Goal: Task Accomplishment & Management: Manage account settings

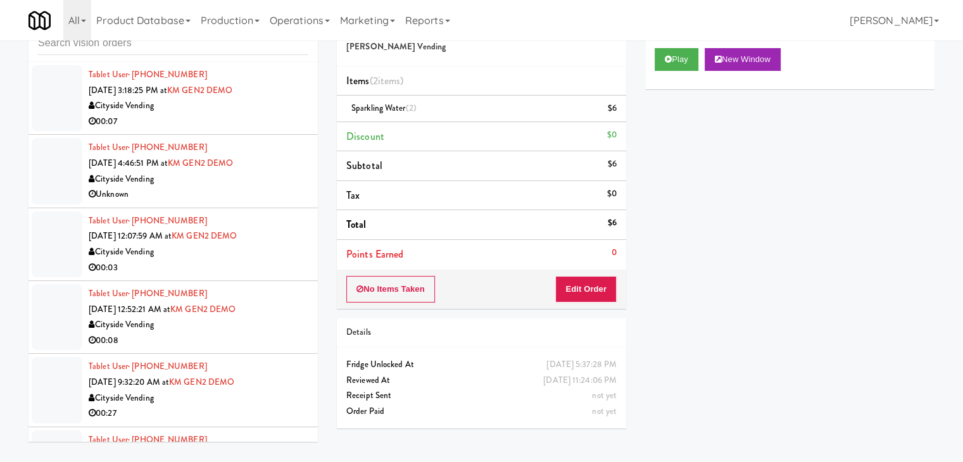
scroll to position [2612, 0]
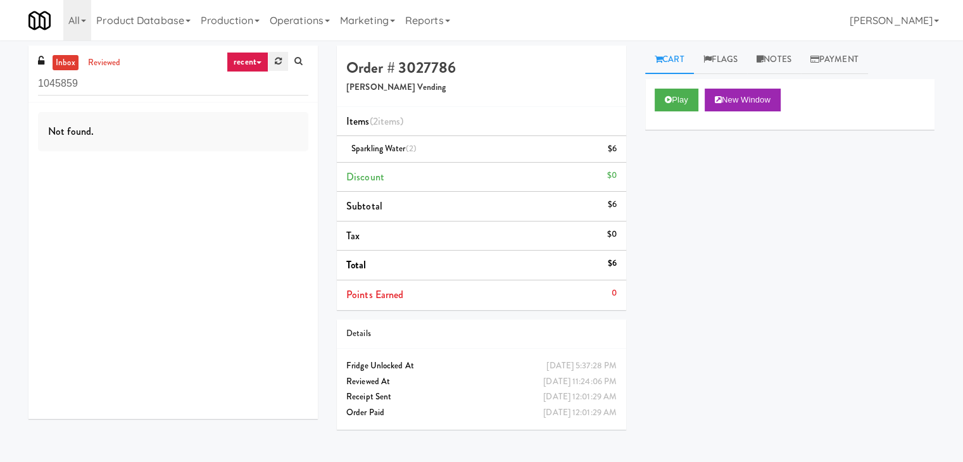
click at [276, 63] on icon at bounding box center [278, 61] width 7 height 8
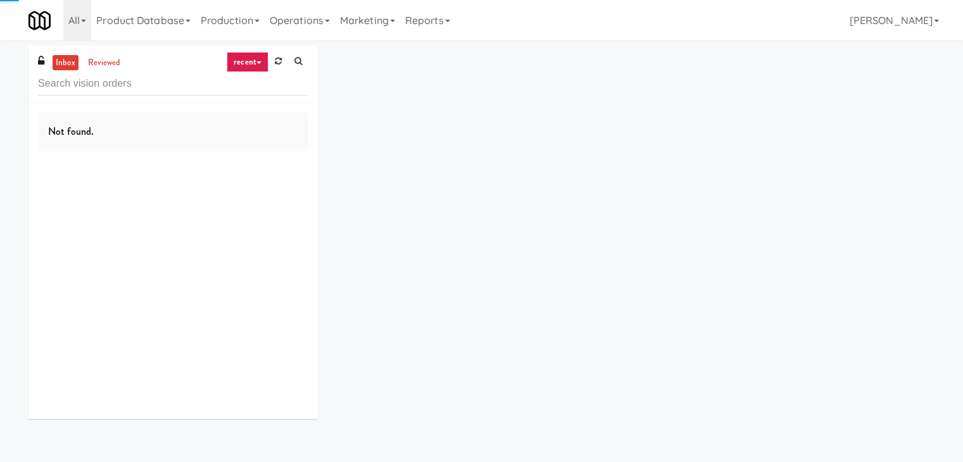
click at [265, 64] on link "recent" at bounding box center [248, 62] width 42 height 20
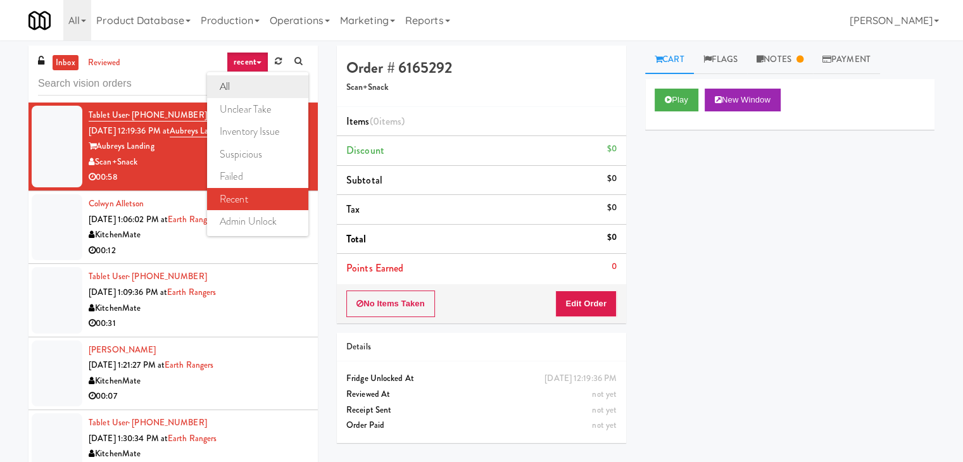
click at [272, 87] on link "all" at bounding box center [257, 86] width 101 height 23
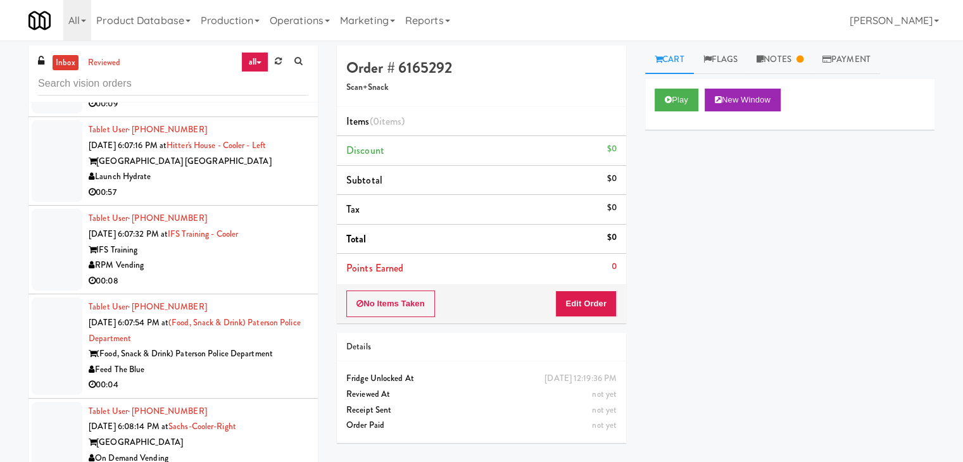
scroll to position [2871, 0]
click at [201, 289] on div "00:08" at bounding box center [199, 282] width 220 height 16
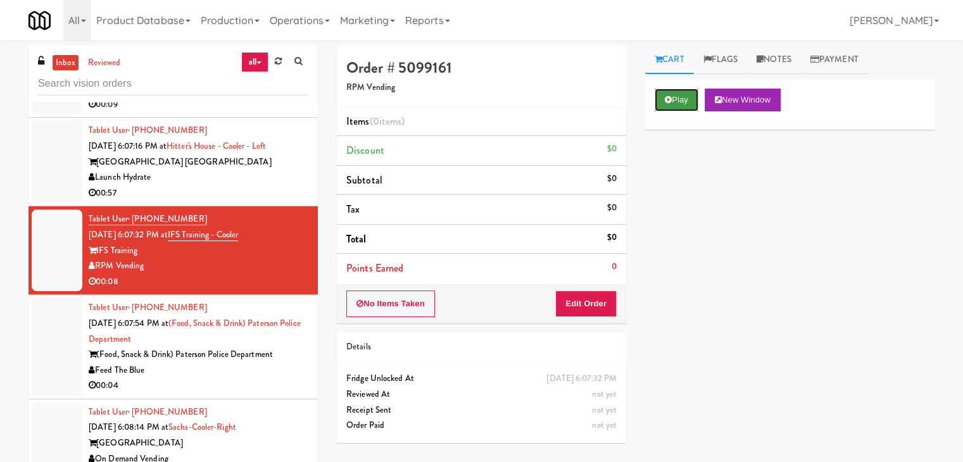
click at [679, 95] on button "Play" at bounding box center [677, 100] width 44 height 23
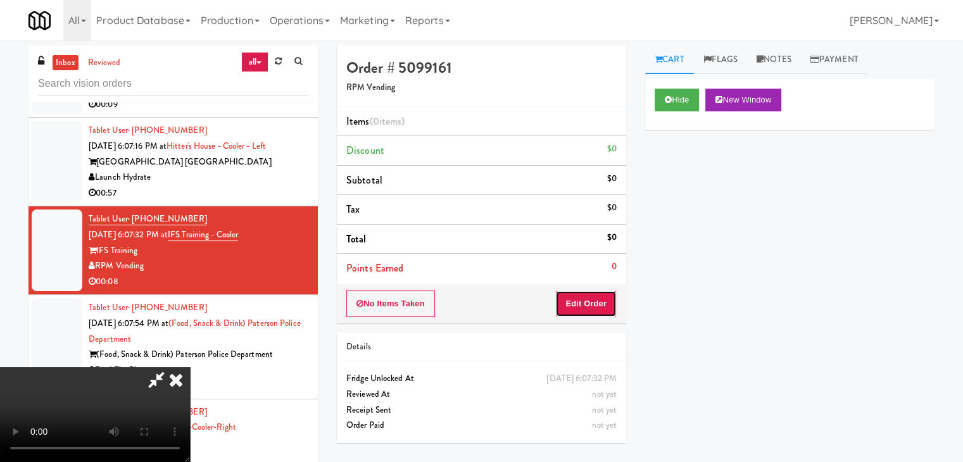
click at [581, 303] on button "Edit Order" at bounding box center [586, 304] width 61 height 27
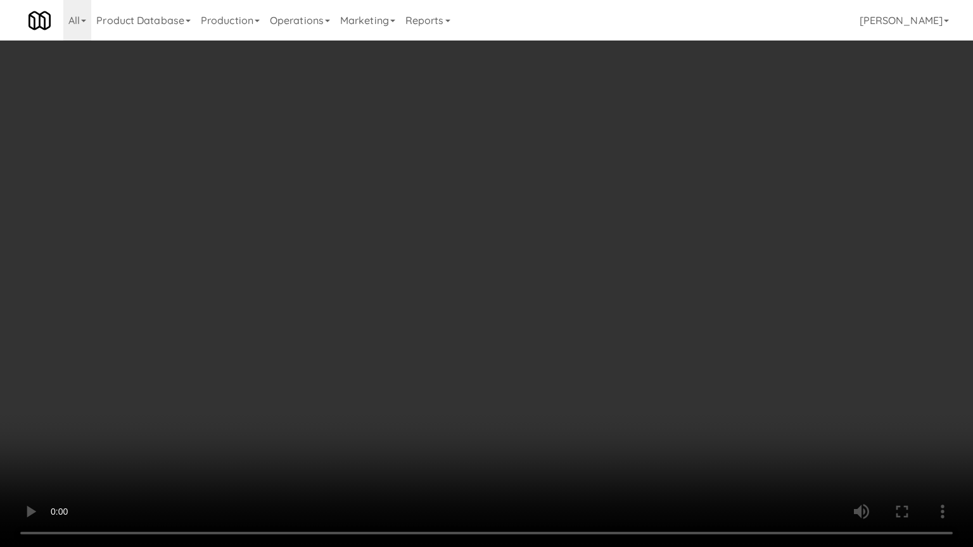
click at [626, 279] on video at bounding box center [486, 273] width 973 height 547
click at [627, 283] on video at bounding box center [486, 273] width 973 height 547
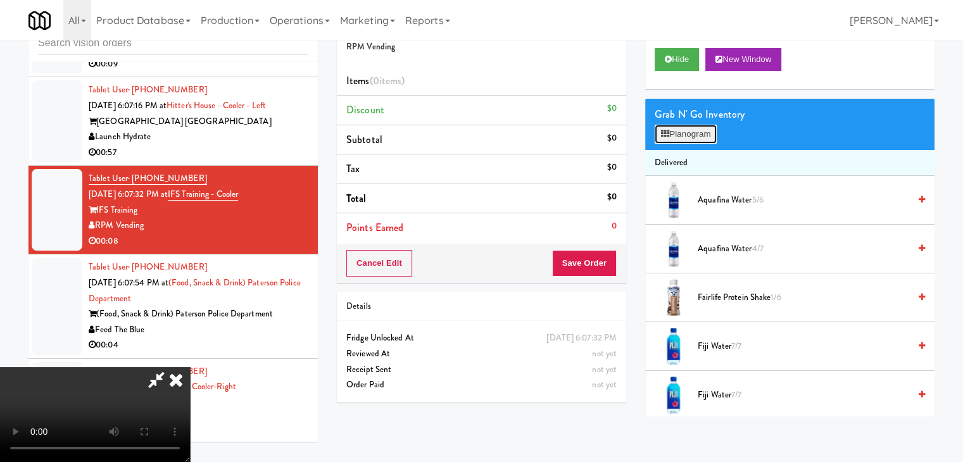
click at [704, 131] on button "Planogram" at bounding box center [686, 134] width 62 height 19
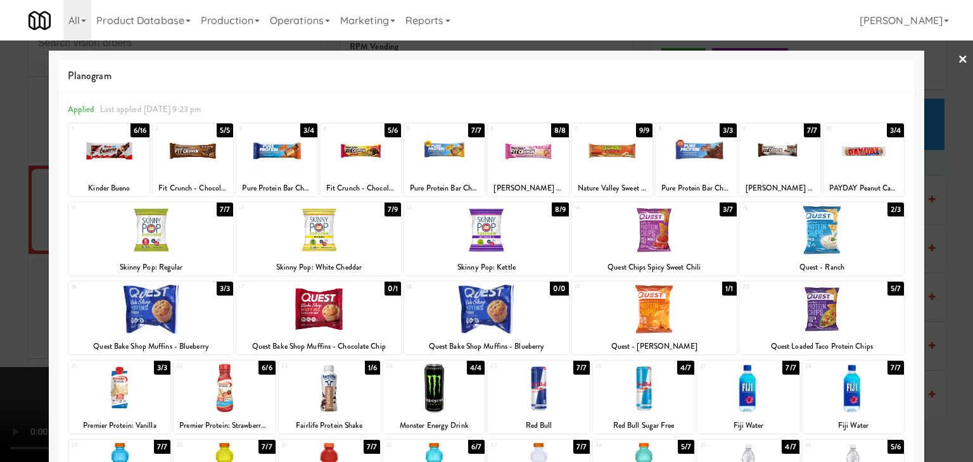
click at [111, 149] on div at bounding box center [109, 151] width 80 height 49
click at [4, 172] on div at bounding box center [486, 231] width 973 height 462
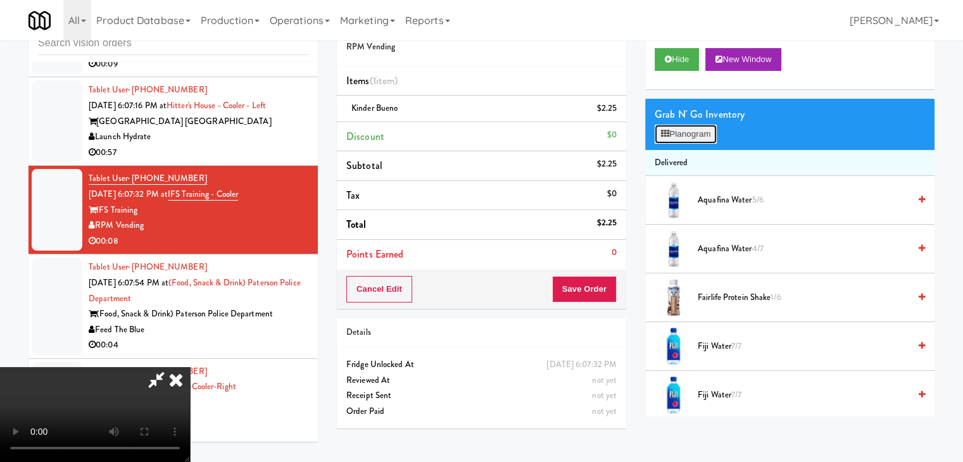
click at [678, 130] on button "Planogram" at bounding box center [686, 134] width 62 height 19
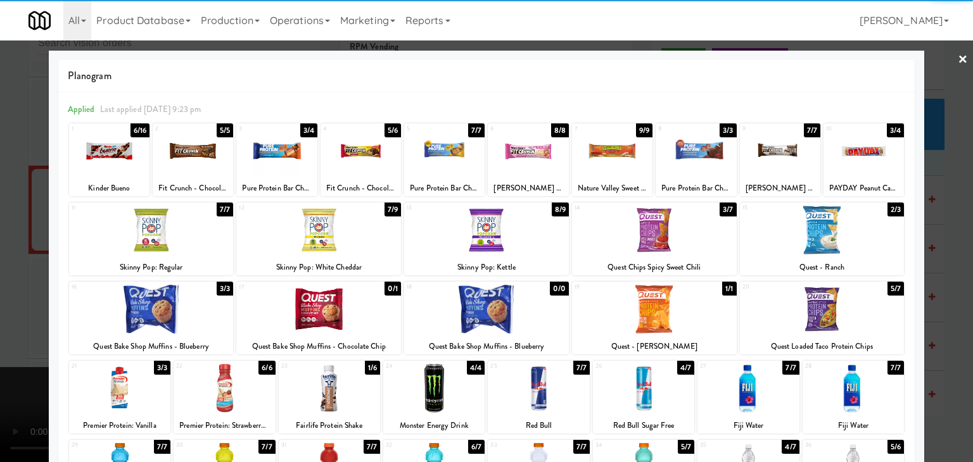
click at [710, 165] on div at bounding box center [696, 151] width 80 height 49
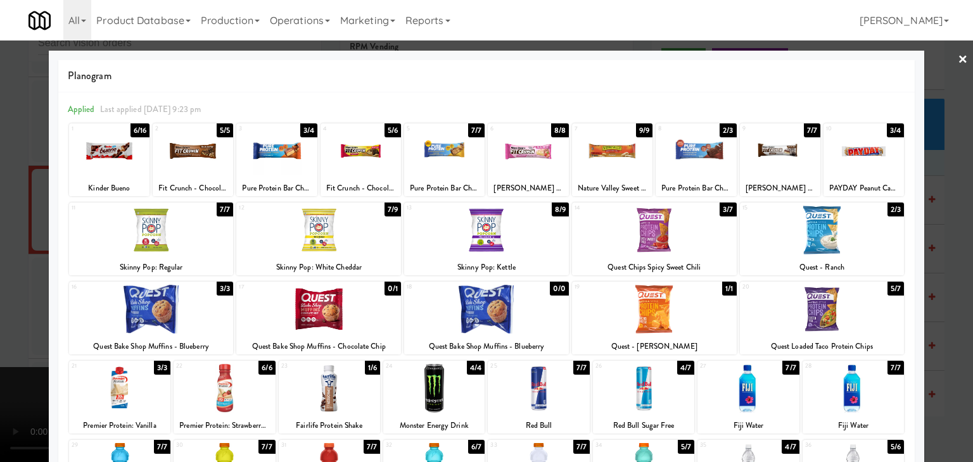
click at [0, 221] on div at bounding box center [486, 231] width 973 height 462
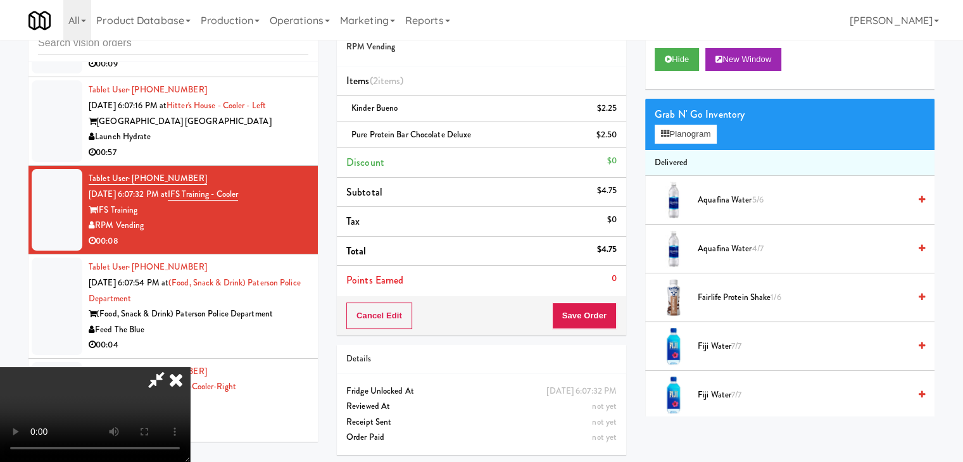
click at [190, 367] on video at bounding box center [95, 414] width 190 height 95
click at [601, 321] on button "Save Order" at bounding box center [584, 316] width 65 height 27
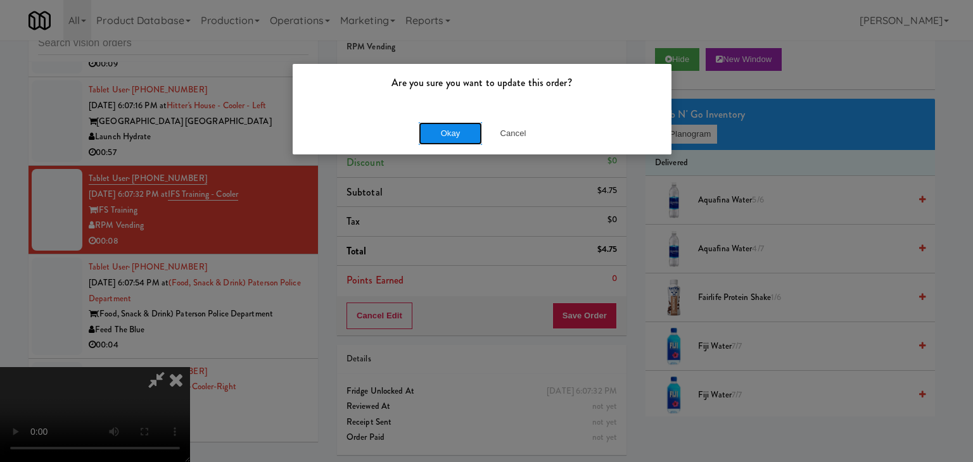
click at [456, 128] on button "Okay" at bounding box center [450, 133] width 63 height 23
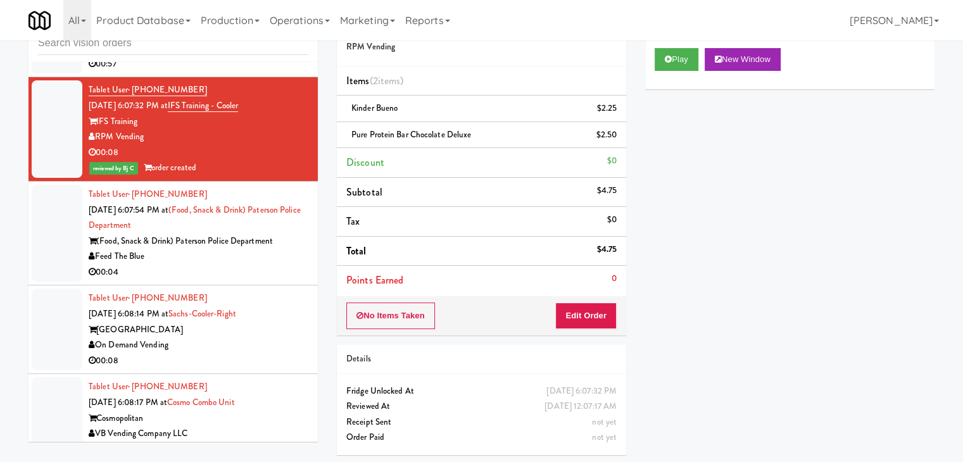
scroll to position [2998, 0]
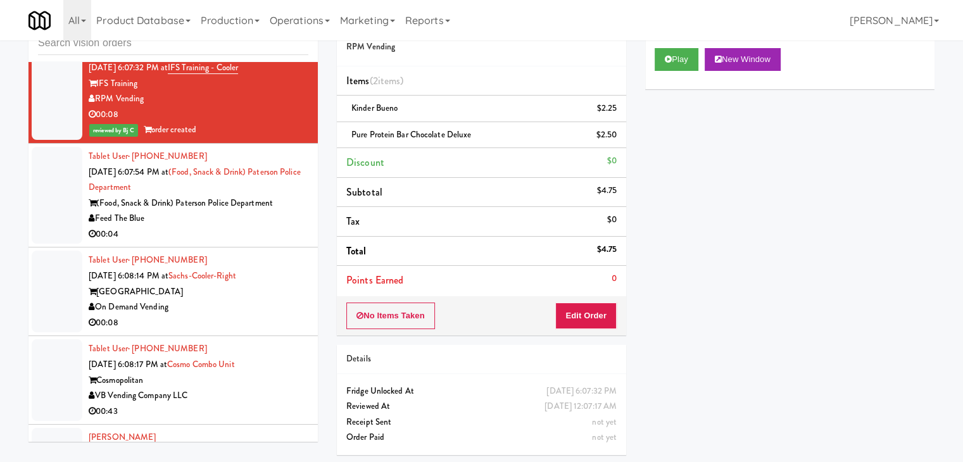
click at [212, 227] on div "Feed The Blue" at bounding box center [199, 219] width 220 height 16
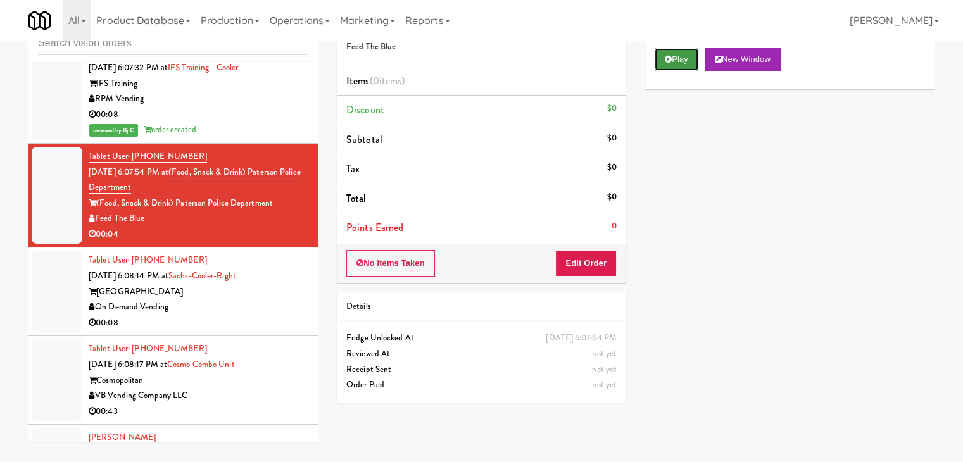
click at [684, 61] on button "Play" at bounding box center [677, 59] width 44 height 23
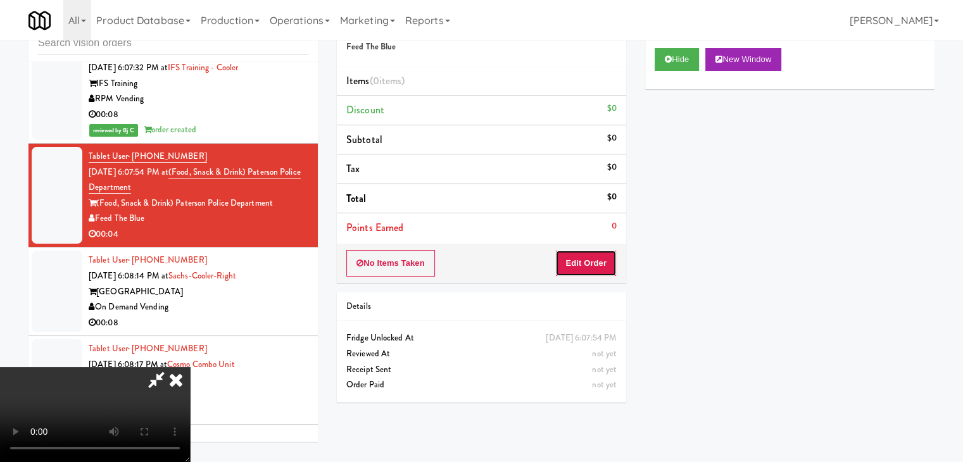
click at [590, 258] on button "Edit Order" at bounding box center [586, 263] width 61 height 27
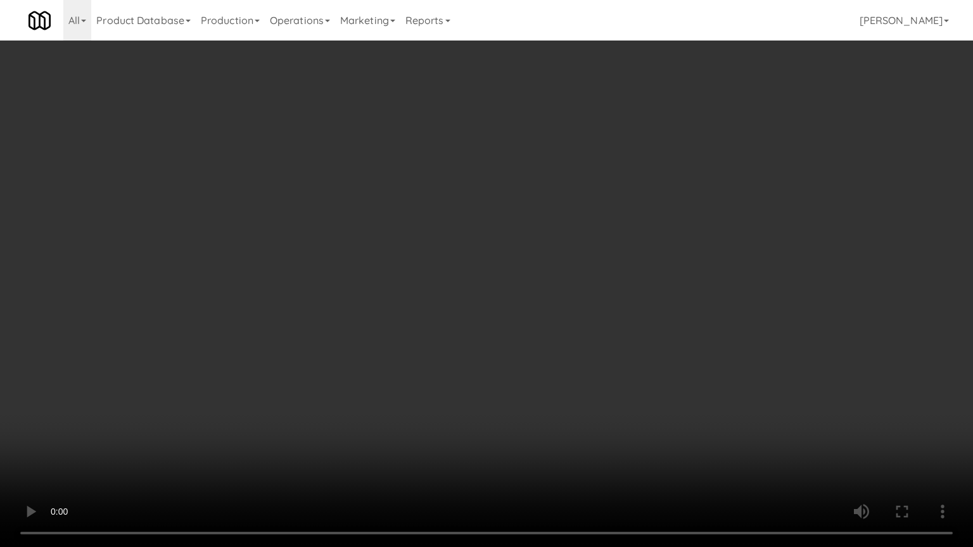
click at [517, 381] on video at bounding box center [486, 273] width 973 height 547
drag, startPoint x: 517, startPoint y: 381, endPoint x: 516, endPoint y: 327, distance: 54.5
click at [516, 381] on video at bounding box center [486, 273] width 973 height 547
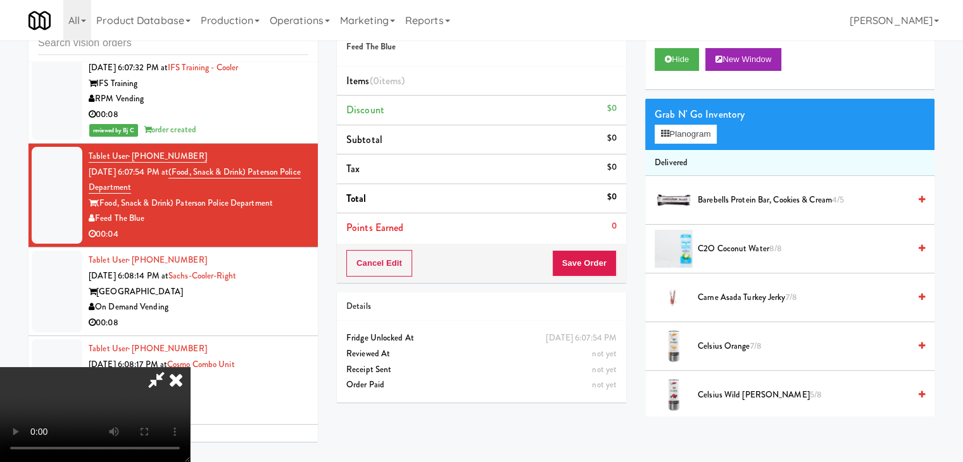
click at [190, 367] on icon at bounding box center [176, 379] width 28 height 25
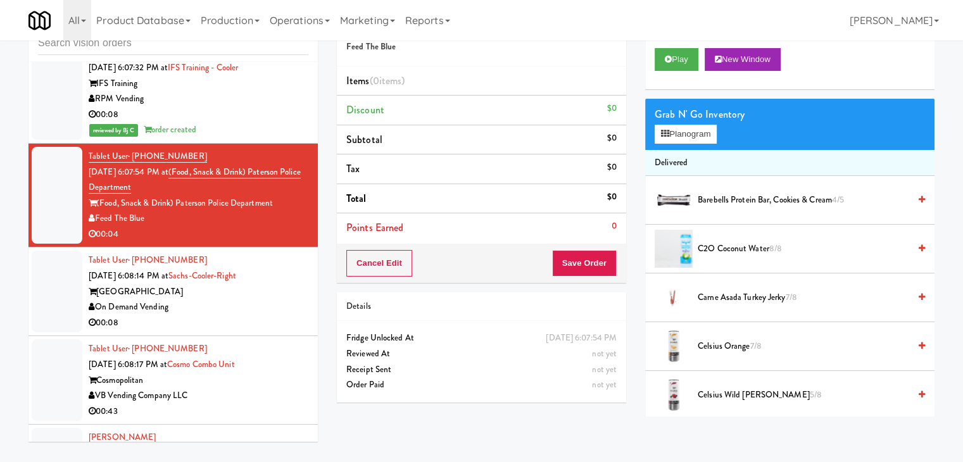
click at [240, 300] on div "[GEOGRAPHIC_DATA]" at bounding box center [199, 292] width 220 height 16
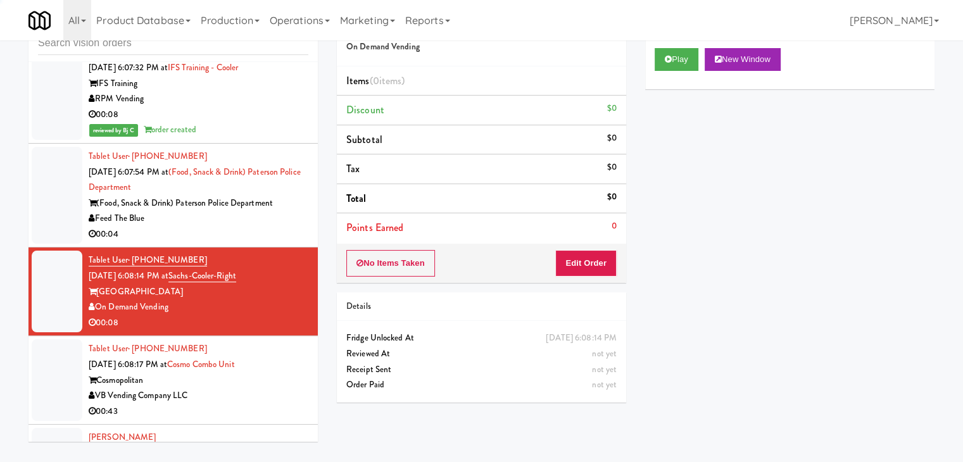
click at [255, 243] on div "00:04" at bounding box center [199, 235] width 220 height 16
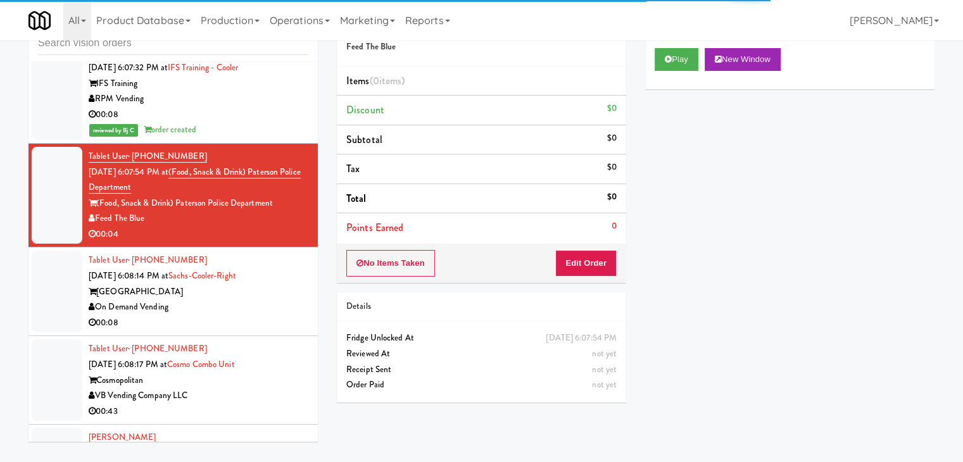
click at [687, 43] on div "Play New Window" at bounding box center [789, 64] width 289 height 51
drag, startPoint x: 685, startPoint y: 49, endPoint x: 668, endPoint y: 92, distance: 46.1
click at [685, 49] on button "Play" at bounding box center [677, 59] width 44 height 23
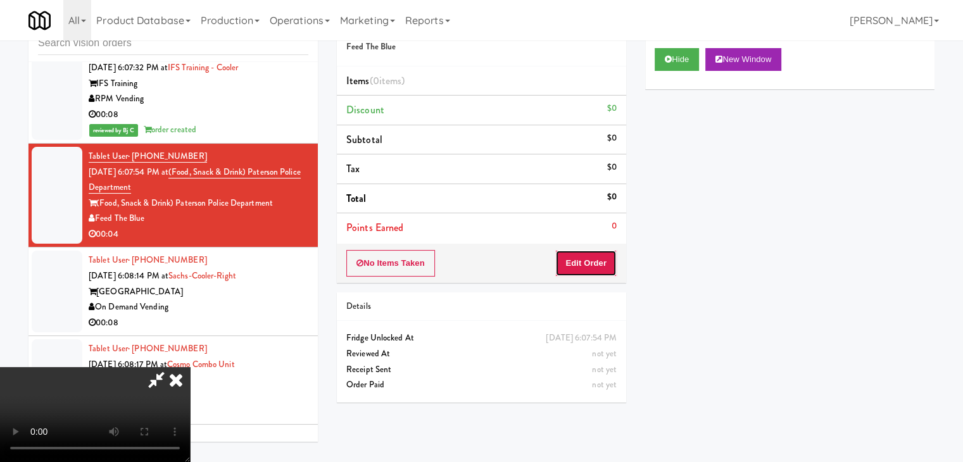
click at [587, 260] on button "Edit Order" at bounding box center [586, 263] width 61 height 27
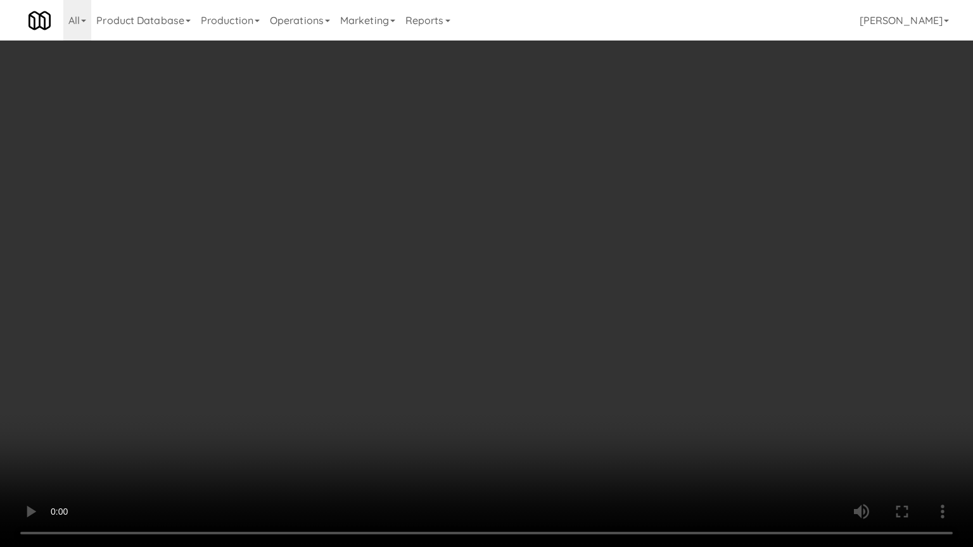
click at [538, 339] on video at bounding box center [486, 273] width 973 height 547
click at [540, 343] on video at bounding box center [486, 273] width 973 height 547
click at [545, 342] on video at bounding box center [486, 273] width 973 height 547
click at [550, 342] on video at bounding box center [486, 273] width 973 height 547
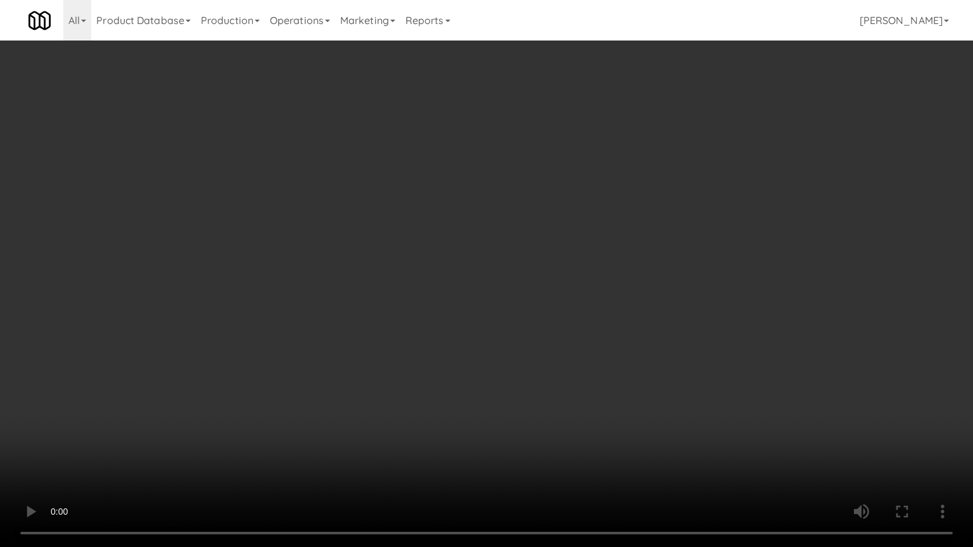
click at [549, 347] on video at bounding box center [486, 273] width 973 height 547
drag, startPoint x: 549, startPoint y: 347, endPoint x: 631, endPoint y: 219, distance: 152.2
click at [552, 343] on video at bounding box center [486, 273] width 973 height 547
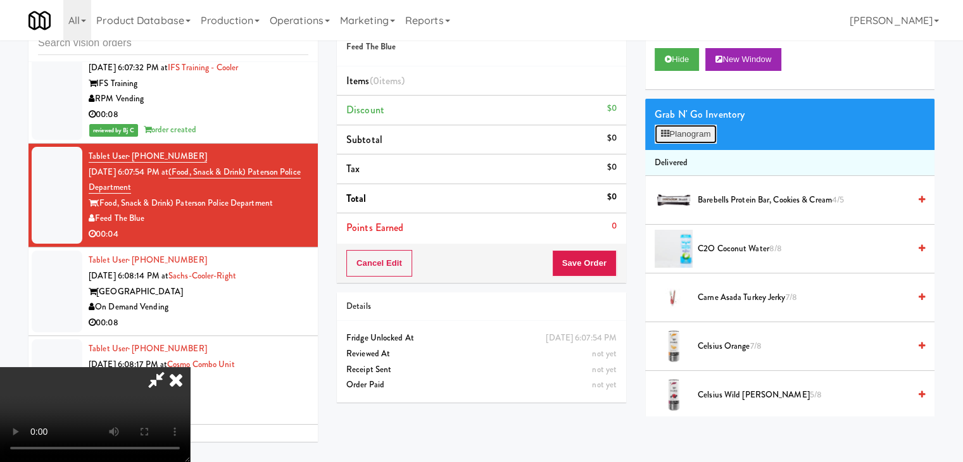
click at [693, 129] on button "Planogram" at bounding box center [686, 134] width 62 height 19
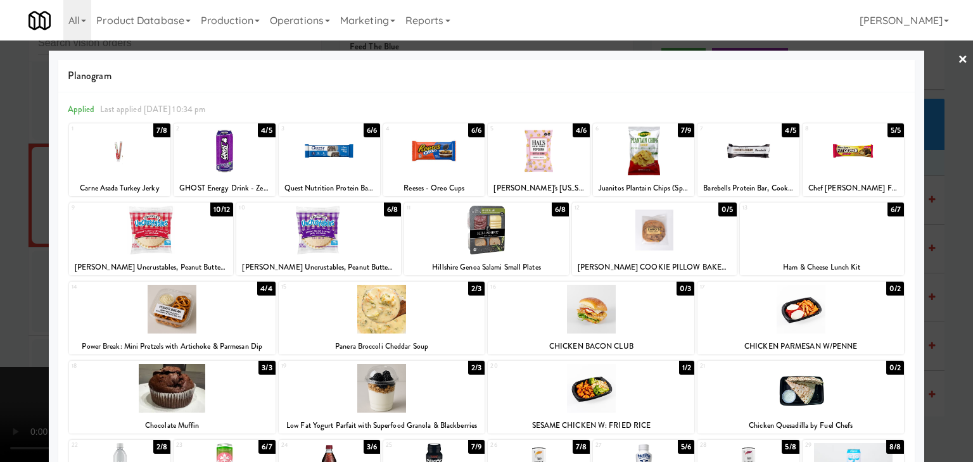
click at [0, 317] on div at bounding box center [486, 231] width 973 height 462
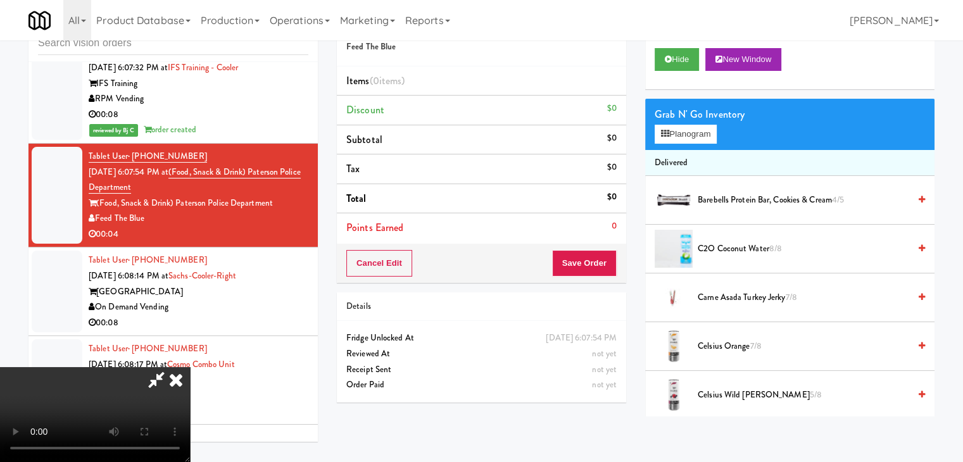
click at [190, 367] on video at bounding box center [95, 414] width 190 height 95
click at [700, 135] on button "Planogram" at bounding box center [686, 134] width 62 height 19
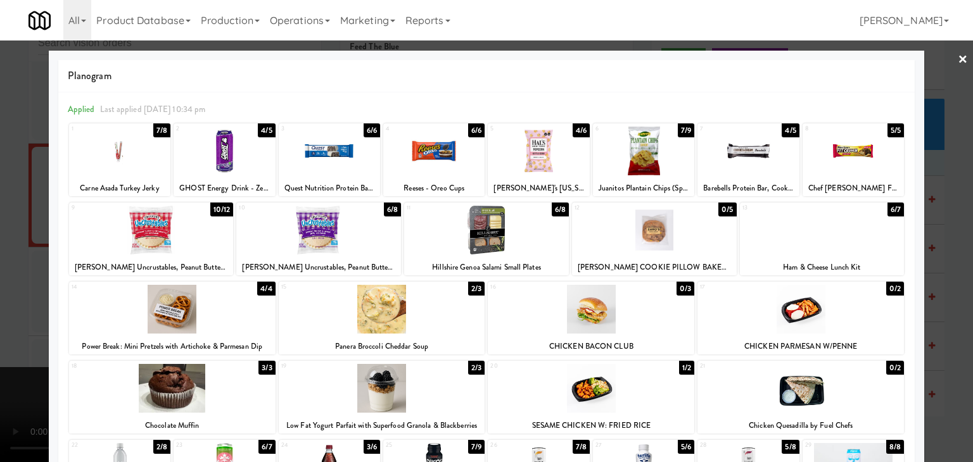
click at [0, 324] on div at bounding box center [486, 231] width 973 height 462
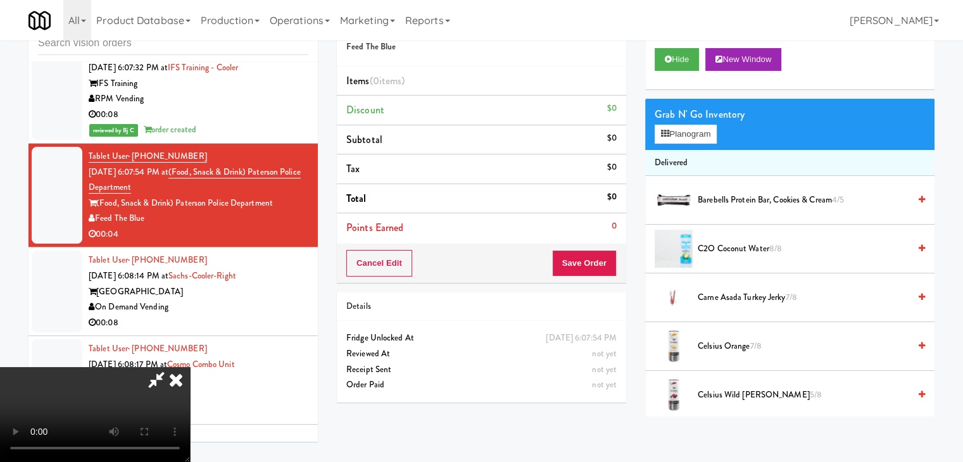
click at [190, 367] on icon at bounding box center [176, 379] width 28 height 25
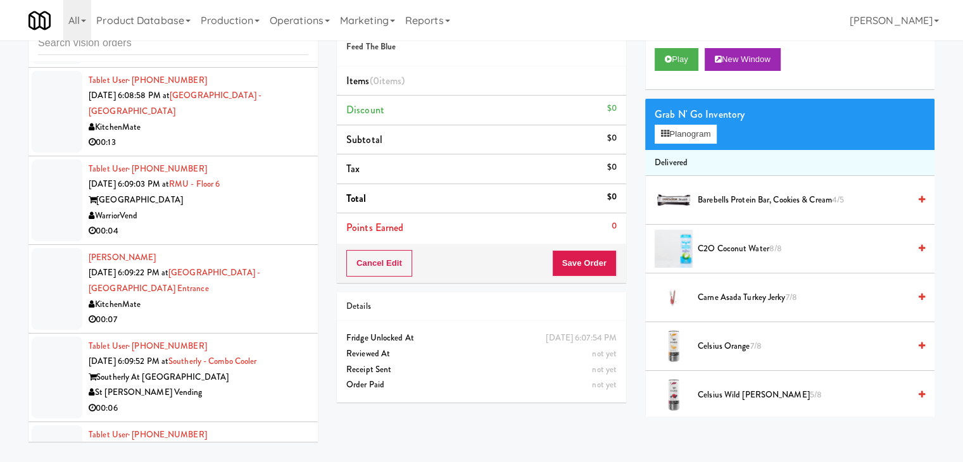
scroll to position [3504, 0]
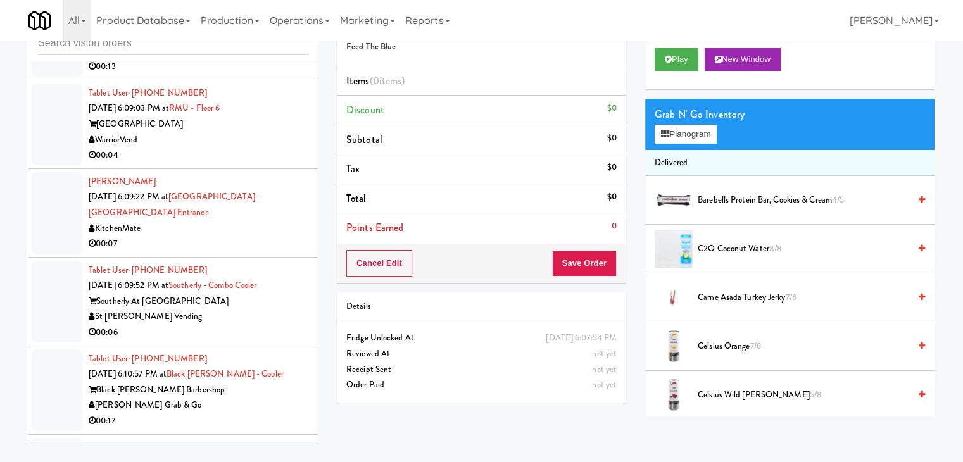
click at [266, 163] on div "00:04" at bounding box center [199, 156] width 220 height 16
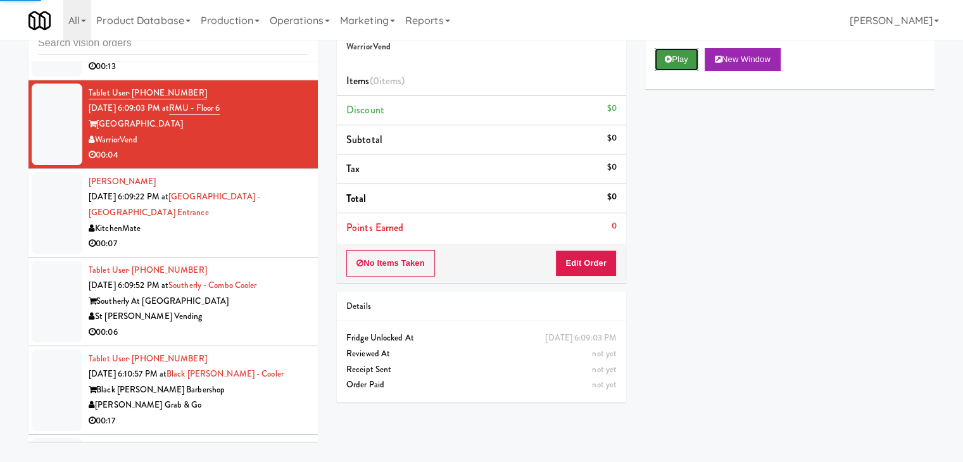
click at [678, 54] on button "Play" at bounding box center [677, 59] width 44 height 23
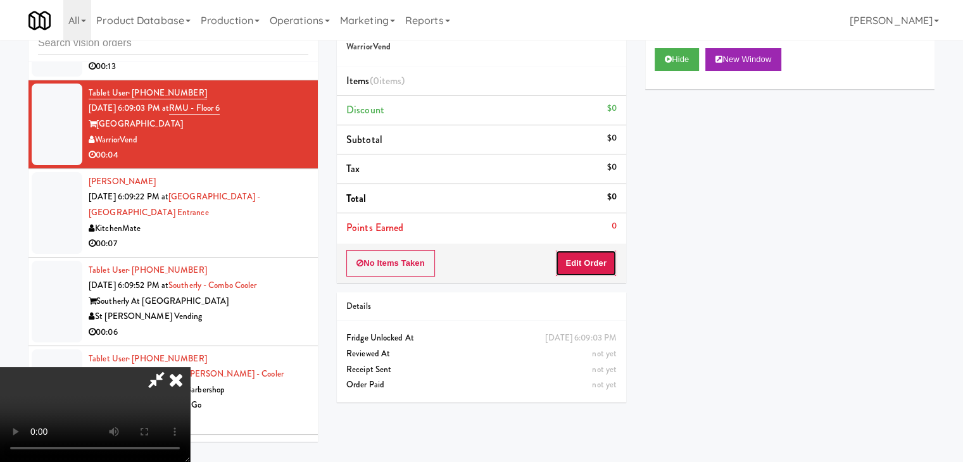
click at [587, 255] on button "Edit Order" at bounding box center [586, 263] width 61 height 27
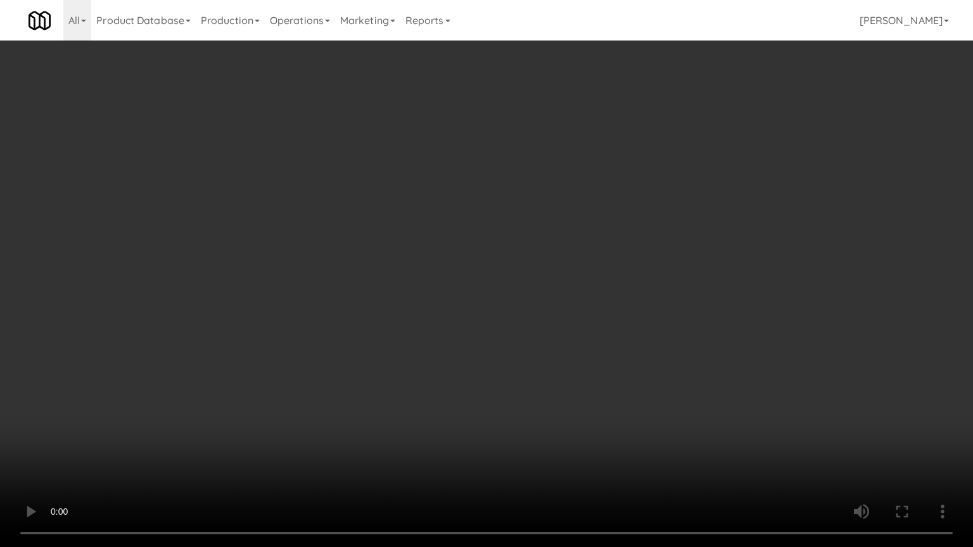
click at [509, 364] on video at bounding box center [486, 273] width 973 height 547
click at [502, 366] on video at bounding box center [486, 273] width 973 height 547
drag, startPoint x: 505, startPoint y: 367, endPoint x: 512, endPoint y: 369, distance: 7.4
click at [509, 368] on video at bounding box center [486, 273] width 973 height 547
click at [512, 369] on video at bounding box center [486, 273] width 973 height 547
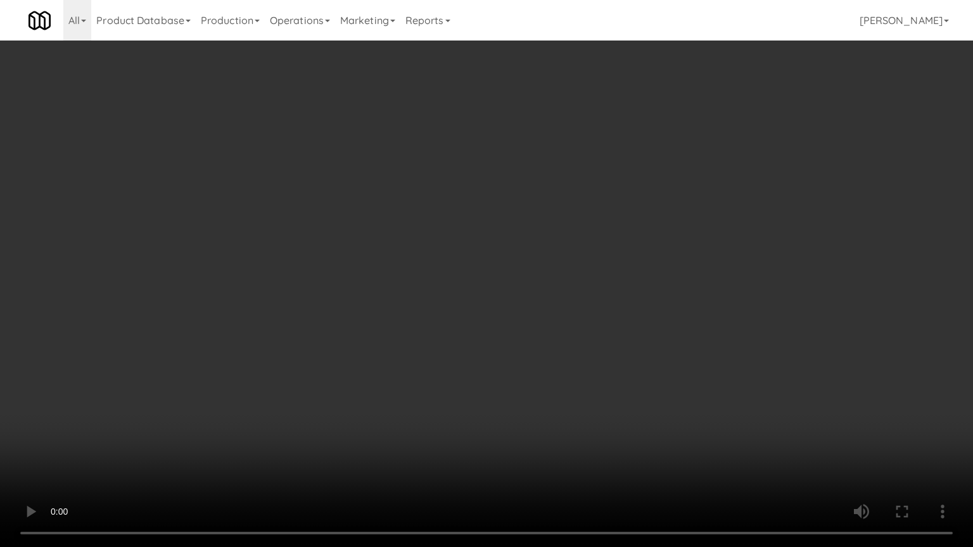
click at [512, 369] on video at bounding box center [486, 273] width 973 height 547
drag, startPoint x: 512, startPoint y: 369, endPoint x: 589, endPoint y: 243, distance: 148.4
click at [512, 367] on video at bounding box center [486, 273] width 973 height 547
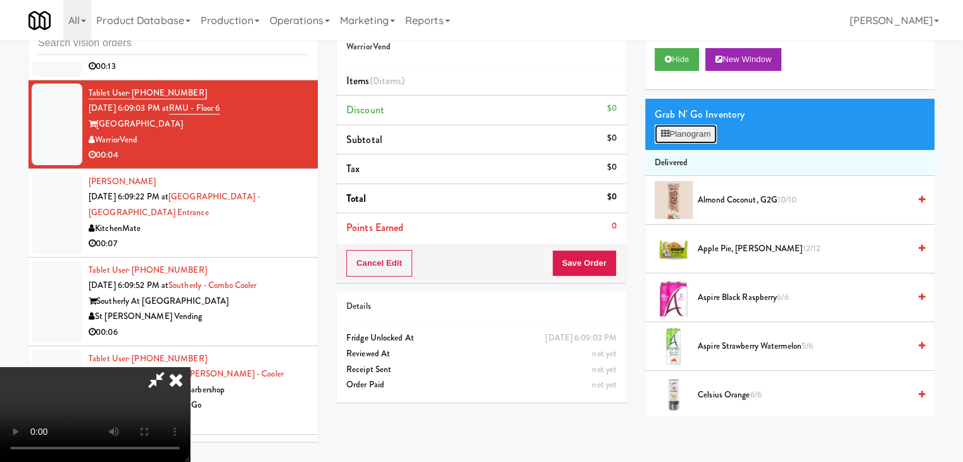
click at [689, 131] on button "Planogram" at bounding box center [686, 134] width 62 height 19
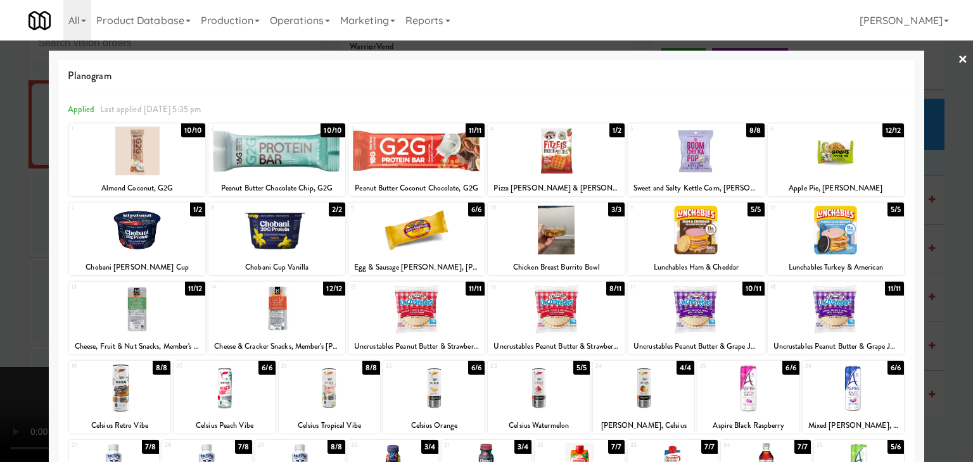
click at [395, 314] on div at bounding box center [416, 309] width 137 height 49
drag, startPoint x: 0, startPoint y: 323, endPoint x: 56, endPoint y: 322, distance: 55.8
click at [3, 322] on div at bounding box center [486, 231] width 973 height 462
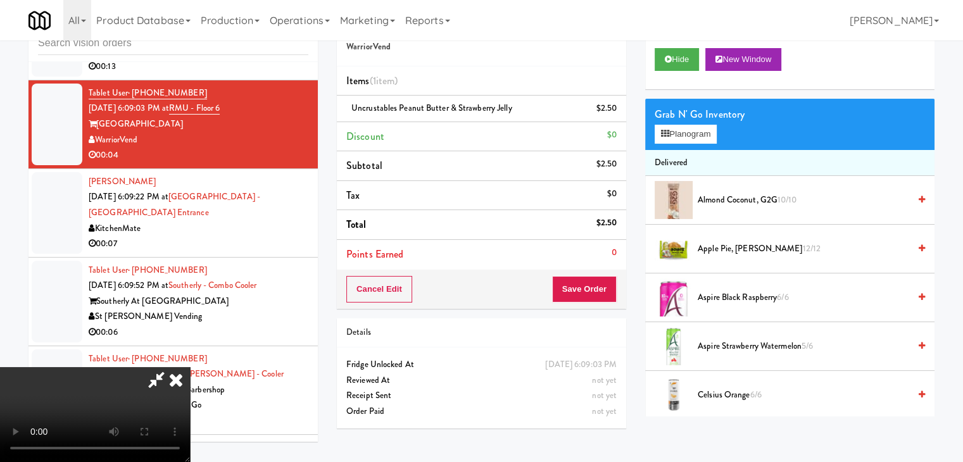
scroll to position [127, 0]
click at [190, 367] on video at bounding box center [95, 414] width 190 height 95
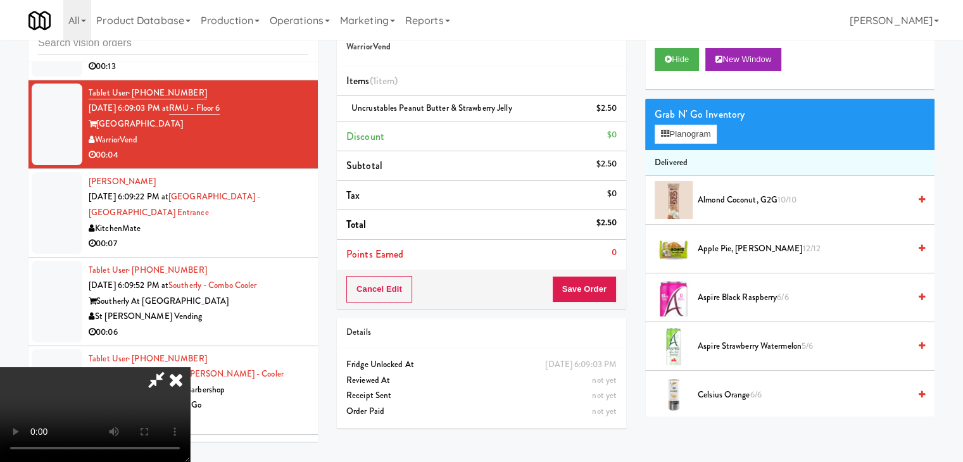
scroll to position [0, 0]
click at [190, 367] on video at bounding box center [95, 414] width 190 height 95
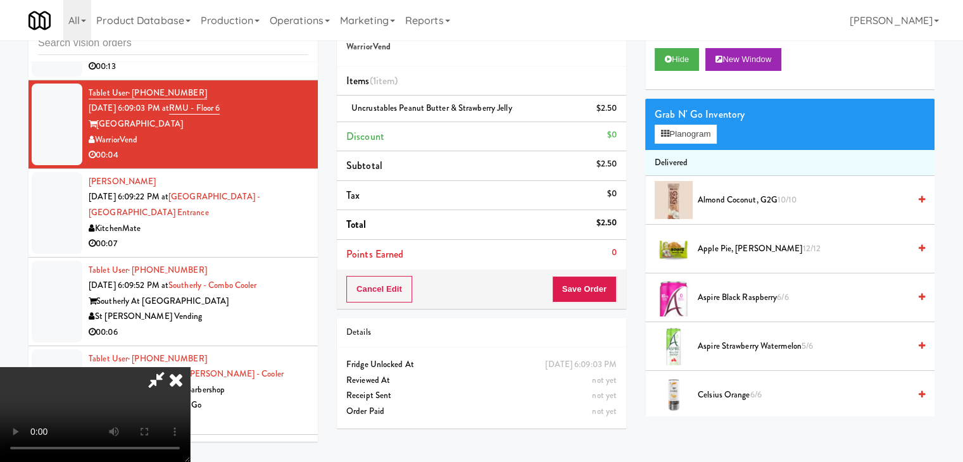
click at [190, 367] on video at bounding box center [95, 414] width 190 height 95
click at [602, 282] on button "Save Order" at bounding box center [584, 289] width 65 height 27
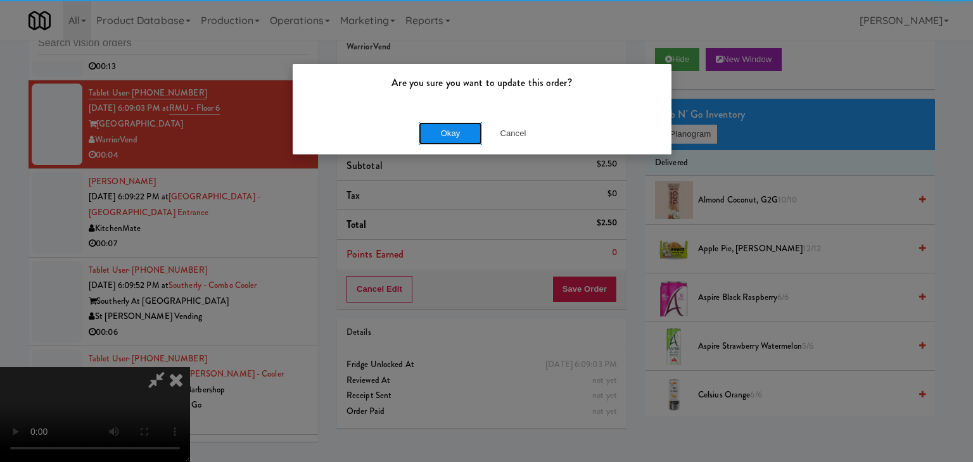
click at [461, 127] on button "Okay" at bounding box center [450, 133] width 63 height 23
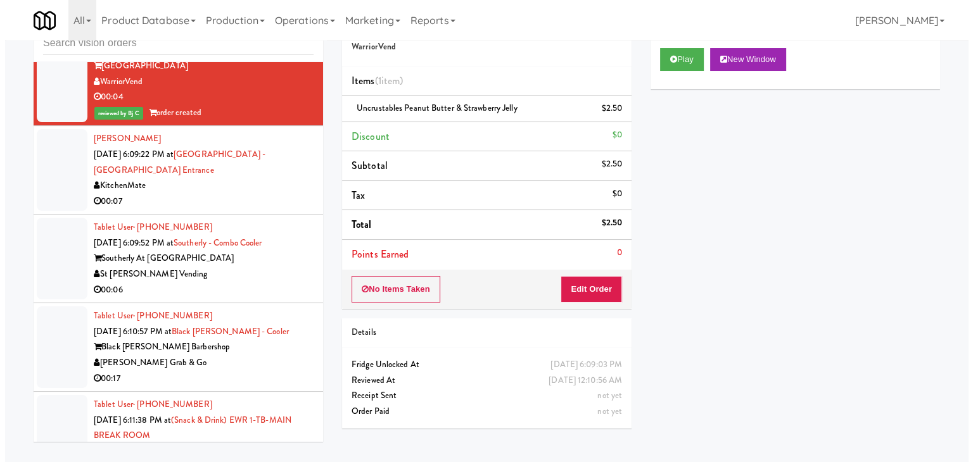
scroll to position [3631, 0]
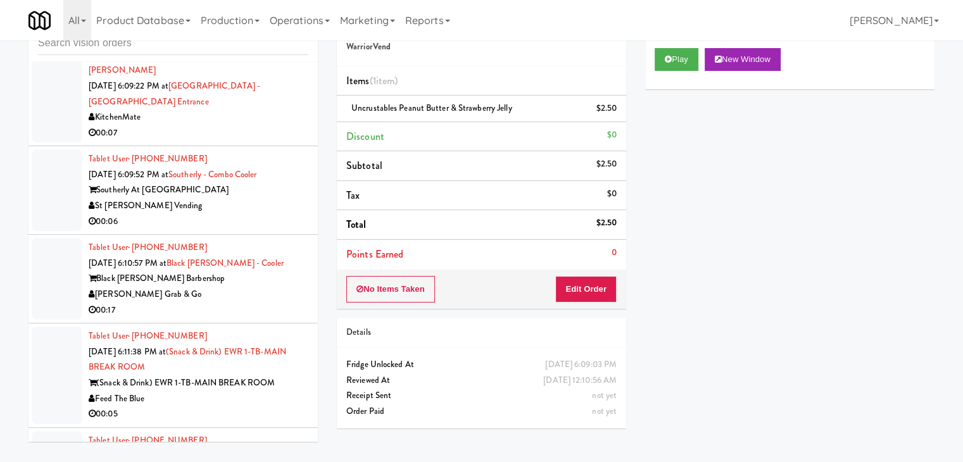
click at [277, 138] on div "00:07" at bounding box center [199, 133] width 220 height 16
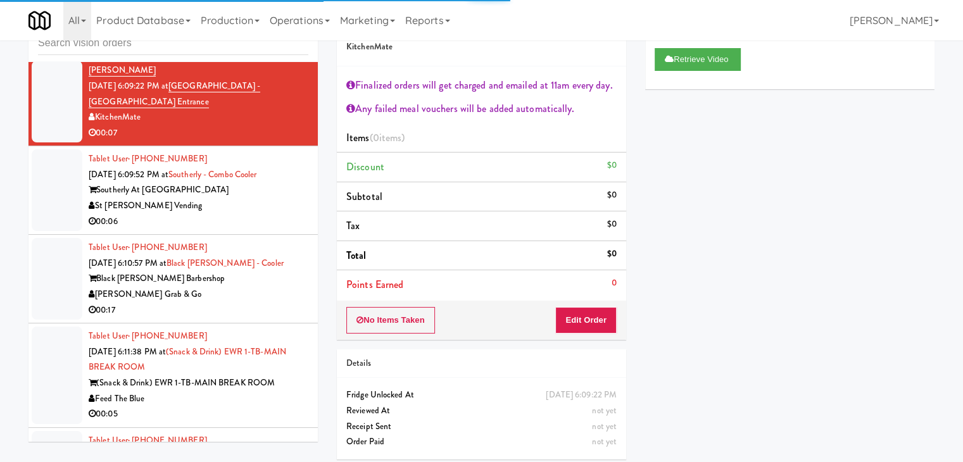
click at [265, 213] on div "St [PERSON_NAME] Vending" at bounding box center [199, 206] width 220 height 16
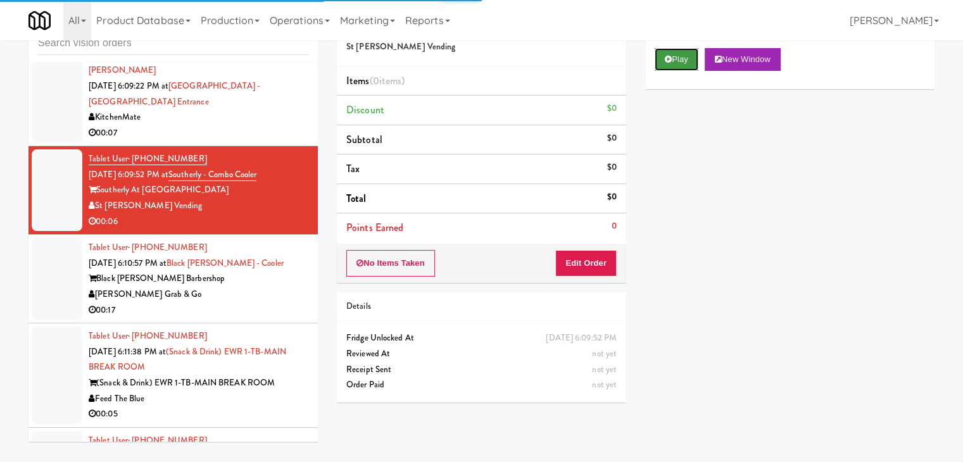
click at [680, 53] on button "Play" at bounding box center [677, 59] width 44 height 23
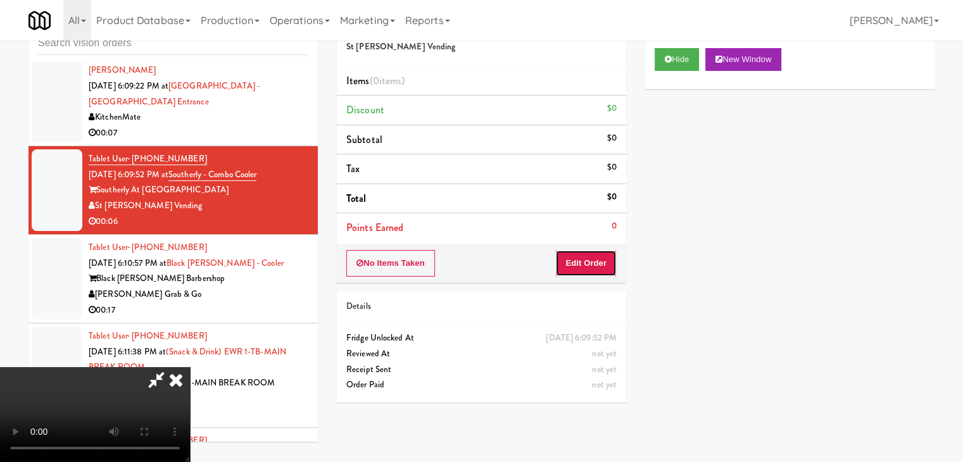
click at [581, 255] on button "Edit Order" at bounding box center [586, 263] width 61 height 27
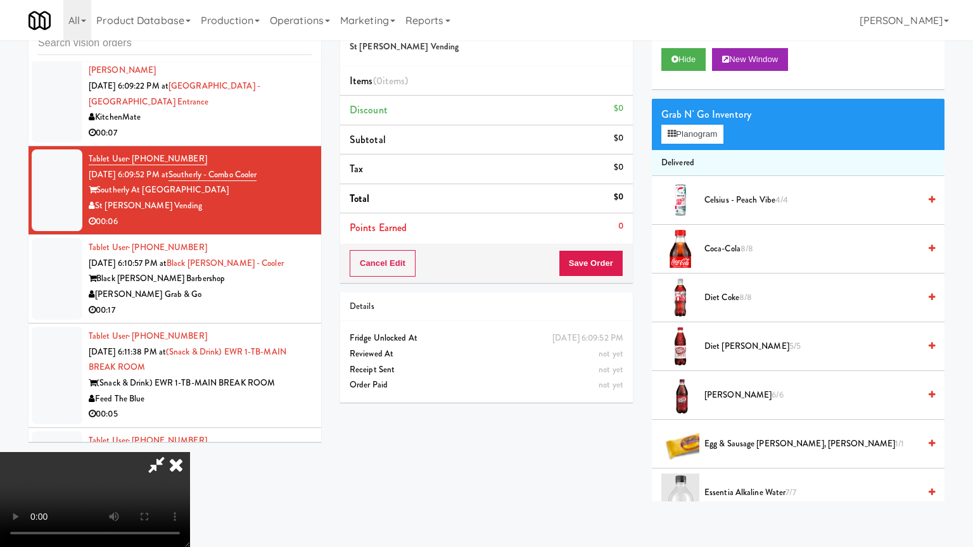
click at [190, 452] on video at bounding box center [95, 499] width 190 height 95
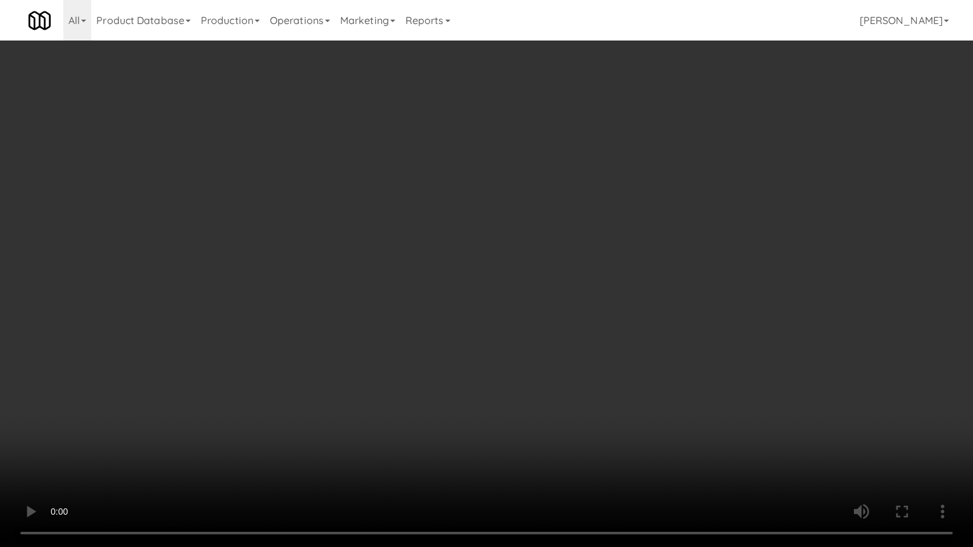
click at [645, 336] on video at bounding box center [486, 273] width 973 height 547
click at [644, 335] on video at bounding box center [486, 273] width 973 height 547
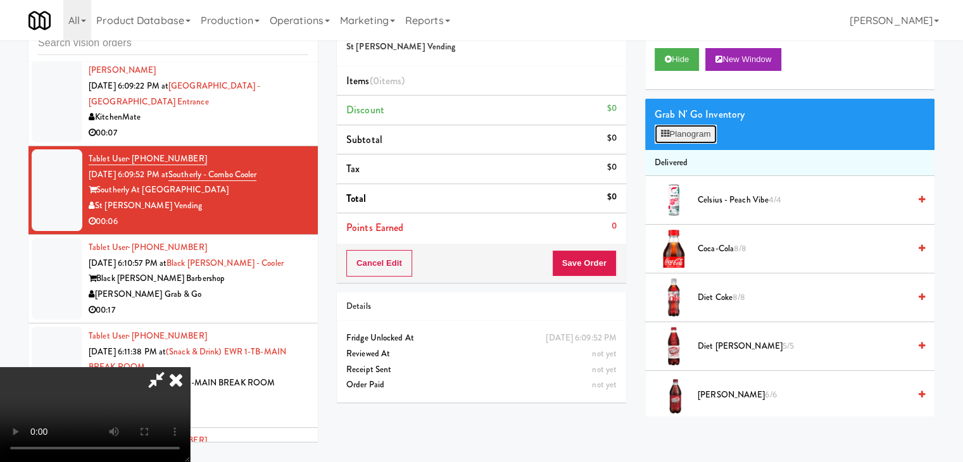
click at [695, 130] on button "Planogram" at bounding box center [686, 134] width 62 height 19
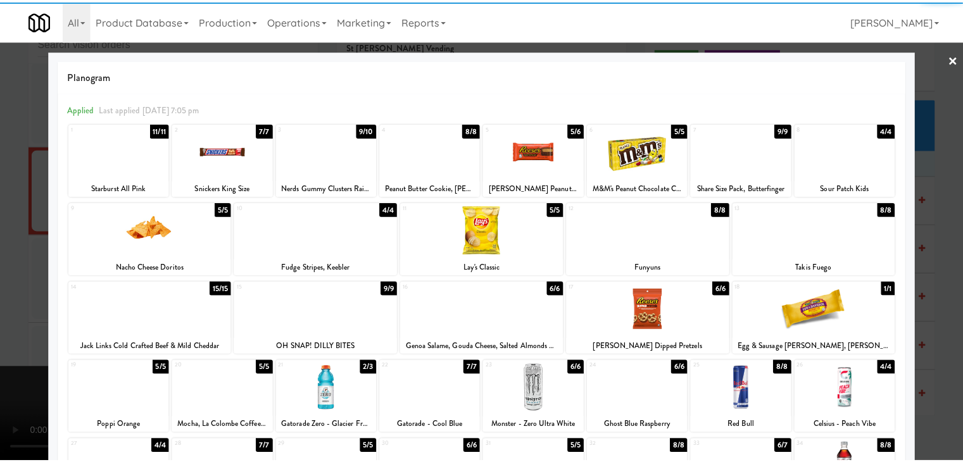
scroll to position [63, 0]
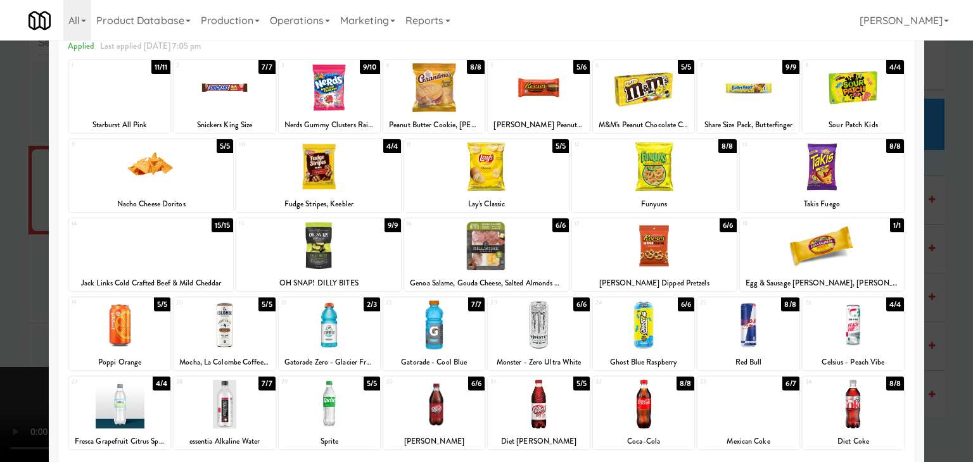
click at [345, 317] on div at bounding box center [329, 325] width 101 height 49
drag, startPoint x: 0, startPoint y: 346, endPoint x: 90, endPoint y: 305, distance: 98.7
click at [1, 344] on div at bounding box center [486, 231] width 973 height 462
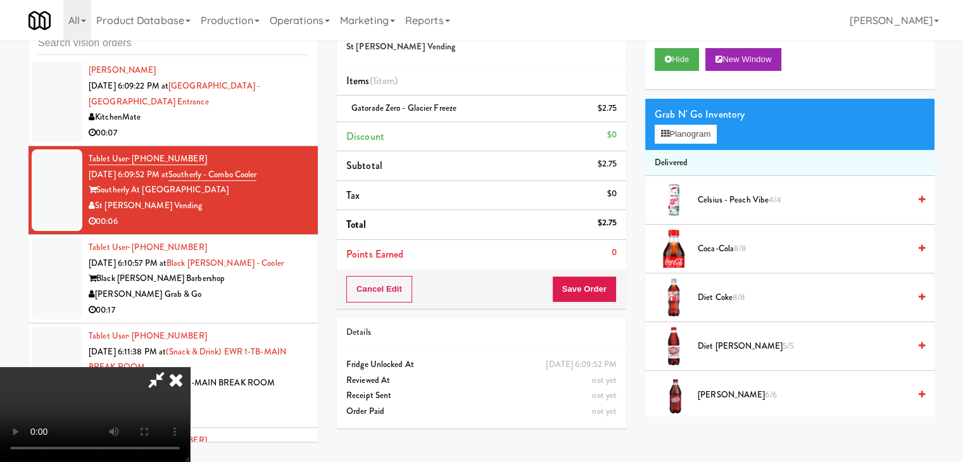
click at [190, 367] on video at bounding box center [95, 414] width 190 height 95
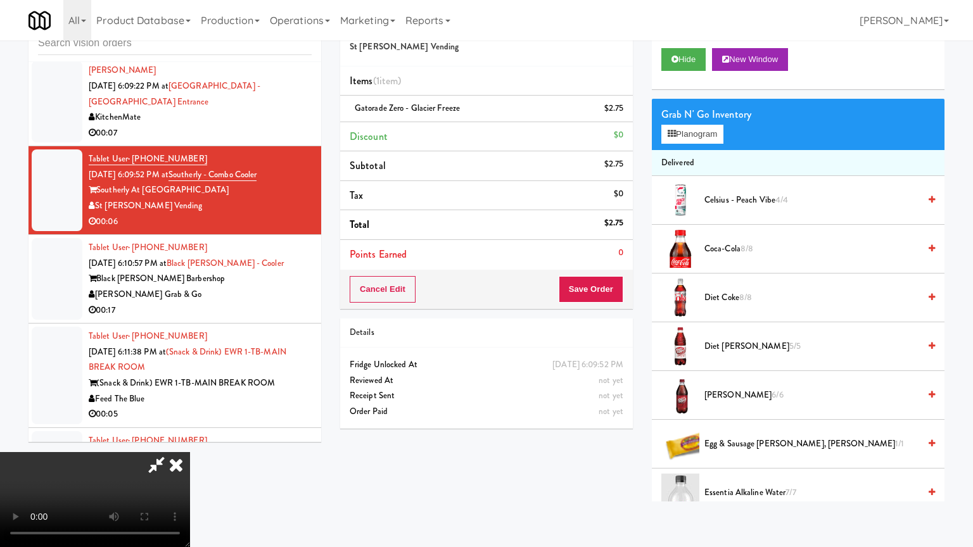
click at [190, 452] on video at bounding box center [95, 499] width 190 height 95
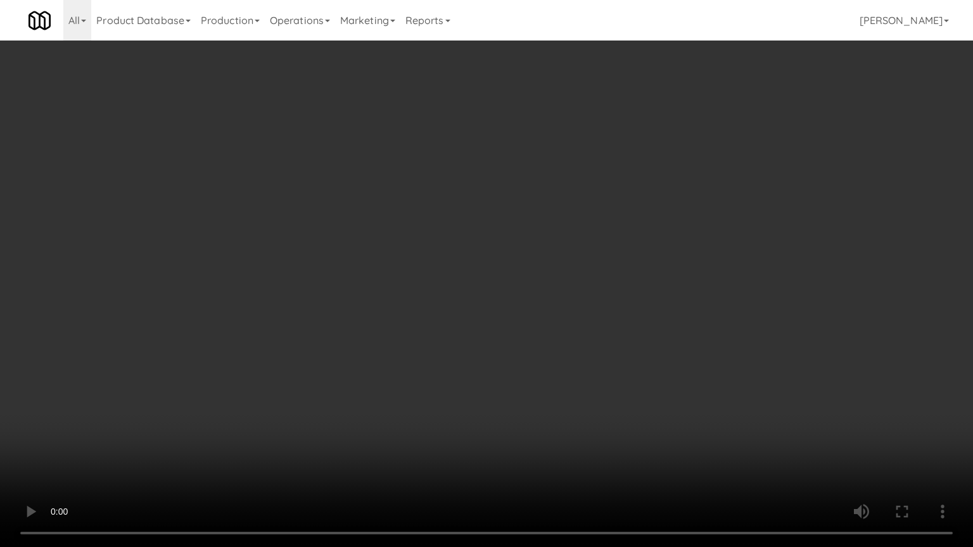
click at [506, 367] on video at bounding box center [486, 273] width 973 height 547
drag, startPoint x: 506, startPoint y: 367, endPoint x: 506, endPoint y: 308, distance: 58.9
click at [506, 366] on video at bounding box center [486, 273] width 973 height 547
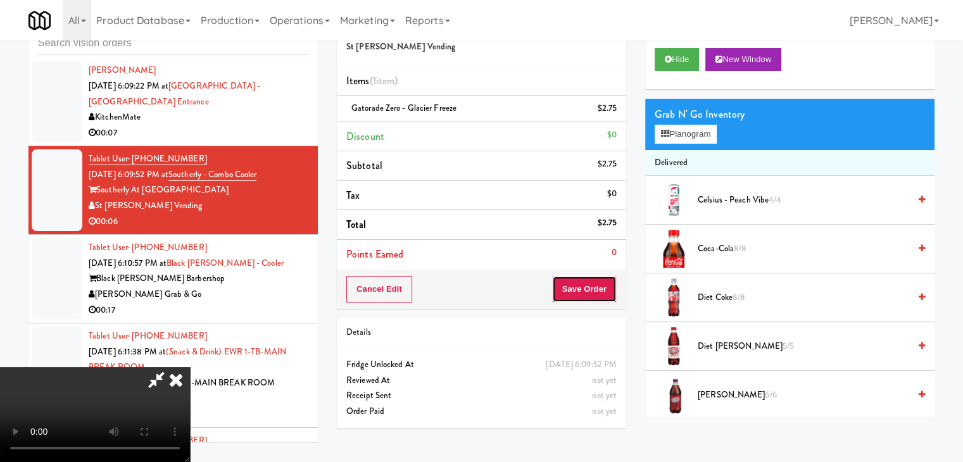
click at [590, 283] on button "Save Order" at bounding box center [584, 289] width 65 height 27
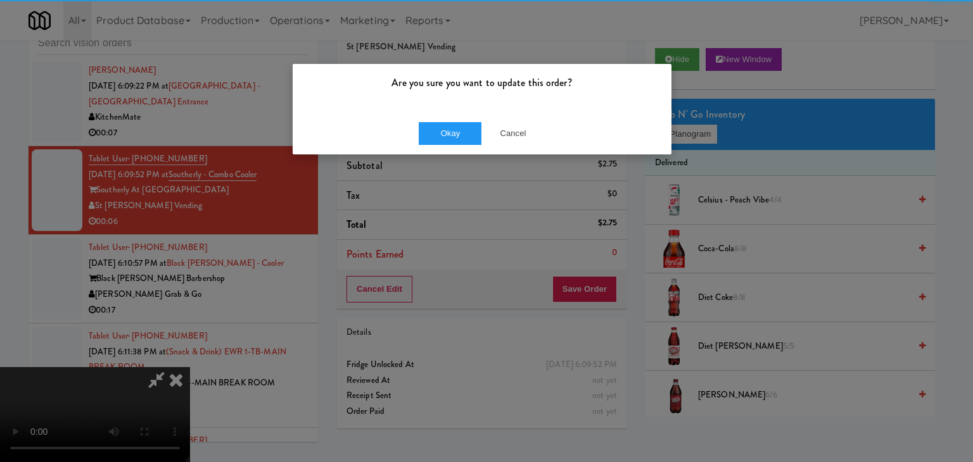
click at [464, 120] on div "Okay Cancel" at bounding box center [482, 133] width 379 height 42
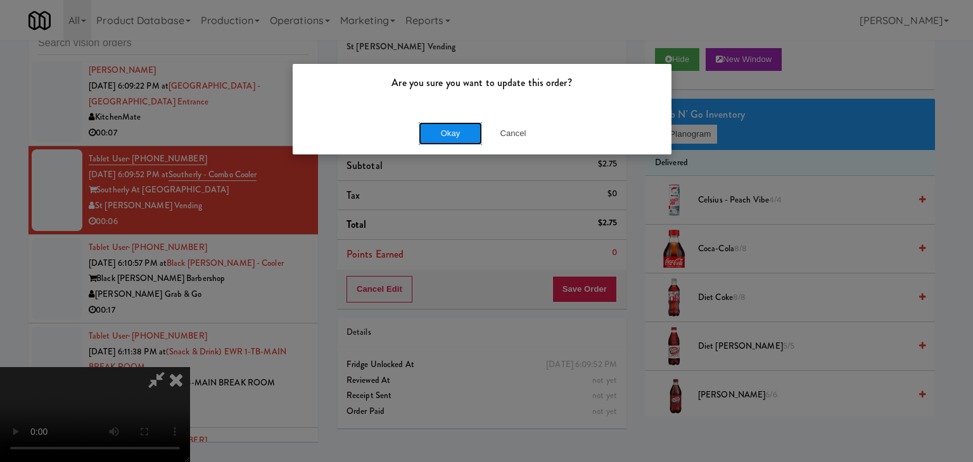
click at [464, 124] on button "Okay" at bounding box center [450, 133] width 63 height 23
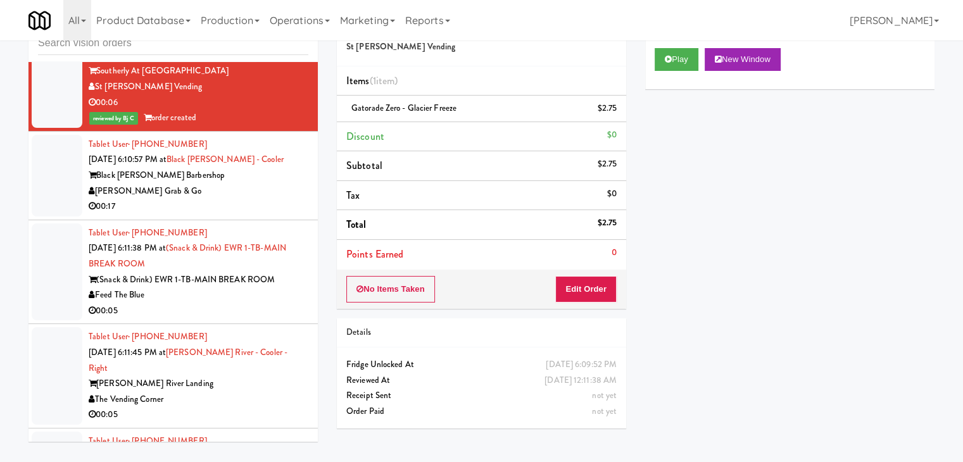
scroll to position [3758, 0]
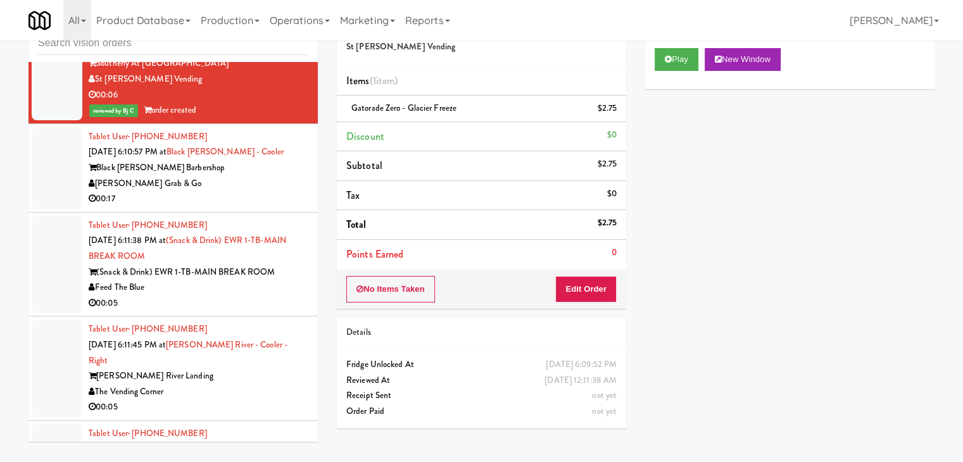
click at [230, 207] on div "00:17" at bounding box center [199, 199] width 220 height 16
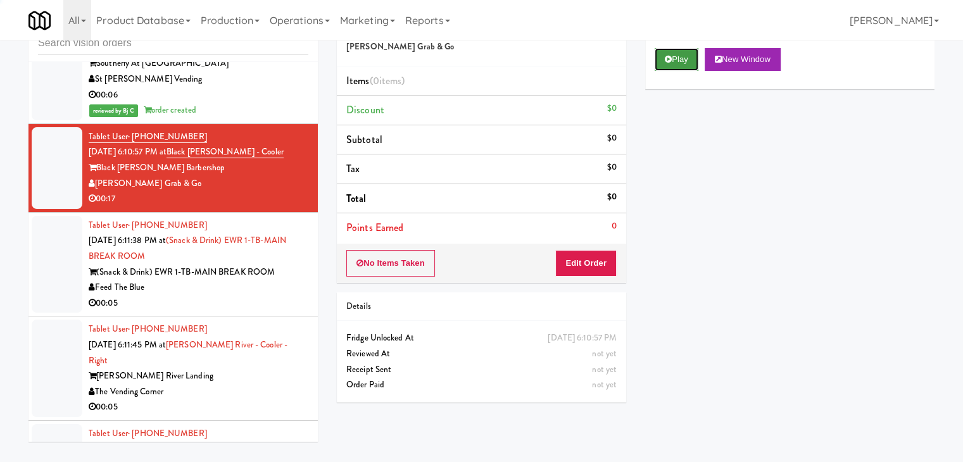
click at [664, 61] on button "Play" at bounding box center [677, 59] width 44 height 23
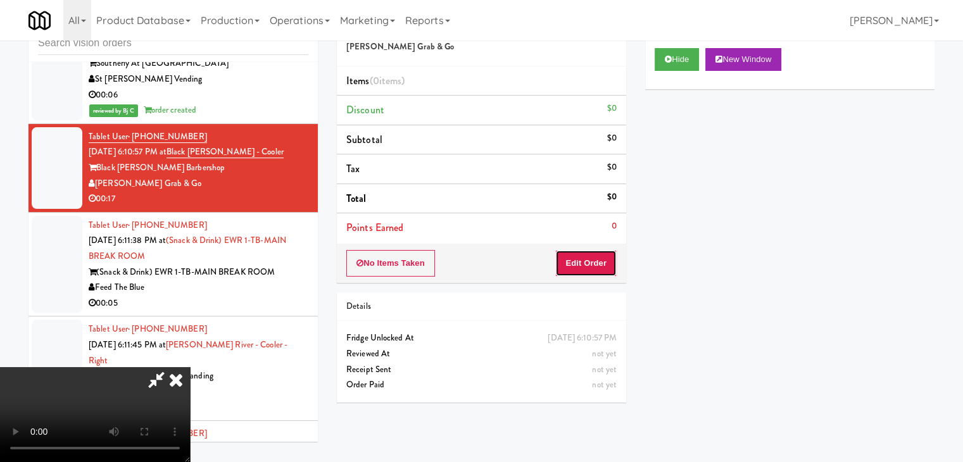
click at [580, 255] on button "Edit Order" at bounding box center [586, 263] width 61 height 27
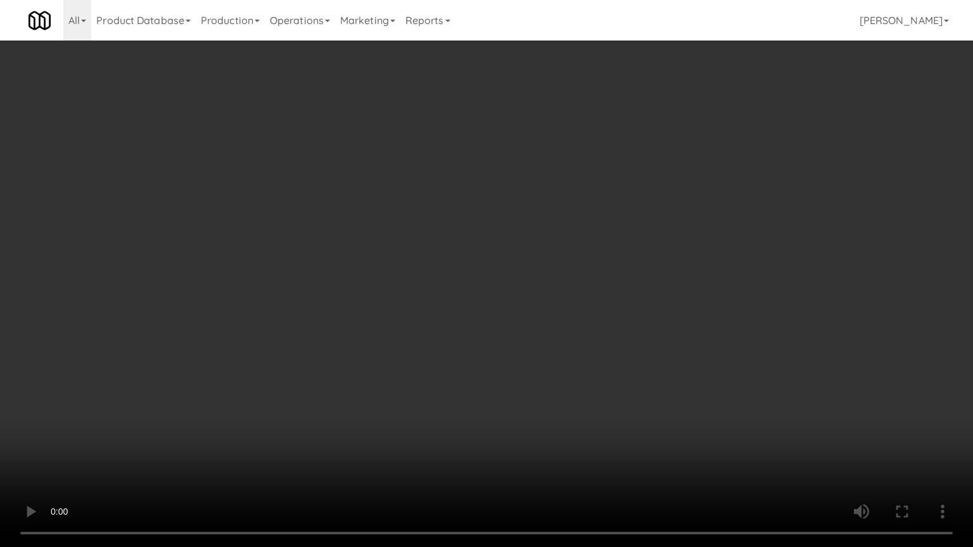
click at [551, 279] on video at bounding box center [486, 273] width 973 height 547
click at [548, 274] on video at bounding box center [486, 273] width 973 height 547
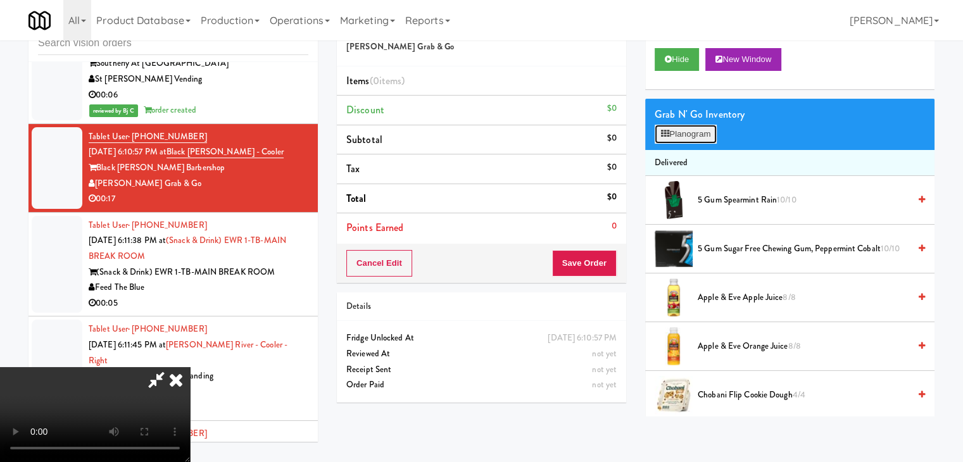
click at [689, 136] on button "Planogram" at bounding box center [686, 134] width 62 height 19
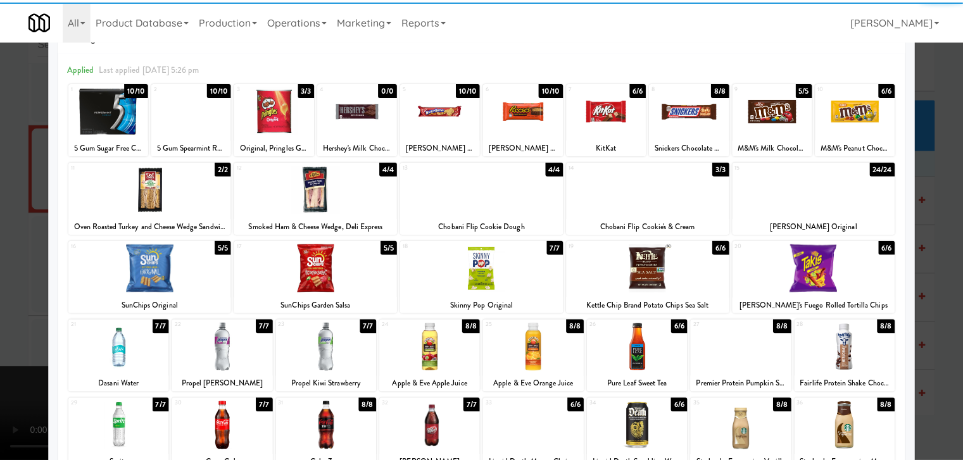
scroll to position [63, 0]
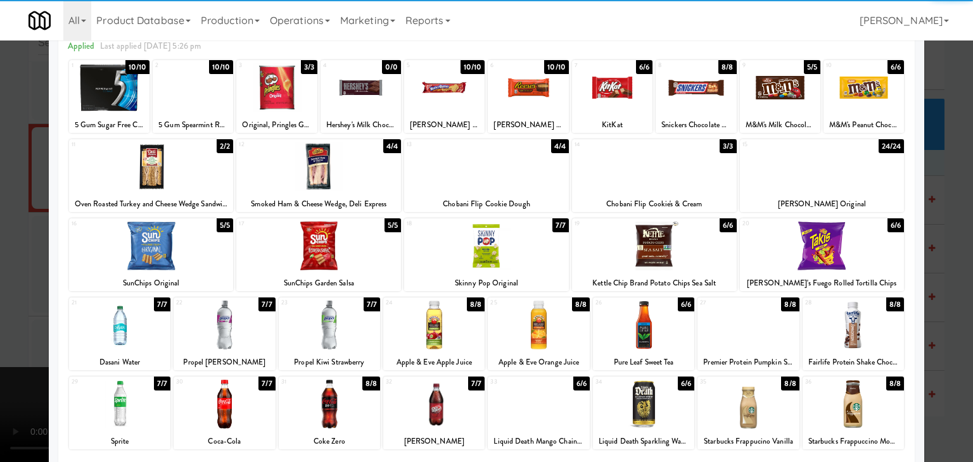
click at [861, 322] on div at bounding box center [853, 325] width 101 height 49
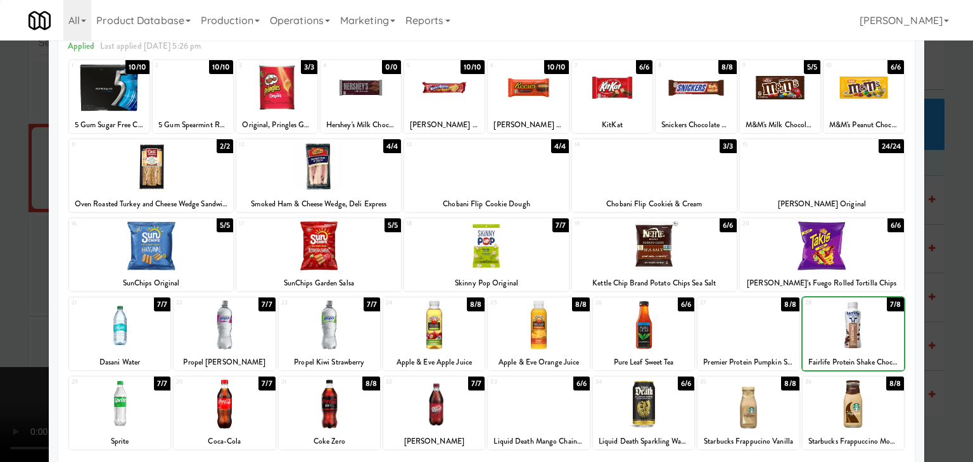
click at [948, 330] on div at bounding box center [486, 231] width 973 height 462
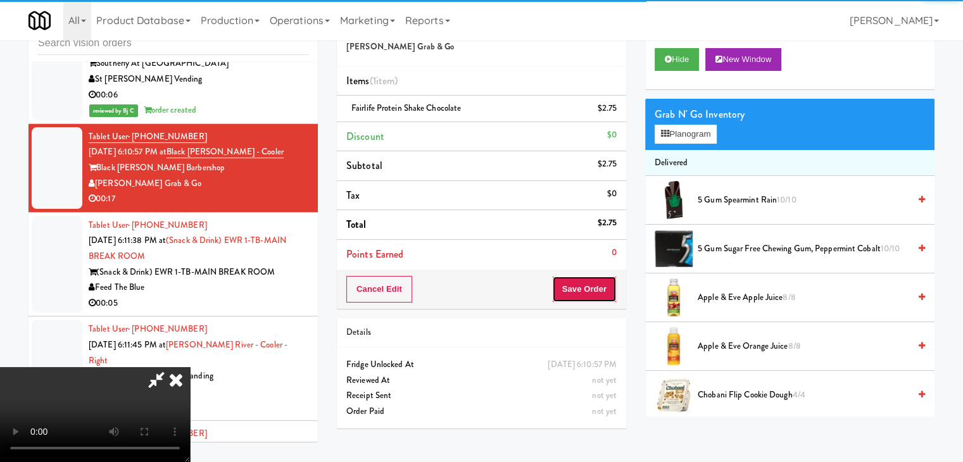
click at [590, 289] on button "Save Order" at bounding box center [584, 289] width 65 height 27
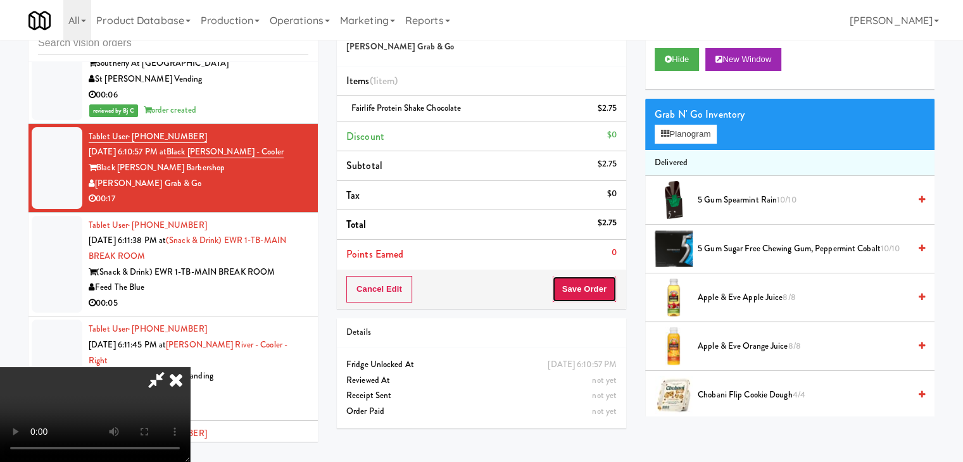
click at [590, 289] on button "Save Order" at bounding box center [584, 289] width 65 height 27
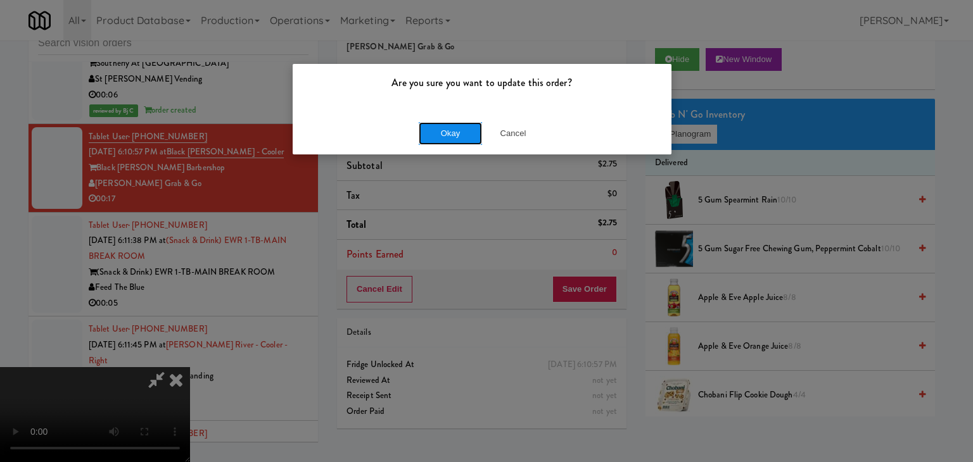
click at [462, 132] on button "Okay" at bounding box center [450, 133] width 63 height 23
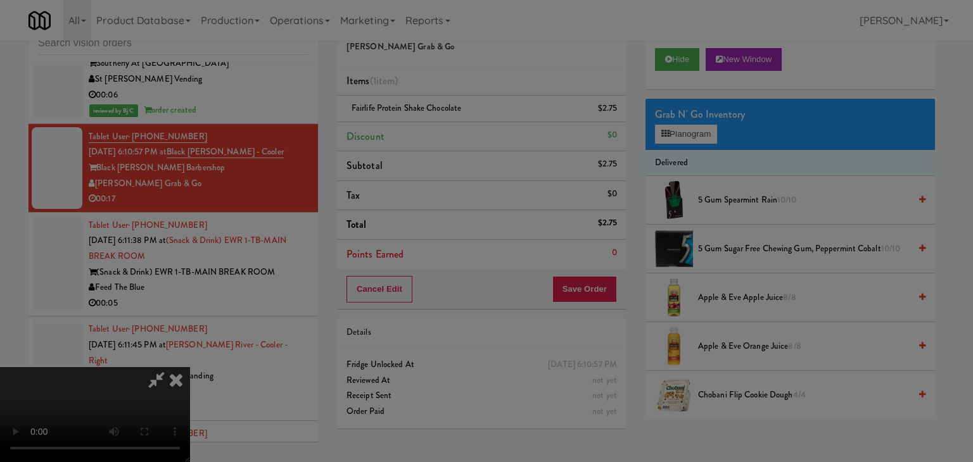
click at [461, 131] on div "Okay Cancel" at bounding box center [482, 110] width 379 height 42
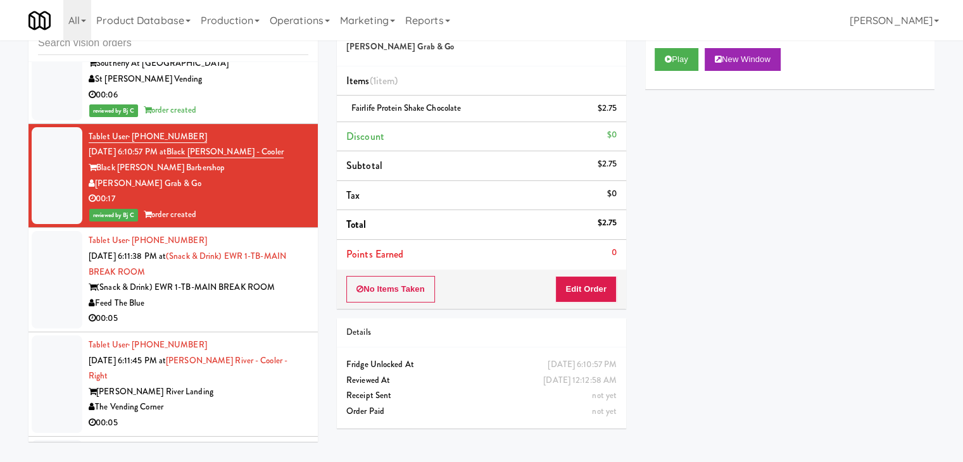
scroll to position [3948, 0]
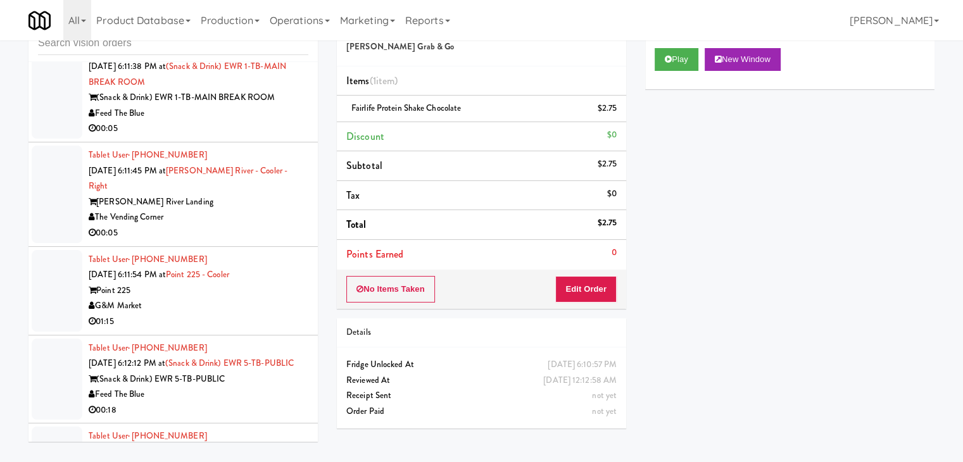
click at [208, 137] on div "00:05" at bounding box center [199, 129] width 220 height 16
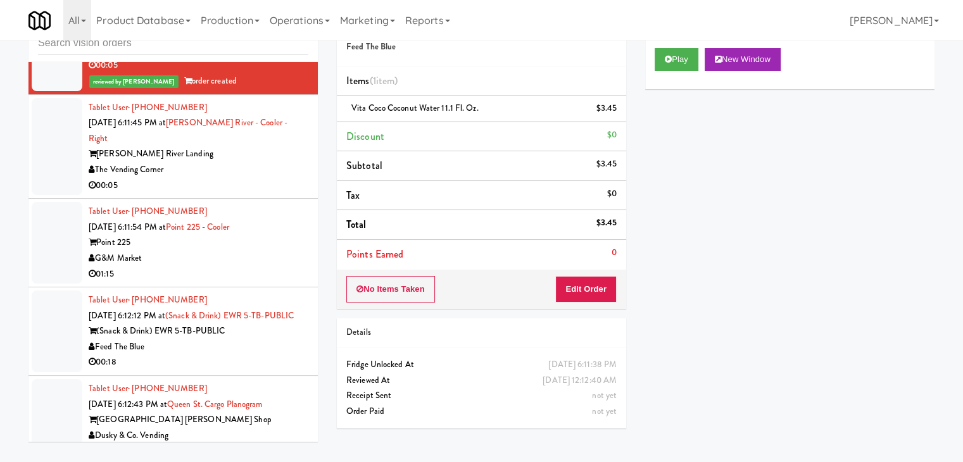
click at [251, 180] on div "00:05" at bounding box center [199, 186] width 220 height 16
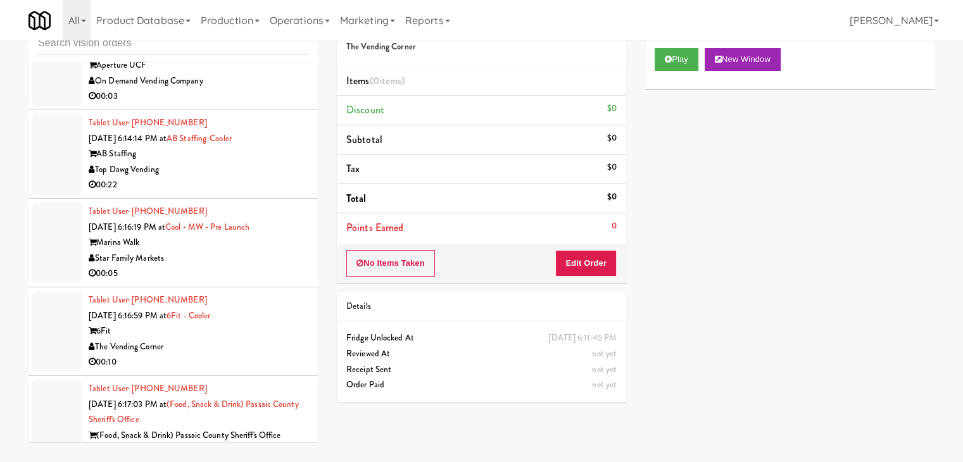
scroll to position [4771, 0]
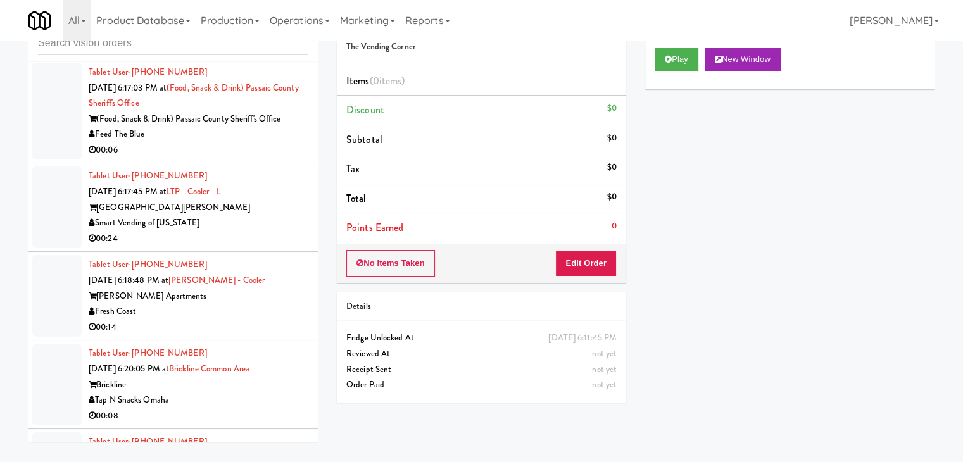
click at [254, 231] on div "Smart Vending of [US_STATE]" at bounding box center [199, 223] width 220 height 16
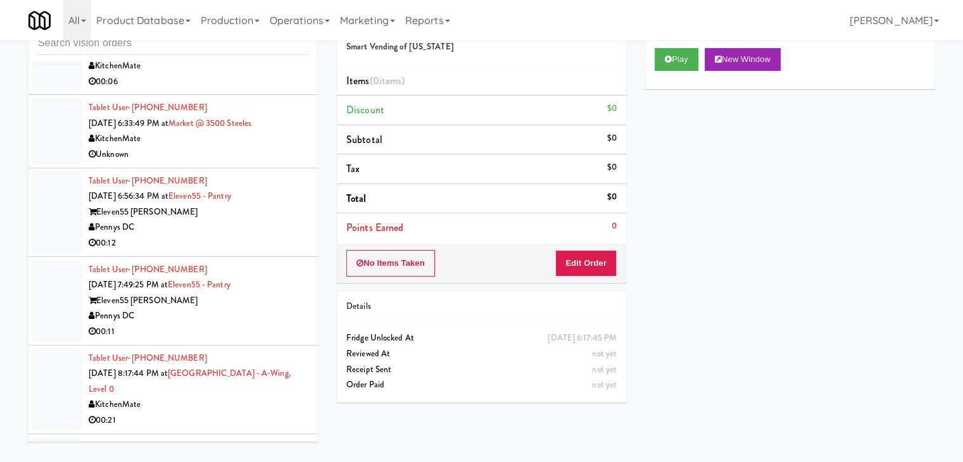
scroll to position [5595, 0]
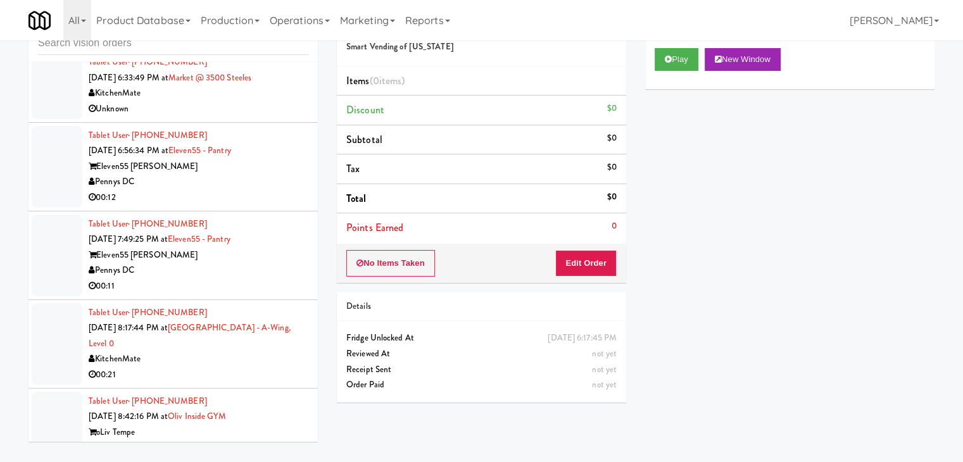
click at [222, 276] on div "Pennys DC" at bounding box center [199, 271] width 220 height 16
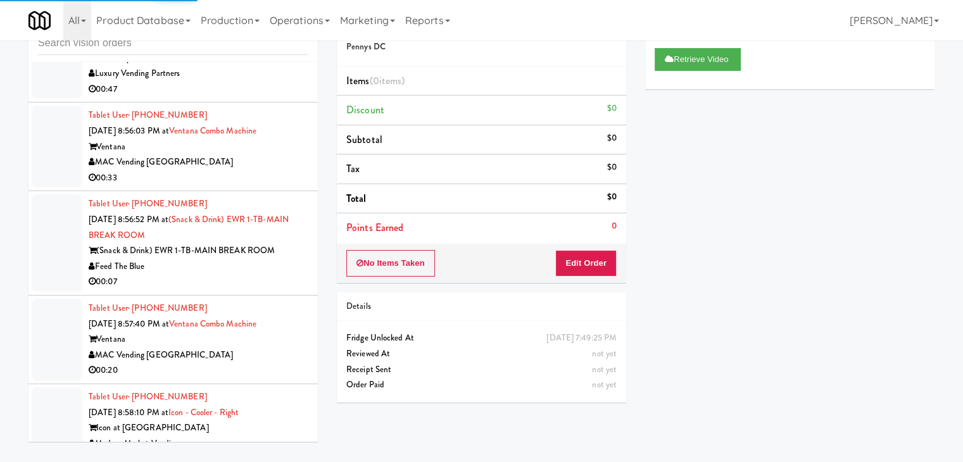
scroll to position [6038, 0]
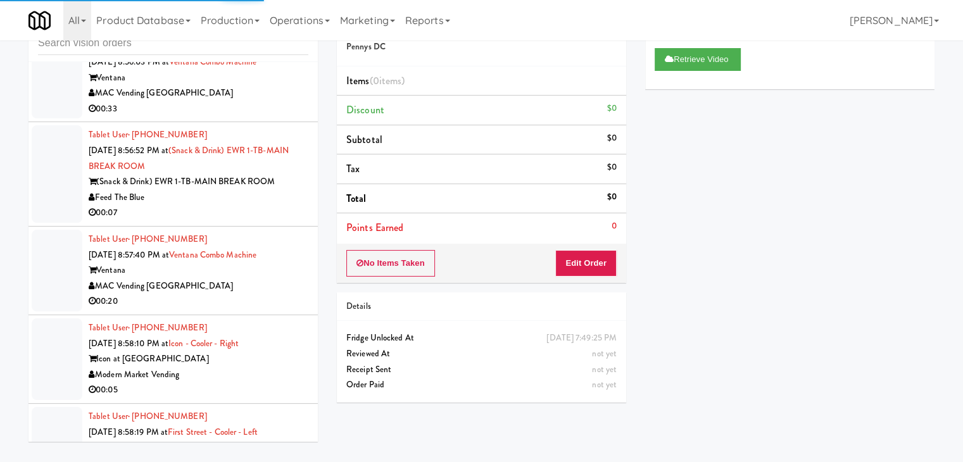
click at [224, 206] on div "Feed The Blue" at bounding box center [199, 198] width 220 height 16
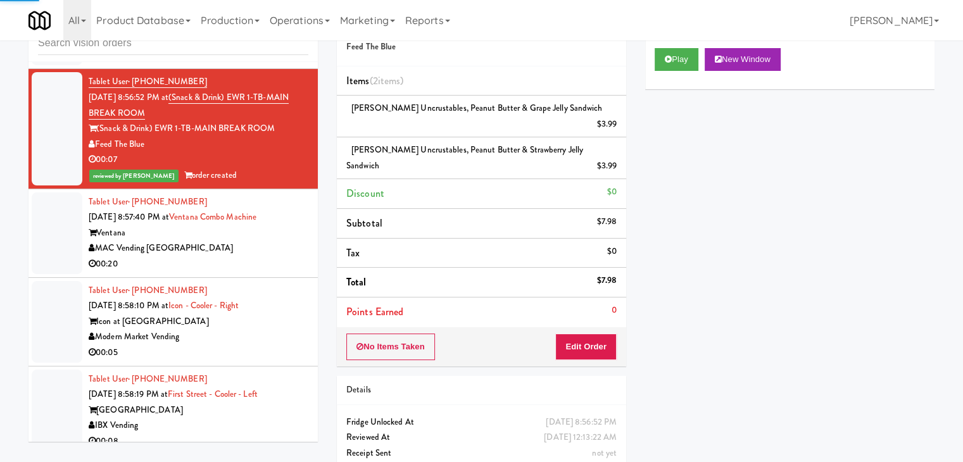
scroll to position [6165, 0]
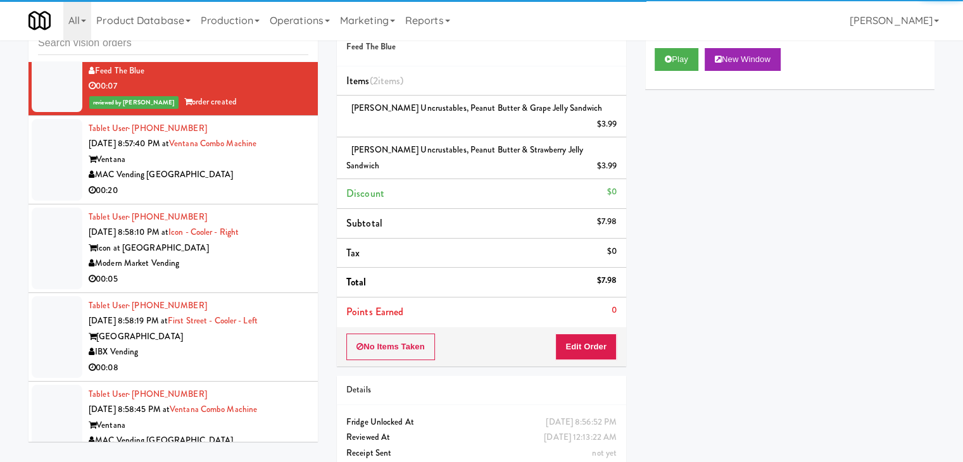
click at [238, 272] on div "Modern Market Vending" at bounding box center [199, 264] width 220 height 16
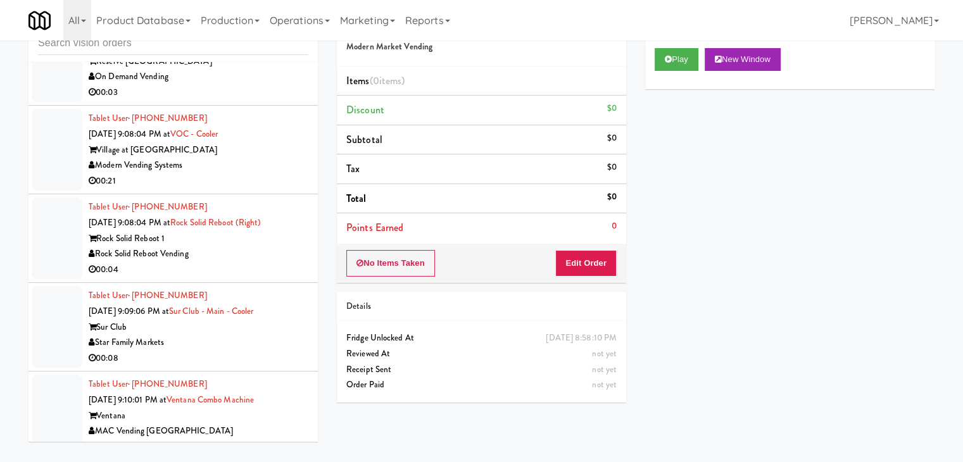
scroll to position [6798, 0]
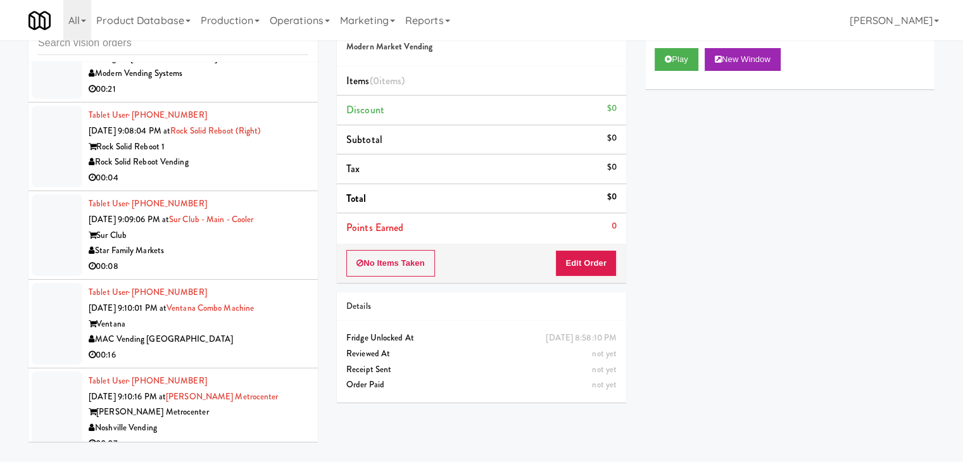
click at [256, 179] on div "00:04" at bounding box center [199, 178] width 220 height 16
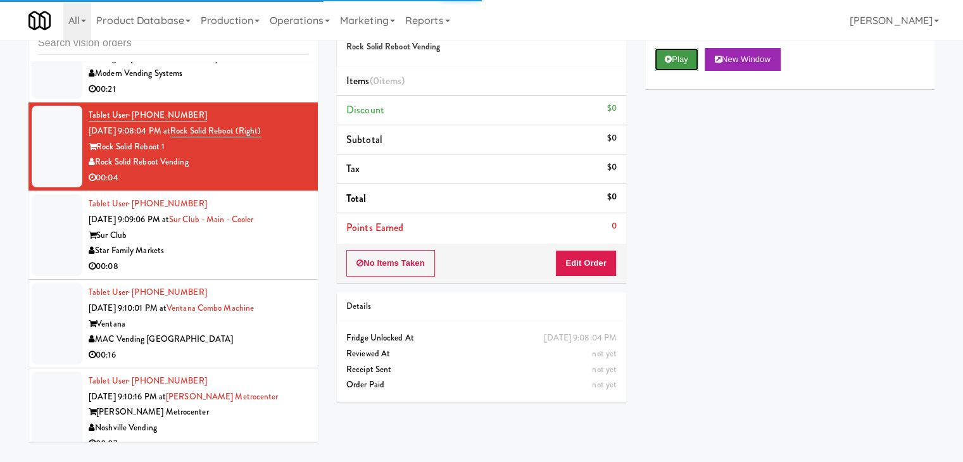
click at [677, 56] on button "Play" at bounding box center [677, 59] width 44 height 23
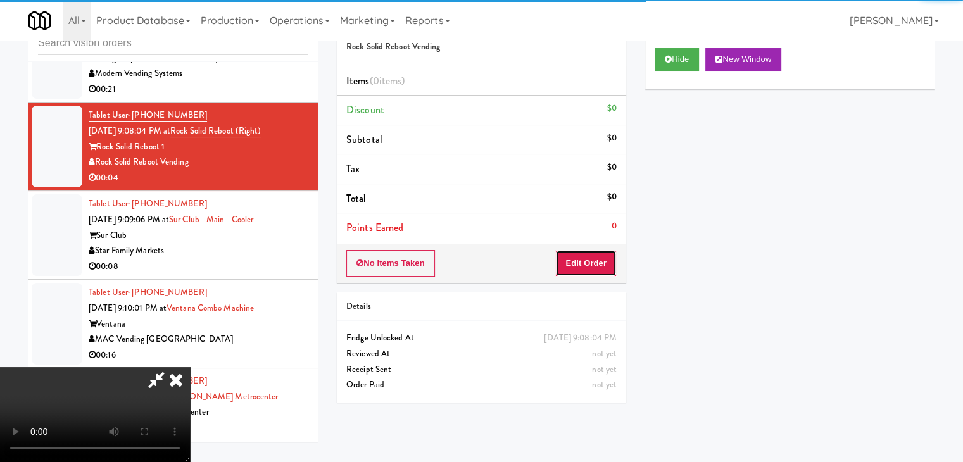
click at [594, 255] on button "Edit Order" at bounding box center [586, 263] width 61 height 27
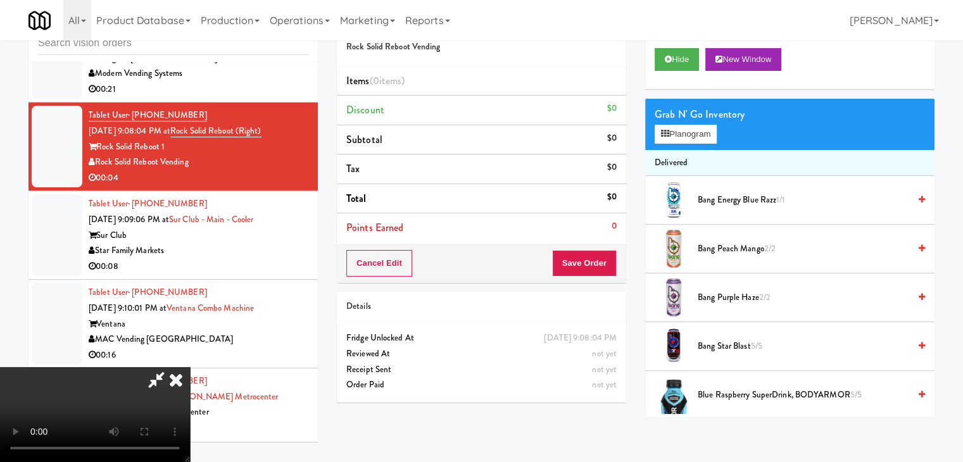
scroll to position [178, 0]
click at [190, 367] on video at bounding box center [95, 414] width 190 height 95
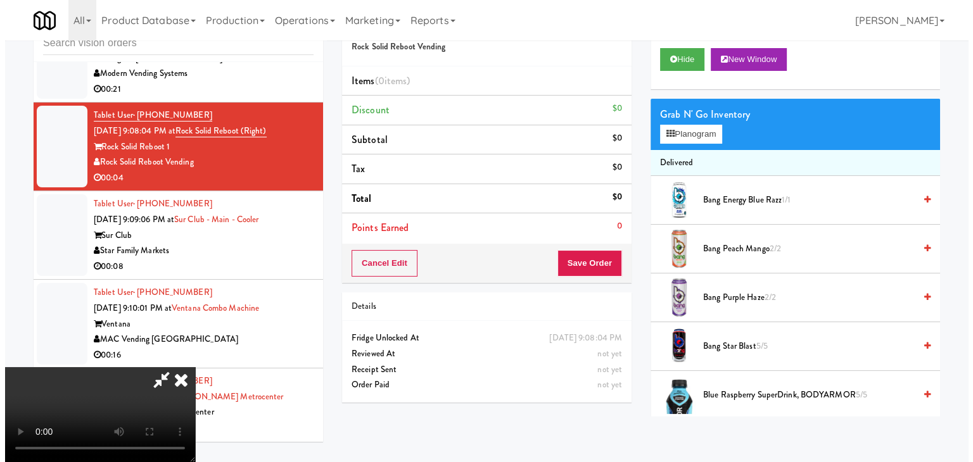
scroll to position [0, 0]
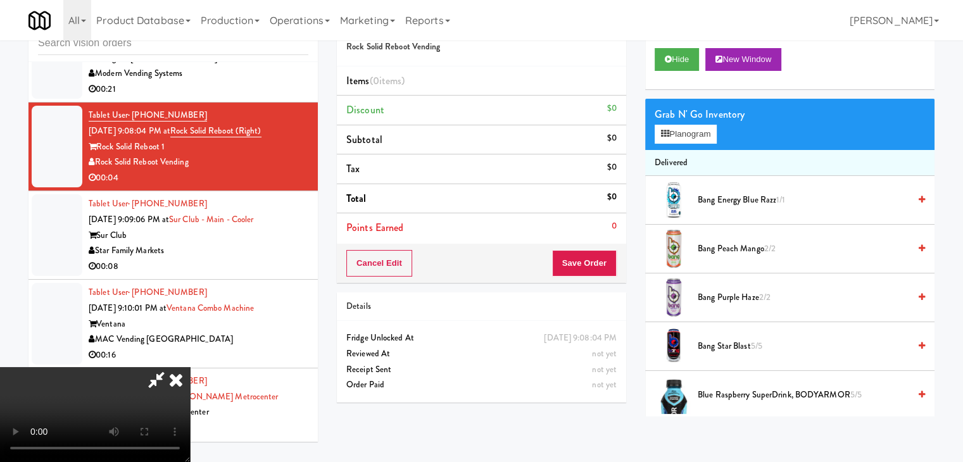
click at [190, 367] on video at bounding box center [95, 414] width 190 height 95
drag, startPoint x: 504, startPoint y: 305, endPoint x: 522, endPoint y: 297, distance: 19.6
click at [190, 367] on video at bounding box center [95, 414] width 190 height 95
click at [696, 133] on button "Planogram" at bounding box center [686, 134] width 62 height 19
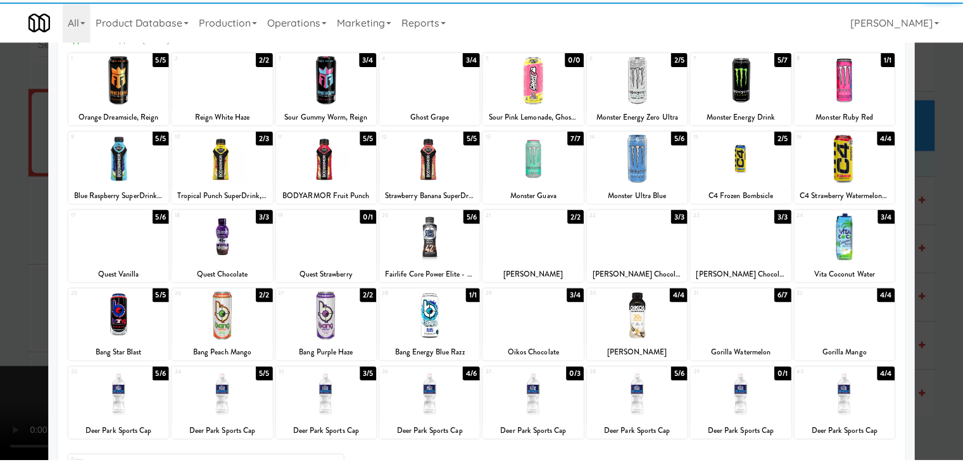
scroll to position [127, 0]
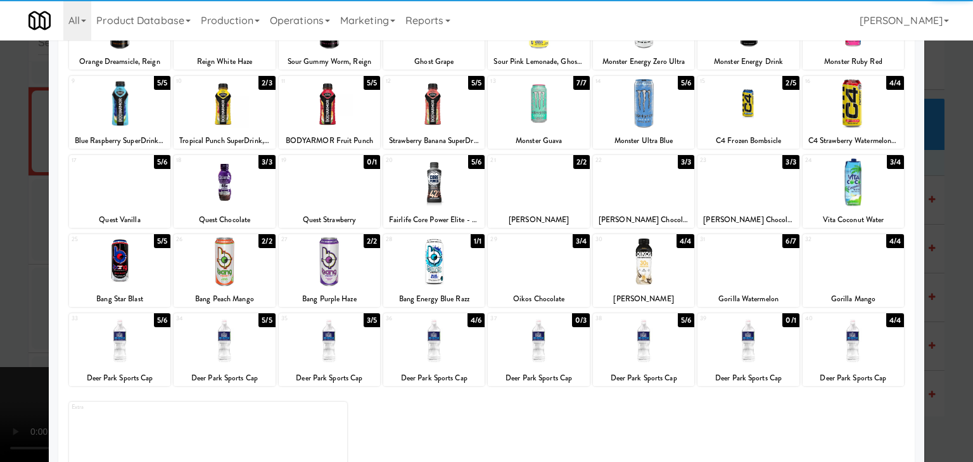
click at [435, 193] on div at bounding box center [433, 182] width 101 height 49
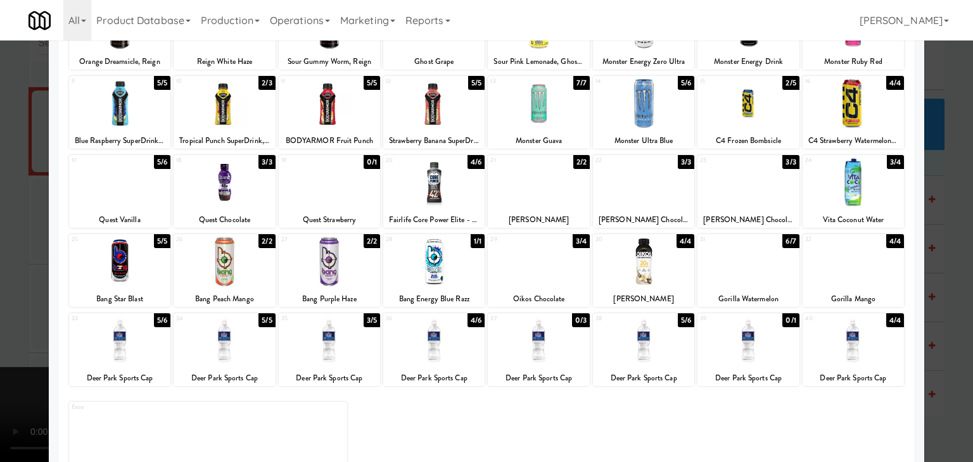
drag, startPoint x: 0, startPoint y: 246, endPoint x: 153, endPoint y: 251, distance: 152.7
click at [7, 246] on div at bounding box center [486, 231] width 973 height 462
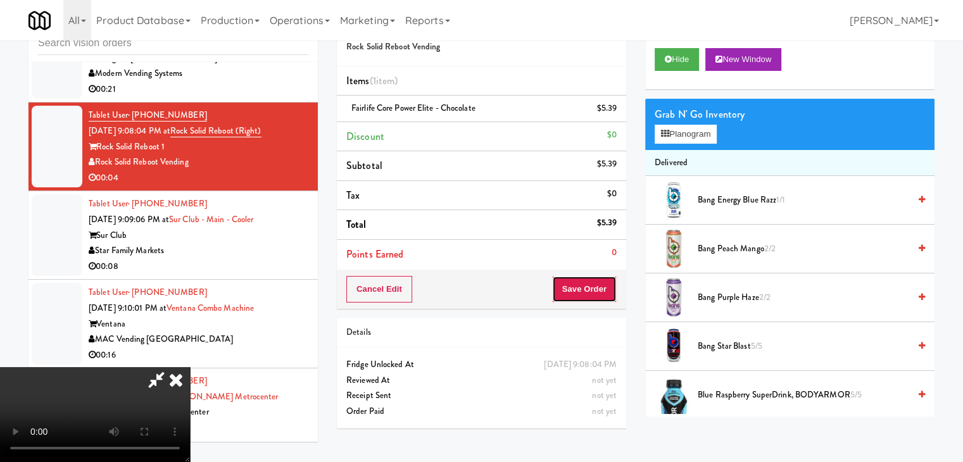
click at [587, 291] on button "Save Order" at bounding box center [584, 289] width 65 height 27
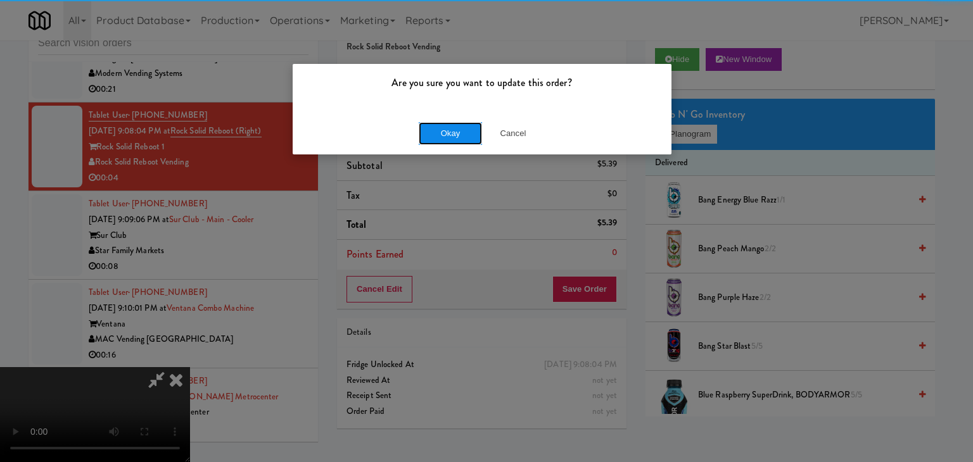
click at [443, 141] on button "Okay" at bounding box center [450, 133] width 63 height 23
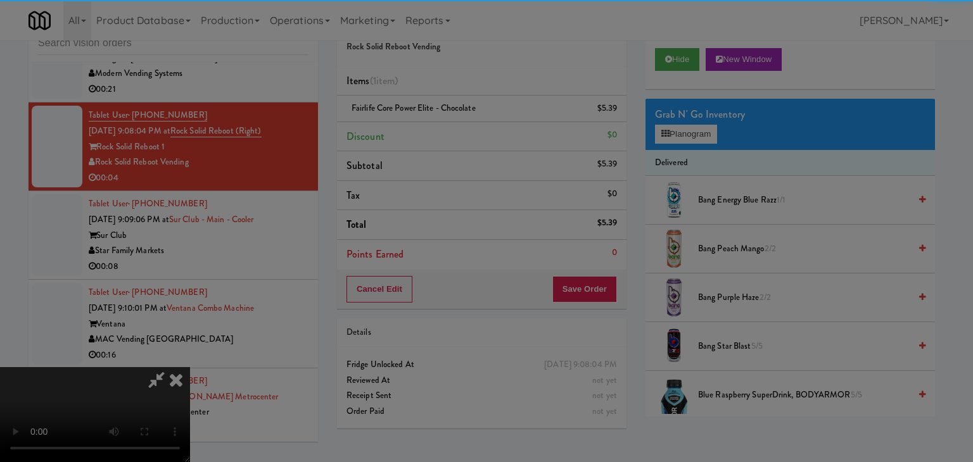
click at [443, 131] on div "Okay Cancel" at bounding box center [482, 110] width 379 height 42
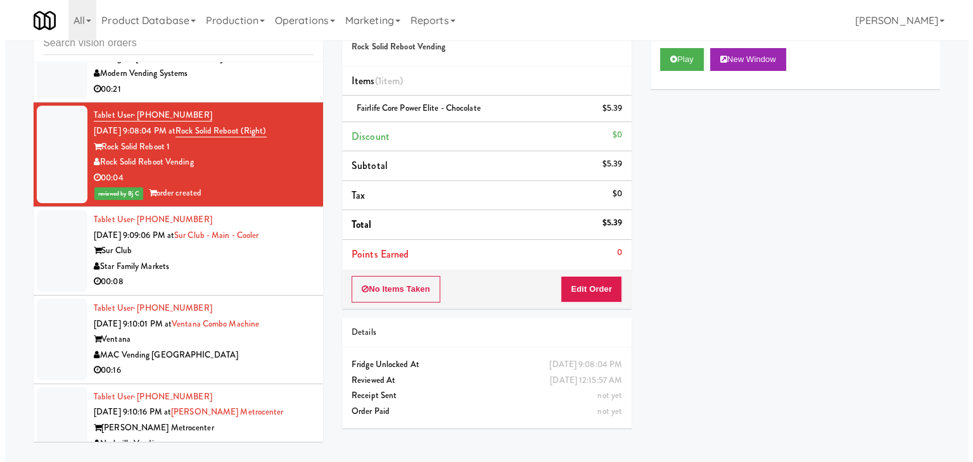
scroll to position [6862, 0]
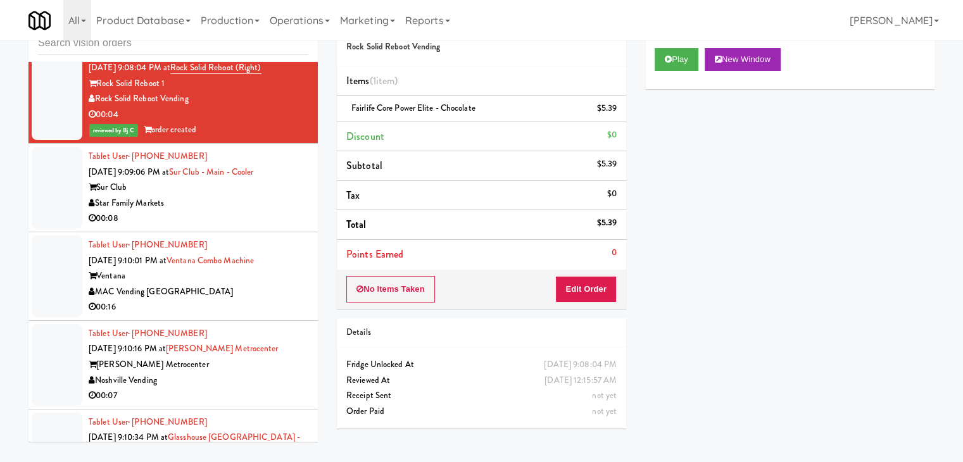
click at [231, 224] on div "00:08" at bounding box center [199, 219] width 220 height 16
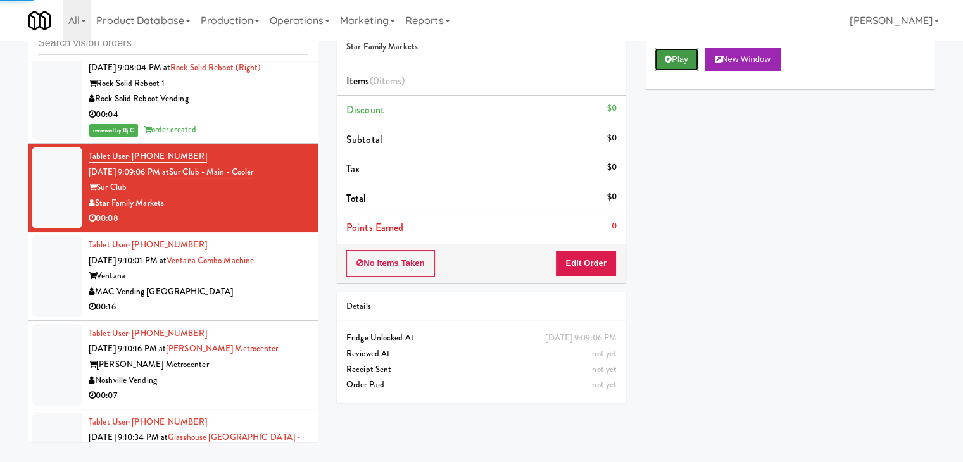
click at [677, 57] on button "Play" at bounding box center [677, 59] width 44 height 23
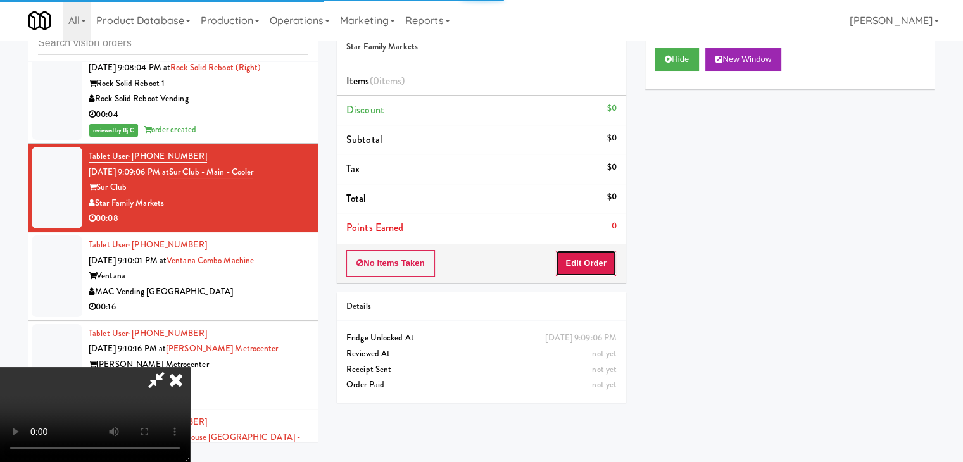
click at [590, 259] on button "Edit Order" at bounding box center [586, 263] width 61 height 27
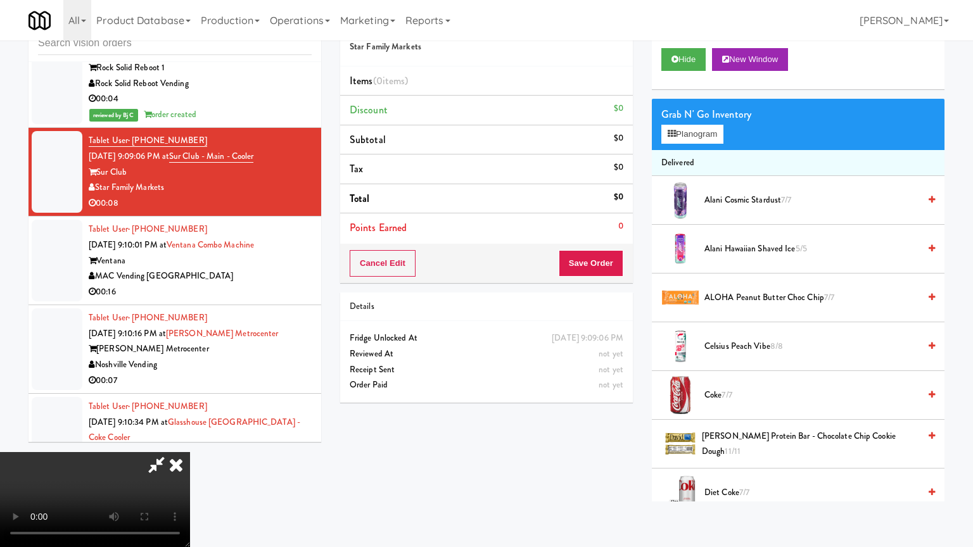
click at [190, 452] on video at bounding box center [95, 499] width 190 height 95
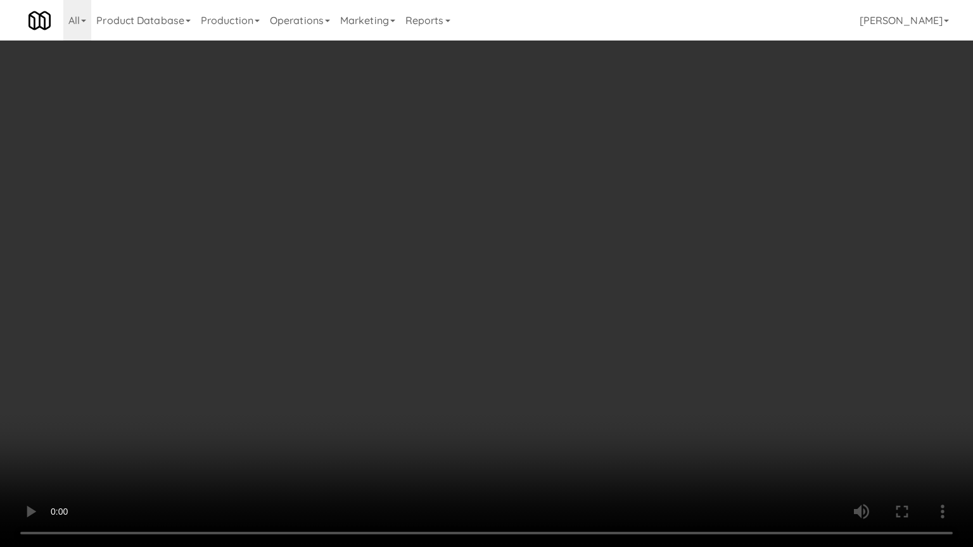
click at [577, 383] on video at bounding box center [486, 273] width 973 height 547
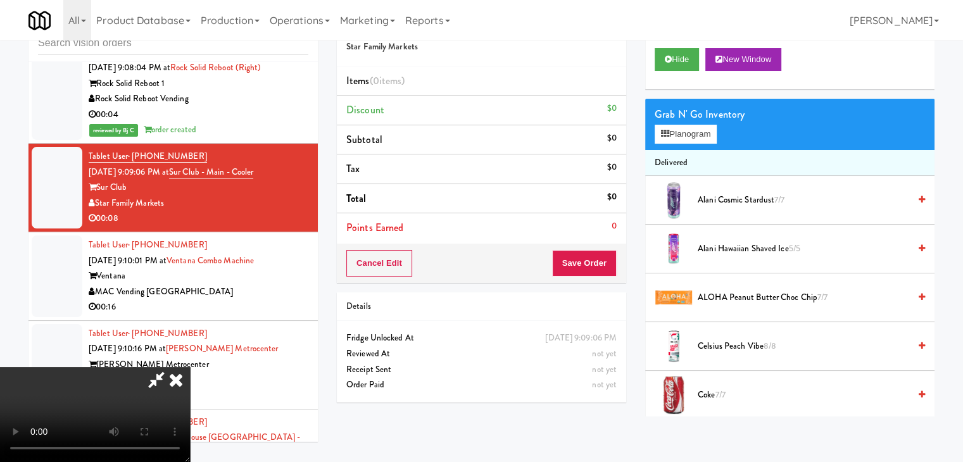
click at [190, 367] on icon at bounding box center [176, 379] width 28 height 25
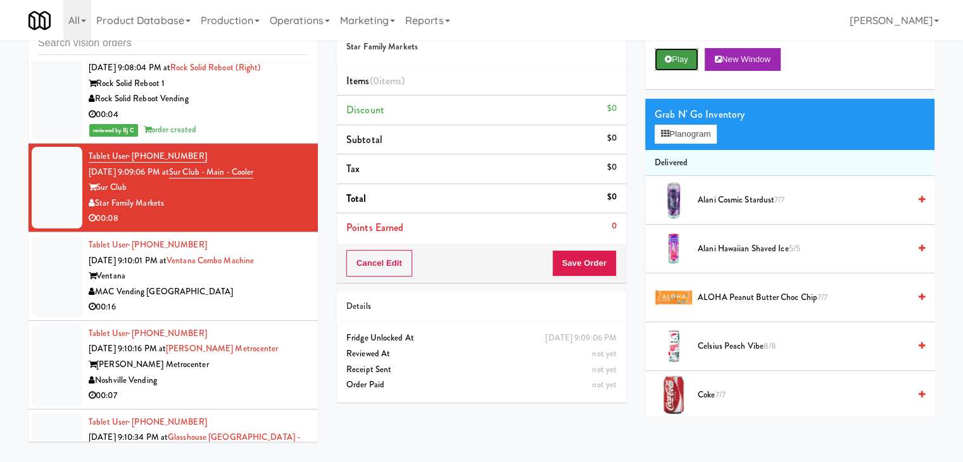
click at [680, 59] on button "Play" at bounding box center [677, 59] width 44 height 23
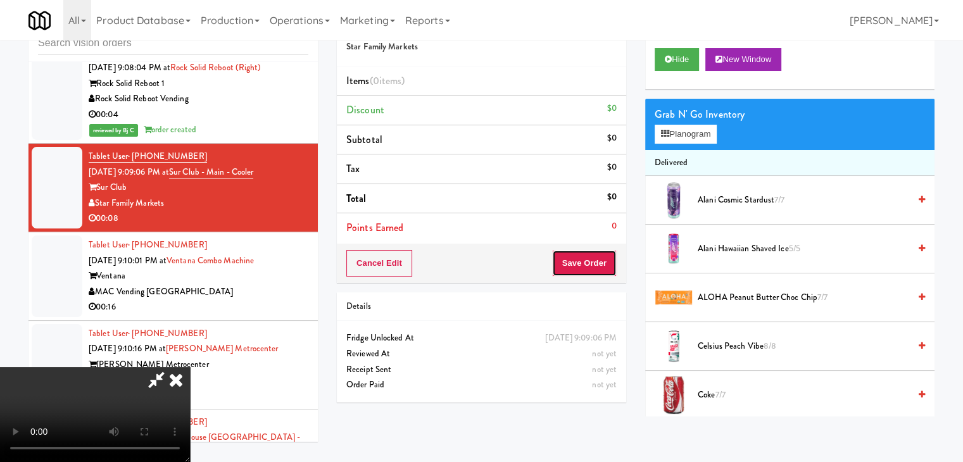
click at [594, 251] on button "Save Order" at bounding box center [584, 263] width 65 height 27
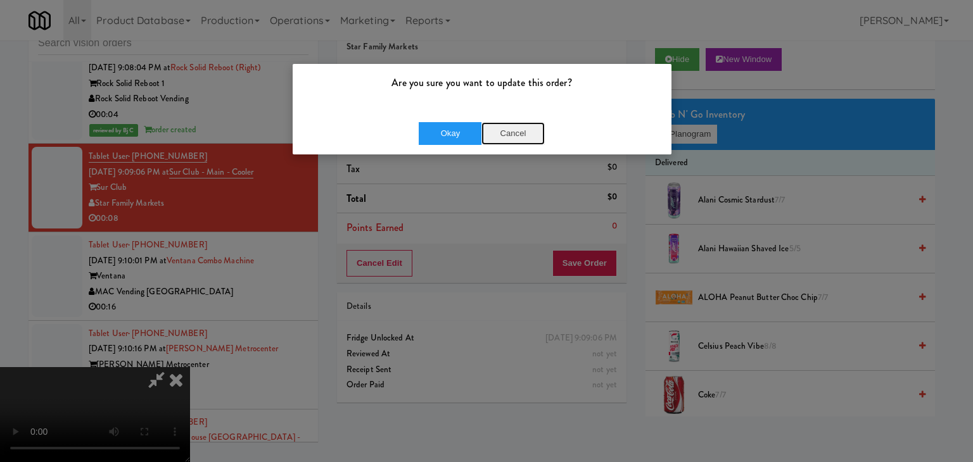
click at [519, 133] on button "Cancel" at bounding box center [512, 133] width 63 height 23
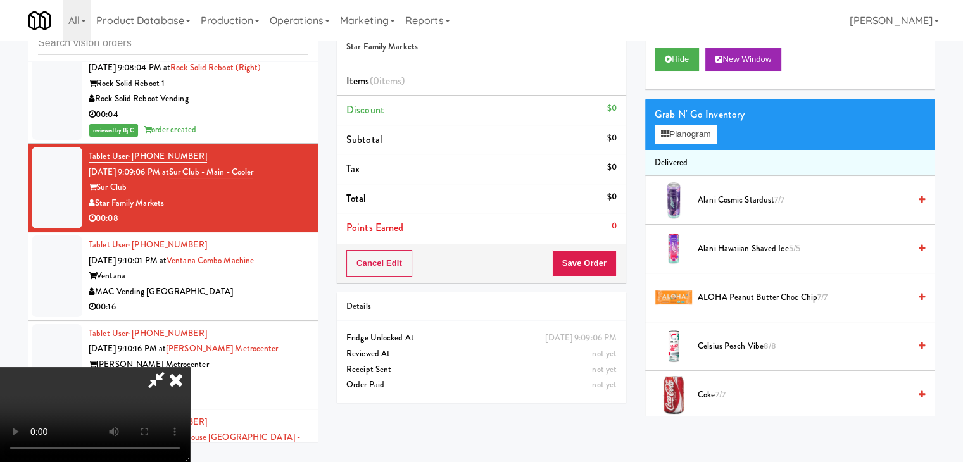
click at [190, 367] on video at bounding box center [95, 414] width 190 height 95
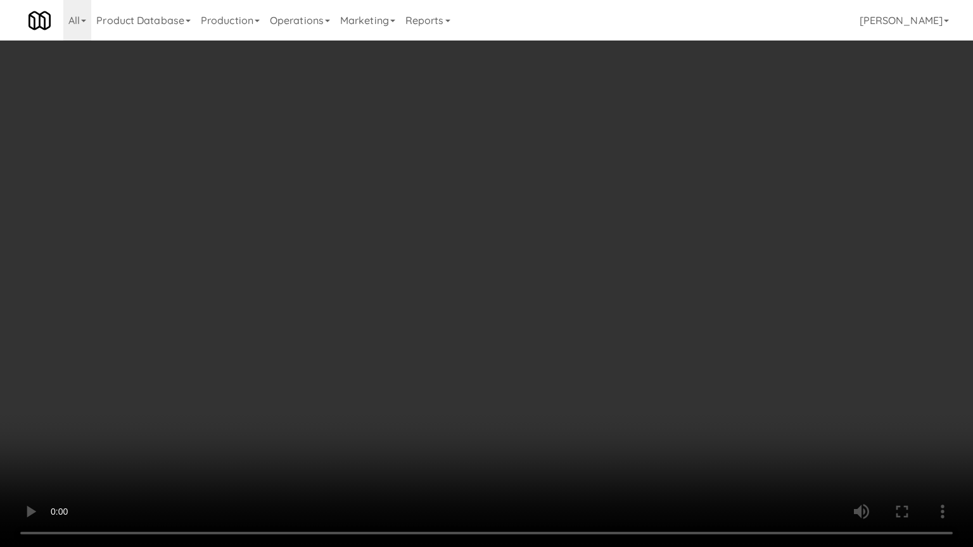
click at [593, 296] on video at bounding box center [486, 273] width 973 height 547
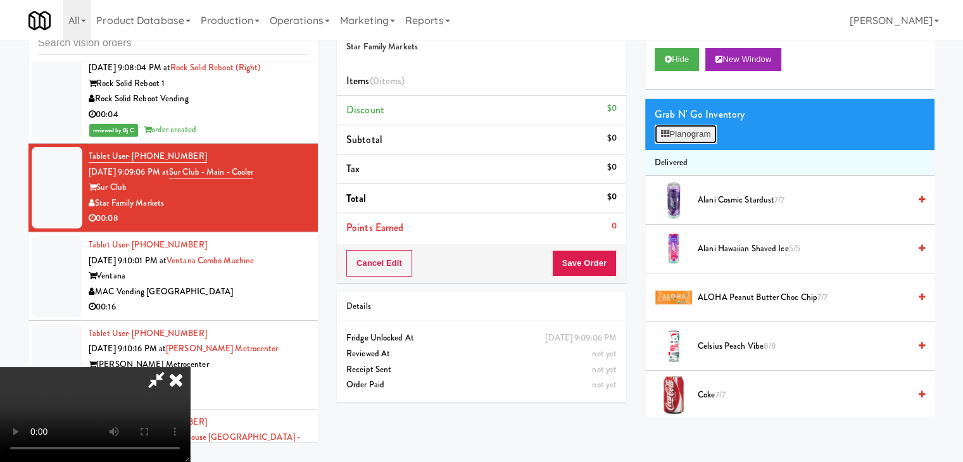
click at [699, 129] on button "Planogram" at bounding box center [686, 134] width 62 height 19
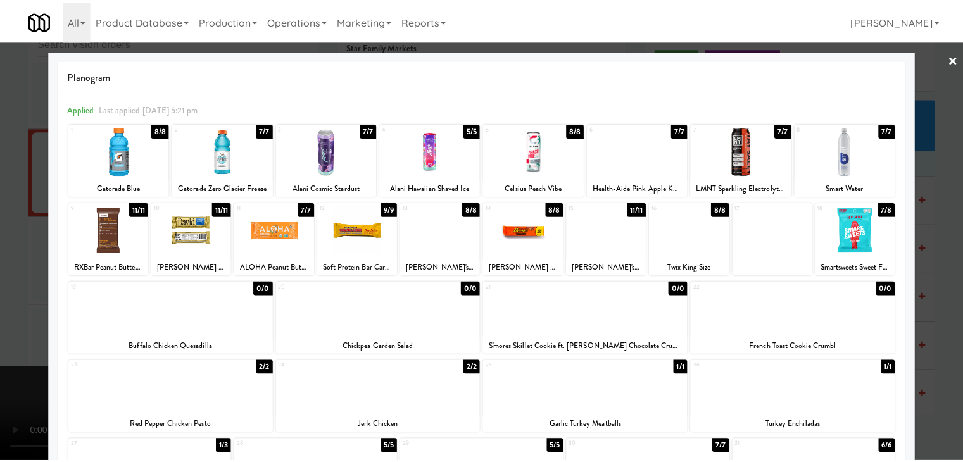
scroll to position [63, 0]
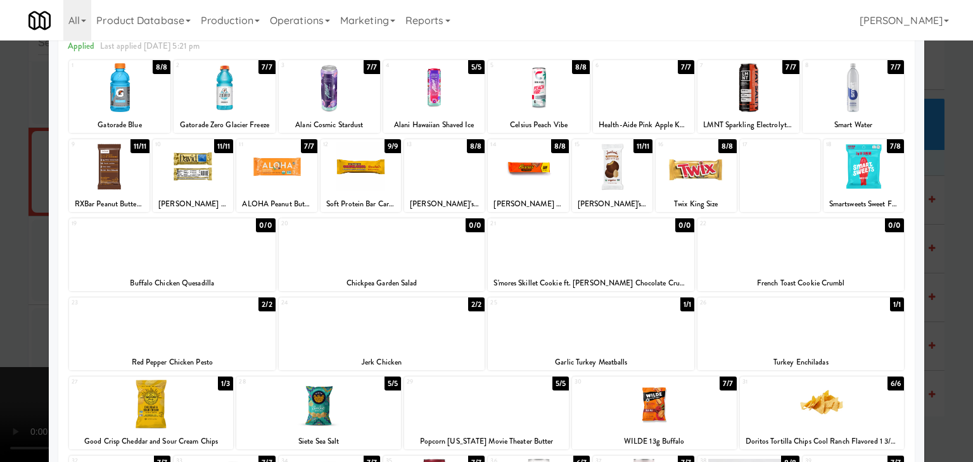
click at [784, 252] on div at bounding box center [800, 246] width 207 height 49
click at [932, 295] on div at bounding box center [486, 231] width 973 height 462
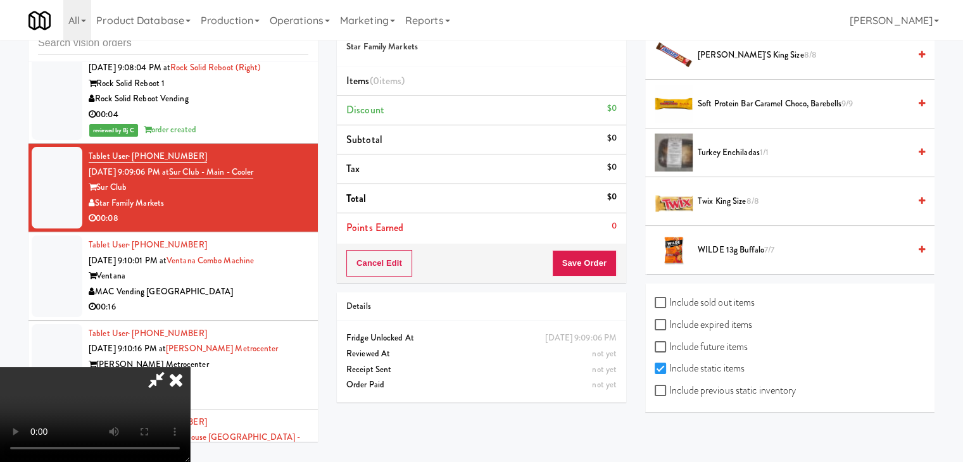
click at [750, 390] on label "Include previous static inventory" at bounding box center [725, 390] width 141 height 19
click at [670, 390] on input "Include previous static inventory" at bounding box center [662, 391] width 15 height 10
checkbox input "true"
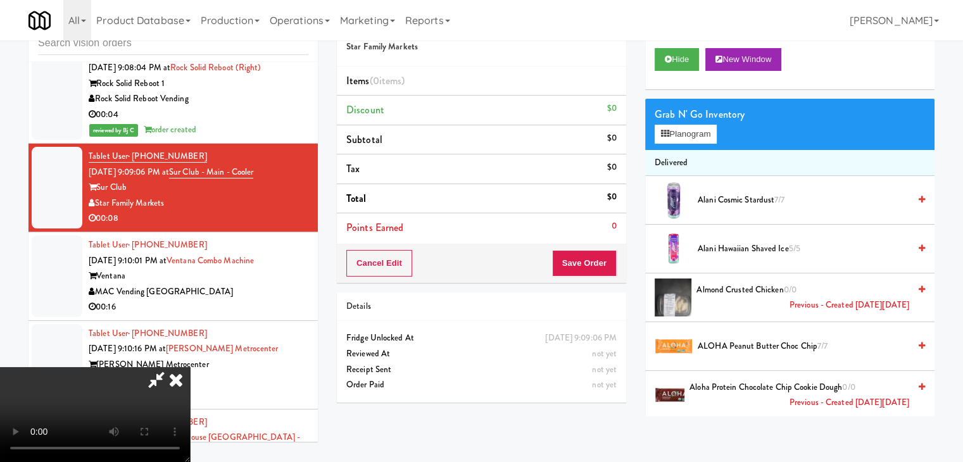
click at [708, 144] on div "Grab N' Go Inventory Planogram" at bounding box center [789, 124] width 289 height 51
click at [711, 130] on button "Planogram" at bounding box center [686, 134] width 62 height 19
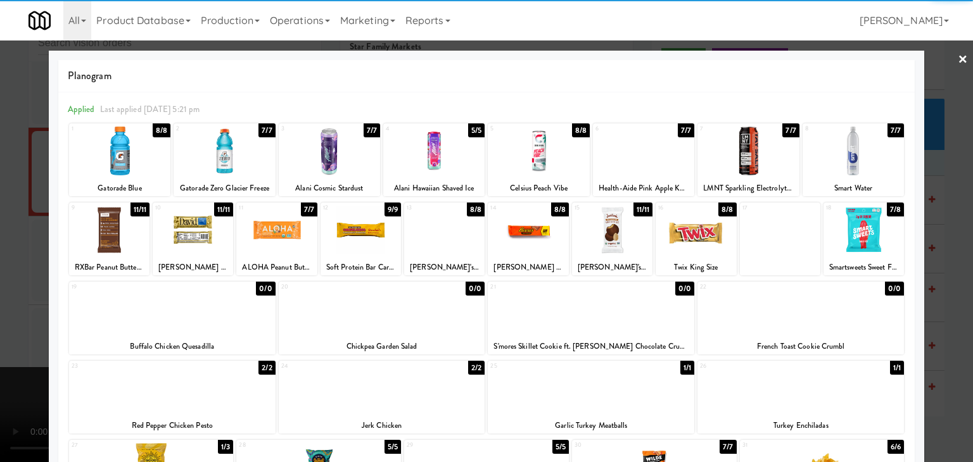
click at [813, 312] on div at bounding box center [800, 309] width 207 height 49
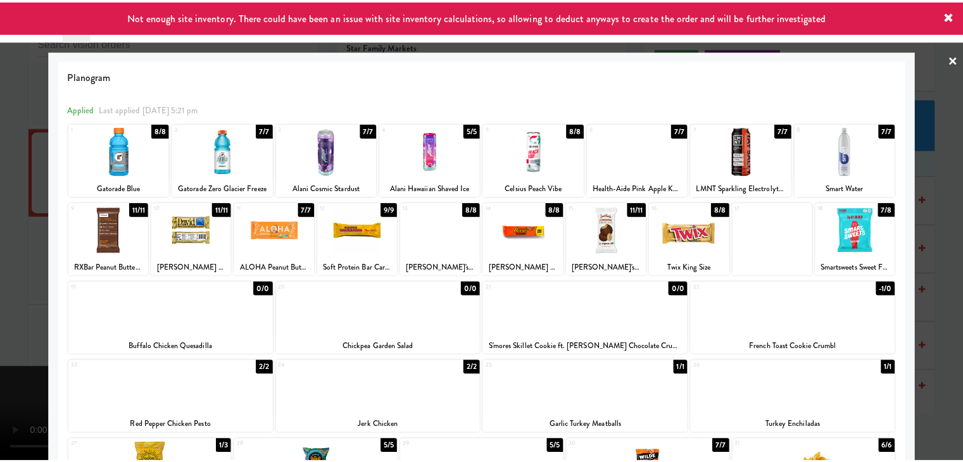
scroll to position [239, 0]
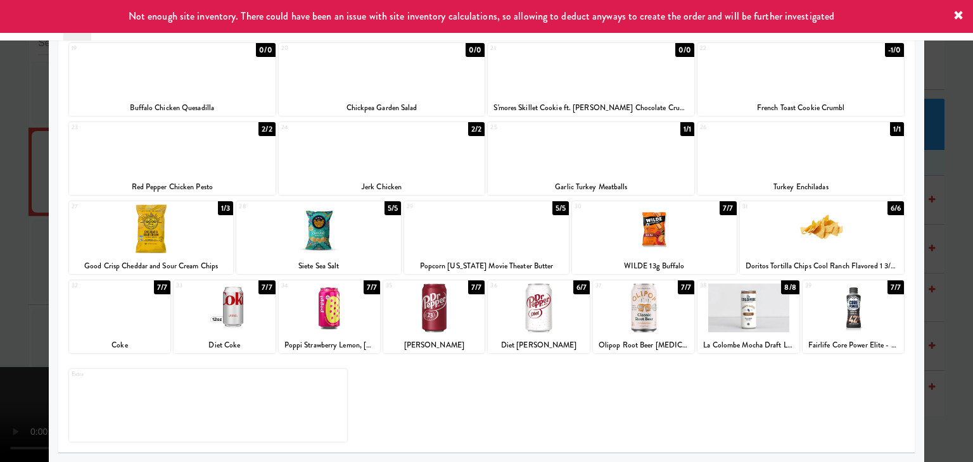
click at [121, 322] on div at bounding box center [119, 308] width 101 height 49
drag, startPoint x: 0, startPoint y: 313, endPoint x: 464, endPoint y: 312, distance: 463.7
click at [11, 310] on div at bounding box center [486, 231] width 973 height 462
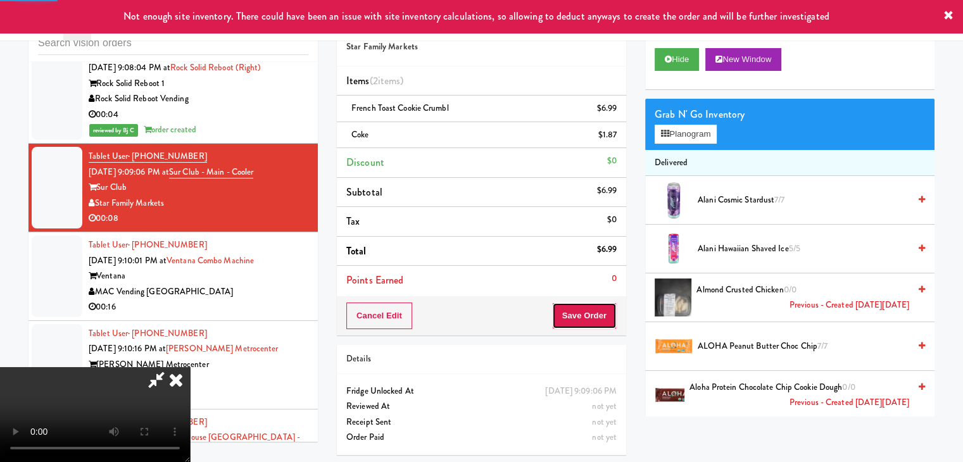
click at [597, 318] on button "Save Order" at bounding box center [584, 316] width 65 height 27
click at [595, 317] on button "Save Order" at bounding box center [584, 316] width 65 height 27
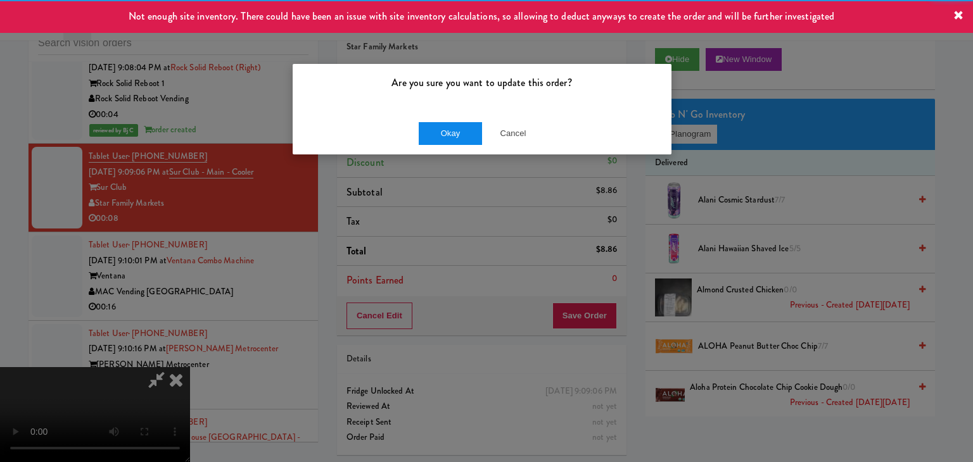
click at [464, 143] on div "Okay Cancel" at bounding box center [482, 133] width 379 height 42
click at [464, 143] on button "Okay" at bounding box center [450, 133] width 63 height 23
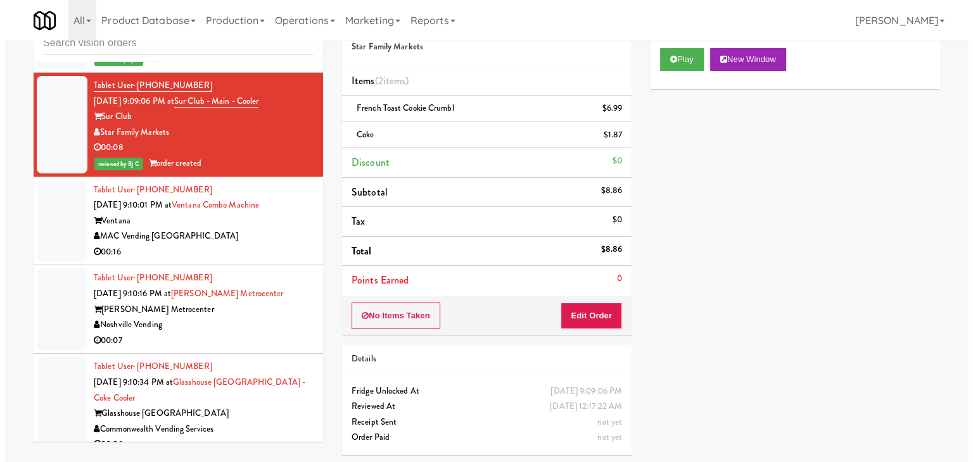
scroll to position [6988, 0]
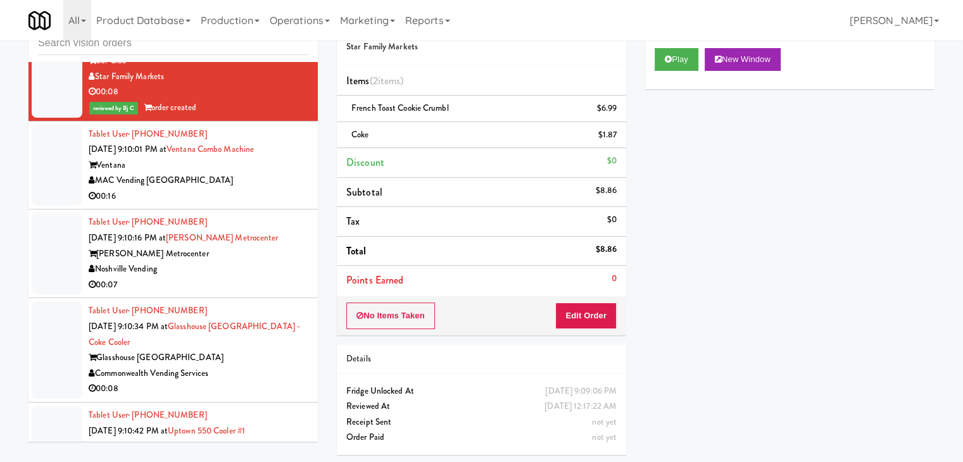
click at [232, 186] on div "MAC Vending [GEOGRAPHIC_DATA]" at bounding box center [199, 181] width 220 height 16
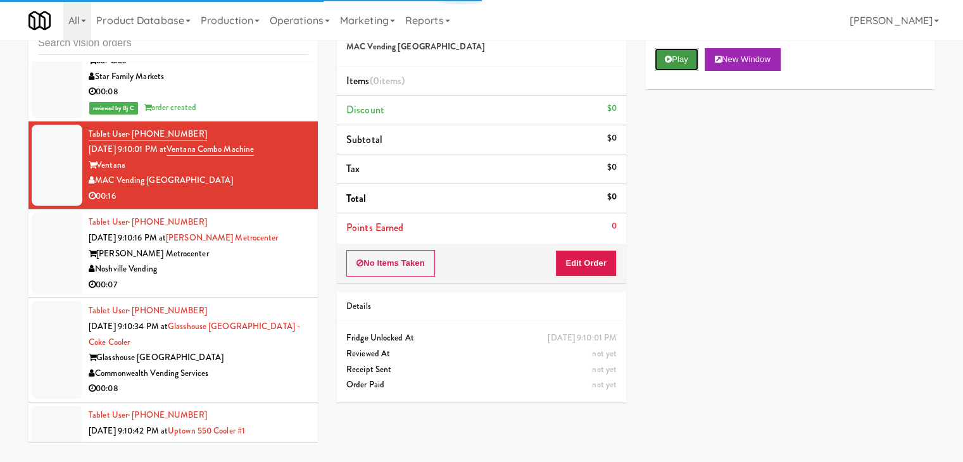
click at [677, 58] on button "Play" at bounding box center [677, 59] width 44 height 23
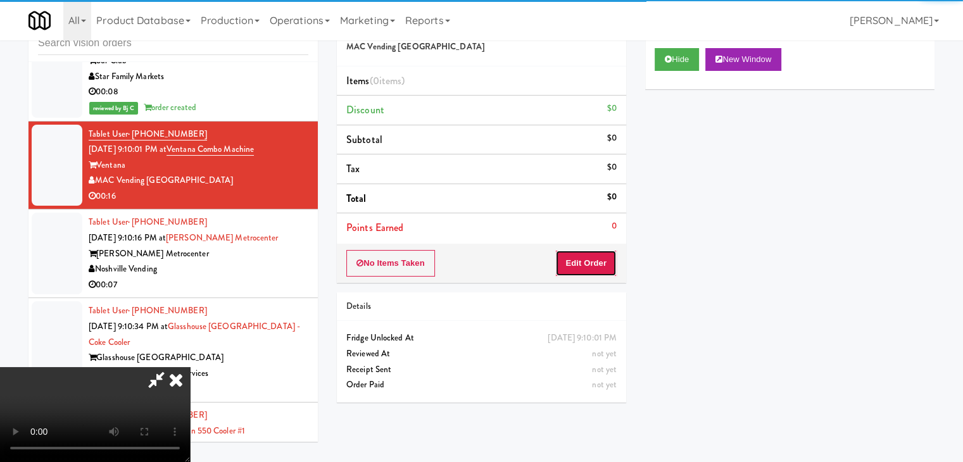
click at [568, 260] on button "Edit Order" at bounding box center [586, 263] width 61 height 27
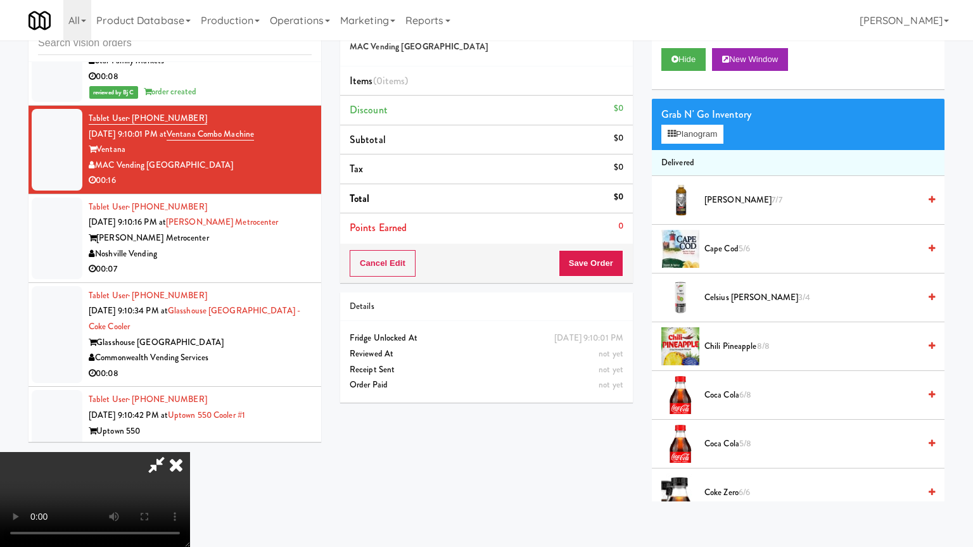
click at [190, 452] on video at bounding box center [95, 499] width 190 height 95
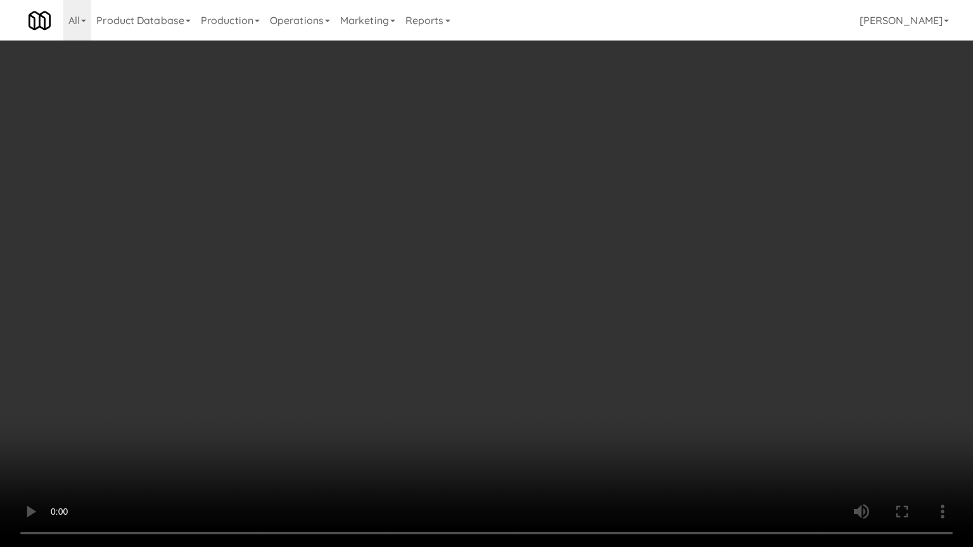
click at [552, 392] on video at bounding box center [486, 273] width 973 height 547
click at [565, 376] on video at bounding box center [486, 273] width 973 height 547
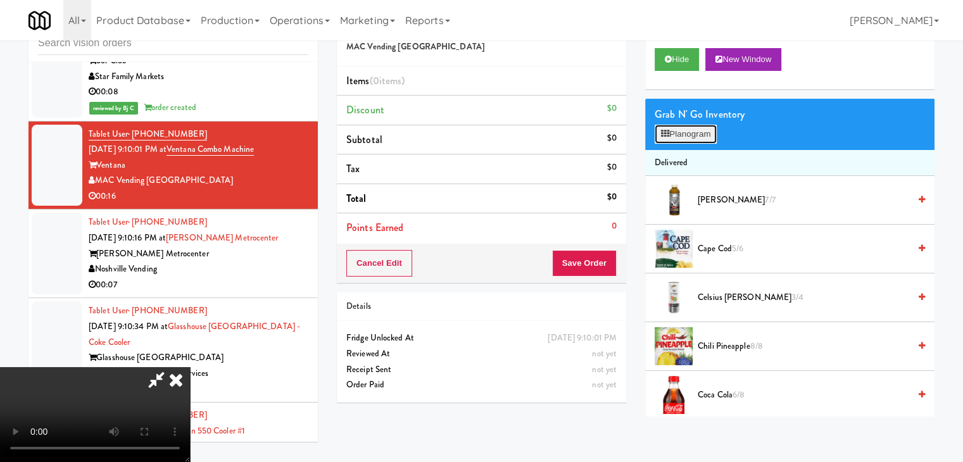
click at [692, 127] on button "Planogram" at bounding box center [686, 134] width 62 height 19
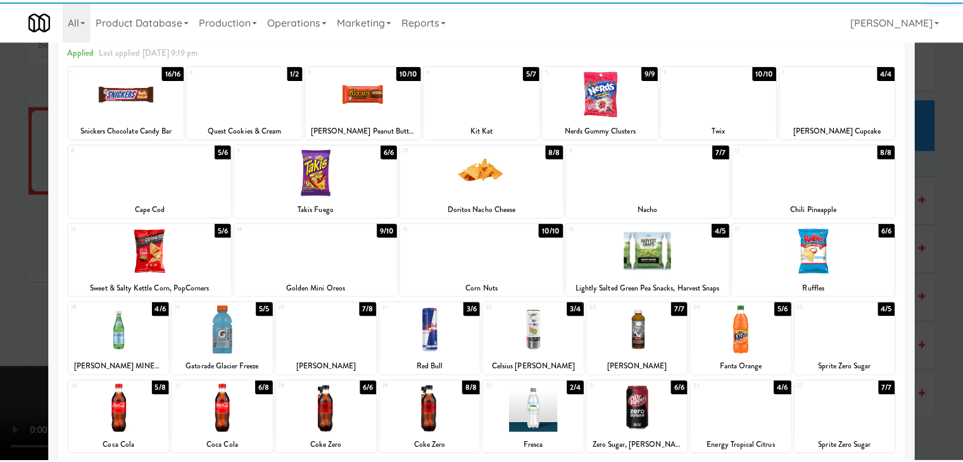
scroll to position [127, 0]
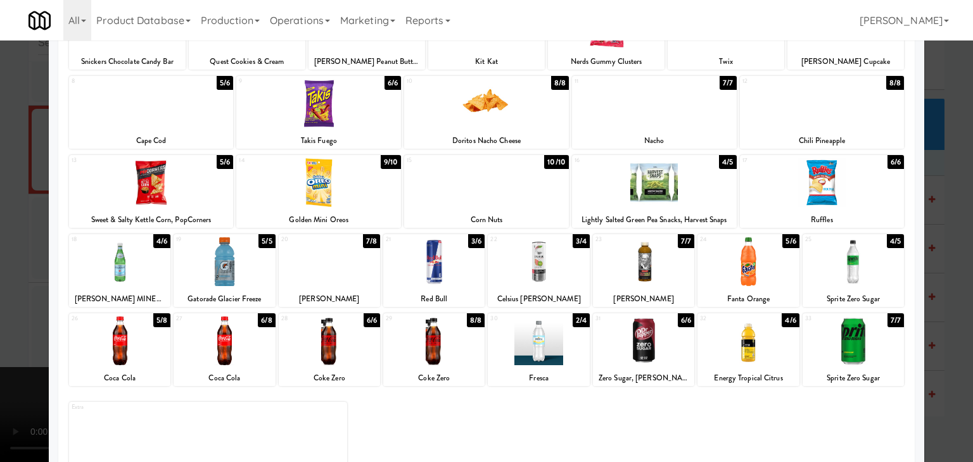
click at [342, 271] on div at bounding box center [329, 262] width 101 height 49
click at [0, 277] on div at bounding box center [486, 231] width 973 height 462
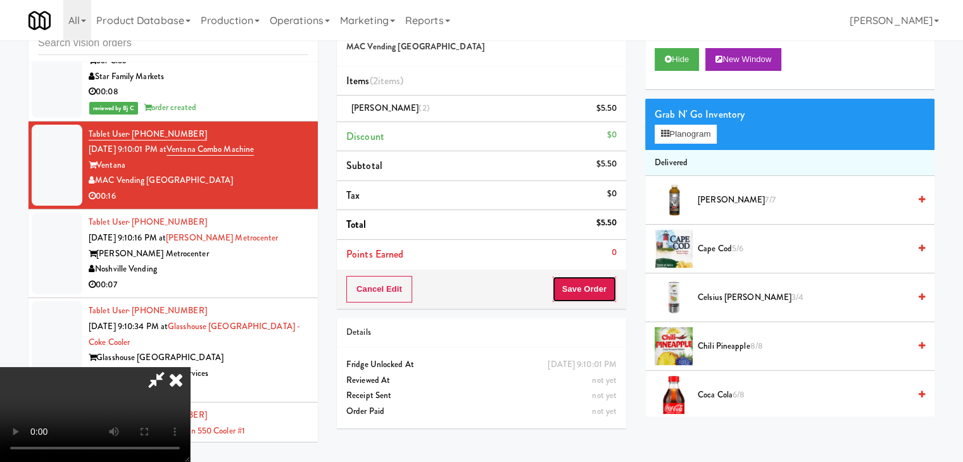
click at [580, 287] on button "Save Order" at bounding box center [584, 289] width 65 height 27
click at [582, 287] on button "Save Order" at bounding box center [584, 289] width 65 height 27
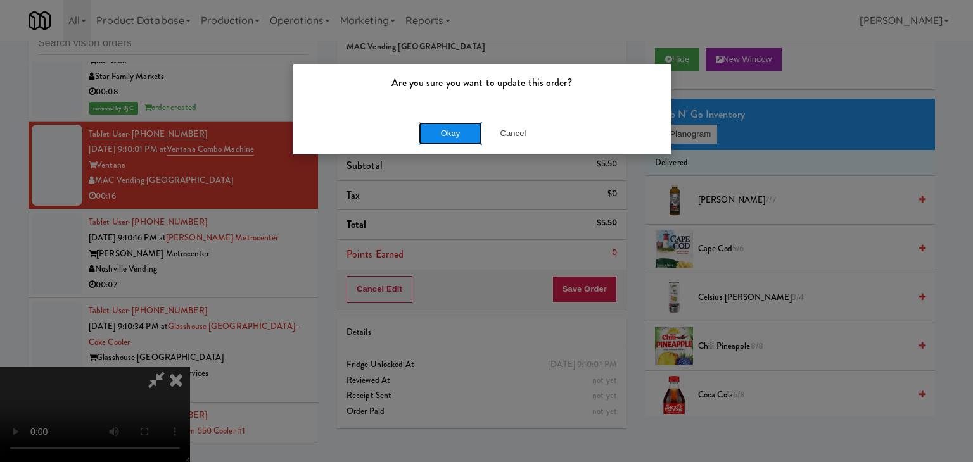
click at [478, 143] on button "Okay" at bounding box center [450, 133] width 63 height 23
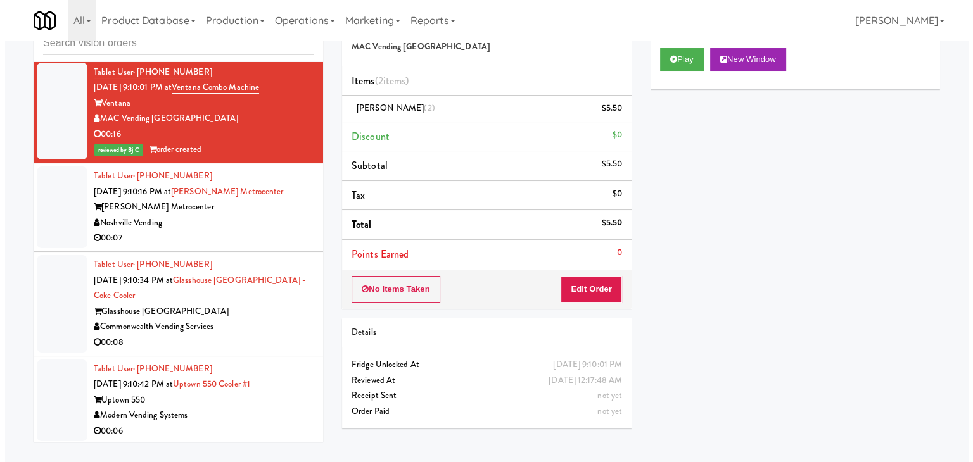
scroll to position [7115, 0]
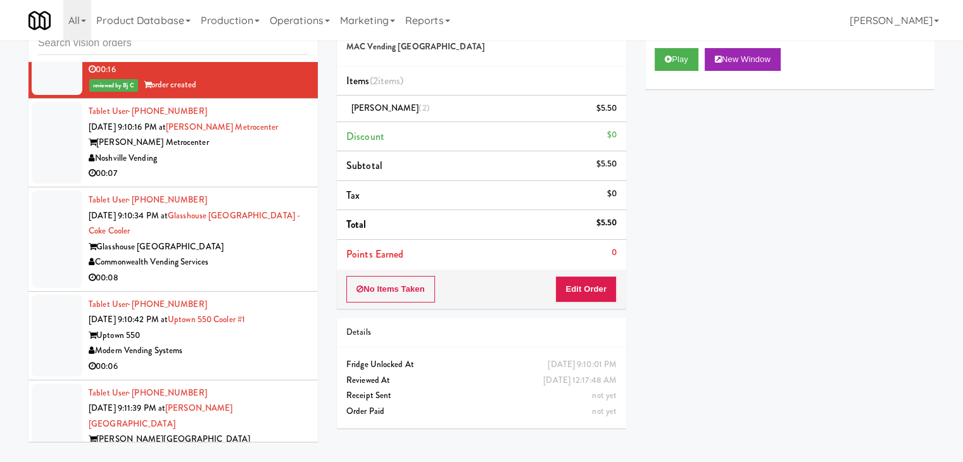
click at [246, 167] on div "Noshville Vending" at bounding box center [199, 159] width 220 height 16
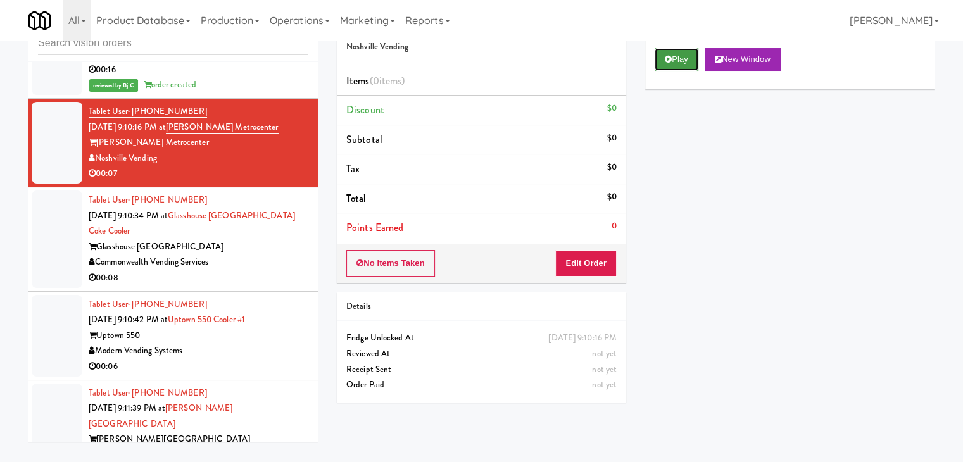
click at [663, 63] on button "Play" at bounding box center [677, 59] width 44 height 23
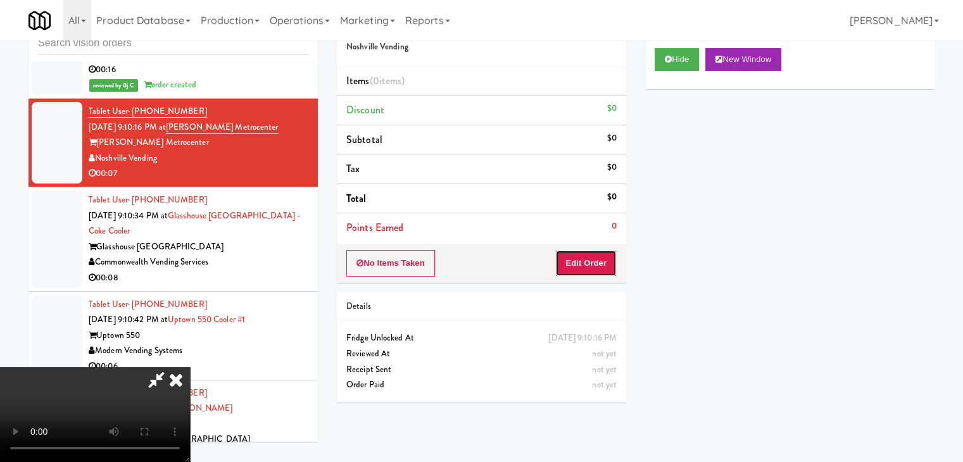
click at [599, 258] on button "Edit Order" at bounding box center [586, 263] width 61 height 27
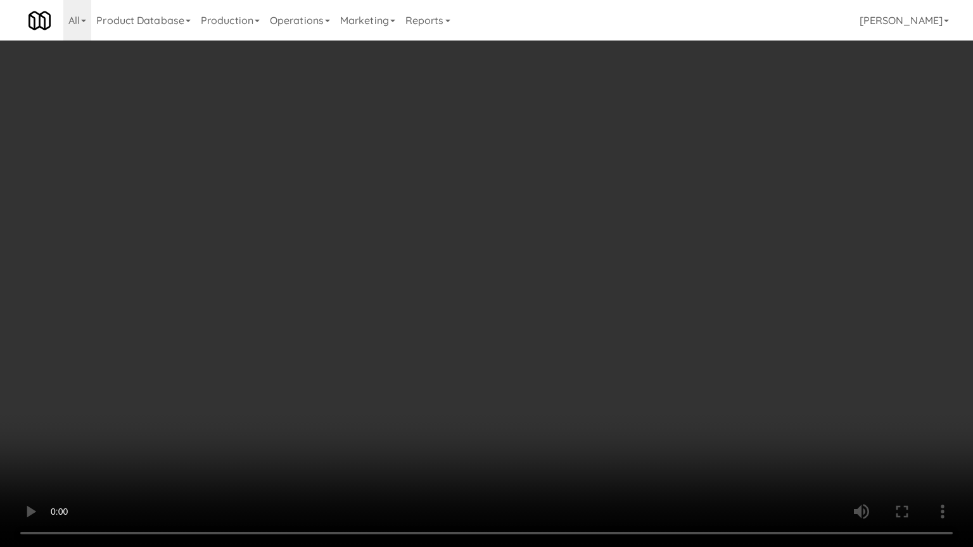
click at [639, 256] on video at bounding box center [486, 273] width 973 height 547
click at [646, 251] on video at bounding box center [486, 273] width 973 height 547
click at [646, 250] on video at bounding box center [486, 273] width 973 height 547
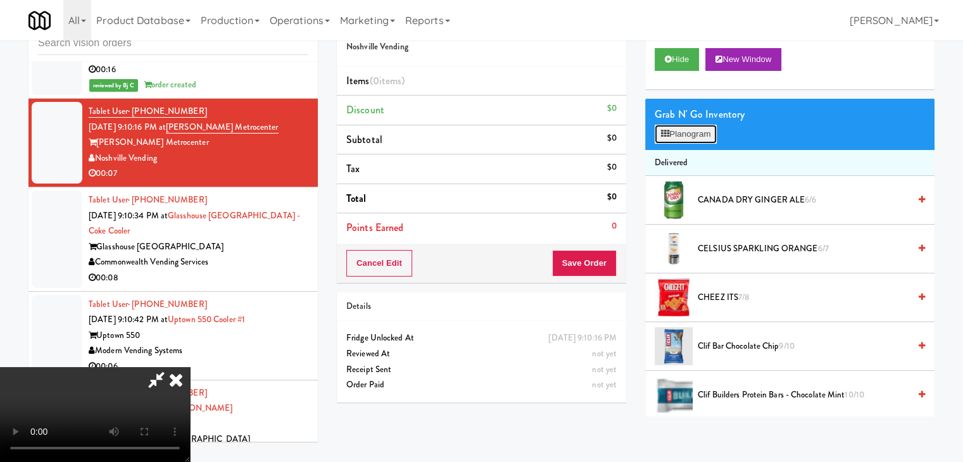
click at [697, 141] on button "Planogram" at bounding box center [686, 134] width 62 height 19
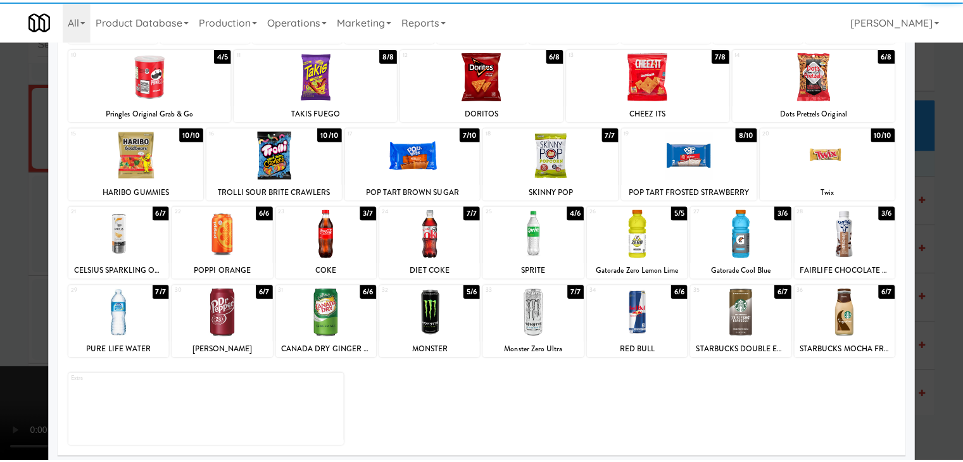
scroll to position [160, 0]
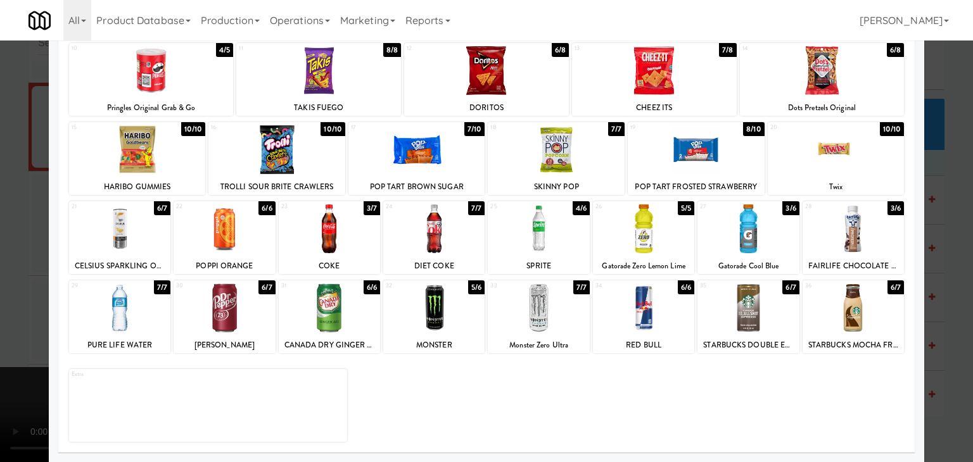
click at [125, 321] on div at bounding box center [119, 308] width 101 height 49
click at [732, 238] on div at bounding box center [747, 229] width 101 height 49
click at [0, 311] on div at bounding box center [486, 231] width 973 height 462
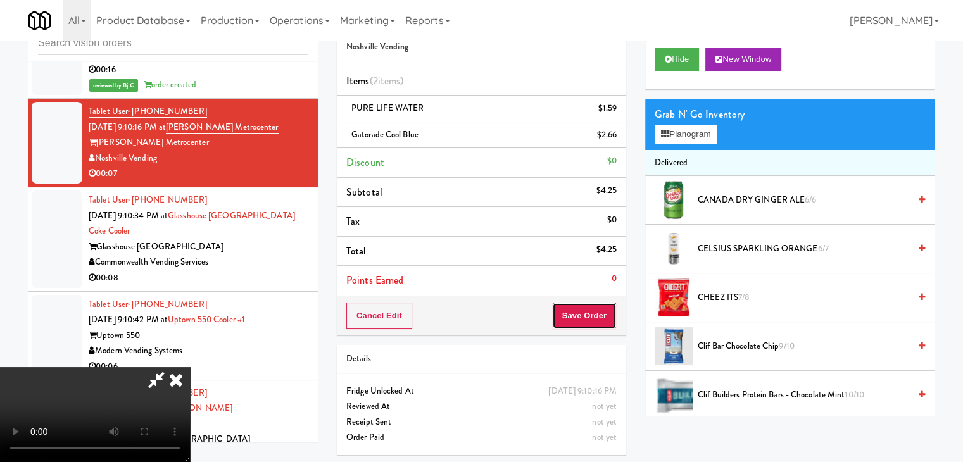
click at [591, 322] on button "Save Order" at bounding box center [584, 316] width 65 height 27
click at [591, 322] on body "Are you sure you want to update this order? Okay Cancel Okay Are you sure you w…" at bounding box center [481, 231] width 963 height 462
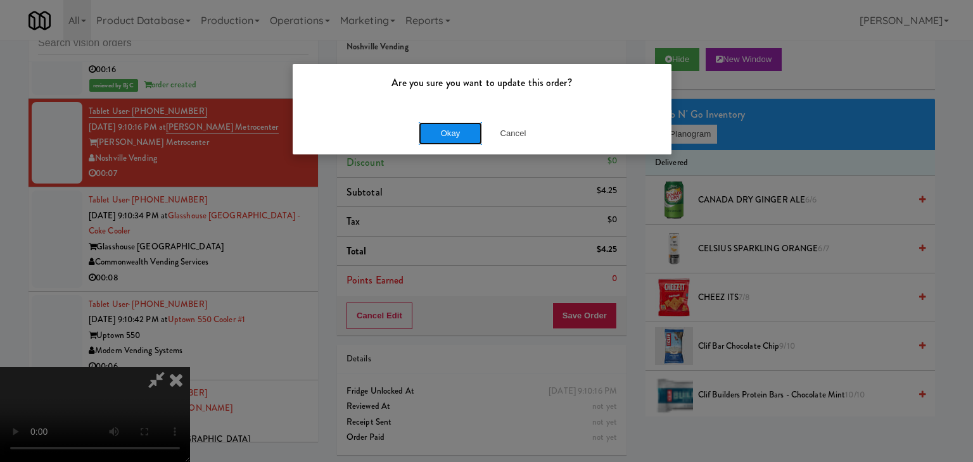
click at [451, 130] on button "Okay" at bounding box center [450, 133] width 63 height 23
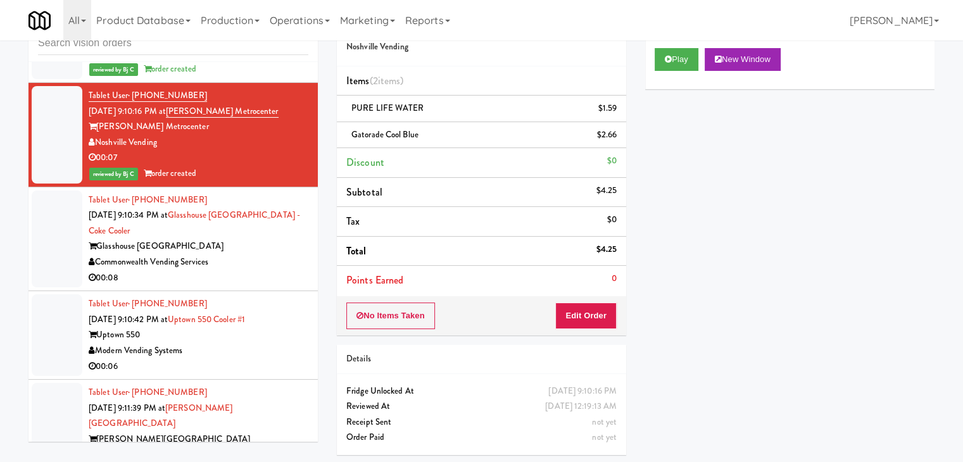
scroll to position [7178, 0]
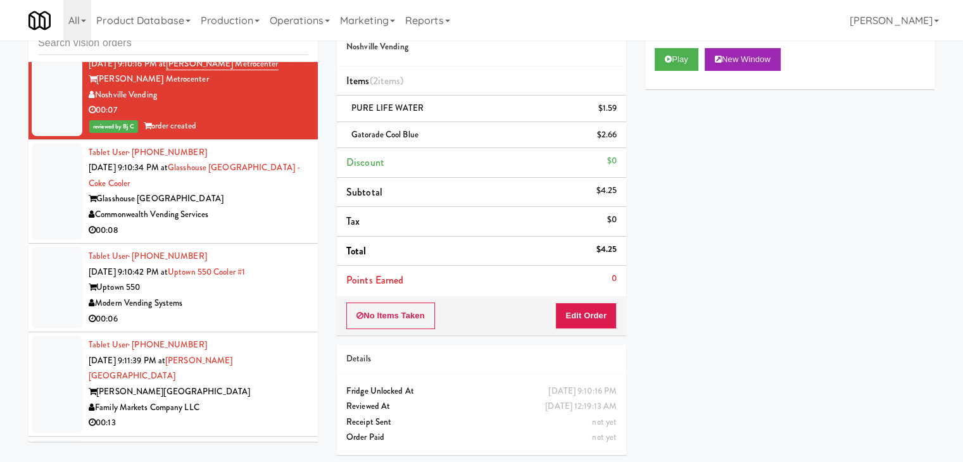
click at [258, 222] on div "Commonwealth Vending Services" at bounding box center [199, 215] width 220 height 16
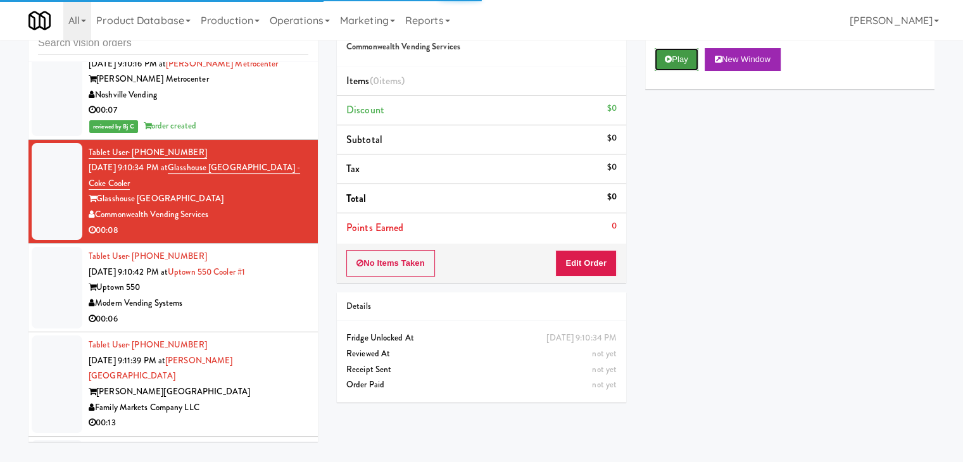
click at [689, 55] on button "Play" at bounding box center [677, 59] width 44 height 23
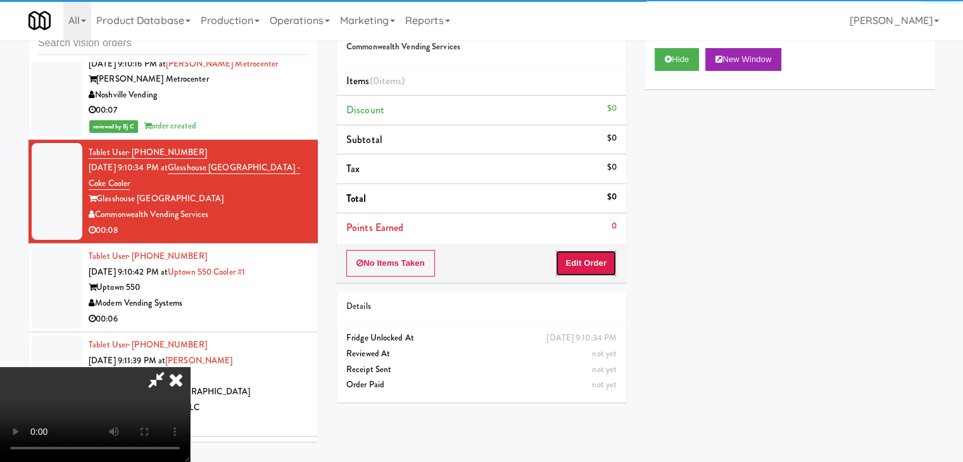
click at [584, 258] on button "Edit Order" at bounding box center [586, 263] width 61 height 27
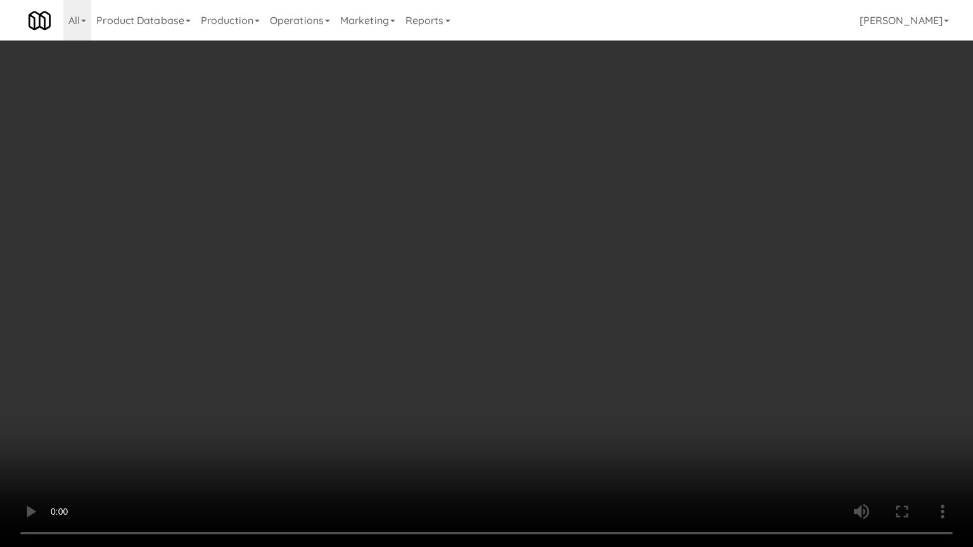
click at [484, 379] on video at bounding box center [486, 273] width 973 height 547
click at [547, 359] on video at bounding box center [486, 273] width 973 height 547
click at [621, 312] on video at bounding box center [486, 273] width 973 height 547
click at [623, 312] on video at bounding box center [486, 273] width 973 height 547
click at [628, 309] on video at bounding box center [486, 273] width 973 height 547
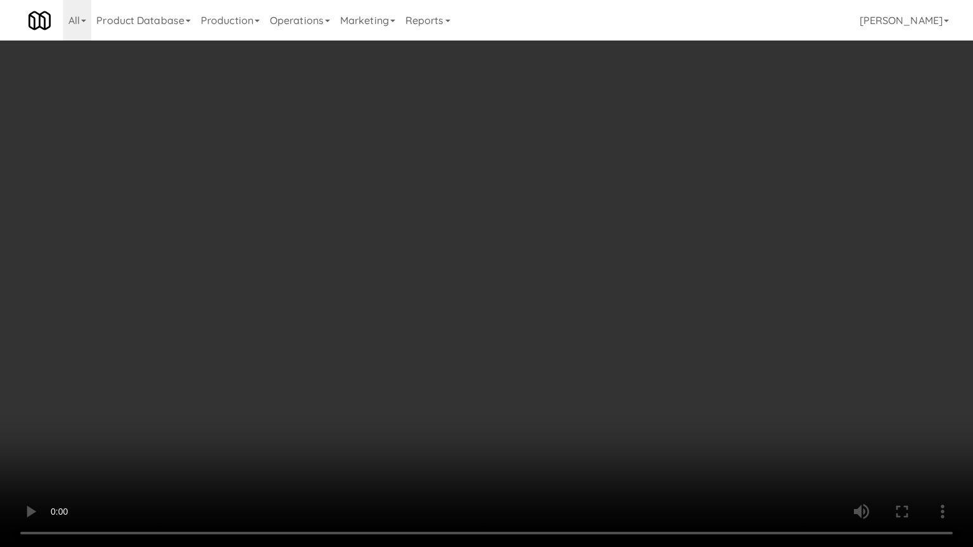
click at [628, 309] on video at bounding box center [486, 273] width 973 height 547
click at [651, 302] on video at bounding box center [486, 273] width 973 height 547
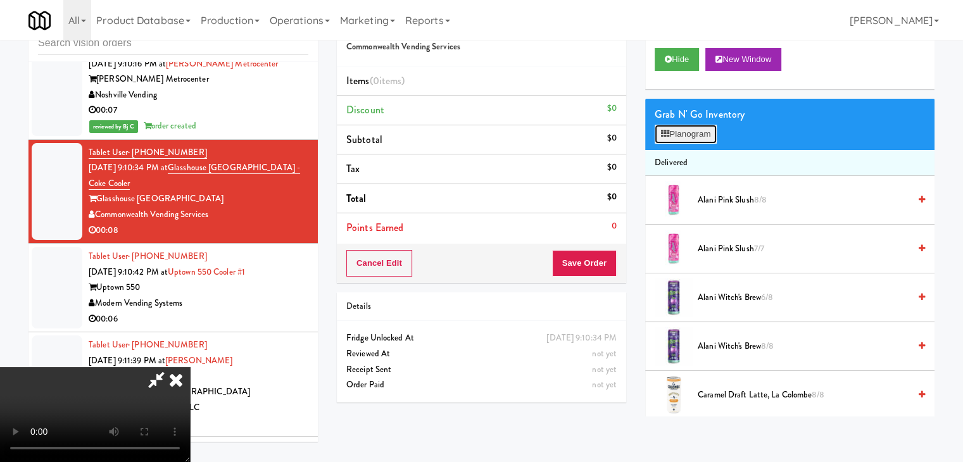
click at [701, 133] on button "Planogram" at bounding box center [686, 134] width 62 height 19
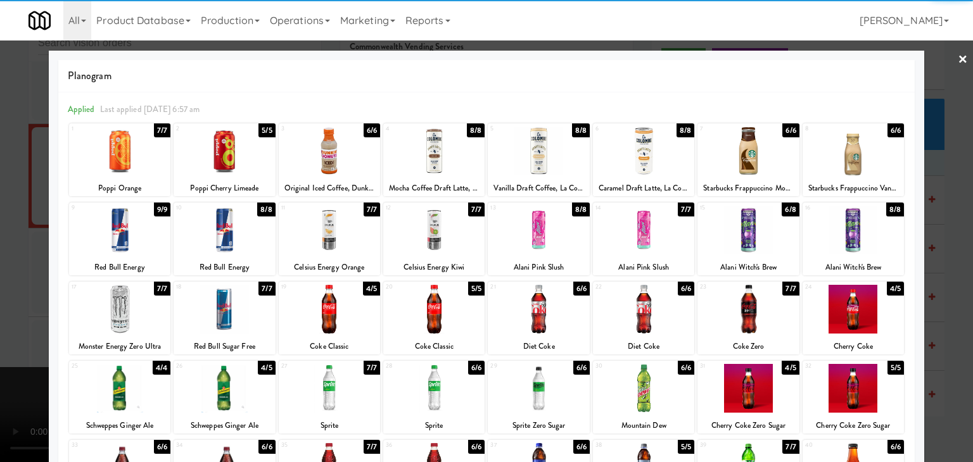
click at [511, 307] on div at bounding box center [538, 309] width 101 height 49
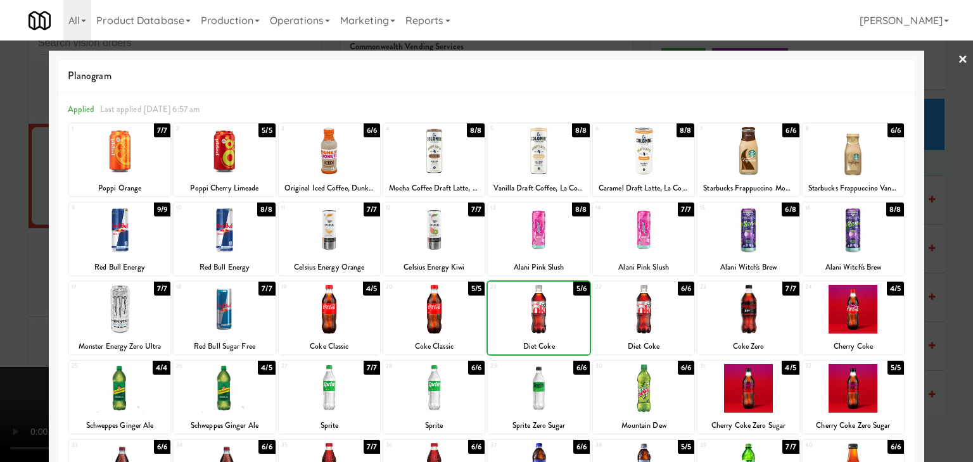
drag, startPoint x: 0, startPoint y: 322, endPoint x: 333, endPoint y: 317, distance: 332.6
click at [25, 317] on div at bounding box center [486, 231] width 973 height 462
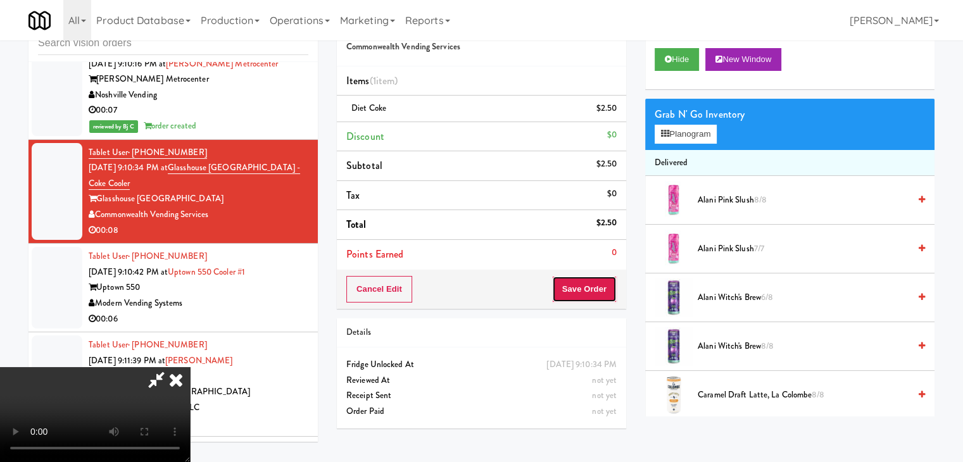
click at [603, 295] on button "Save Order" at bounding box center [584, 289] width 65 height 27
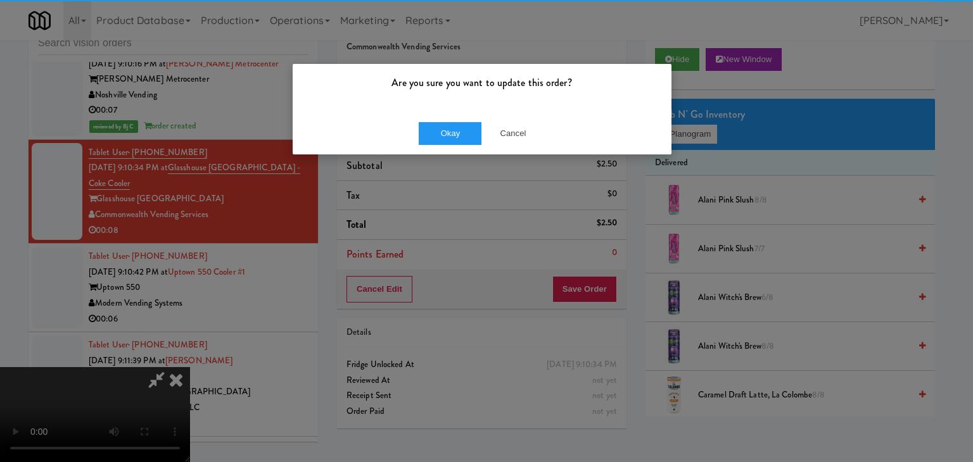
drag, startPoint x: 461, startPoint y: 110, endPoint x: 453, endPoint y: 117, distance: 10.8
click at [456, 115] on div "Are you sure you want to update this order? Okay Cancel" at bounding box center [482, 109] width 380 height 92
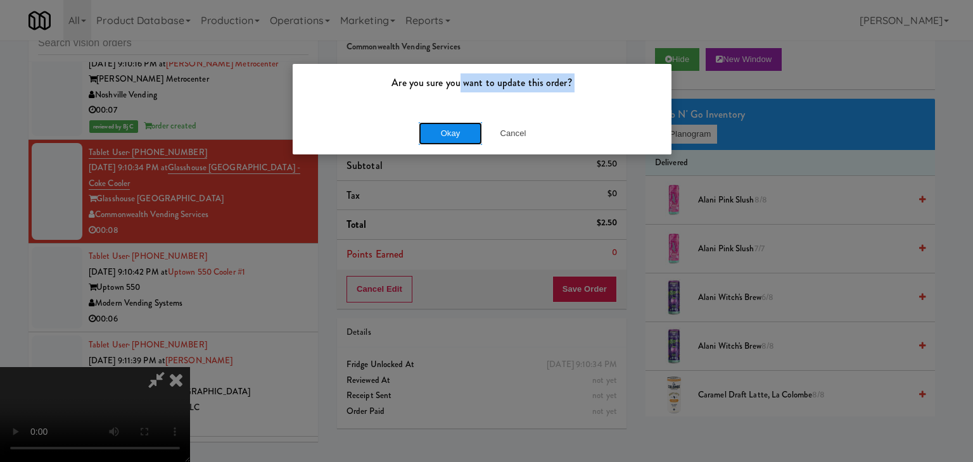
click at [443, 130] on button "Okay" at bounding box center [450, 133] width 63 height 23
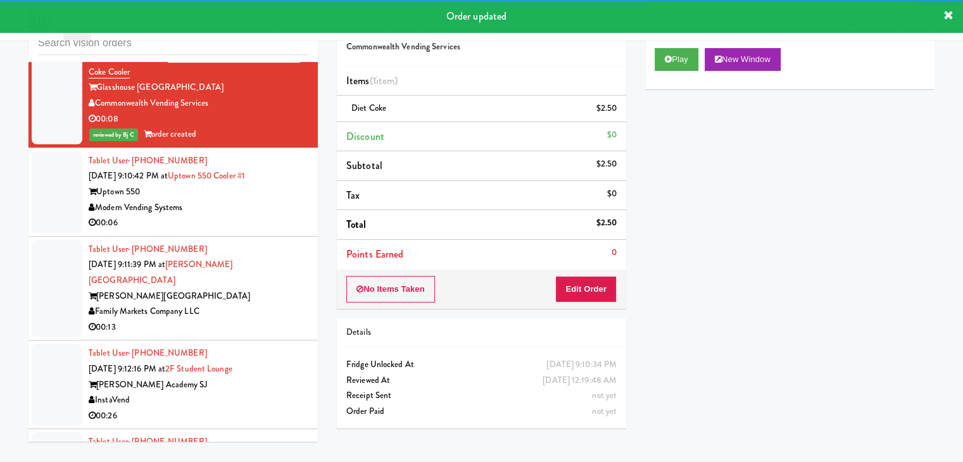
scroll to position [7368, 0]
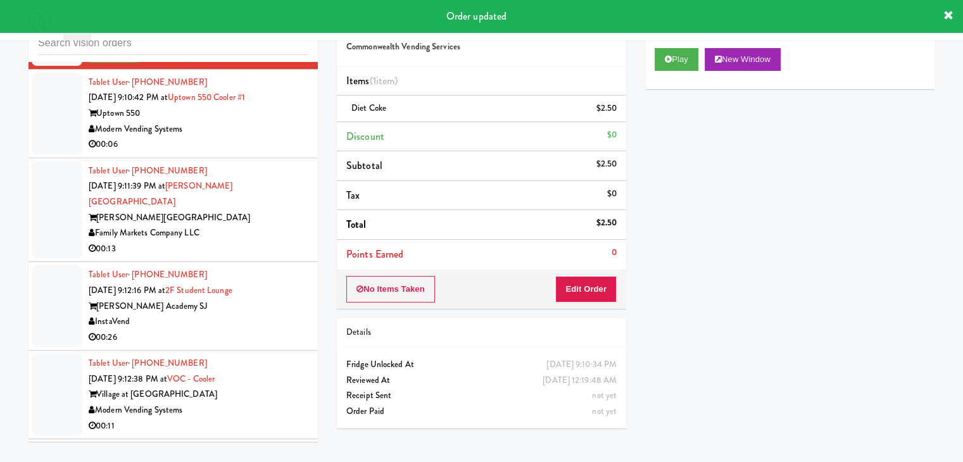
click at [277, 153] on div "00:06" at bounding box center [199, 145] width 220 height 16
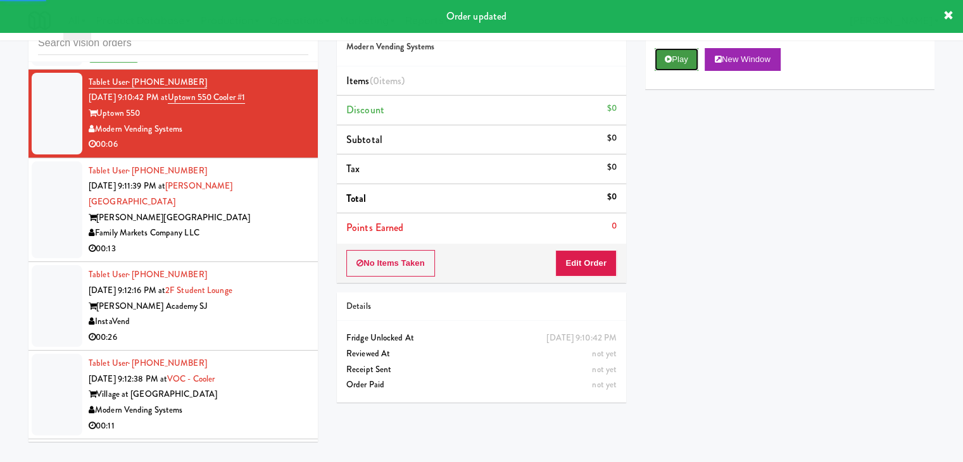
click at [686, 61] on button "Play" at bounding box center [677, 59] width 44 height 23
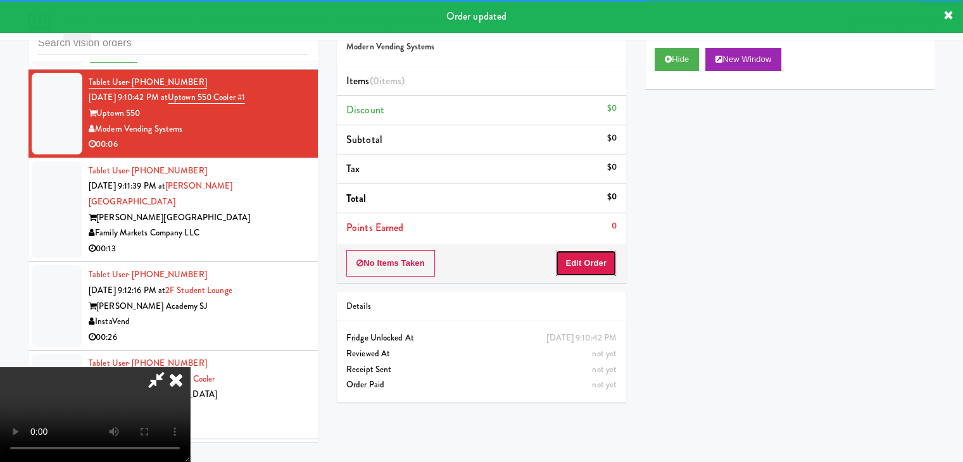
click at [597, 258] on button "Edit Order" at bounding box center [586, 263] width 61 height 27
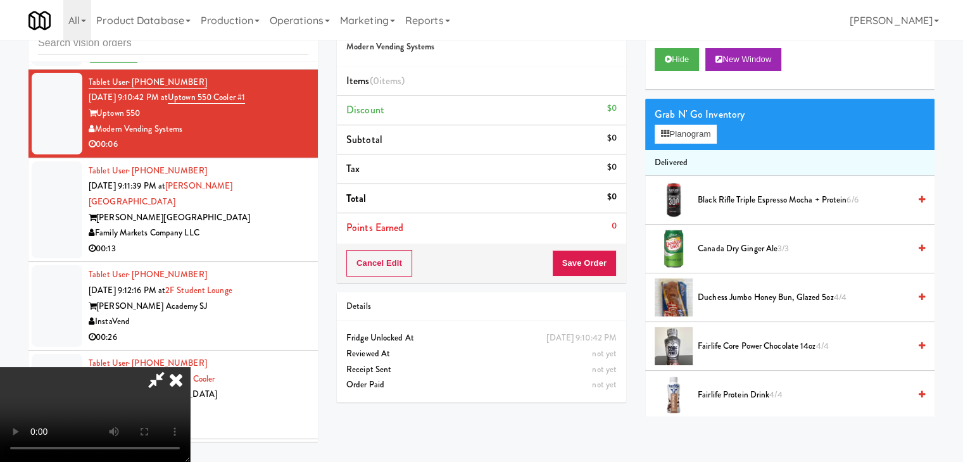
click at [190, 367] on video at bounding box center [95, 414] width 190 height 95
click at [680, 134] on button "Planogram" at bounding box center [686, 134] width 62 height 19
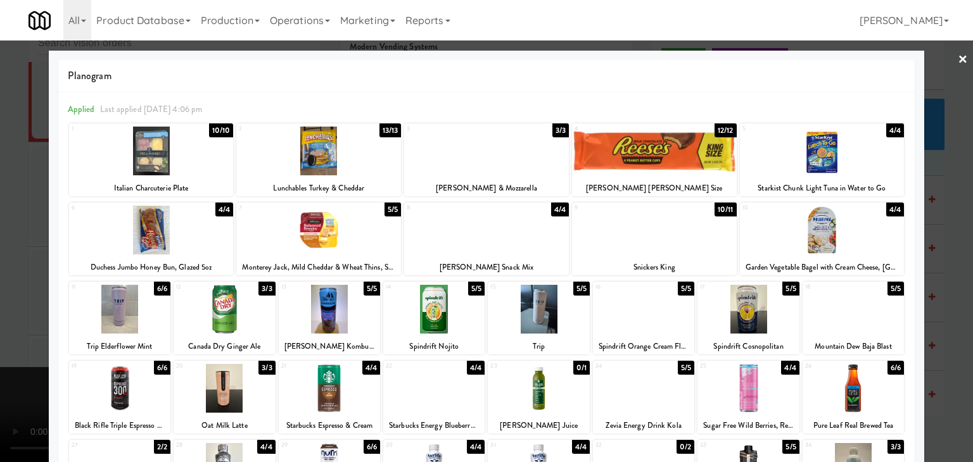
click at [509, 162] on div at bounding box center [486, 151] width 165 height 49
click at [9, 267] on div at bounding box center [486, 231] width 973 height 462
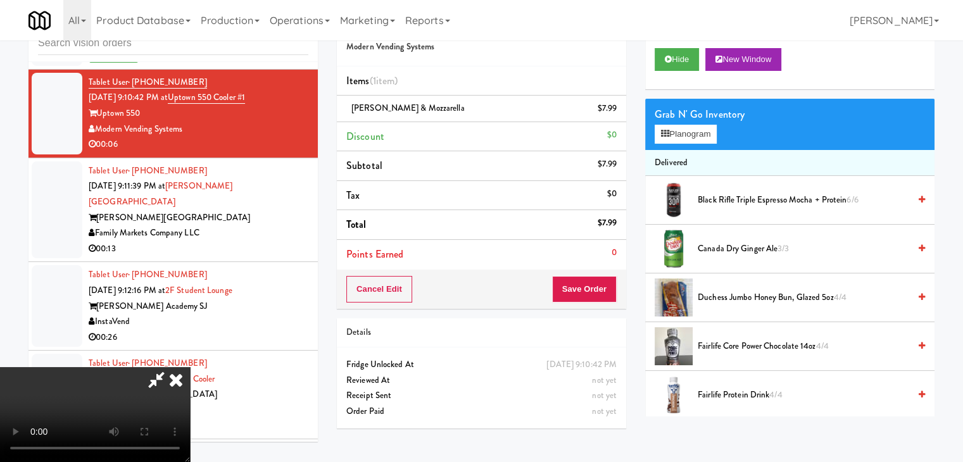
click at [618, 106] on link at bounding box center [615, 114] width 11 height 16
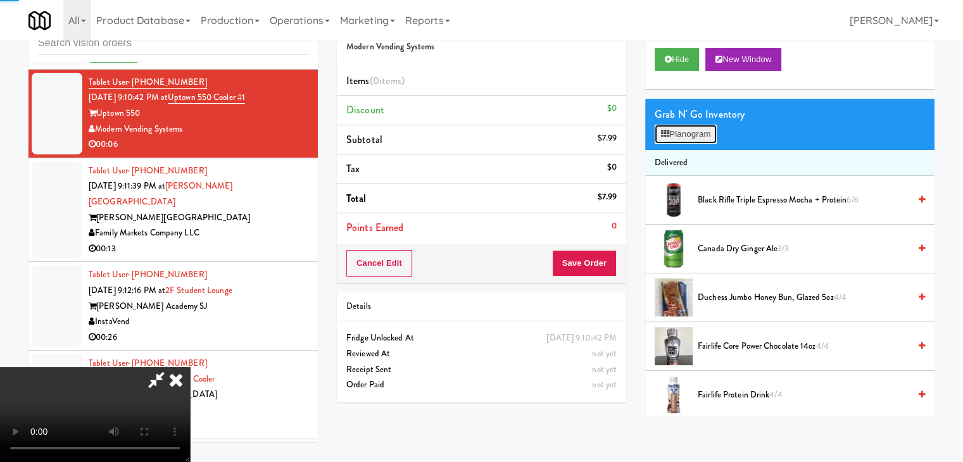
click at [687, 126] on button "Planogram" at bounding box center [686, 134] width 62 height 19
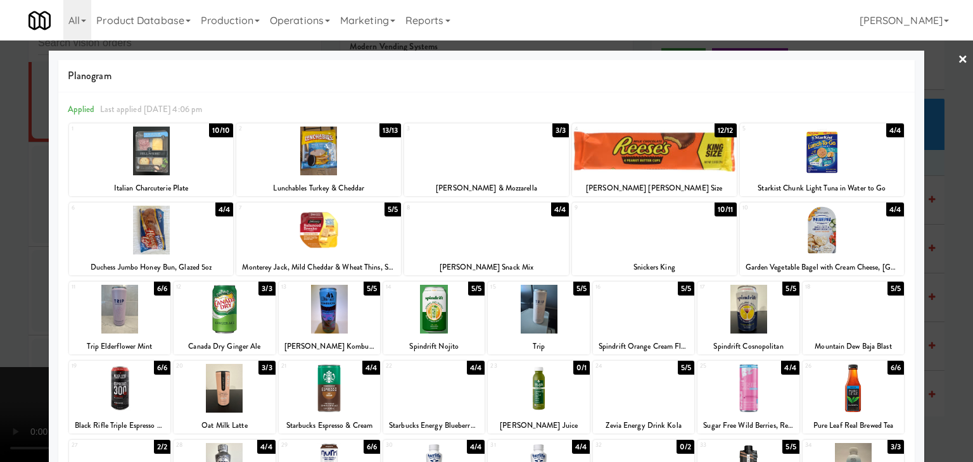
click at [475, 238] on div at bounding box center [486, 230] width 165 height 49
click at [6, 287] on div at bounding box center [486, 231] width 973 height 462
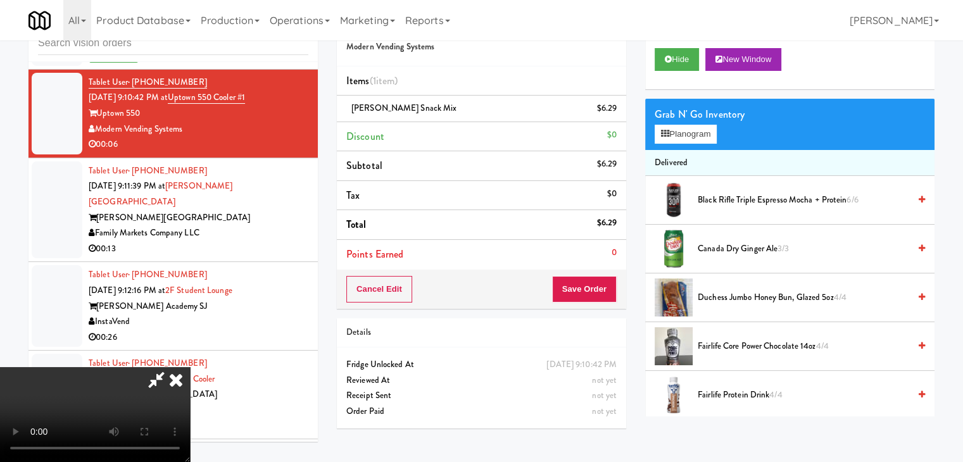
click at [190, 367] on video at bounding box center [95, 414] width 190 height 95
click at [618, 283] on div "Cancel Edit Save Order" at bounding box center [481, 289] width 289 height 39
click at [604, 283] on button "Save Order" at bounding box center [584, 289] width 65 height 27
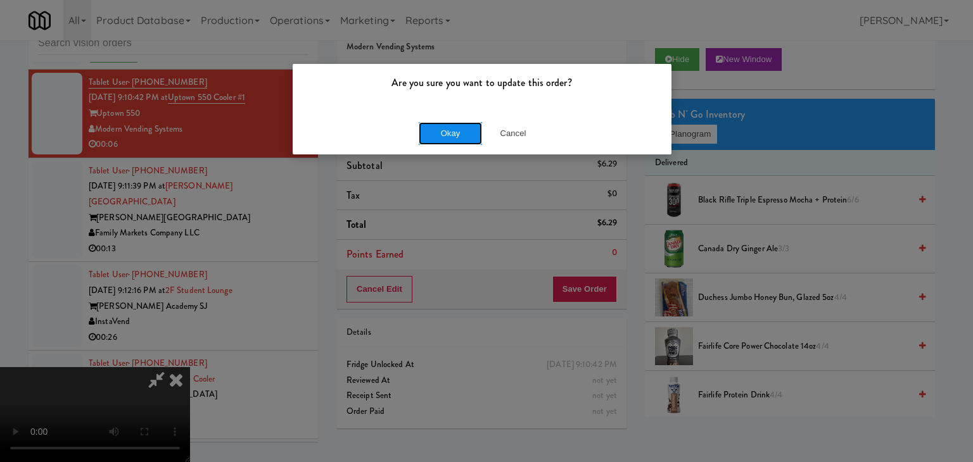
click at [448, 135] on button "Okay" at bounding box center [450, 133] width 63 height 23
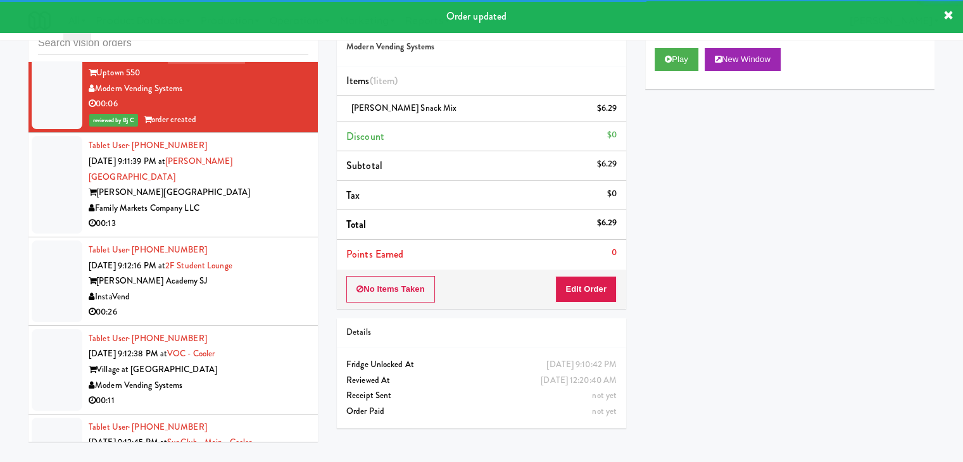
scroll to position [7495, 0]
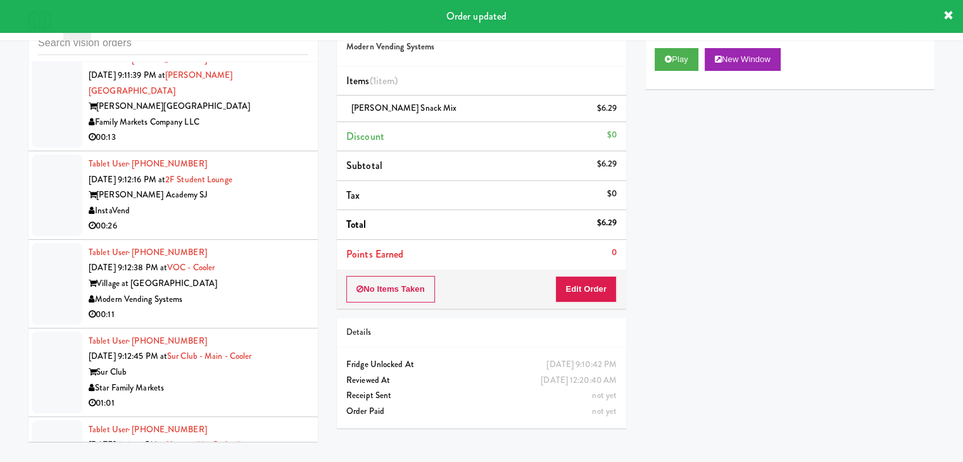
click at [253, 130] on div "00:13" at bounding box center [199, 138] width 220 height 16
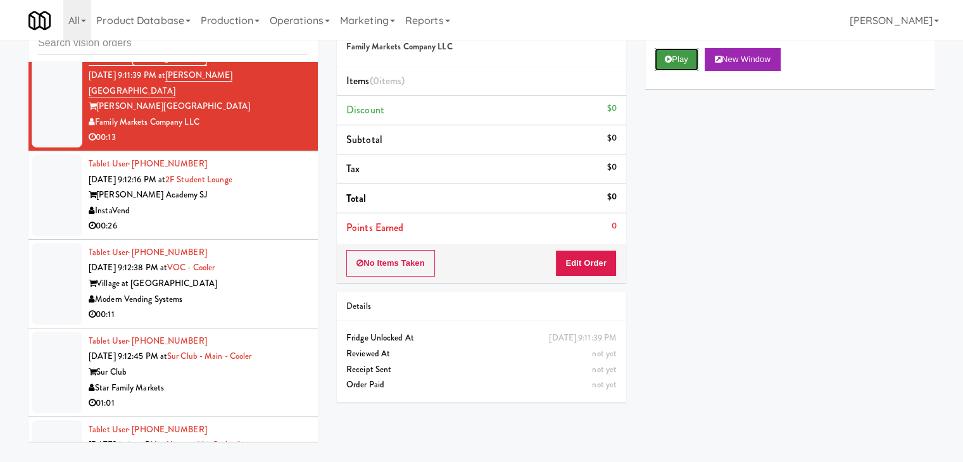
click at [671, 58] on icon at bounding box center [668, 59] width 7 height 8
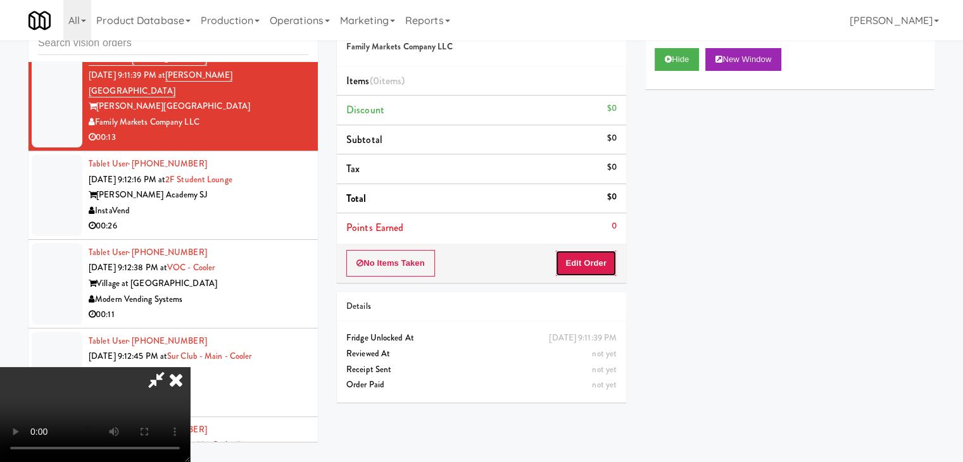
click at [595, 262] on button "Edit Order" at bounding box center [586, 263] width 61 height 27
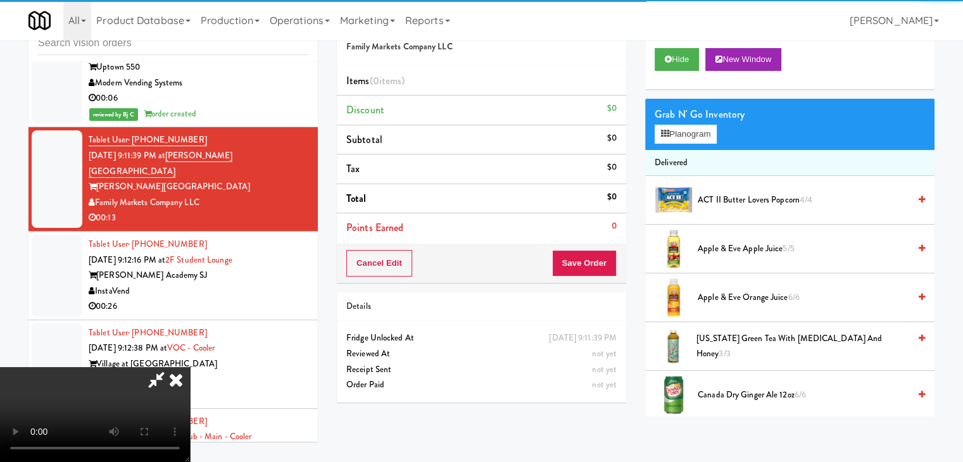
scroll to position [7368, 0]
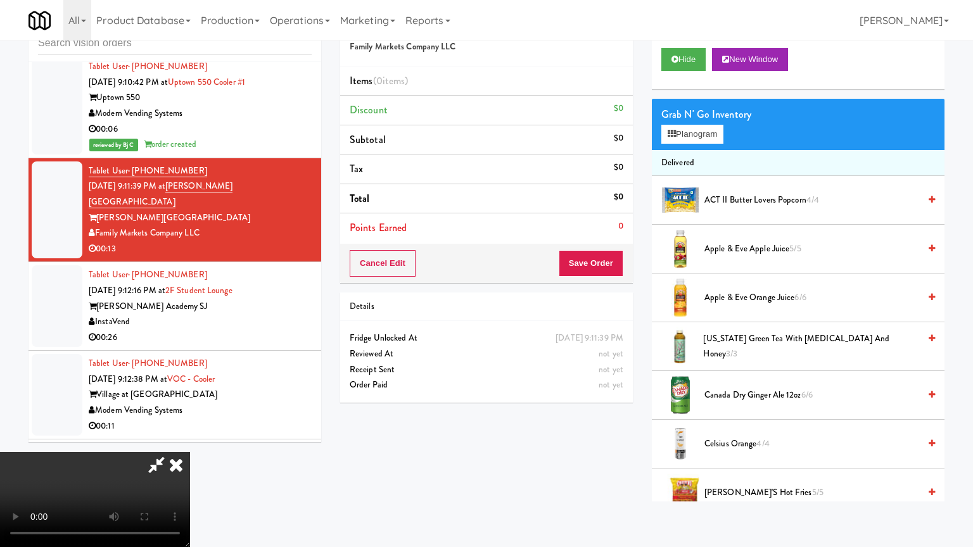
click at [190, 452] on video at bounding box center [95, 499] width 190 height 95
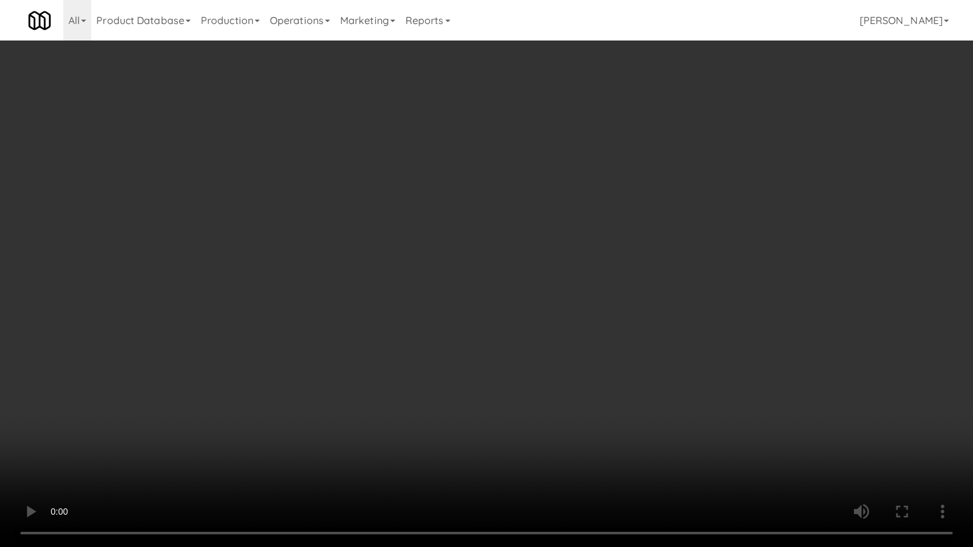
click at [471, 371] on video at bounding box center [486, 273] width 973 height 547
click at [471, 363] on video at bounding box center [486, 273] width 973 height 547
click at [490, 341] on video at bounding box center [486, 273] width 973 height 547
drag, startPoint x: 489, startPoint y: 342, endPoint x: 482, endPoint y: 347, distance: 8.6
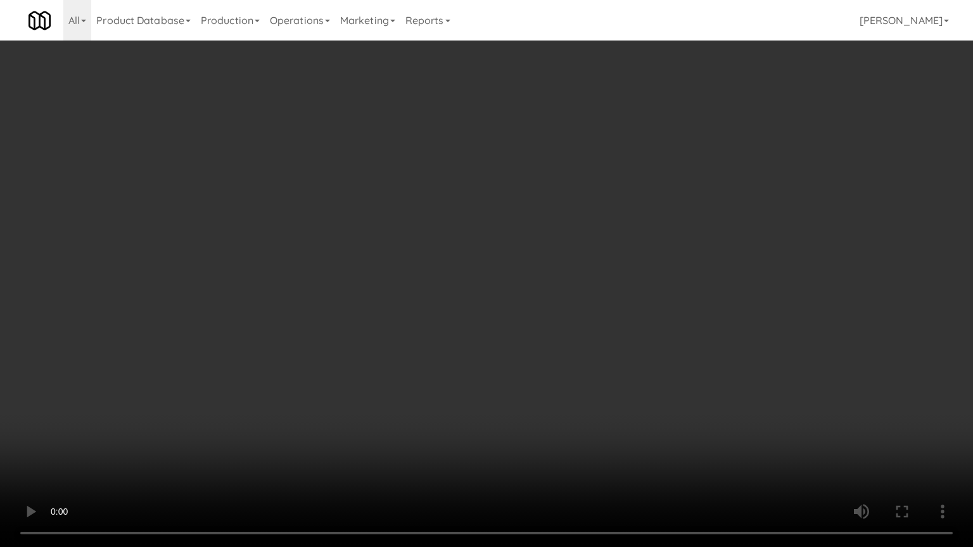
click at [487, 344] on video at bounding box center [486, 273] width 973 height 547
click at [507, 327] on video at bounding box center [486, 273] width 973 height 547
click at [499, 340] on video at bounding box center [486, 273] width 973 height 547
click at [553, 287] on video at bounding box center [486, 273] width 973 height 547
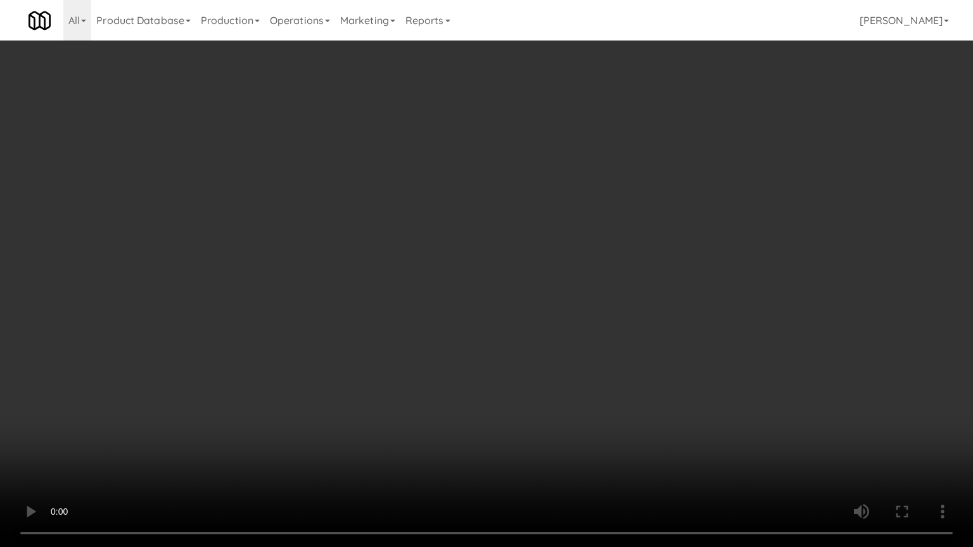
click at [563, 276] on video at bounding box center [486, 273] width 973 height 547
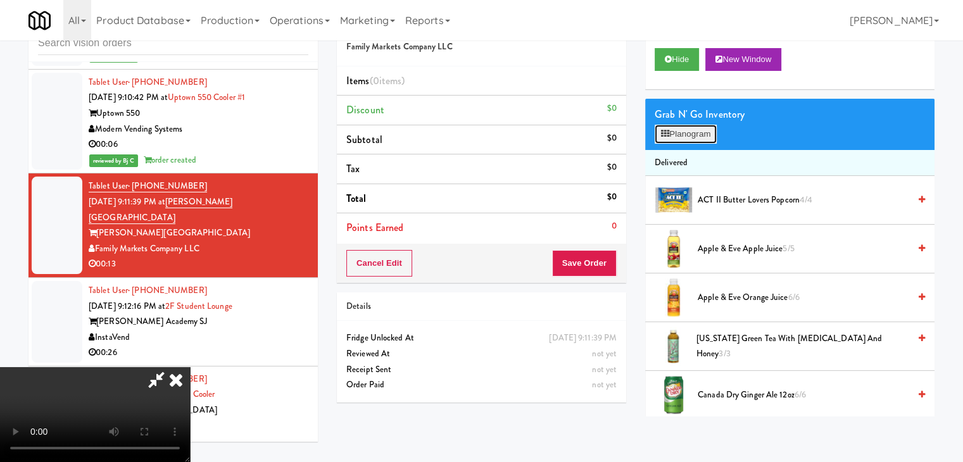
click at [692, 133] on button "Planogram" at bounding box center [686, 134] width 62 height 19
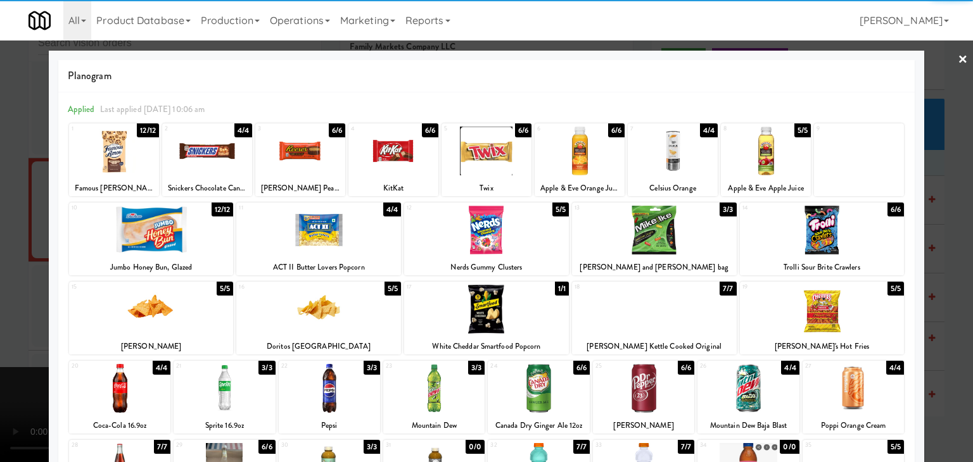
click at [811, 222] on div at bounding box center [822, 230] width 165 height 49
click at [188, 222] on div at bounding box center [151, 230] width 165 height 49
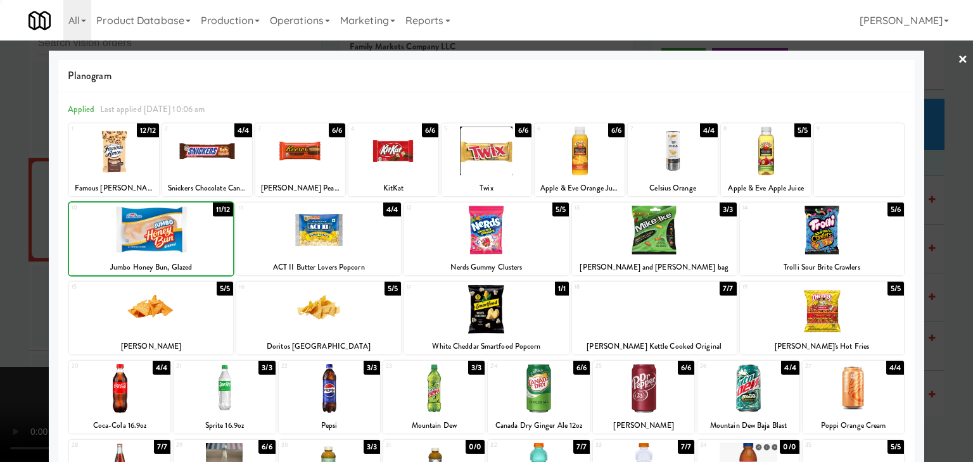
drag, startPoint x: 0, startPoint y: 234, endPoint x: 143, endPoint y: 235, distance: 142.5
click at [4, 234] on div at bounding box center [486, 231] width 973 height 462
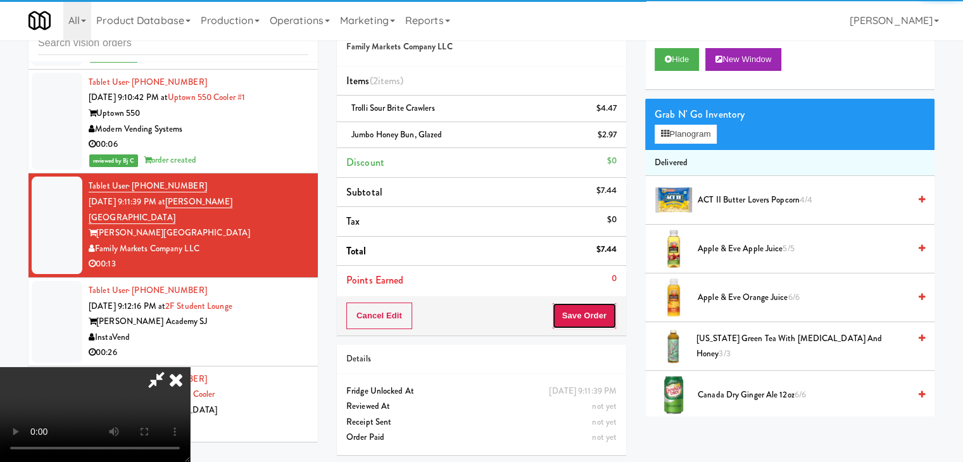
click at [598, 312] on button "Save Order" at bounding box center [584, 316] width 65 height 27
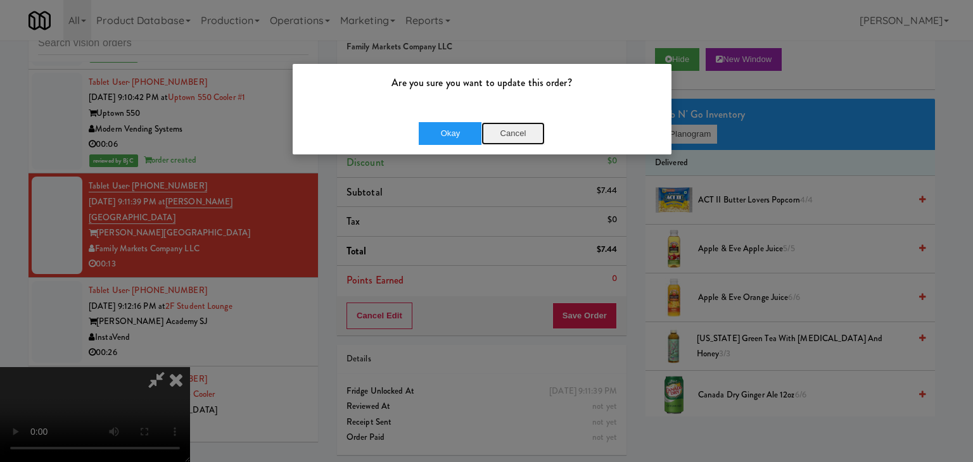
click at [497, 138] on button "Cancel" at bounding box center [512, 133] width 63 height 23
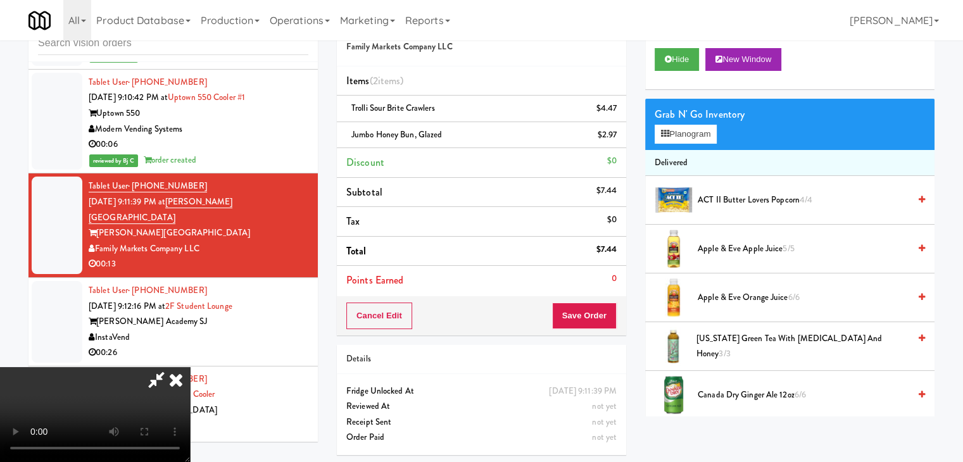
click at [190, 367] on video at bounding box center [95, 414] width 190 height 95
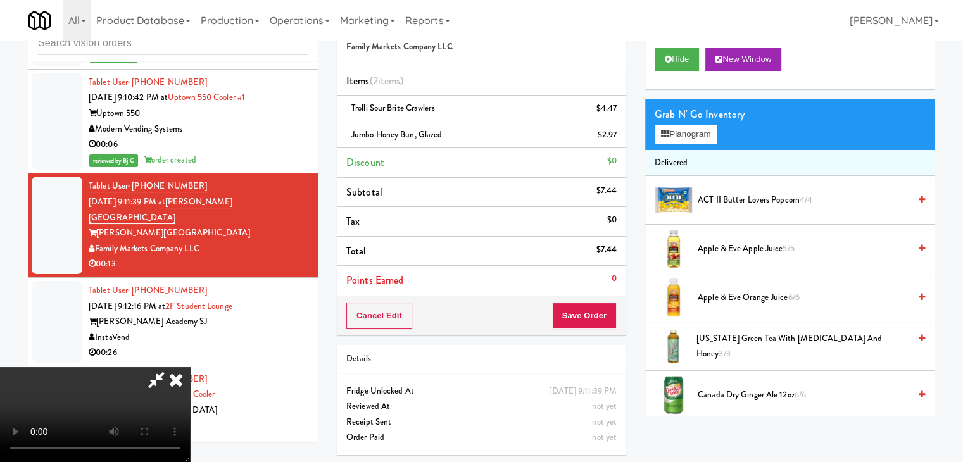
click at [190, 367] on video at bounding box center [95, 414] width 190 height 95
click at [659, 144] on div "Grab N' Go Inventory Planogram" at bounding box center [789, 124] width 289 height 51
click at [716, 132] on button "Planogram" at bounding box center [686, 134] width 62 height 19
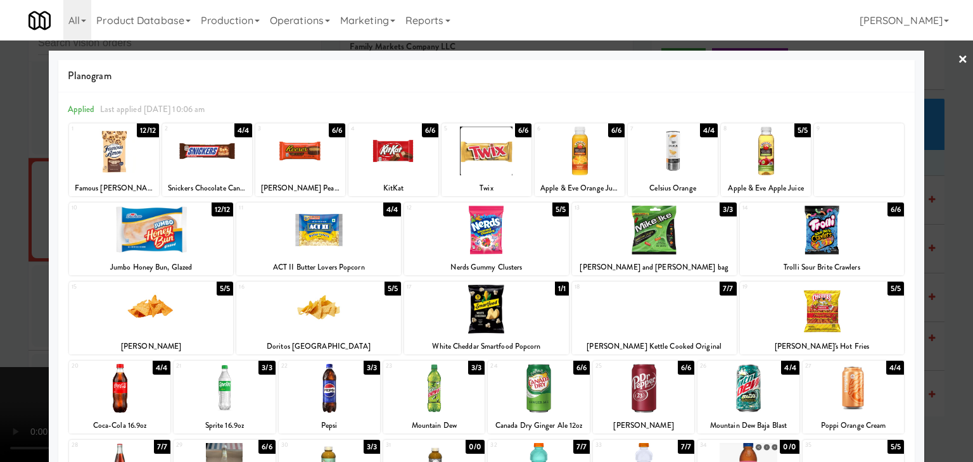
click at [110, 160] on div at bounding box center [114, 151] width 90 height 49
click at [188, 236] on div at bounding box center [151, 230] width 165 height 49
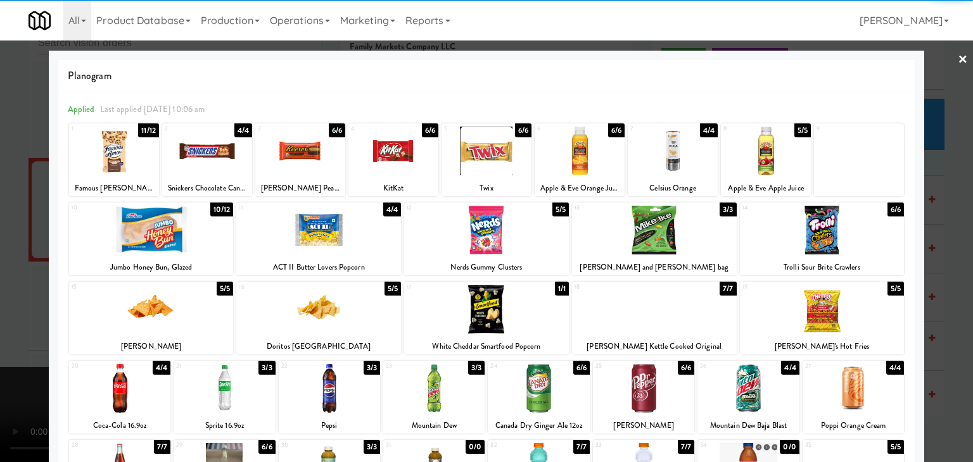
drag, startPoint x: 0, startPoint y: 244, endPoint x: 61, endPoint y: 242, distance: 60.8
click at [0, 243] on div at bounding box center [486, 231] width 973 height 462
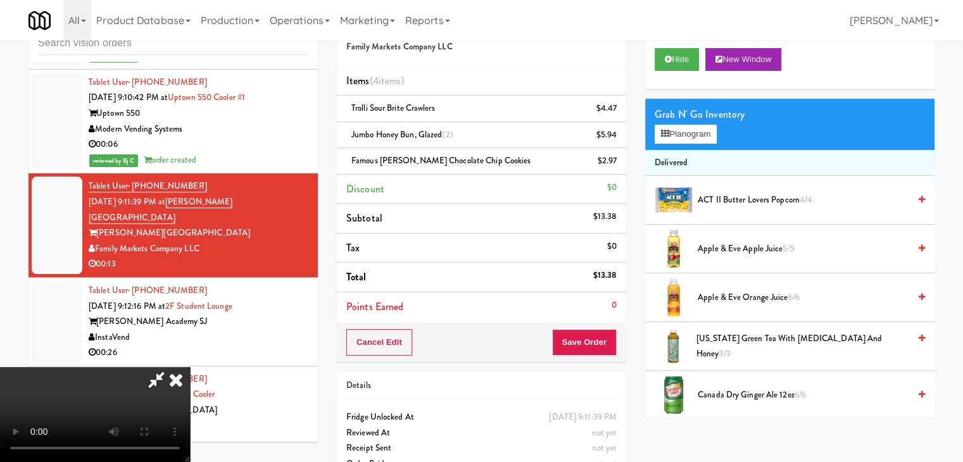
click at [190, 367] on video at bounding box center [95, 414] width 190 height 95
click at [599, 338] on button "Save Order" at bounding box center [584, 342] width 65 height 27
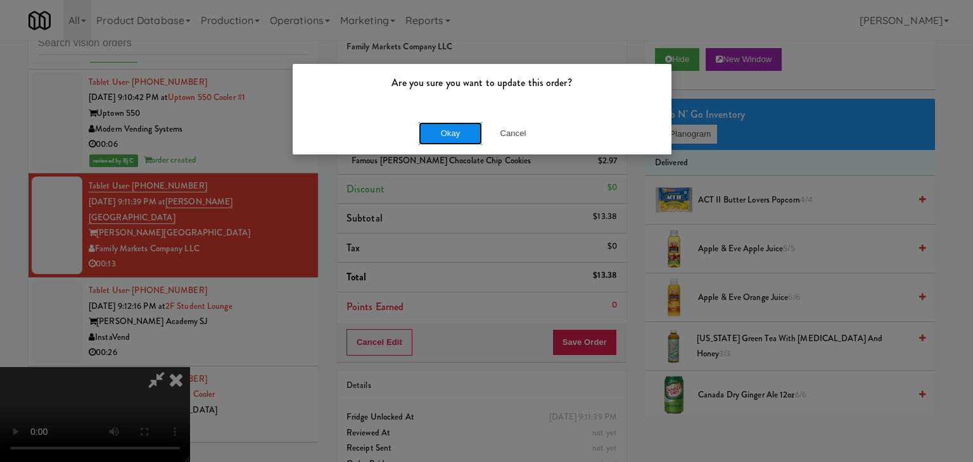
click at [459, 135] on button "Okay" at bounding box center [450, 133] width 63 height 23
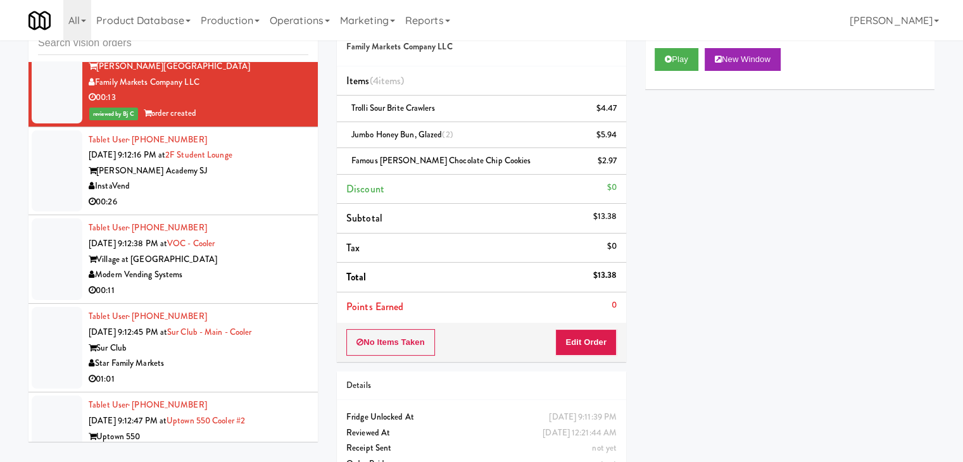
scroll to position [7558, 0]
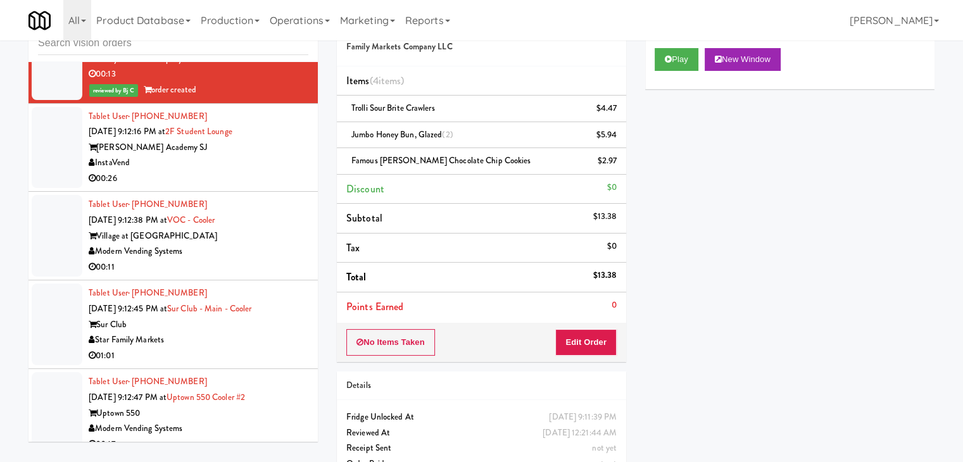
click at [270, 158] on div "InstaVend" at bounding box center [199, 163] width 220 height 16
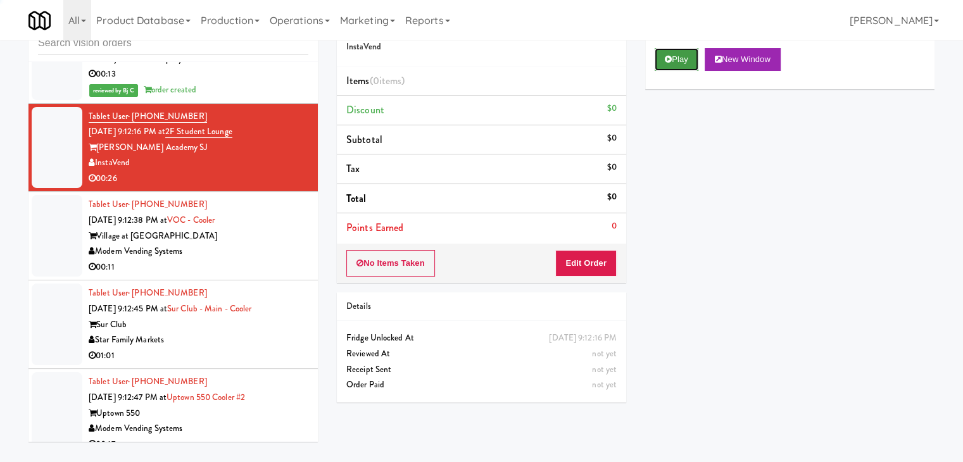
click at [677, 61] on button "Play" at bounding box center [677, 59] width 44 height 23
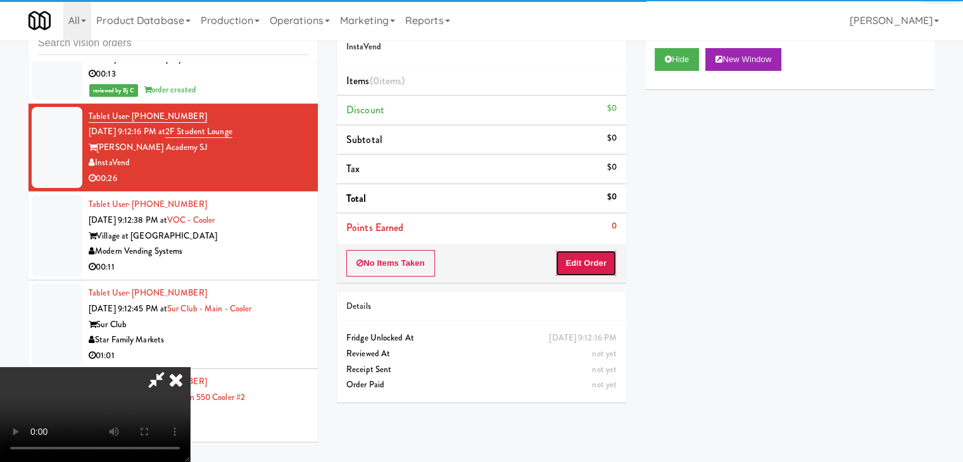
click at [592, 267] on button "Edit Order" at bounding box center [586, 263] width 61 height 27
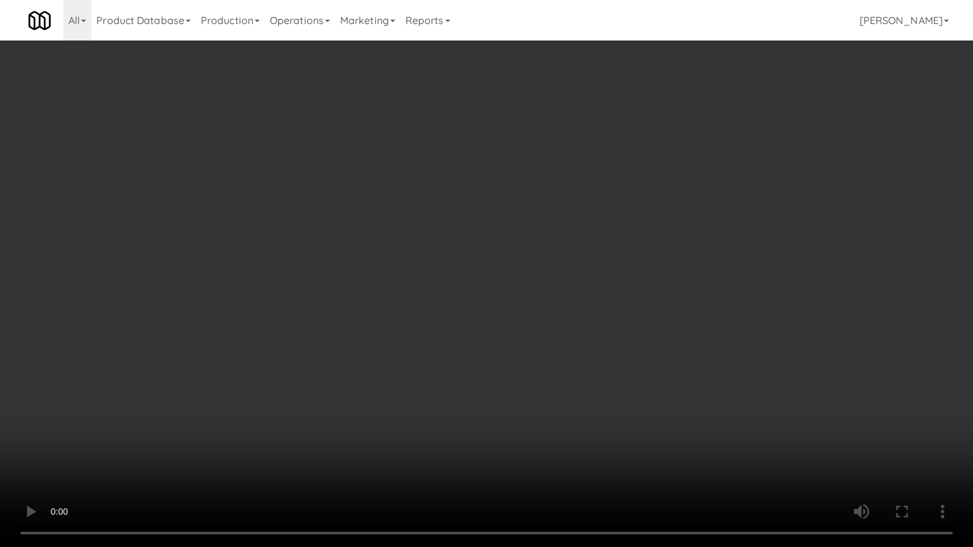
click at [575, 345] on video at bounding box center [486, 273] width 973 height 547
click at [575, 340] on video at bounding box center [486, 273] width 973 height 547
click at [580, 334] on video at bounding box center [486, 273] width 973 height 547
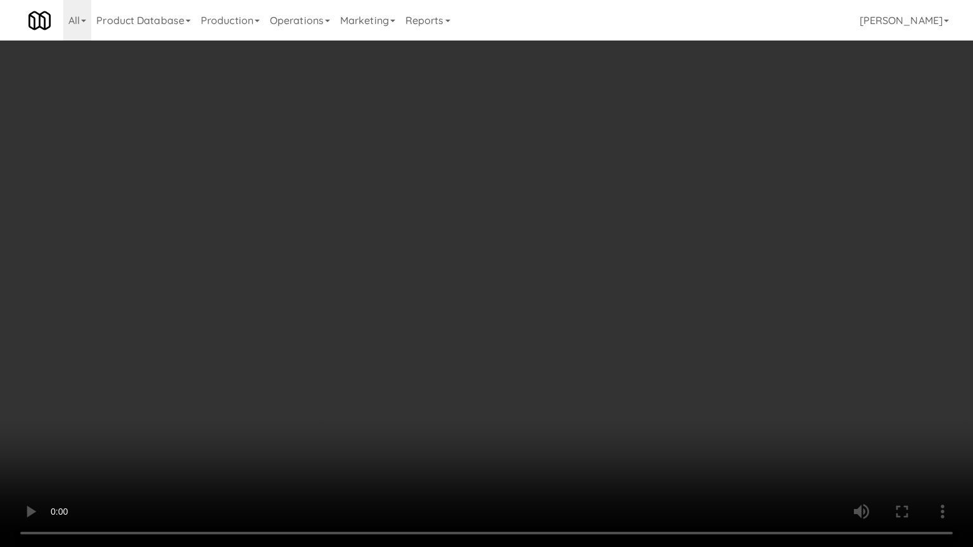
click at [578, 334] on video at bounding box center [486, 273] width 973 height 547
click at [582, 331] on video at bounding box center [486, 273] width 973 height 547
click at [583, 327] on video at bounding box center [486, 273] width 973 height 547
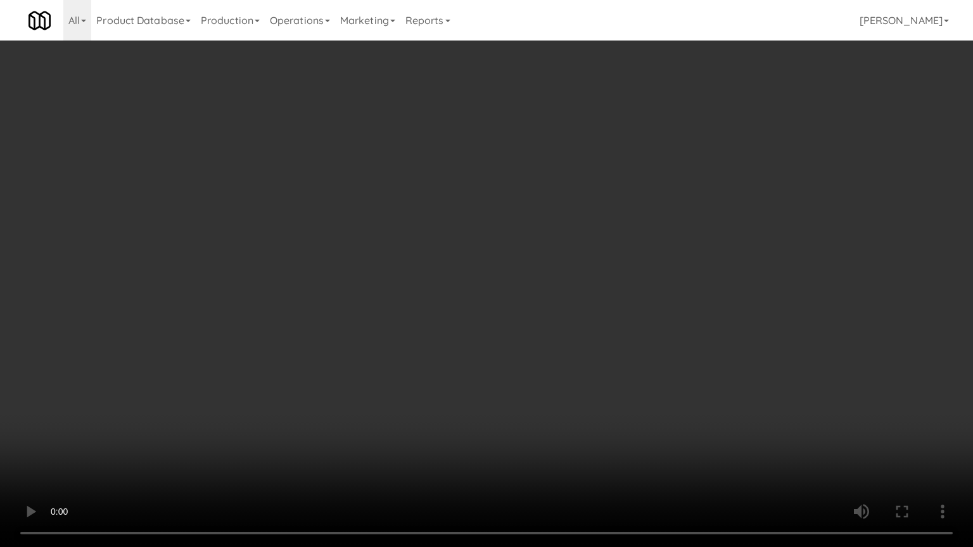
click at [594, 322] on video at bounding box center [486, 273] width 973 height 547
click at [592, 324] on video at bounding box center [486, 273] width 973 height 547
click at [593, 324] on video at bounding box center [486, 273] width 973 height 547
click at [620, 345] on video at bounding box center [486, 273] width 973 height 547
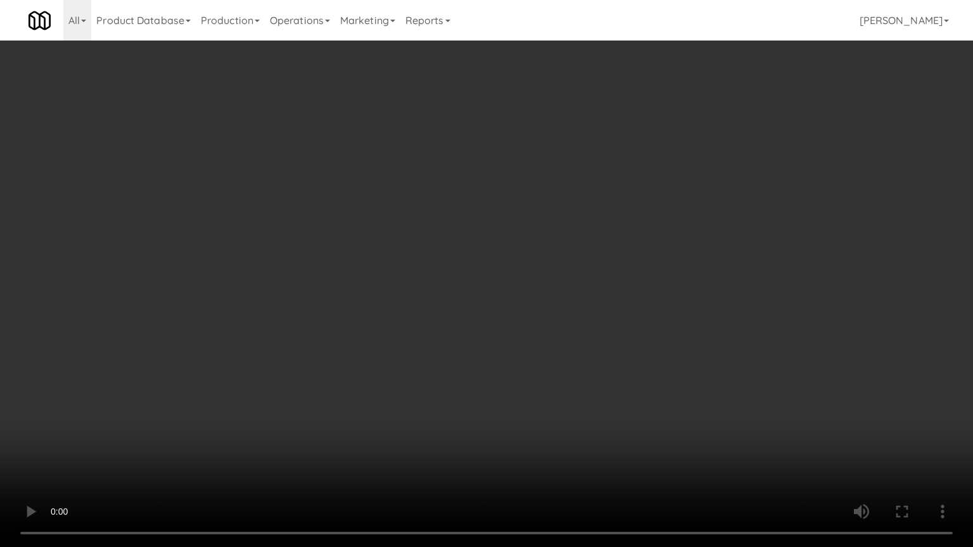
click at [611, 335] on video at bounding box center [486, 273] width 973 height 547
click at [611, 337] on video at bounding box center [486, 273] width 973 height 547
drag, startPoint x: 611, startPoint y: 337, endPoint x: 643, endPoint y: 219, distance: 122.6
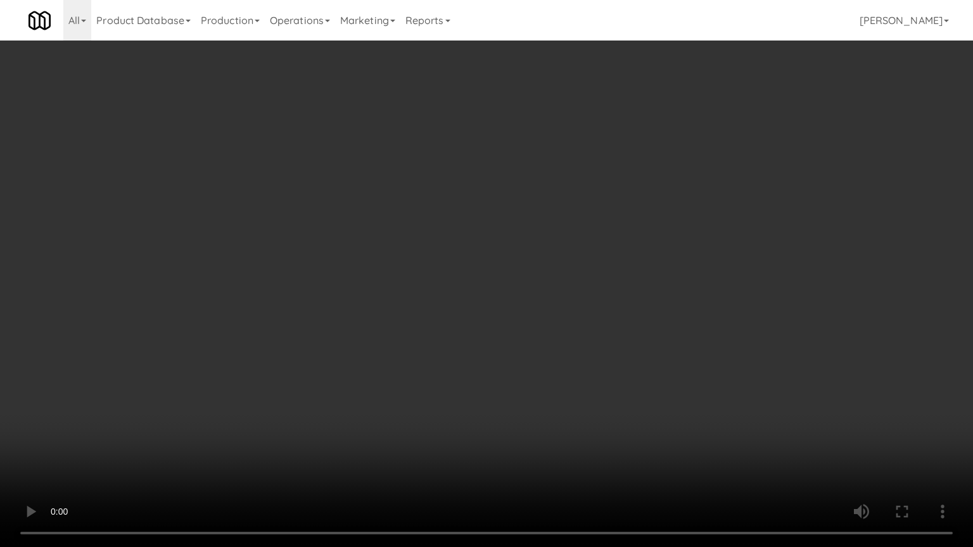
click at [611, 334] on video at bounding box center [486, 273] width 973 height 547
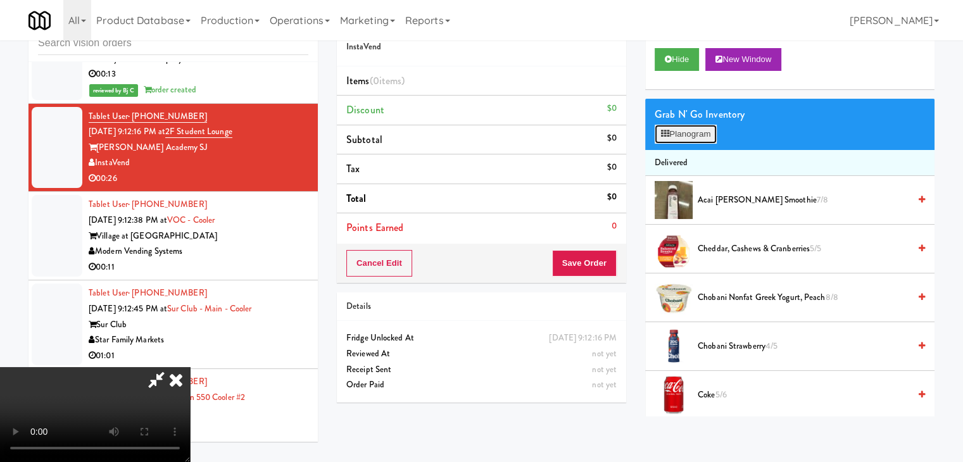
click at [697, 133] on button "Planogram" at bounding box center [686, 134] width 62 height 19
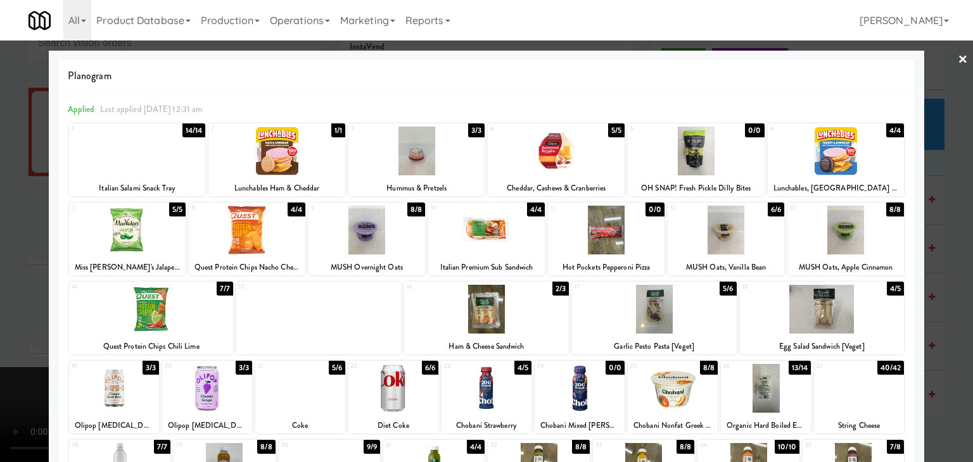
click at [0, 333] on div at bounding box center [486, 231] width 973 height 462
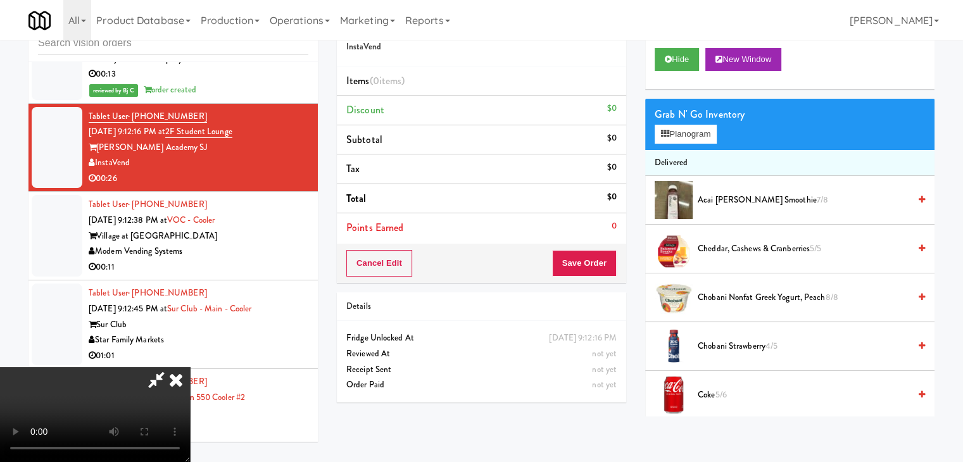
click at [190, 367] on video at bounding box center [95, 414] width 190 height 95
click at [707, 141] on button "Planogram" at bounding box center [686, 134] width 62 height 19
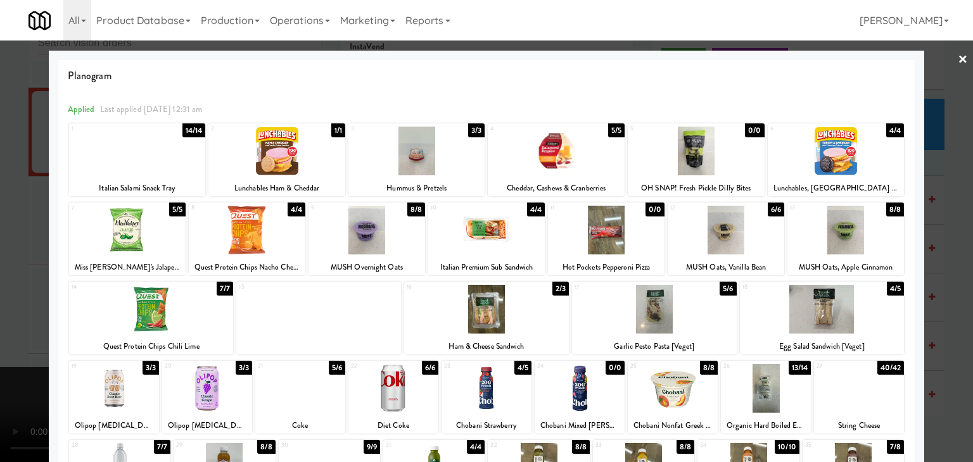
drag, startPoint x: 663, startPoint y: 311, endPoint x: 654, endPoint y: 313, distance: 9.1
click at [662, 311] on div at bounding box center [654, 309] width 165 height 49
drag, startPoint x: 0, startPoint y: 294, endPoint x: 291, endPoint y: 303, distance: 291.5
click at [3, 294] on div at bounding box center [486, 231] width 973 height 462
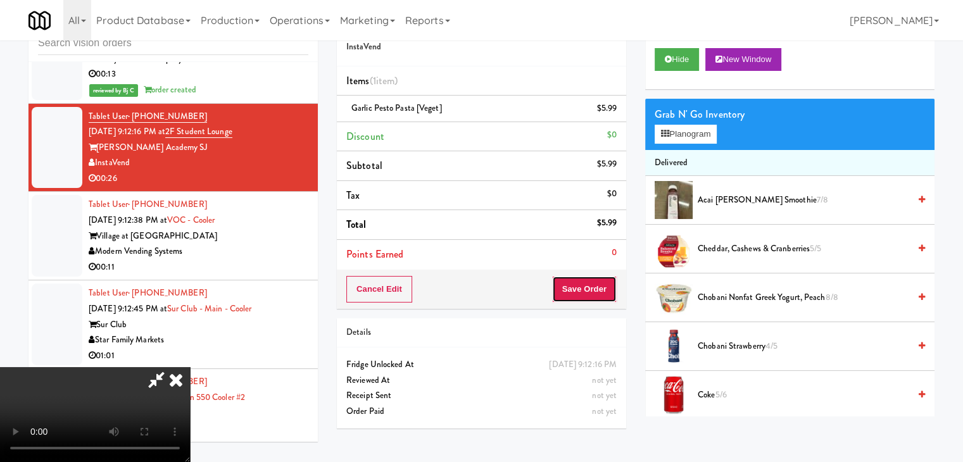
click at [594, 288] on button "Save Order" at bounding box center [584, 289] width 65 height 27
click at [595, 288] on button "Save Order" at bounding box center [584, 289] width 65 height 27
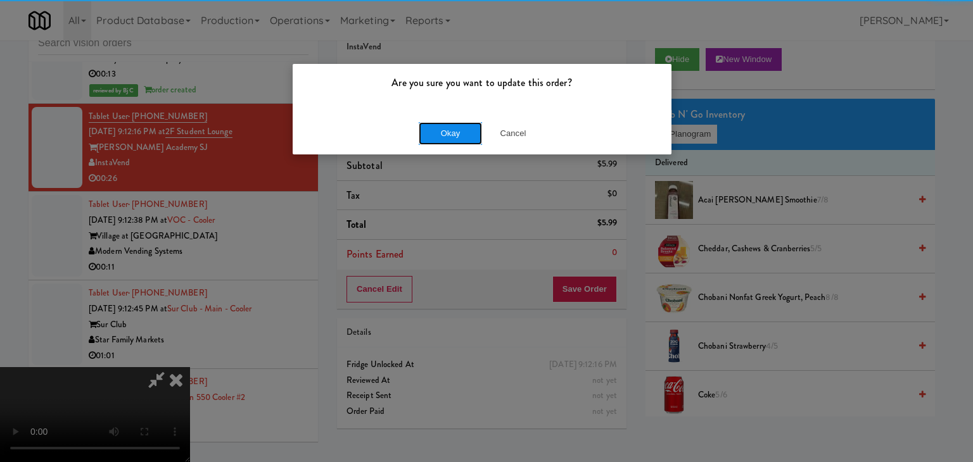
click at [457, 127] on button "Okay" at bounding box center [450, 133] width 63 height 23
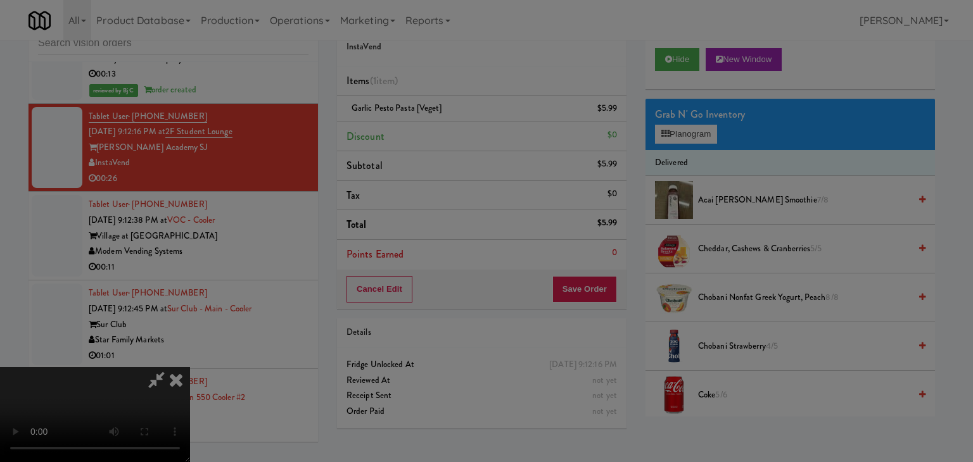
click at [457, 130] on body "Are you sure you want to update this order? Okay Cancel Okay Are you sure you w…" at bounding box center [486, 231] width 973 height 462
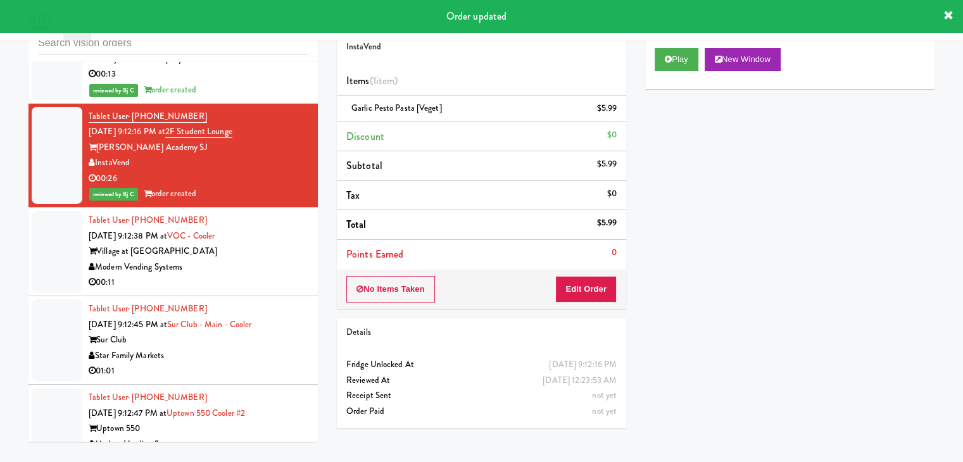
click at [210, 260] on div "Modern Vending Systems" at bounding box center [199, 268] width 220 height 16
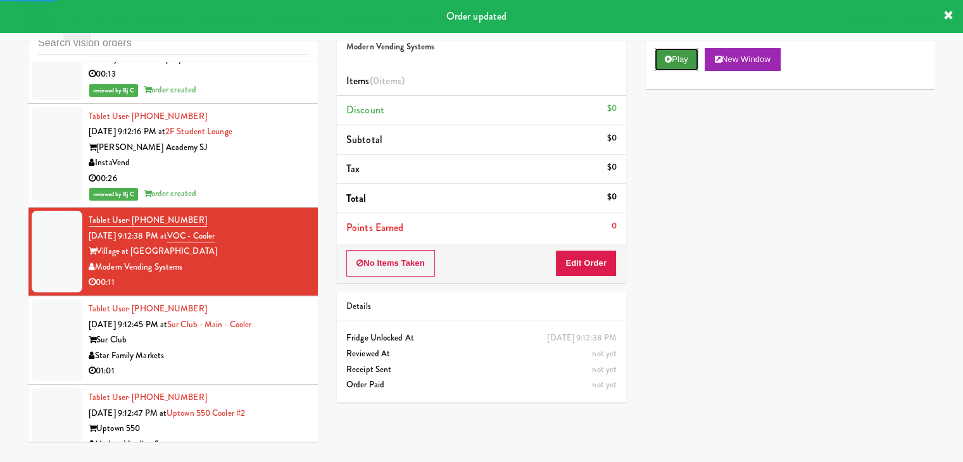
click at [684, 57] on button "Play" at bounding box center [677, 59] width 44 height 23
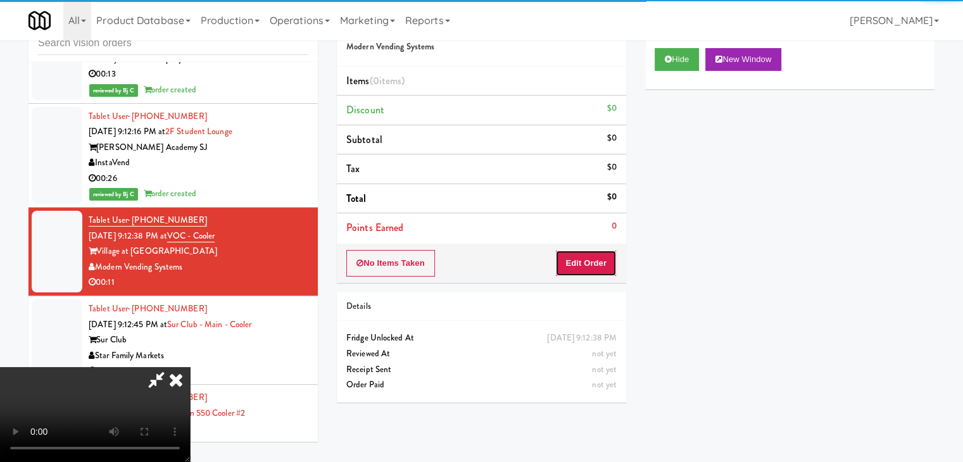
click at [598, 257] on button "Edit Order" at bounding box center [586, 263] width 61 height 27
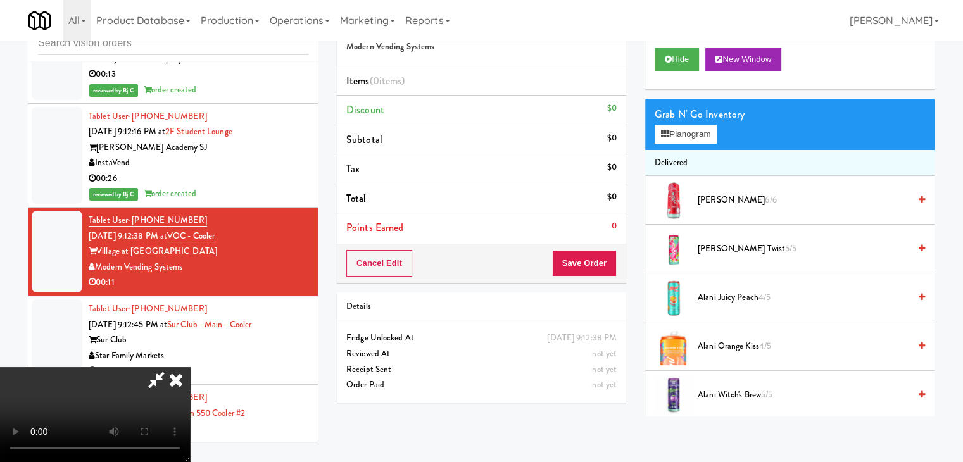
click at [190, 367] on video at bounding box center [95, 414] width 190 height 95
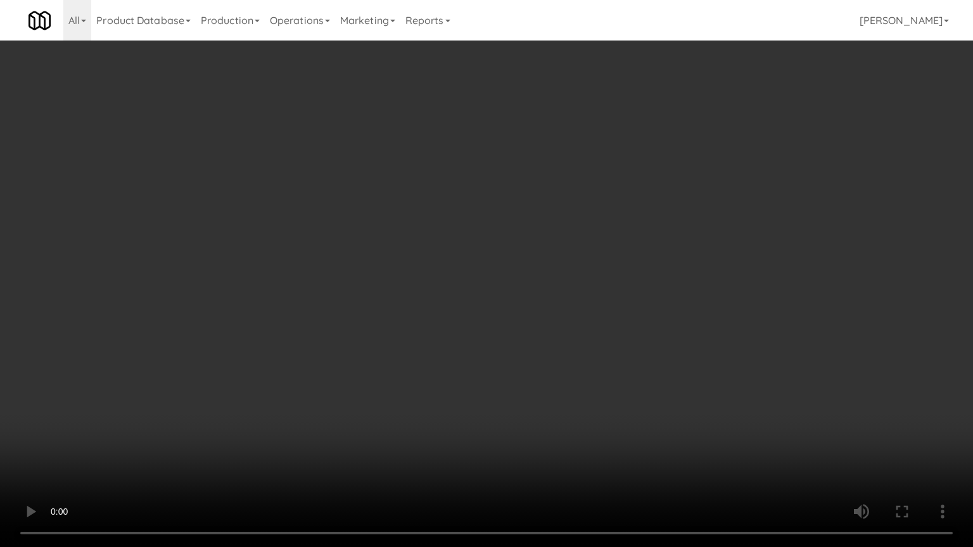
click at [455, 324] on video at bounding box center [486, 273] width 973 height 547
click at [570, 349] on video at bounding box center [486, 273] width 973 height 547
click at [657, 375] on video at bounding box center [486, 273] width 973 height 547
click at [658, 373] on video at bounding box center [486, 273] width 973 height 547
click at [683, 319] on video at bounding box center [486, 273] width 973 height 547
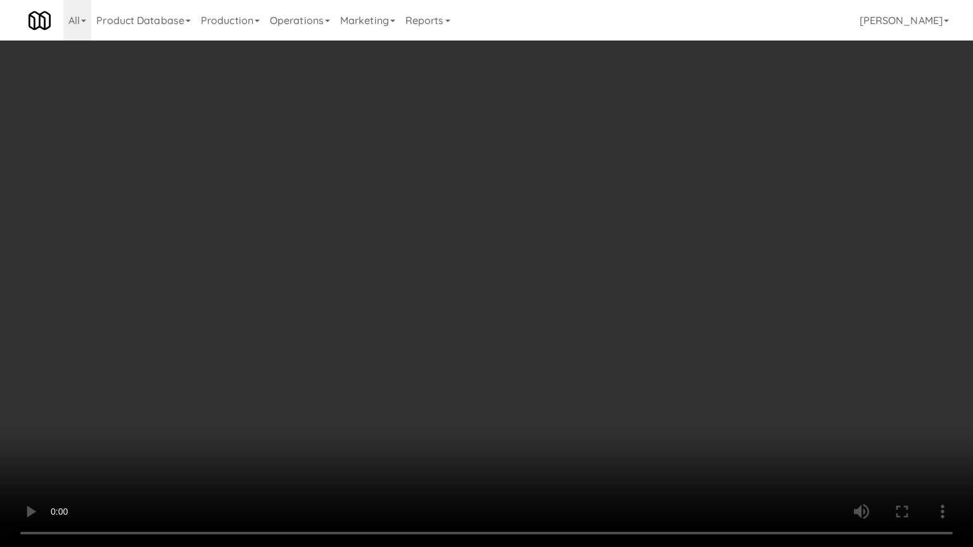
click at [707, 342] on video at bounding box center [486, 273] width 973 height 547
click at [701, 337] on video at bounding box center [486, 273] width 973 height 547
click at [683, 326] on video at bounding box center [486, 273] width 973 height 547
click at [690, 325] on video at bounding box center [486, 273] width 973 height 547
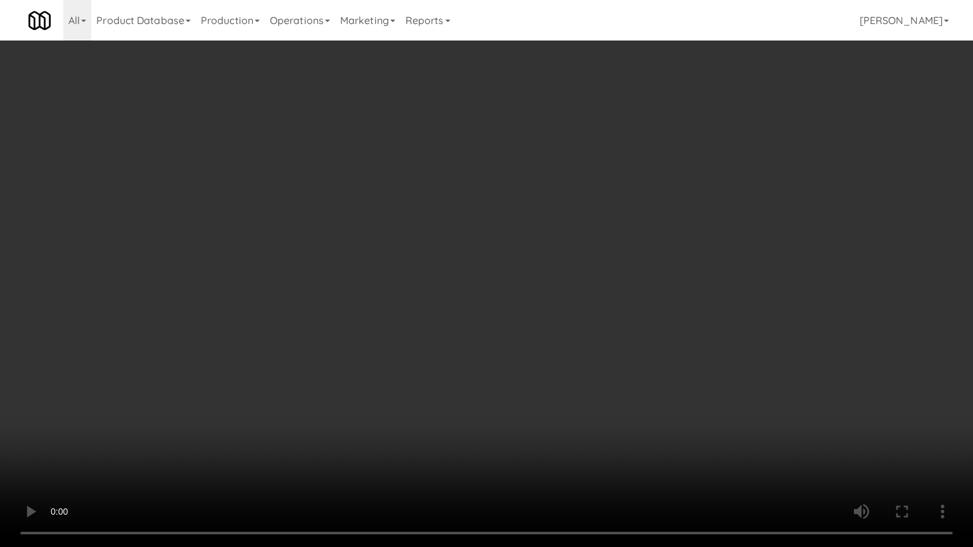
drag, startPoint x: 690, startPoint y: 325, endPoint x: 772, endPoint y: 192, distance: 155.8
click at [692, 322] on video at bounding box center [486, 273] width 973 height 547
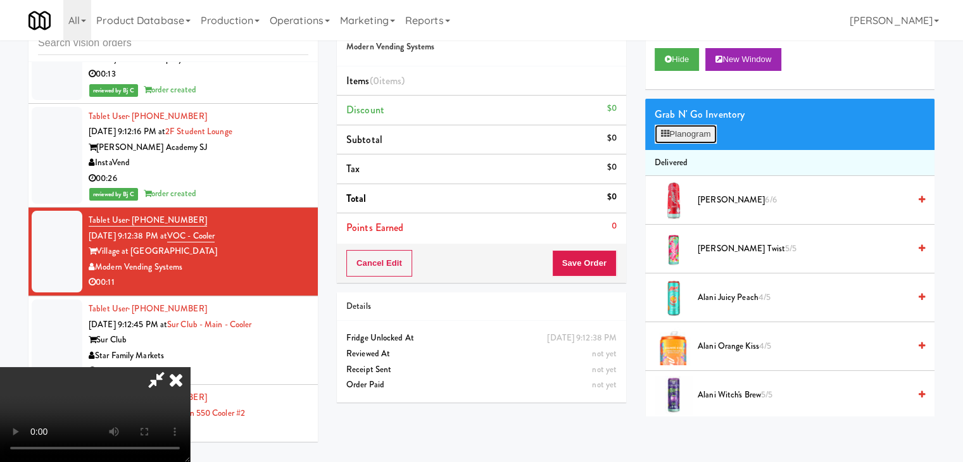
click at [704, 132] on button "Planogram" at bounding box center [686, 134] width 62 height 19
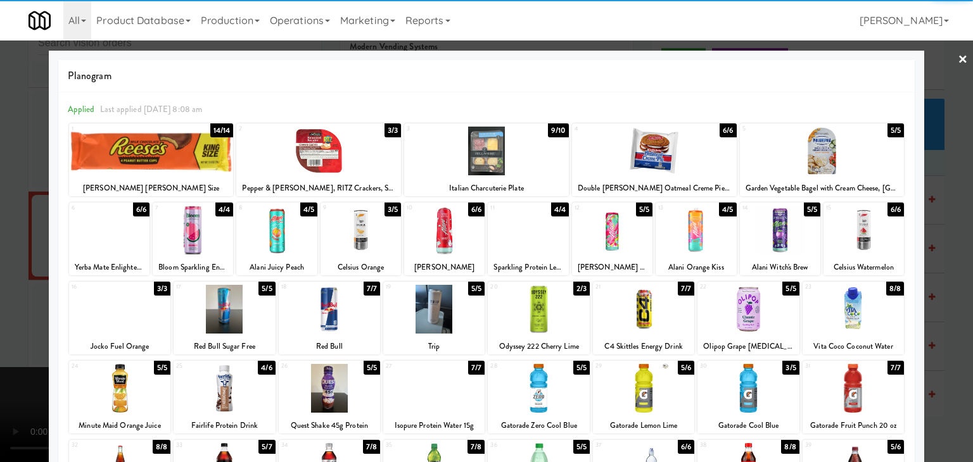
click at [741, 300] on div at bounding box center [747, 309] width 101 height 49
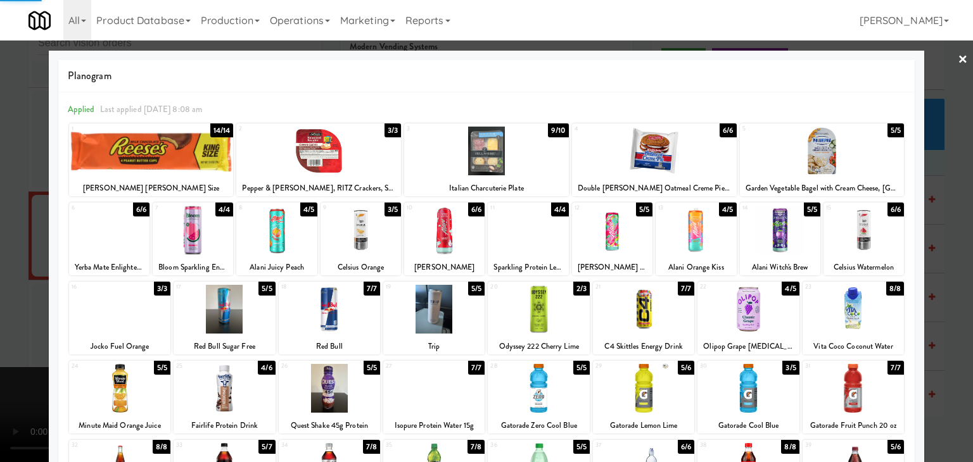
drag, startPoint x: 0, startPoint y: 270, endPoint x: 76, endPoint y: 267, distance: 76.1
click at [0, 270] on div at bounding box center [486, 231] width 973 height 462
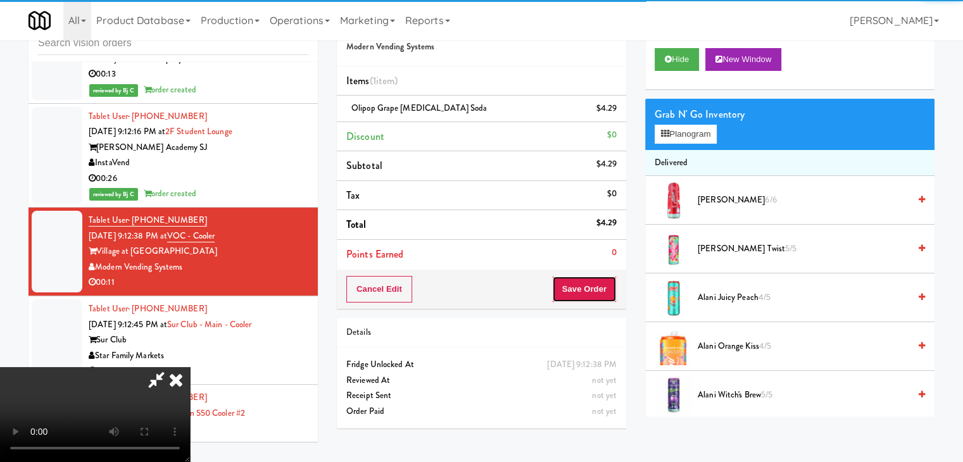
click at [608, 282] on button "Save Order" at bounding box center [584, 289] width 65 height 27
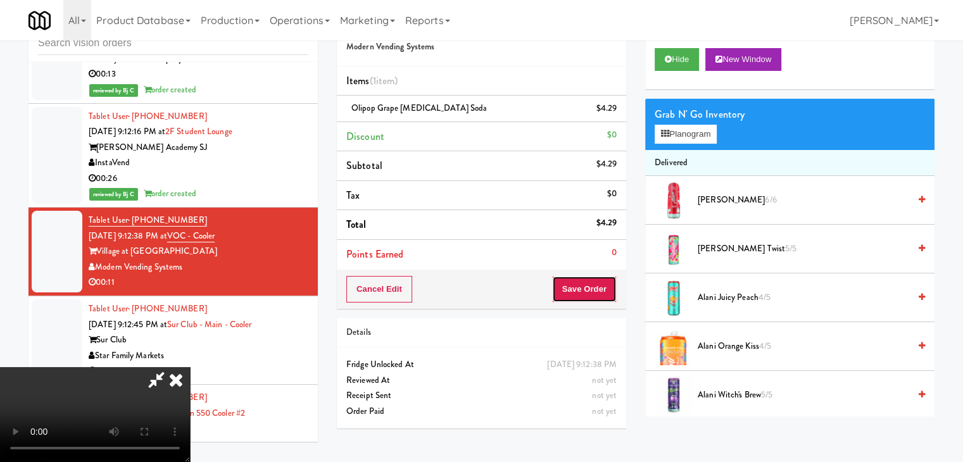
click at [608, 282] on button "Save Order" at bounding box center [584, 289] width 65 height 27
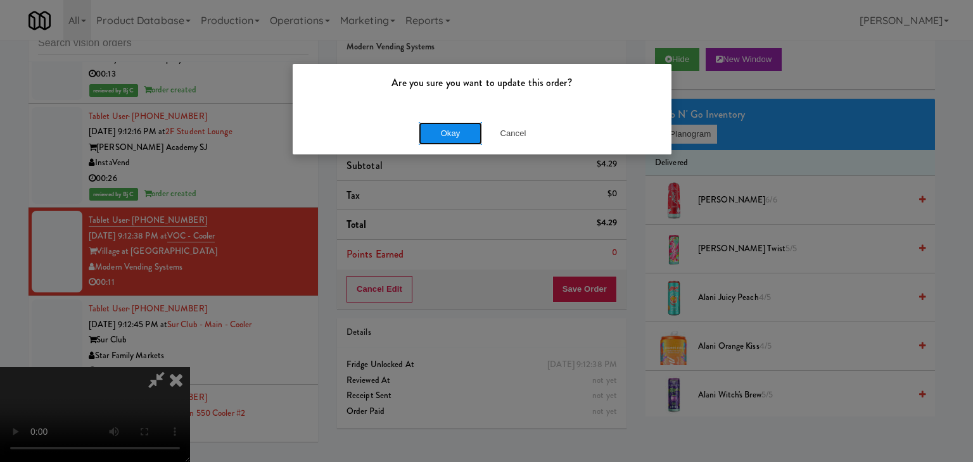
click at [469, 136] on button "Okay" at bounding box center [450, 133] width 63 height 23
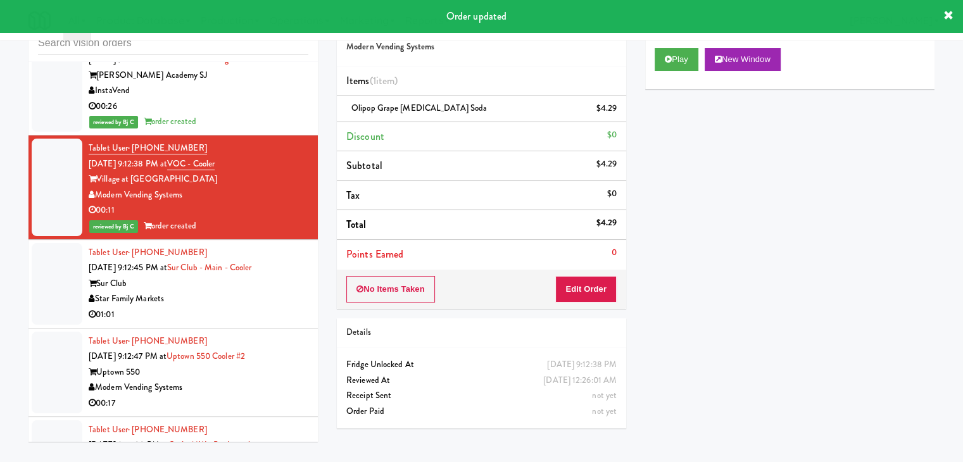
scroll to position [7685, 0]
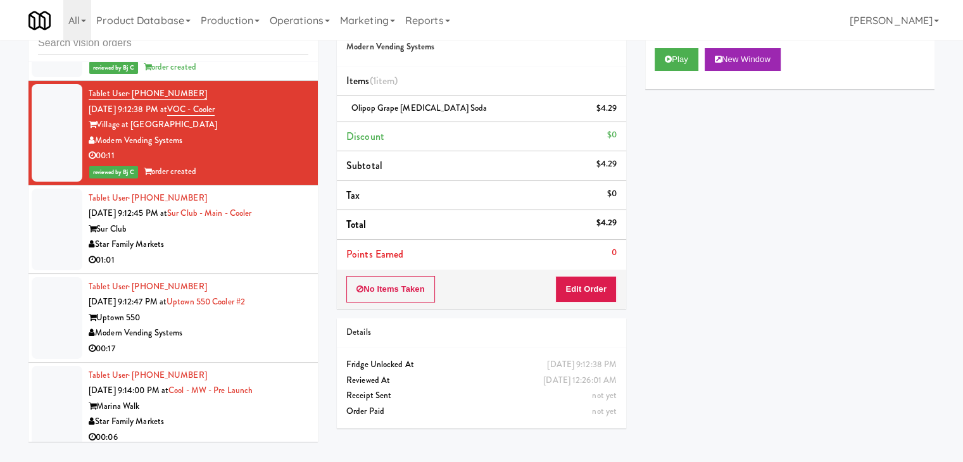
click at [250, 258] on div "01:01" at bounding box center [199, 261] width 220 height 16
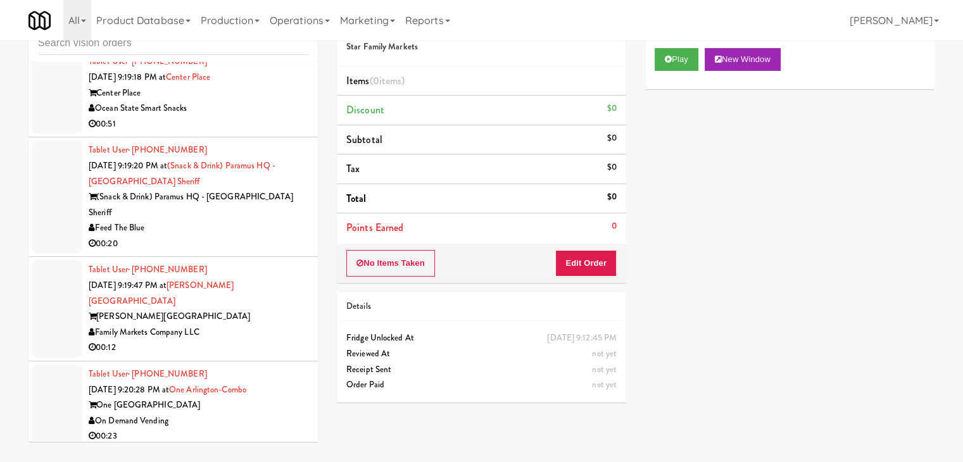
scroll to position [8699, 0]
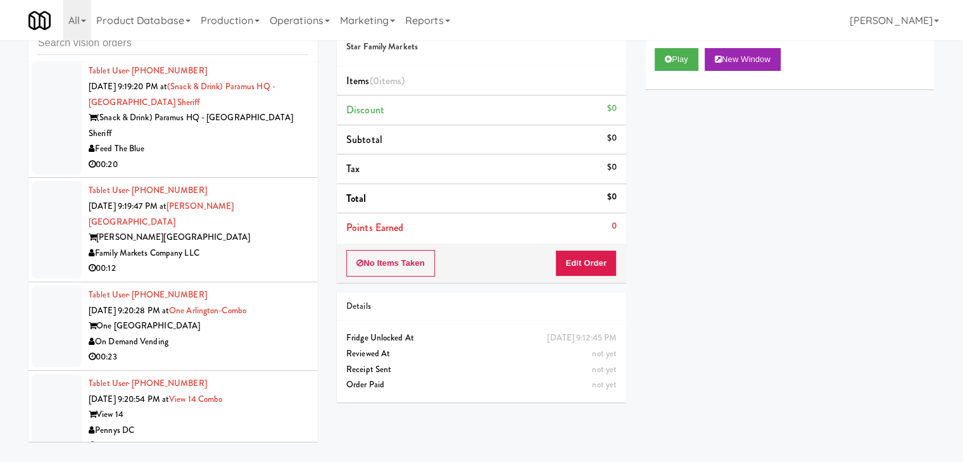
click at [240, 334] on div "On Demand Vending" at bounding box center [199, 342] width 220 height 16
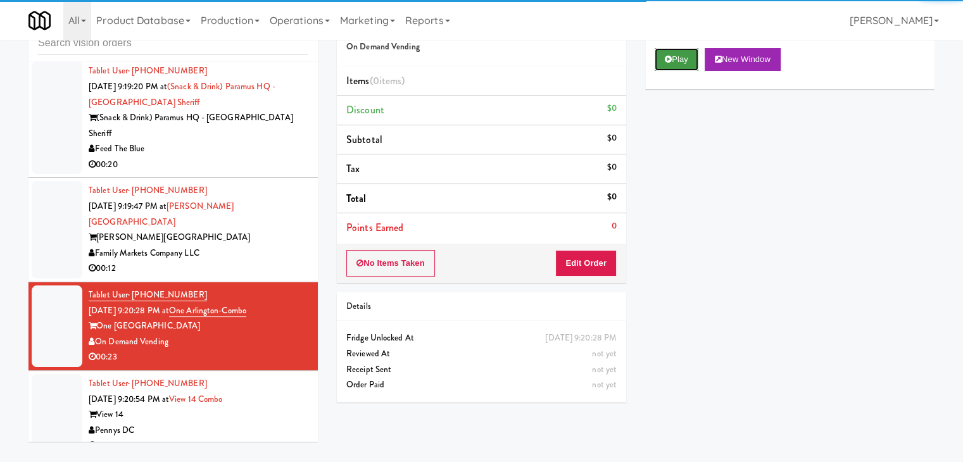
click at [677, 60] on button "Play" at bounding box center [677, 59] width 44 height 23
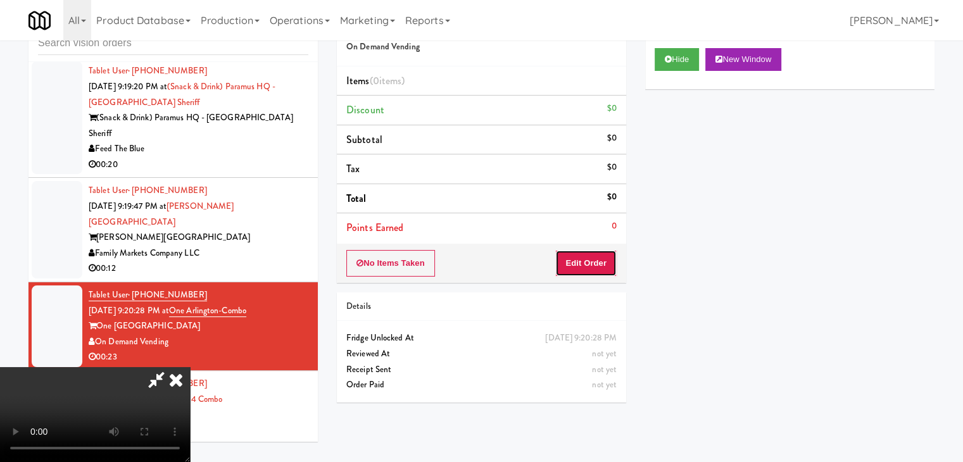
click at [588, 259] on button "Edit Order" at bounding box center [586, 263] width 61 height 27
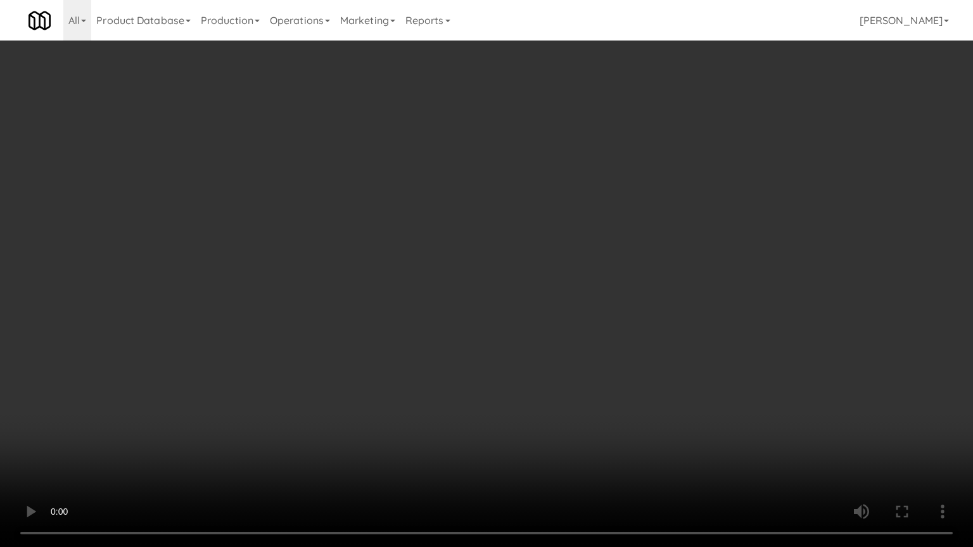
click at [588, 303] on video at bounding box center [486, 273] width 973 height 547
click at [590, 299] on video at bounding box center [486, 273] width 973 height 547
click at [575, 297] on video at bounding box center [486, 273] width 973 height 547
click at [569, 333] on video at bounding box center [486, 273] width 973 height 547
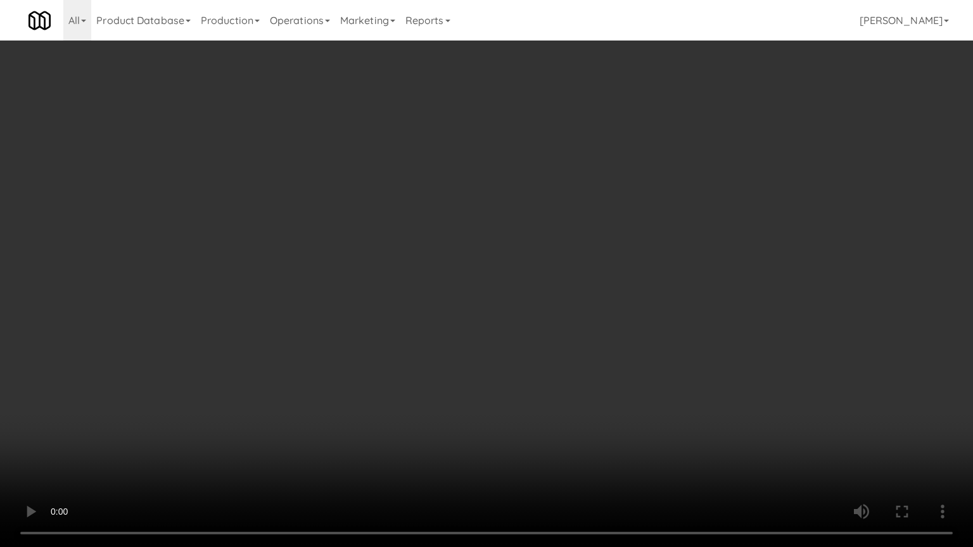
click at [573, 338] on video at bounding box center [486, 273] width 973 height 547
click at [607, 366] on video at bounding box center [486, 273] width 973 height 547
click at [595, 360] on video at bounding box center [486, 273] width 973 height 547
click at [595, 350] on video at bounding box center [486, 273] width 973 height 547
click at [585, 350] on video at bounding box center [486, 273] width 973 height 547
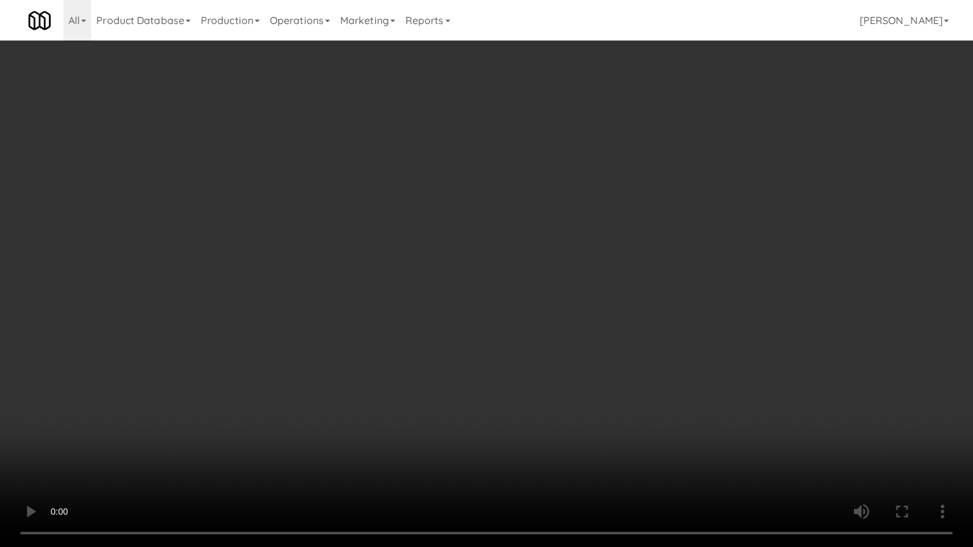
click at [585, 348] on video at bounding box center [486, 273] width 973 height 547
click at [585, 345] on video at bounding box center [486, 273] width 973 height 547
drag, startPoint x: 589, startPoint y: 327, endPoint x: 600, endPoint y: 317, distance: 14.8
click at [598, 319] on video at bounding box center [486, 273] width 973 height 547
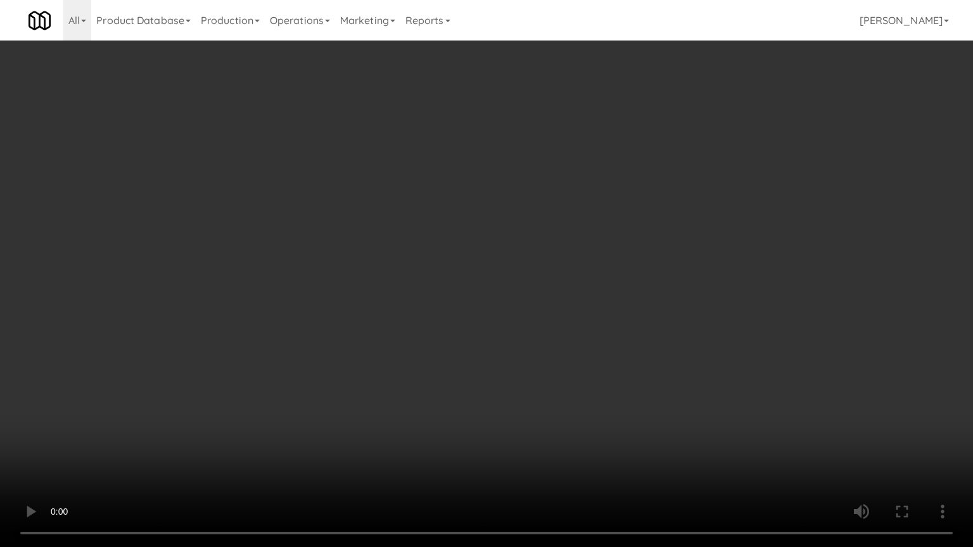
click at [603, 318] on video at bounding box center [486, 273] width 973 height 547
click at [611, 312] on video at bounding box center [486, 273] width 973 height 547
click at [611, 313] on video at bounding box center [486, 273] width 973 height 547
click at [611, 315] on video at bounding box center [486, 273] width 973 height 547
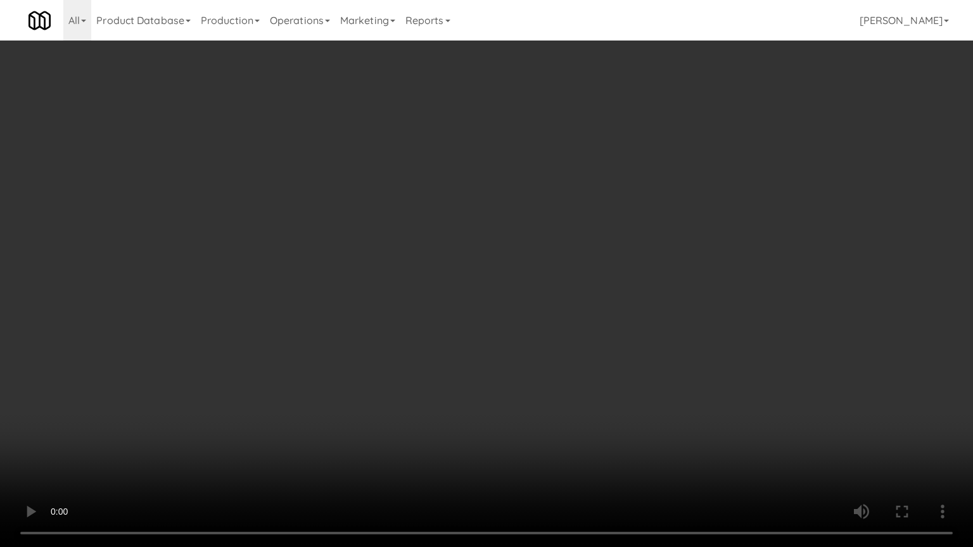
click at [611, 315] on video at bounding box center [486, 273] width 973 height 547
click at [614, 310] on video at bounding box center [486, 273] width 973 height 547
click at [618, 306] on video at bounding box center [486, 273] width 973 height 547
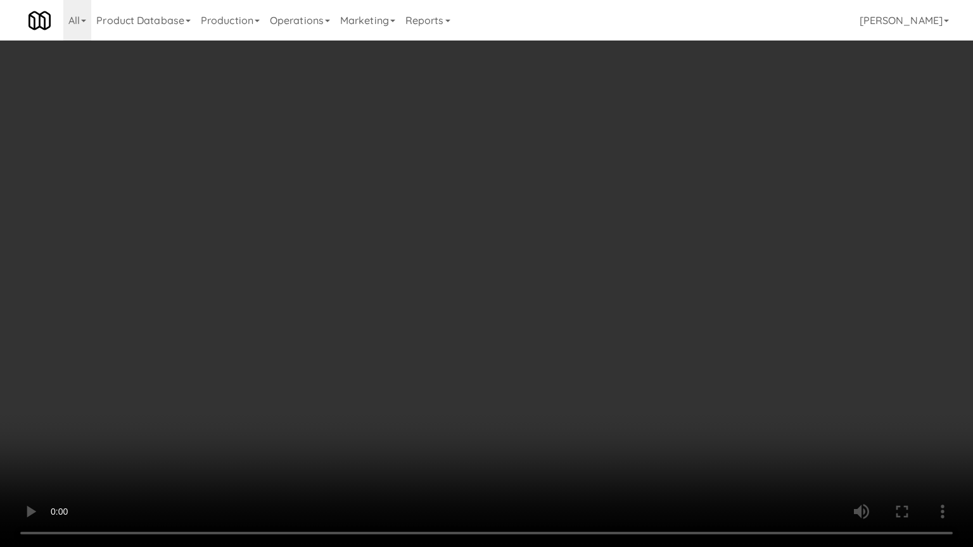
click at [628, 303] on video at bounding box center [486, 273] width 973 height 547
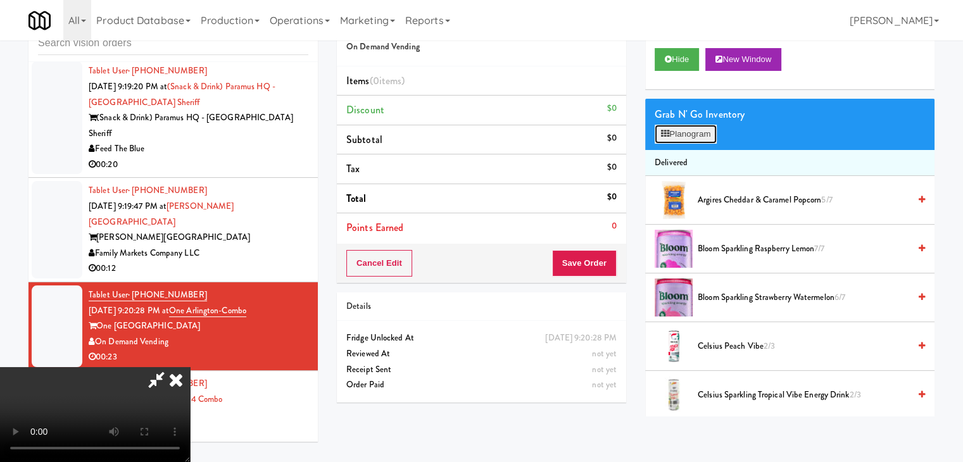
click at [706, 129] on button "Planogram" at bounding box center [686, 134] width 62 height 19
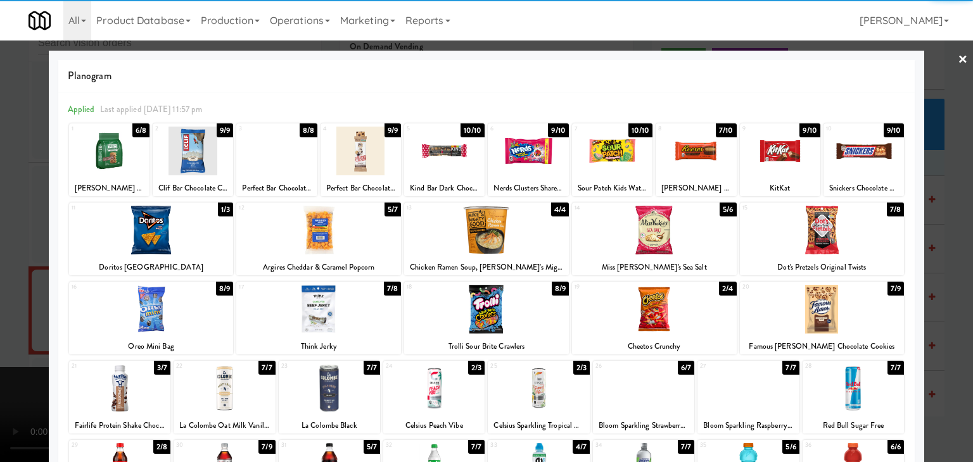
click at [469, 305] on div at bounding box center [486, 309] width 165 height 49
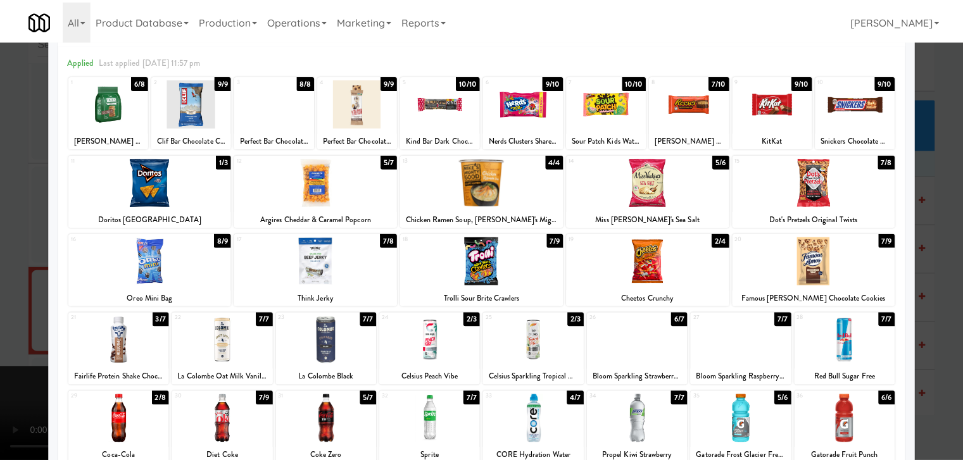
scroll to position [127, 0]
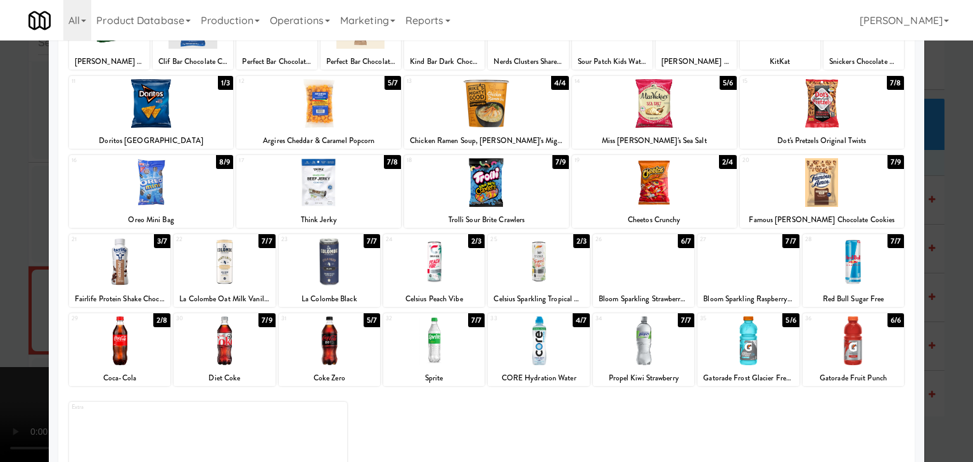
click at [814, 175] on div at bounding box center [822, 182] width 165 height 49
drag, startPoint x: 0, startPoint y: 278, endPoint x: 258, endPoint y: 283, distance: 257.9
click at [9, 277] on div at bounding box center [486, 231] width 973 height 462
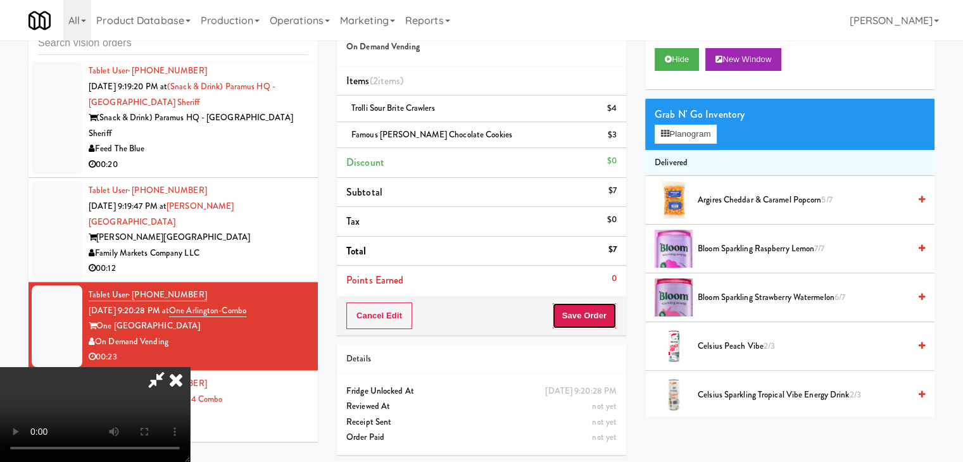
click at [607, 313] on button "Save Order" at bounding box center [584, 316] width 65 height 27
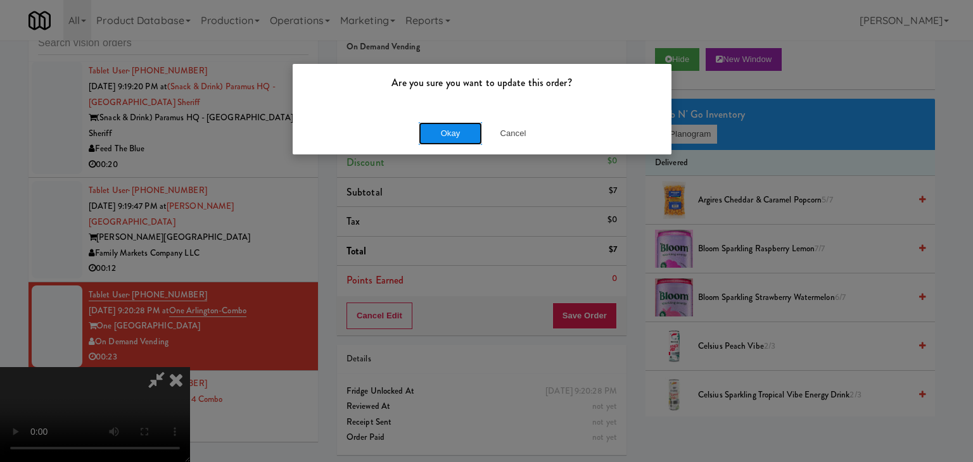
click at [463, 137] on button "Okay" at bounding box center [450, 133] width 63 height 23
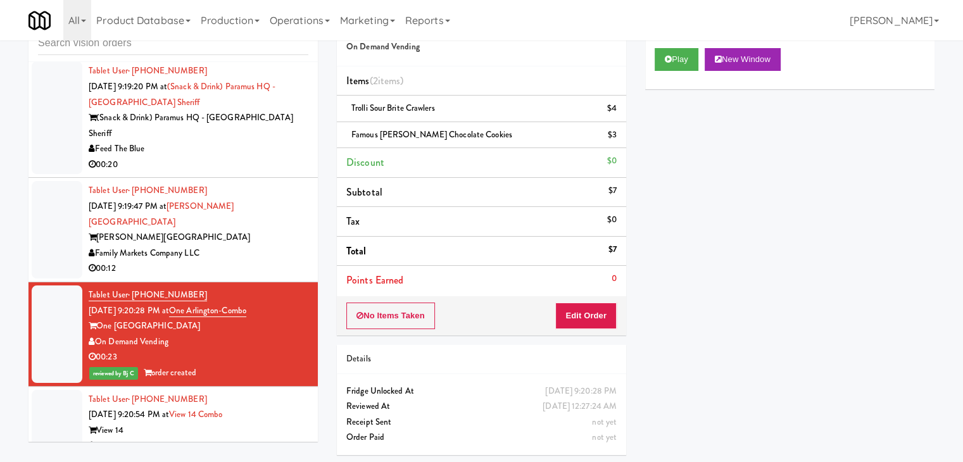
scroll to position [8762, 0]
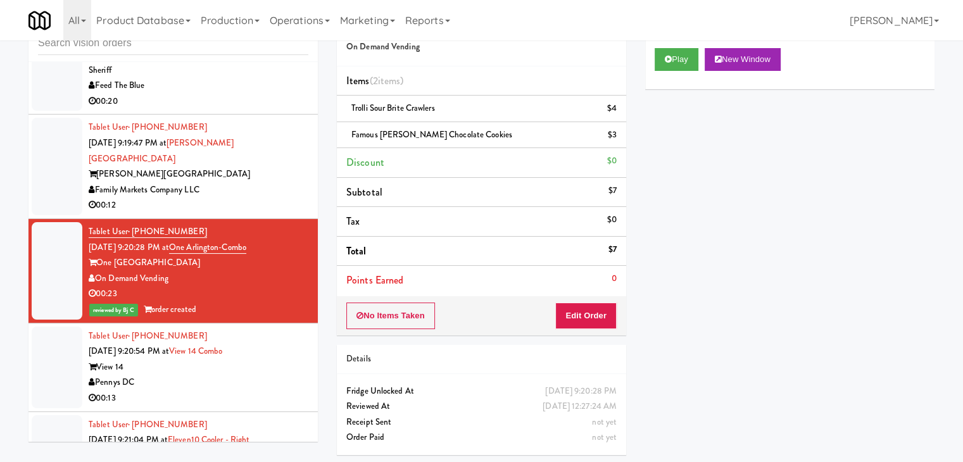
click at [259, 360] on div "View 14" at bounding box center [199, 368] width 220 height 16
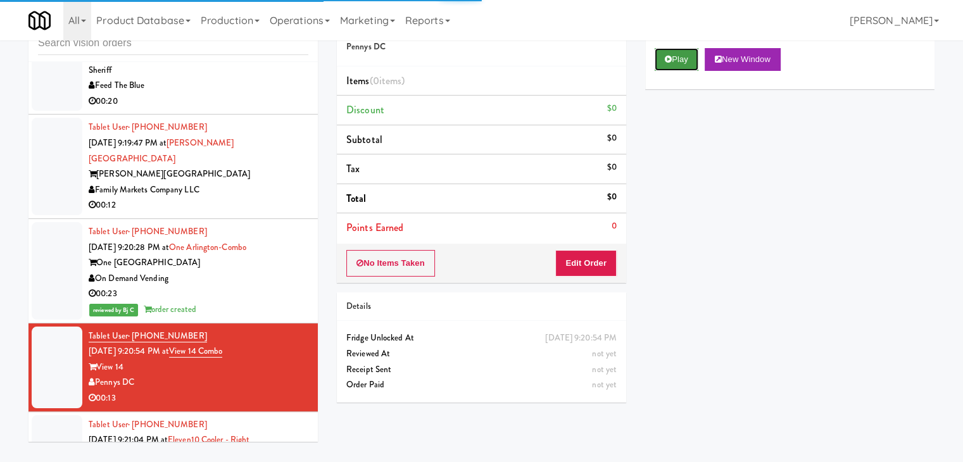
click at [688, 56] on button "Play" at bounding box center [677, 59] width 44 height 23
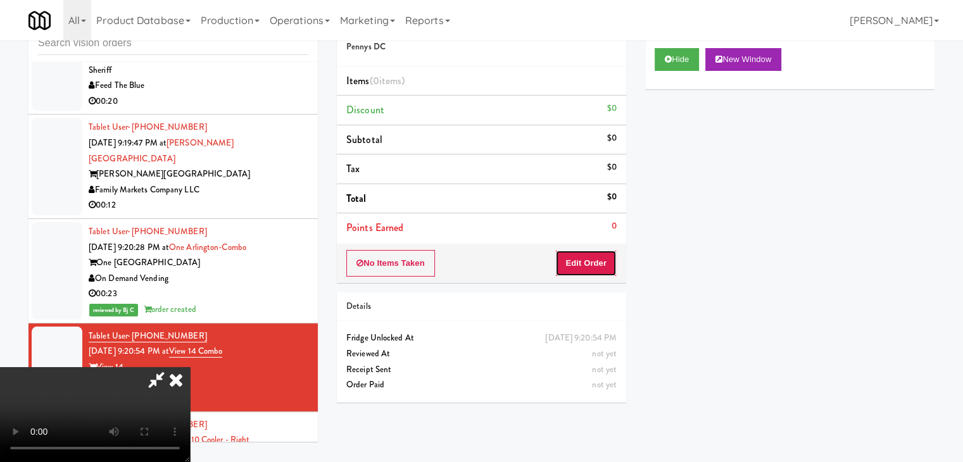
click at [583, 262] on button "Edit Order" at bounding box center [586, 263] width 61 height 27
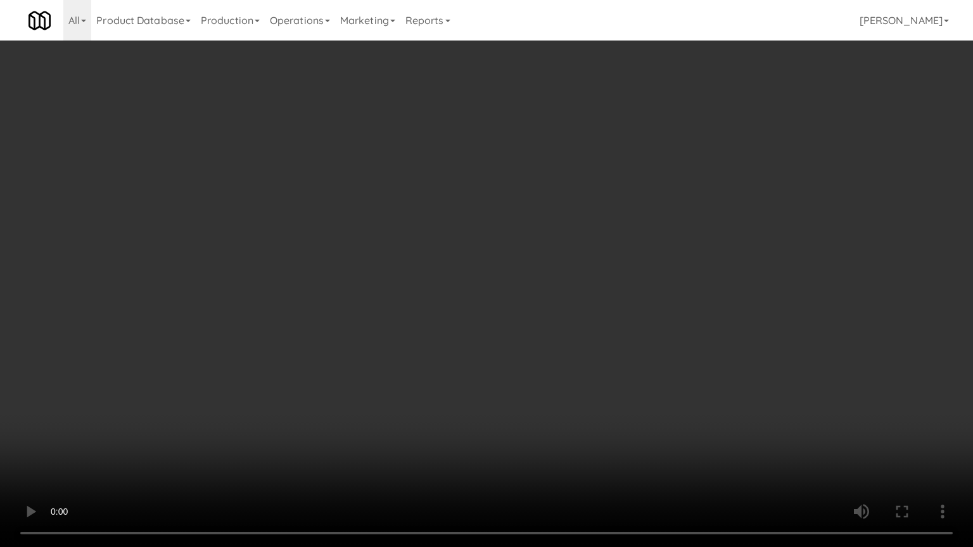
click at [554, 350] on video at bounding box center [486, 273] width 973 height 547
click at [572, 326] on video at bounding box center [486, 273] width 973 height 547
drag, startPoint x: 572, startPoint y: 326, endPoint x: 613, endPoint y: 201, distance: 131.8
click at [572, 321] on video at bounding box center [486, 273] width 973 height 547
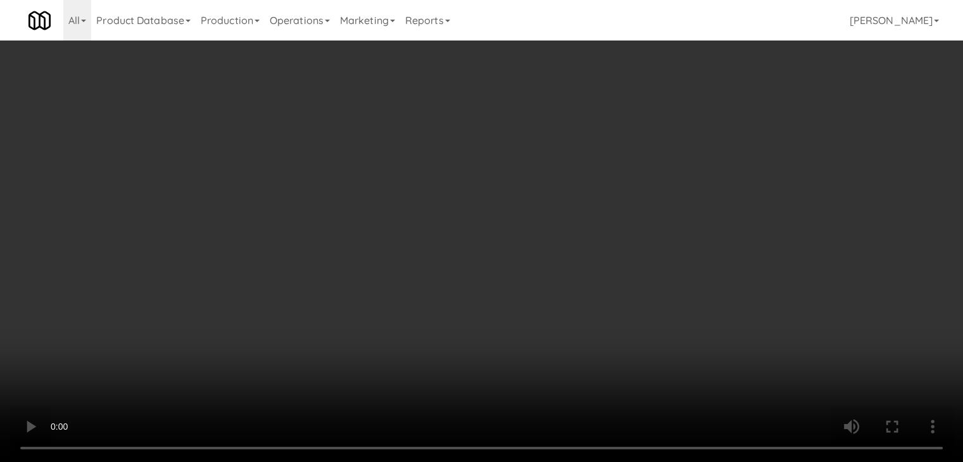
drag, startPoint x: 459, startPoint y: 190, endPoint x: 483, endPoint y: 180, distance: 26.7
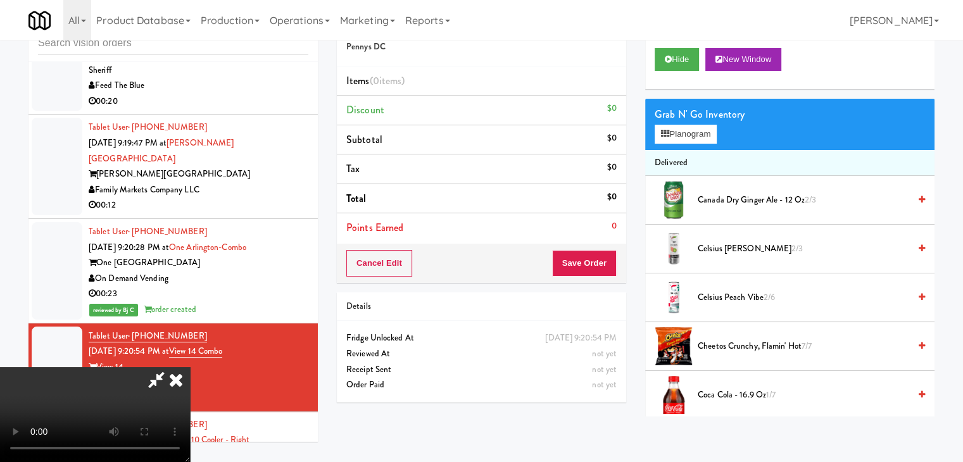
click at [190, 367] on video at bounding box center [95, 414] width 190 height 95
click at [678, 132] on button "Planogram" at bounding box center [686, 134] width 62 height 19
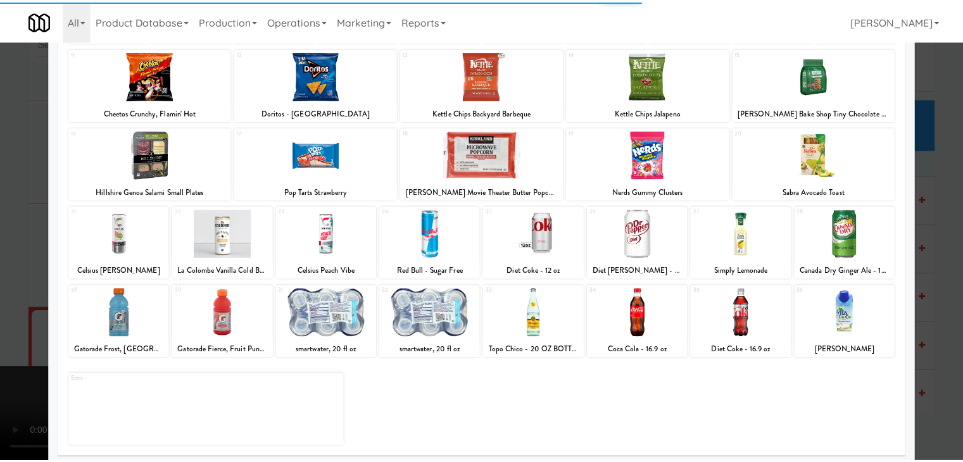
scroll to position [160, 0]
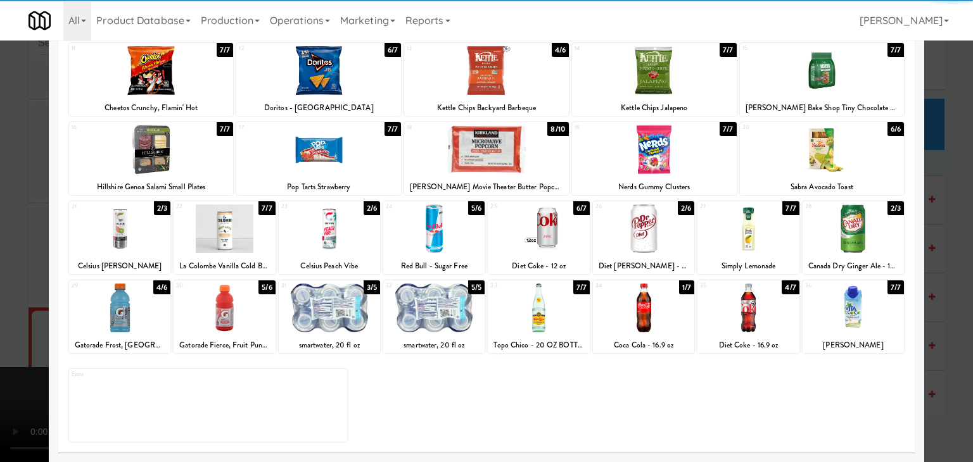
click at [727, 315] on div at bounding box center [747, 308] width 101 height 49
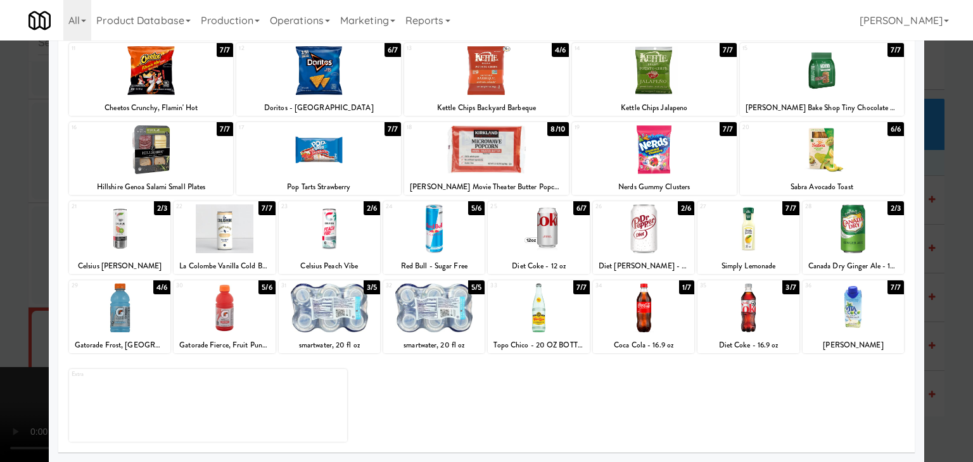
click at [625, 239] on div at bounding box center [643, 229] width 101 height 49
click at [0, 259] on div at bounding box center [486, 231] width 973 height 462
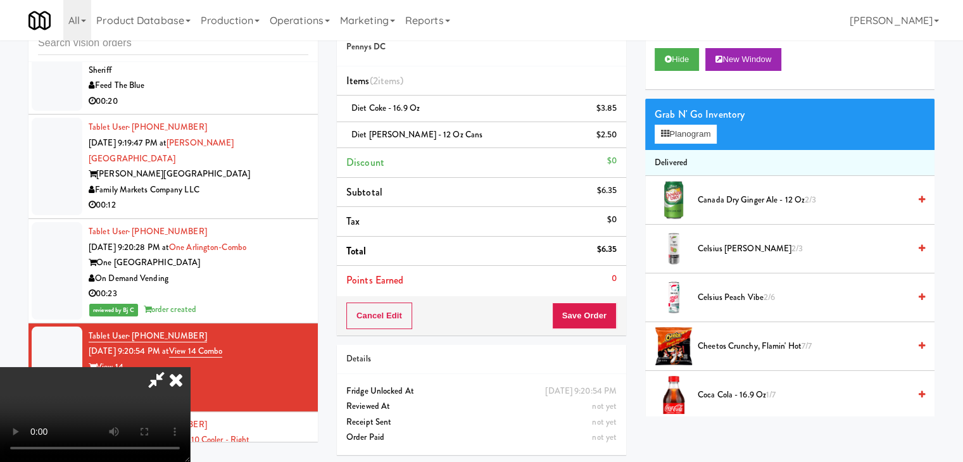
click at [190, 367] on video at bounding box center [95, 414] width 190 height 95
drag, startPoint x: 368, startPoint y: 236, endPoint x: 385, endPoint y: 236, distance: 17.1
click at [190, 367] on video at bounding box center [95, 414] width 190 height 95
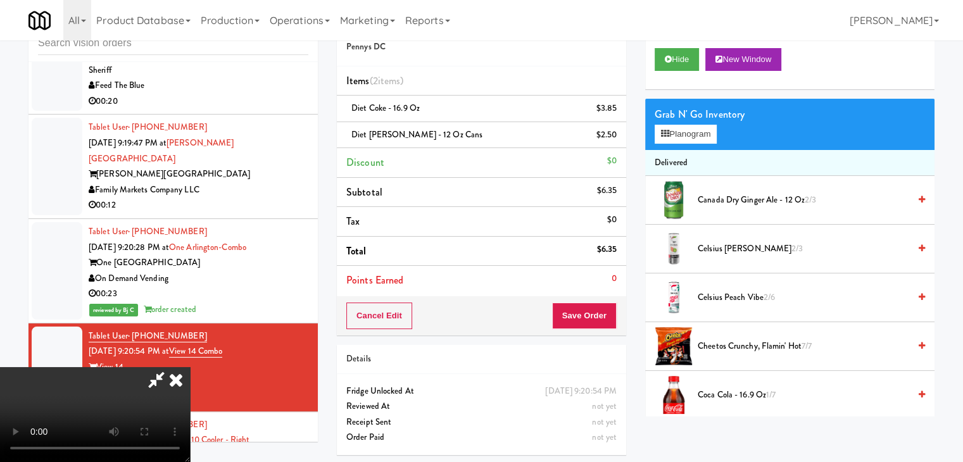
scroll to position [51, 0]
click at [190, 367] on video at bounding box center [95, 414] width 190 height 95
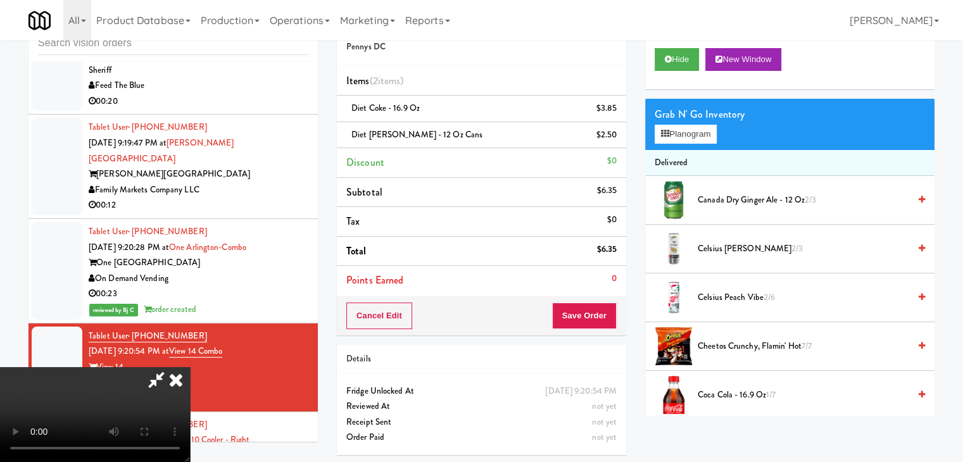
click at [190, 367] on icon at bounding box center [176, 379] width 28 height 25
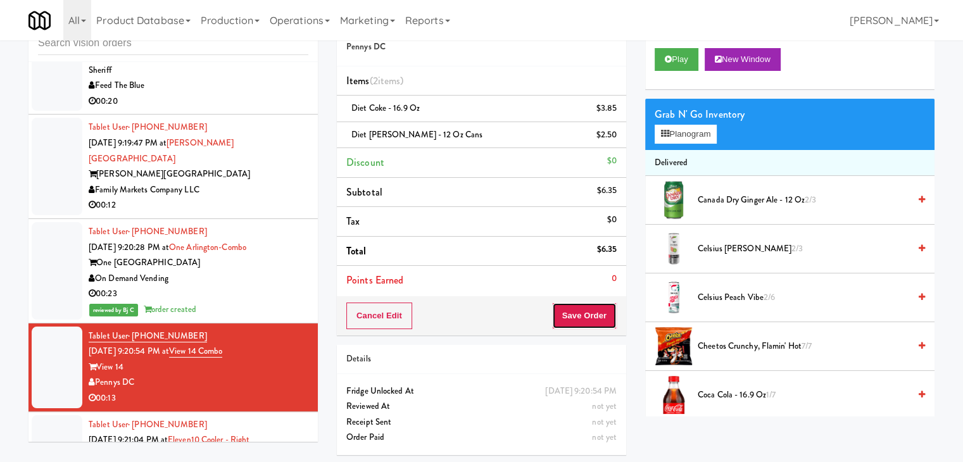
click at [577, 327] on button "Save Order" at bounding box center [584, 316] width 65 height 27
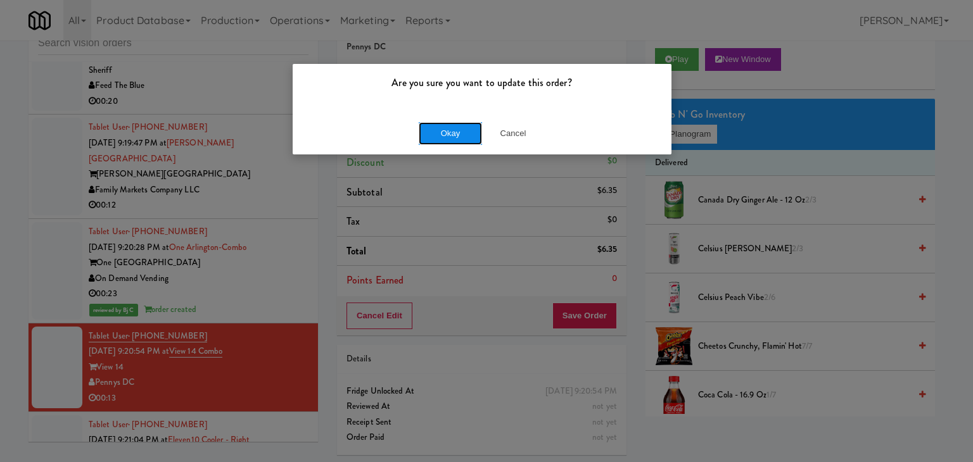
click at [456, 125] on button "Okay" at bounding box center [450, 133] width 63 height 23
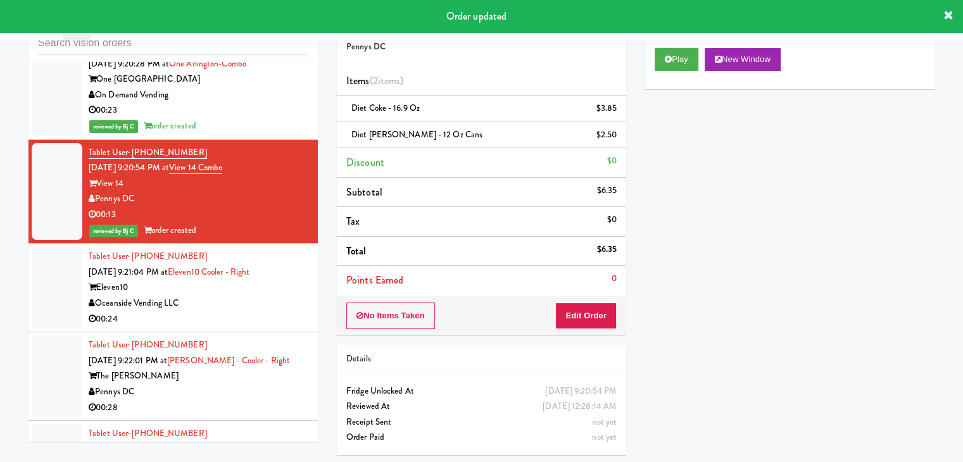
scroll to position [8952, 0]
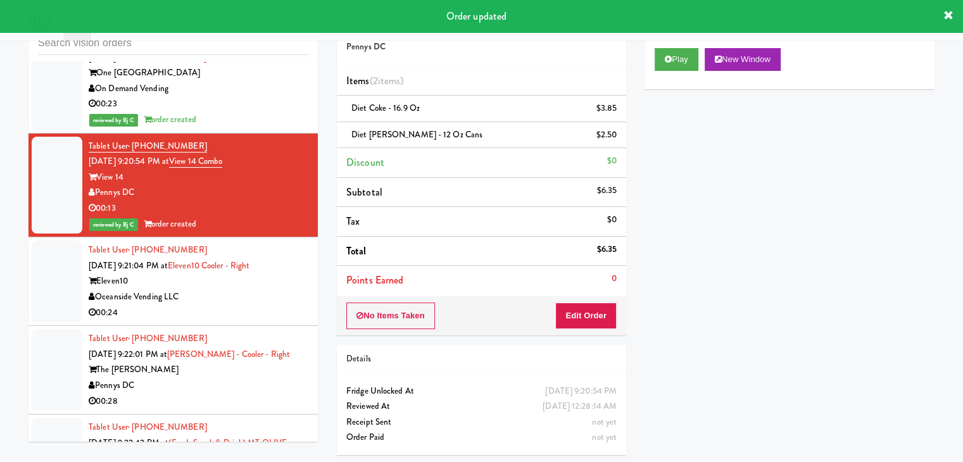
click at [260, 305] on div "00:24" at bounding box center [199, 313] width 220 height 16
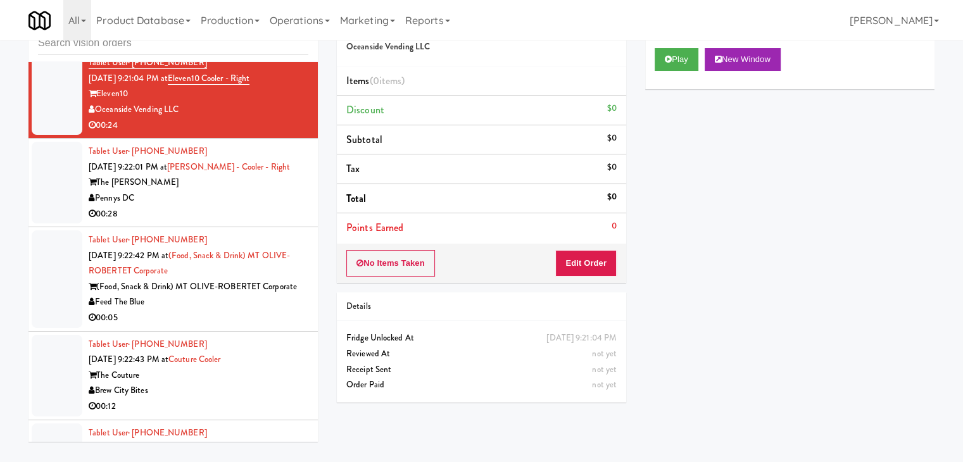
scroll to position [9142, 0]
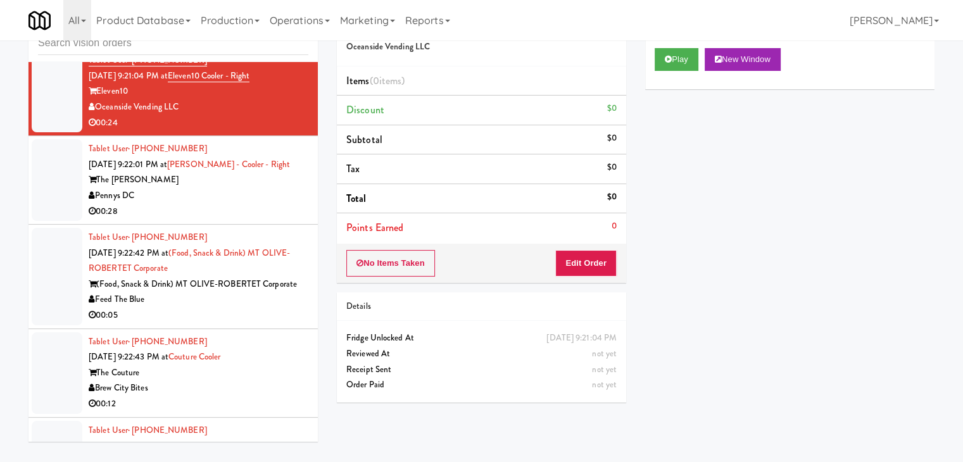
click at [218, 308] on div "00:05" at bounding box center [199, 316] width 220 height 16
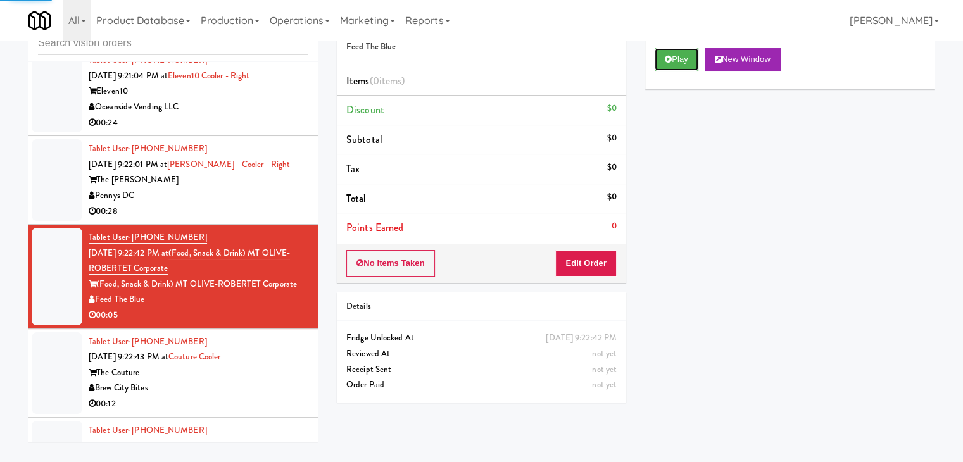
click at [678, 58] on button "Play" at bounding box center [677, 59] width 44 height 23
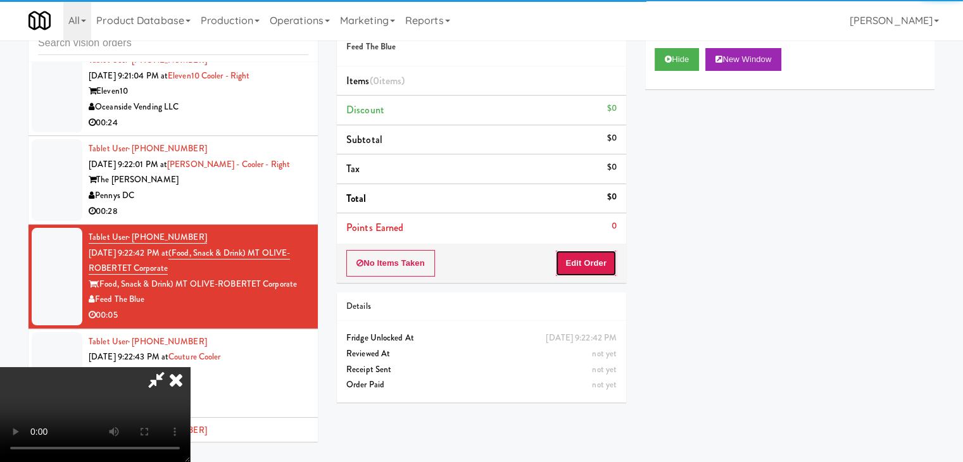
click at [593, 259] on button "Edit Order" at bounding box center [586, 263] width 61 height 27
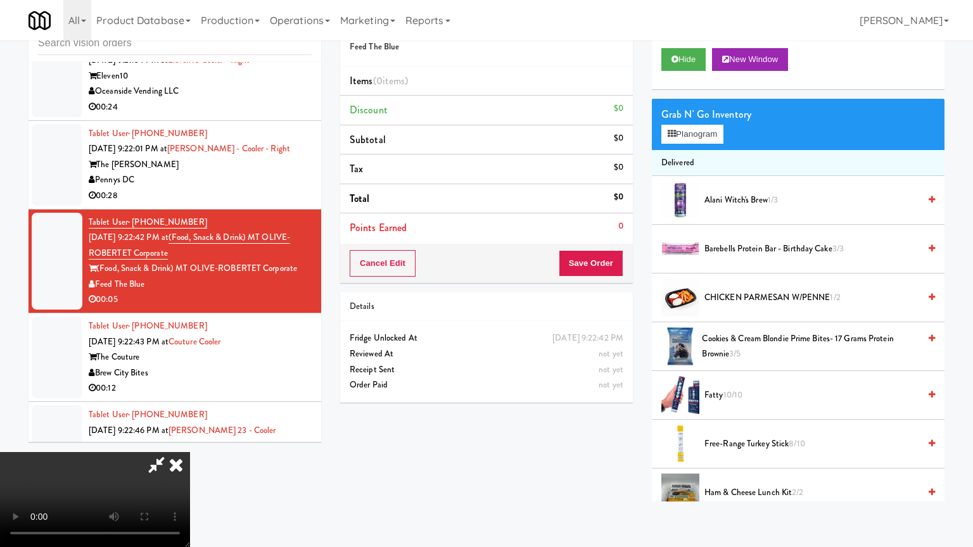
click at [190, 452] on video at bounding box center [95, 499] width 190 height 95
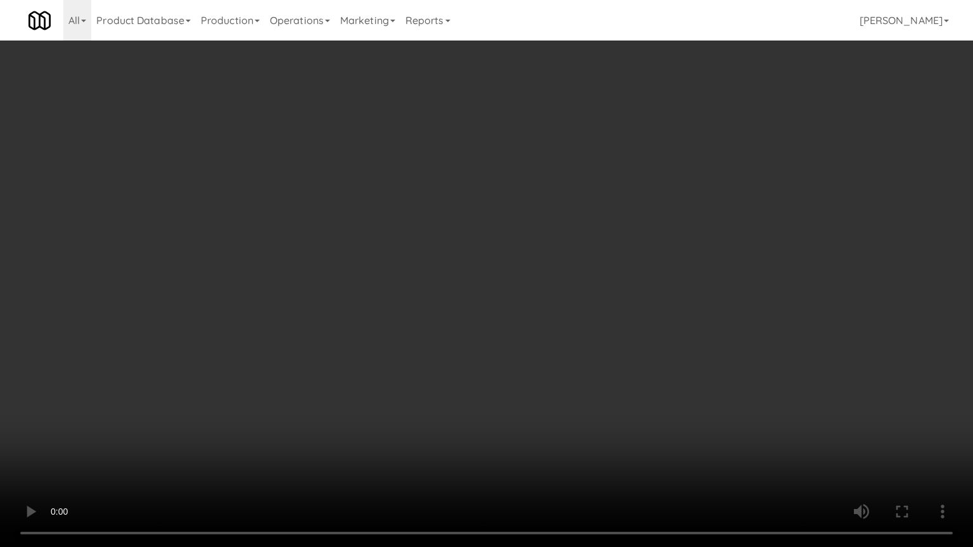
click at [612, 337] on video at bounding box center [486, 273] width 973 height 547
click at [611, 336] on video at bounding box center [486, 273] width 973 height 547
click at [591, 399] on video at bounding box center [486, 273] width 973 height 547
click at [641, 326] on video at bounding box center [486, 273] width 973 height 547
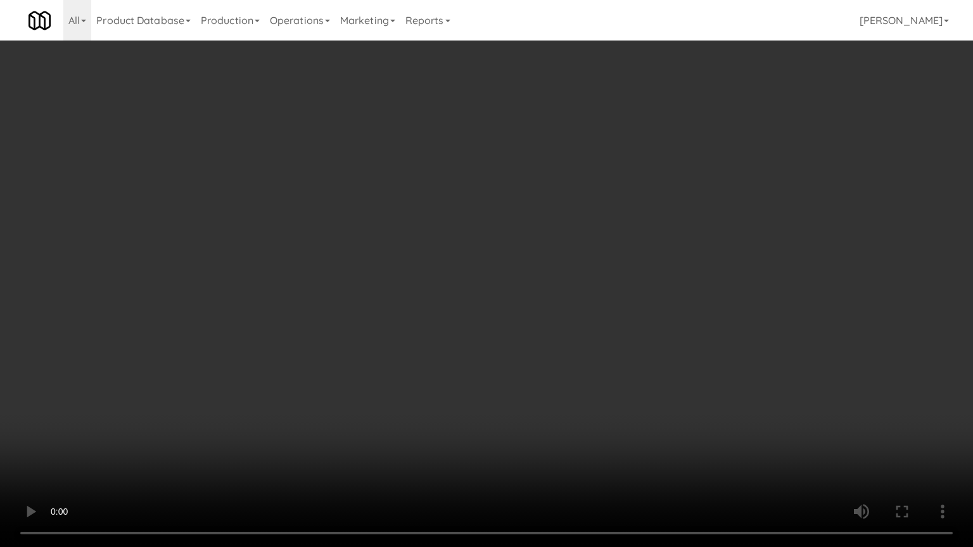
click at [611, 302] on video at bounding box center [486, 273] width 973 height 547
click at [611, 294] on video at bounding box center [486, 273] width 973 height 547
click at [611, 292] on video at bounding box center [486, 273] width 973 height 547
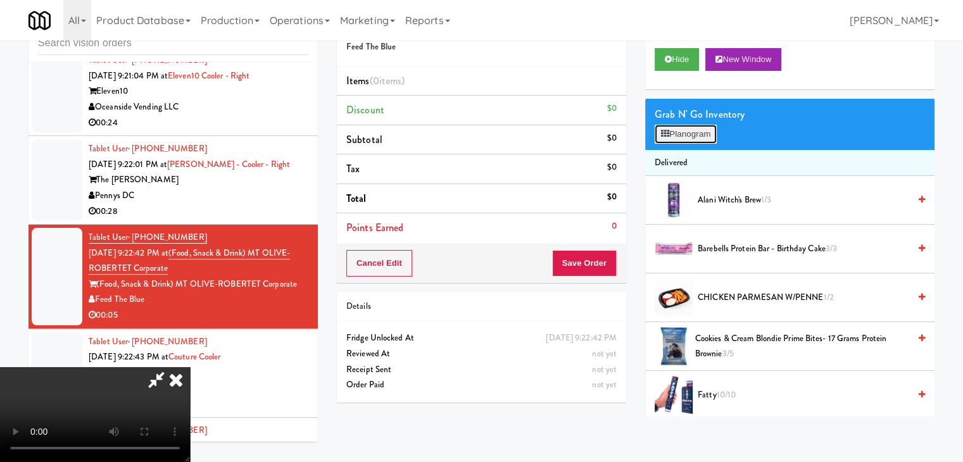
click at [694, 139] on button "Planogram" at bounding box center [686, 134] width 62 height 19
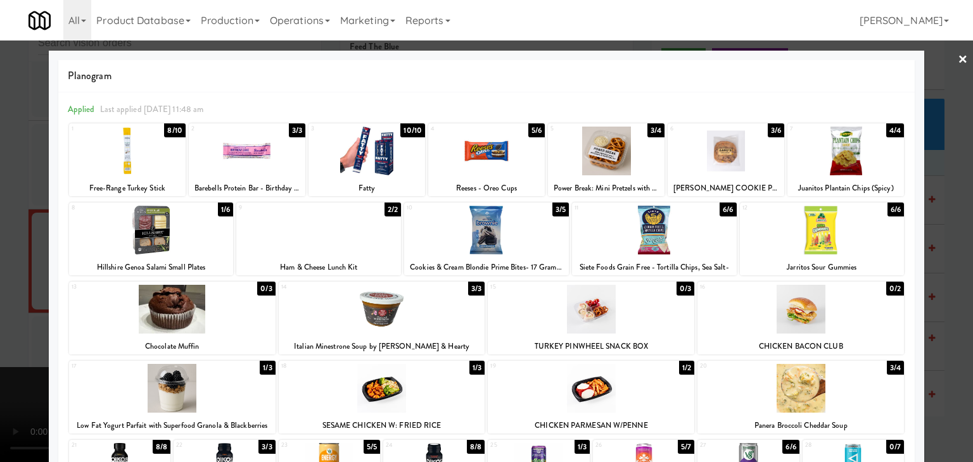
click at [480, 238] on div at bounding box center [486, 230] width 165 height 49
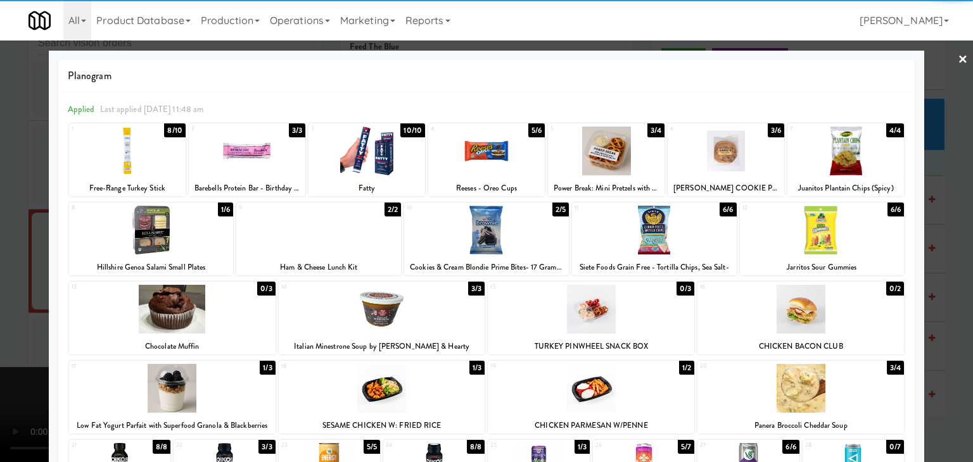
drag, startPoint x: 0, startPoint y: 267, endPoint x: 142, endPoint y: 274, distance: 142.1
click at [10, 267] on div at bounding box center [486, 231] width 973 height 462
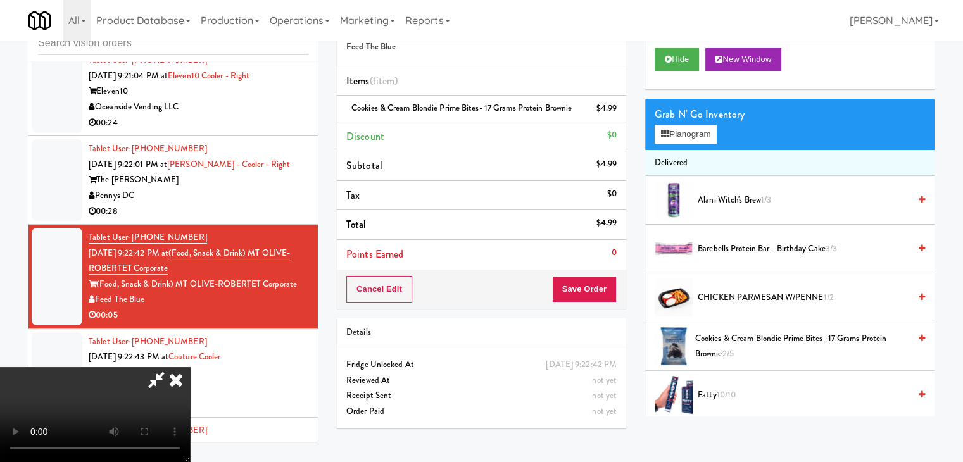
click at [190, 367] on video at bounding box center [95, 414] width 190 height 95
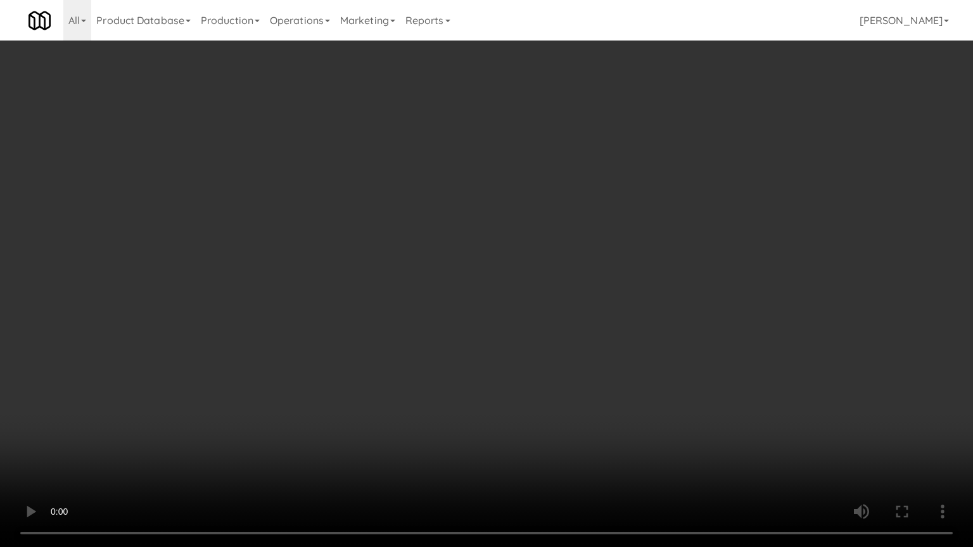
click at [608, 377] on video at bounding box center [486, 273] width 973 height 547
click at [609, 375] on video at bounding box center [486, 273] width 973 height 547
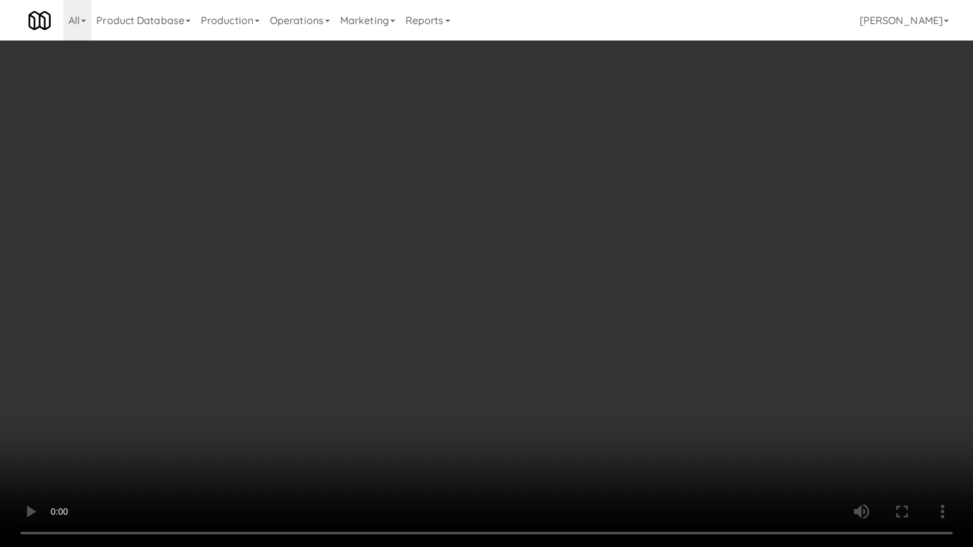
click at [609, 375] on video at bounding box center [486, 273] width 973 height 547
click at [606, 374] on video at bounding box center [486, 273] width 973 height 547
click at [604, 372] on video at bounding box center [486, 273] width 973 height 547
drag, startPoint x: 604, startPoint y: 372, endPoint x: 683, endPoint y: 250, distance: 146.0
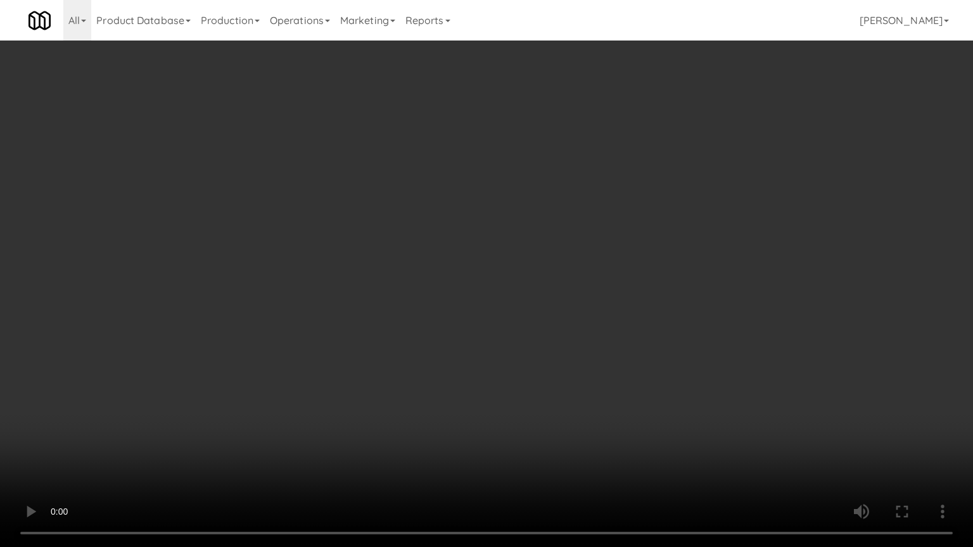
click at [606, 369] on video at bounding box center [486, 273] width 973 height 547
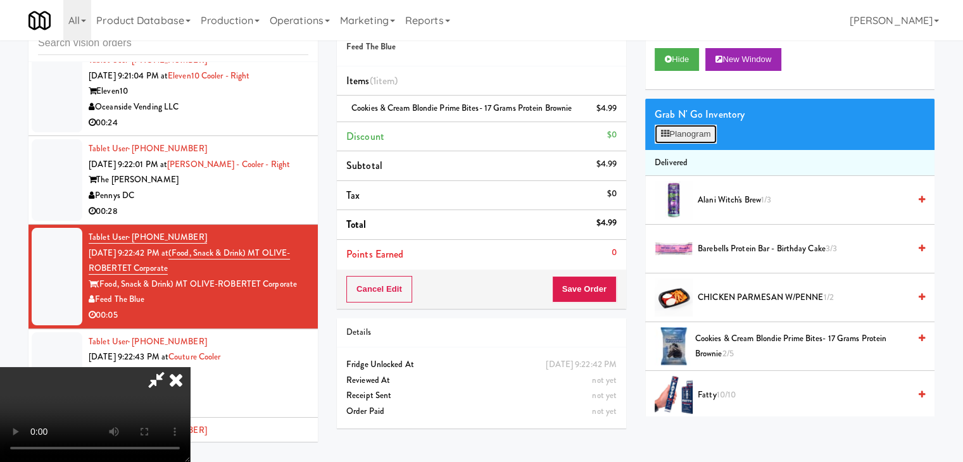
click at [703, 135] on button "Planogram" at bounding box center [686, 134] width 62 height 19
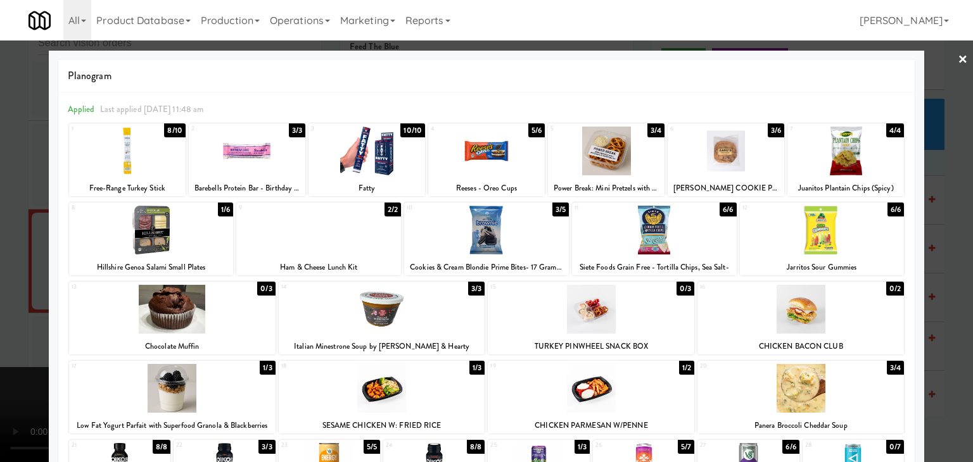
drag, startPoint x: 0, startPoint y: 262, endPoint x: 119, endPoint y: 261, distance: 119.1
click at [1, 262] on div at bounding box center [486, 231] width 973 height 462
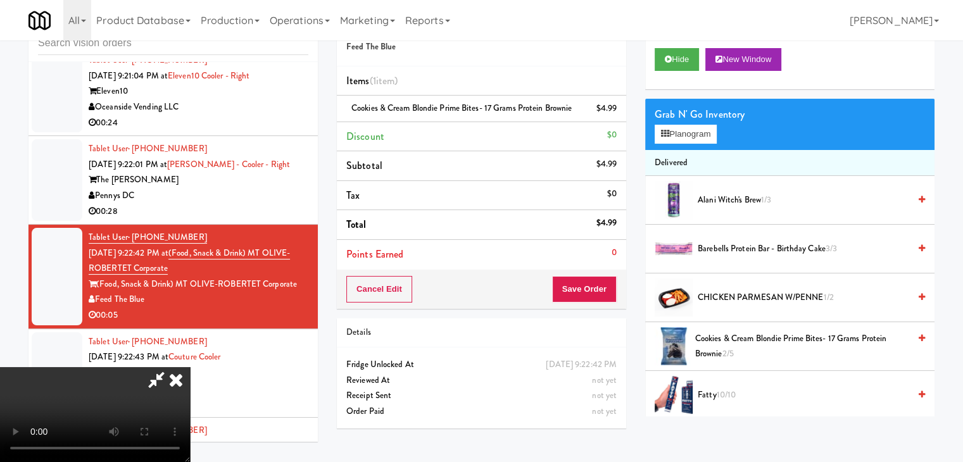
click at [190, 367] on video at bounding box center [95, 414] width 190 height 95
click at [593, 284] on button "Save Order" at bounding box center [584, 289] width 65 height 27
click at [594, 284] on button "Save Order" at bounding box center [584, 289] width 65 height 27
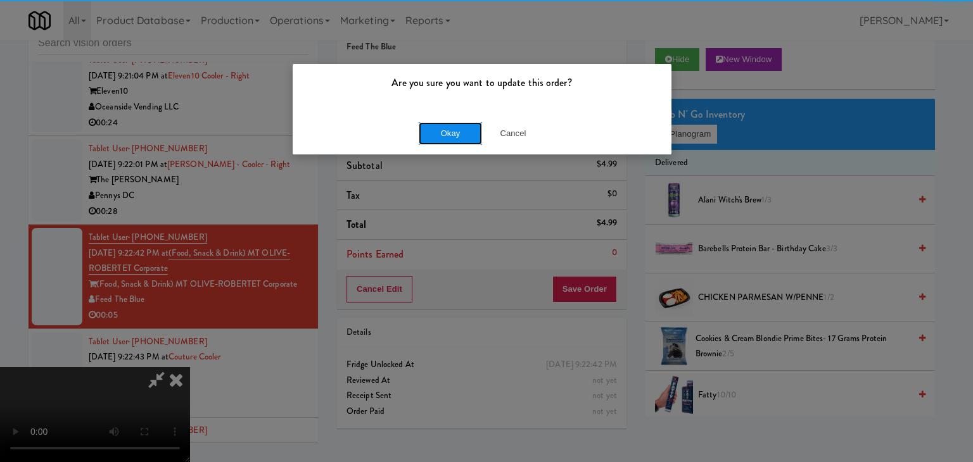
click at [466, 140] on button "Okay" at bounding box center [450, 133] width 63 height 23
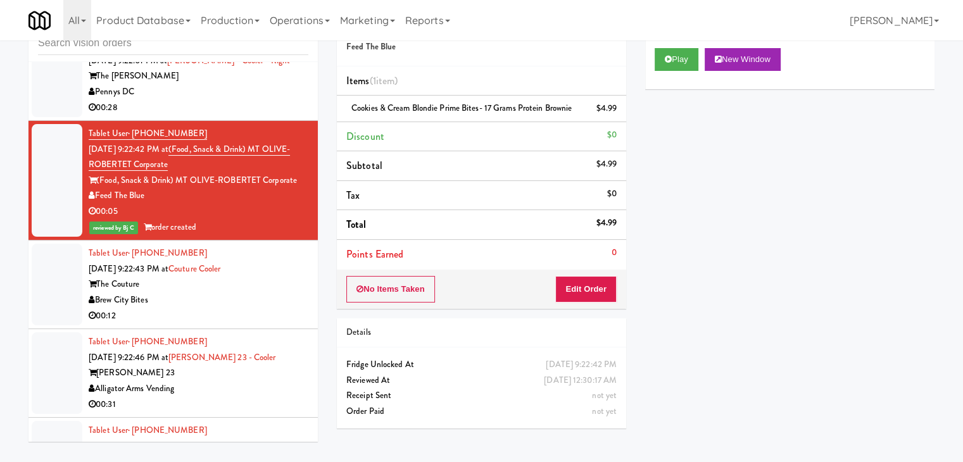
scroll to position [9269, 0]
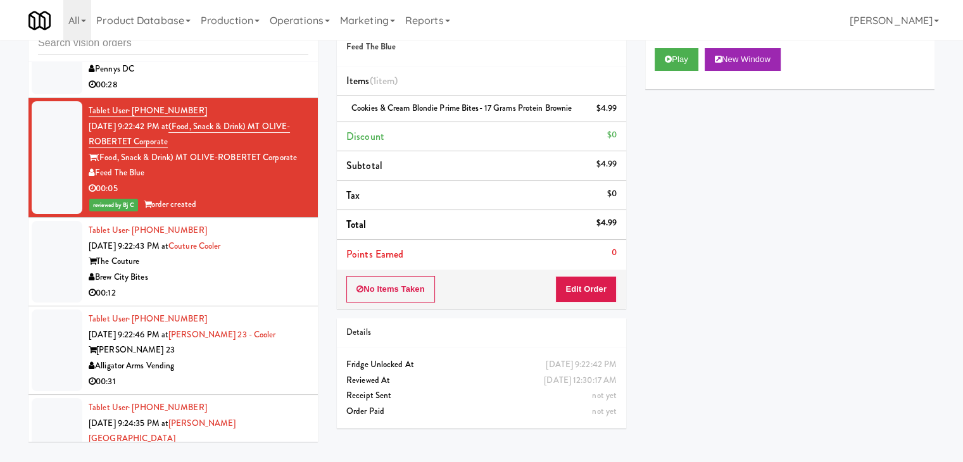
click at [271, 270] on div "Brew City Bites" at bounding box center [199, 278] width 220 height 16
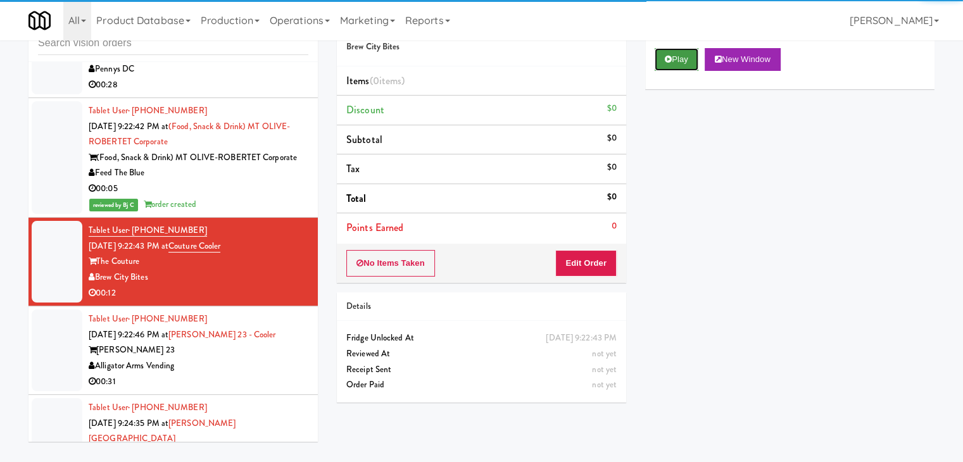
click at [677, 68] on button "Play" at bounding box center [677, 59] width 44 height 23
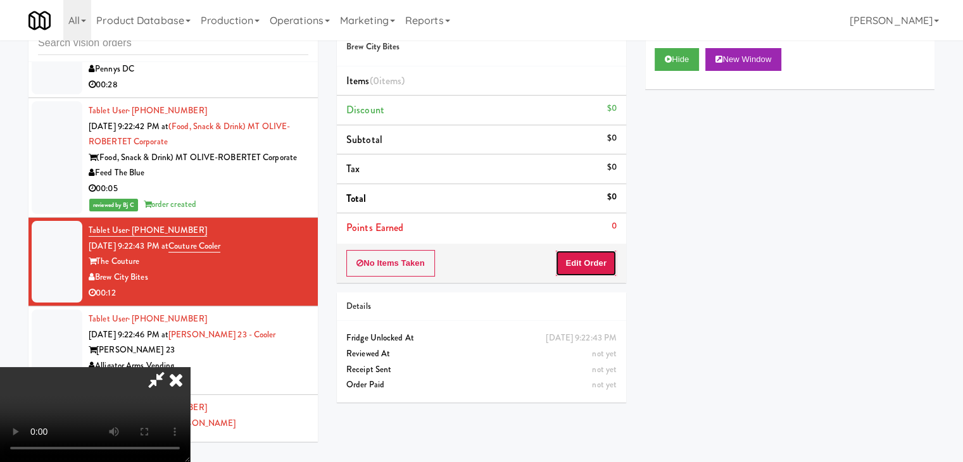
click at [571, 269] on button "Edit Order" at bounding box center [586, 263] width 61 height 27
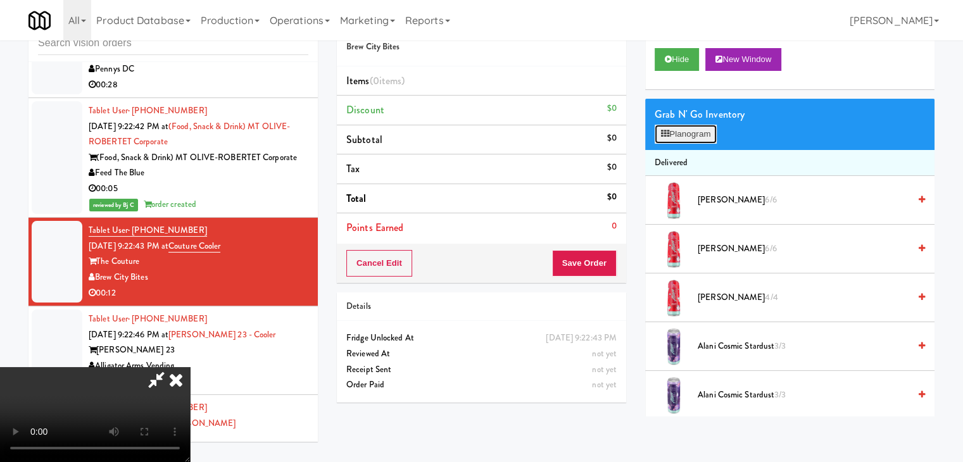
click at [690, 130] on button "Planogram" at bounding box center [686, 134] width 62 height 19
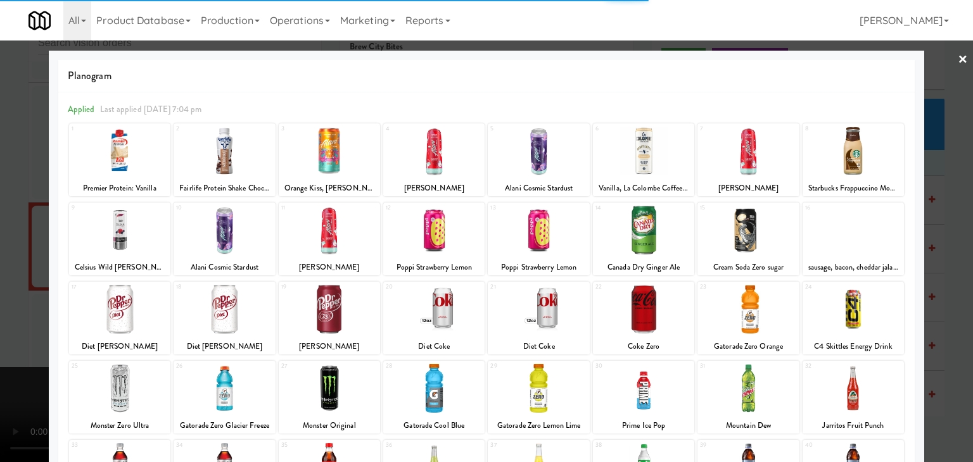
click at [0, 191] on div at bounding box center [486, 231] width 973 height 462
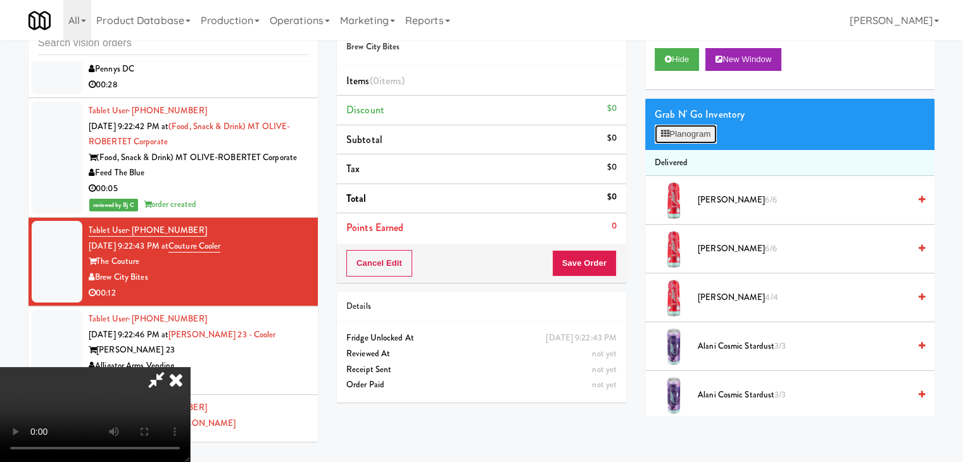
click at [690, 132] on button "Planogram" at bounding box center [686, 134] width 62 height 19
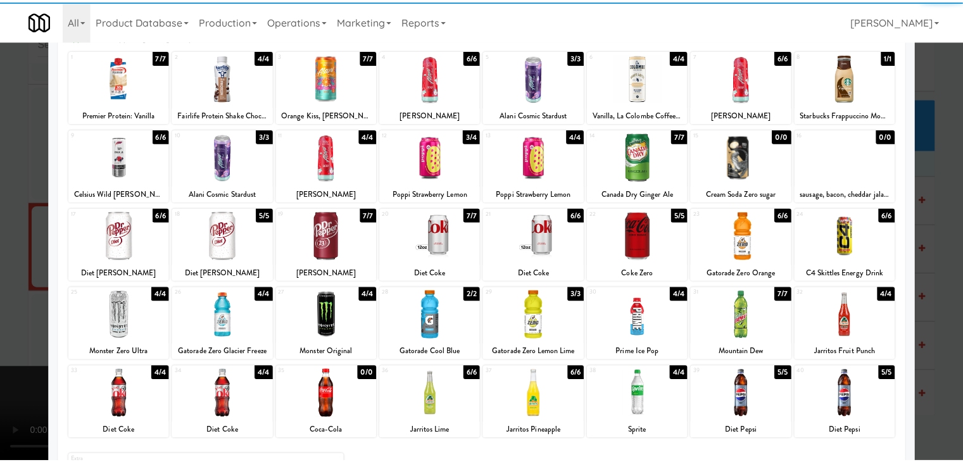
scroll to position [160, 0]
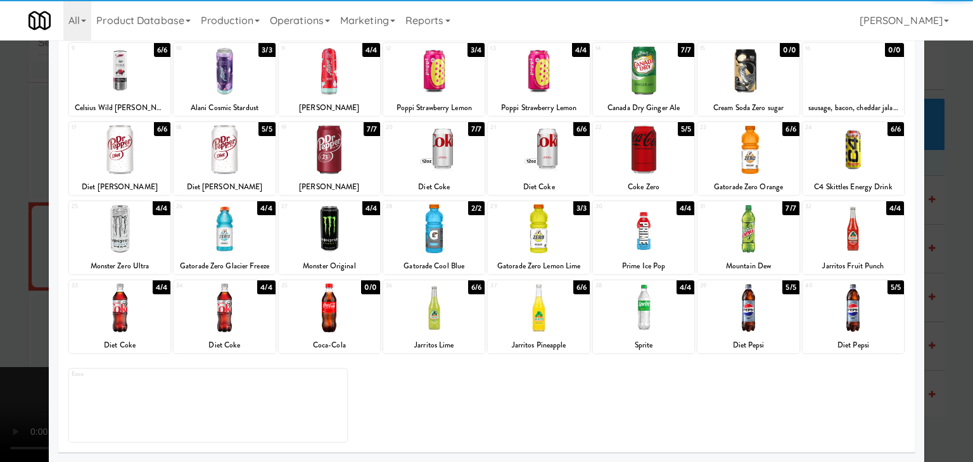
drag, startPoint x: 239, startPoint y: 239, endPoint x: 248, endPoint y: 239, distance: 9.5
click at [240, 238] on div at bounding box center [224, 229] width 101 height 49
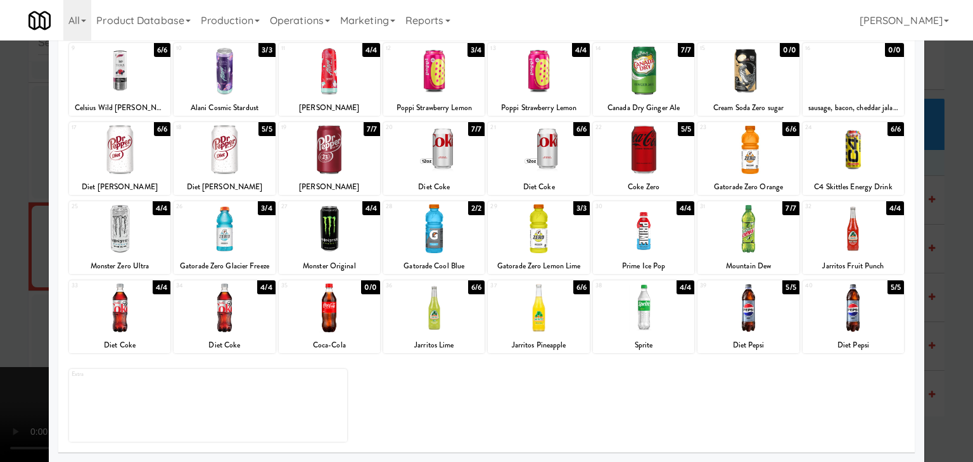
click at [659, 321] on div at bounding box center [643, 308] width 101 height 49
click at [0, 279] on div at bounding box center [486, 231] width 973 height 462
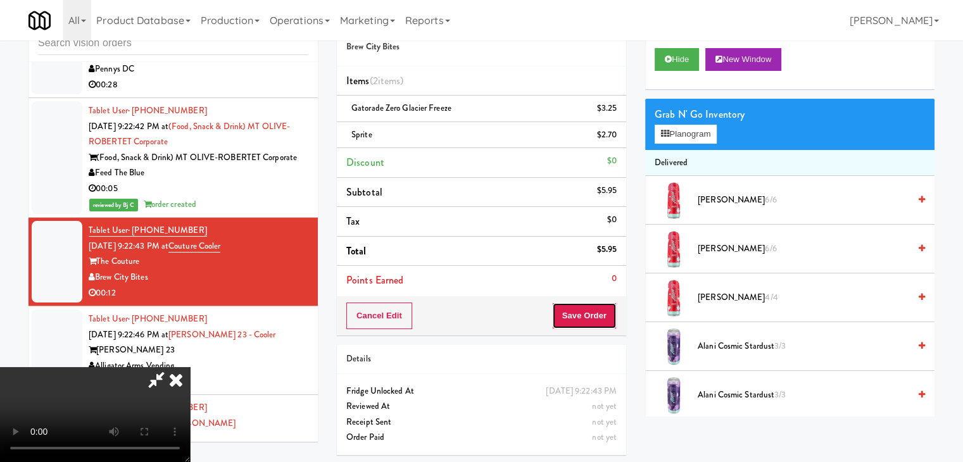
click at [588, 315] on button "Save Order" at bounding box center [584, 316] width 65 height 27
click at [589, 315] on button "Save Order" at bounding box center [584, 316] width 65 height 27
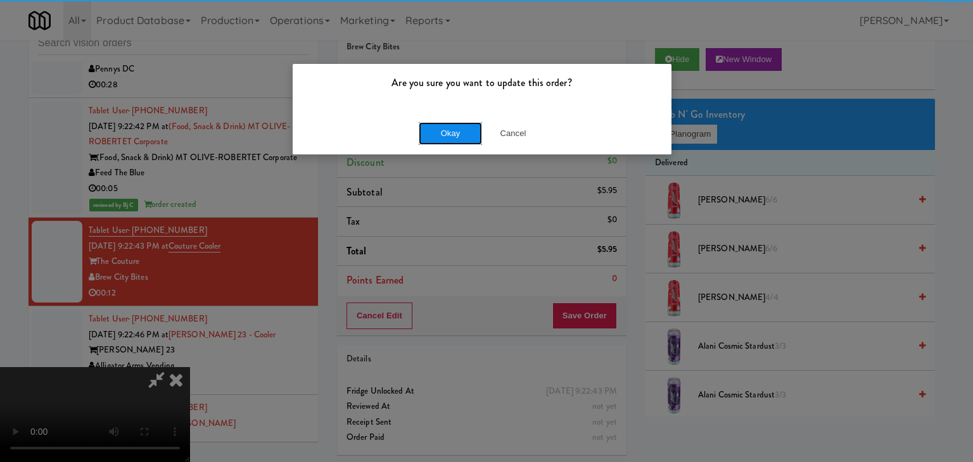
click at [443, 131] on button "Okay" at bounding box center [450, 133] width 63 height 23
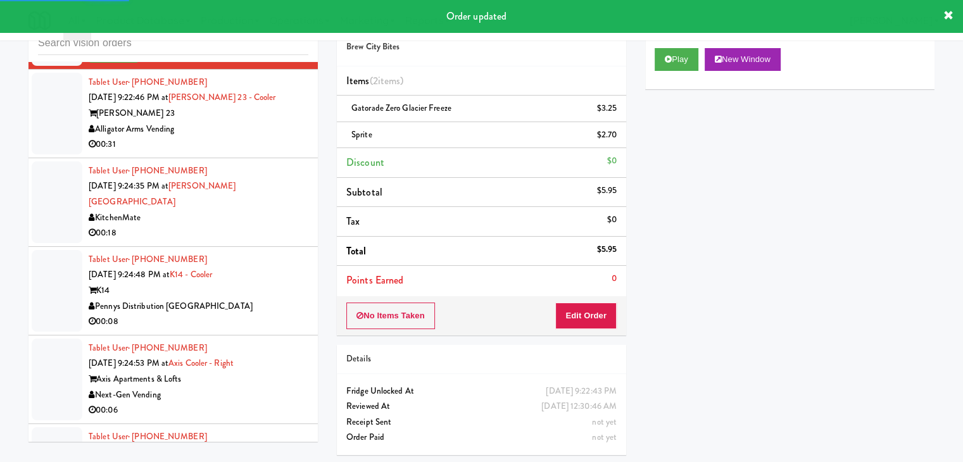
scroll to position [9522, 0]
click at [260, 298] on div "Pennys Distribution [GEOGRAPHIC_DATA]" at bounding box center [199, 306] width 220 height 16
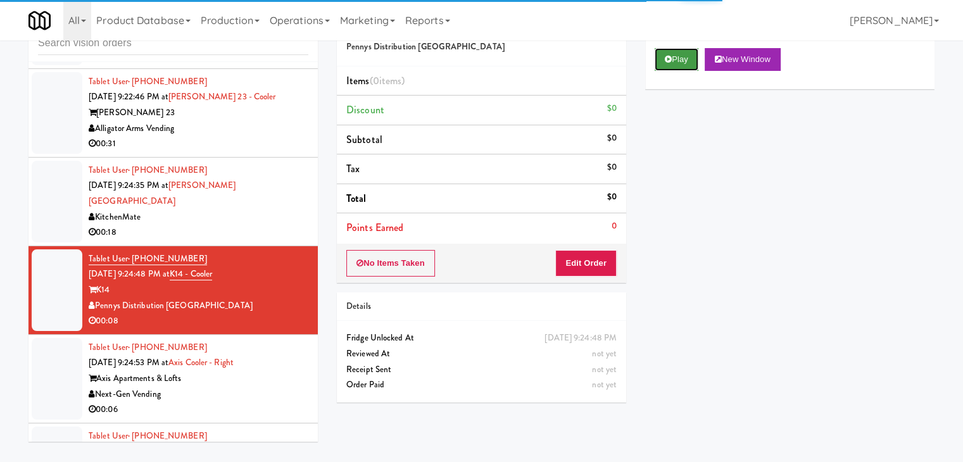
click at [682, 55] on button "Play" at bounding box center [677, 59] width 44 height 23
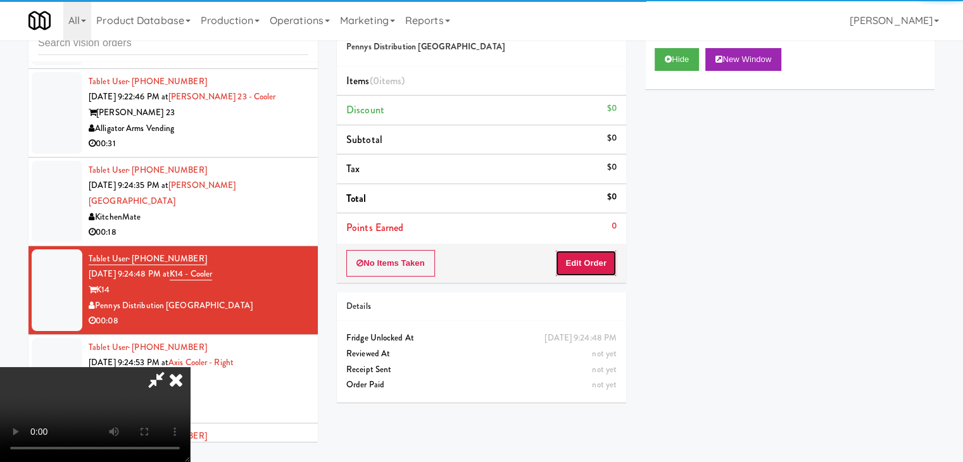
click at [585, 264] on button "Edit Order" at bounding box center [586, 263] width 61 height 27
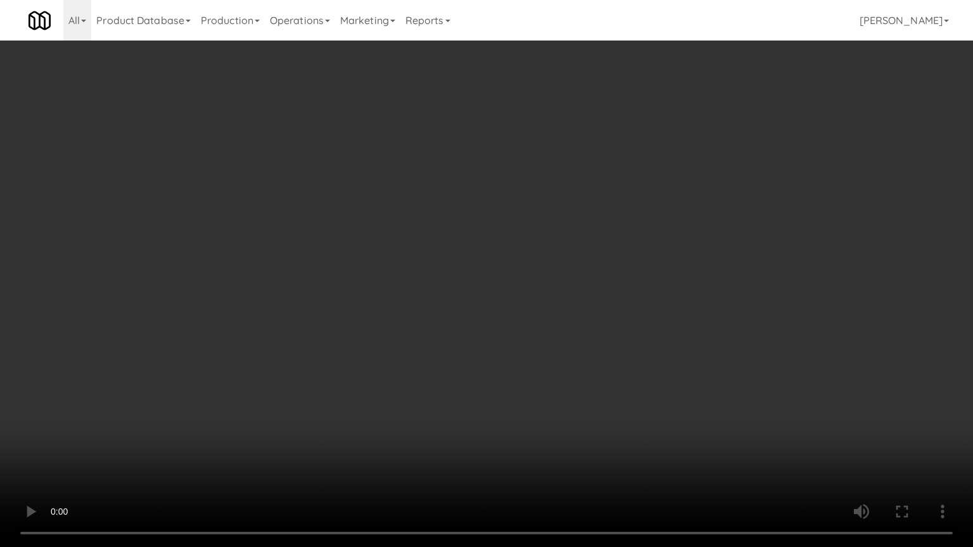
click at [485, 395] on video at bounding box center [486, 273] width 973 height 547
click at [479, 388] on video at bounding box center [486, 273] width 973 height 547
click at [485, 381] on video at bounding box center [486, 273] width 973 height 547
click at [489, 379] on video at bounding box center [486, 273] width 973 height 547
click at [511, 355] on video at bounding box center [486, 273] width 973 height 547
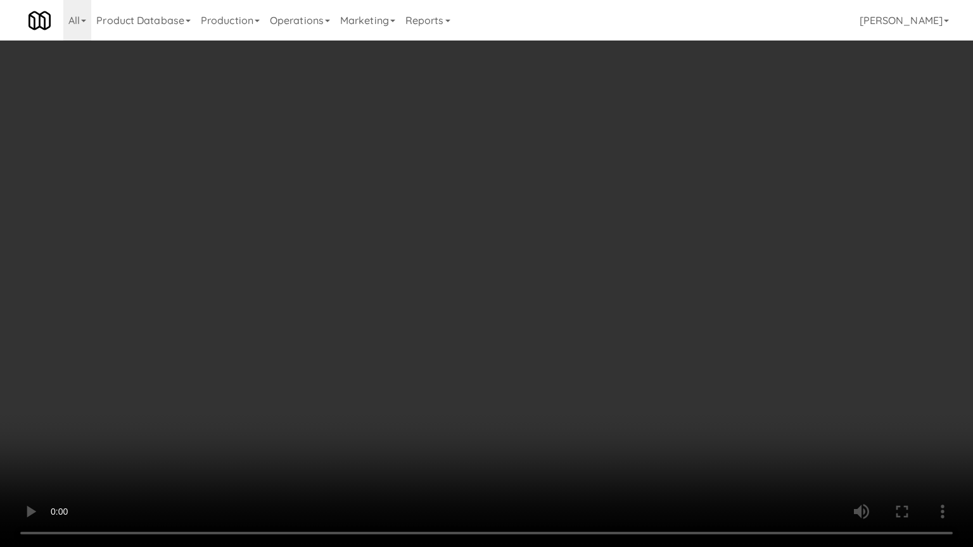
click at [511, 355] on video at bounding box center [486, 273] width 973 height 547
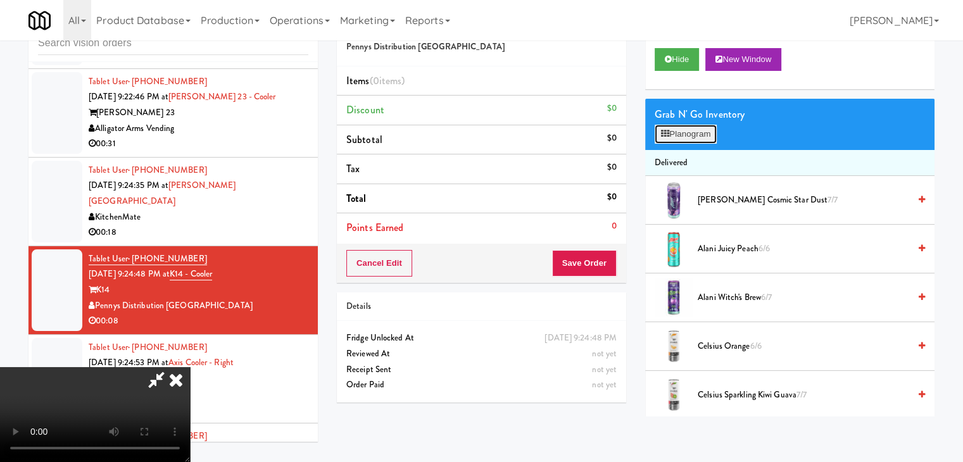
click at [701, 136] on button "Planogram" at bounding box center [686, 134] width 62 height 19
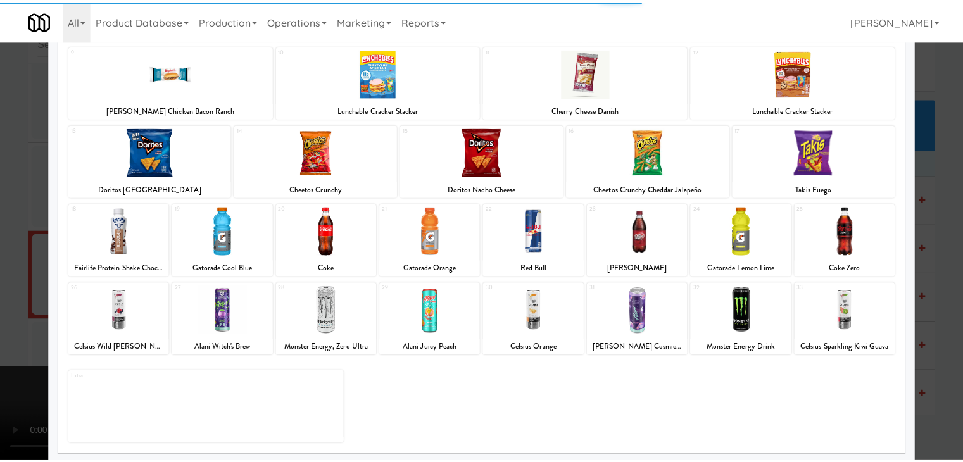
scroll to position [160, 0]
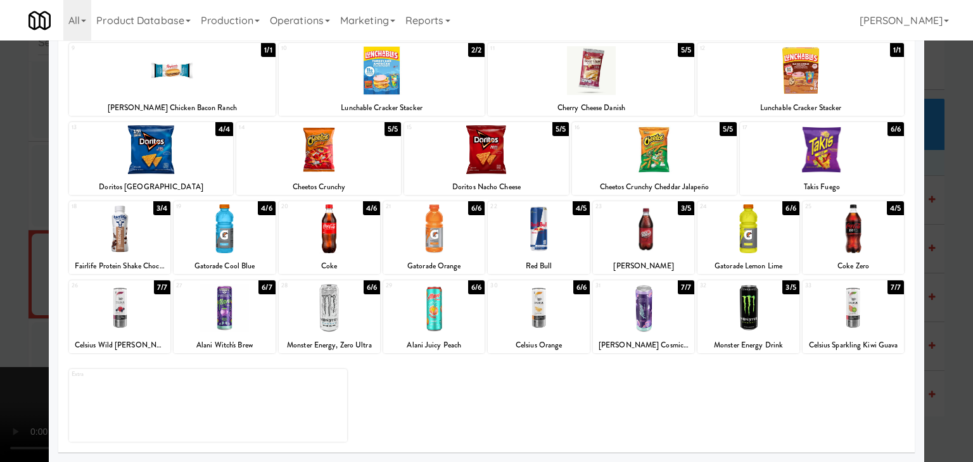
click at [727, 234] on div at bounding box center [747, 229] width 101 height 49
drag, startPoint x: 440, startPoint y: 246, endPoint x: 428, endPoint y: 249, distance: 11.7
click at [440, 245] on div at bounding box center [433, 229] width 101 height 49
click at [0, 292] on div at bounding box center [486, 231] width 973 height 462
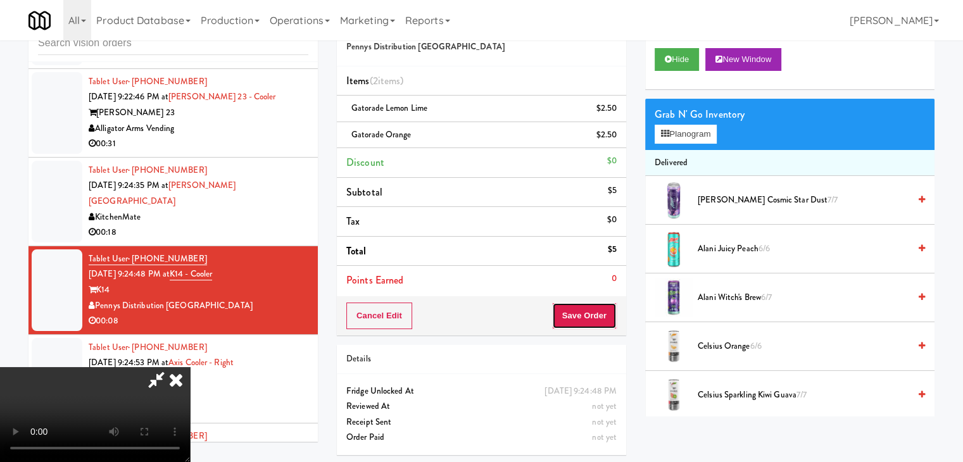
click at [594, 315] on button "Save Order" at bounding box center [584, 316] width 65 height 27
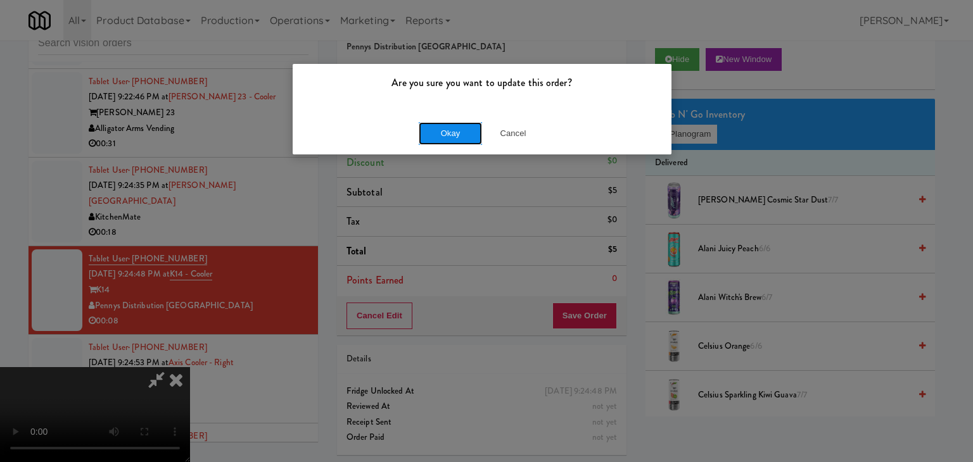
click at [457, 132] on button "Okay" at bounding box center [450, 133] width 63 height 23
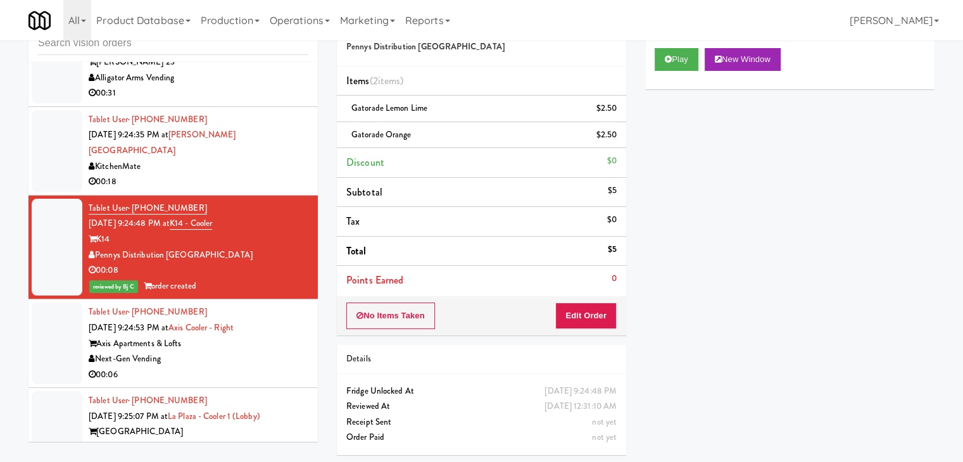
scroll to position [9649, 0]
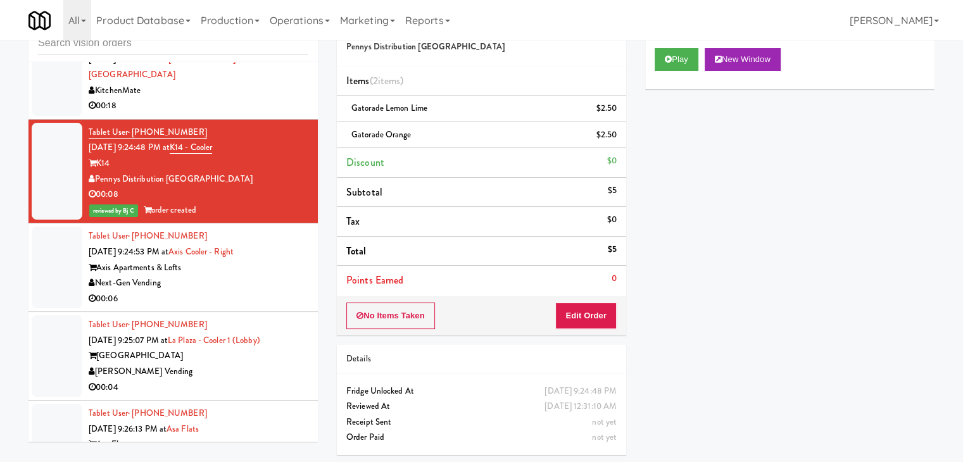
drag, startPoint x: 251, startPoint y: 221, endPoint x: 393, endPoint y: 196, distance: 144.0
click at [251, 291] on div "00:06" at bounding box center [199, 299] width 220 height 16
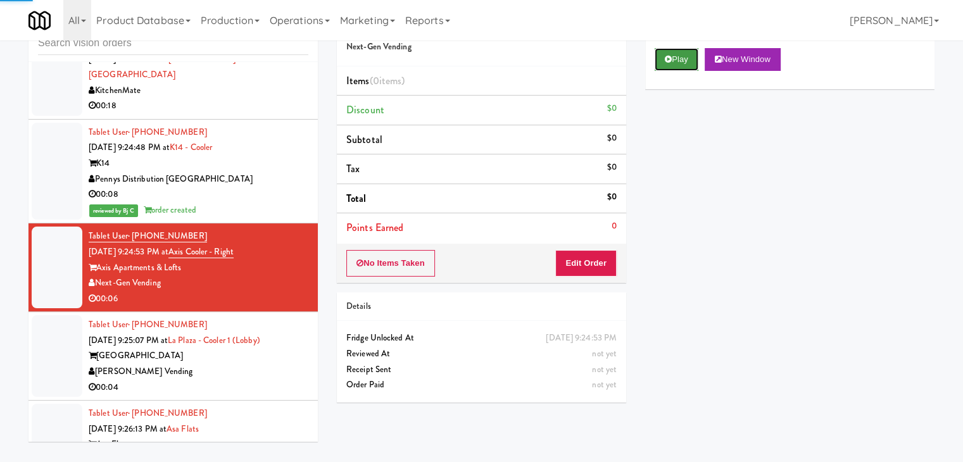
drag, startPoint x: 684, startPoint y: 62, endPoint x: 645, endPoint y: 161, distance: 106.3
click at [684, 63] on button "Play" at bounding box center [677, 59] width 44 height 23
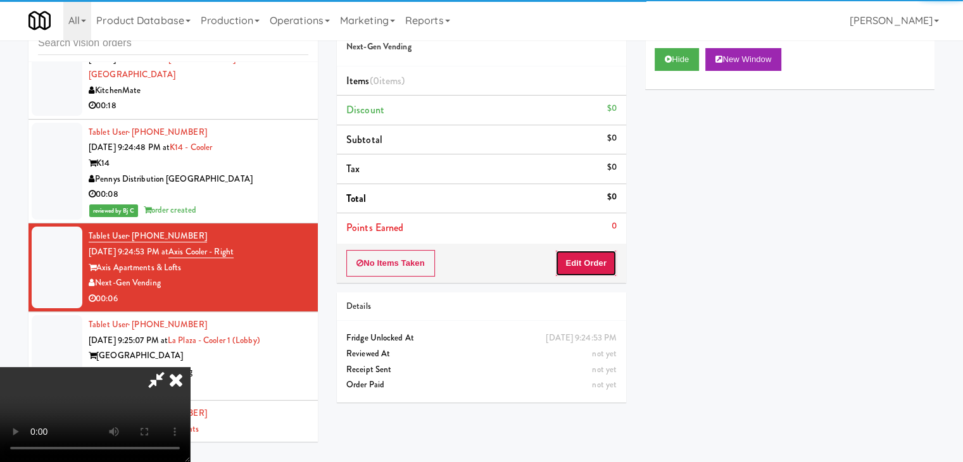
click at [588, 258] on button "Edit Order" at bounding box center [586, 263] width 61 height 27
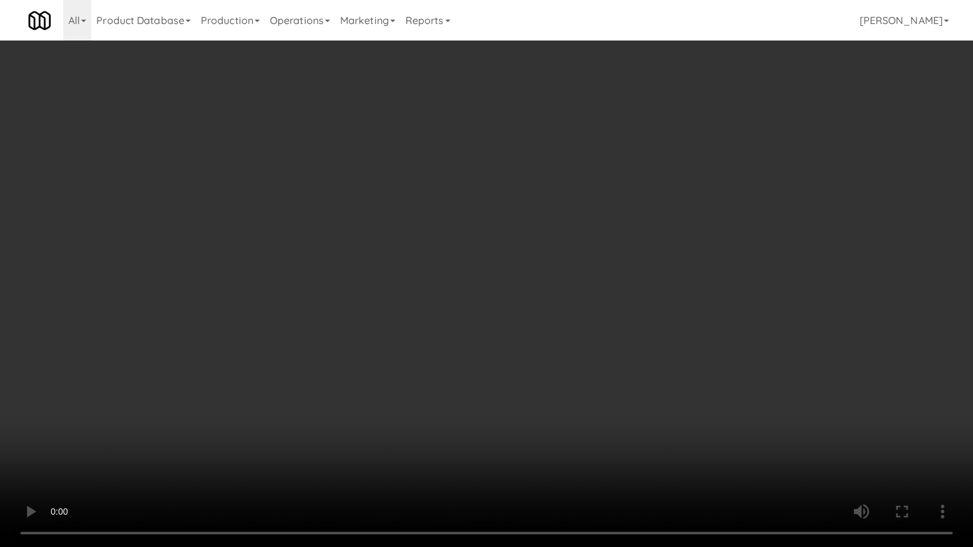
click at [522, 346] on video at bounding box center [486, 273] width 973 height 547
click at [536, 400] on video at bounding box center [486, 273] width 973 height 547
click at [532, 394] on video at bounding box center [486, 273] width 973 height 547
drag, startPoint x: 433, startPoint y: 372, endPoint x: 450, endPoint y: 371, distance: 17.2
click at [450, 362] on video at bounding box center [486, 273] width 973 height 547
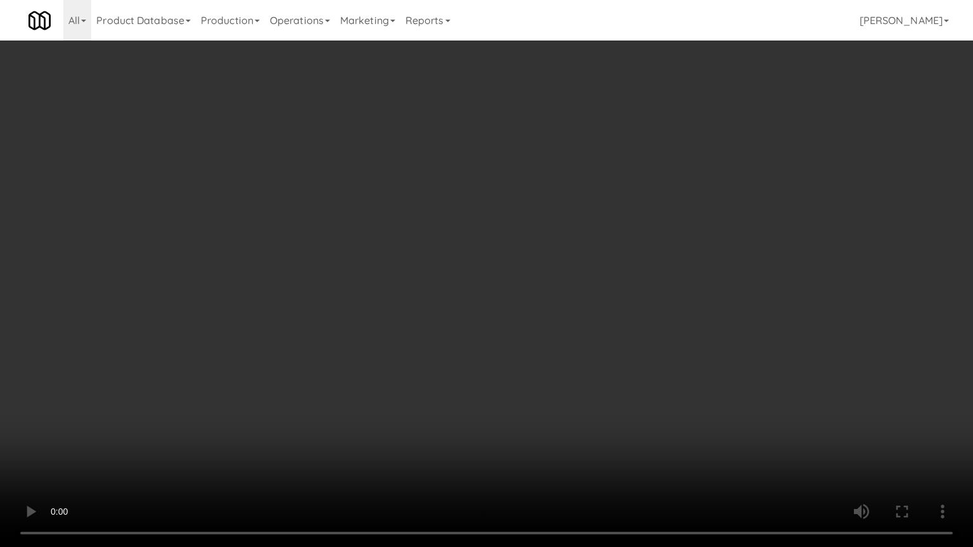
click at [492, 365] on video at bounding box center [486, 273] width 973 height 547
click at [482, 364] on video at bounding box center [486, 273] width 973 height 547
click at [486, 358] on video at bounding box center [486, 273] width 973 height 547
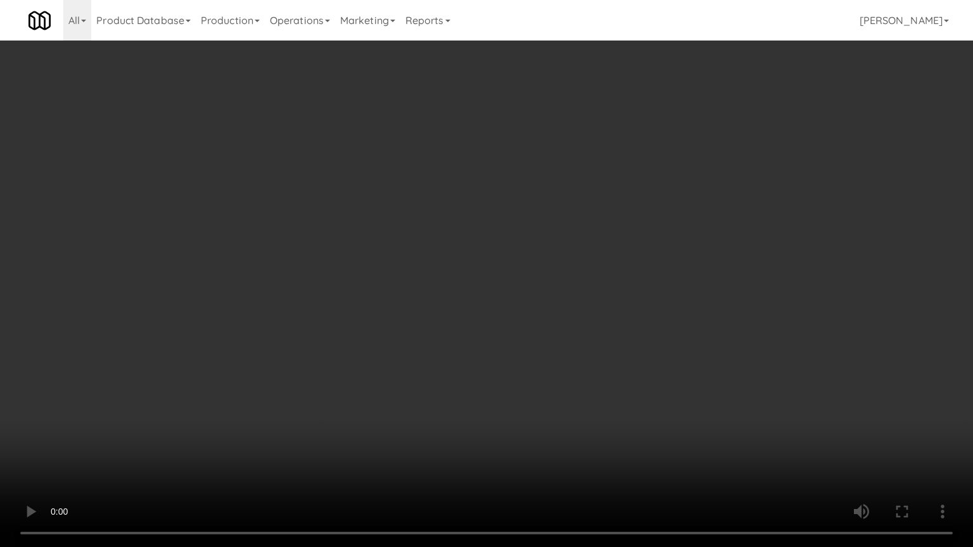
click at [486, 358] on video at bounding box center [486, 273] width 973 height 547
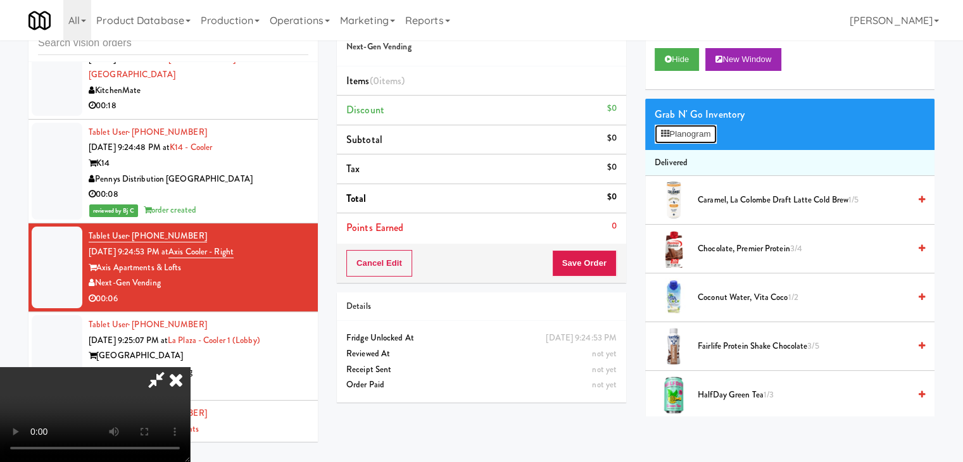
click at [677, 138] on button "Planogram" at bounding box center [686, 134] width 62 height 19
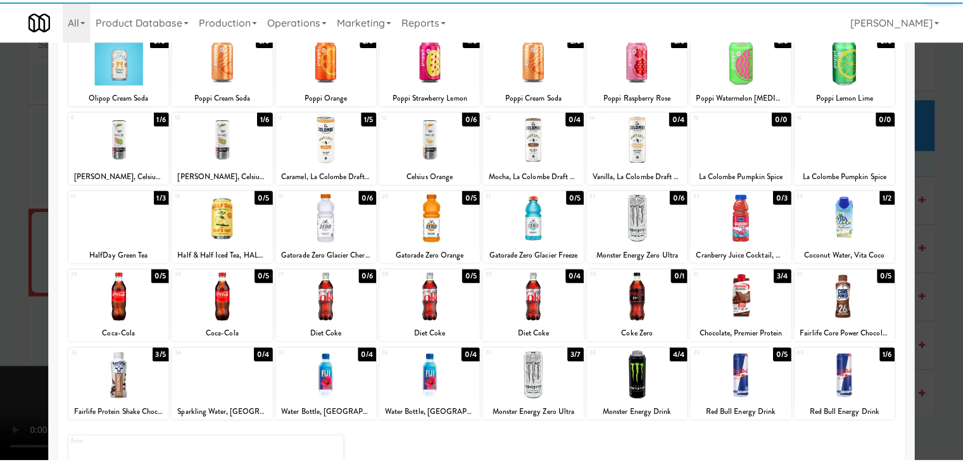
scroll to position [127, 0]
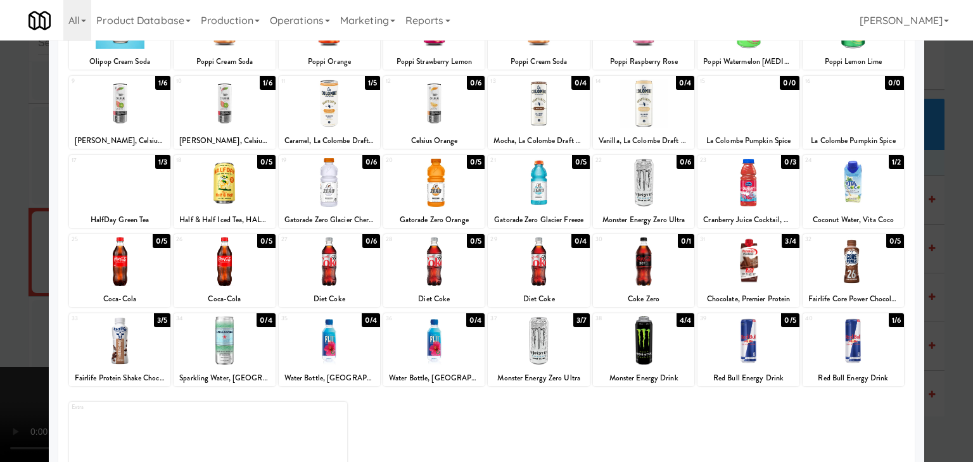
click at [428, 343] on div at bounding box center [433, 341] width 101 height 49
drag, startPoint x: 0, startPoint y: 308, endPoint x: 182, endPoint y: 302, distance: 181.9
click at [3, 307] on div at bounding box center [486, 231] width 973 height 462
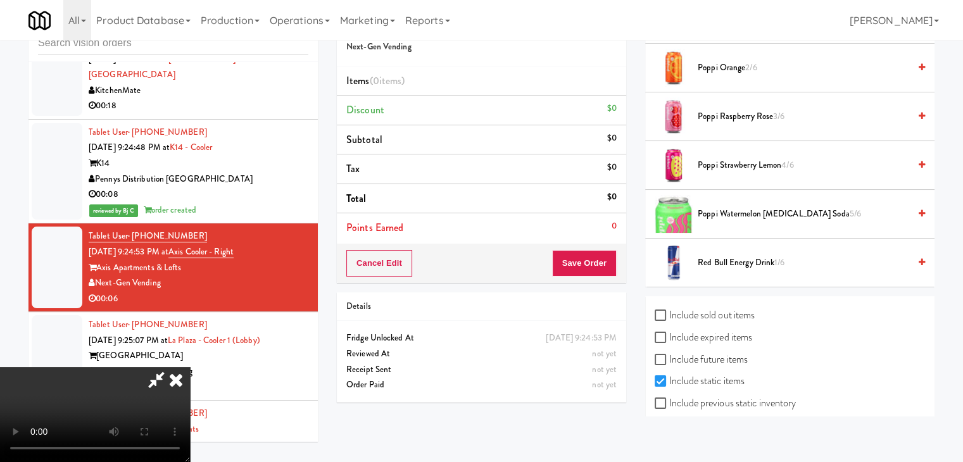
scroll to position [684, 0]
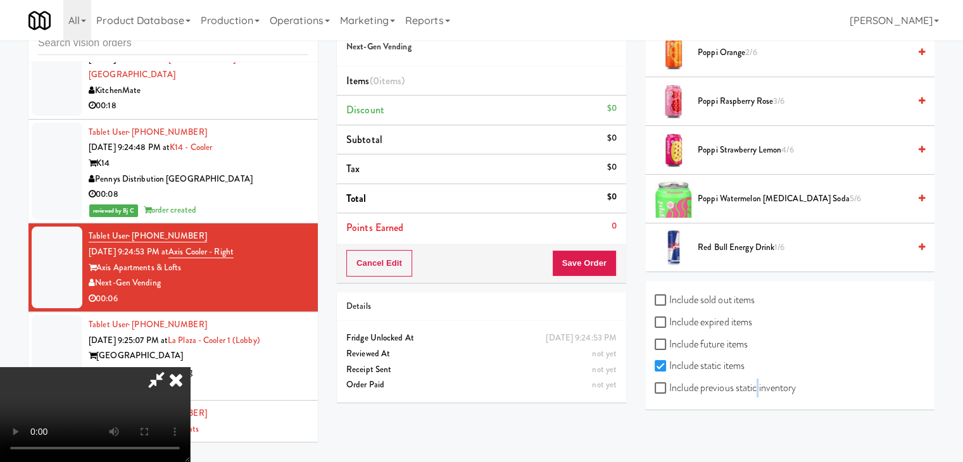
click at [757, 391] on label "Include previous static inventory" at bounding box center [725, 388] width 141 height 19
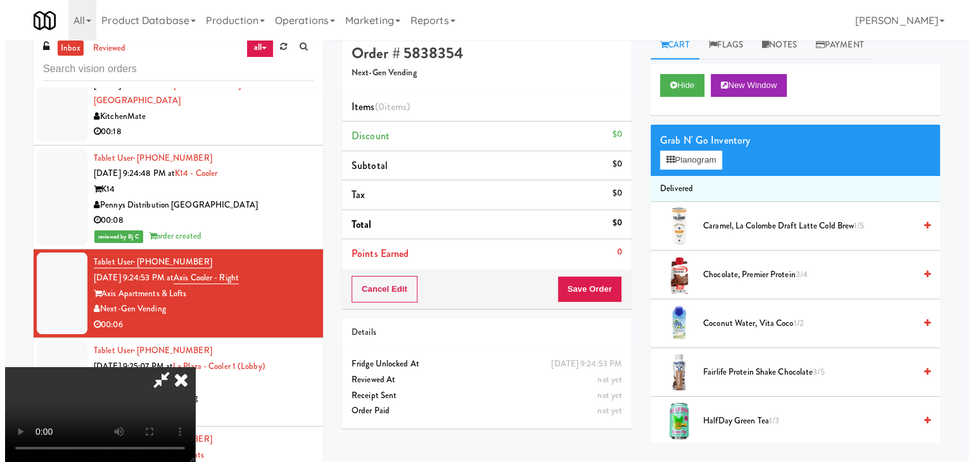
scroll to position [0, 0]
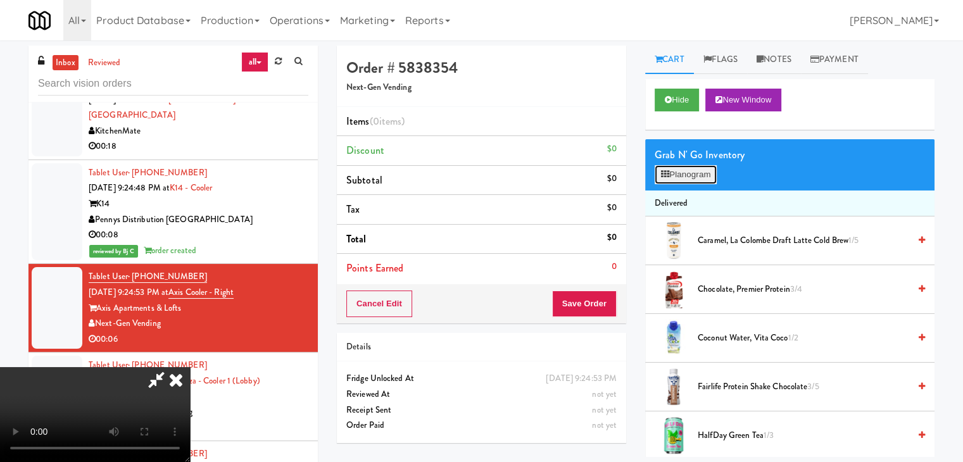
click at [695, 175] on button "Planogram" at bounding box center [686, 174] width 62 height 19
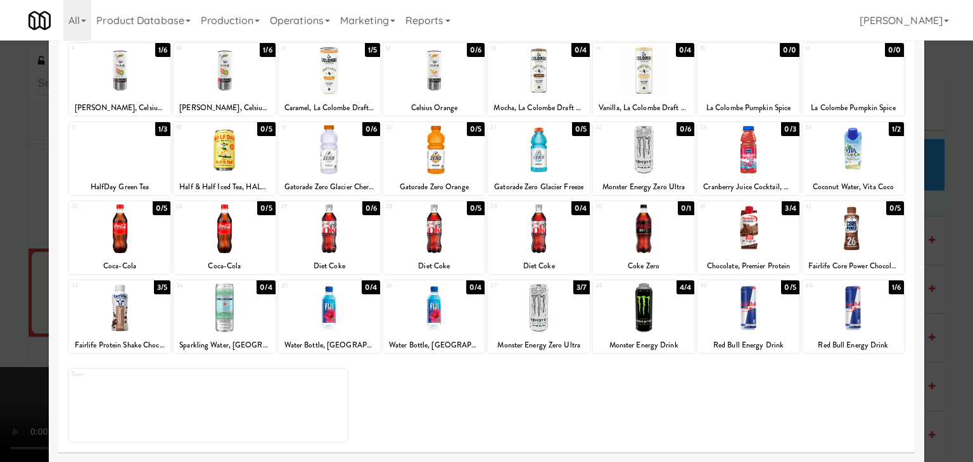
click at [435, 319] on div at bounding box center [433, 308] width 101 height 49
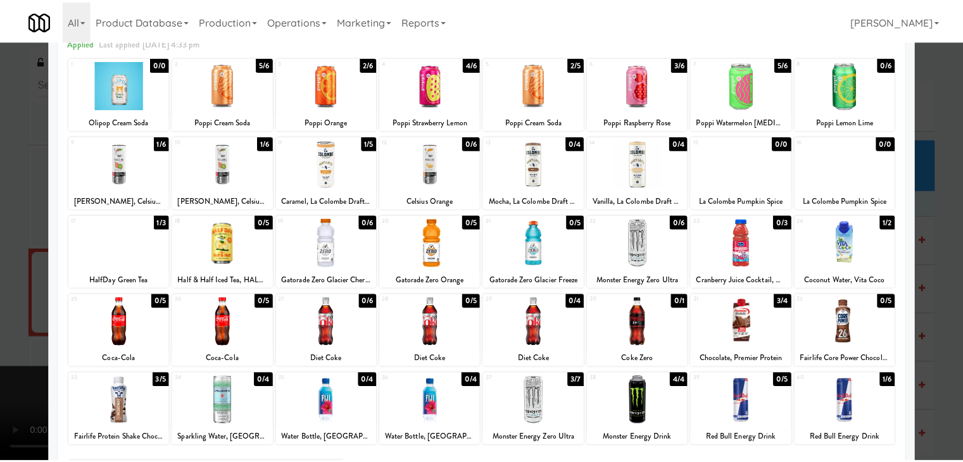
scroll to position [96, 0]
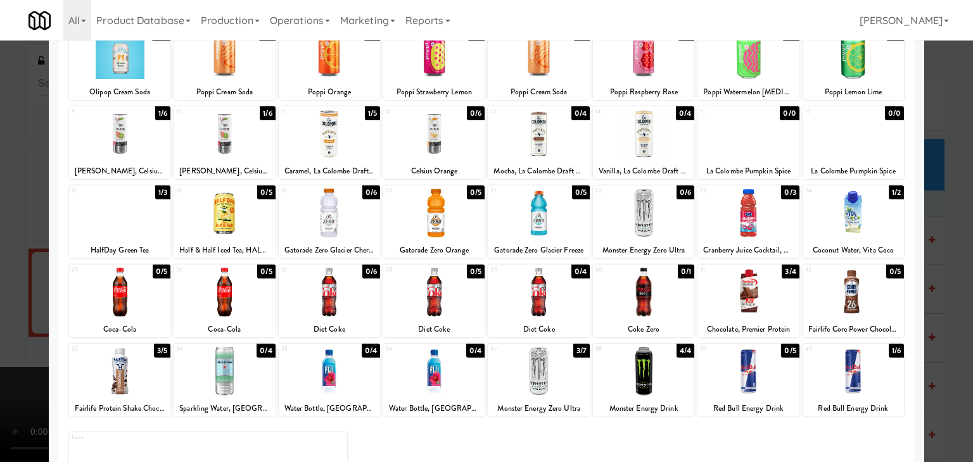
drag, startPoint x: 0, startPoint y: 307, endPoint x: 257, endPoint y: 277, distance: 258.3
click at [9, 304] on div at bounding box center [486, 231] width 973 height 462
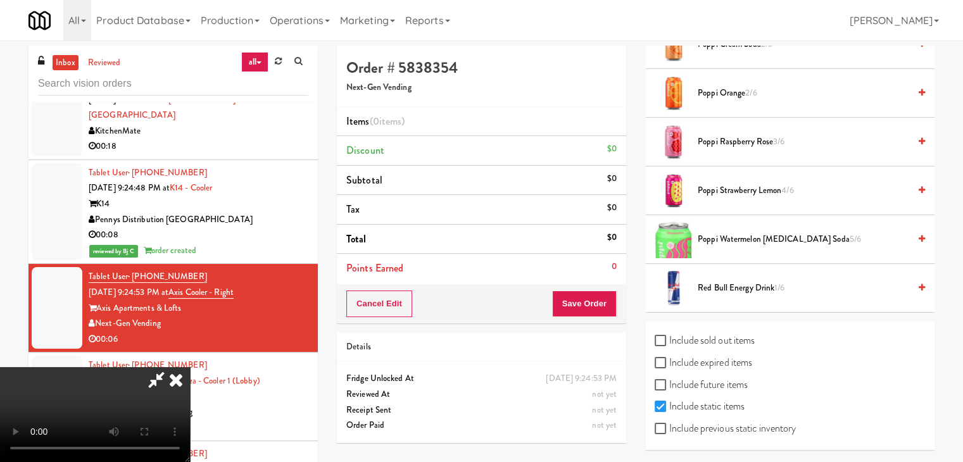
scroll to position [41, 0]
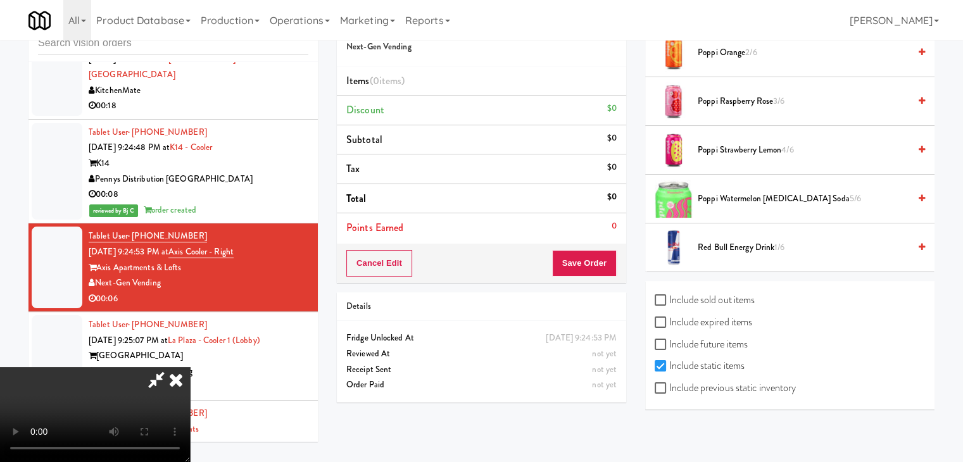
click at [718, 390] on label "Include previous static inventory" at bounding box center [725, 388] width 141 height 19
click at [670, 390] on input "Include previous static inventory" at bounding box center [662, 389] width 15 height 10
checkbox input "true"
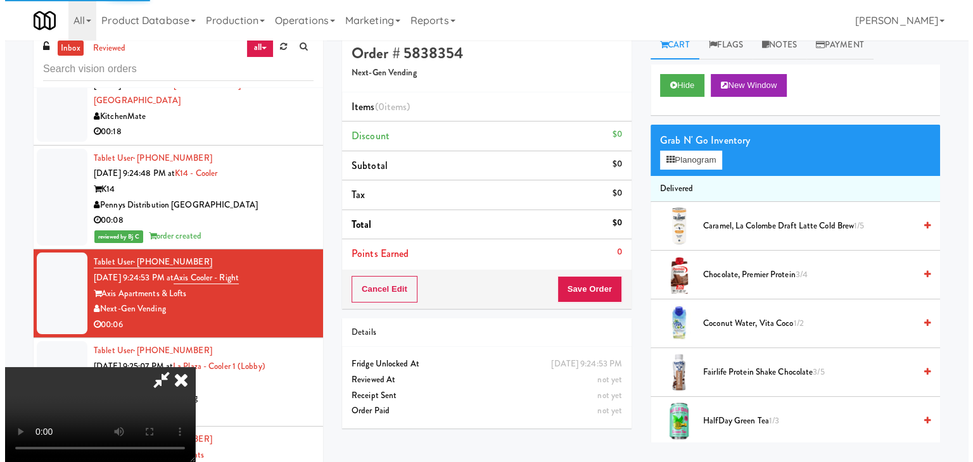
scroll to position [0, 0]
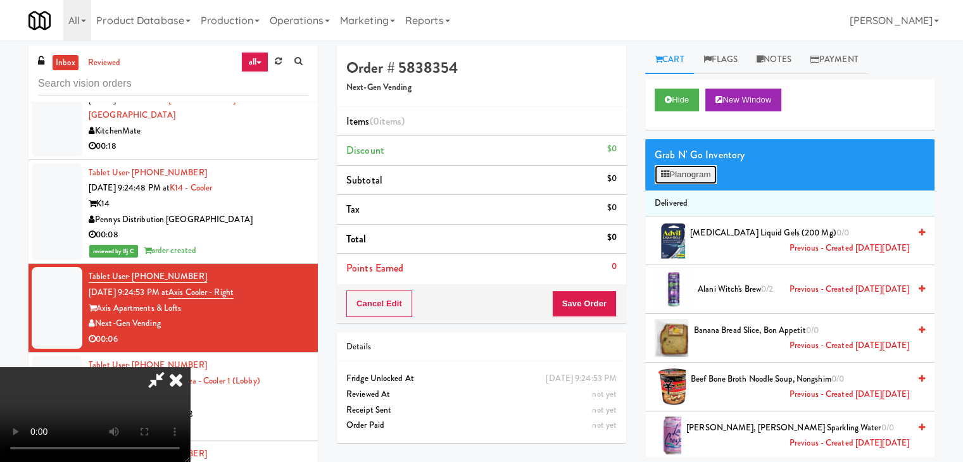
click at [701, 181] on button "Planogram" at bounding box center [686, 174] width 62 height 19
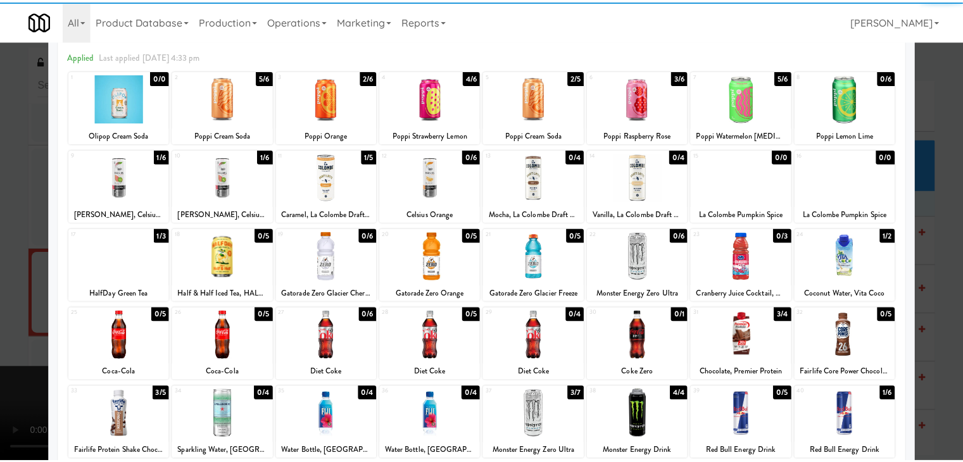
scroll to position [127, 0]
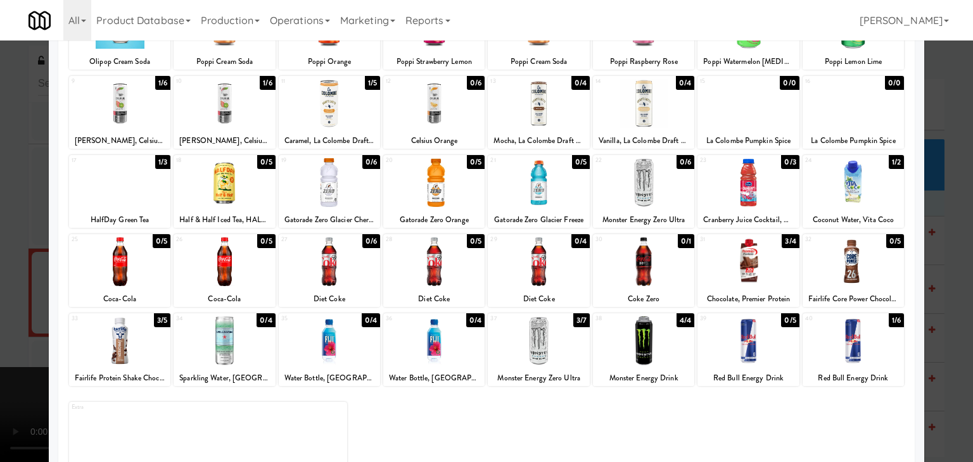
click at [435, 339] on div at bounding box center [433, 341] width 101 height 49
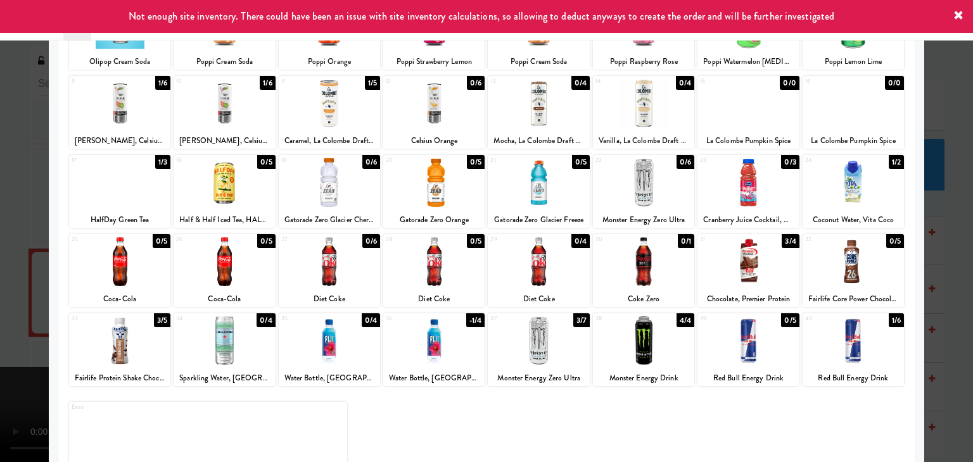
click at [134, 191] on div at bounding box center [119, 182] width 101 height 49
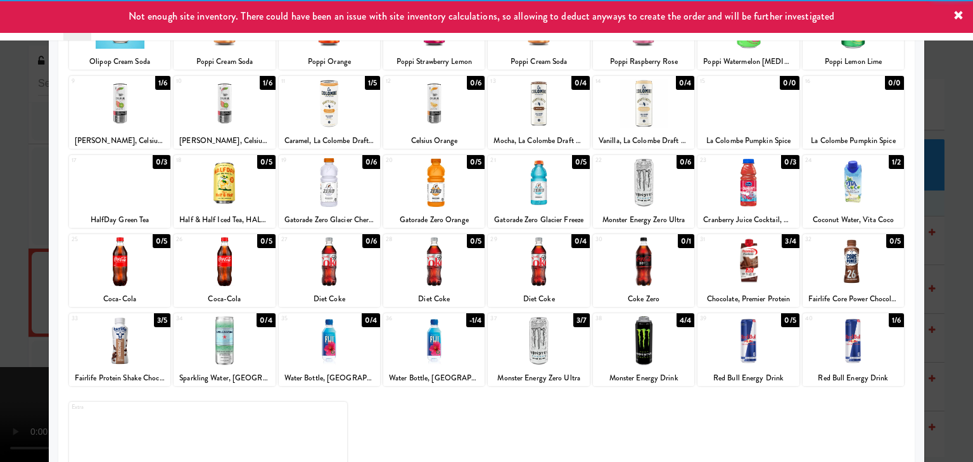
click at [3, 226] on div at bounding box center [486, 231] width 973 height 462
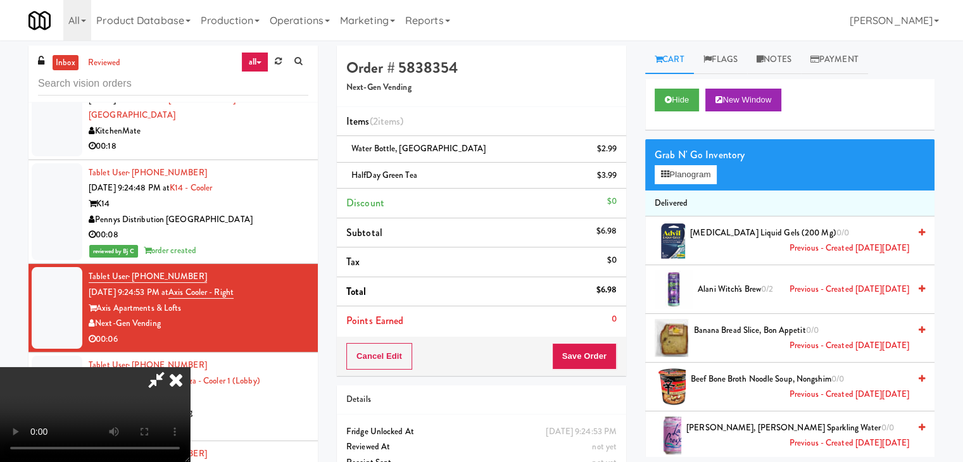
scroll to position [127, 0]
click at [616, 176] on icon at bounding box center [618, 180] width 6 height 8
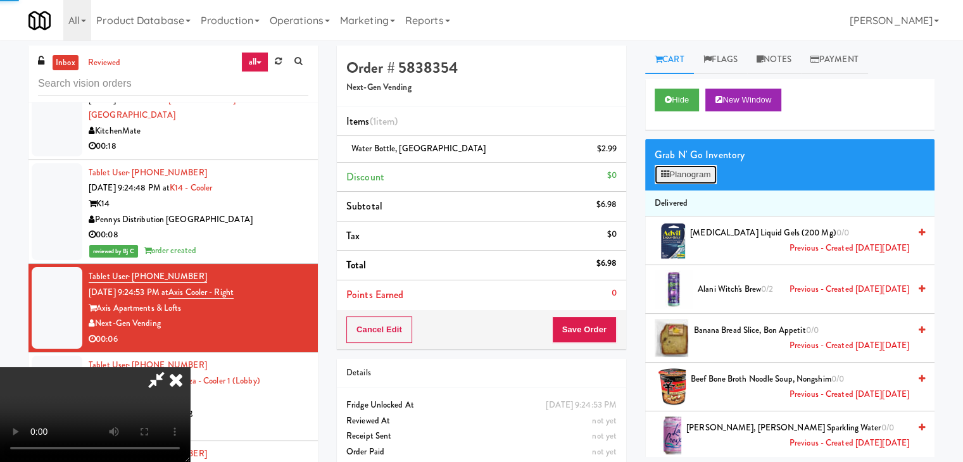
click at [677, 174] on button "Planogram" at bounding box center [686, 174] width 62 height 19
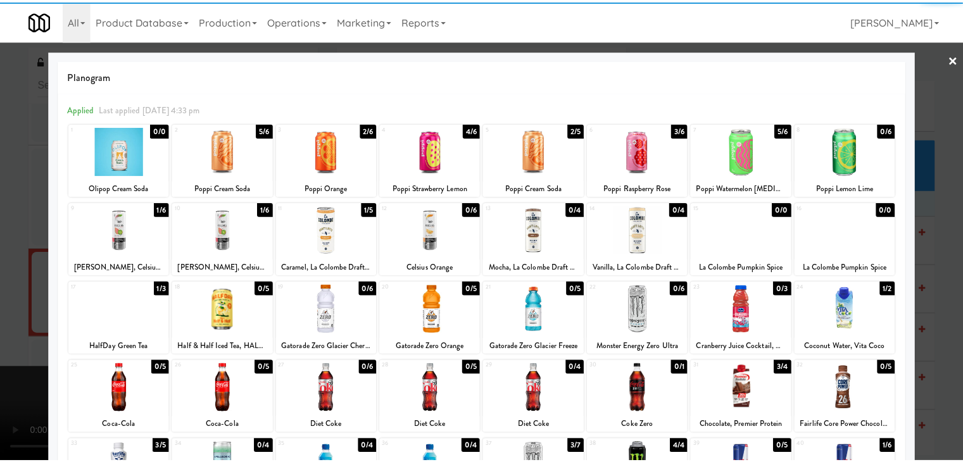
scroll to position [127, 0]
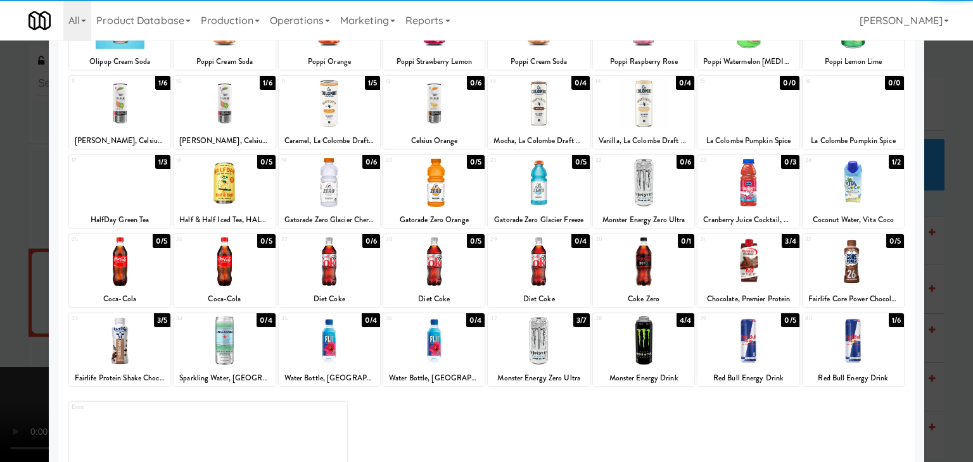
click at [106, 276] on div at bounding box center [119, 262] width 101 height 49
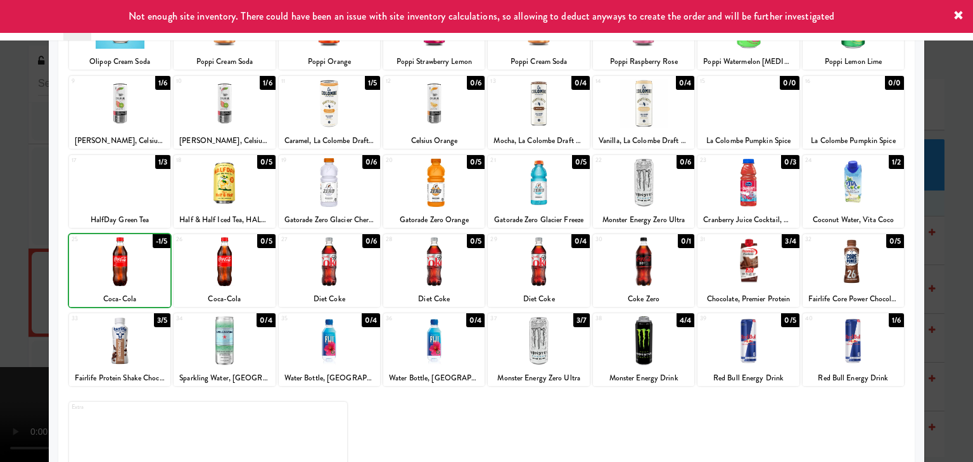
click at [0, 268] on div at bounding box center [486, 231] width 973 height 462
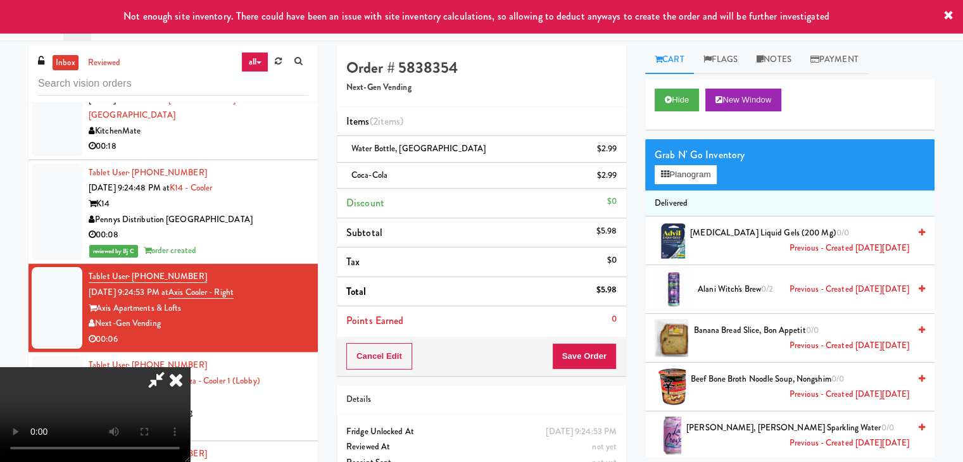
click at [190, 367] on video at bounding box center [95, 414] width 190 height 95
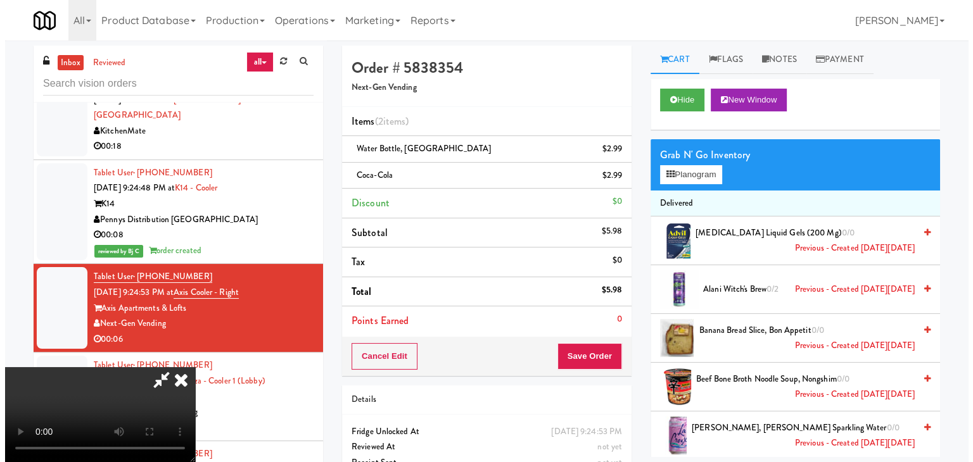
scroll to position [178, 0]
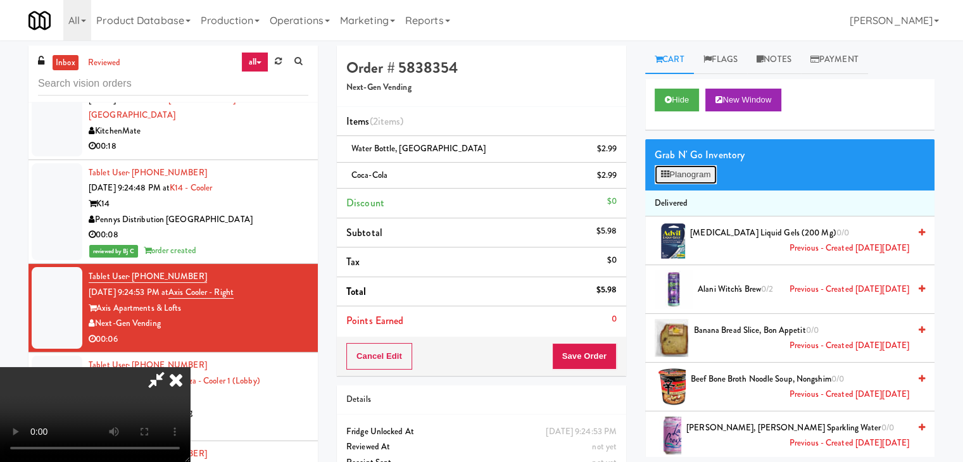
click at [678, 168] on button "Planogram" at bounding box center [686, 174] width 62 height 19
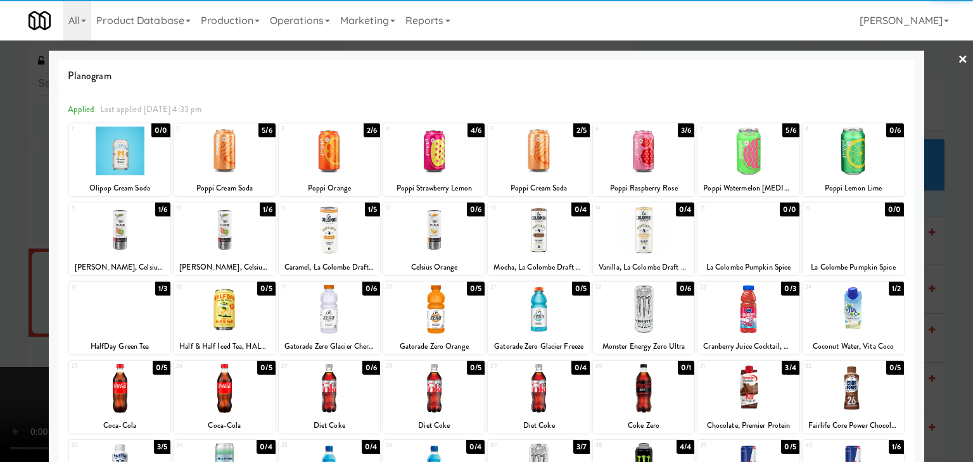
click at [751, 314] on div at bounding box center [747, 309] width 101 height 49
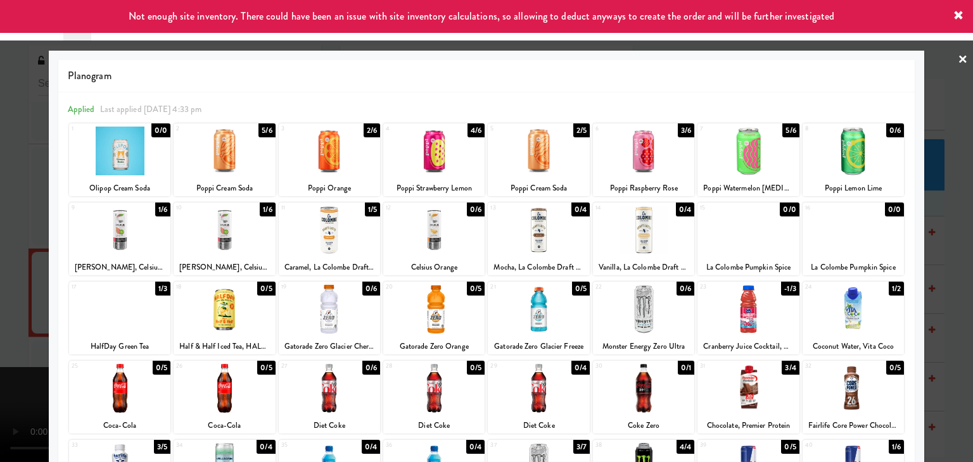
drag, startPoint x: 0, startPoint y: 337, endPoint x: 371, endPoint y: 329, distance: 371.3
click at [11, 334] on div at bounding box center [486, 231] width 973 height 462
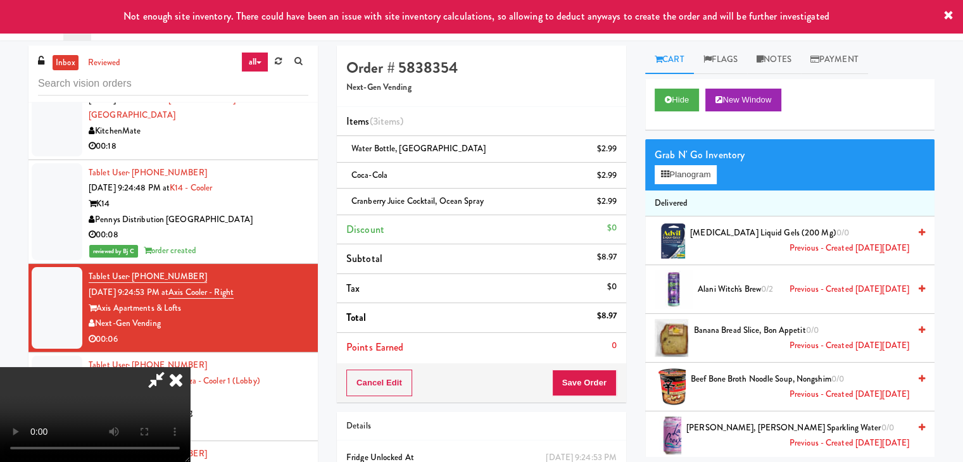
drag, startPoint x: 610, startPoint y: 366, endPoint x: 601, endPoint y: 373, distance: 11.8
click at [609, 367] on div "Cancel Edit Save Order" at bounding box center [481, 383] width 289 height 39
click at [601, 373] on button "Save Order" at bounding box center [584, 383] width 65 height 27
click at [600, 373] on button "Save Order" at bounding box center [584, 383] width 65 height 27
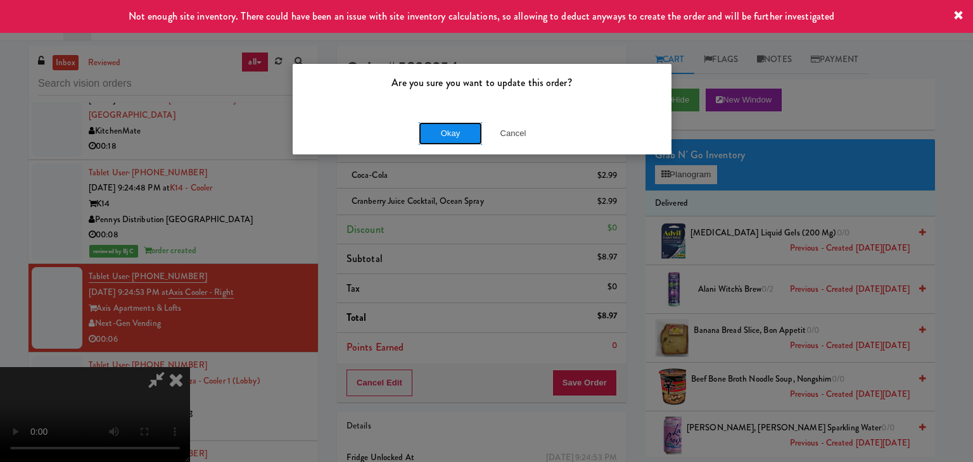
click at [455, 141] on button "Okay" at bounding box center [450, 133] width 63 height 23
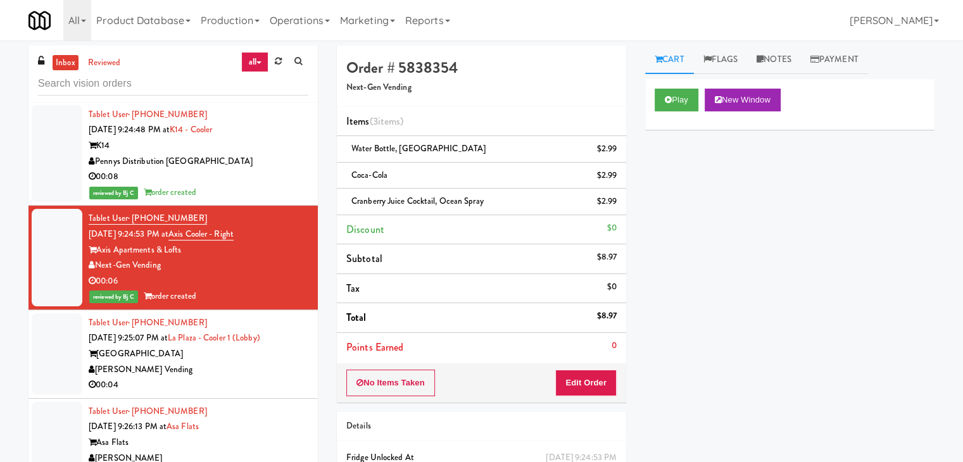
scroll to position [9775, 0]
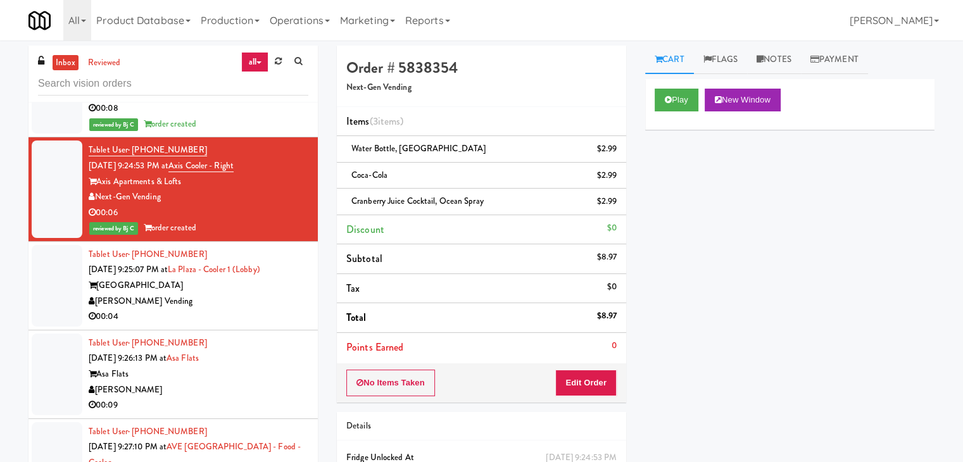
click at [231, 294] on div "[PERSON_NAME] Vending" at bounding box center [199, 302] width 220 height 16
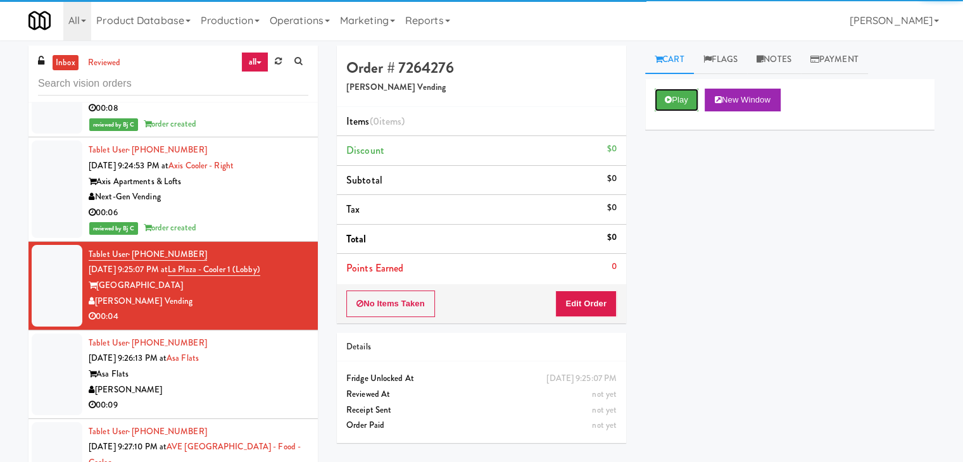
drag, startPoint x: 687, startPoint y: 100, endPoint x: 666, endPoint y: 144, distance: 48.2
click at [687, 101] on button "Play" at bounding box center [677, 100] width 44 height 23
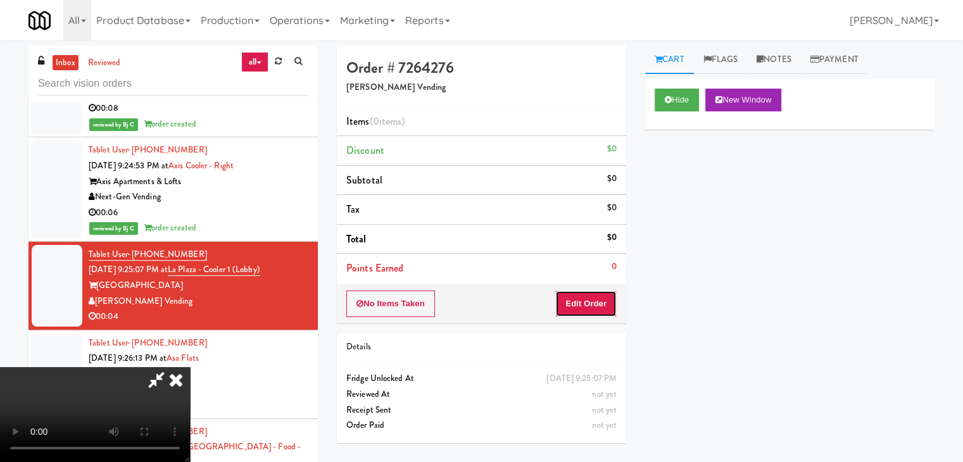
click at [588, 295] on button "Edit Order" at bounding box center [586, 304] width 61 height 27
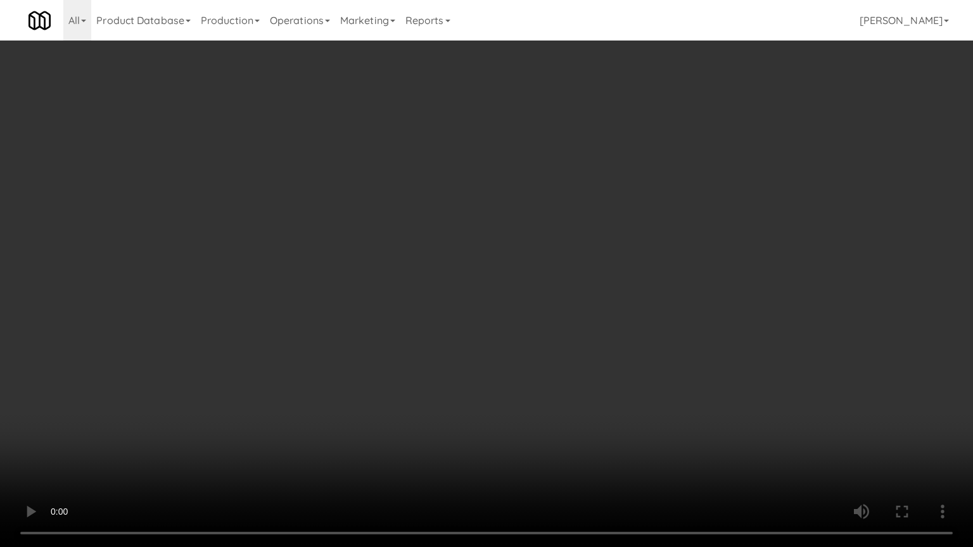
click at [590, 310] on video at bounding box center [486, 273] width 973 height 547
click at [602, 309] on video at bounding box center [486, 273] width 973 height 547
drag, startPoint x: 602, startPoint y: 309, endPoint x: 704, endPoint y: 149, distance: 189.8
click at [605, 304] on video at bounding box center [486, 273] width 973 height 547
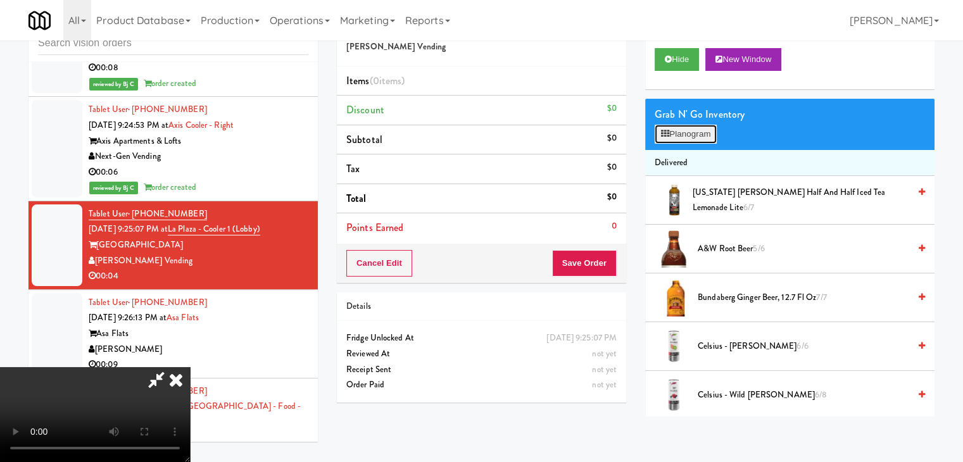
click at [707, 139] on button "Planogram" at bounding box center [686, 134] width 62 height 19
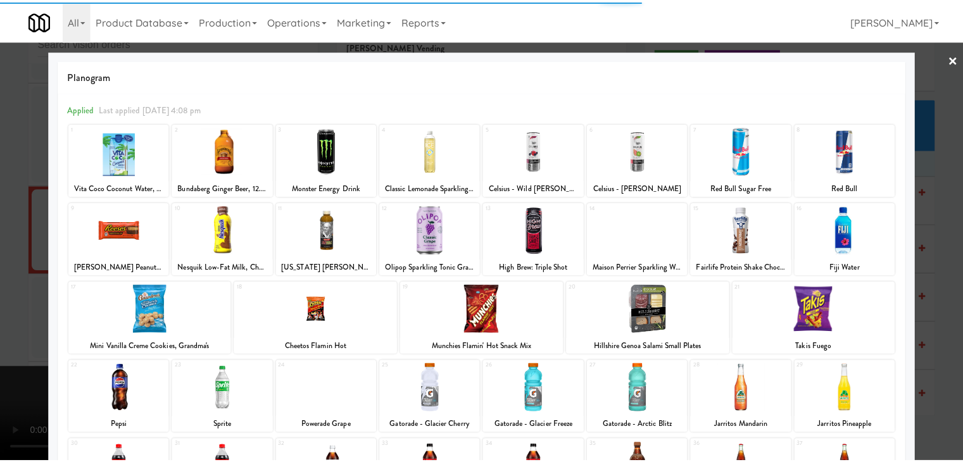
scroll to position [160, 0]
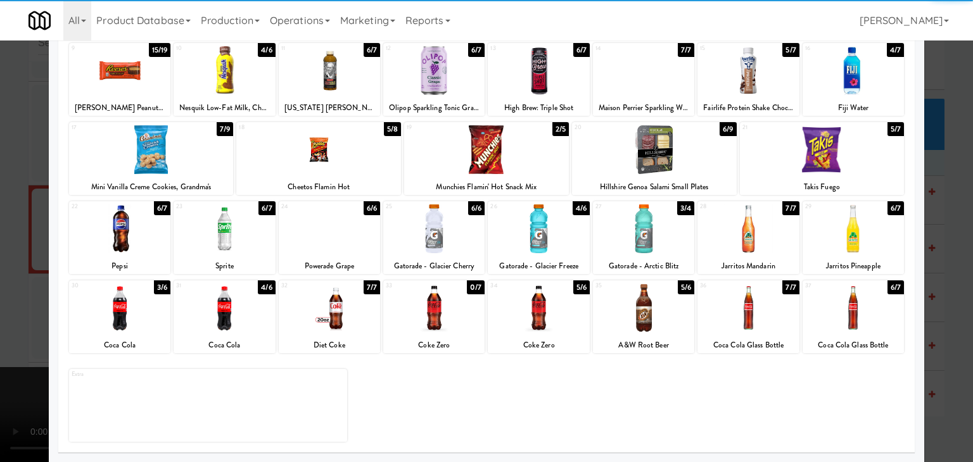
click at [631, 225] on div at bounding box center [643, 229] width 101 height 49
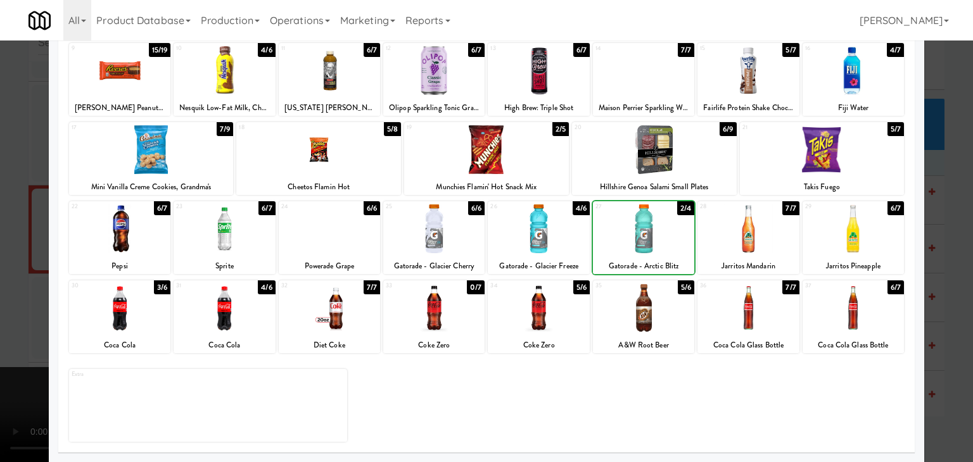
click at [0, 230] on div at bounding box center [486, 231] width 973 height 462
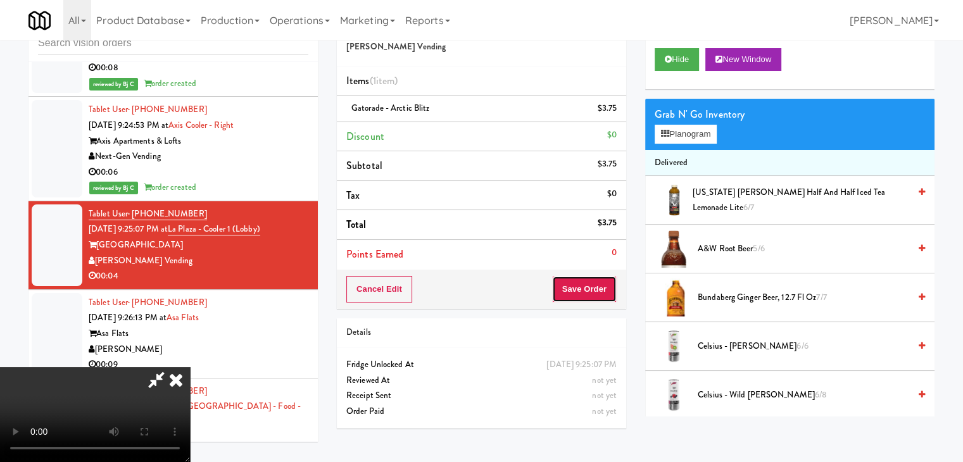
click at [595, 293] on button "Save Order" at bounding box center [584, 289] width 65 height 27
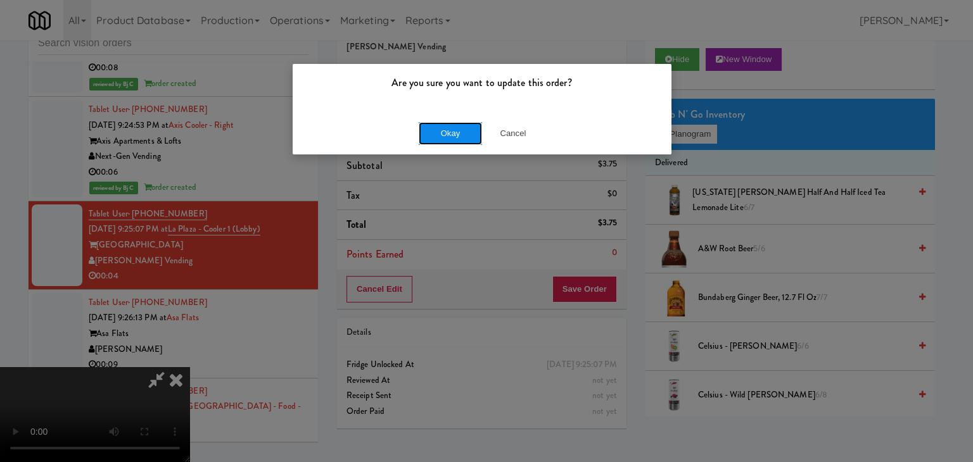
click at [469, 122] on button "Okay" at bounding box center [450, 133] width 63 height 23
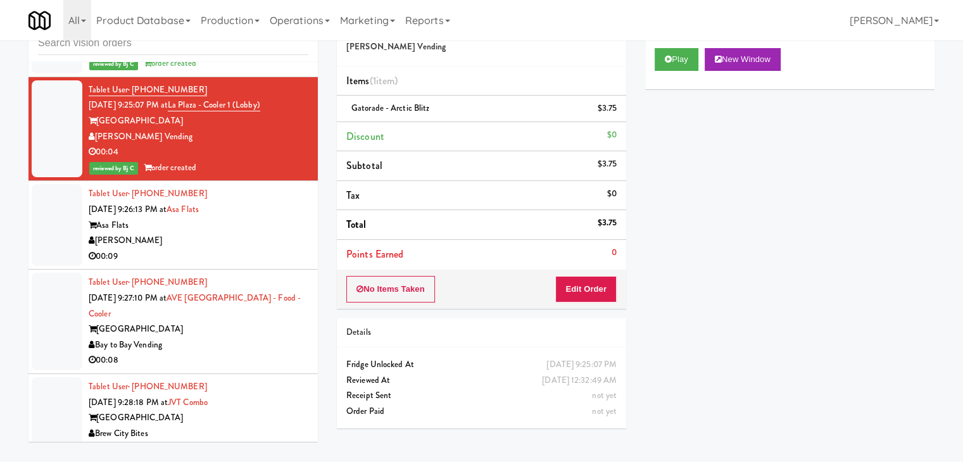
scroll to position [9902, 0]
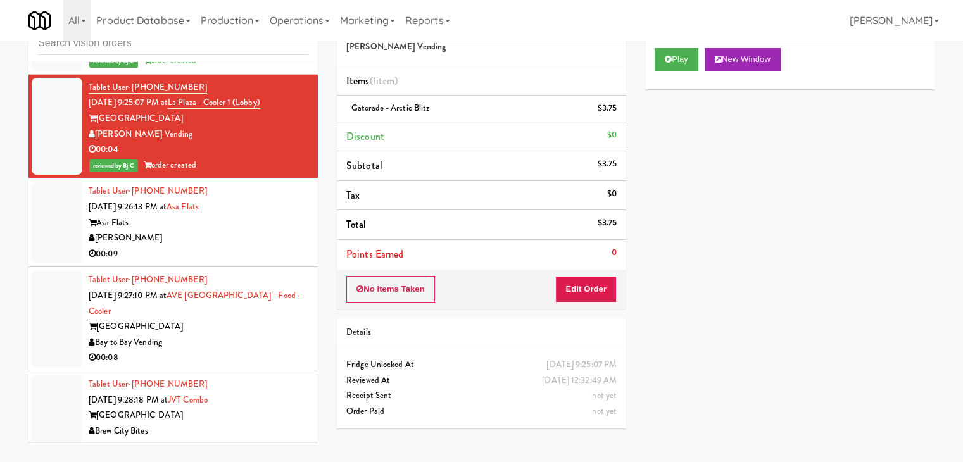
click at [251, 215] on div "Asa Flats" at bounding box center [199, 223] width 220 height 16
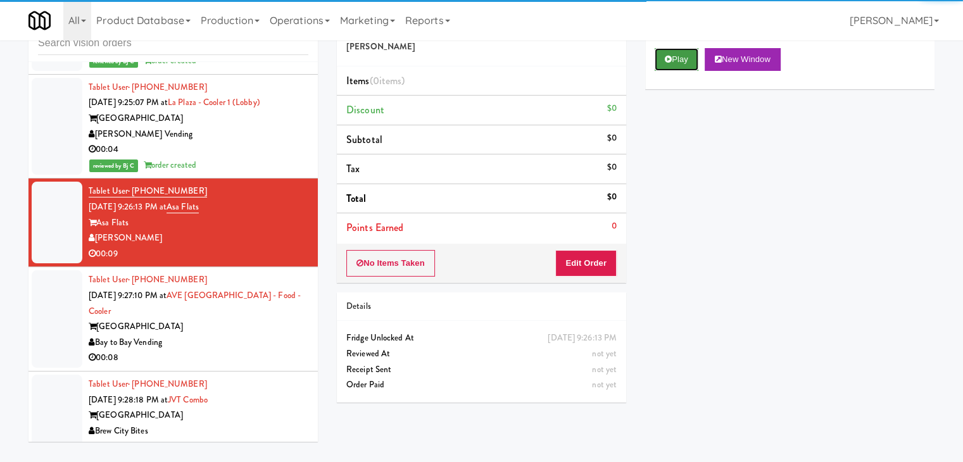
click at [698, 57] on button "Play" at bounding box center [677, 59] width 44 height 23
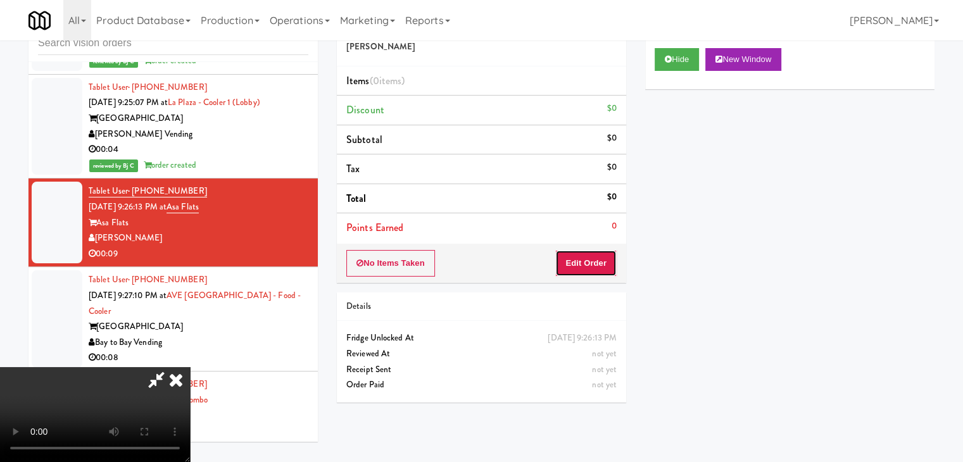
click at [590, 266] on button "Edit Order" at bounding box center [586, 263] width 61 height 27
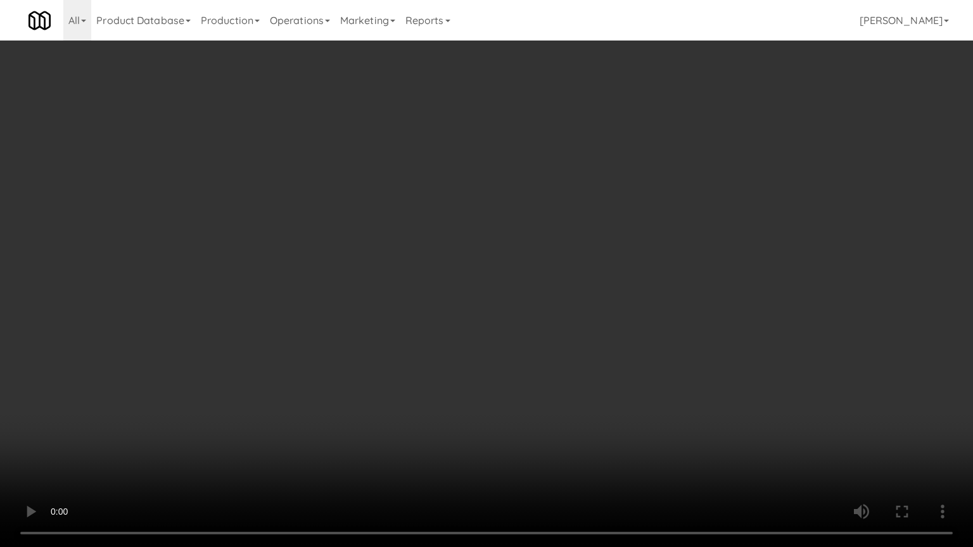
click at [498, 390] on video at bounding box center [486, 273] width 973 height 547
click at [500, 385] on video at bounding box center [486, 273] width 973 height 547
click at [519, 374] on video at bounding box center [486, 273] width 973 height 547
click at [535, 350] on video at bounding box center [486, 273] width 973 height 547
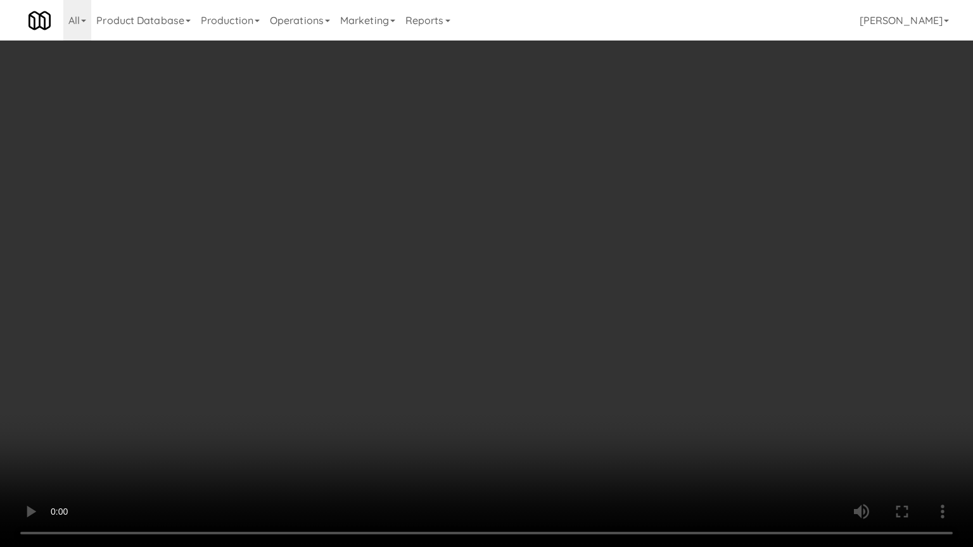
click at [540, 340] on video at bounding box center [486, 273] width 973 height 547
click at [556, 331] on video at bounding box center [486, 273] width 973 height 547
click at [559, 324] on video at bounding box center [486, 273] width 973 height 547
click at [563, 317] on video at bounding box center [486, 273] width 973 height 547
click at [570, 306] on video at bounding box center [486, 273] width 973 height 547
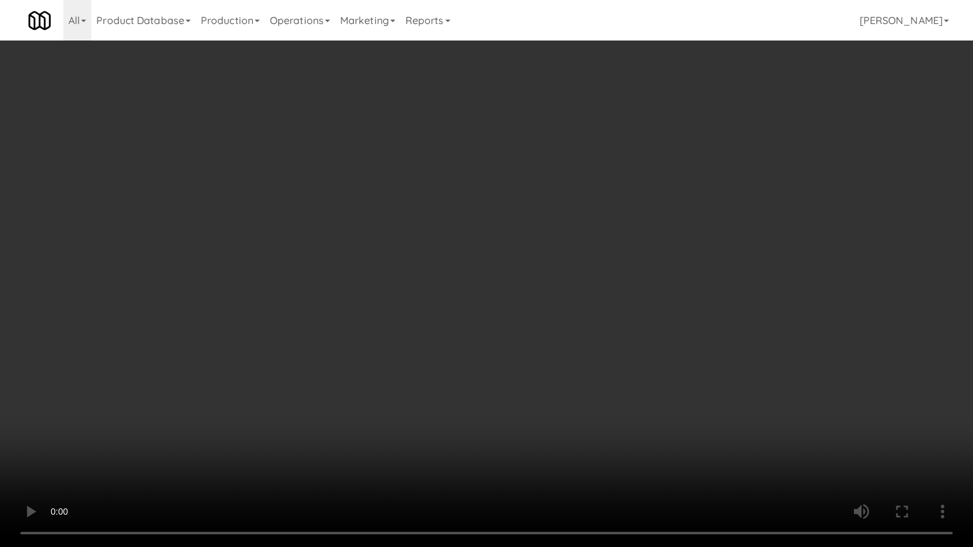
click at [598, 302] on video at bounding box center [486, 273] width 973 height 547
drag, startPoint x: 598, startPoint y: 302, endPoint x: 625, endPoint y: 206, distance: 99.3
click at [598, 300] on video at bounding box center [486, 273] width 973 height 547
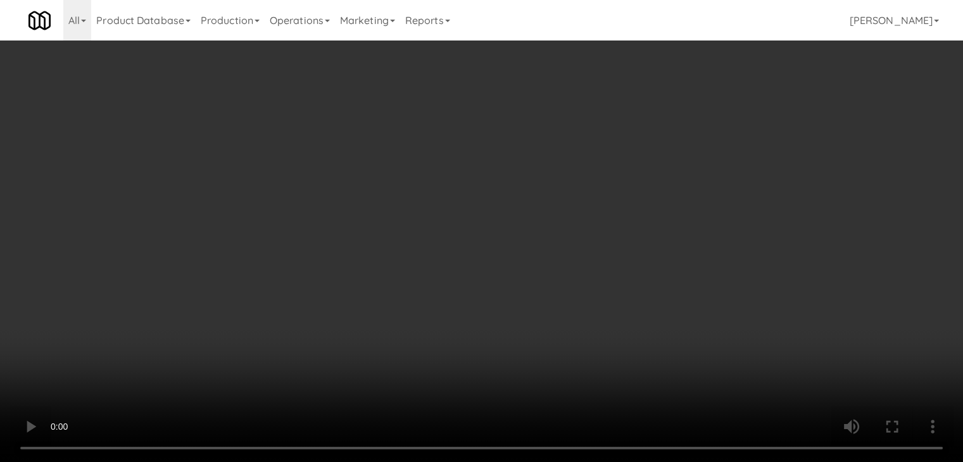
click at [685, 127] on div "Grab N' Go Inventory Planogram" at bounding box center [789, 124] width 289 height 51
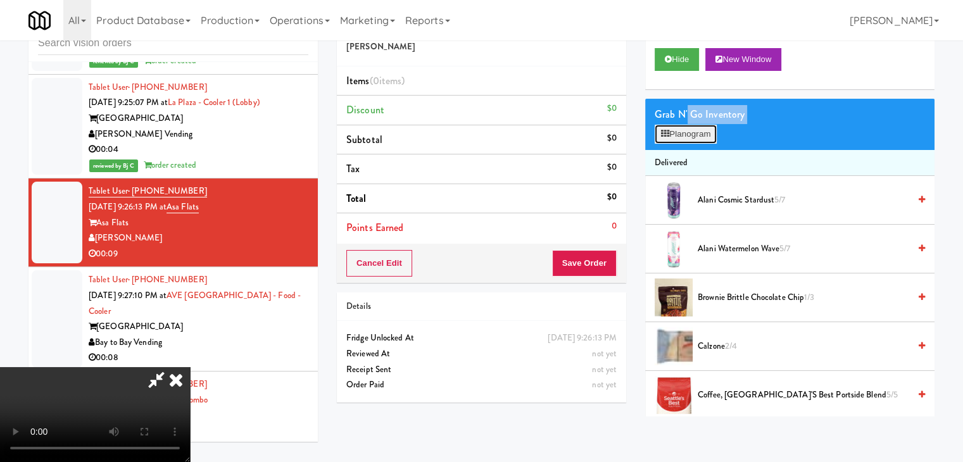
click at [685, 130] on button "Planogram" at bounding box center [686, 134] width 62 height 19
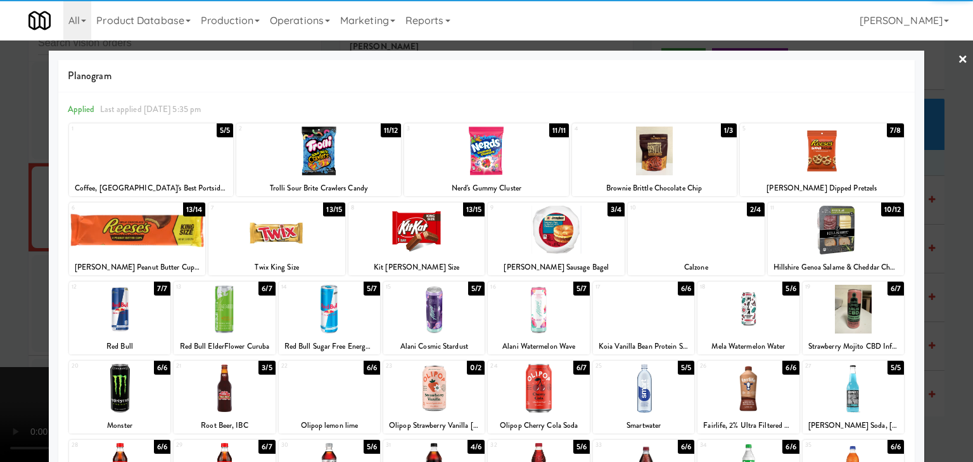
click at [674, 155] on div at bounding box center [654, 151] width 165 height 49
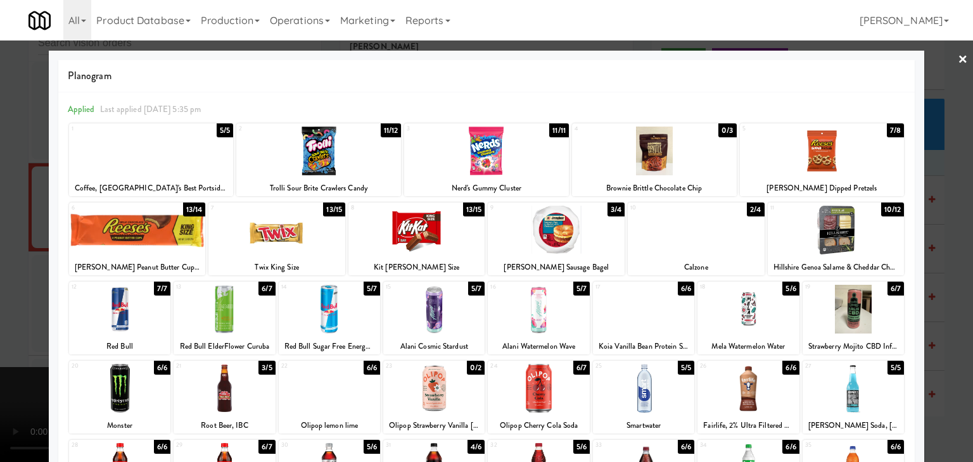
click at [248, 306] on div at bounding box center [224, 309] width 101 height 49
click at [250, 305] on div at bounding box center [224, 309] width 101 height 49
click at [15, 298] on div at bounding box center [486, 231] width 973 height 462
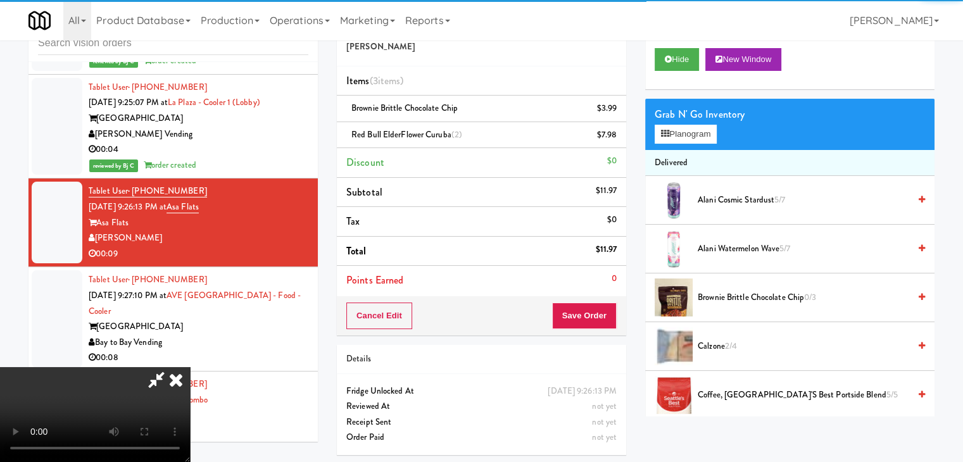
click at [190, 367] on video at bounding box center [95, 414] width 190 height 95
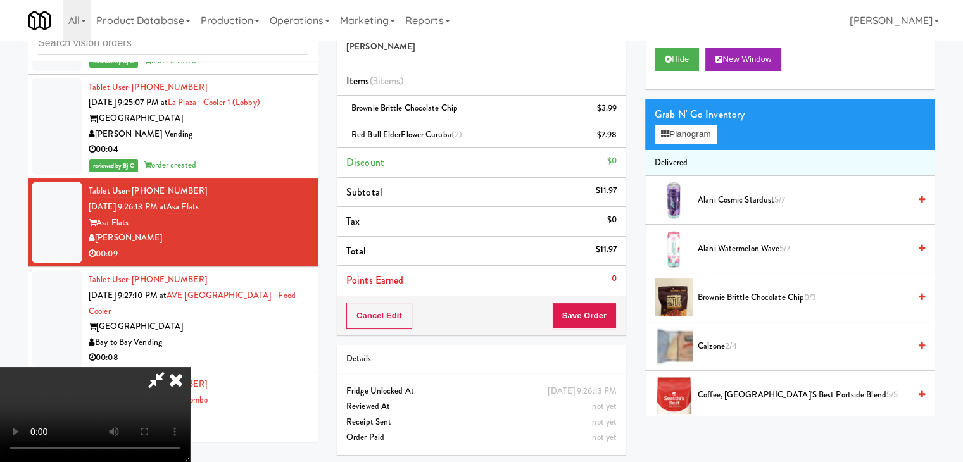
scroll to position [51, 0]
click at [599, 312] on button "Save Order" at bounding box center [584, 316] width 65 height 27
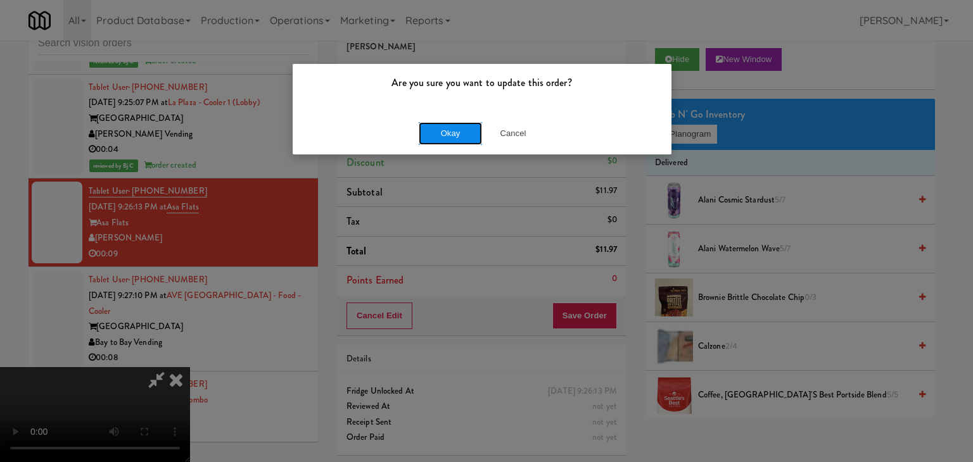
click at [459, 136] on button "Okay" at bounding box center [450, 133] width 63 height 23
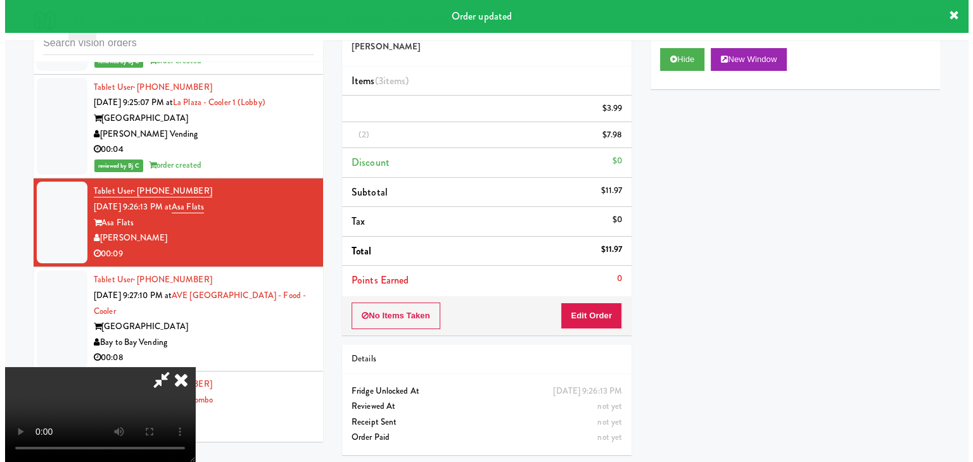
scroll to position [0, 0]
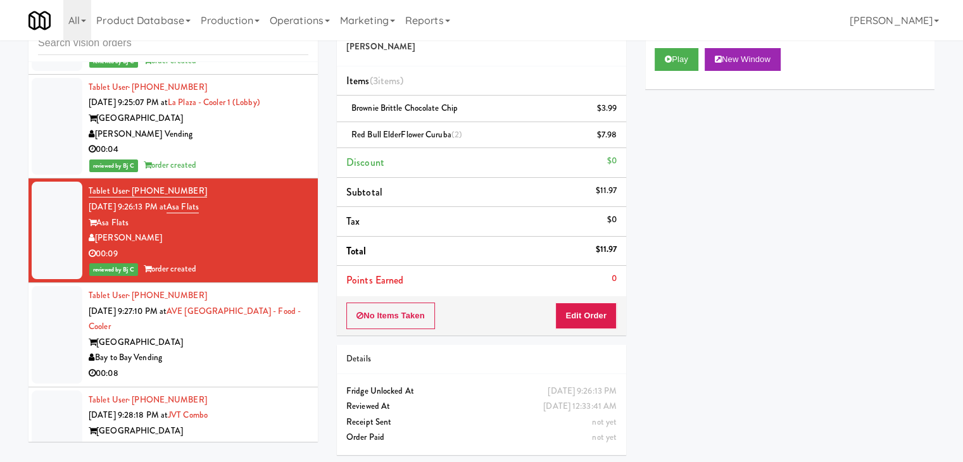
click at [229, 350] on div "Bay to Bay Vending" at bounding box center [199, 358] width 220 height 16
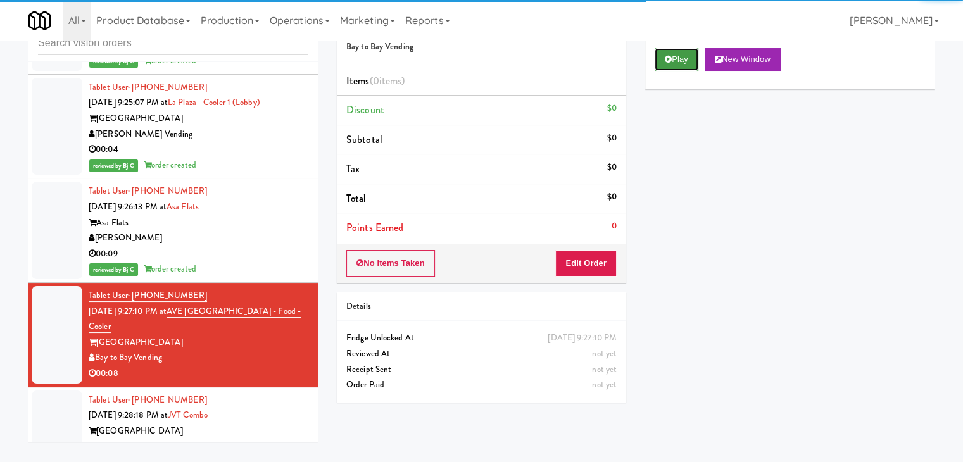
click at [679, 49] on button "Play" at bounding box center [677, 59] width 44 height 23
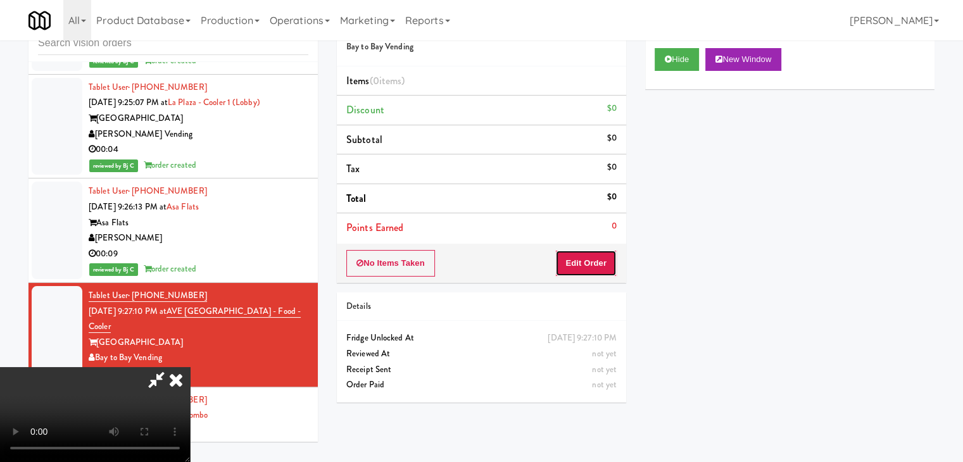
click at [599, 248] on div "No Items Taken Edit Order" at bounding box center [481, 263] width 289 height 39
click at [171, 367] on icon at bounding box center [156, 379] width 29 height 25
click at [190, 367] on video at bounding box center [95, 414] width 190 height 95
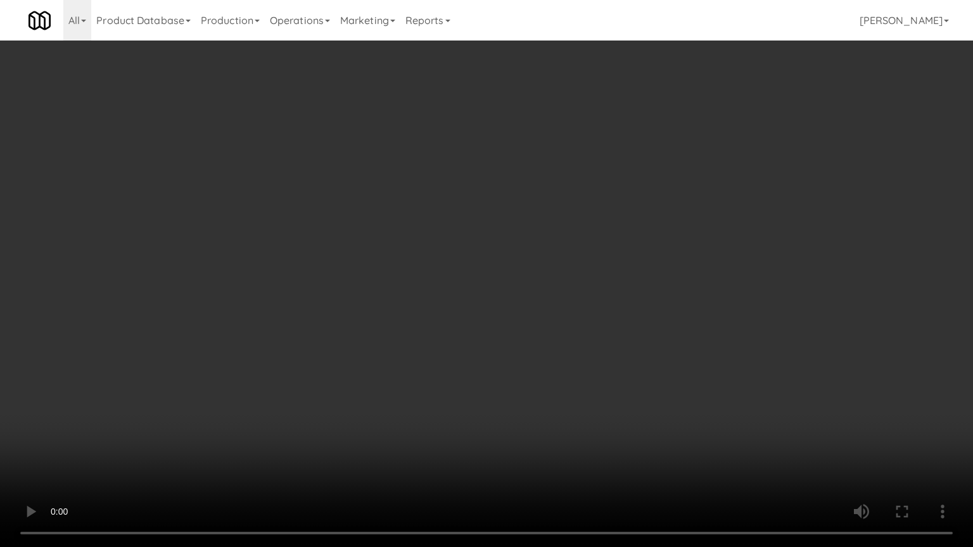
click at [544, 382] on video at bounding box center [486, 273] width 973 height 547
click at [540, 341] on video at bounding box center [486, 273] width 973 height 547
drag, startPoint x: 540, startPoint y: 341, endPoint x: 558, endPoint y: 259, distance: 84.4
click at [540, 340] on video at bounding box center [486, 273] width 973 height 547
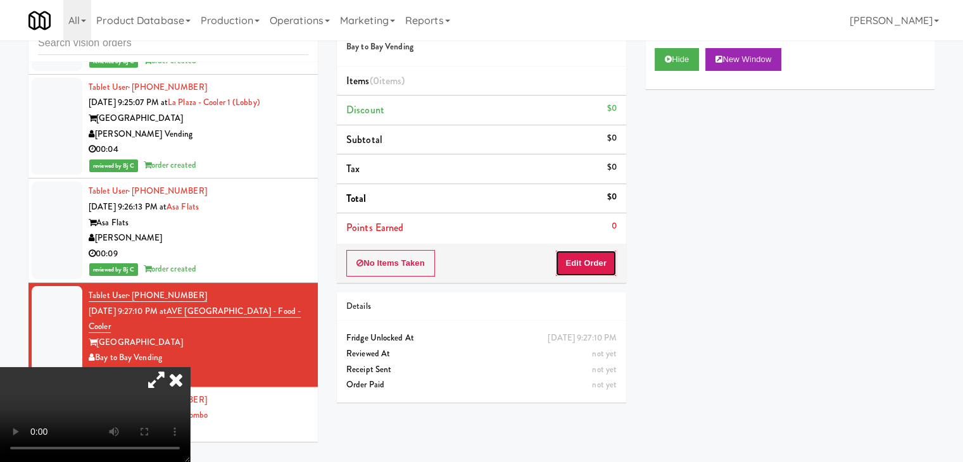
drag, startPoint x: 573, startPoint y: 263, endPoint x: 616, endPoint y: 236, distance: 50.6
click at [573, 263] on button "Edit Order" at bounding box center [586, 263] width 61 height 27
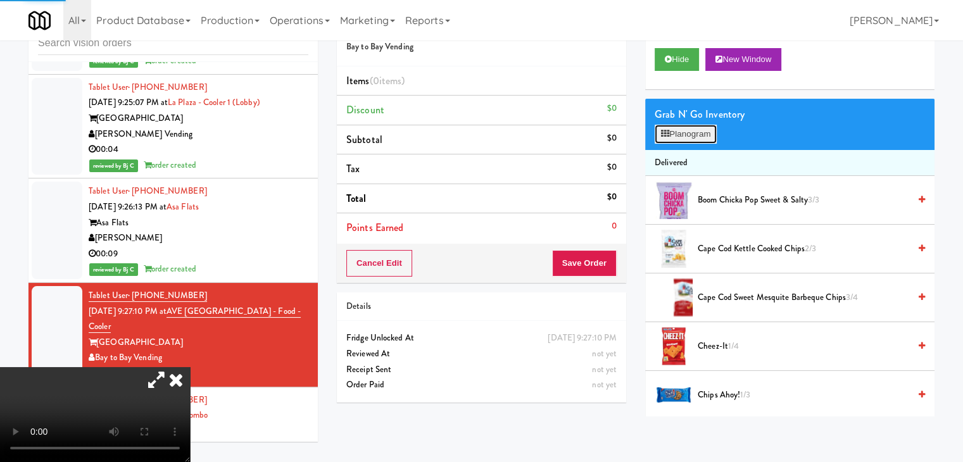
click at [697, 127] on button "Planogram" at bounding box center [686, 134] width 62 height 19
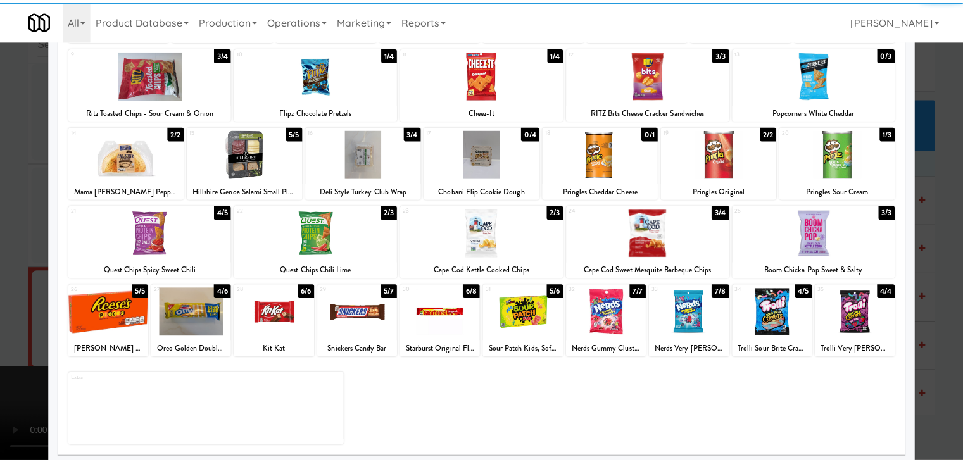
scroll to position [160, 0]
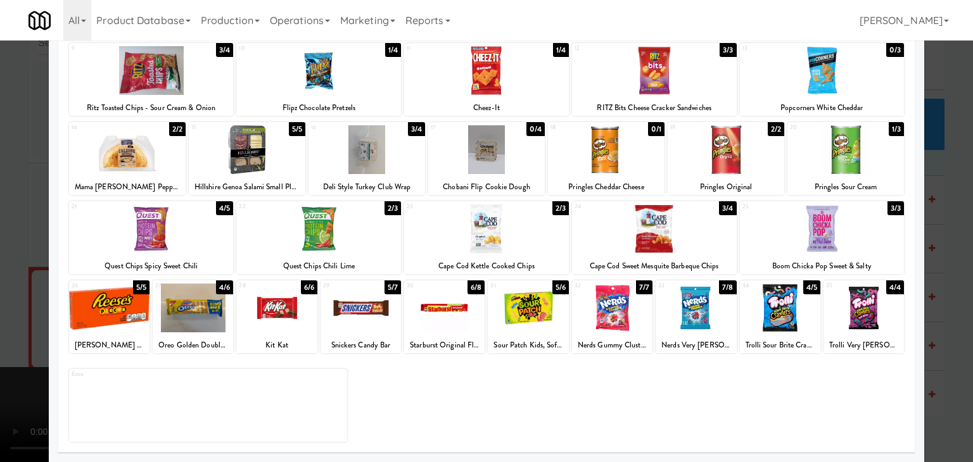
click at [209, 313] on div at bounding box center [193, 308] width 80 height 49
click at [364, 310] on div at bounding box center [361, 308] width 80 height 49
drag, startPoint x: 0, startPoint y: 307, endPoint x: 280, endPoint y: 307, distance: 280.0
click at [13, 302] on div at bounding box center [486, 231] width 973 height 462
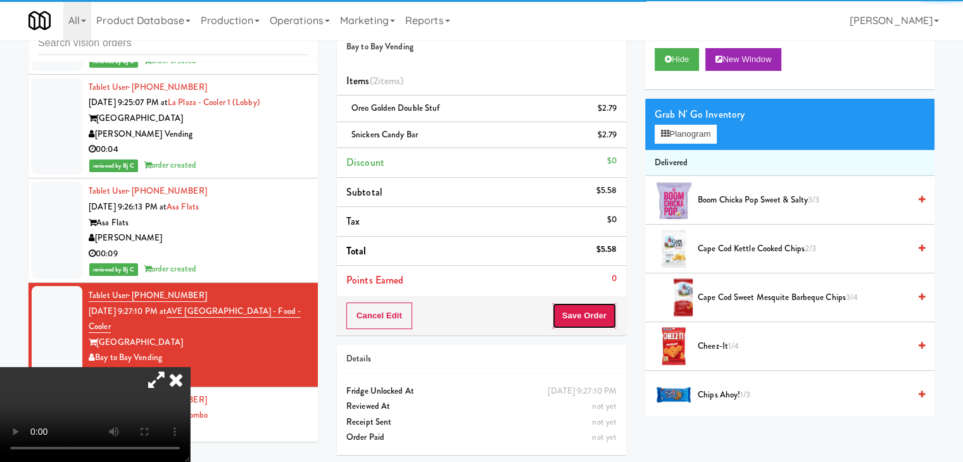
click at [585, 320] on button "Save Order" at bounding box center [584, 316] width 65 height 27
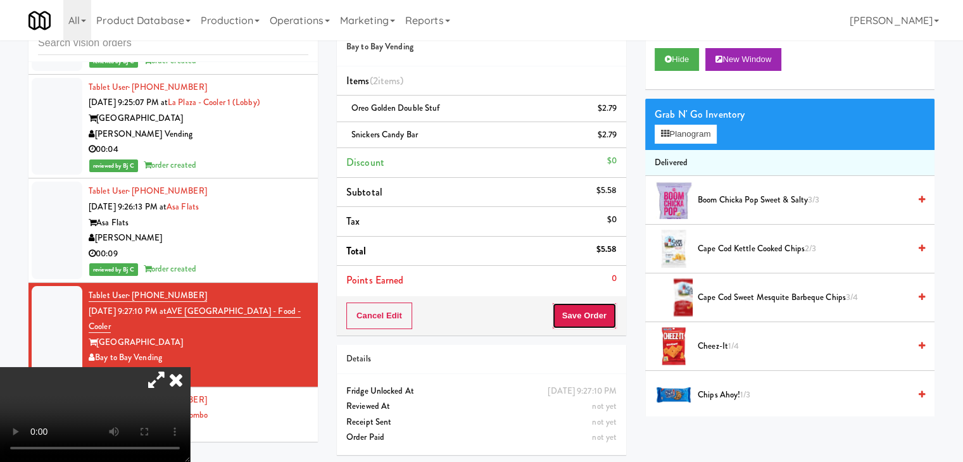
click at [585, 320] on button "Save Order" at bounding box center [584, 316] width 65 height 27
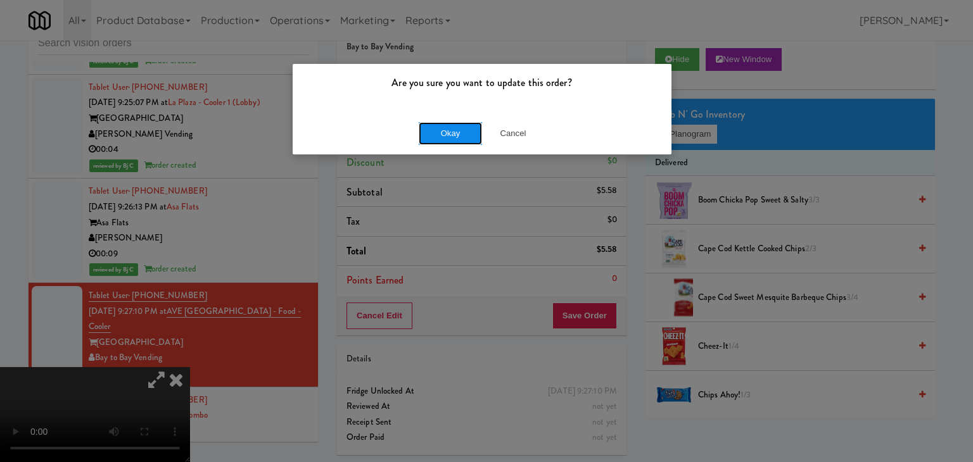
click at [456, 135] on button "Okay" at bounding box center [450, 133] width 63 height 23
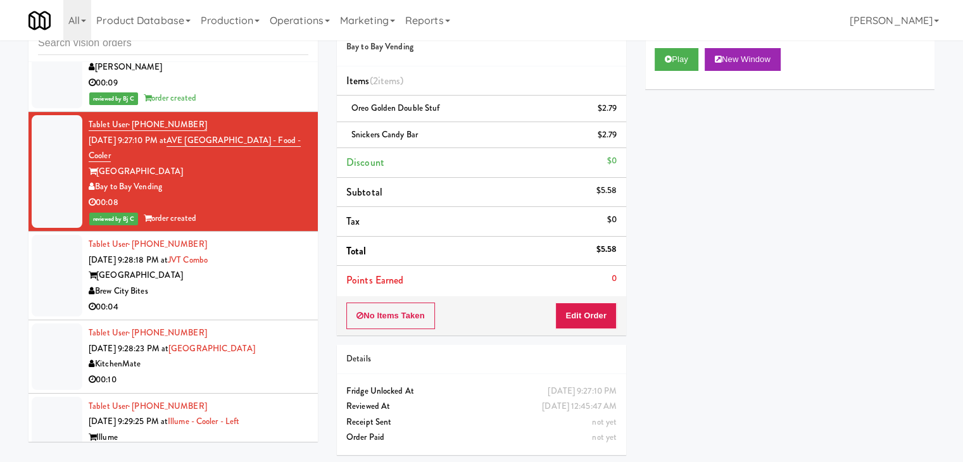
scroll to position [10095, 0]
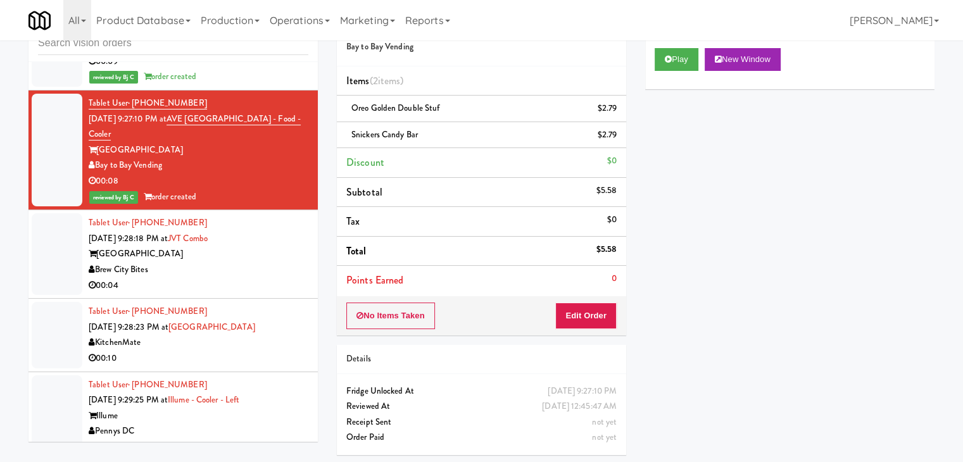
click at [239, 262] on div "Brew City Bites" at bounding box center [199, 270] width 220 height 16
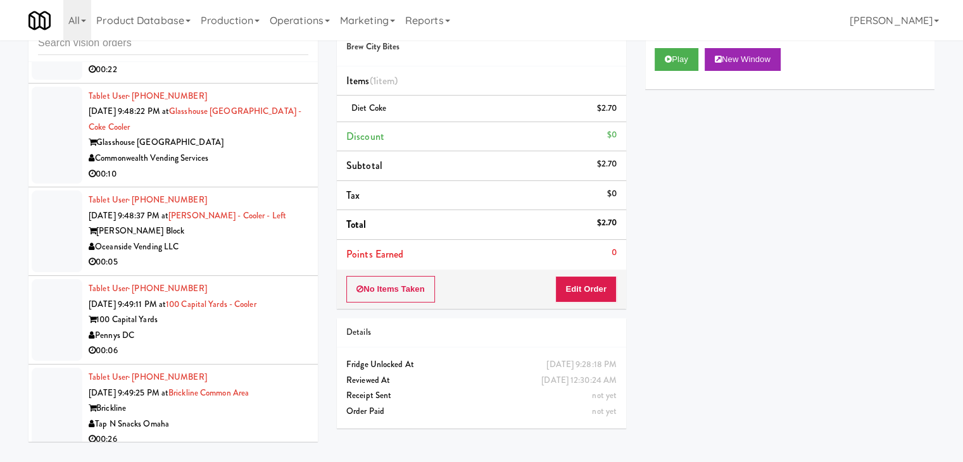
scroll to position [12058, 0]
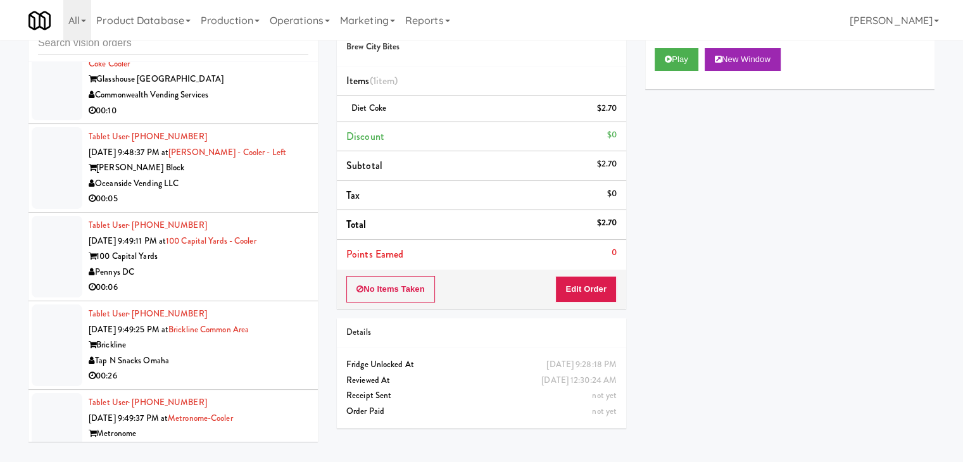
drag, startPoint x: 218, startPoint y: 291, endPoint x: 222, endPoint y: 284, distance: 7.9
click at [219, 338] on div "Brickline" at bounding box center [199, 346] width 220 height 16
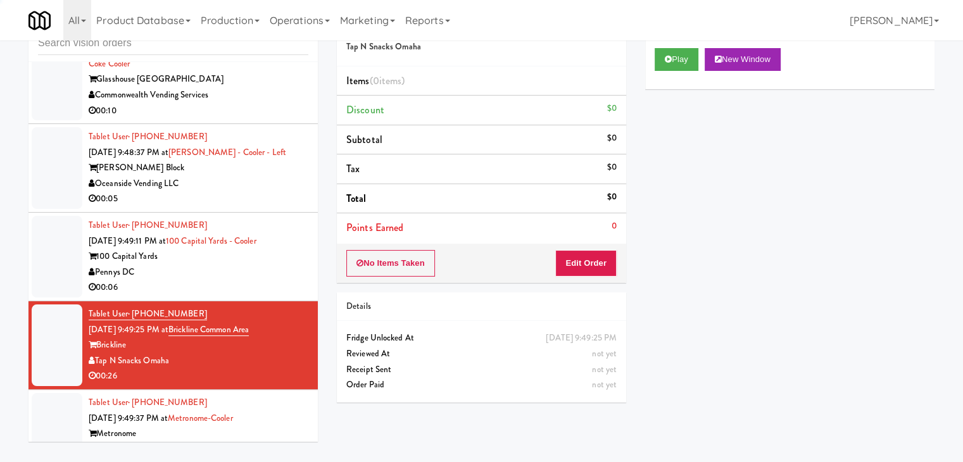
click at [241, 265] on div "Pennys DC" at bounding box center [199, 273] width 220 height 16
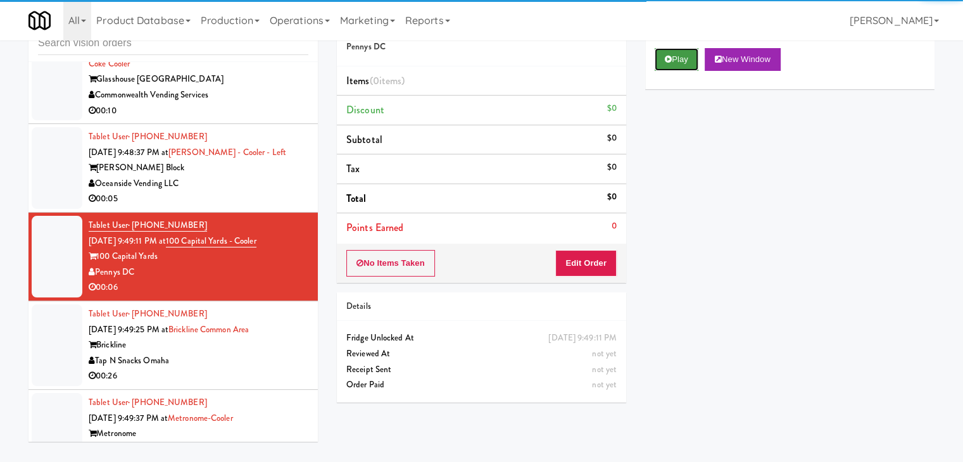
click at [679, 51] on button "Play" at bounding box center [677, 59] width 44 height 23
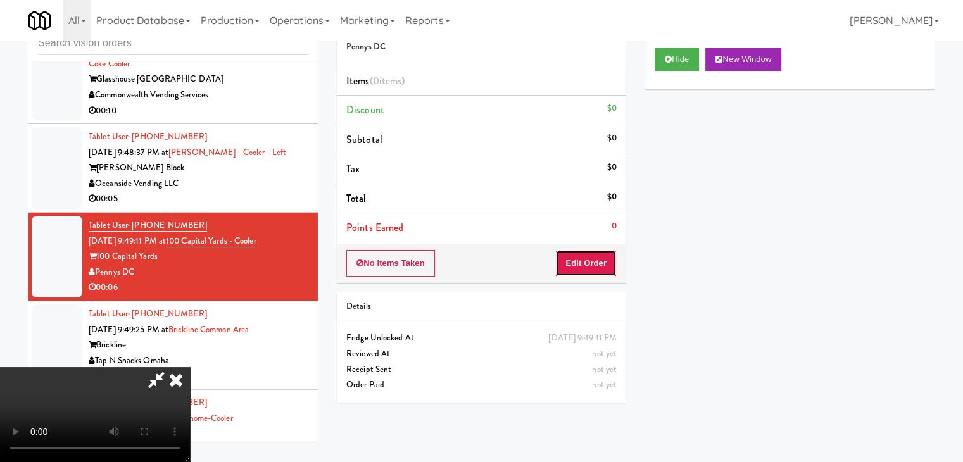
click at [591, 259] on button "Edit Order" at bounding box center [586, 263] width 61 height 27
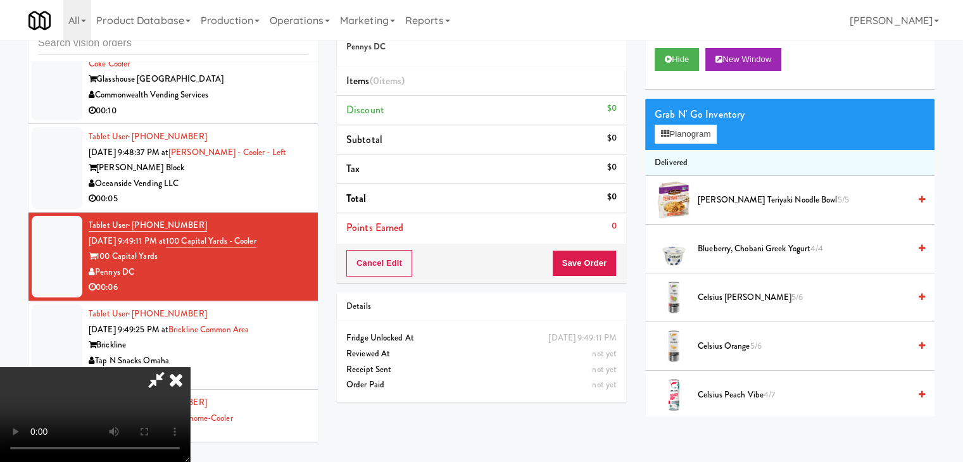
scroll to position [178, 0]
click at [190, 378] on video at bounding box center [95, 414] width 190 height 95
click at [190, 367] on video at bounding box center [95, 414] width 190 height 95
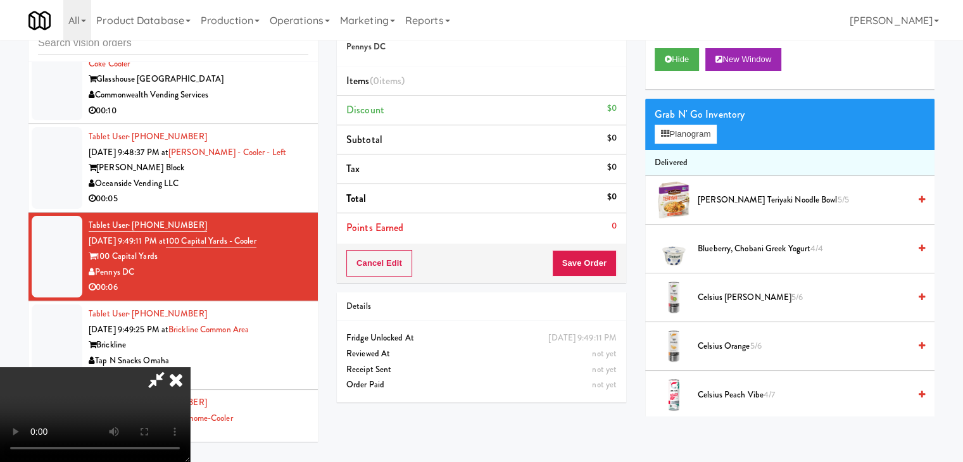
click at [190, 367] on video at bounding box center [95, 414] width 190 height 95
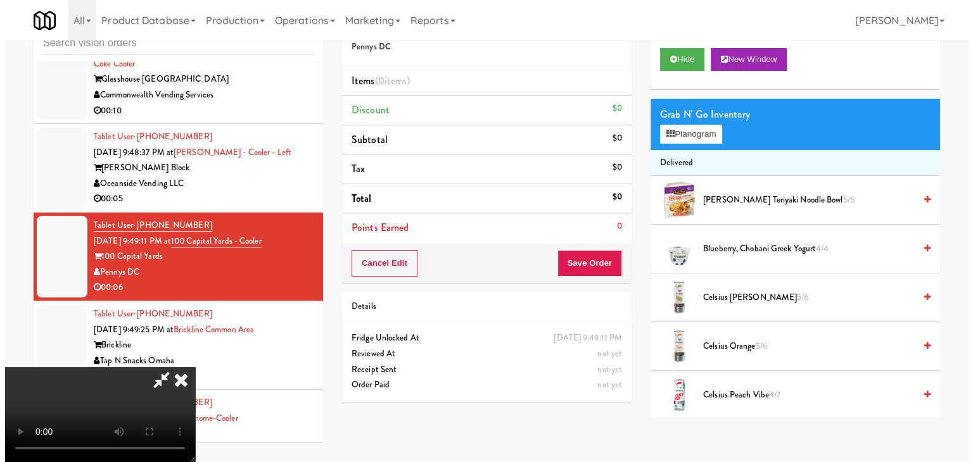
scroll to position [0, 0]
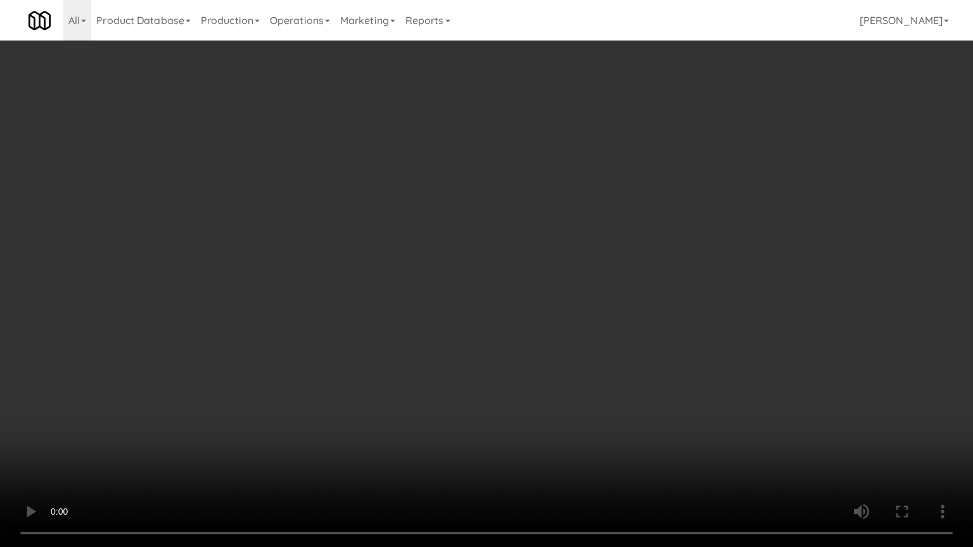
click at [635, 324] on video at bounding box center [486, 273] width 973 height 547
drag, startPoint x: 635, startPoint y: 322, endPoint x: 631, endPoint y: 267, distance: 55.2
click at [633, 322] on video at bounding box center [486, 273] width 973 height 547
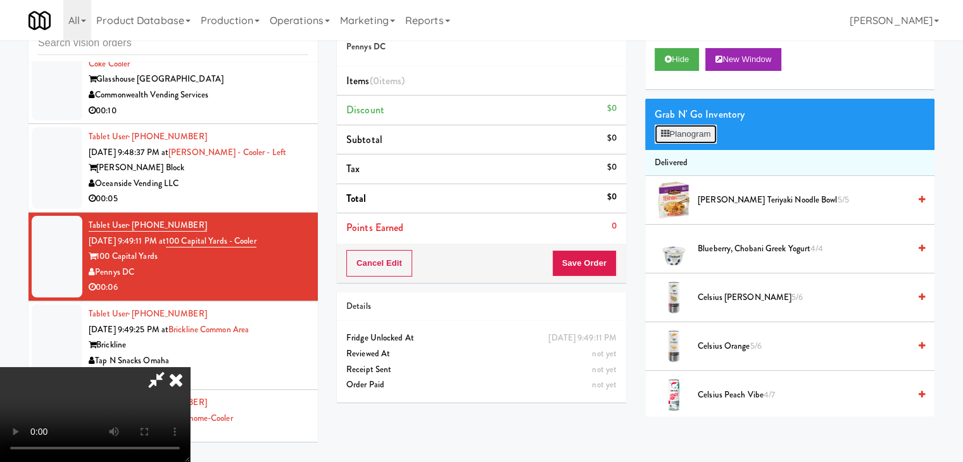
click at [694, 137] on button "Planogram" at bounding box center [686, 134] width 62 height 19
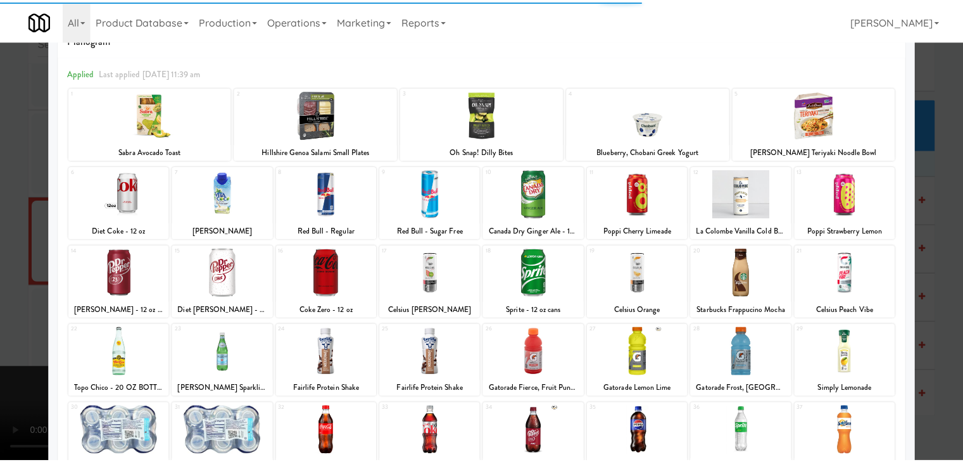
scroll to position [160, 0]
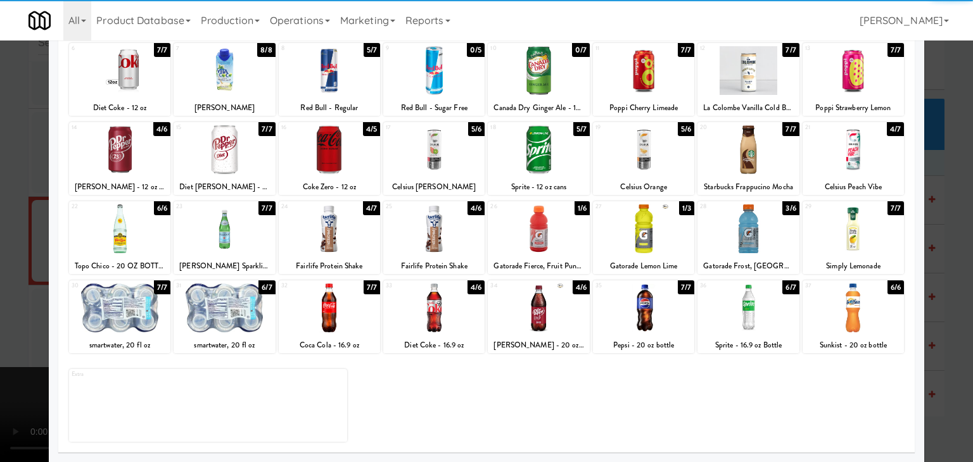
click at [648, 297] on div at bounding box center [643, 308] width 101 height 49
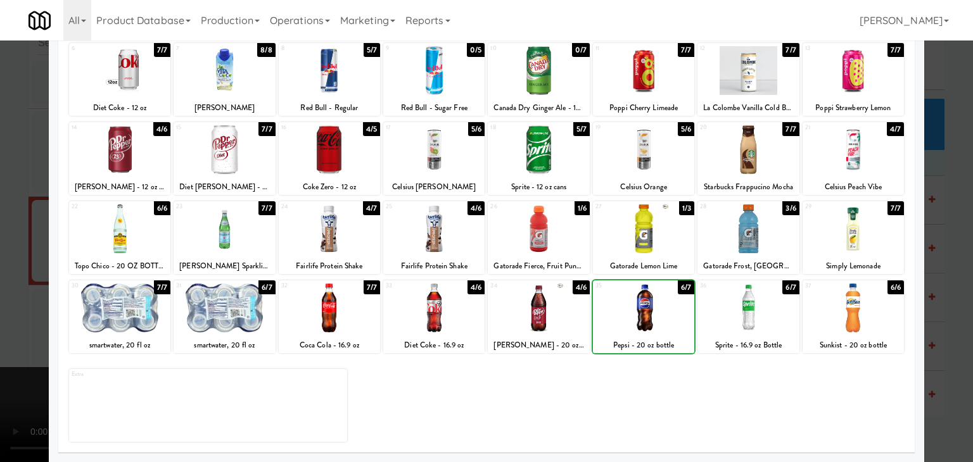
drag, startPoint x: 6, startPoint y: 272, endPoint x: 326, endPoint y: 265, distance: 319.3
click at [12, 272] on div at bounding box center [486, 231] width 973 height 462
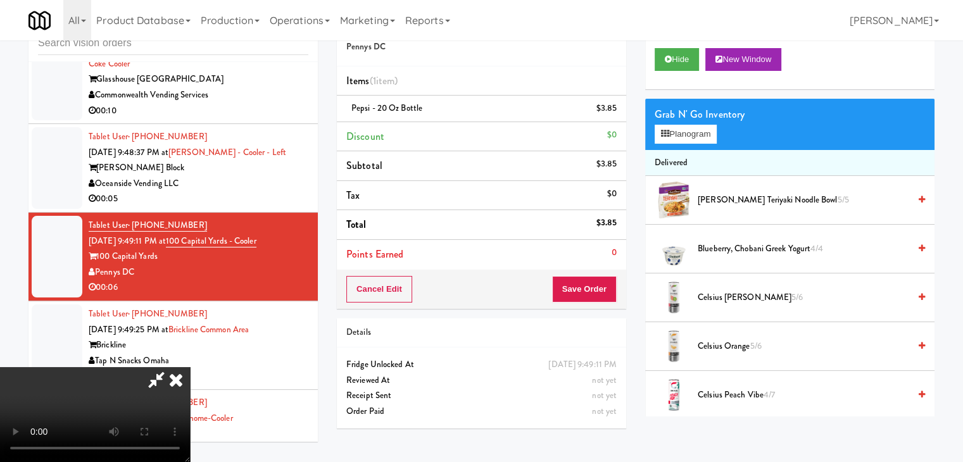
click at [616, 289] on div "Cancel Edit Save Order" at bounding box center [481, 289] width 289 height 39
click at [595, 291] on button "Save Order" at bounding box center [584, 289] width 65 height 27
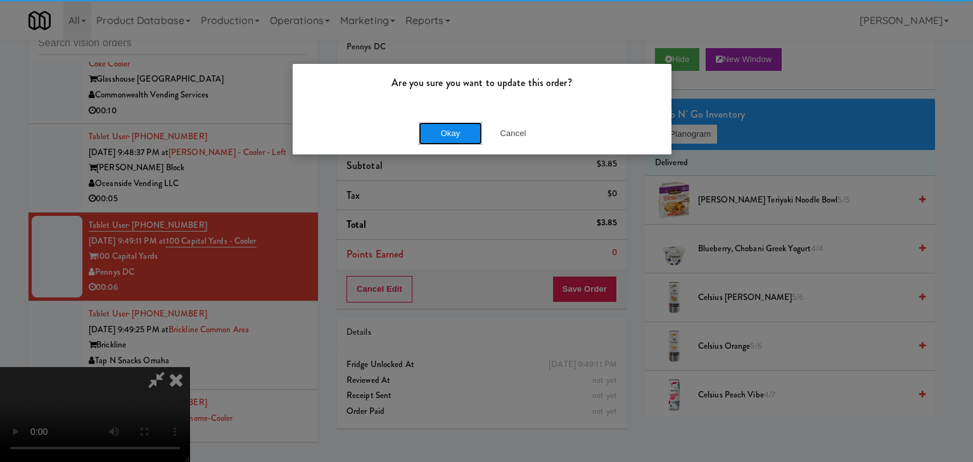
click at [470, 137] on button "Okay" at bounding box center [450, 133] width 63 height 23
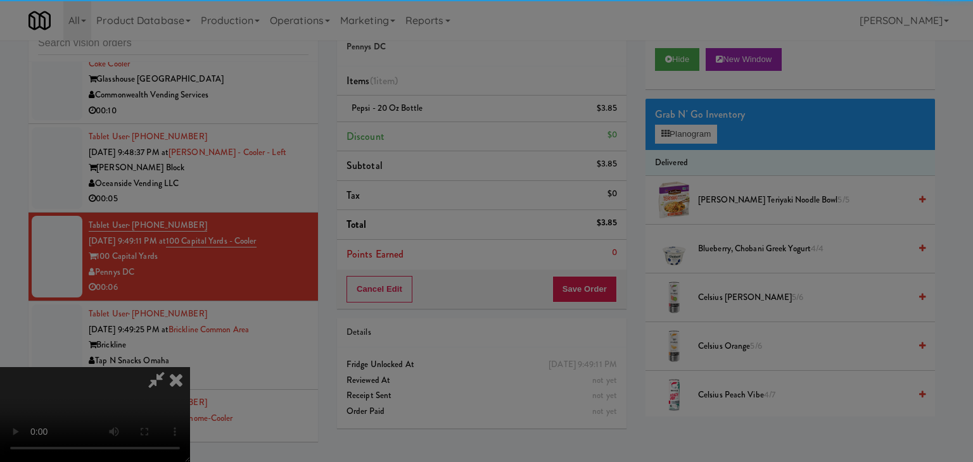
click at [469, 131] on div "Okay Cancel" at bounding box center [482, 110] width 379 height 42
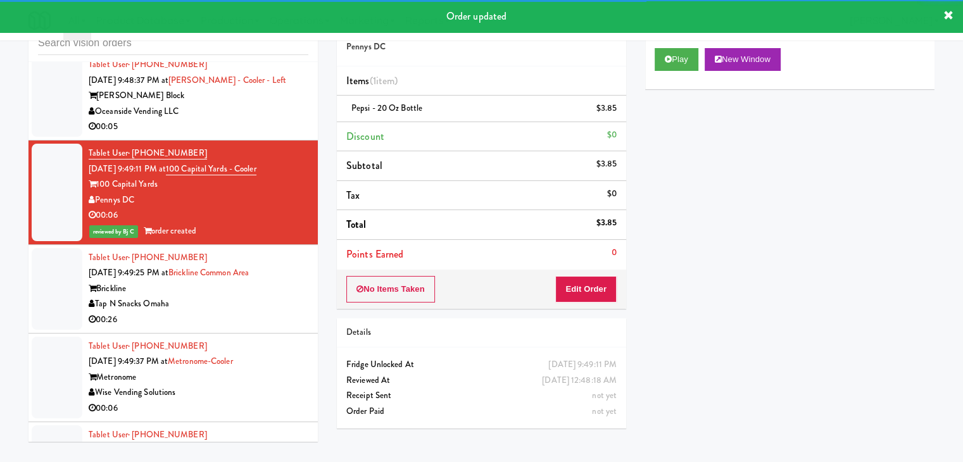
scroll to position [12185, 0]
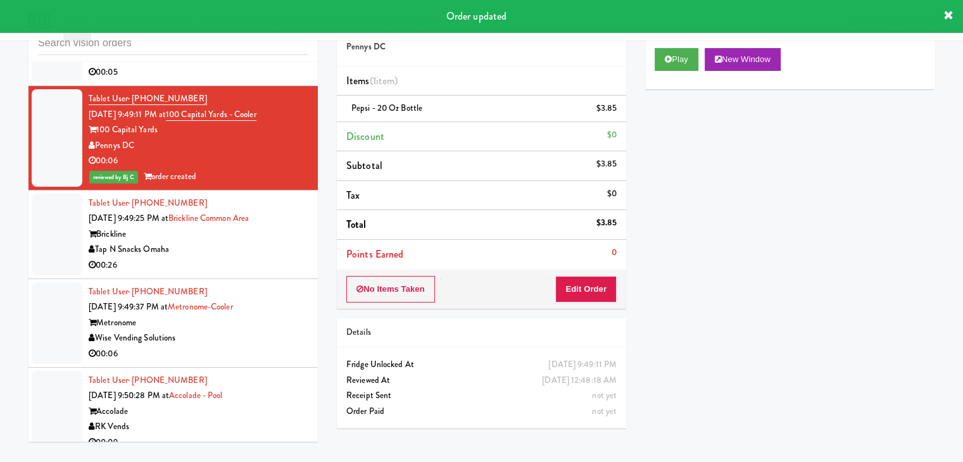
click at [248, 242] on div "Tap N Snacks Omaha" at bounding box center [199, 250] width 220 height 16
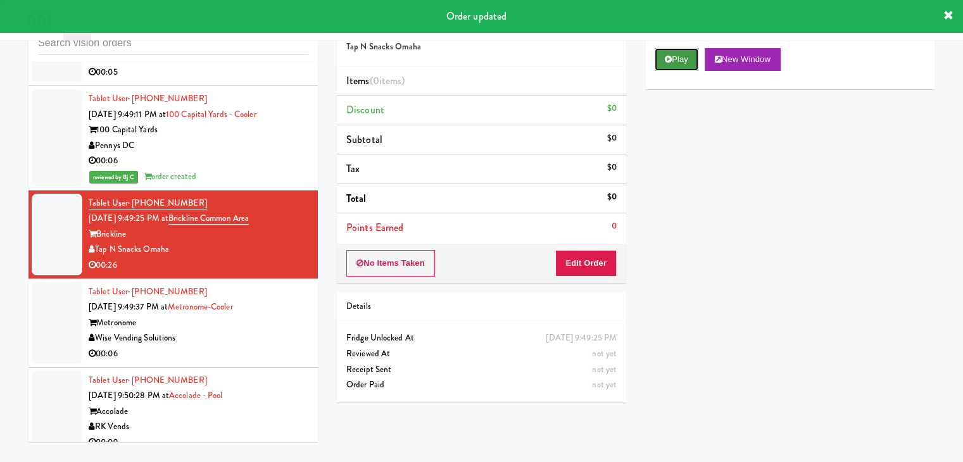
click at [675, 64] on button "Play" at bounding box center [677, 59] width 44 height 23
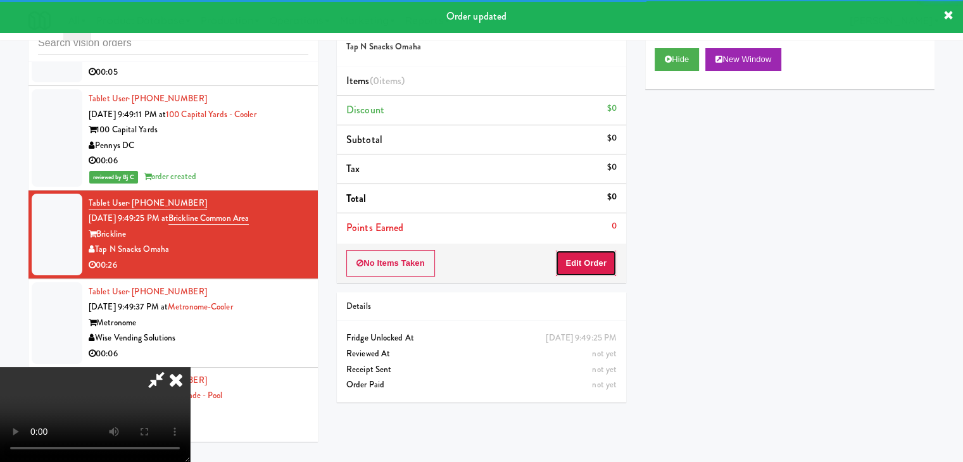
click at [580, 259] on button "Edit Order" at bounding box center [586, 263] width 61 height 27
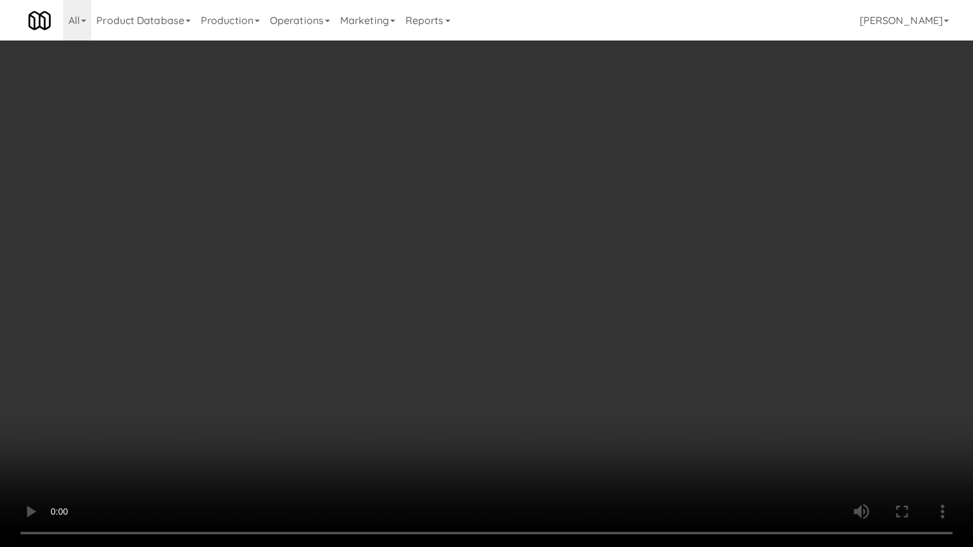
click at [626, 253] on video at bounding box center [486, 273] width 973 height 547
click at [629, 251] on video at bounding box center [486, 273] width 973 height 547
click at [633, 246] on video at bounding box center [486, 273] width 973 height 547
click at [645, 215] on video at bounding box center [486, 273] width 973 height 547
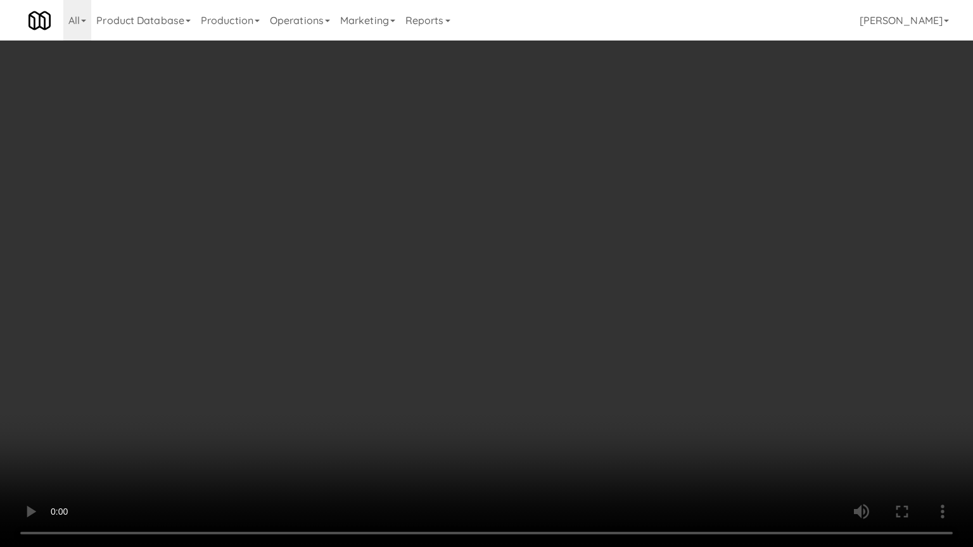
click at [645, 215] on video at bounding box center [486, 273] width 973 height 547
click at [645, 211] on video at bounding box center [486, 273] width 973 height 547
click at [645, 209] on video at bounding box center [486, 273] width 973 height 547
click at [645, 208] on video at bounding box center [486, 273] width 973 height 547
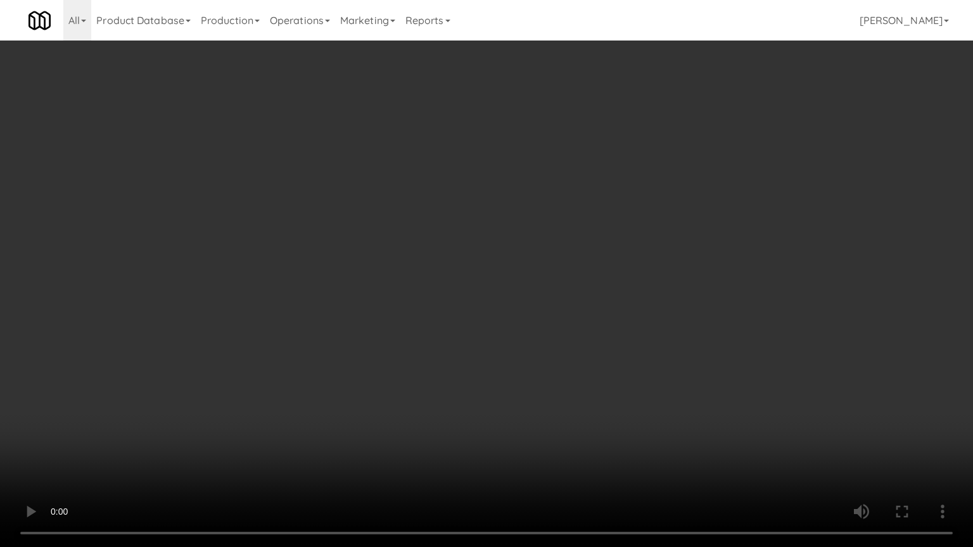
click at [647, 208] on video at bounding box center [486, 273] width 973 height 547
click at [647, 207] on video at bounding box center [486, 273] width 973 height 547
click at [647, 208] on video at bounding box center [486, 273] width 973 height 547
click at [656, 196] on video at bounding box center [486, 273] width 973 height 547
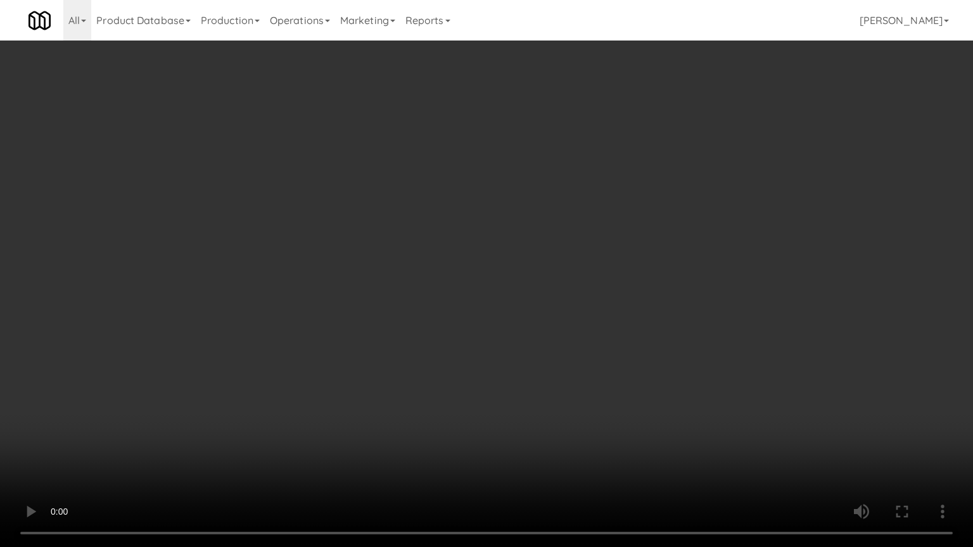
drag, startPoint x: 656, startPoint y: 196, endPoint x: 666, endPoint y: 120, distance: 77.3
click at [659, 189] on video at bounding box center [486, 273] width 973 height 547
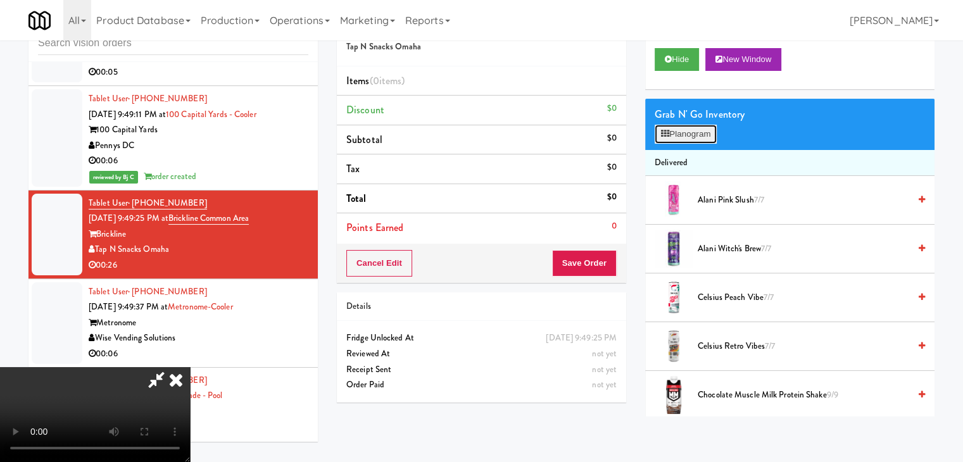
click at [681, 130] on button "Planogram" at bounding box center [686, 134] width 62 height 19
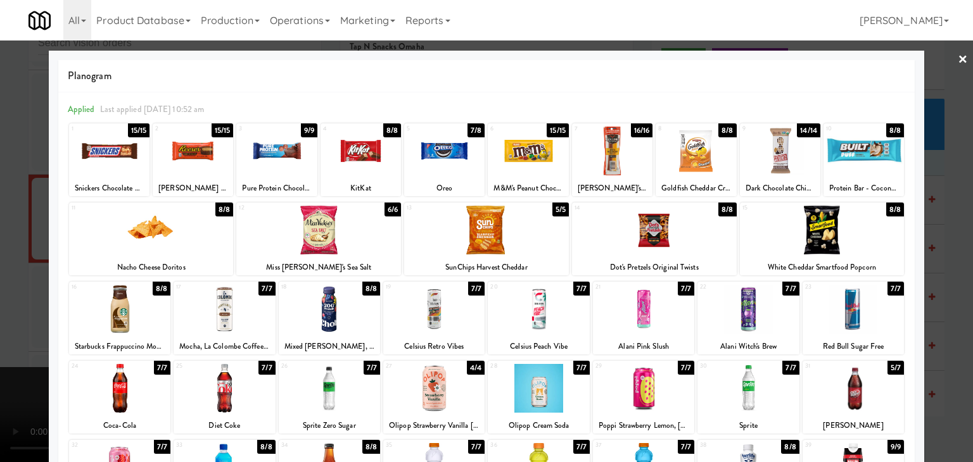
click at [363, 148] on div at bounding box center [361, 151] width 80 height 49
click at [545, 155] on div at bounding box center [528, 151] width 80 height 49
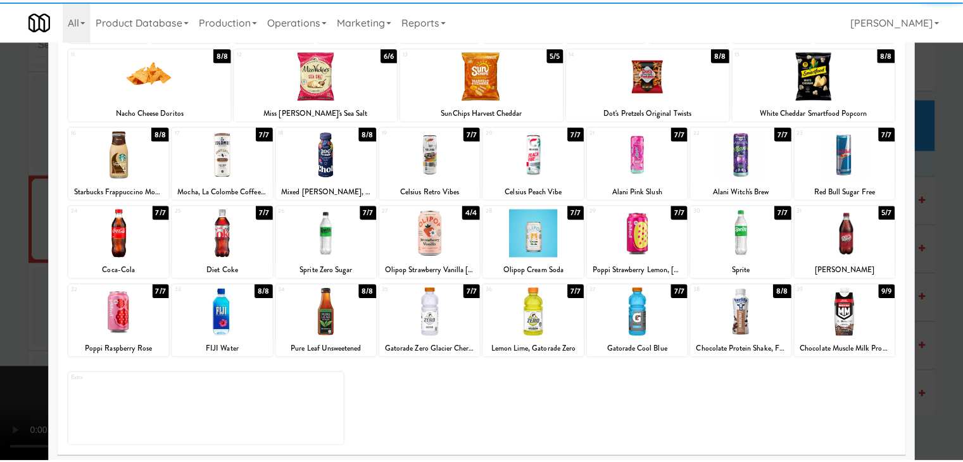
scroll to position [160, 0]
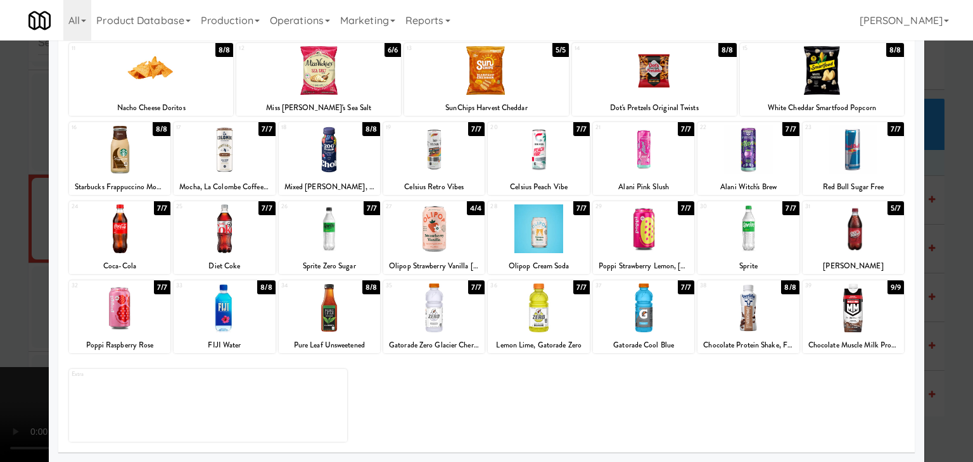
click at [99, 227] on div at bounding box center [119, 229] width 101 height 49
drag, startPoint x: 0, startPoint y: 226, endPoint x: 177, endPoint y: 240, distance: 178.0
click at [18, 226] on div at bounding box center [486, 231] width 973 height 462
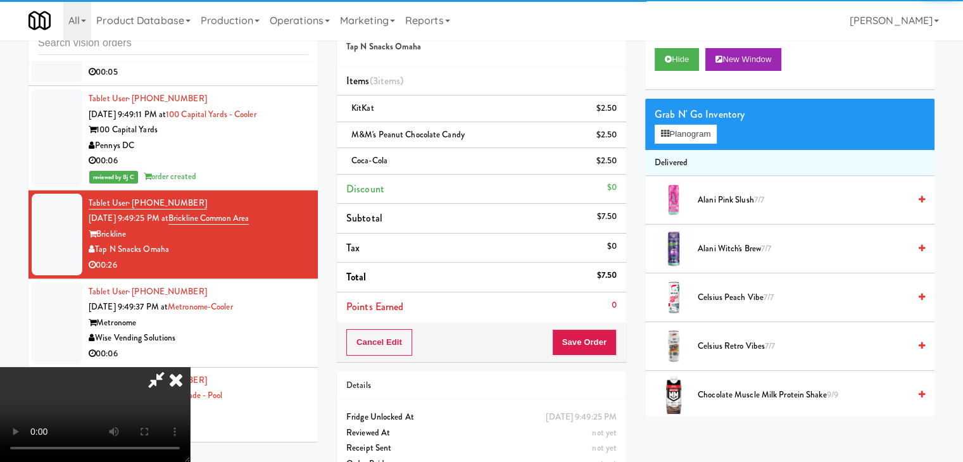
scroll to position [178, 0]
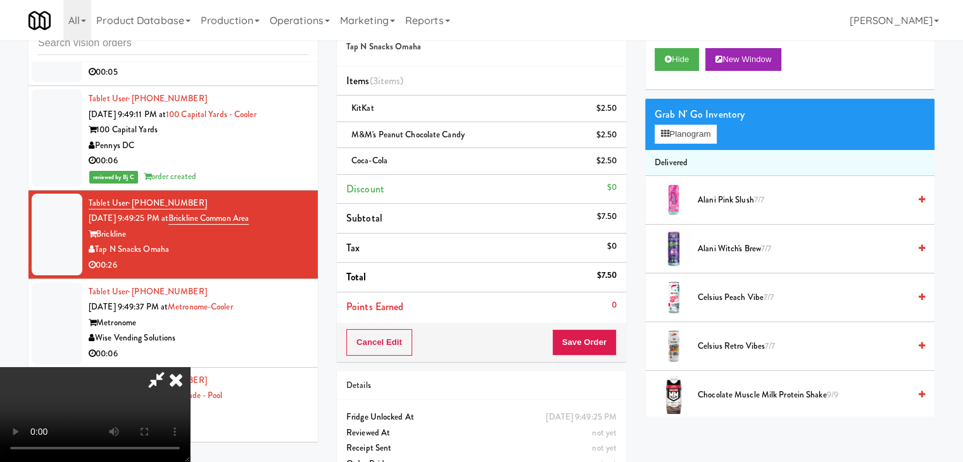
click at [190, 367] on video at bounding box center [95, 414] width 190 height 95
drag, startPoint x: 589, startPoint y: 336, endPoint x: 597, endPoint y: 337, distance: 8.3
click at [595, 336] on button "Save Order" at bounding box center [584, 342] width 65 height 27
click at [597, 338] on button "Save Order" at bounding box center [584, 342] width 65 height 27
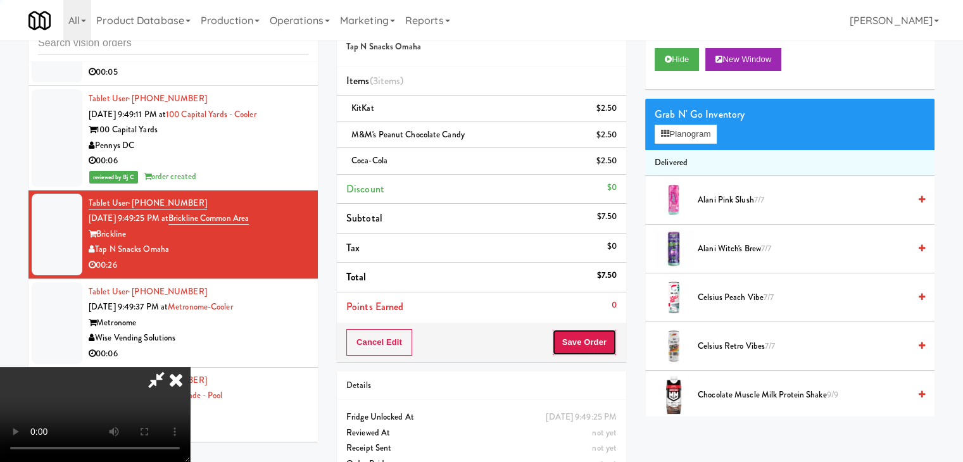
click at [597, 338] on button "Save Order" at bounding box center [584, 342] width 65 height 27
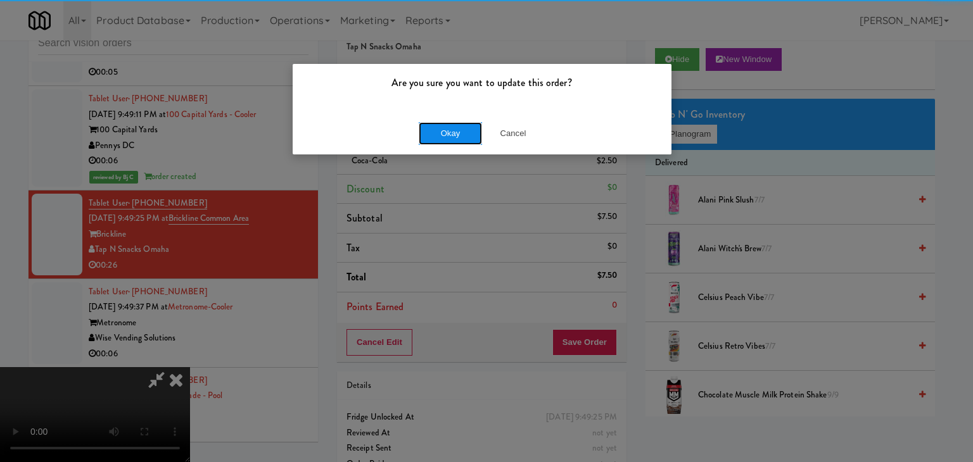
click at [444, 123] on button "Okay" at bounding box center [450, 133] width 63 height 23
click at [444, 125] on button "Okay" at bounding box center [450, 133] width 63 height 23
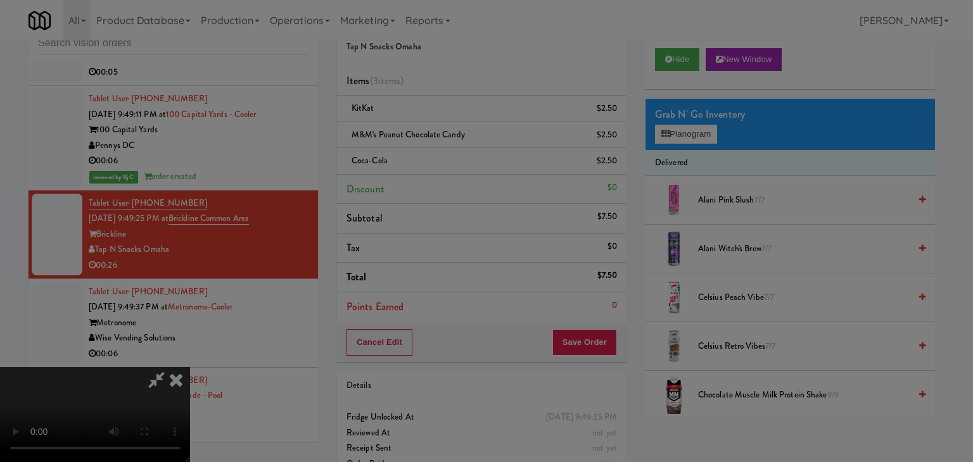
click at [444, 130] on div at bounding box center [486, 231] width 973 height 462
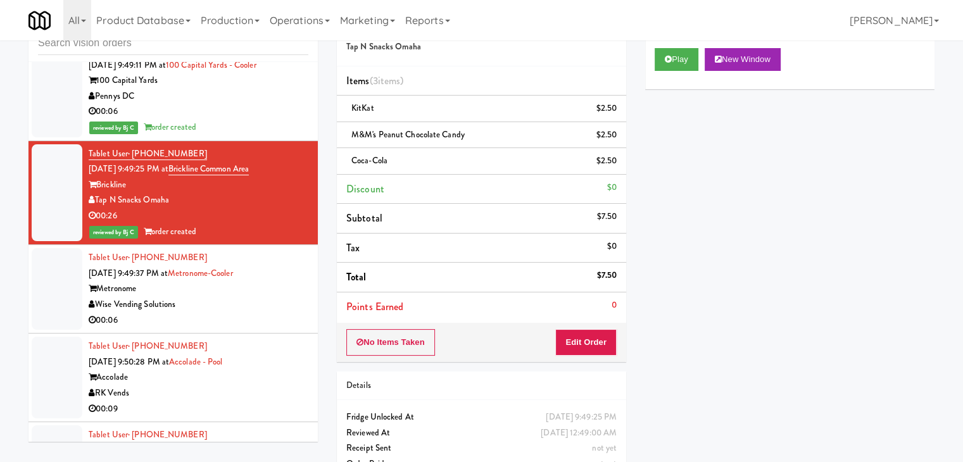
scroll to position [12312, 0]
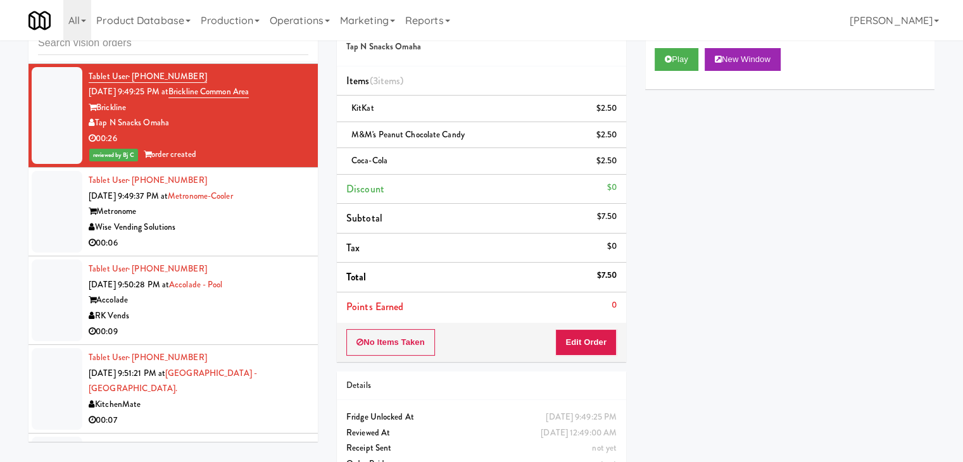
click at [246, 220] on div "Wise Vending Solutions" at bounding box center [199, 228] width 220 height 16
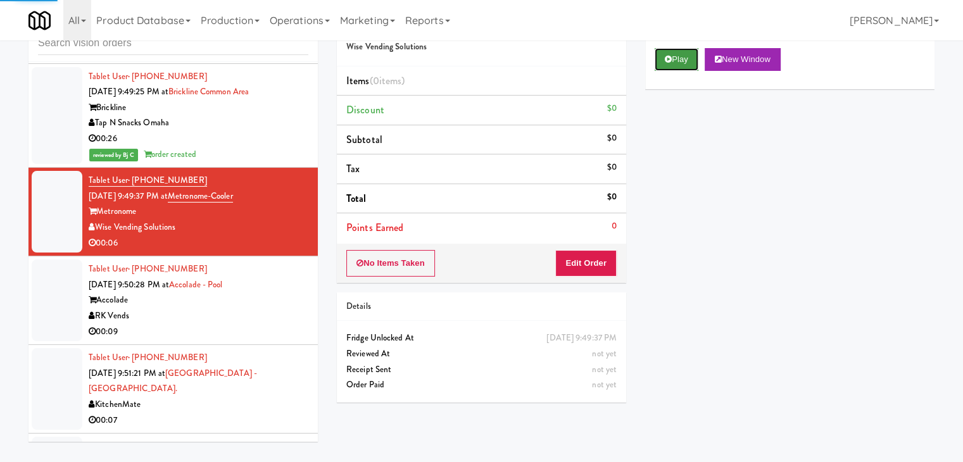
click at [666, 69] on button "Play" at bounding box center [677, 59] width 44 height 23
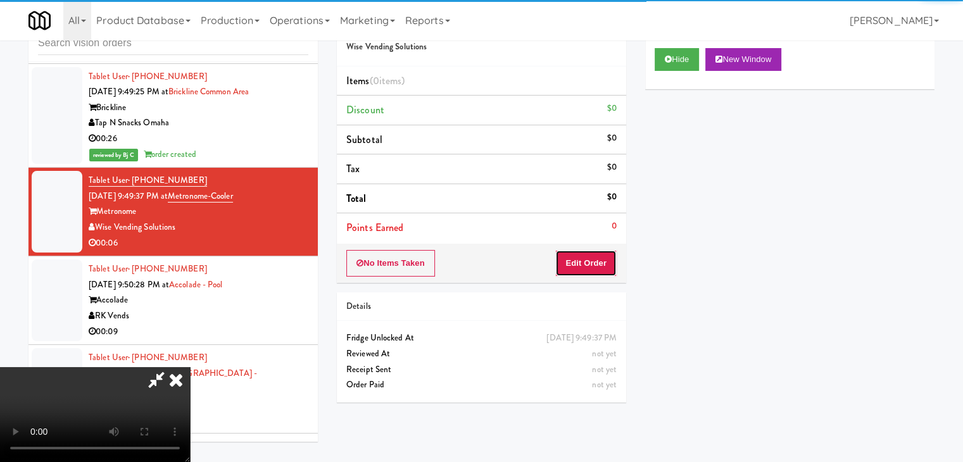
click at [587, 256] on button "Edit Order" at bounding box center [586, 263] width 61 height 27
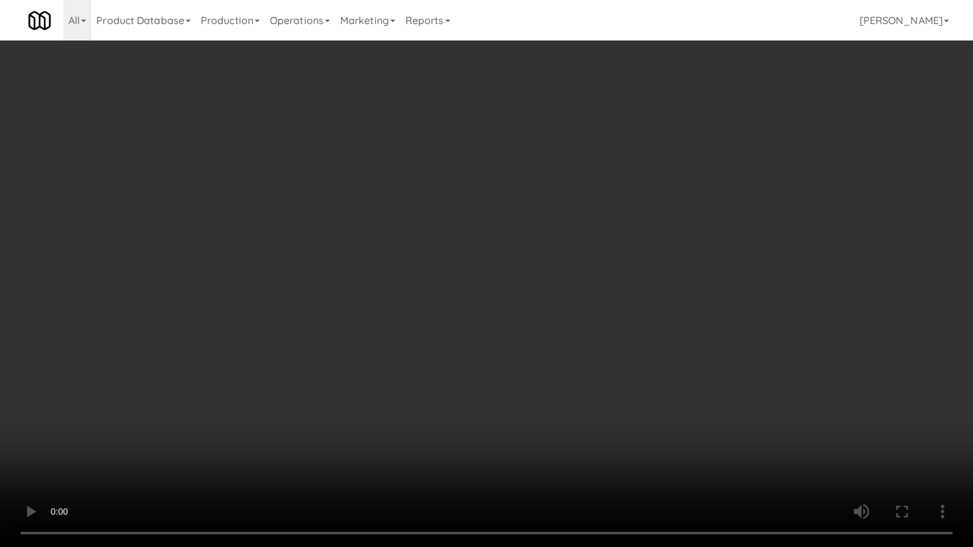
click at [592, 310] on video at bounding box center [486, 273] width 973 height 547
click at [604, 275] on video at bounding box center [486, 273] width 973 height 547
drag, startPoint x: 604, startPoint y: 275, endPoint x: 664, endPoint y: 140, distance: 148.0
click at [605, 270] on video at bounding box center [486, 273] width 973 height 547
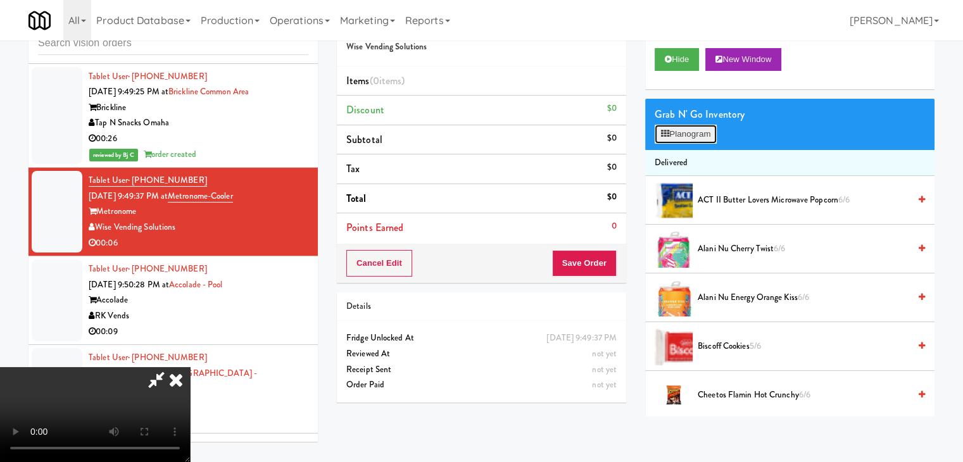
click at [692, 129] on button "Planogram" at bounding box center [686, 134] width 62 height 19
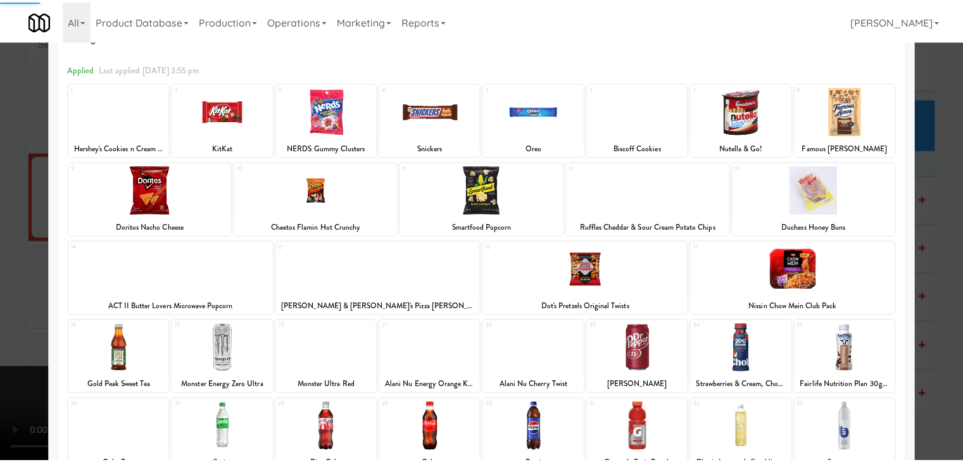
scroll to position [160, 0]
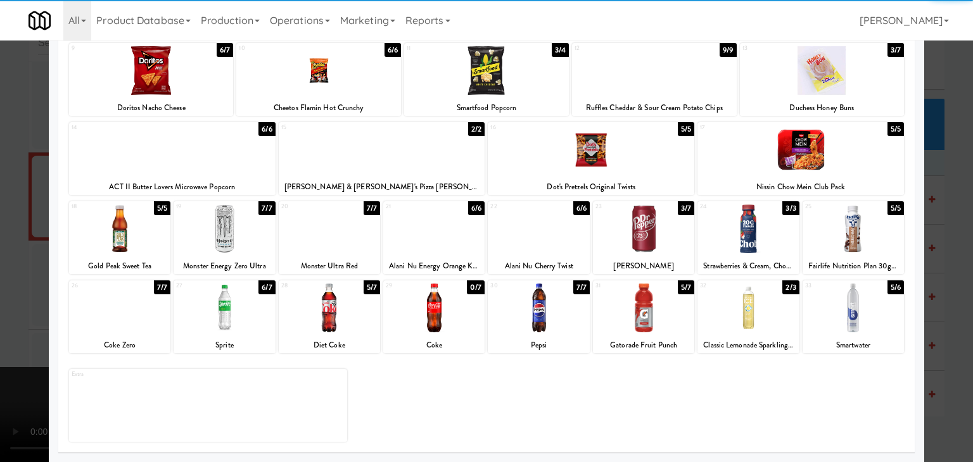
click at [317, 315] on div at bounding box center [329, 308] width 101 height 49
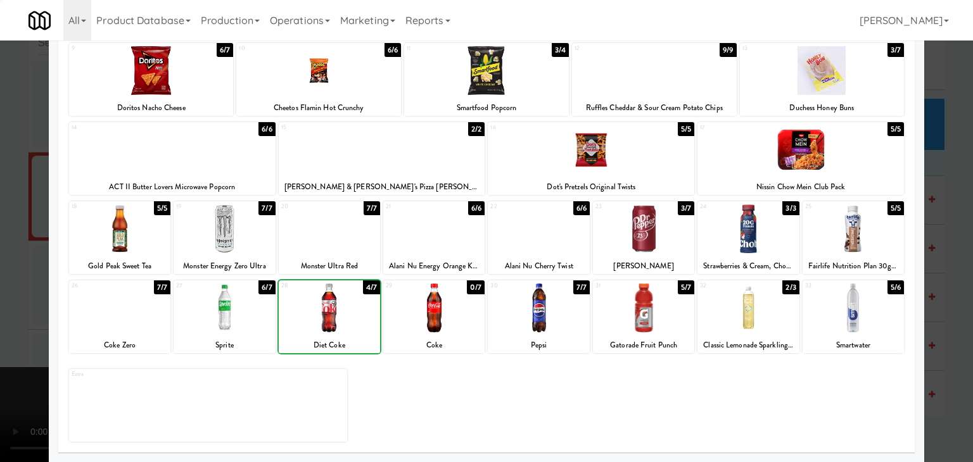
drag, startPoint x: 0, startPoint y: 277, endPoint x: 246, endPoint y: 279, distance: 246.4
click at [9, 274] on div at bounding box center [486, 231] width 973 height 462
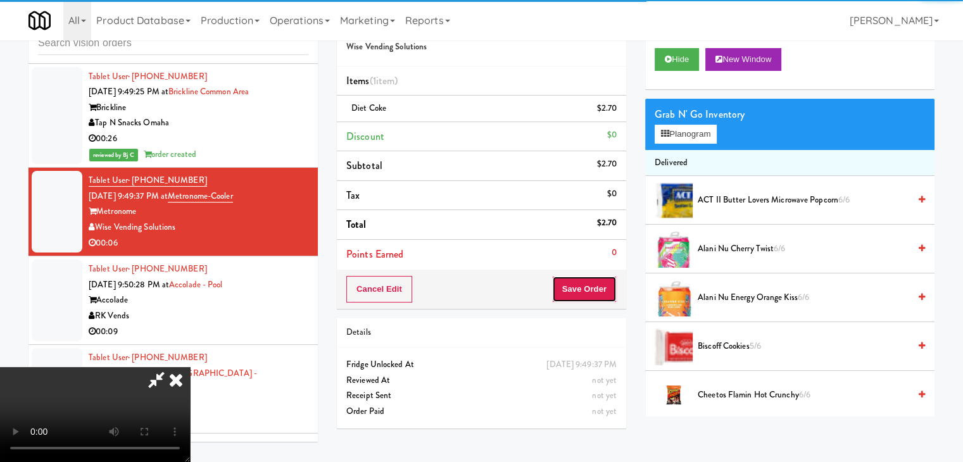
click at [612, 301] on button "Save Order" at bounding box center [584, 289] width 65 height 27
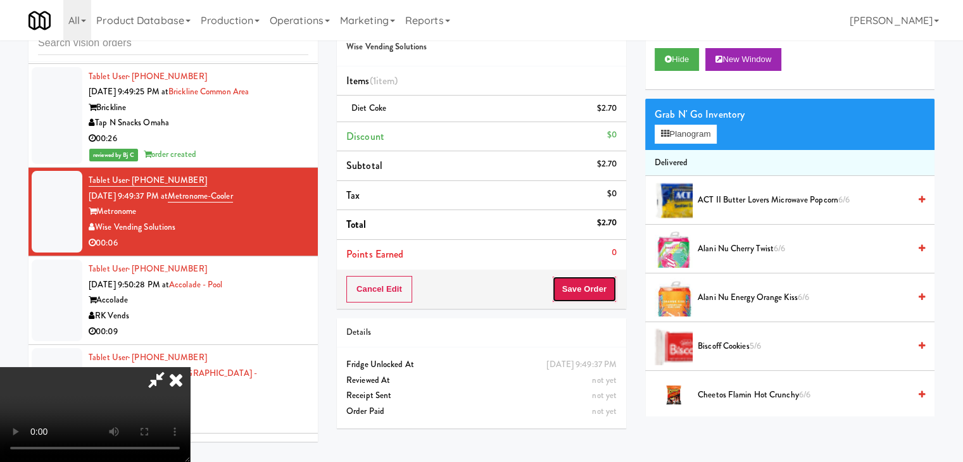
click at [611, 300] on button "Save Order" at bounding box center [584, 289] width 65 height 27
click at [611, 300] on body "Are you sure you want to update this order? Okay Cancel Okay Are you sure you w…" at bounding box center [481, 231] width 963 height 462
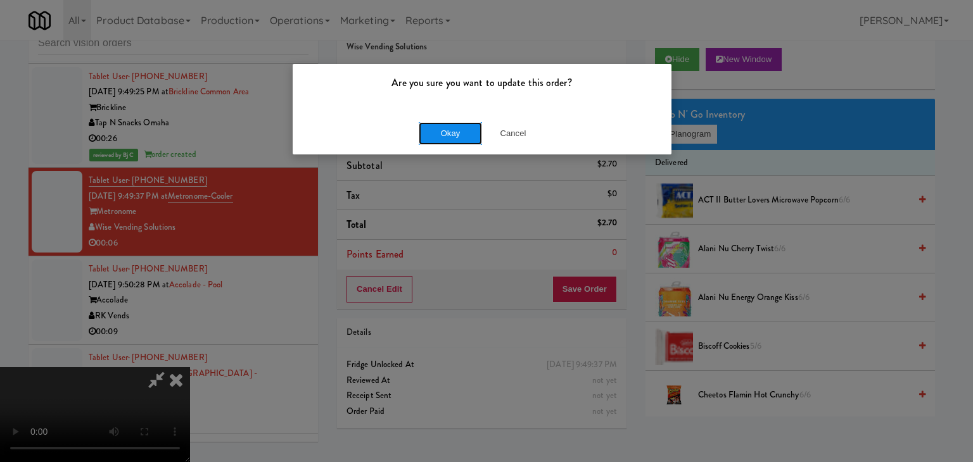
click at [459, 134] on button "Okay" at bounding box center [450, 133] width 63 height 23
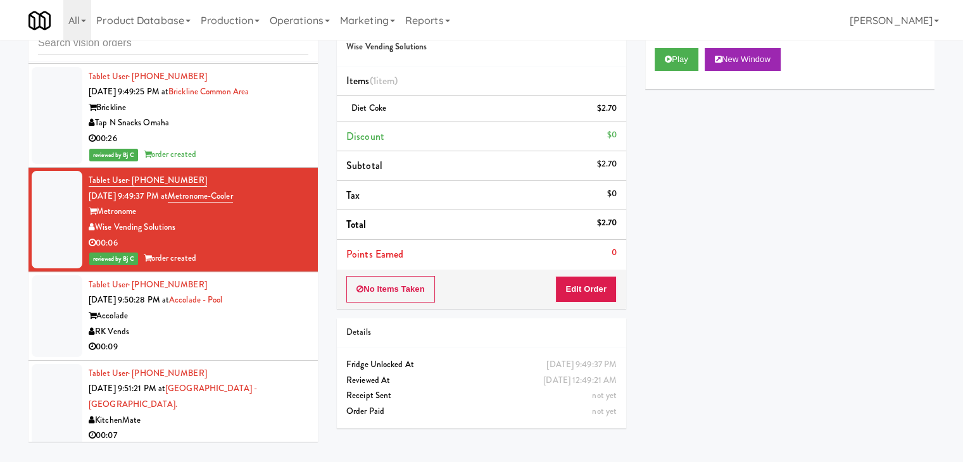
click at [224, 324] on div "RK Vends" at bounding box center [199, 332] width 220 height 16
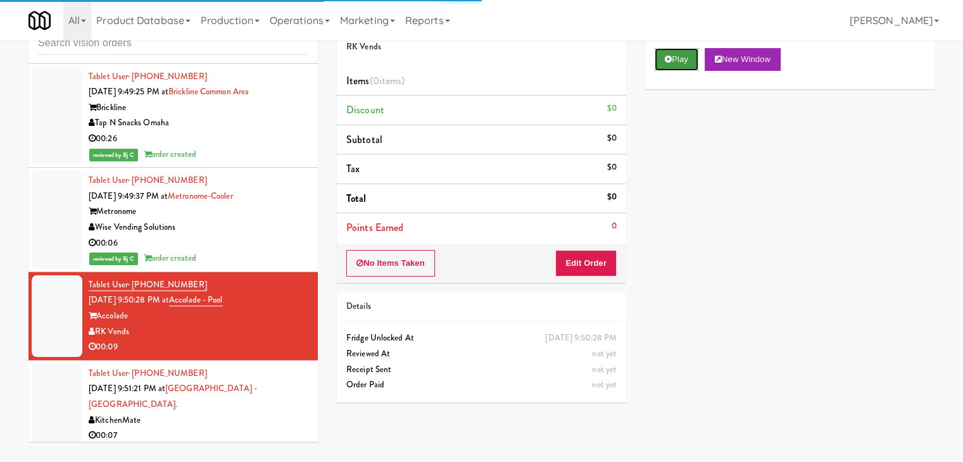
click at [670, 61] on icon at bounding box center [668, 59] width 7 height 8
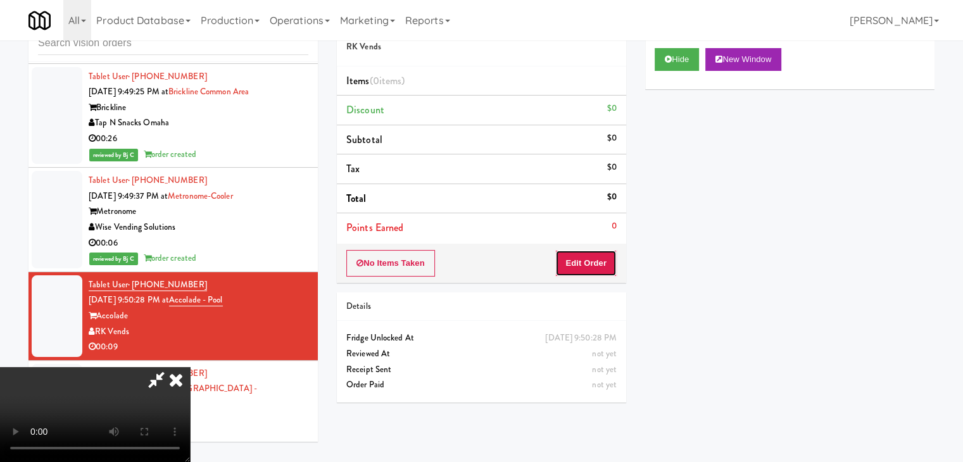
click at [594, 258] on button "Edit Order" at bounding box center [586, 263] width 61 height 27
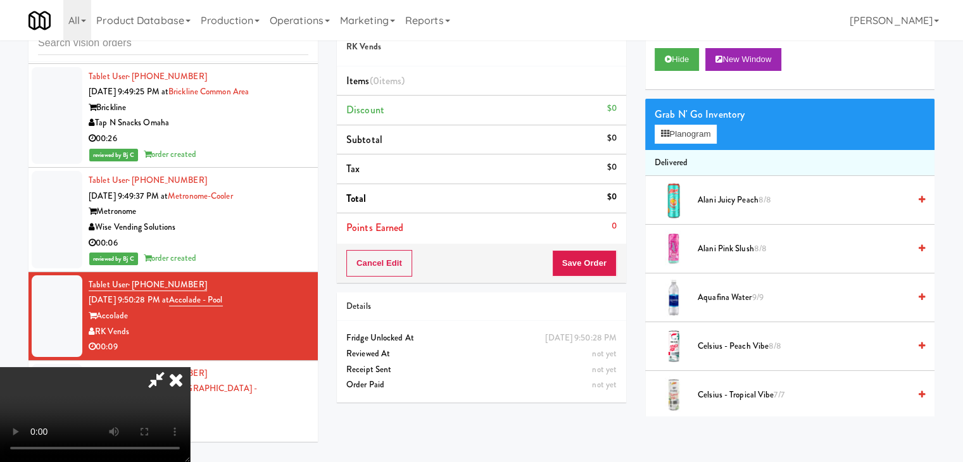
click at [190, 367] on video at bounding box center [95, 414] width 190 height 95
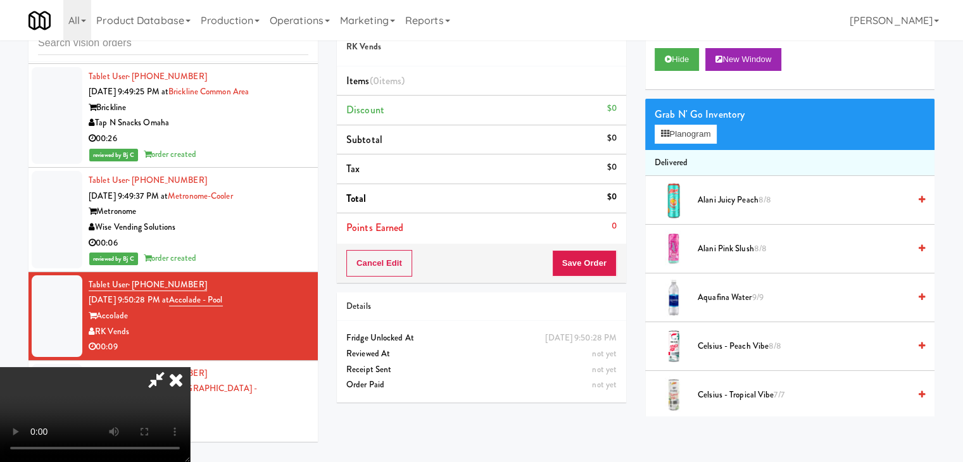
click at [190, 367] on video at bounding box center [95, 414] width 190 height 95
click at [605, 267] on button "Save Order" at bounding box center [584, 263] width 65 height 27
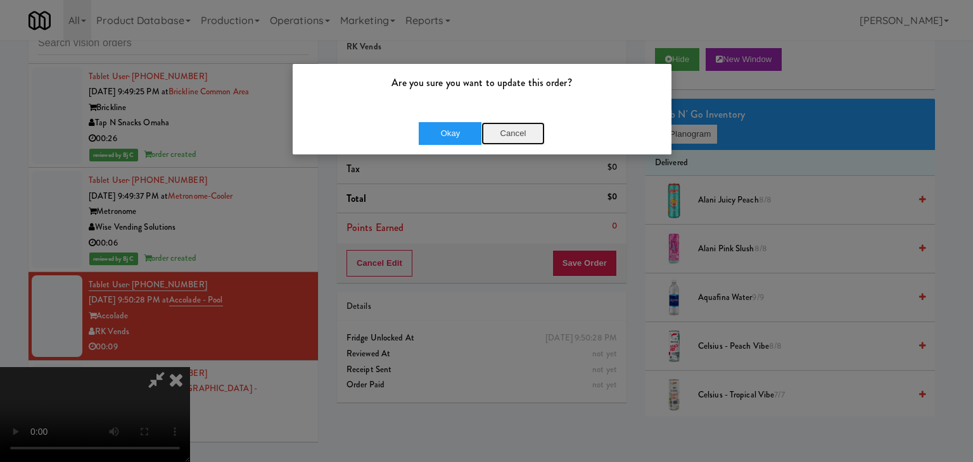
click at [508, 132] on button "Cancel" at bounding box center [512, 133] width 63 height 23
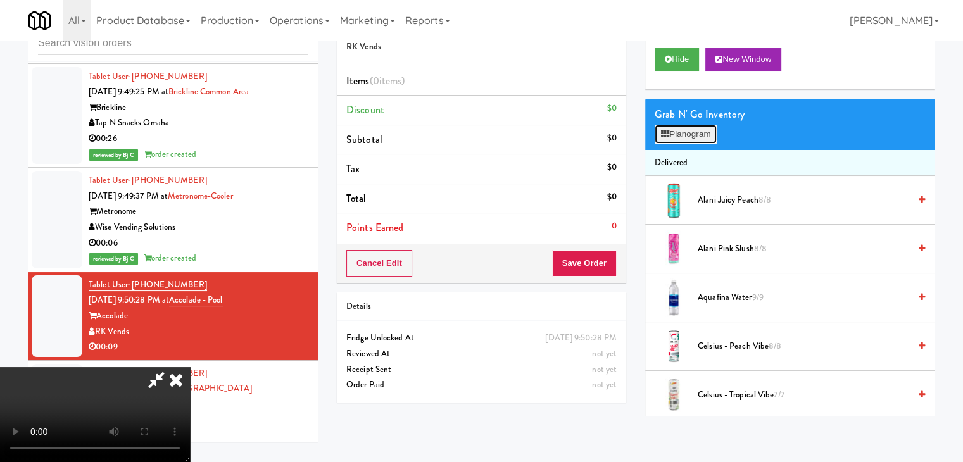
click at [668, 130] on icon at bounding box center [665, 134] width 8 height 8
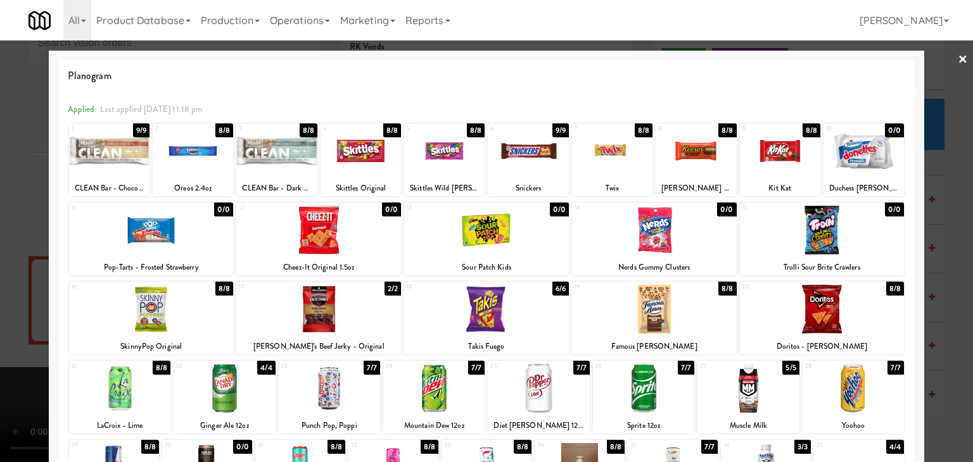
click at [766, 148] on div at bounding box center [780, 151] width 80 height 49
drag, startPoint x: 0, startPoint y: 228, endPoint x: 178, endPoint y: 236, distance: 178.2
click at [1, 228] on div at bounding box center [486, 231] width 973 height 462
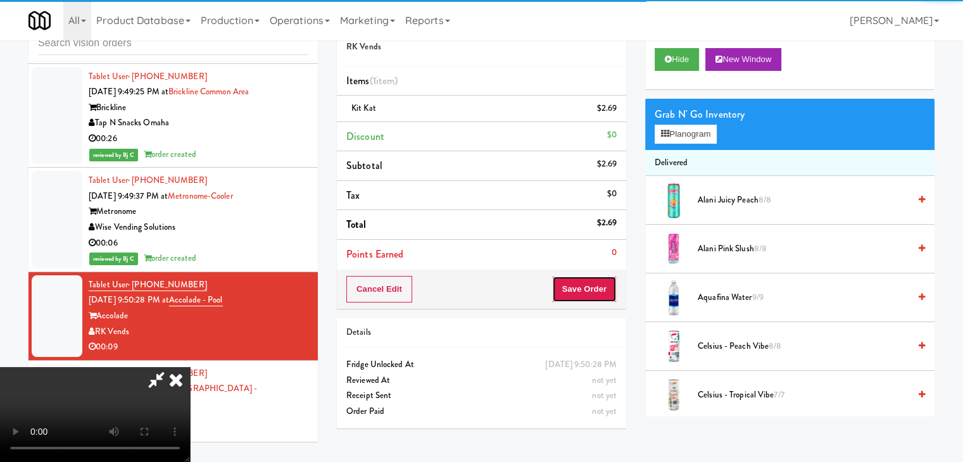
click at [594, 293] on button "Save Order" at bounding box center [584, 289] width 65 height 27
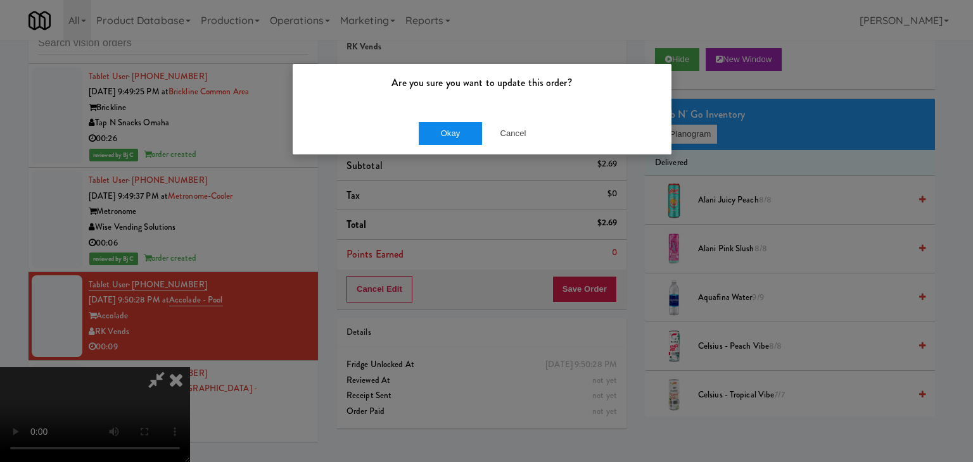
click at [431, 123] on div "Okay Cancel" at bounding box center [482, 133] width 379 height 42
click at [430, 125] on button "Okay" at bounding box center [450, 133] width 63 height 23
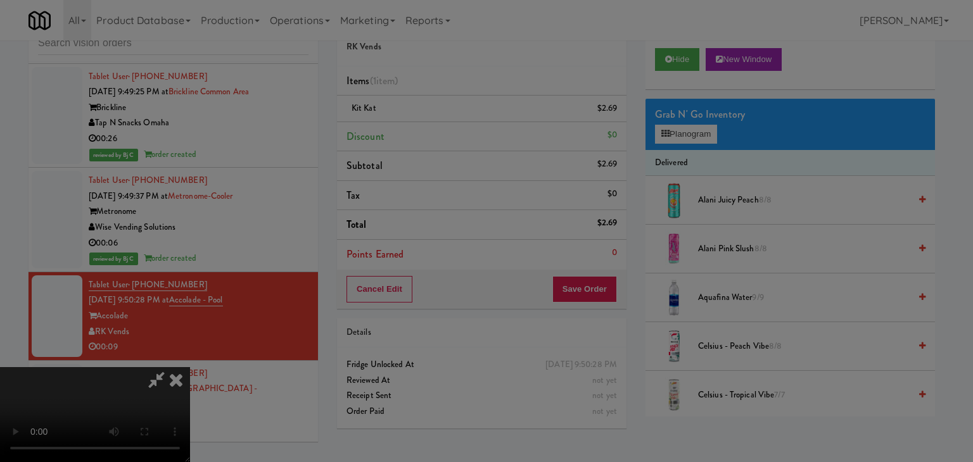
click at [430, 122] on button "Okay" at bounding box center [450, 110] width 63 height 23
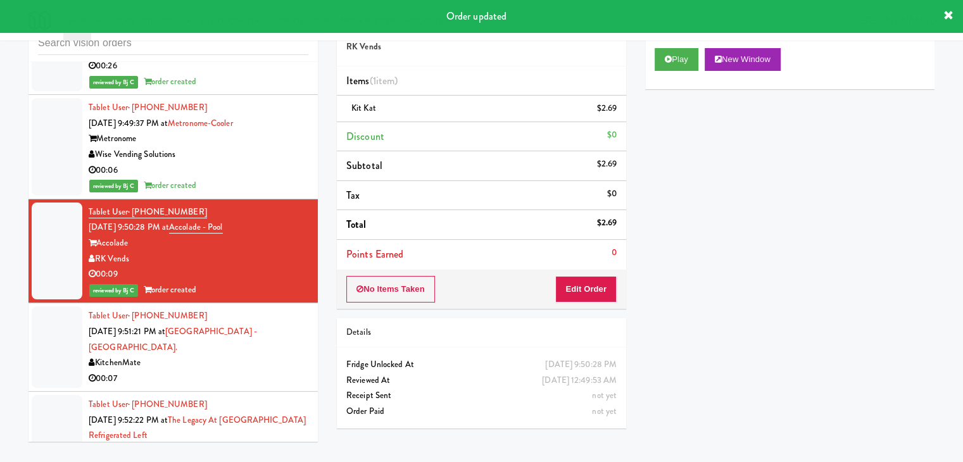
scroll to position [12502, 0]
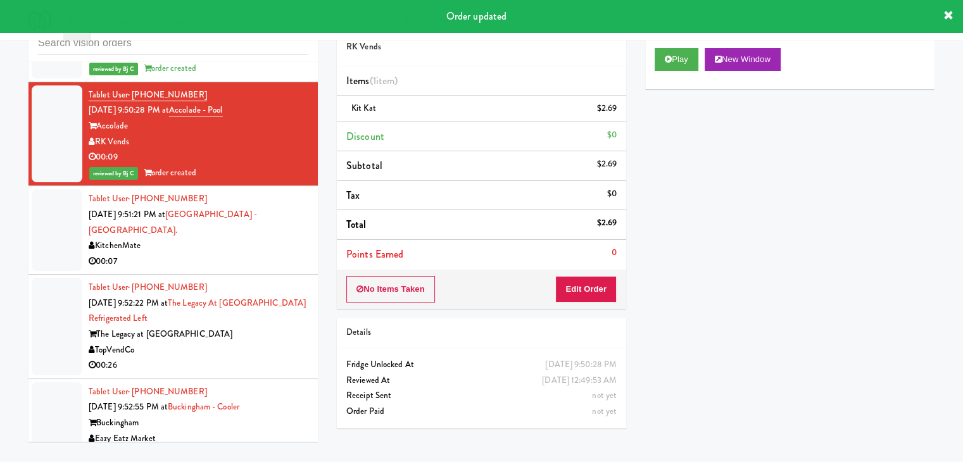
click at [256, 254] on div "00:07" at bounding box center [199, 262] width 220 height 16
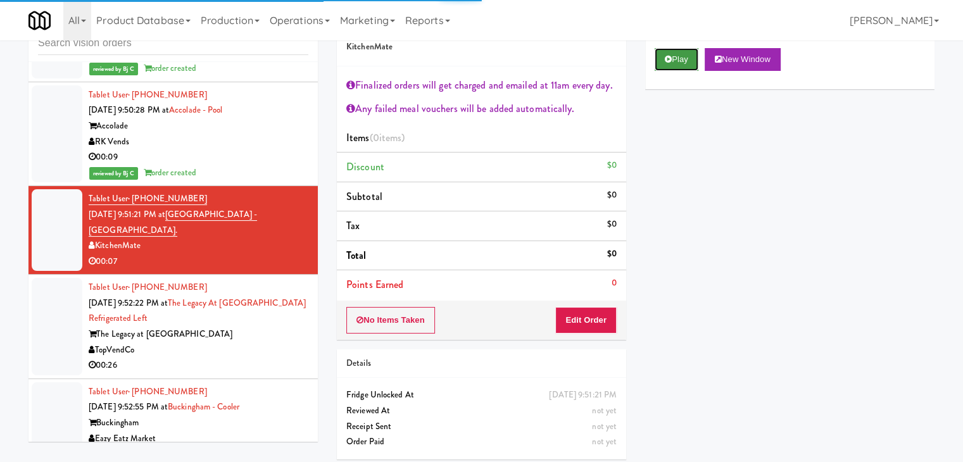
click at [671, 66] on button "Play" at bounding box center [677, 59] width 44 height 23
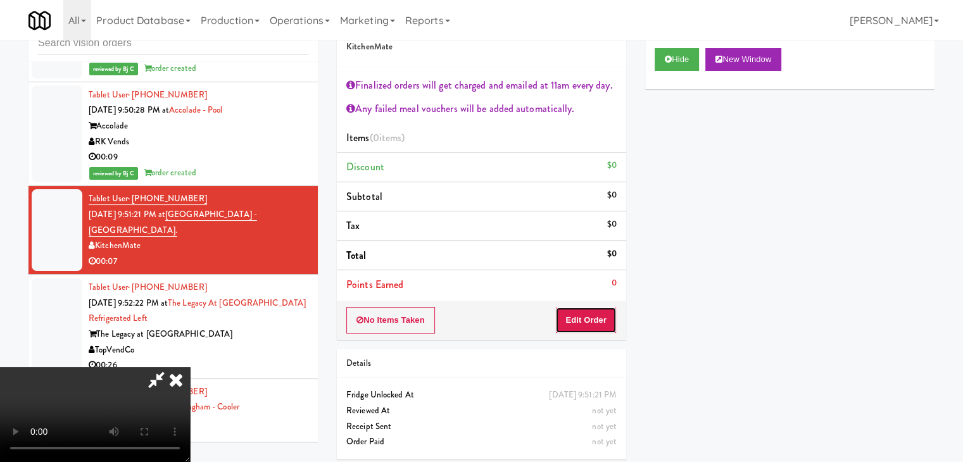
click at [587, 319] on button "Edit Order" at bounding box center [586, 320] width 61 height 27
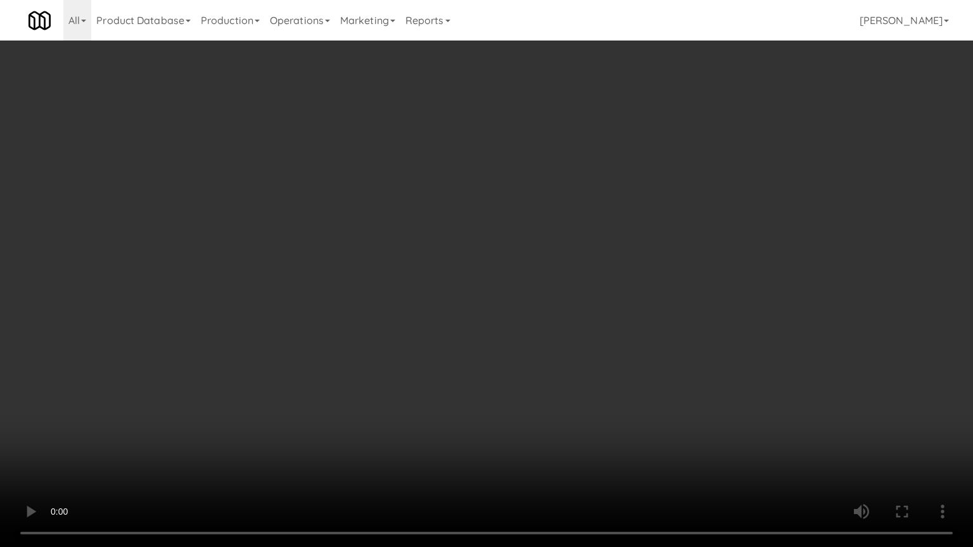
click at [513, 404] on video at bounding box center [486, 273] width 973 height 547
click at [519, 403] on video at bounding box center [486, 273] width 973 height 547
click at [527, 396] on video at bounding box center [486, 273] width 973 height 547
click at [528, 393] on video at bounding box center [486, 273] width 973 height 547
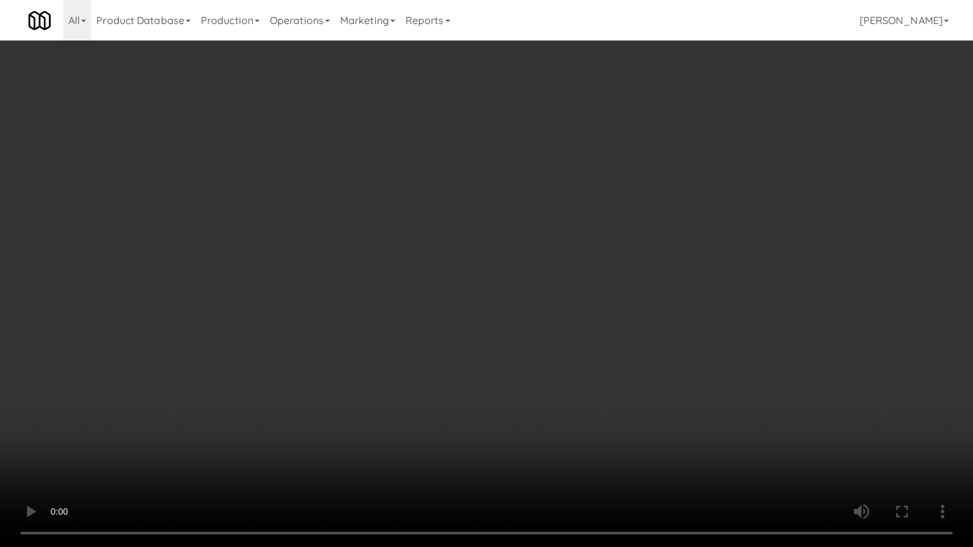
click at [528, 393] on video at bounding box center [486, 273] width 973 height 547
click at [530, 390] on video at bounding box center [486, 273] width 973 height 547
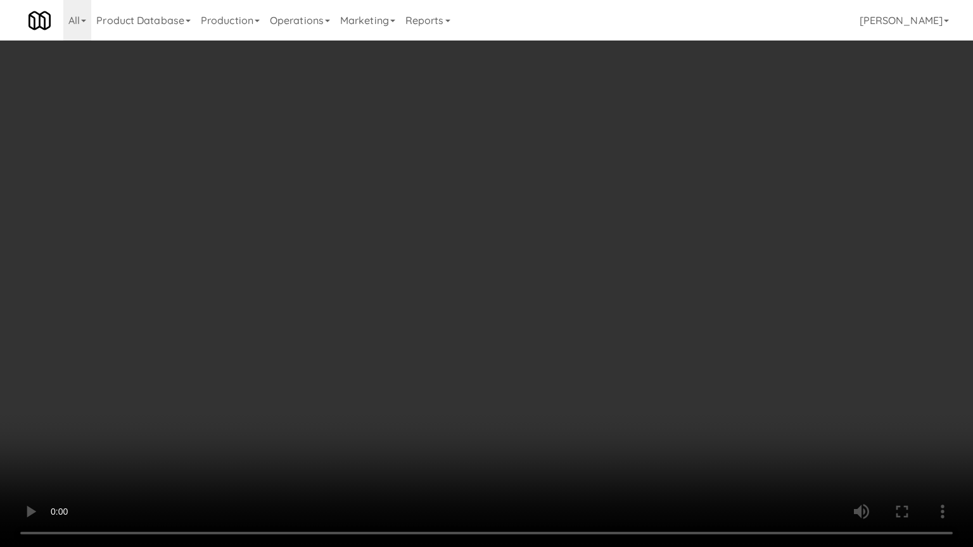
click at [559, 368] on video at bounding box center [486, 273] width 973 height 547
drag, startPoint x: 559, startPoint y: 368, endPoint x: 590, endPoint y: 248, distance: 124.1
click at [559, 365] on video at bounding box center [486, 273] width 973 height 547
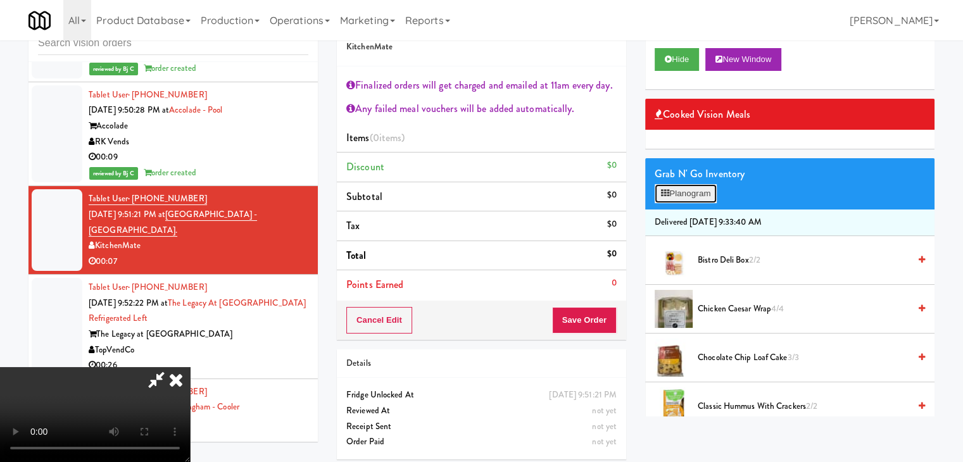
click at [709, 195] on button "Planogram" at bounding box center [686, 193] width 62 height 19
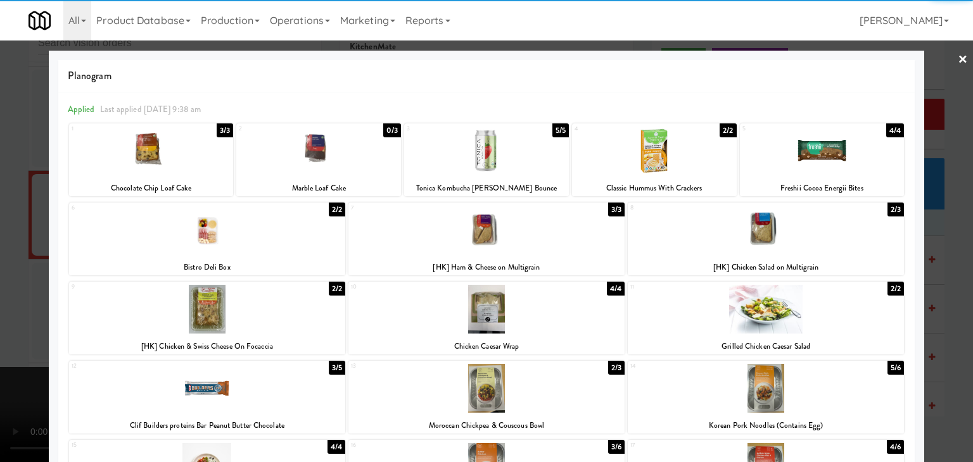
click at [499, 157] on div at bounding box center [486, 151] width 165 height 49
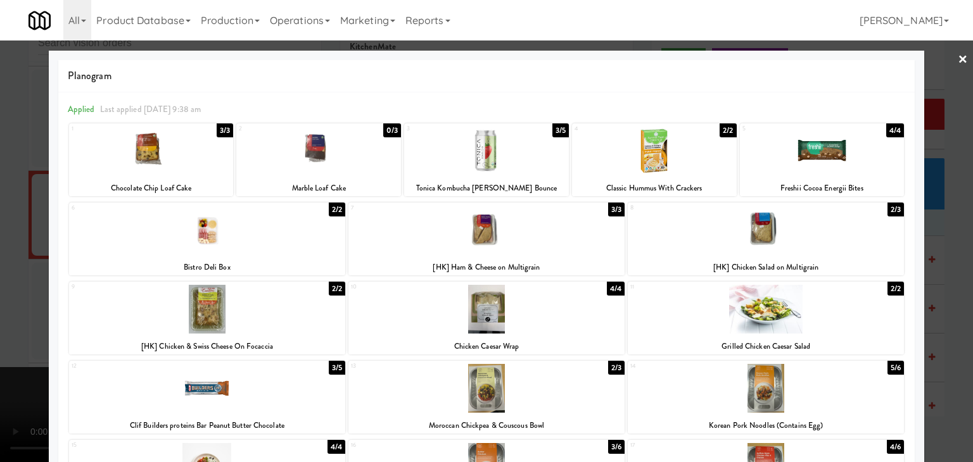
drag, startPoint x: 1, startPoint y: 211, endPoint x: 127, endPoint y: 206, distance: 125.5
click at [6, 210] on div at bounding box center [486, 231] width 973 height 462
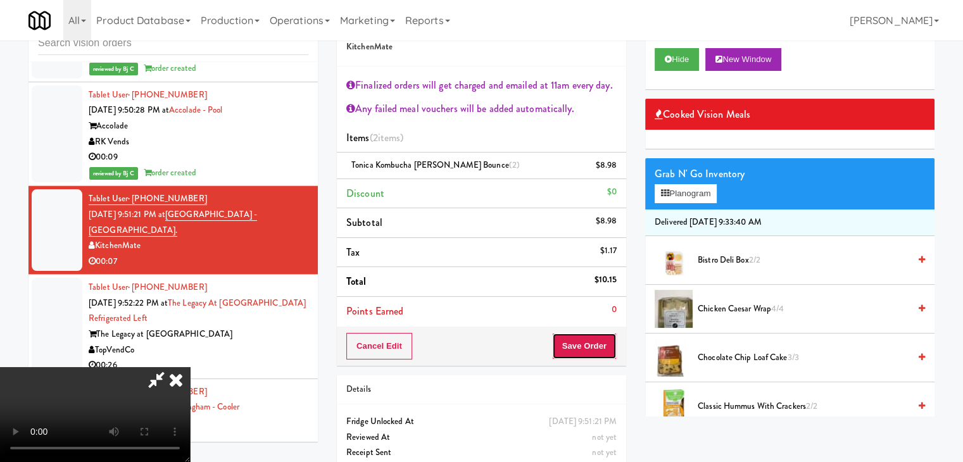
click at [588, 350] on button "Save Order" at bounding box center [584, 346] width 65 height 27
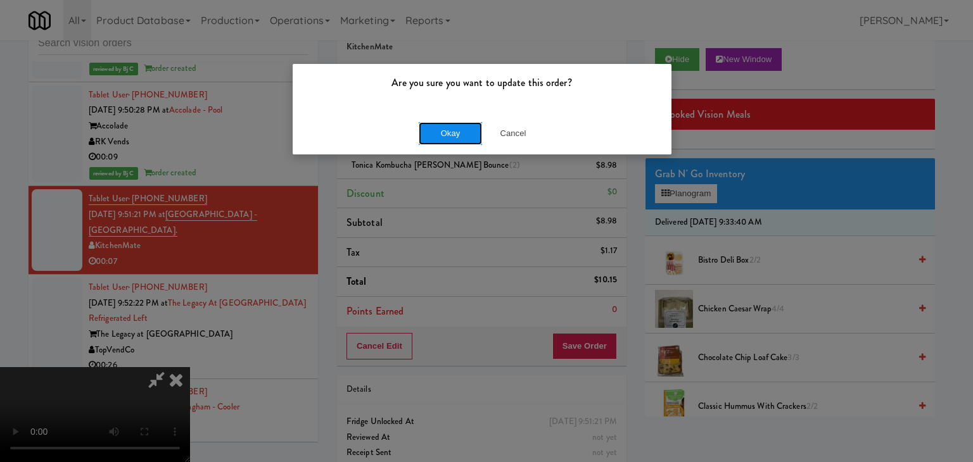
click at [458, 135] on button "Okay" at bounding box center [450, 133] width 63 height 23
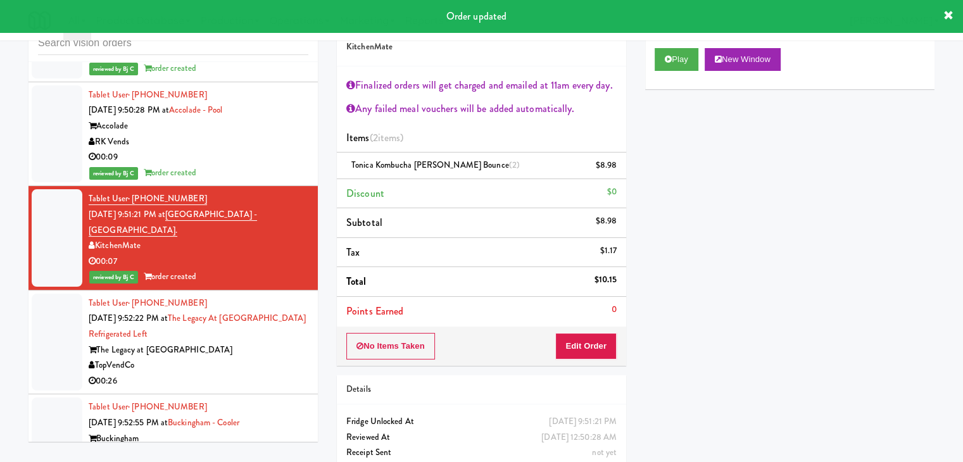
click at [257, 358] on div "TopVendCo" at bounding box center [199, 366] width 220 height 16
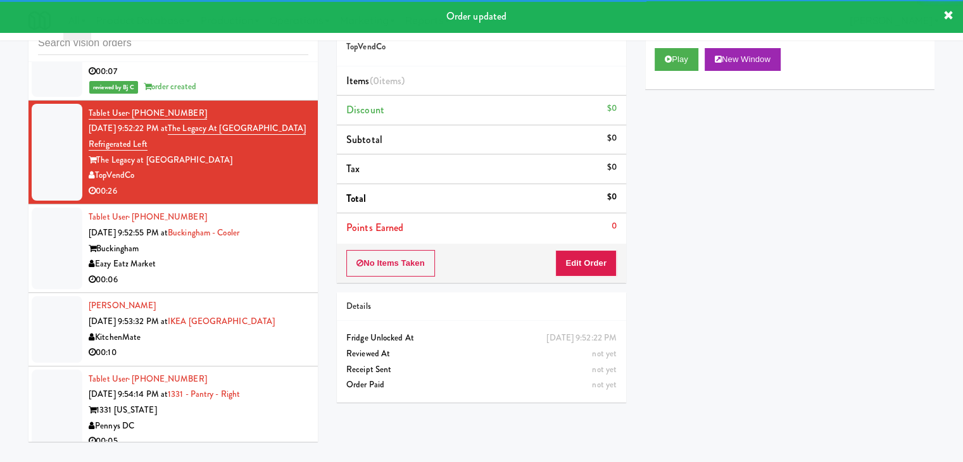
scroll to position [12692, 0]
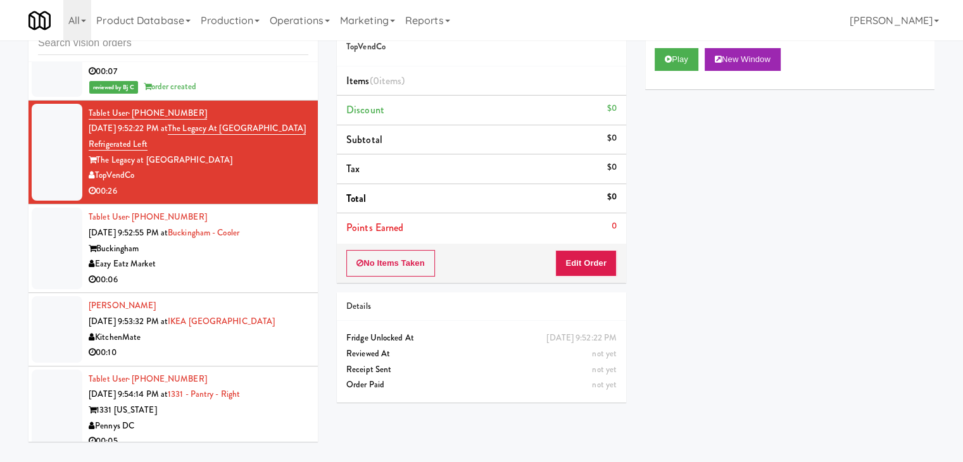
click at [266, 272] on div "00:06" at bounding box center [199, 280] width 220 height 16
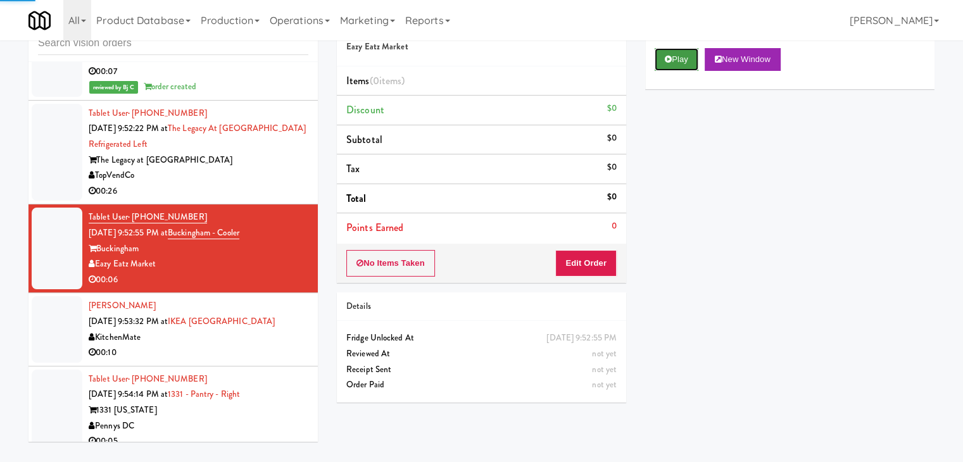
click at [682, 56] on button "Play" at bounding box center [677, 59] width 44 height 23
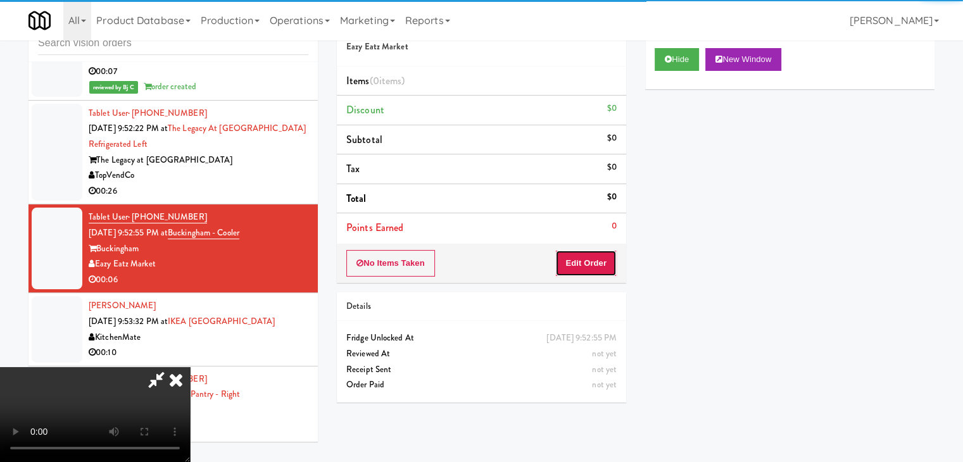
click at [603, 264] on button "Edit Order" at bounding box center [586, 263] width 61 height 27
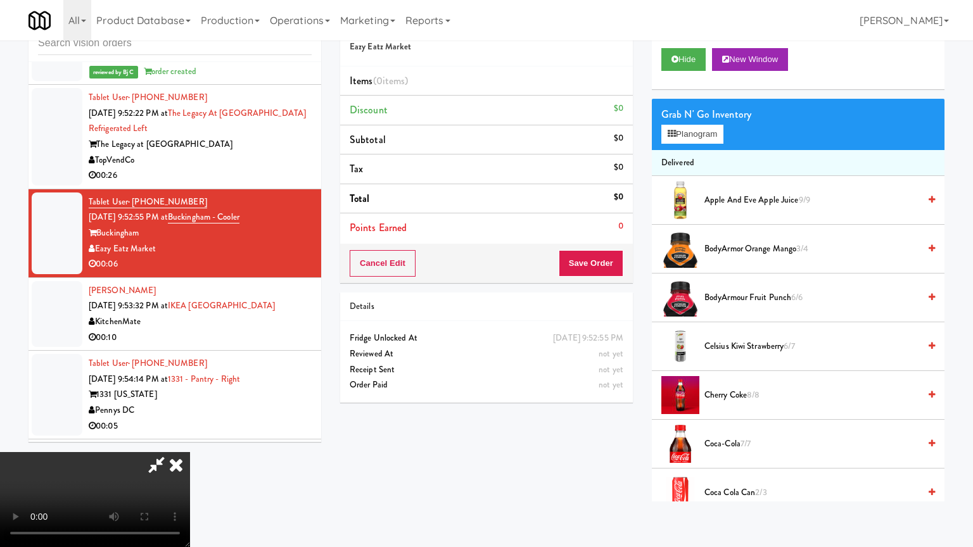
click at [190, 452] on video at bounding box center [95, 499] width 190 height 95
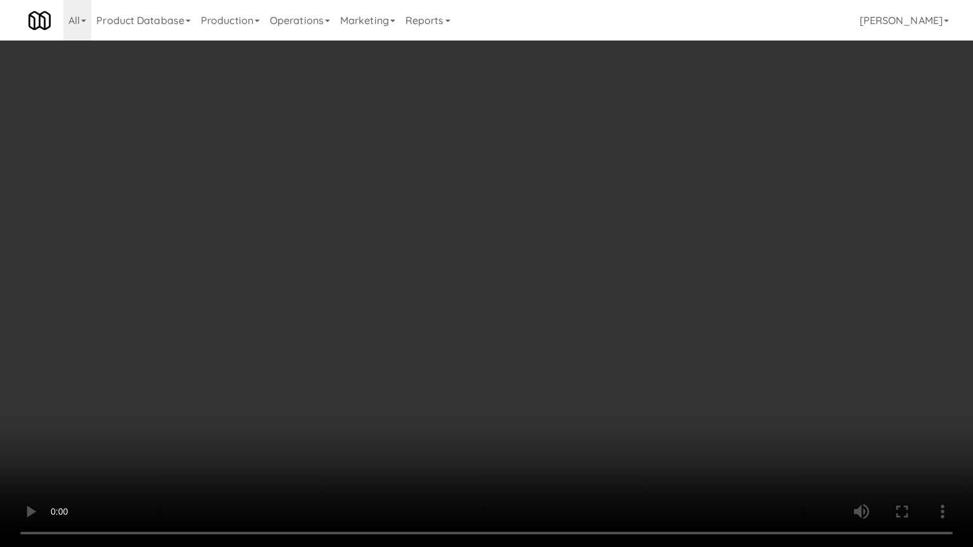
click at [580, 329] on video at bounding box center [486, 273] width 973 height 547
click at [584, 327] on video at bounding box center [486, 273] width 973 height 547
click at [584, 326] on video at bounding box center [486, 273] width 973 height 547
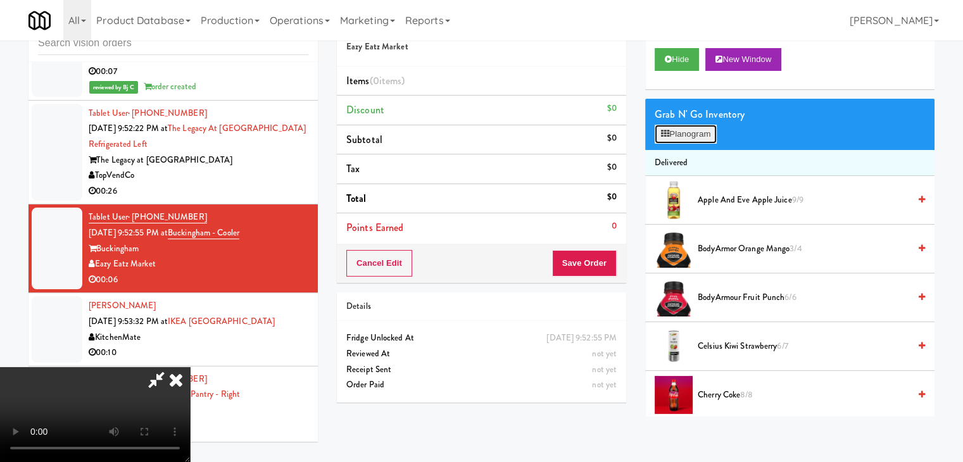
click at [684, 132] on button "Planogram" at bounding box center [686, 134] width 62 height 19
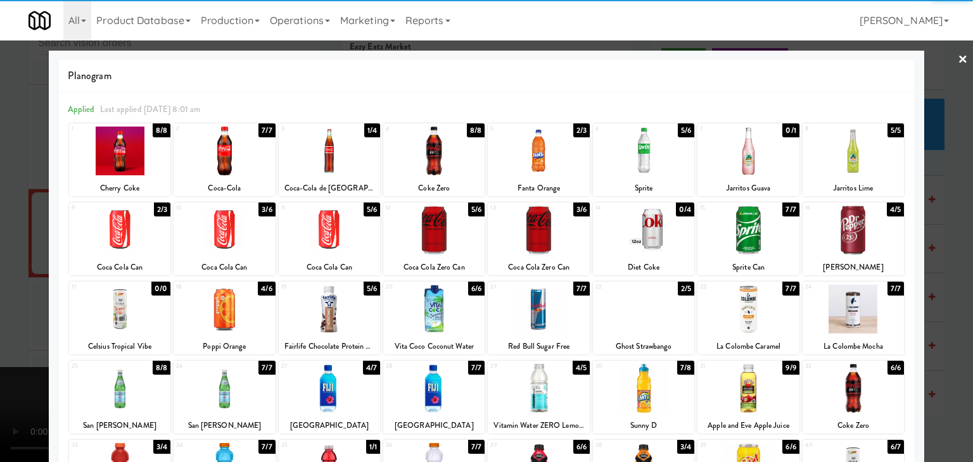
click at [854, 234] on div at bounding box center [853, 230] width 101 height 49
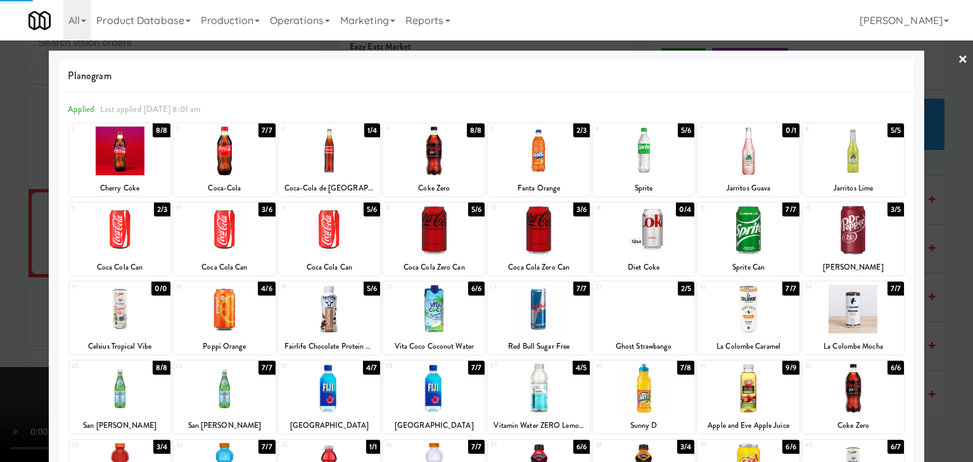
click at [938, 243] on div at bounding box center [486, 231] width 973 height 462
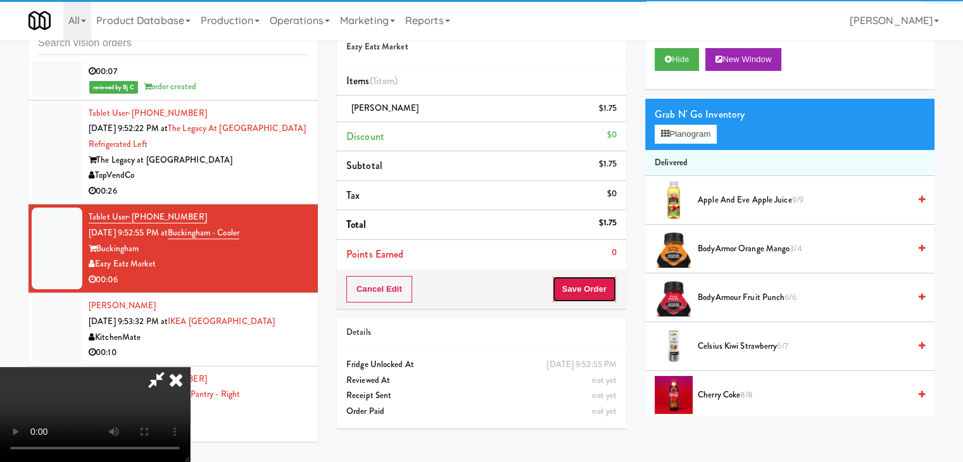
click at [609, 292] on button "Save Order" at bounding box center [584, 289] width 65 height 27
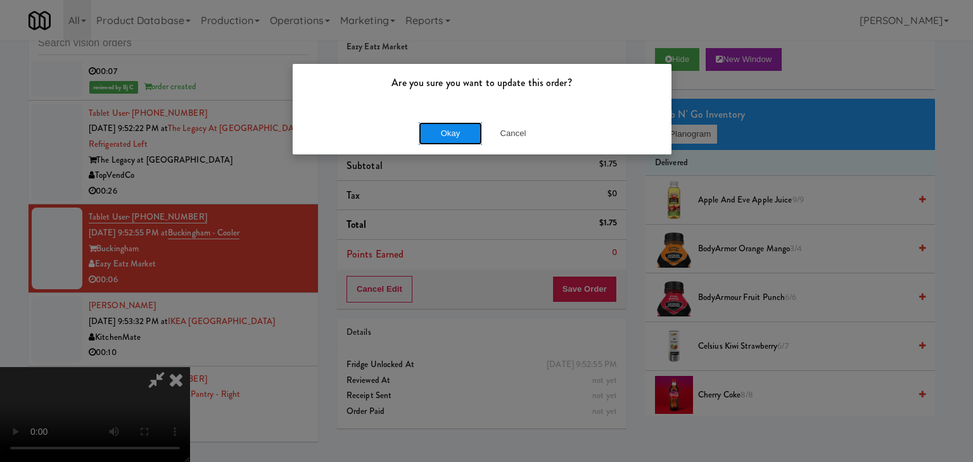
click at [447, 138] on button "Okay" at bounding box center [450, 133] width 63 height 23
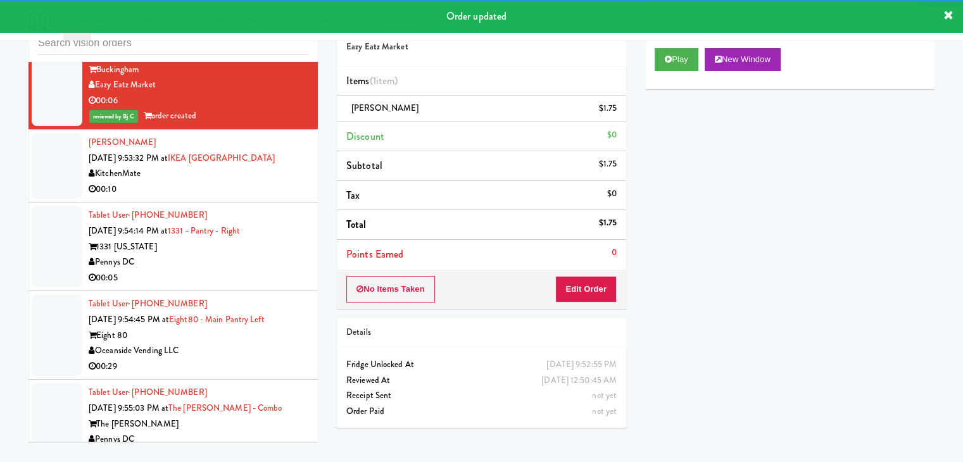
scroll to position [12882, 0]
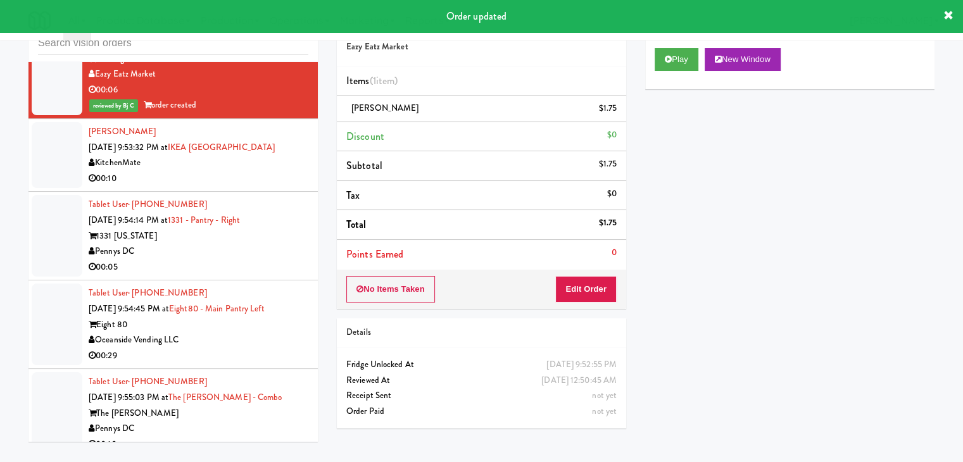
click at [259, 155] on div "KitchenMate" at bounding box center [199, 163] width 220 height 16
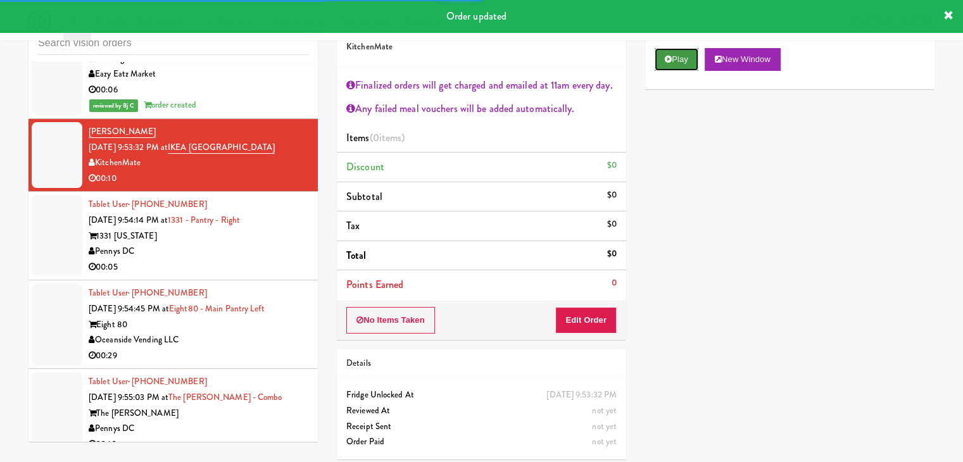
click at [677, 68] on button "Play" at bounding box center [677, 59] width 44 height 23
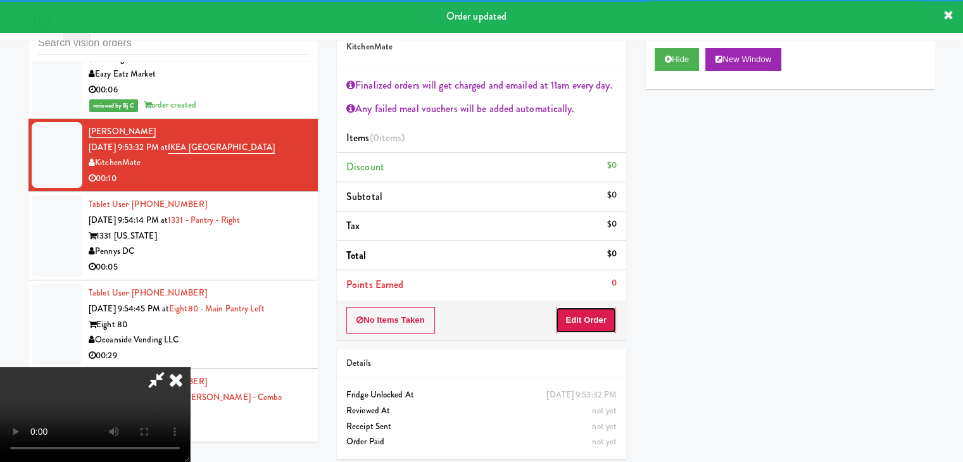
click at [599, 326] on button "Edit Order" at bounding box center [586, 320] width 61 height 27
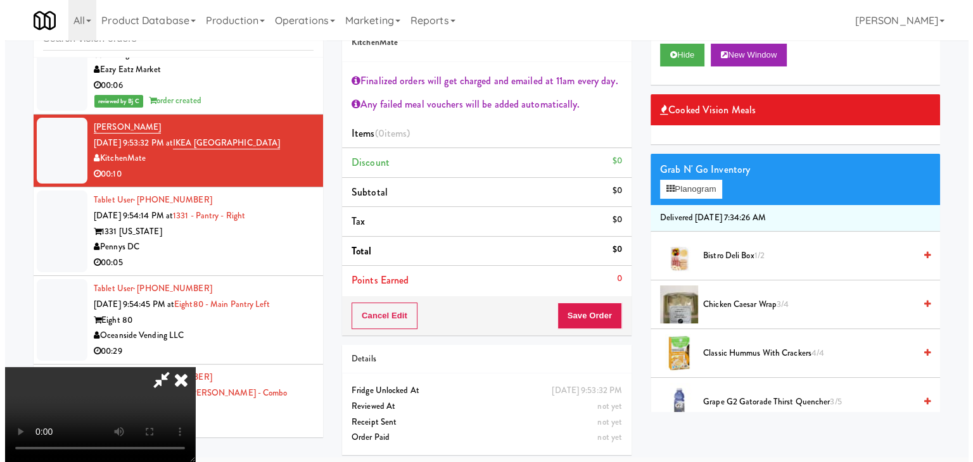
scroll to position [46, 0]
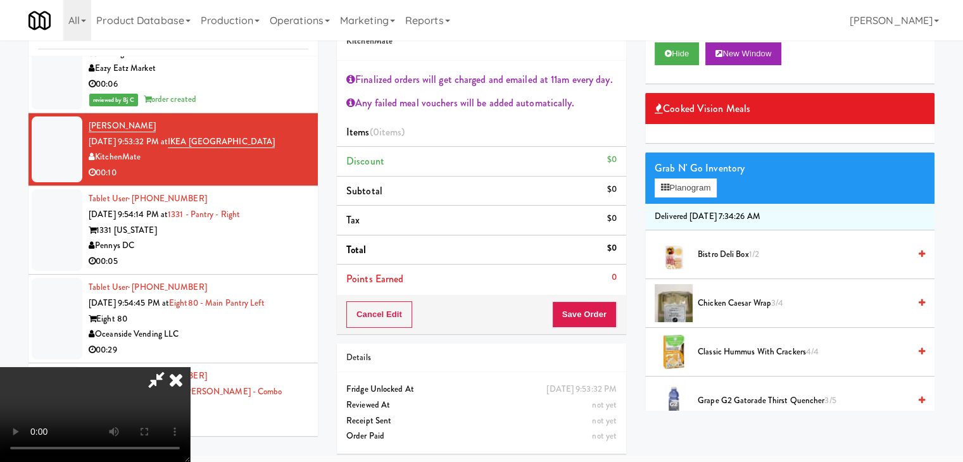
click at [190, 405] on video at bounding box center [95, 414] width 190 height 95
click at [190, 406] on video at bounding box center [95, 414] width 190 height 95
click at [190, 401] on video at bounding box center [95, 414] width 190 height 95
click at [190, 386] on video at bounding box center [95, 414] width 190 height 95
click at [190, 367] on video at bounding box center [95, 414] width 190 height 95
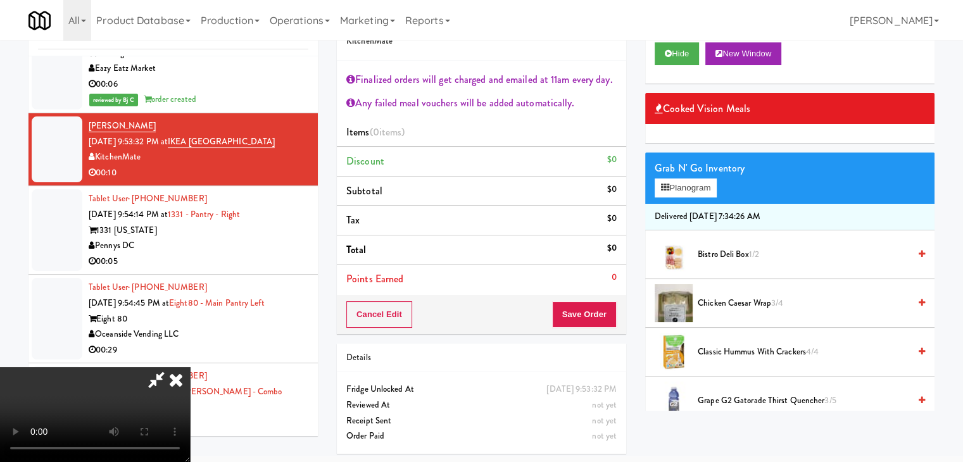
drag, startPoint x: 512, startPoint y: 205, endPoint x: 627, endPoint y: 194, distance: 115.9
click at [190, 367] on video at bounding box center [95, 414] width 190 height 95
click at [701, 190] on button "Planogram" at bounding box center [686, 188] width 62 height 19
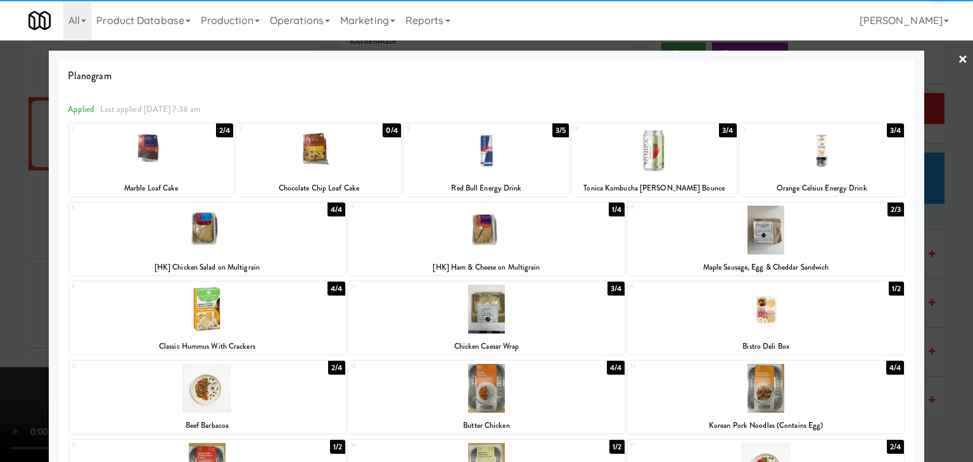
click at [799, 315] on div at bounding box center [766, 309] width 276 height 49
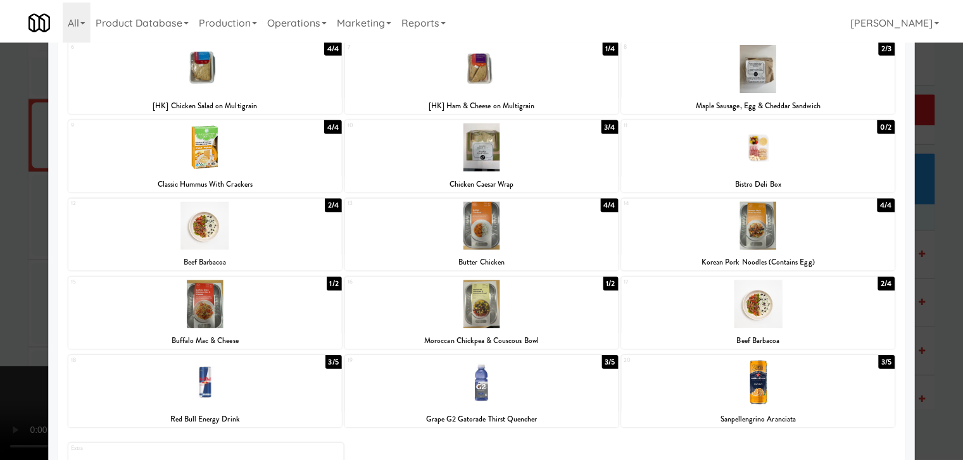
scroll to position [239, 0]
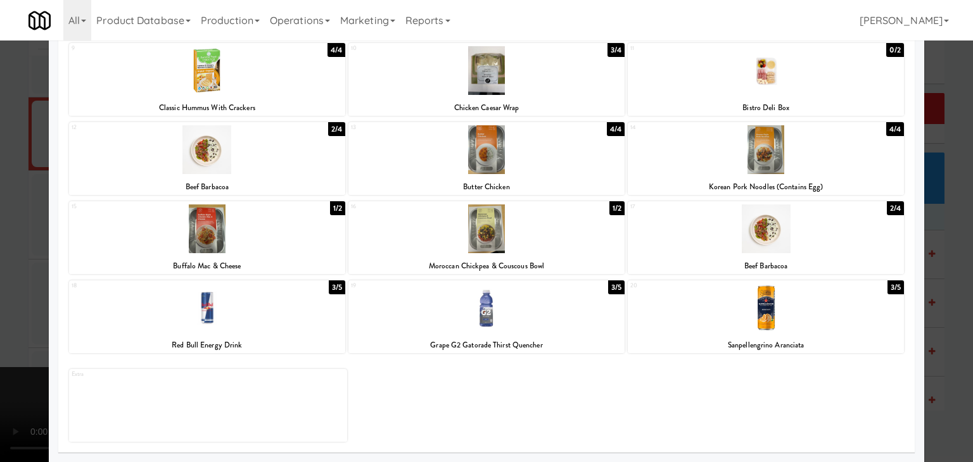
click at [499, 308] on div at bounding box center [486, 308] width 276 height 49
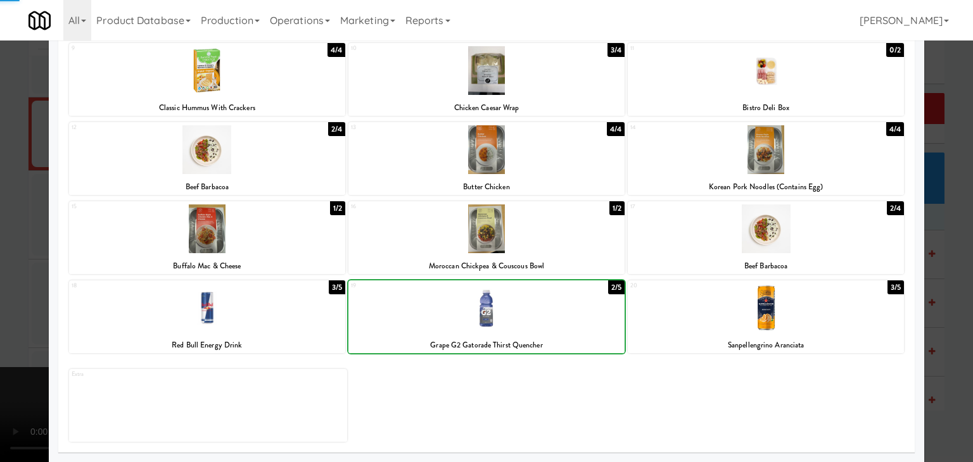
drag, startPoint x: 0, startPoint y: 283, endPoint x: 189, endPoint y: 277, distance: 189.5
click at [3, 281] on div at bounding box center [486, 231] width 973 height 462
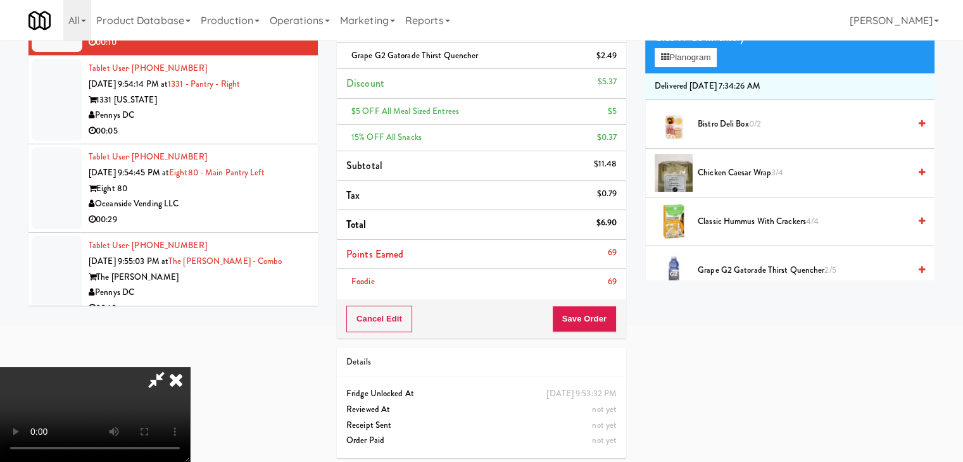
scroll to position [181, 0]
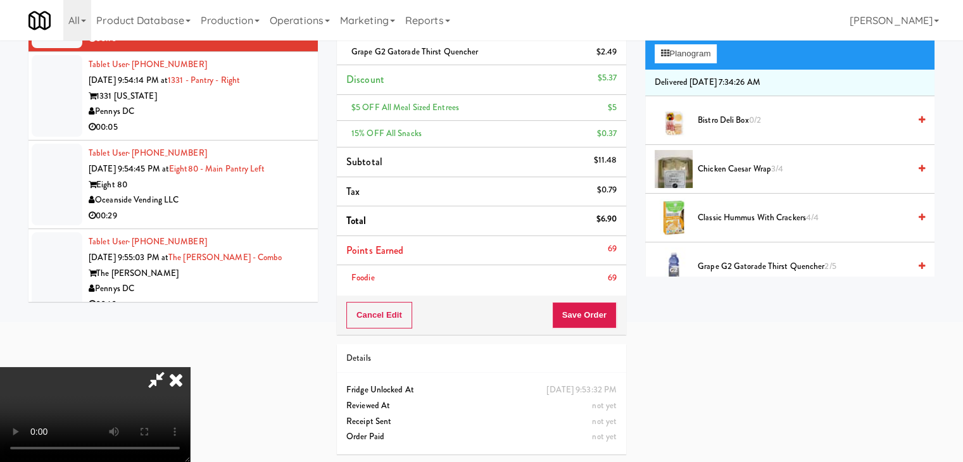
click at [606, 329] on div "Cancel Edit Save Order" at bounding box center [481, 315] width 289 height 39
click at [602, 320] on button "Save Order" at bounding box center [584, 315] width 65 height 27
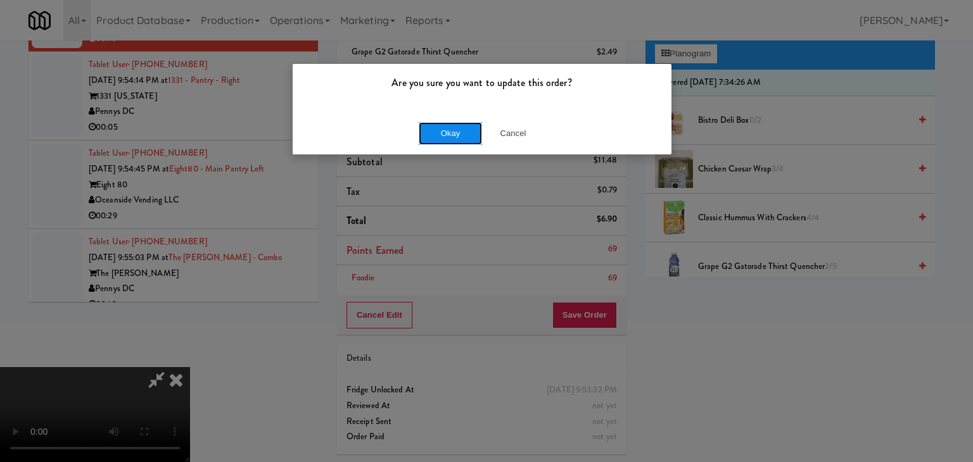
click at [453, 130] on button "Okay" at bounding box center [450, 133] width 63 height 23
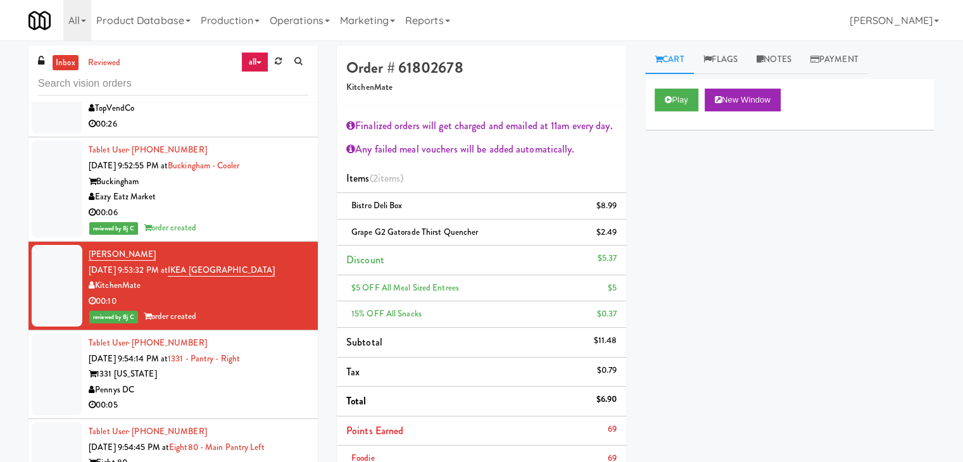
scroll to position [12819, 0]
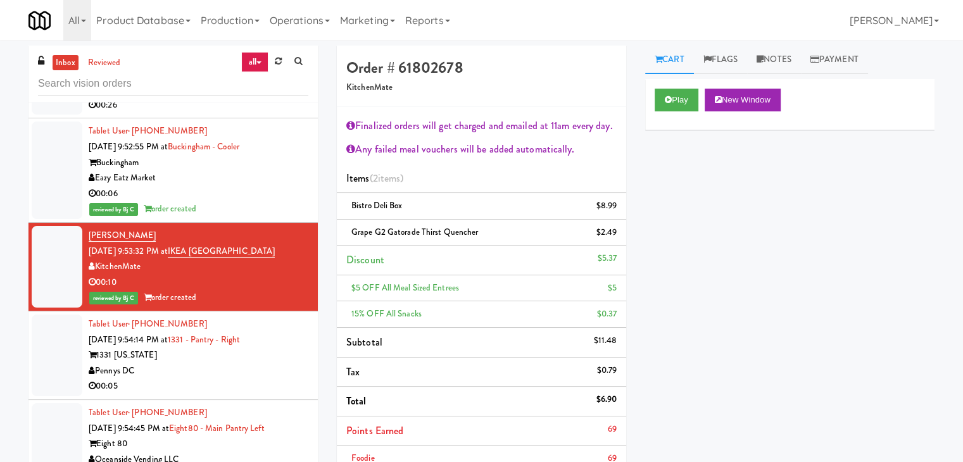
click at [212, 364] on div "Pennys DC" at bounding box center [199, 372] width 220 height 16
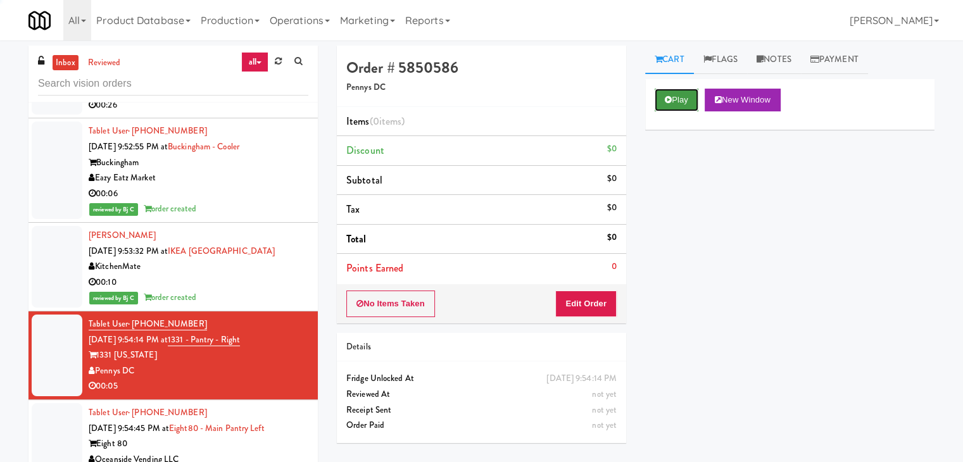
click at [663, 99] on button "Play" at bounding box center [677, 100] width 44 height 23
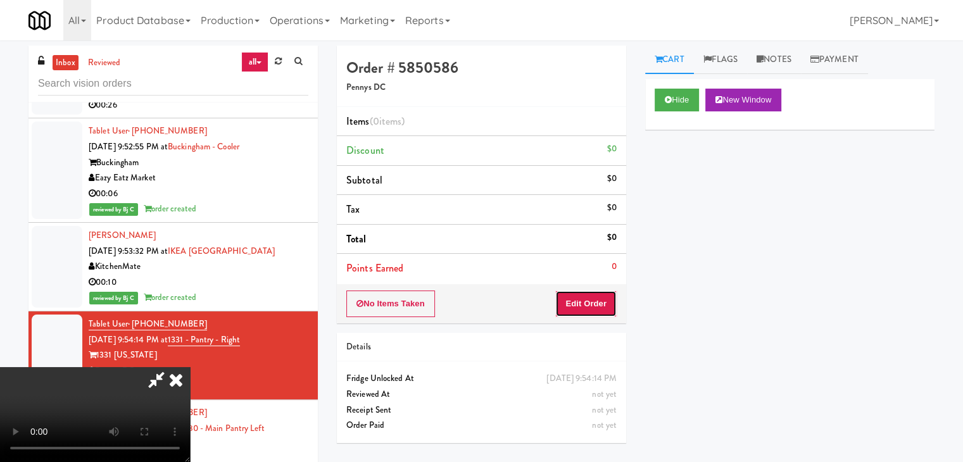
click at [595, 303] on button "Edit Order" at bounding box center [586, 304] width 61 height 27
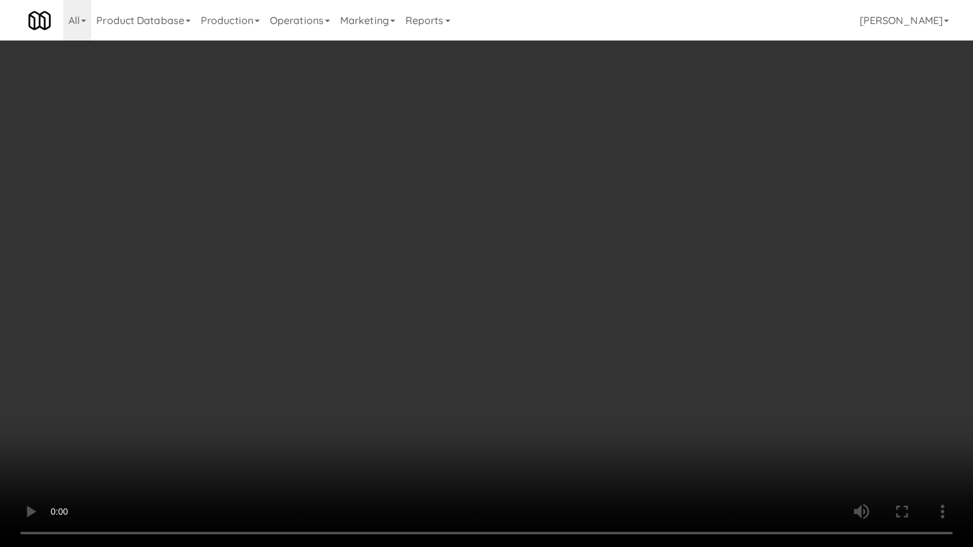
click at [573, 308] on video at bounding box center [486, 273] width 973 height 547
click at [574, 302] on video at bounding box center [486, 273] width 973 height 547
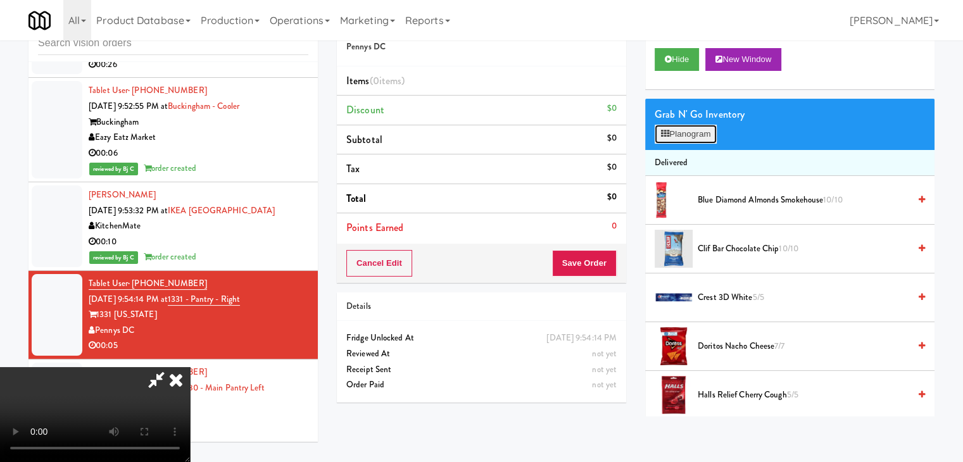
click at [688, 132] on button "Planogram" at bounding box center [686, 134] width 62 height 19
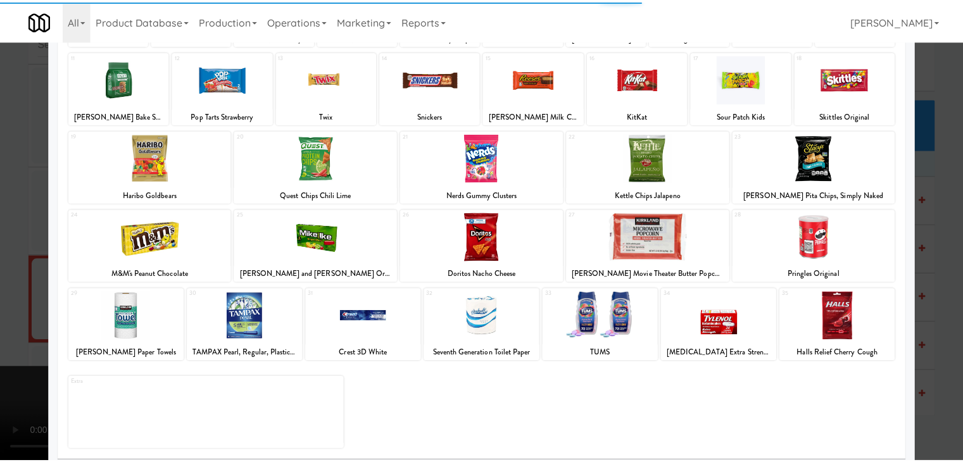
scroll to position [160, 0]
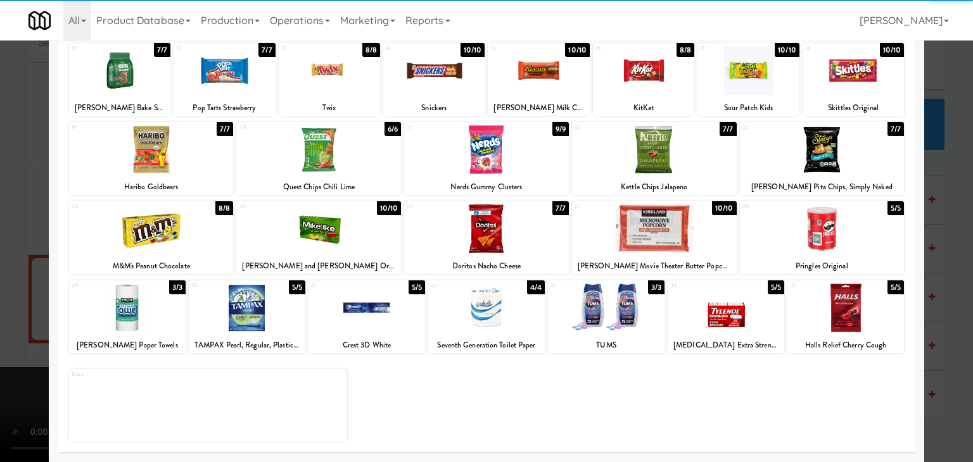
click at [493, 316] on div at bounding box center [486, 308] width 117 height 49
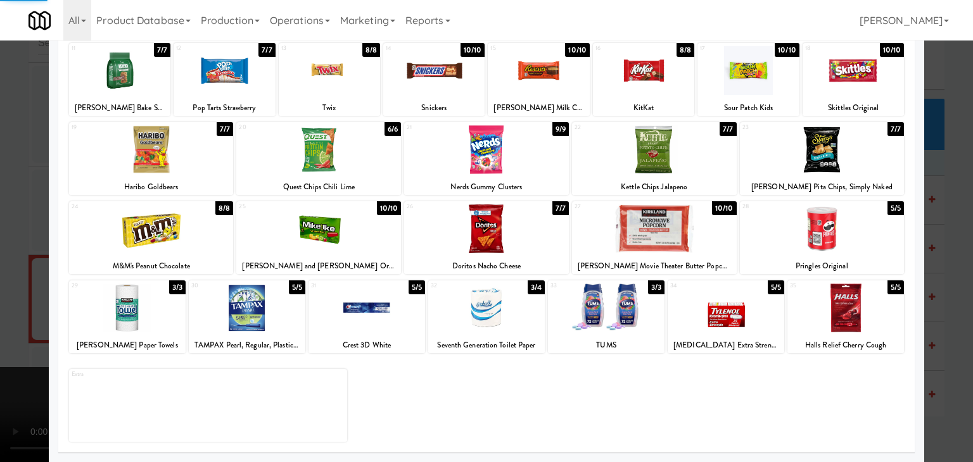
drag, startPoint x: 0, startPoint y: 282, endPoint x: 110, endPoint y: 272, distance: 110.7
click at [1, 281] on div at bounding box center [486, 231] width 973 height 462
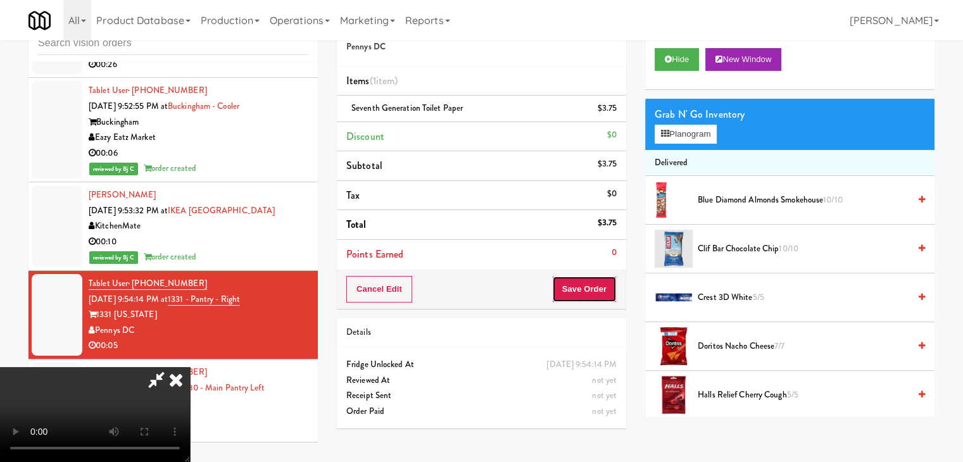
click at [578, 292] on button "Save Order" at bounding box center [584, 289] width 65 height 27
drag, startPoint x: 578, startPoint y: 292, endPoint x: 585, endPoint y: 291, distance: 7.0
click at [579, 291] on button "Save Order" at bounding box center [584, 289] width 65 height 27
click at [585, 291] on button "Save Order" at bounding box center [584, 289] width 65 height 27
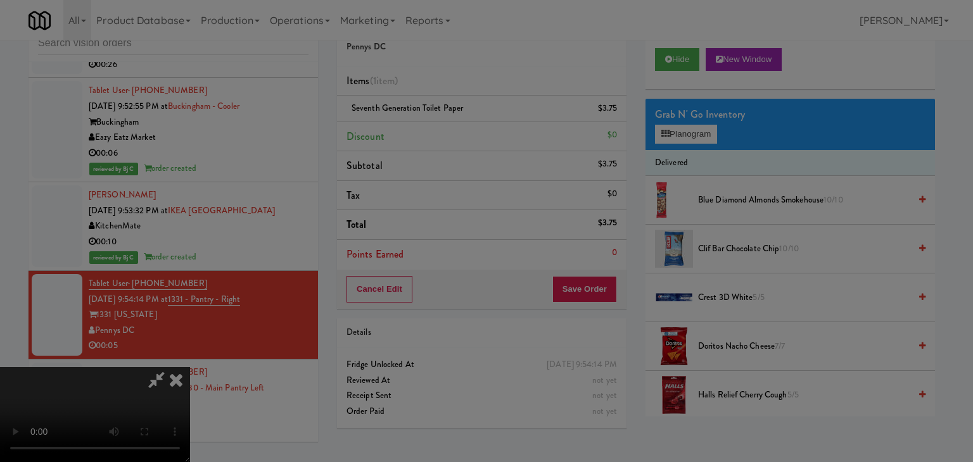
click at [585, 291] on div at bounding box center [486, 231] width 973 height 462
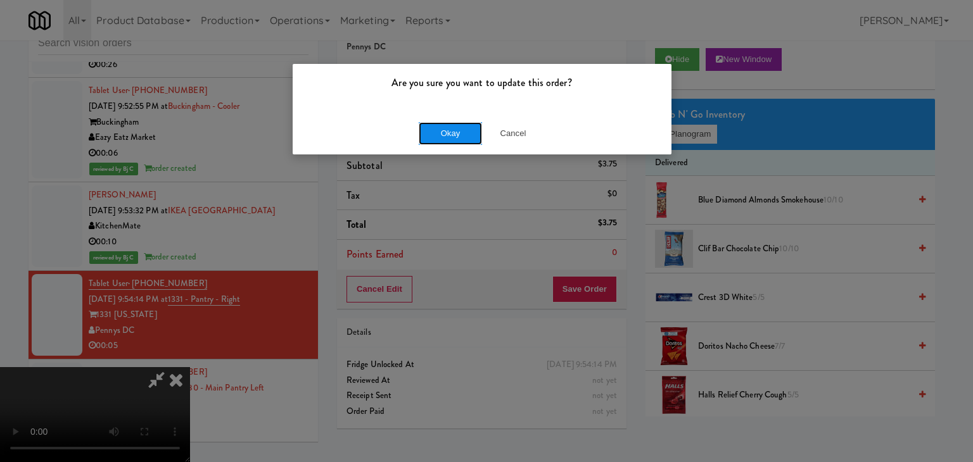
click at [438, 135] on button "Okay" at bounding box center [450, 133] width 63 height 23
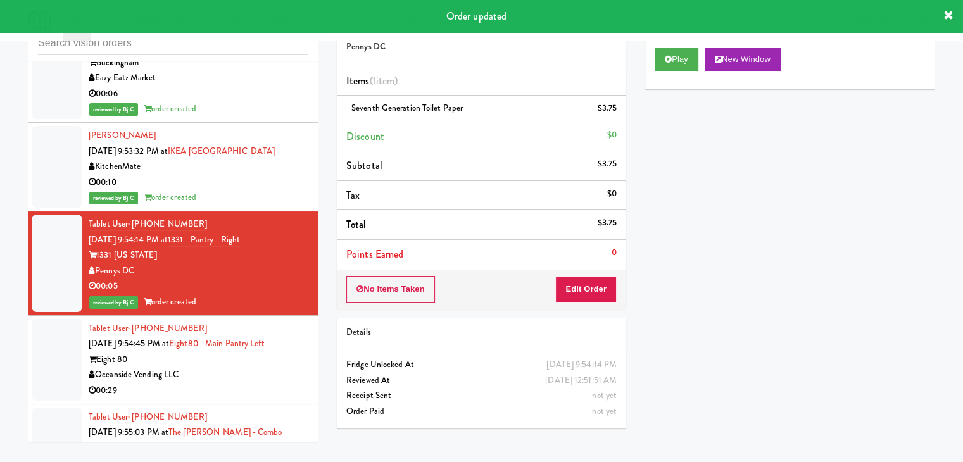
scroll to position [13009, 0]
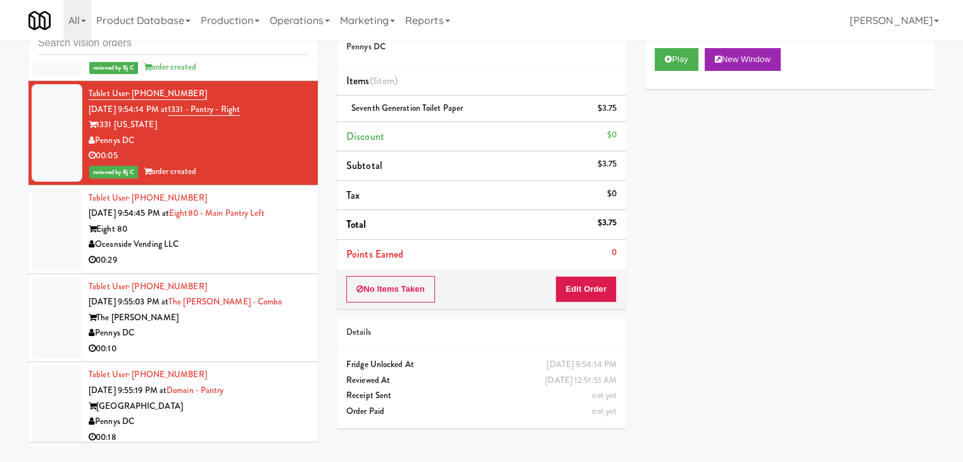
click at [266, 310] on div "The [PERSON_NAME]" at bounding box center [199, 318] width 220 height 16
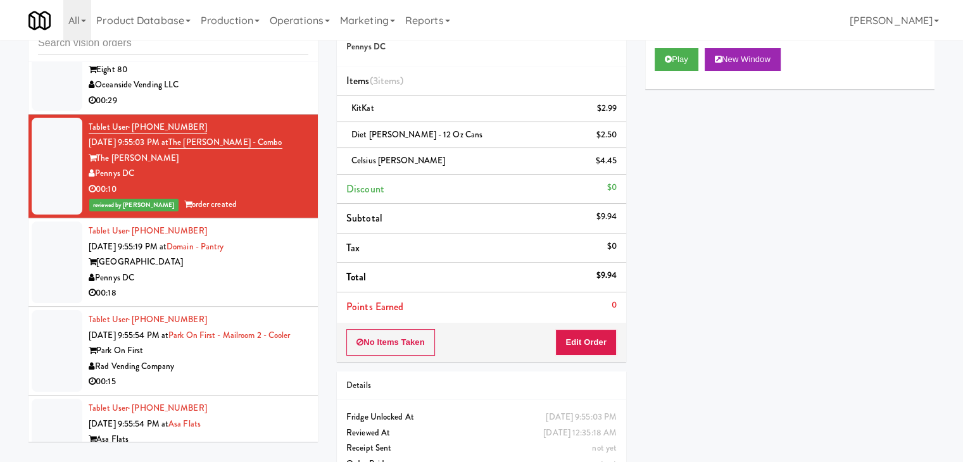
scroll to position [13199, 0]
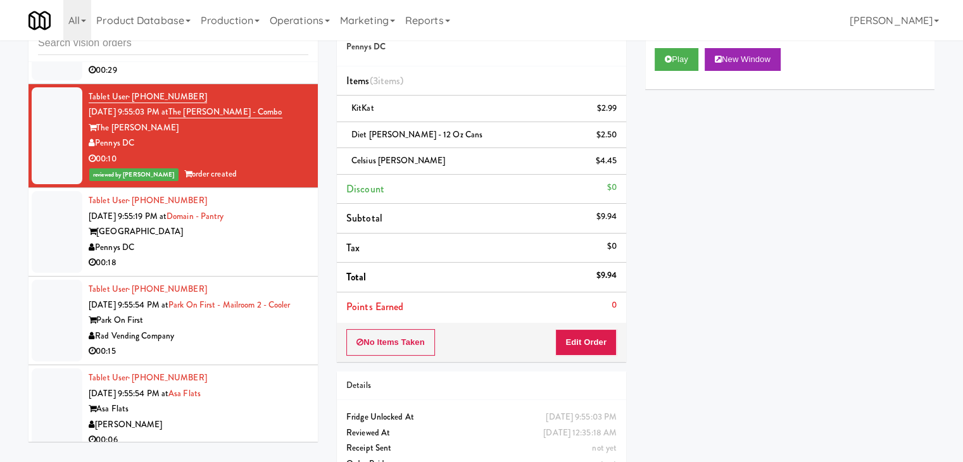
click at [255, 240] on div "Pennys DC" at bounding box center [199, 248] width 220 height 16
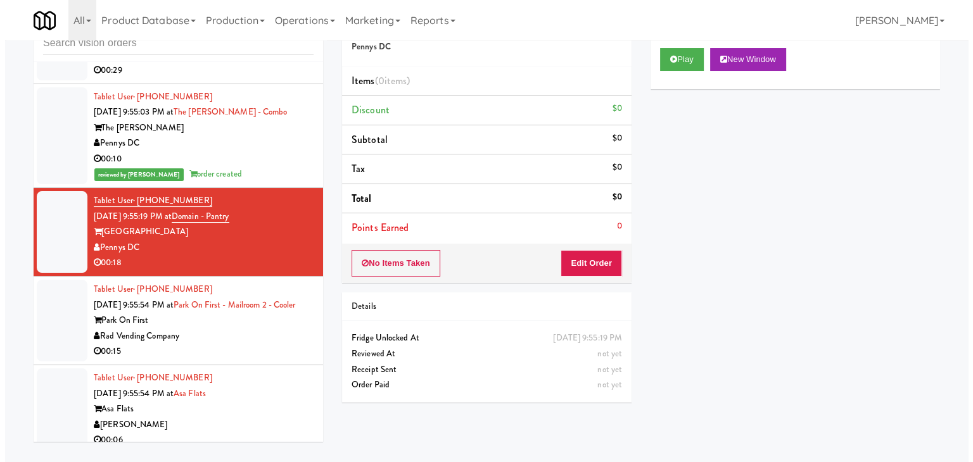
scroll to position [13452, 0]
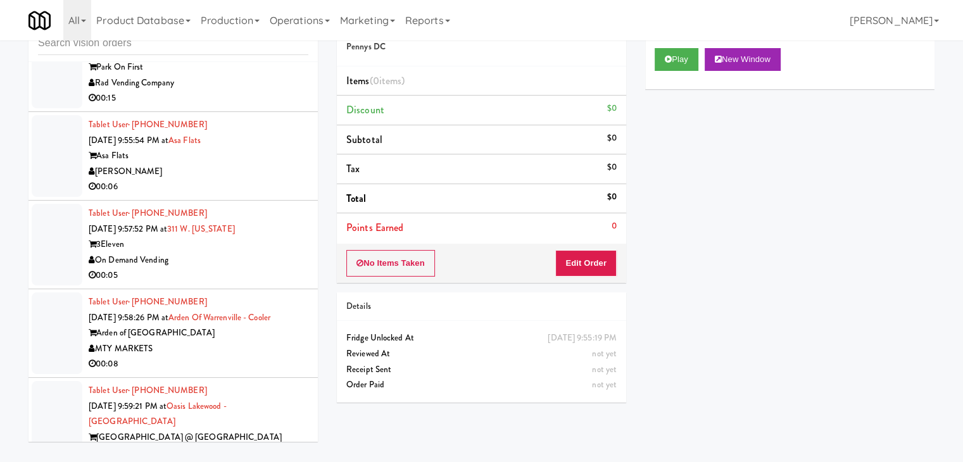
click at [264, 164] on div "[PERSON_NAME]" at bounding box center [199, 172] width 220 height 16
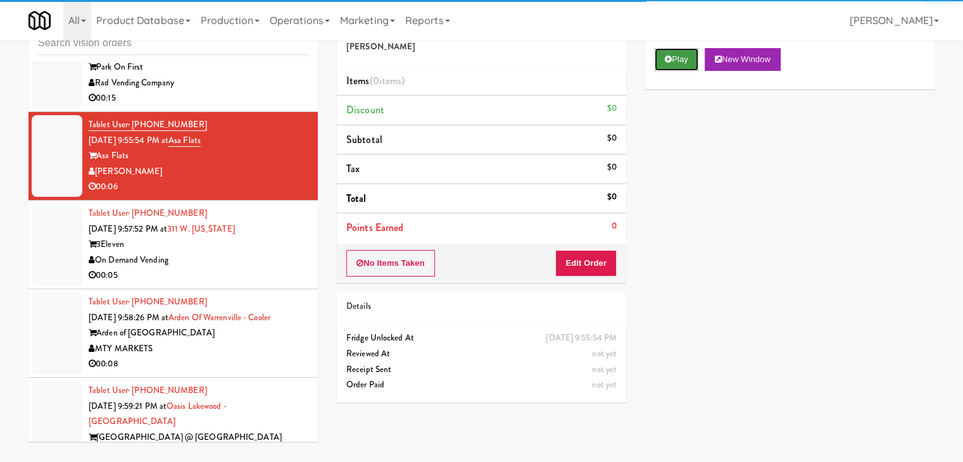
click at [682, 63] on button "Play" at bounding box center [677, 59] width 44 height 23
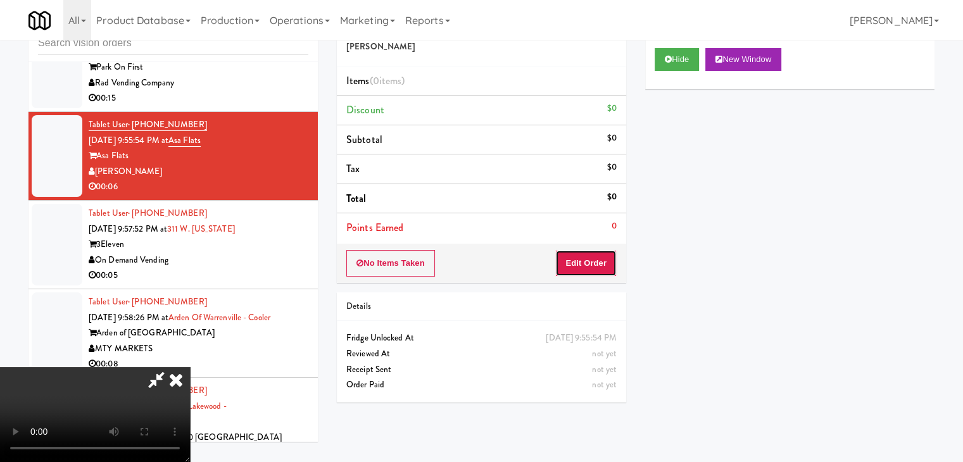
click at [597, 260] on button "Edit Order" at bounding box center [586, 263] width 61 height 27
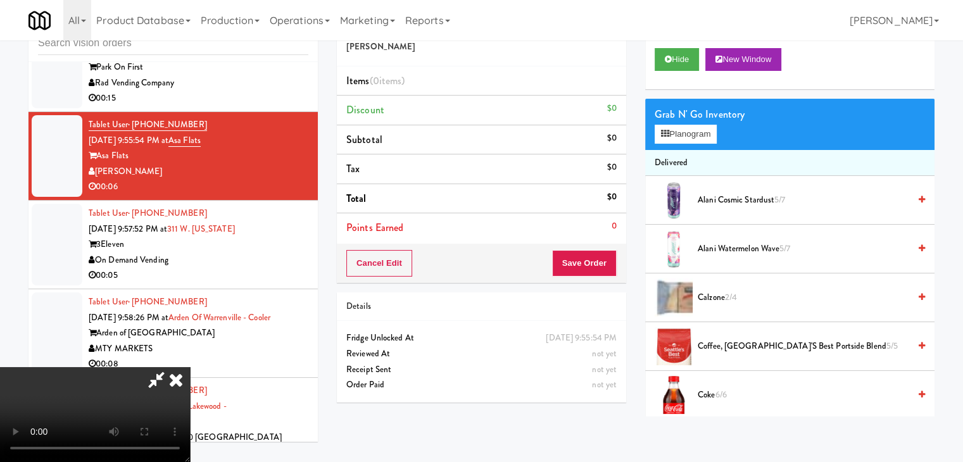
click at [190, 367] on video at bounding box center [95, 414] width 190 height 95
click at [686, 135] on button "Planogram" at bounding box center [686, 134] width 62 height 19
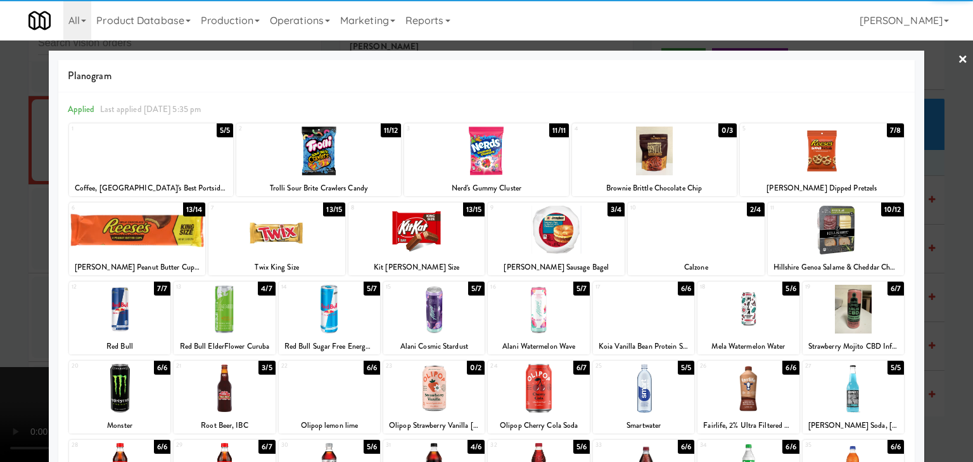
click at [308, 154] on div at bounding box center [318, 151] width 165 height 49
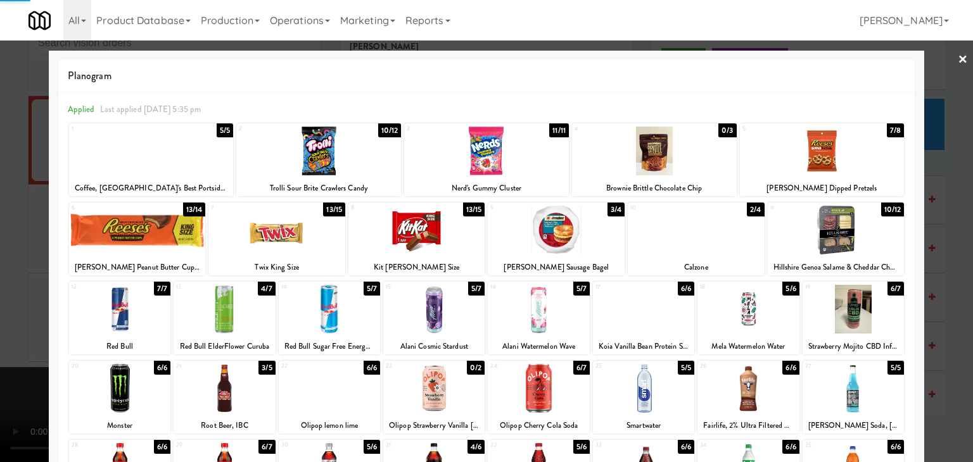
drag, startPoint x: 0, startPoint y: 231, endPoint x: 544, endPoint y: 274, distance: 545.9
click at [9, 229] on div at bounding box center [486, 231] width 973 height 462
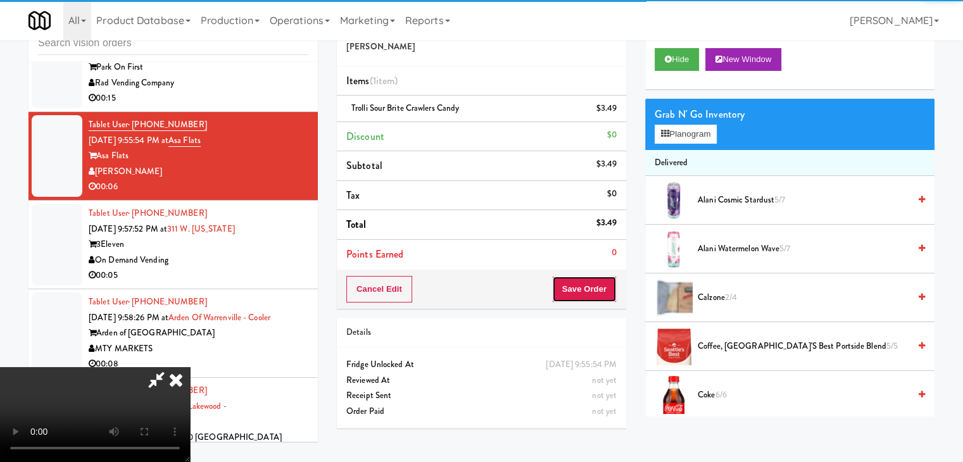
click at [595, 284] on button "Save Order" at bounding box center [584, 289] width 65 height 27
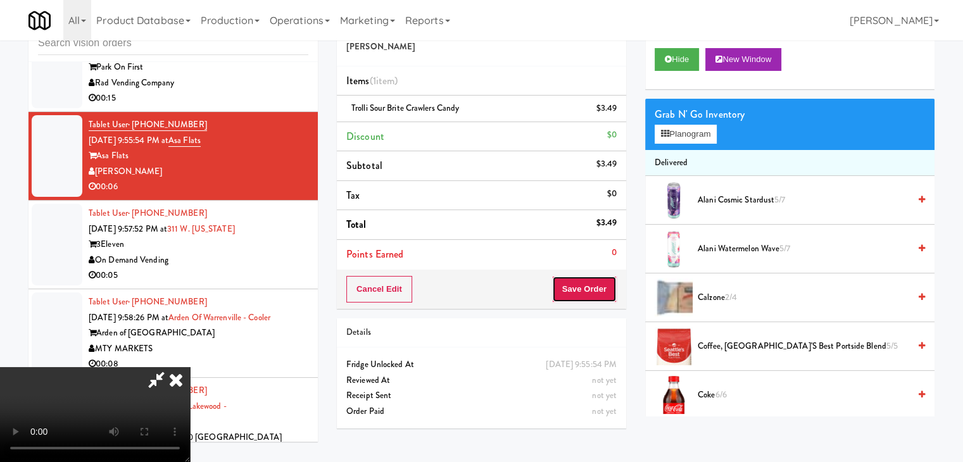
click at [594, 284] on button "Save Order" at bounding box center [584, 289] width 65 height 27
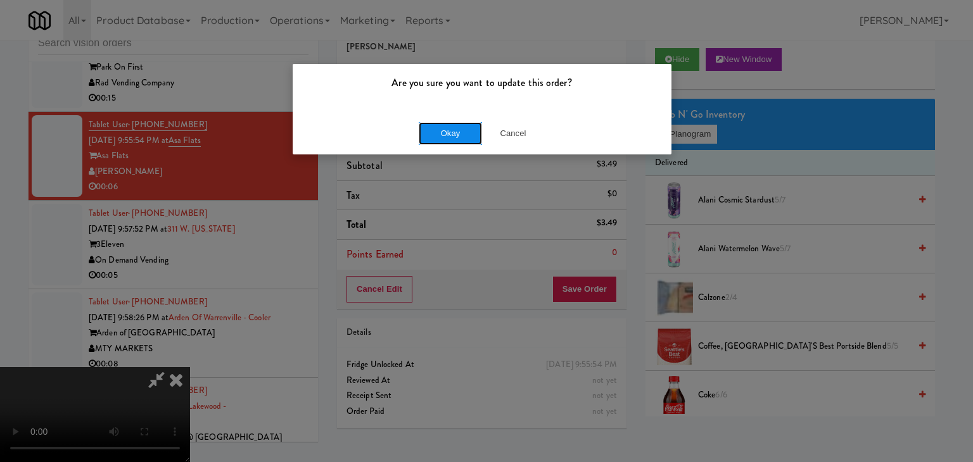
click at [445, 132] on button "Okay" at bounding box center [450, 133] width 63 height 23
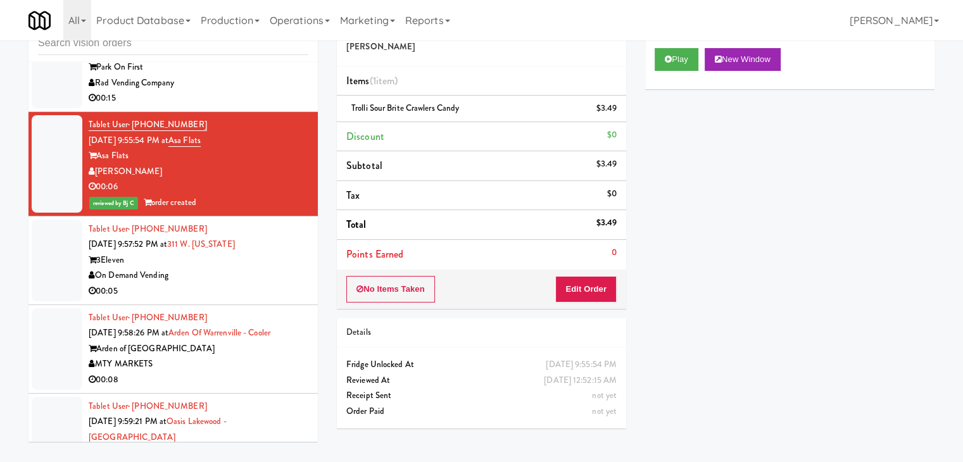
click at [229, 284] on div "00:05" at bounding box center [199, 292] width 220 height 16
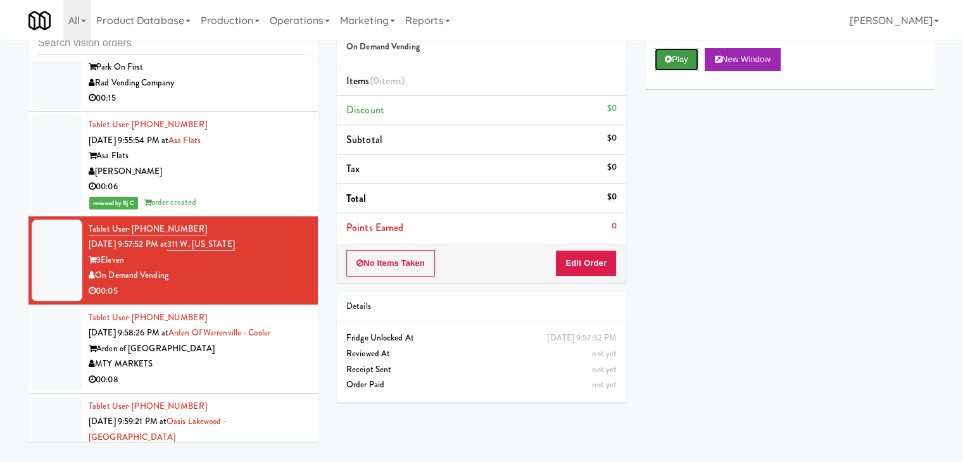
click at [687, 59] on button "Play" at bounding box center [677, 59] width 44 height 23
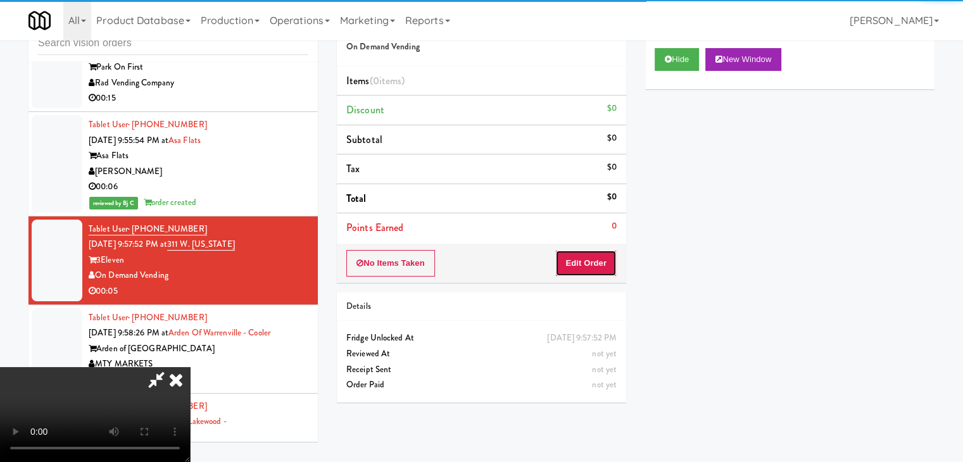
click at [602, 259] on button "Edit Order" at bounding box center [586, 263] width 61 height 27
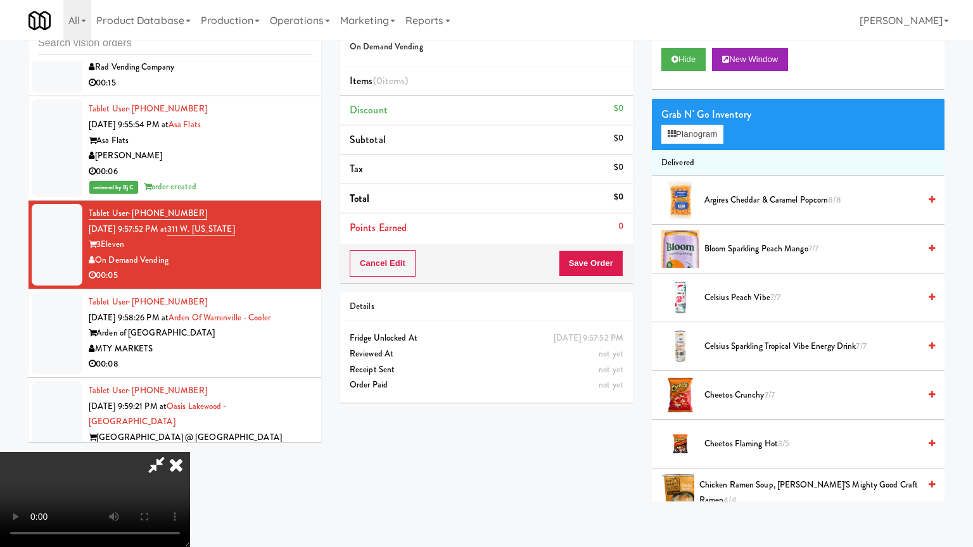
click at [190, 452] on video at bounding box center [95, 499] width 190 height 95
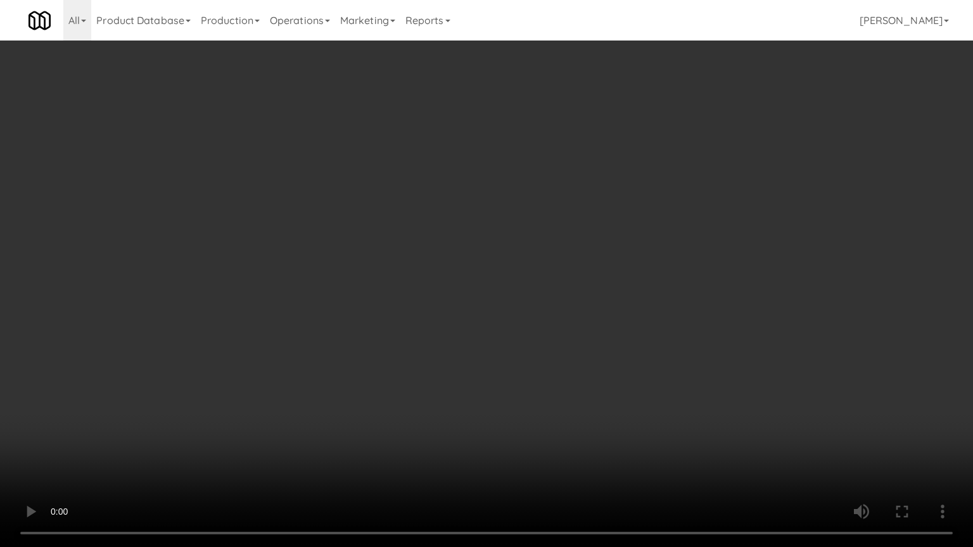
click at [566, 349] on video at bounding box center [486, 273] width 973 height 547
click at [573, 336] on video at bounding box center [486, 273] width 973 height 547
drag, startPoint x: 573, startPoint y: 336, endPoint x: 704, endPoint y: 175, distance: 207.6
click at [580, 325] on video at bounding box center [486, 273] width 973 height 547
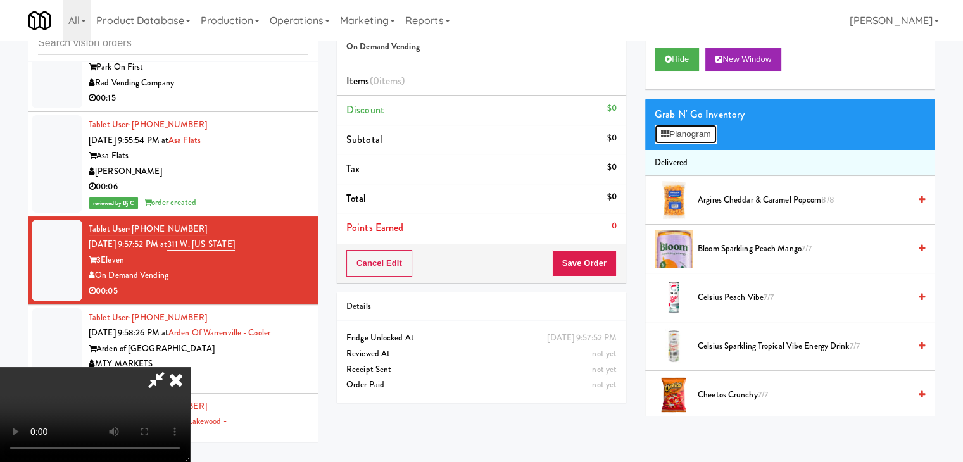
click at [701, 130] on button "Planogram" at bounding box center [686, 134] width 62 height 19
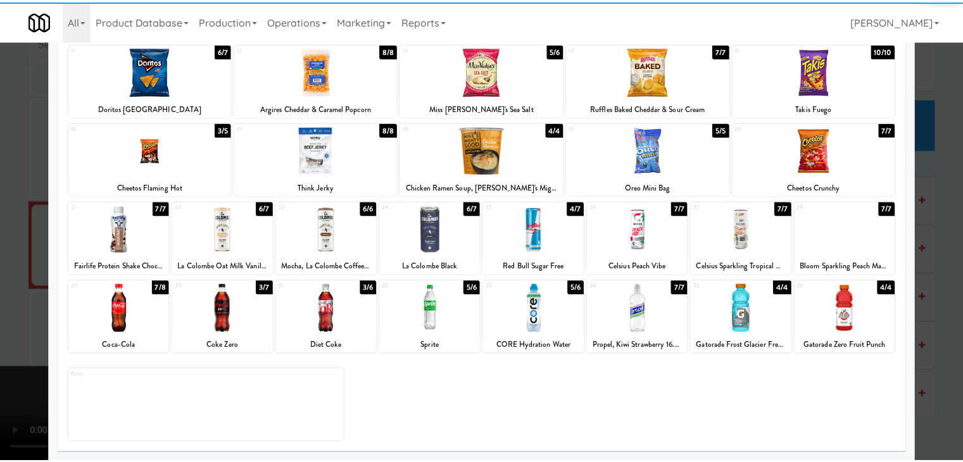
scroll to position [160, 0]
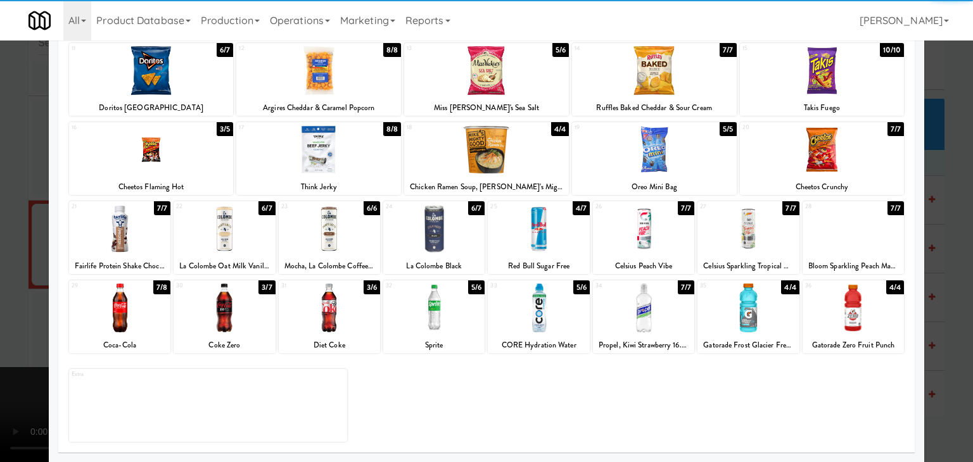
click at [219, 314] on div at bounding box center [224, 308] width 101 height 49
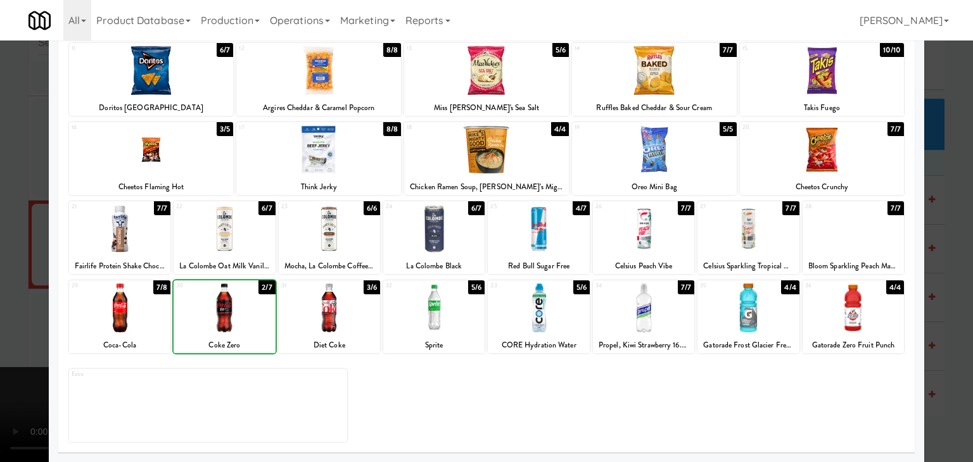
click at [4, 289] on div at bounding box center [486, 231] width 973 height 462
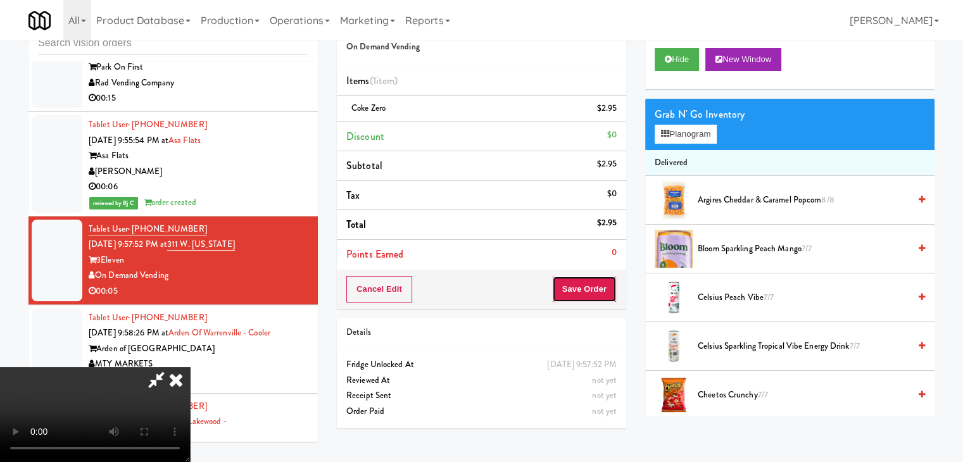
click at [589, 284] on button "Save Order" at bounding box center [584, 289] width 65 height 27
click at [588, 285] on button "Save Order" at bounding box center [584, 289] width 65 height 27
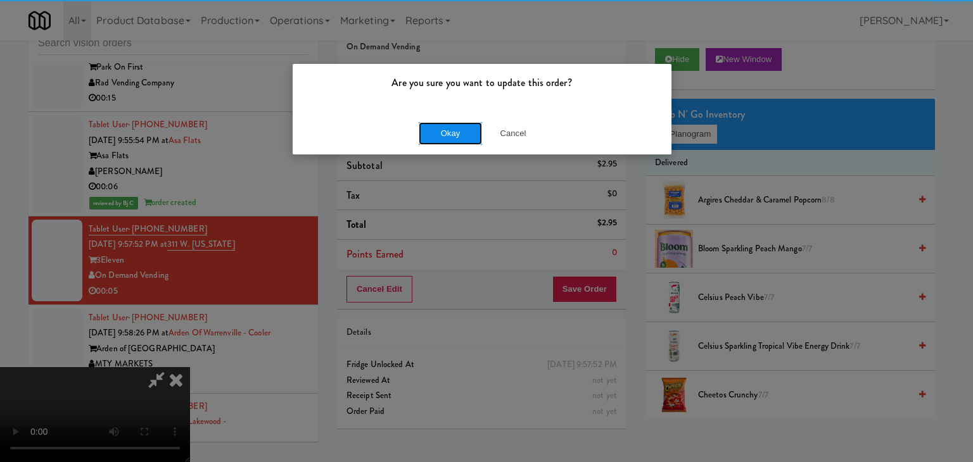
click at [443, 136] on button "Okay" at bounding box center [450, 133] width 63 height 23
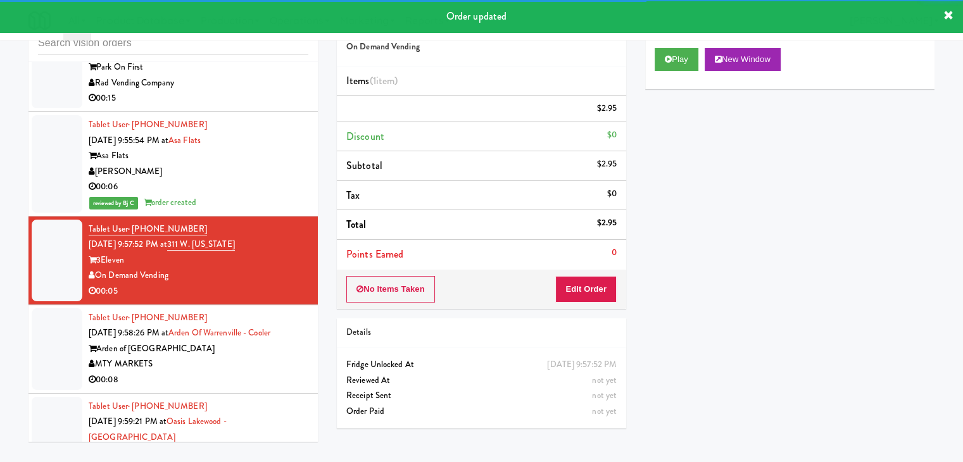
scroll to position [13579, 0]
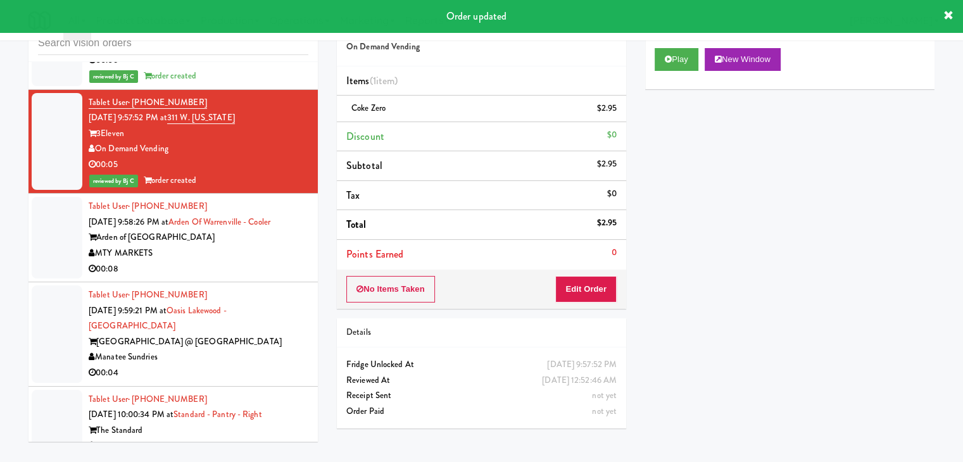
click at [230, 246] on div "MTY MARKETS" at bounding box center [199, 254] width 220 height 16
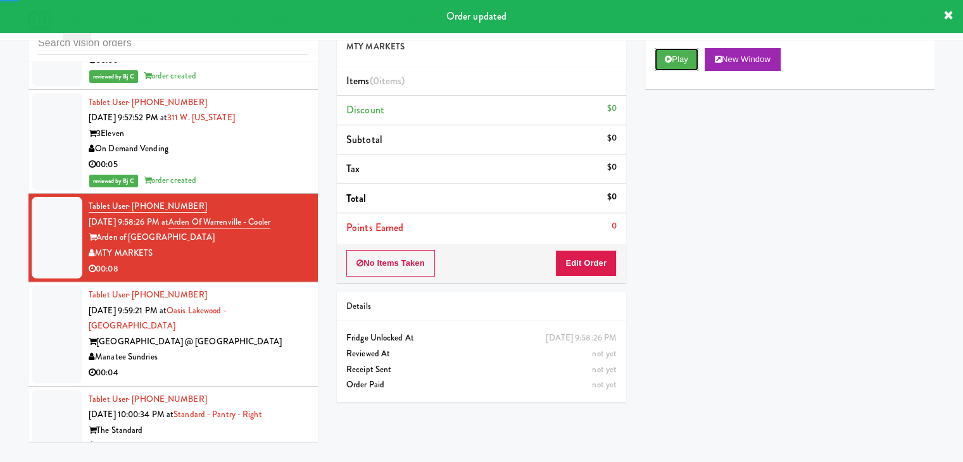
click at [693, 61] on button "Play" at bounding box center [677, 59] width 44 height 23
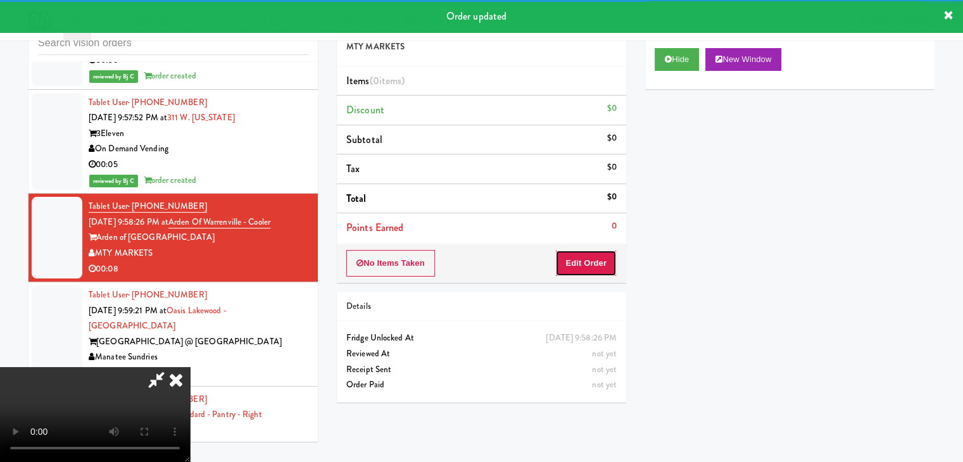
click at [593, 258] on button "Edit Order" at bounding box center [586, 263] width 61 height 27
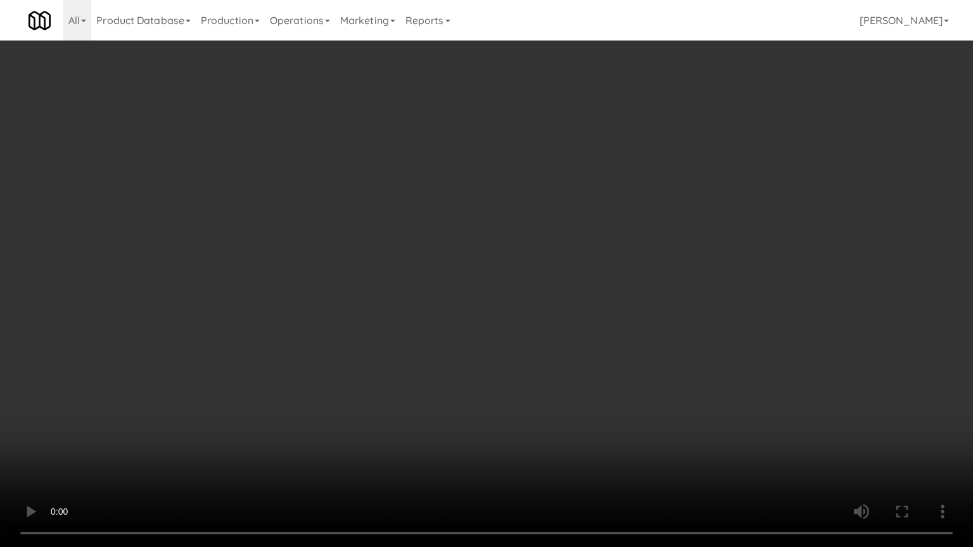
click at [592, 322] on video at bounding box center [486, 273] width 973 height 547
click at [593, 324] on video at bounding box center [486, 273] width 973 height 547
click at [659, 284] on video at bounding box center [486, 273] width 973 height 547
drag, startPoint x: 659, startPoint y: 284, endPoint x: 647, endPoint y: 228, distance: 57.2
click at [659, 284] on video at bounding box center [486, 273] width 973 height 547
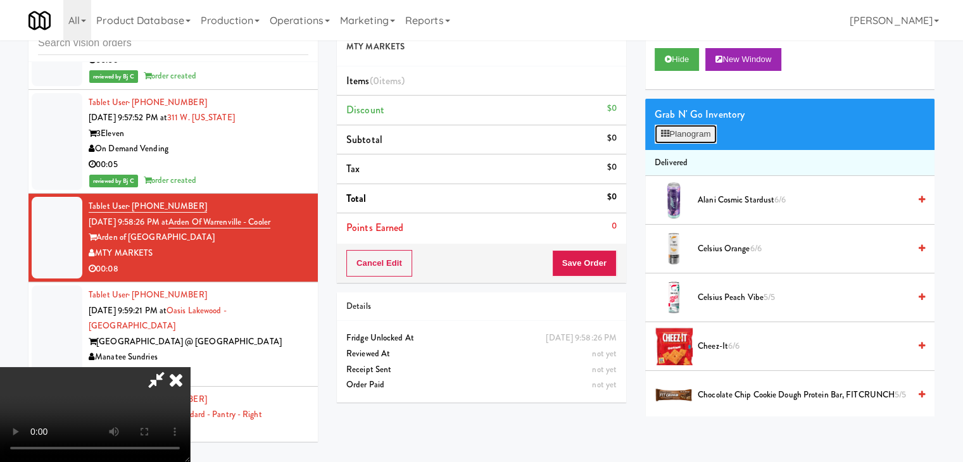
click at [687, 134] on button "Planogram" at bounding box center [686, 134] width 62 height 19
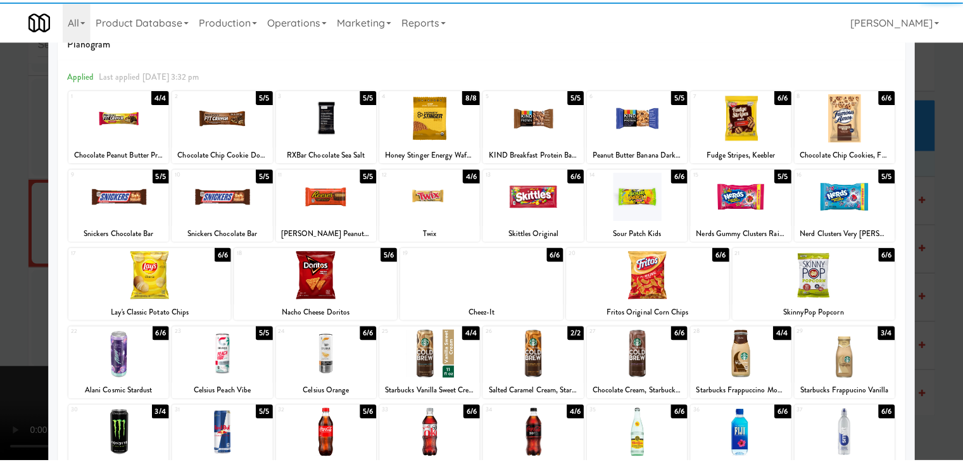
scroll to position [127, 0]
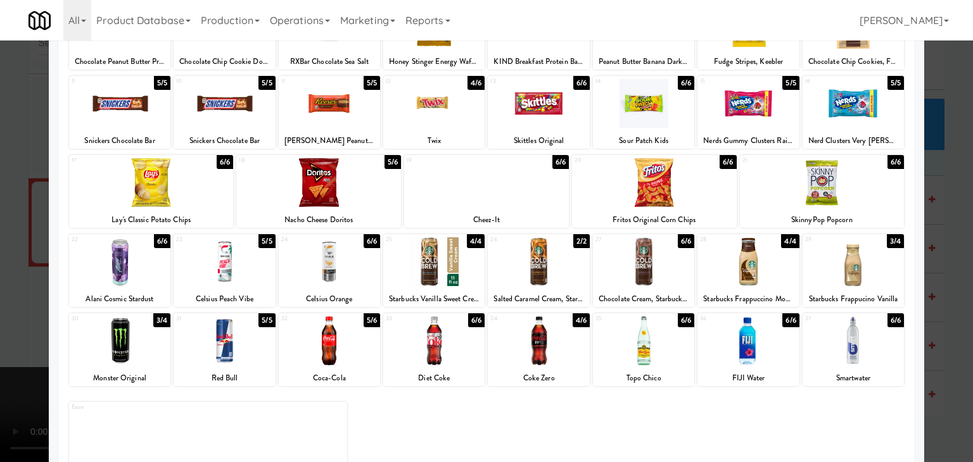
click at [325, 122] on div at bounding box center [329, 103] width 101 height 49
drag, startPoint x: 0, startPoint y: 163, endPoint x: 63, endPoint y: 162, distance: 63.3
click at [1, 163] on div at bounding box center [486, 231] width 973 height 462
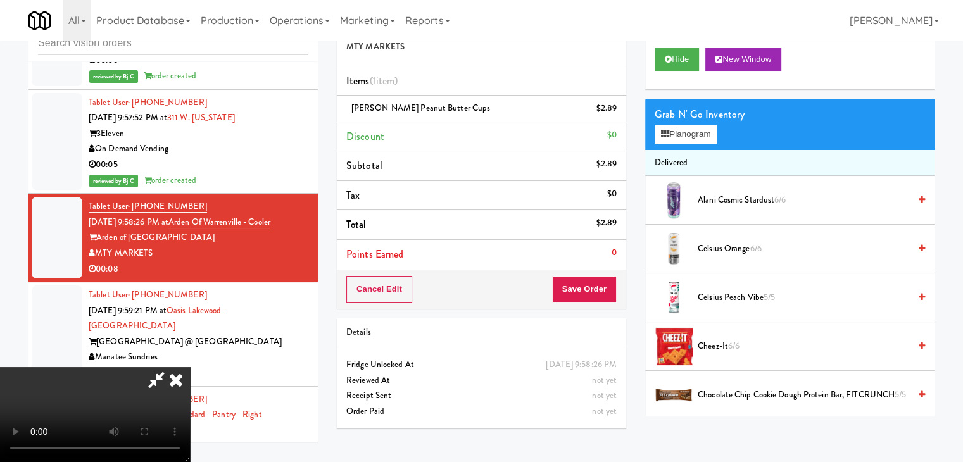
click at [190, 367] on video at bounding box center [95, 414] width 190 height 95
click at [596, 299] on button "Save Order" at bounding box center [584, 289] width 65 height 27
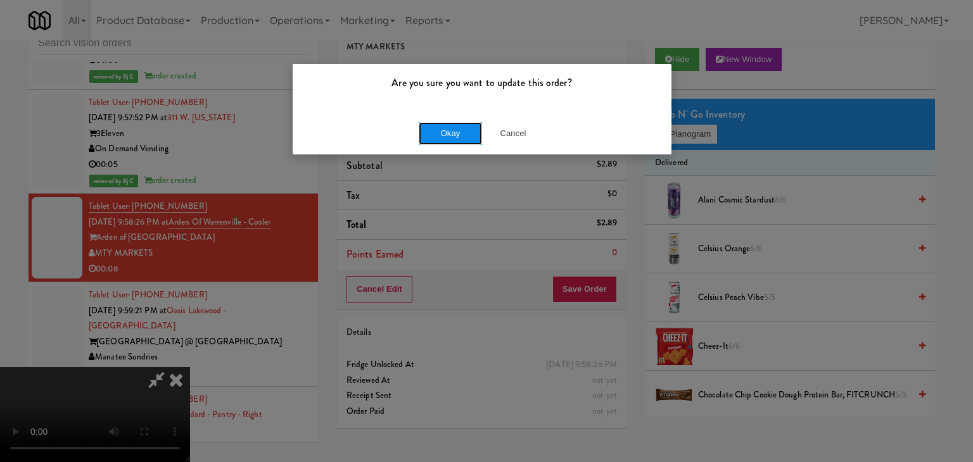
click at [455, 136] on button "Okay" at bounding box center [450, 133] width 63 height 23
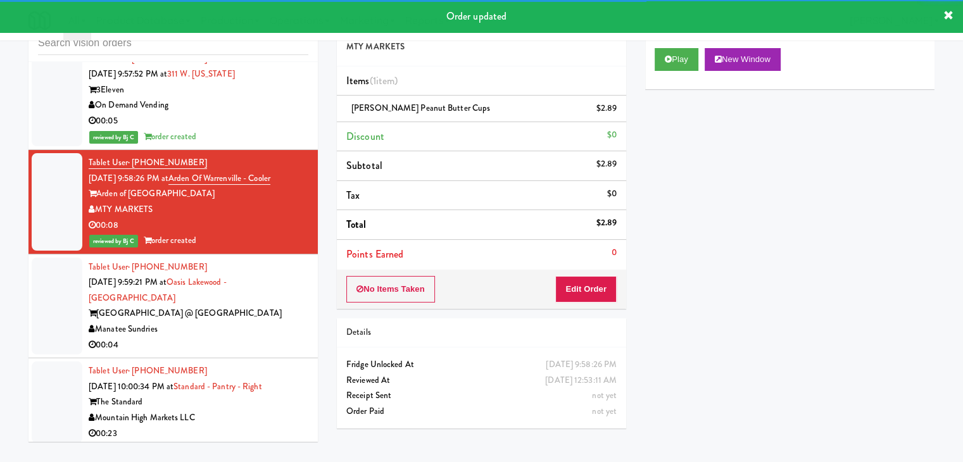
scroll to position [13642, 0]
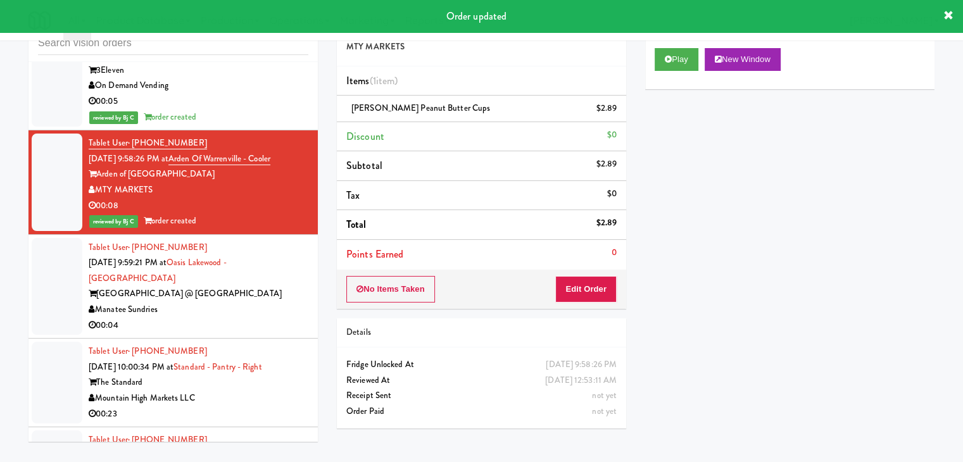
click at [248, 302] on div "Manatee Sundries" at bounding box center [199, 310] width 220 height 16
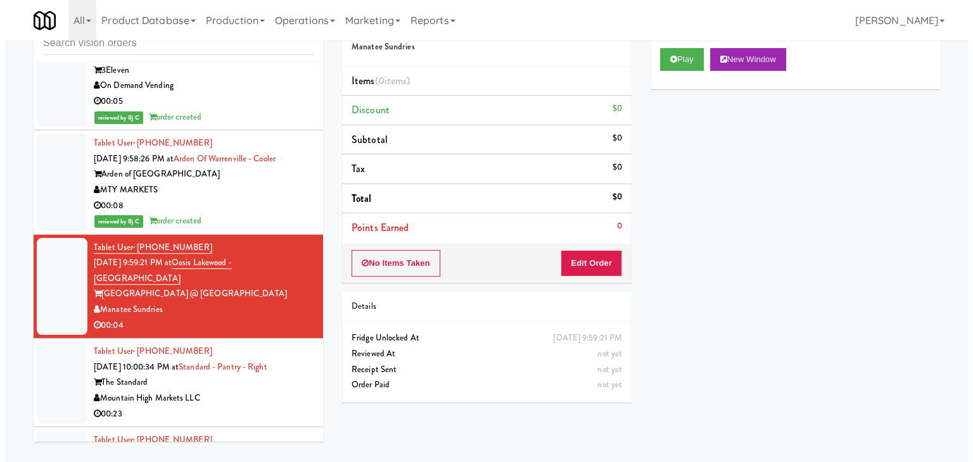
scroll to position [13769, 0]
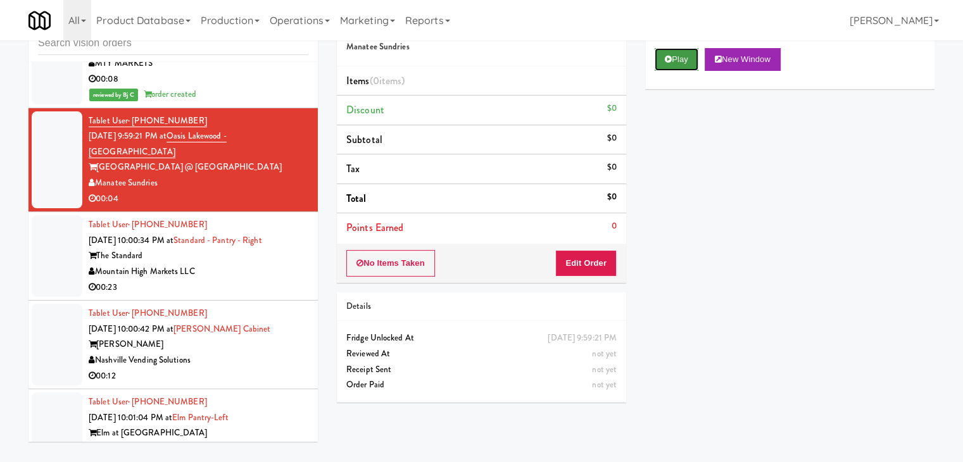
click at [677, 58] on button "Play" at bounding box center [677, 59] width 44 height 23
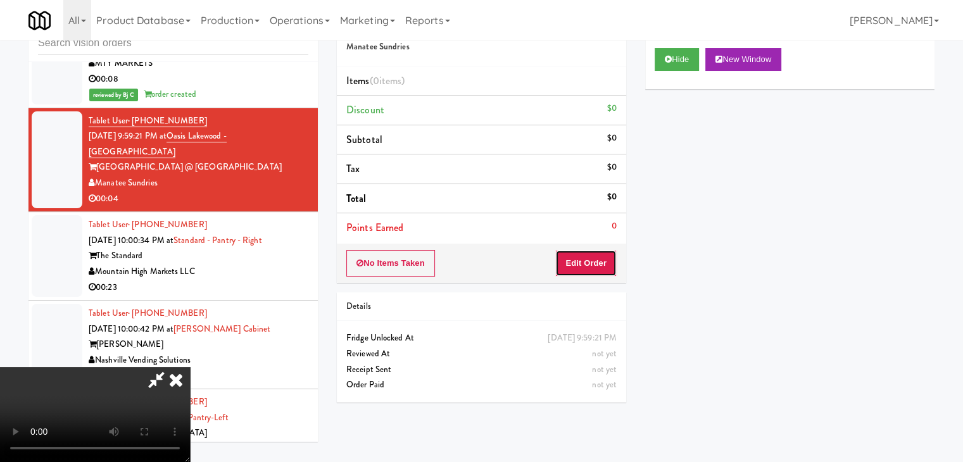
click at [594, 259] on button "Edit Order" at bounding box center [586, 263] width 61 height 27
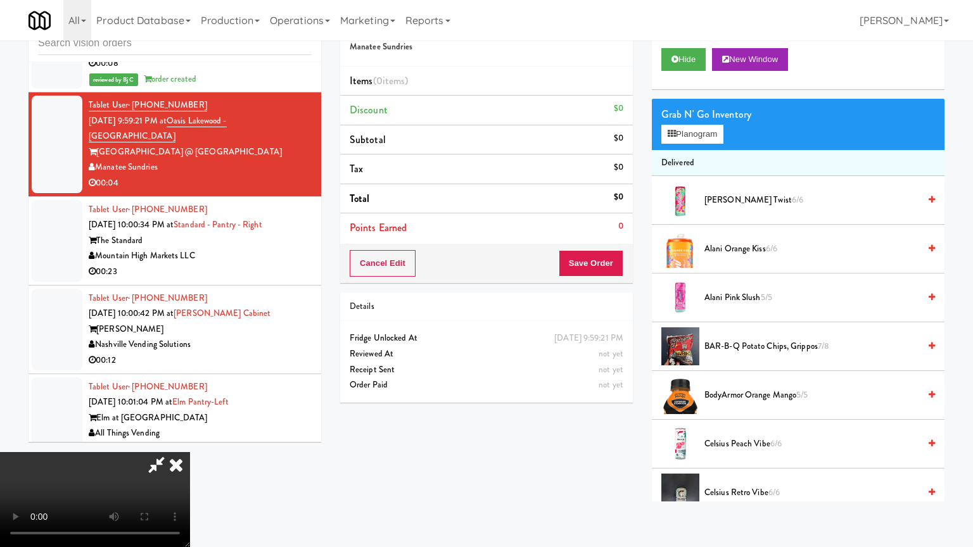
click at [190, 452] on video at bounding box center [95, 499] width 190 height 95
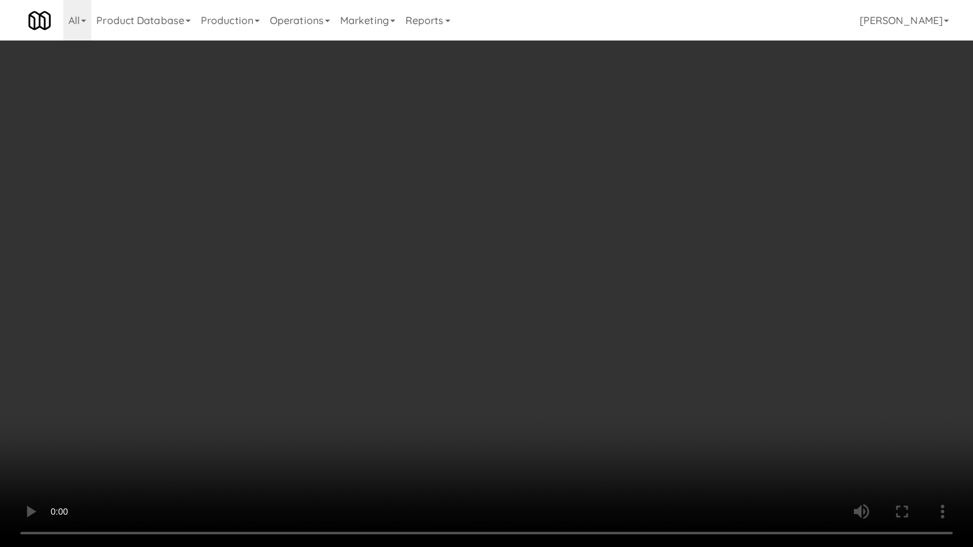
click at [656, 268] on video at bounding box center [486, 273] width 973 height 547
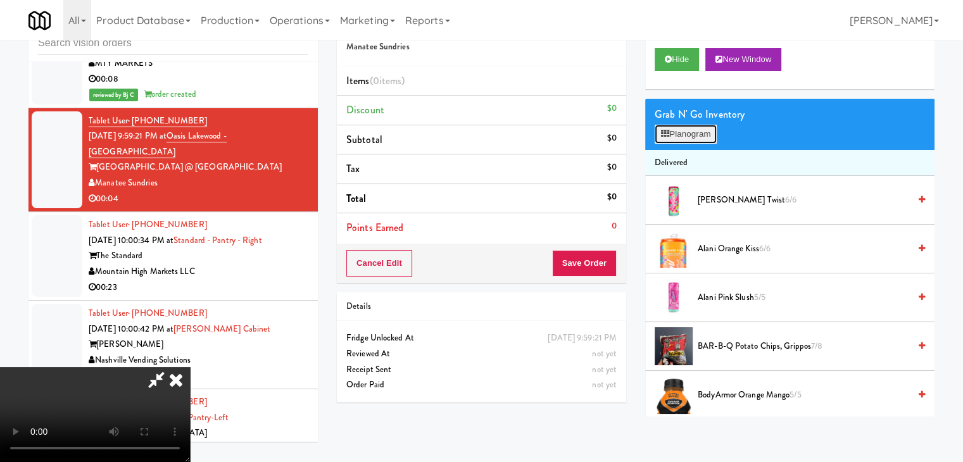
click at [697, 130] on button "Planogram" at bounding box center [686, 134] width 62 height 19
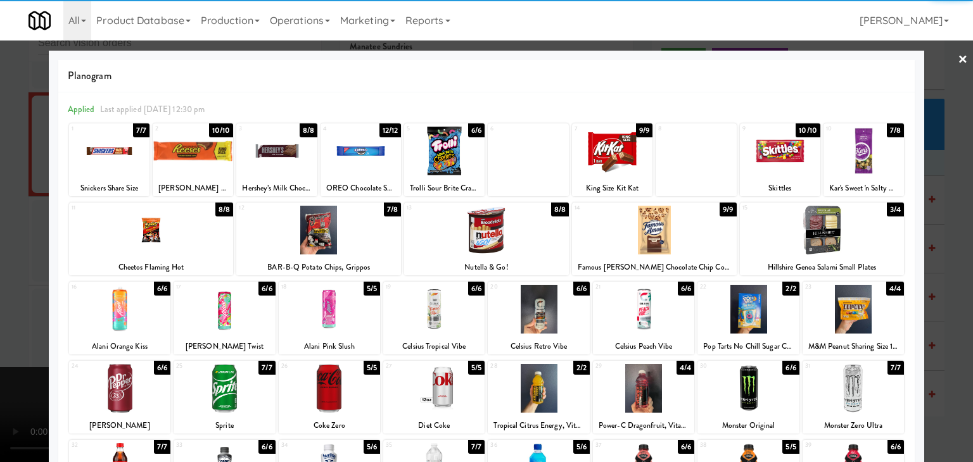
click at [146, 241] on div at bounding box center [151, 230] width 165 height 49
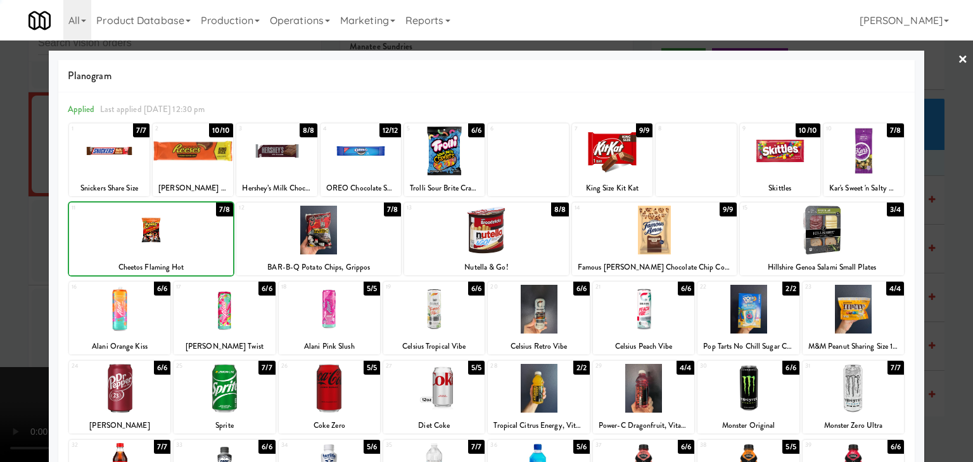
click at [5, 255] on div at bounding box center [486, 231] width 973 height 462
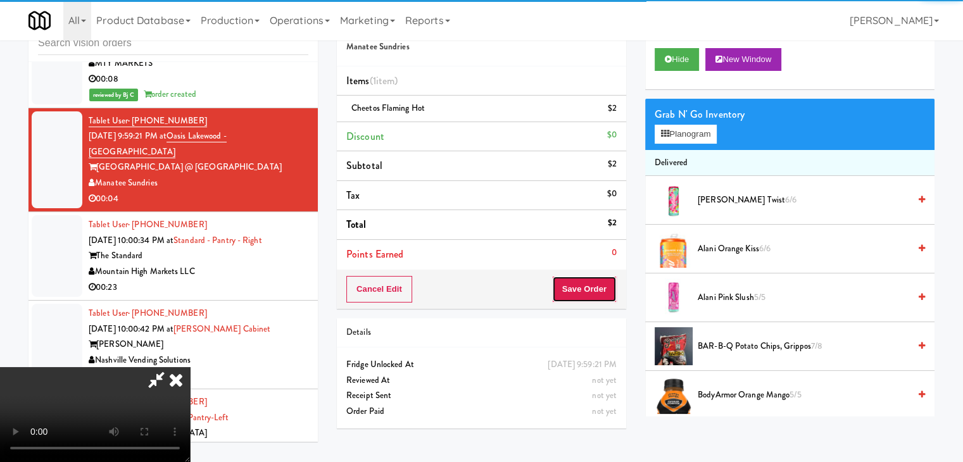
click at [601, 291] on button "Save Order" at bounding box center [584, 289] width 65 height 27
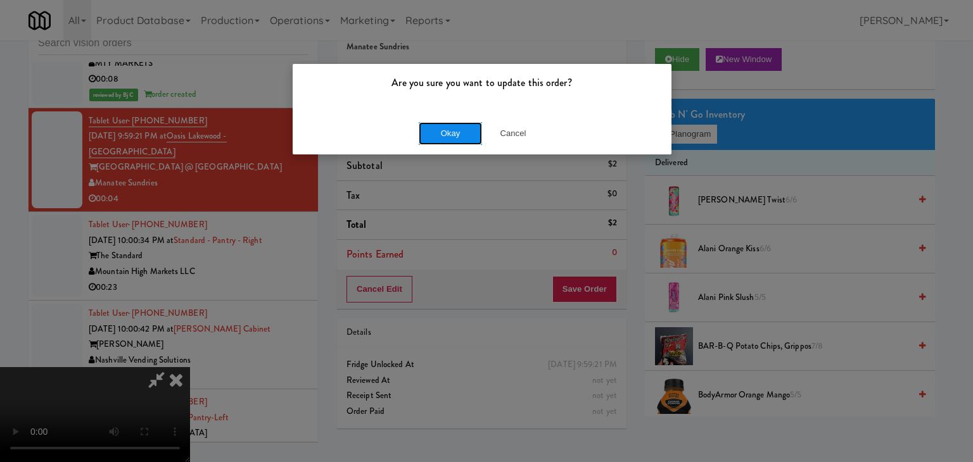
click at [476, 137] on button "Okay" at bounding box center [450, 133] width 63 height 23
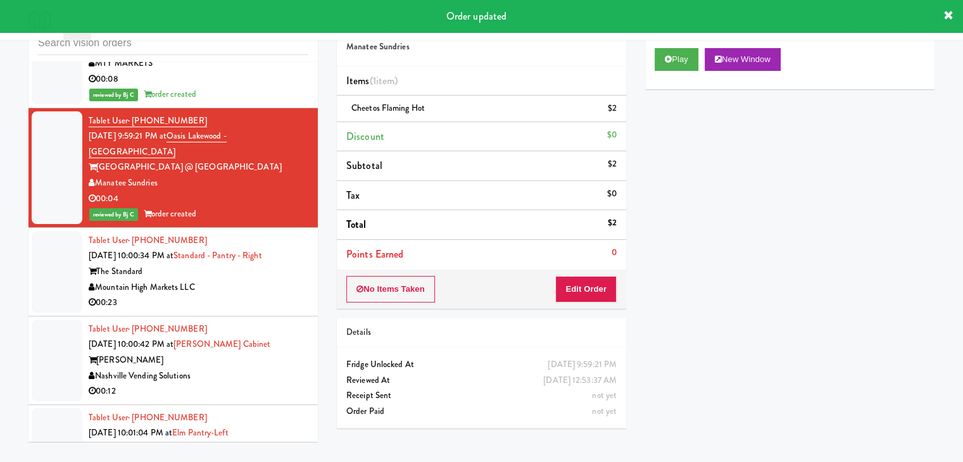
click at [248, 295] on div "00:23" at bounding box center [199, 303] width 220 height 16
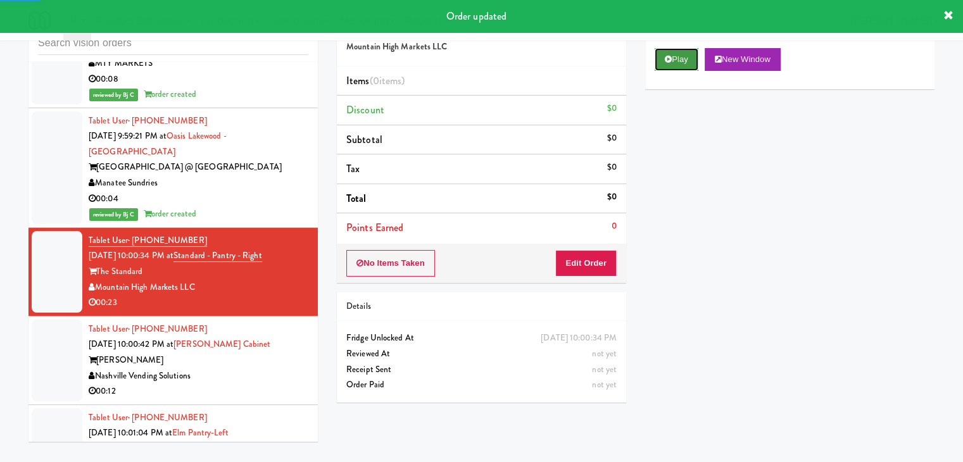
click at [678, 60] on button "Play" at bounding box center [677, 59] width 44 height 23
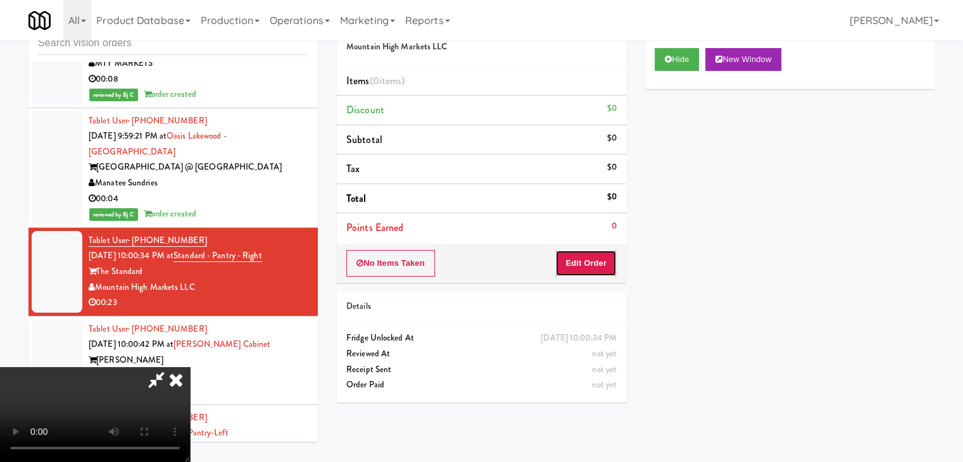
click at [576, 267] on button "Edit Order" at bounding box center [586, 263] width 61 height 27
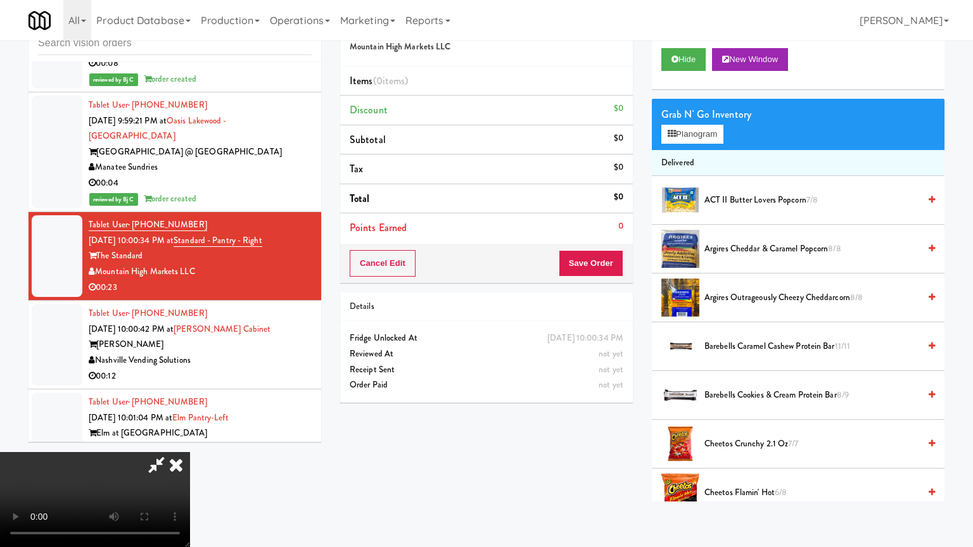
click at [190, 452] on video at bounding box center [95, 499] width 190 height 95
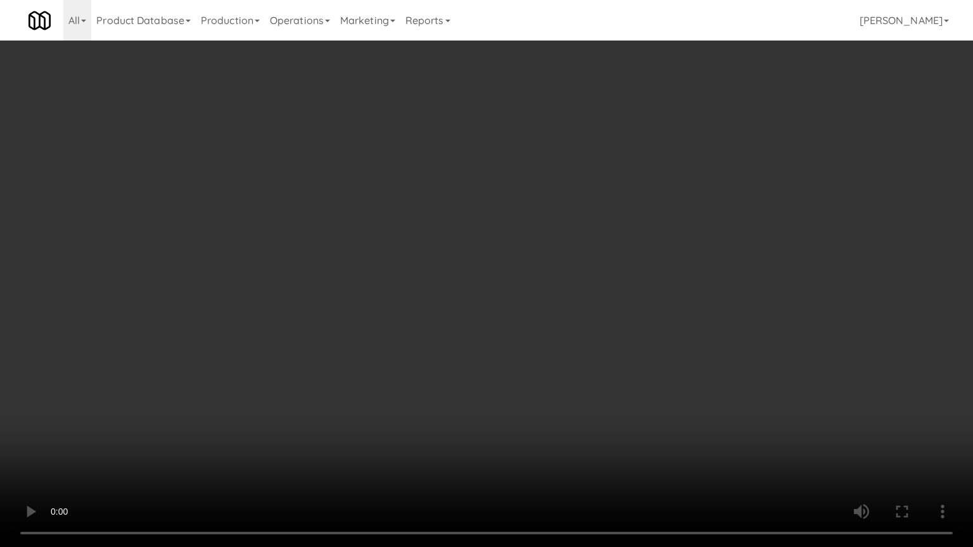
click at [618, 308] on video at bounding box center [486, 273] width 973 height 547
click at [619, 307] on video at bounding box center [486, 273] width 973 height 547
click at [654, 287] on video at bounding box center [486, 273] width 973 height 547
click at [653, 288] on video at bounding box center [486, 273] width 973 height 547
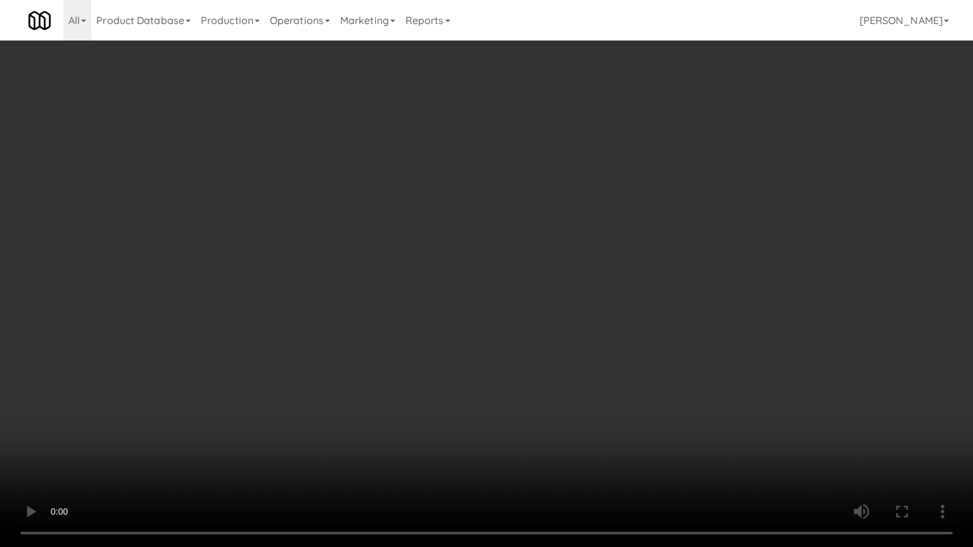
click at [669, 281] on video at bounding box center [486, 273] width 973 height 547
drag, startPoint x: 669, startPoint y: 281, endPoint x: 695, endPoint y: 198, distance: 87.0
click at [670, 279] on video at bounding box center [486, 273] width 973 height 547
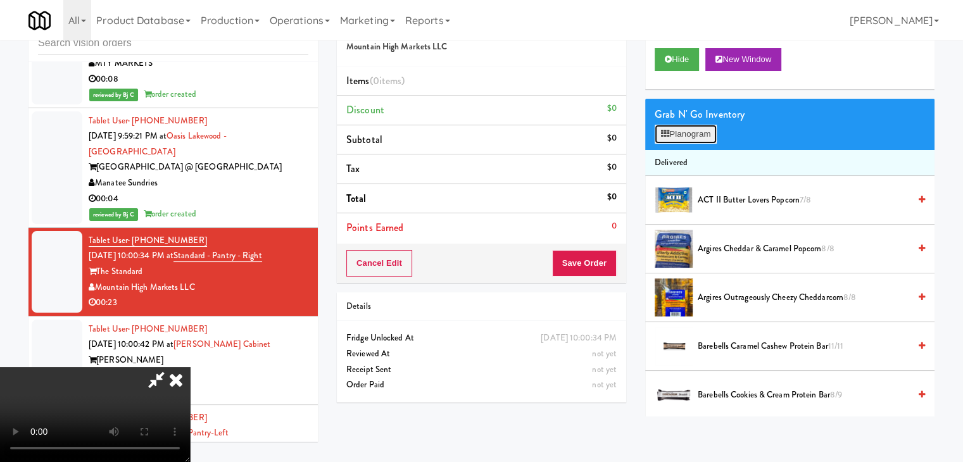
click at [711, 133] on button "Planogram" at bounding box center [686, 134] width 62 height 19
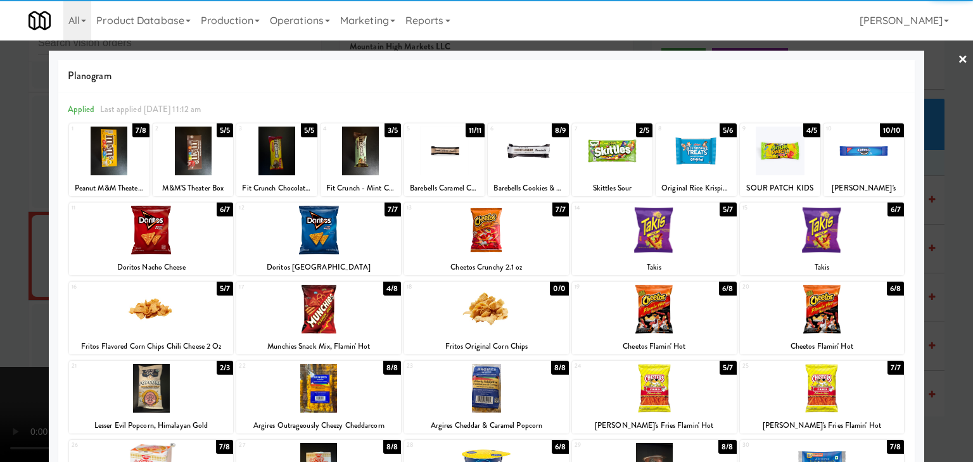
click at [127, 158] on div at bounding box center [109, 151] width 80 height 49
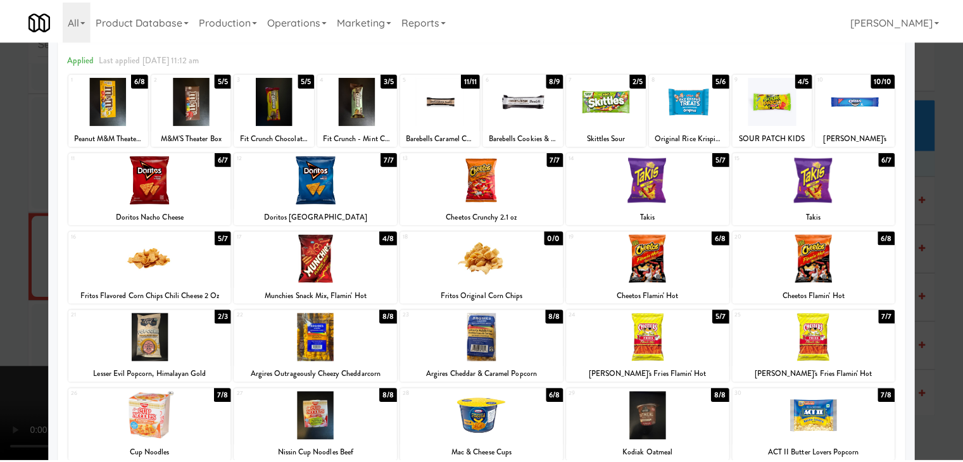
scroll to position [127, 0]
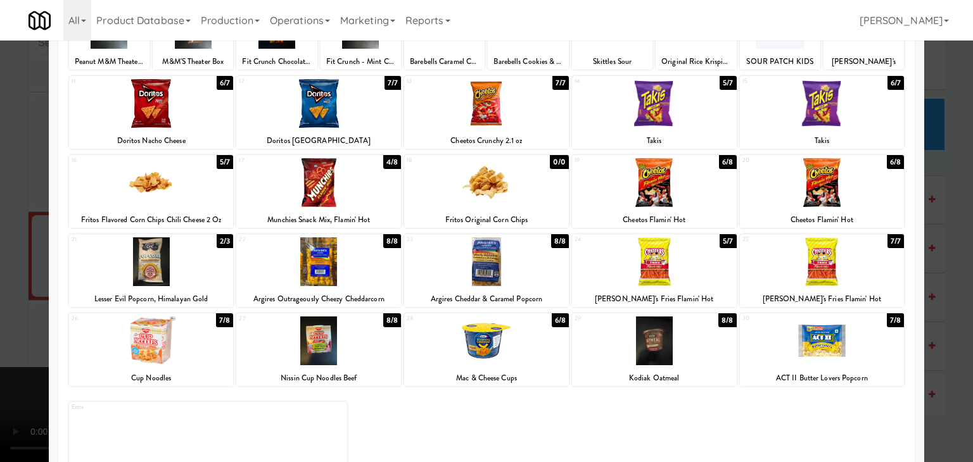
click at [471, 191] on div at bounding box center [486, 182] width 165 height 49
click at [15, 229] on div at bounding box center [486, 231] width 973 height 462
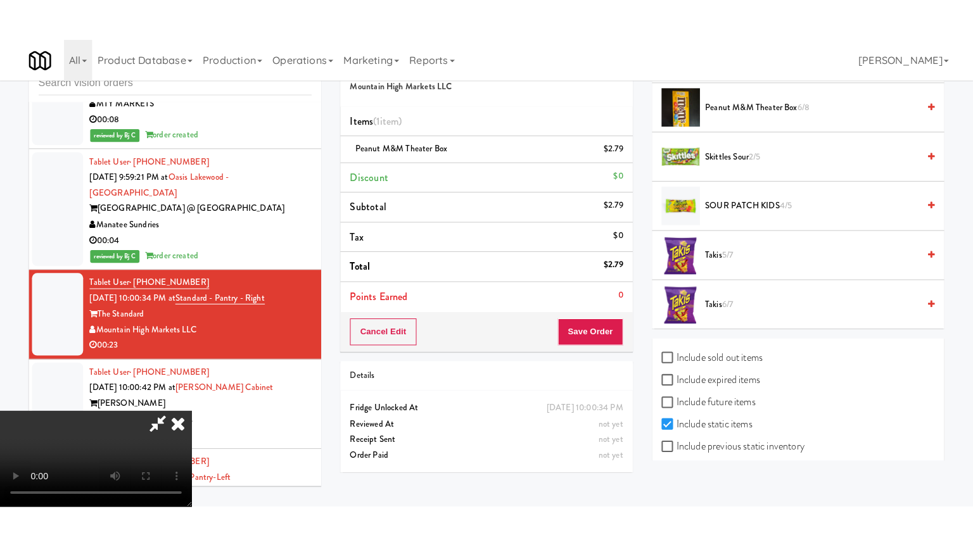
scroll to position [1316, 0]
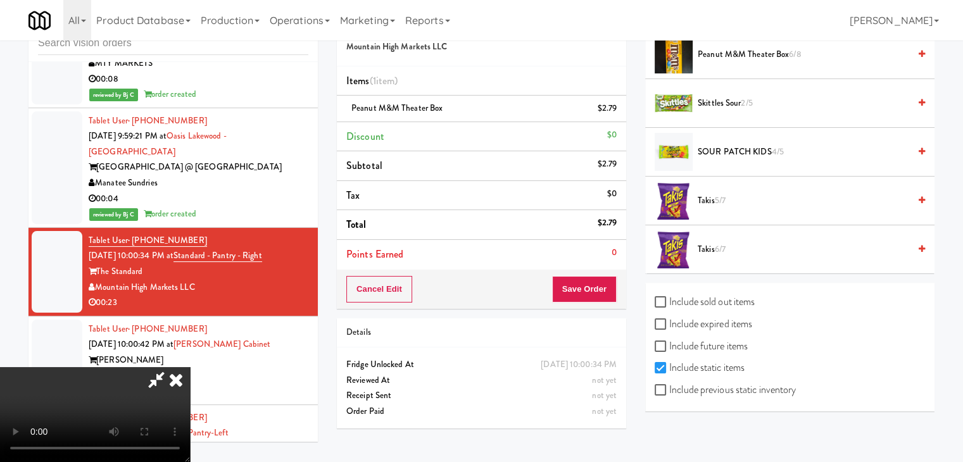
click at [190, 369] on video at bounding box center [95, 414] width 190 height 95
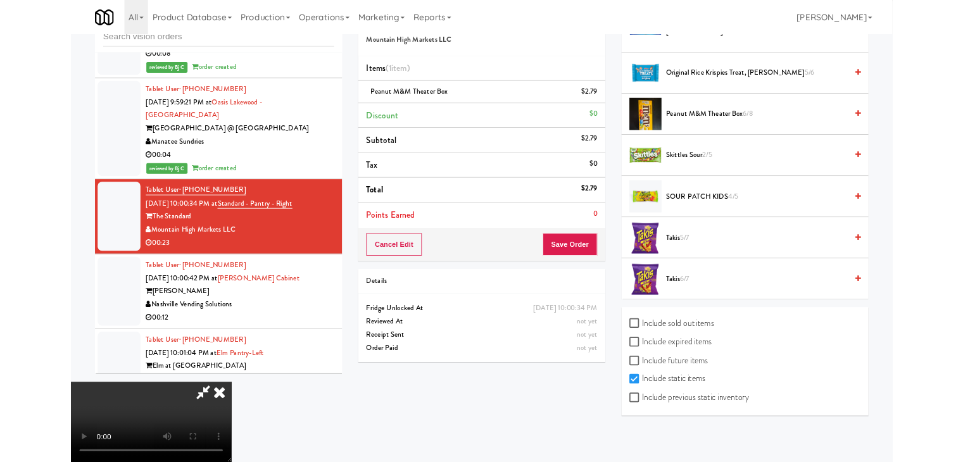
scroll to position [1231, 0]
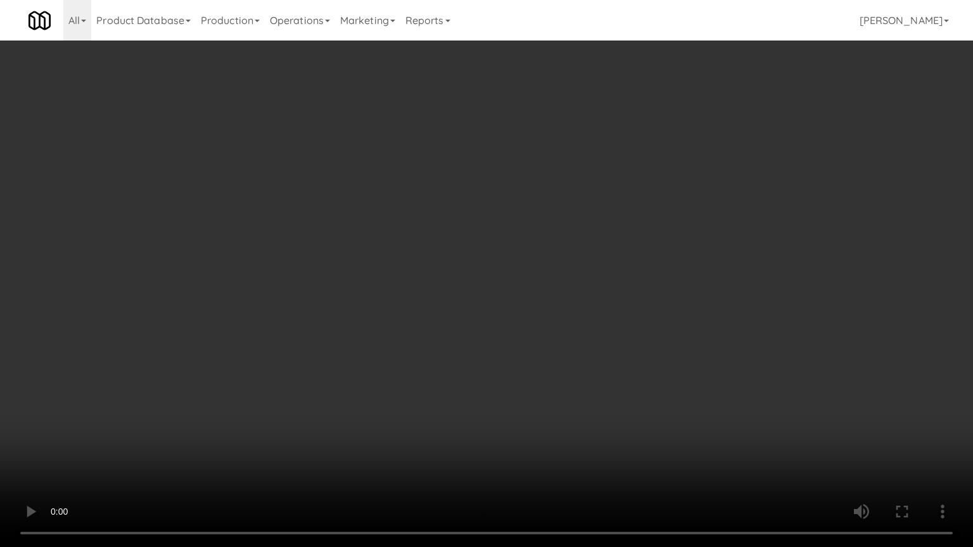
click at [561, 421] on video at bounding box center [486, 273] width 973 height 547
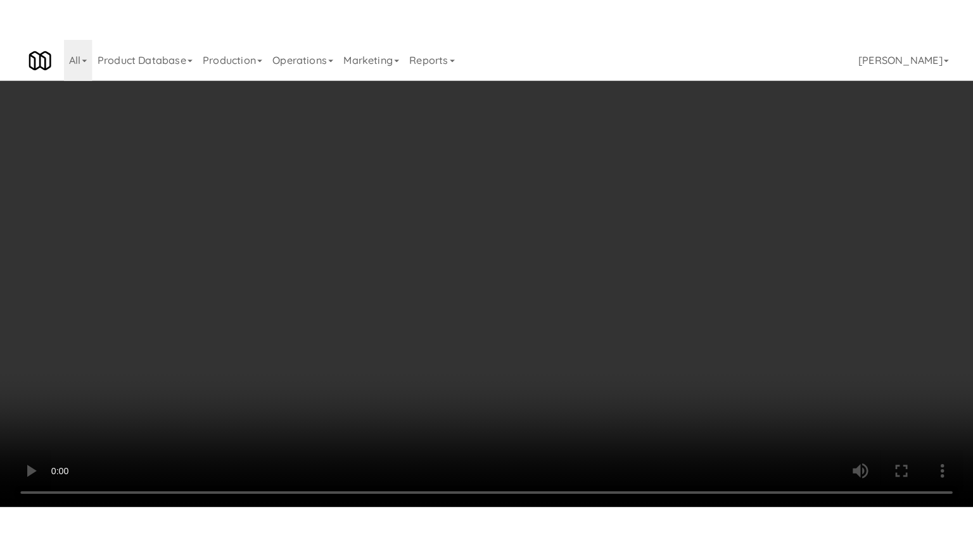
scroll to position [1316, 0]
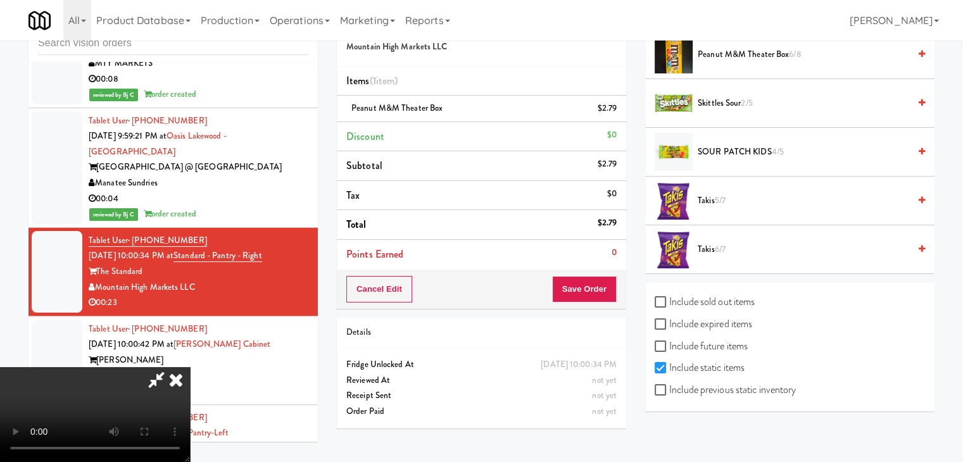
click at [727, 390] on label "Include previous static inventory" at bounding box center [725, 390] width 141 height 19
click at [670, 390] on input "Include previous static inventory" at bounding box center [662, 391] width 15 height 10
checkbox input "true"
click at [190, 367] on video at bounding box center [95, 414] width 190 height 95
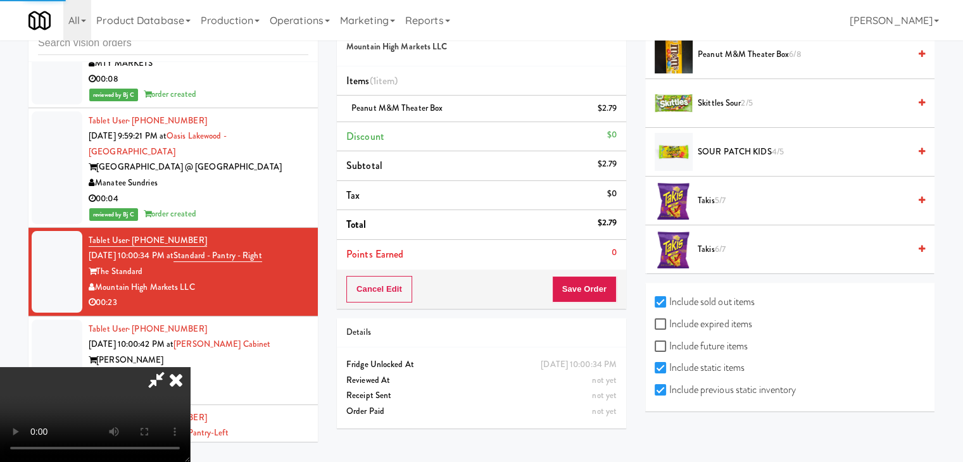
click at [190, 367] on video at bounding box center [95, 414] width 190 height 95
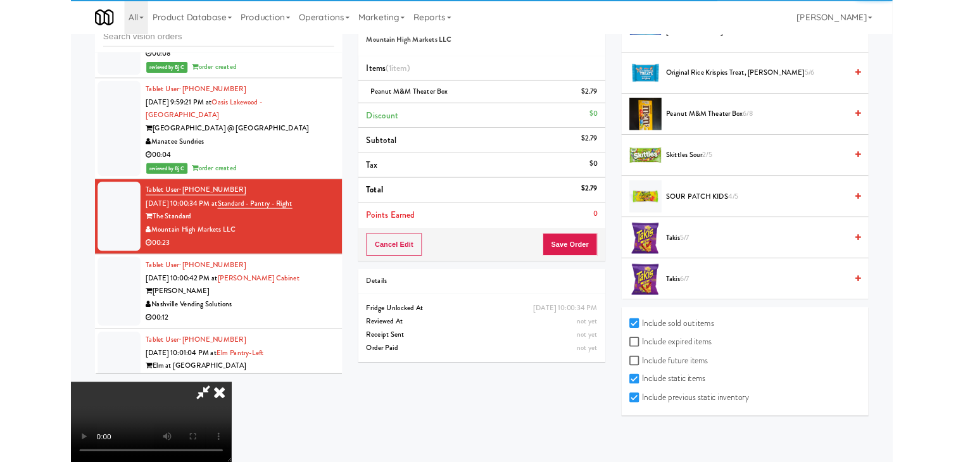
scroll to position [1231, 0]
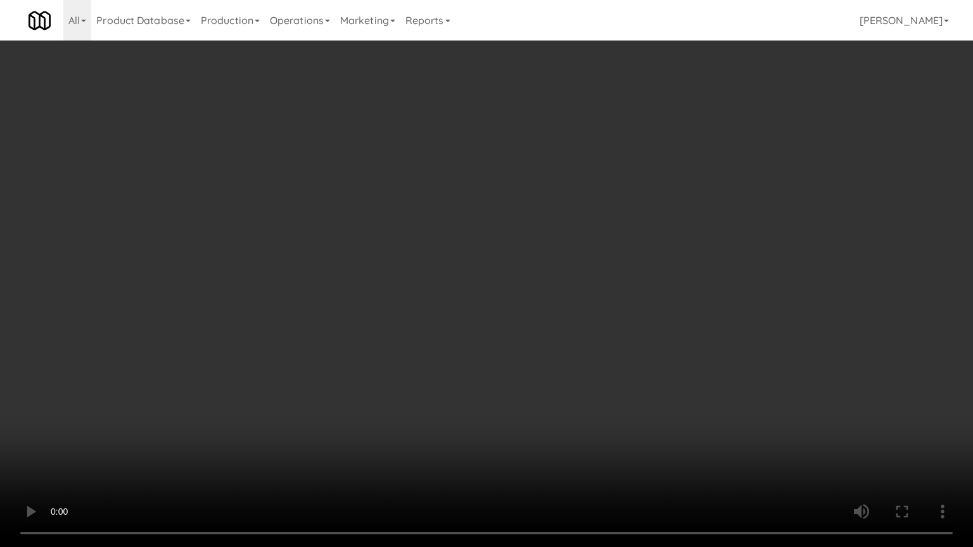
click at [593, 243] on video at bounding box center [486, 273] width 973 height 547
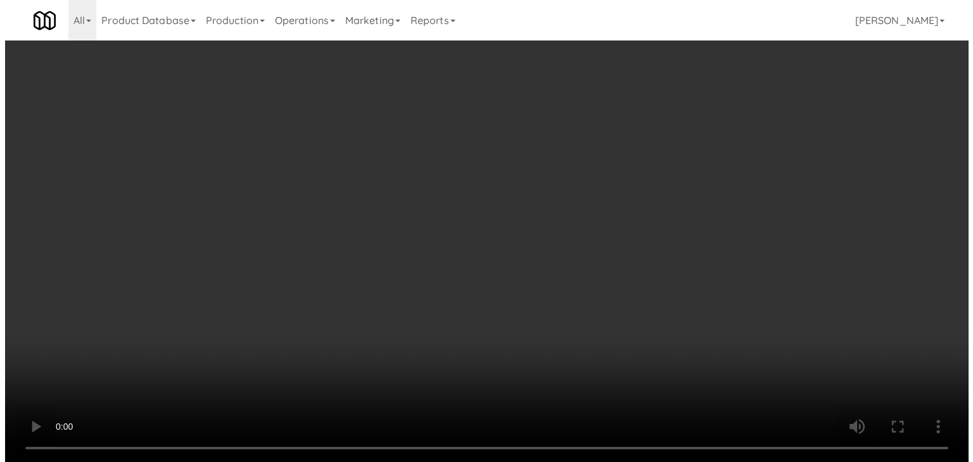
scroll to position [0, 0]
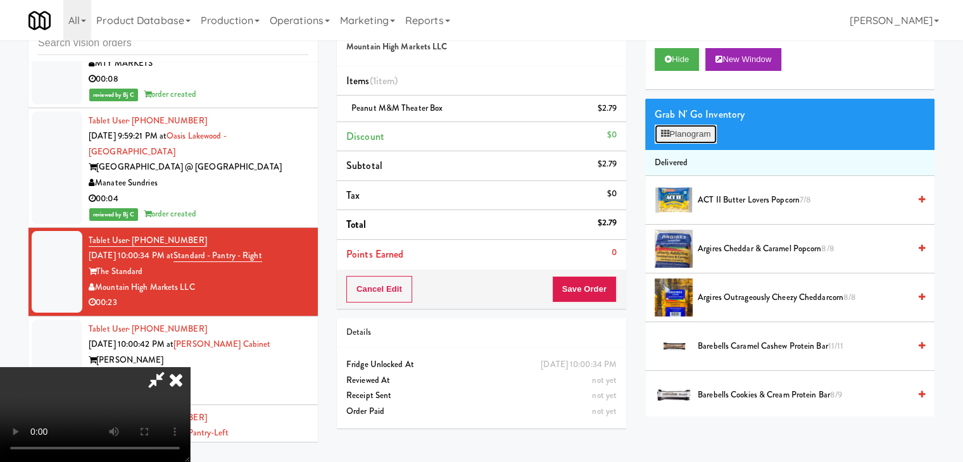
click at [698, 135] on button "Planogram" at bounding box center [686, 134] width 62 height 19
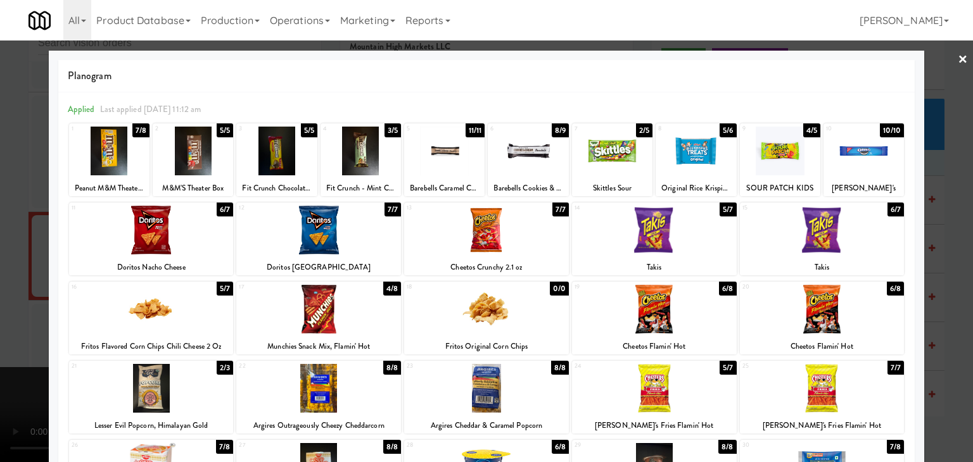
click at [483, 297] on div at bounding box center [486, 309] width 165 height 49
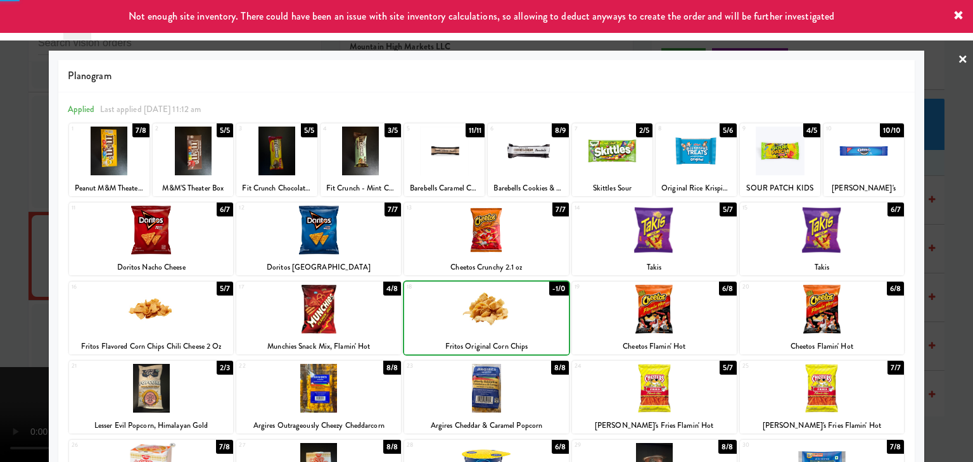
drag, startPoint x: 0, startPoint y: 271, endPoint x: 413, endPoint y: 265, distance: 413.1
click at [5, 269] on div at bounding box center [486, 231] width 973 height 462
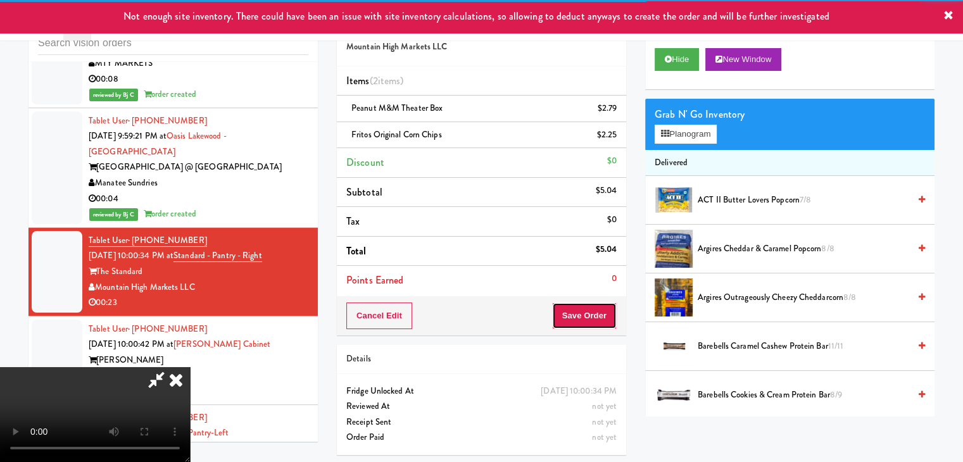
click at [589, 305] on button "Save Order" at bounding box center [584, 316] width 65 height 27
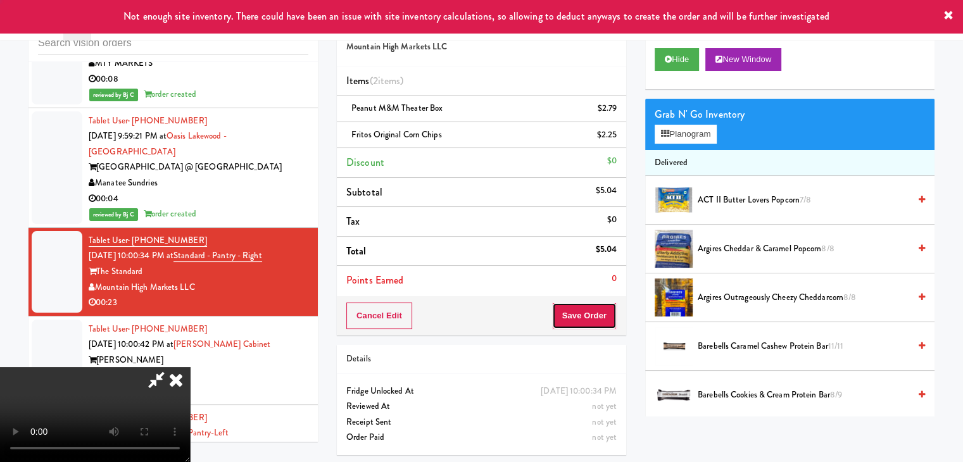
click at [589, 305] on button "Save Order" at bounding box center [584, 316] width 65 height 27
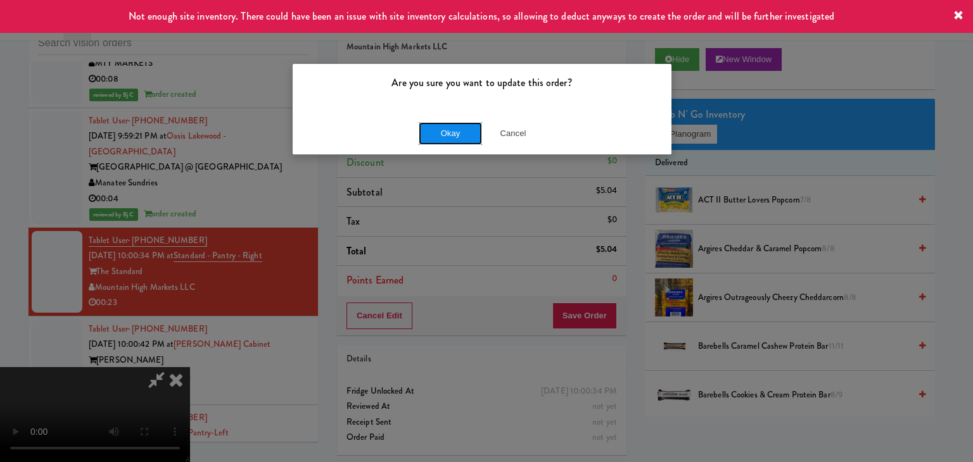
click at [472, 134] on button "Okay" at bounding box center [450, 133] width 63 height 23
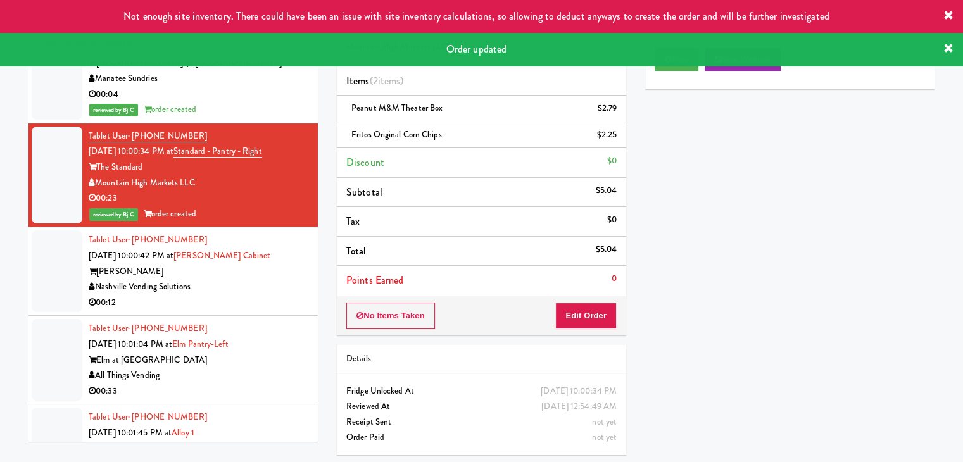
scroll to position [13895, 0]
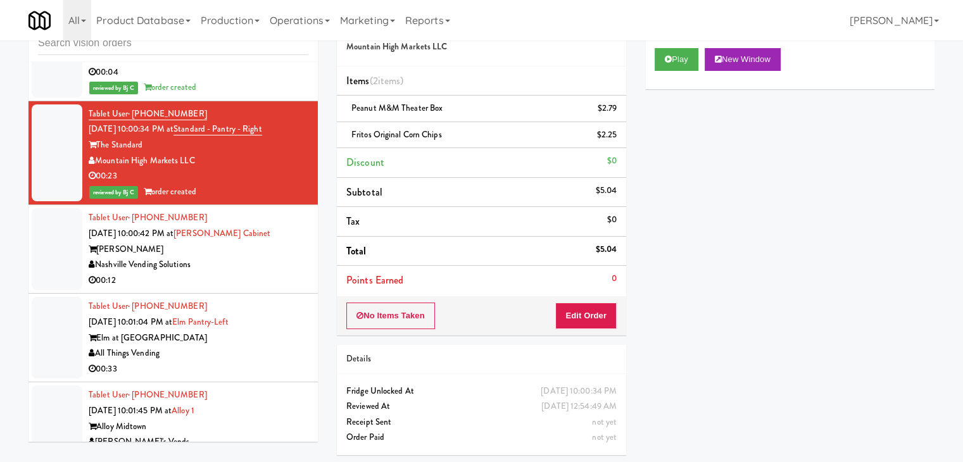
click at [251, 273] on div "00:12" at bounding box center [199, 281] width 220 height 16
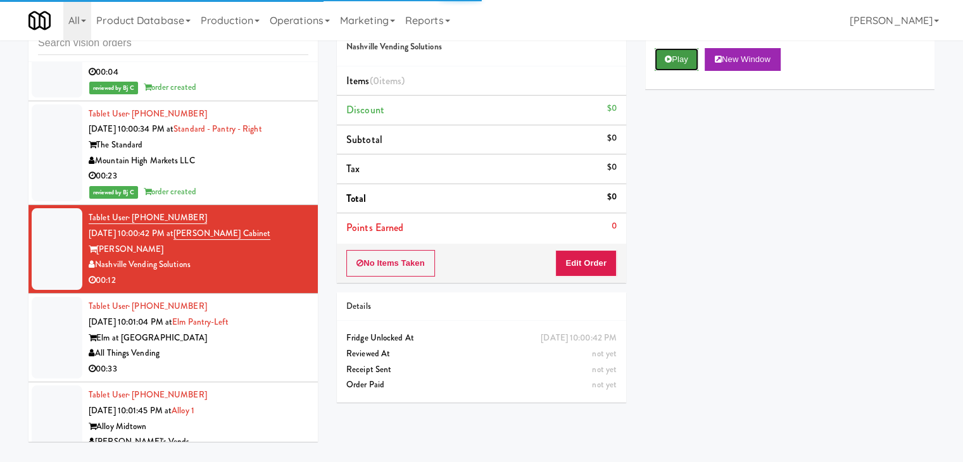
click at [658, 59] on button "Play" at bounding box center [677, 59] width 44 height 23
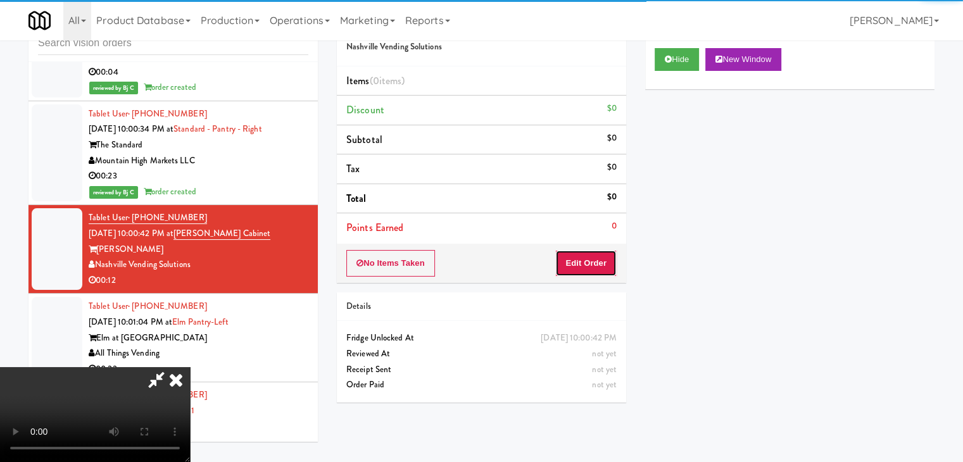
click at [587, 263] on button "Edit Order" at bounding box center [586, 263] width 61 height 27
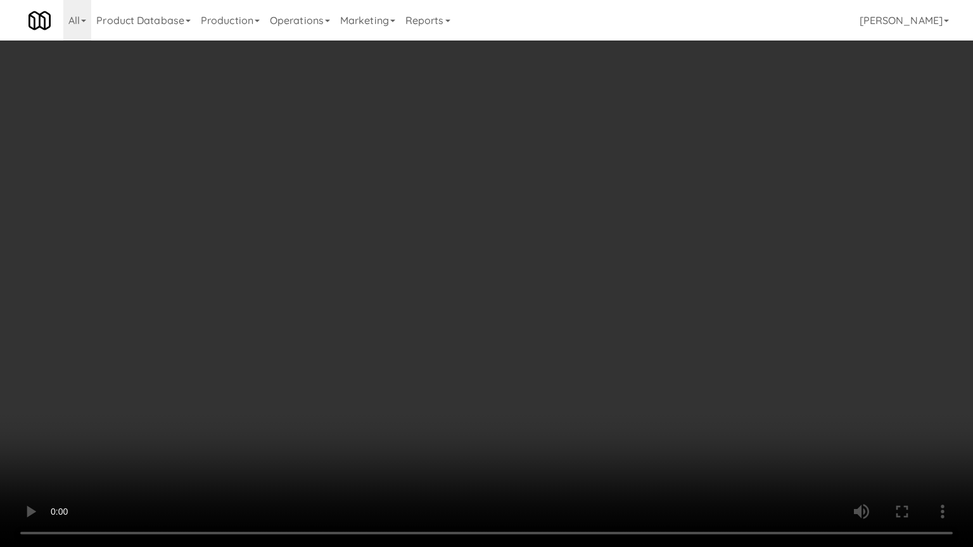
click at [668, 345] on video at bounding box center [486, 273] width 973 height 547
click at [659, 347] on video at bounding box center [486, 273] width 973 height 547
click at [658, 350] on video at bounding box center [486, 273] width 973 height 547
click at [659, 333] on video at bounding box center [486, 273] width 973 height 547
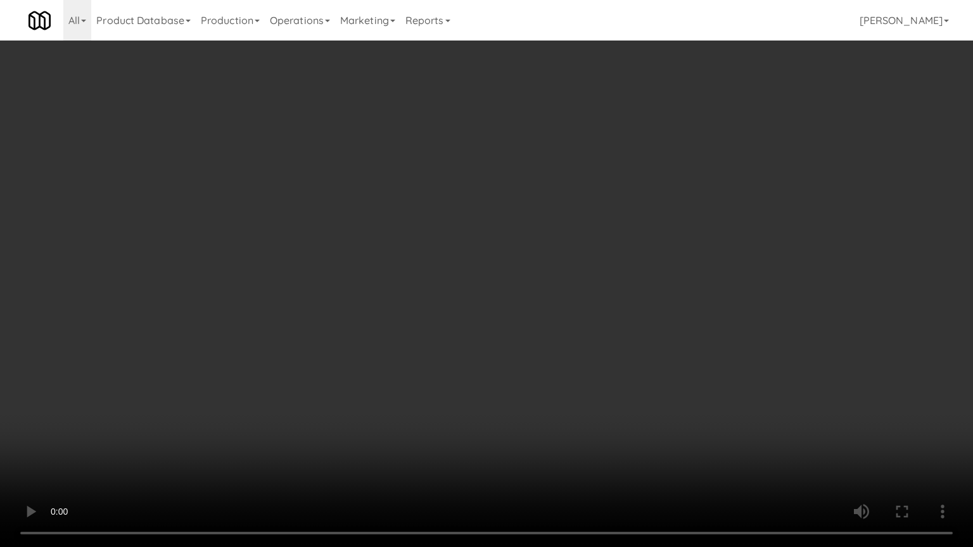
click at [659, 334] on video at bounding box center [486, 273] width 973 height 547
click at [665, 332] on video at bounding box center [486, 273] width 973 height 547
click at [666, 332] on video at bounding box center [486, 273] width 973 height 547
click at [669, 332] on video at bounding box center [486, 273] width 973 height 547
click at [669, 333] on video at bounding box center [486, 273] width 973 height 547
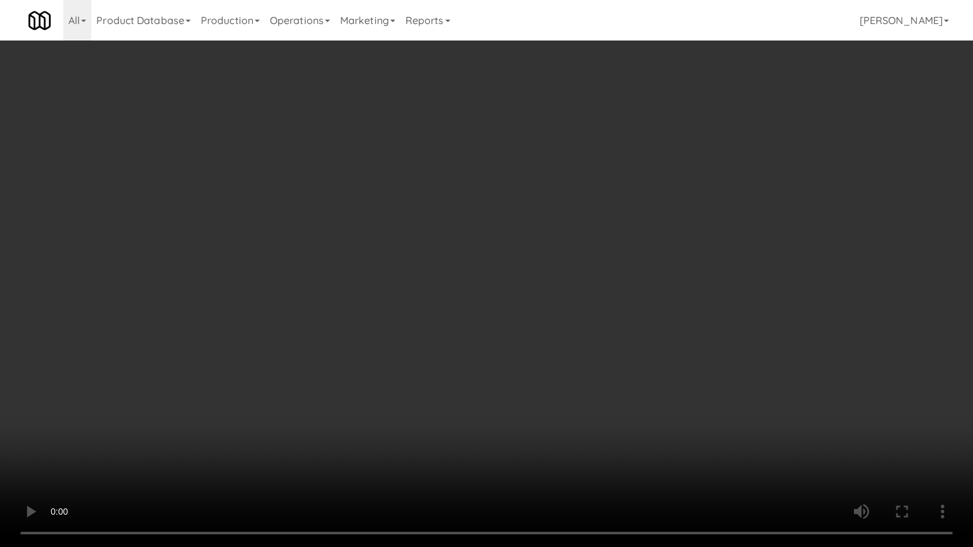
click at [669, 334] on video at bounding box center [486, 273] width 973 height 547
click at [666, 334] on video at bounding box center [486, 273] width 973 height 547
click at [666, 327] on video at bounding box center [486, 273] width 973 height 547
click at [654, 313] on video at bounding box center [486, 273] width 973 height 547
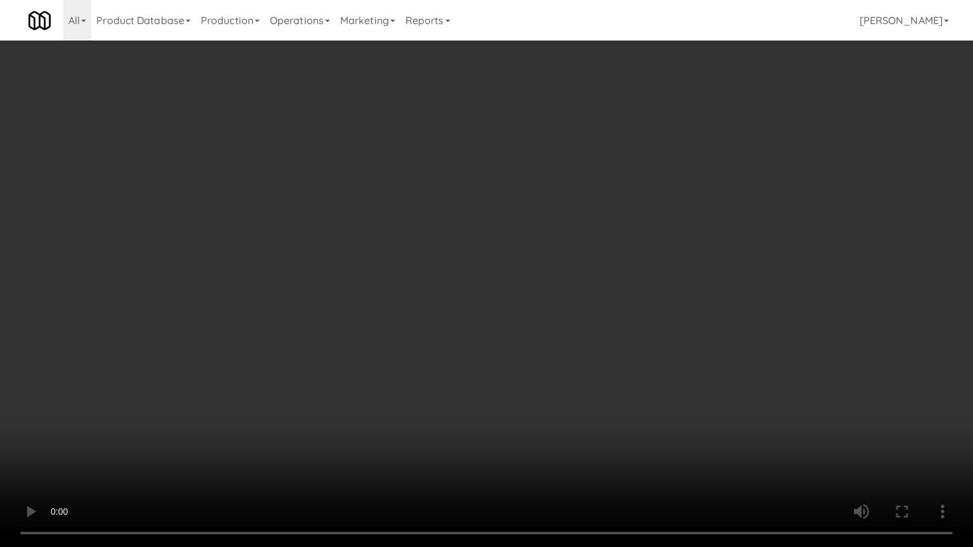
click at [654, 313] on video at bounding box center [486, 273] width 973 height 547
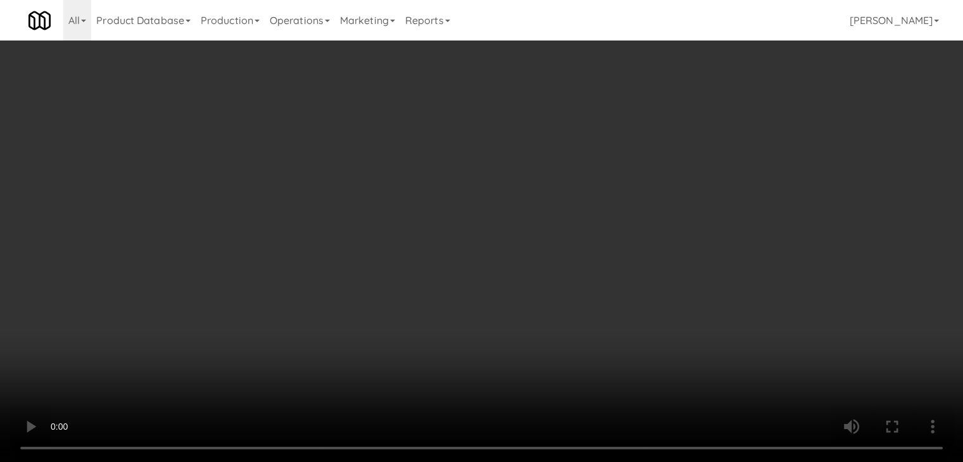
click at [700, 144] on div "Grab N' Go Inventory Planogram" at bounding box center [789, 124] width 289 height 51
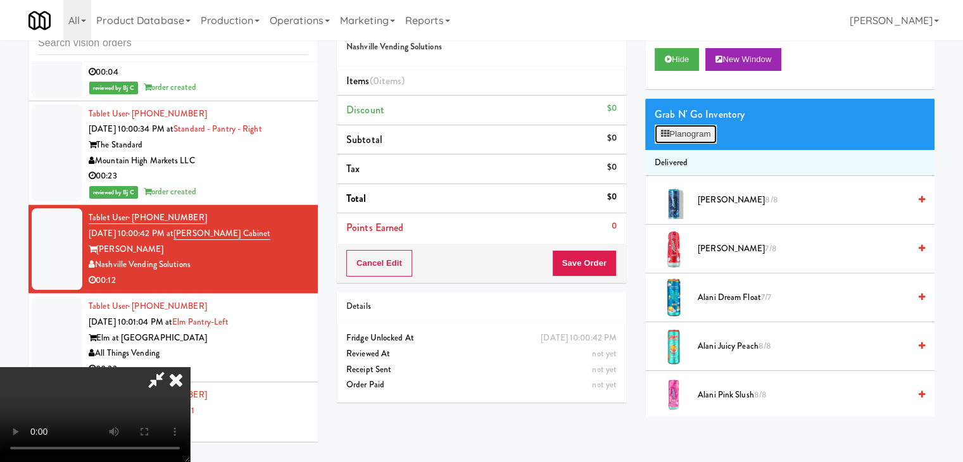
click at [697, 137] on button "Planogram" at bounding box center [686, 134] width 62 height 19
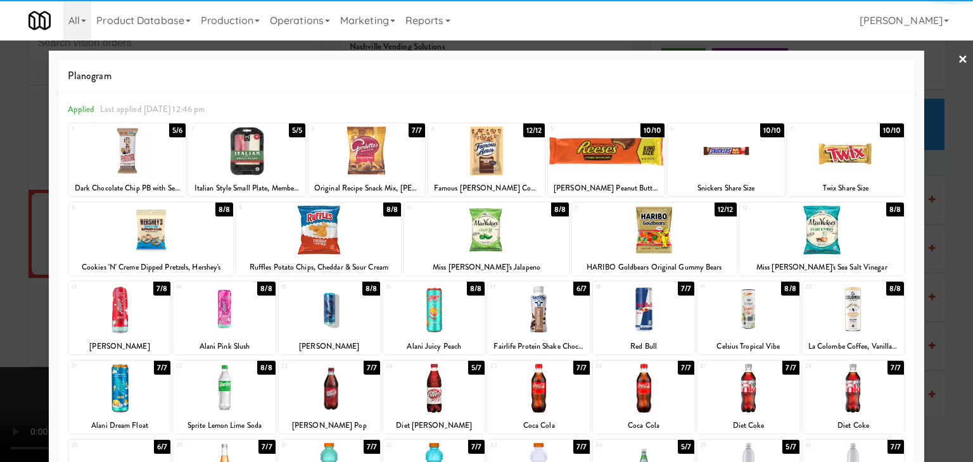
click at [823, 156] on div at bounding box center [845, 151] width 117 height 49
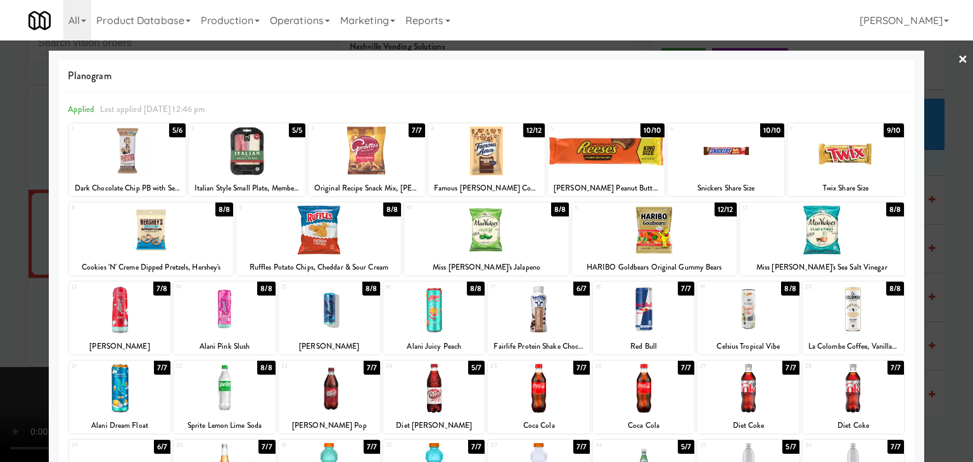
click at [488, 158] on div at bounding box center [486, 151] width 117 height 49
click at [307, 234] on div at bounding box center [318, 230] width 165 height 49
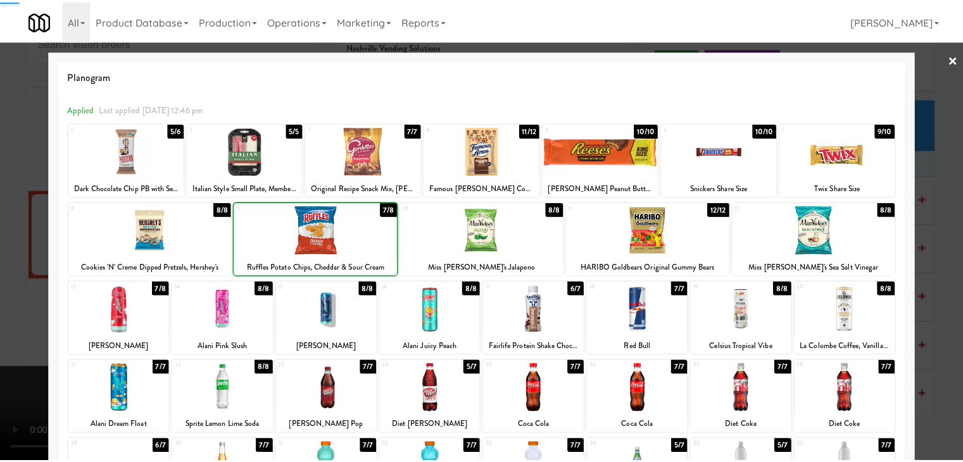
scroll to position [127, 0]
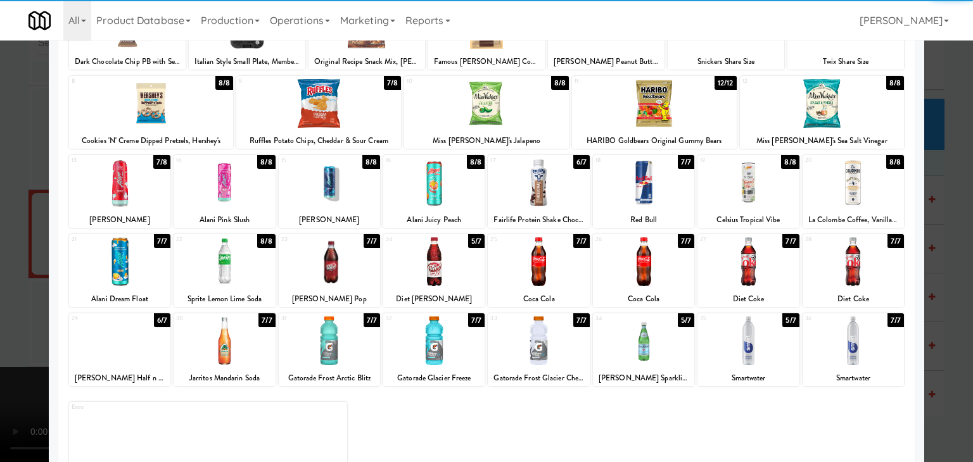
click at [429, 340] on div at bounding box center [433, 341] width 101 height 49
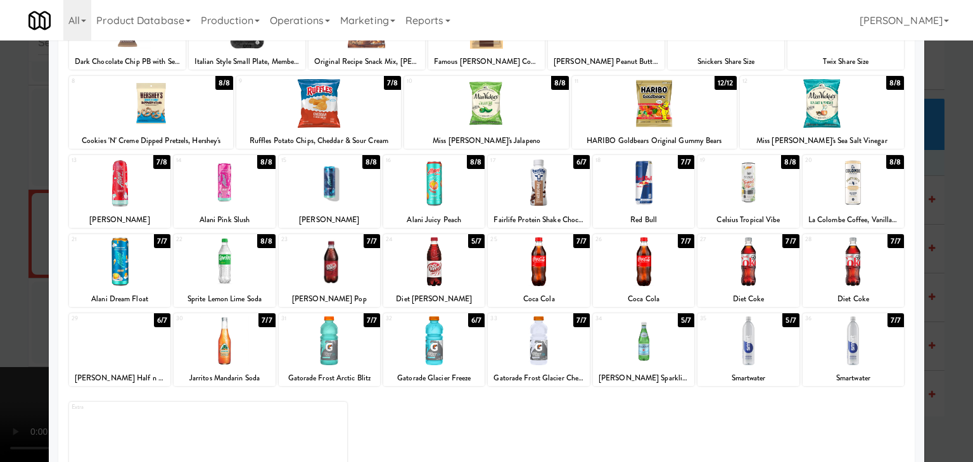
drag, startPoint x: 0, startPoint y: 283, endPoint x: 226, endPoint y: 284, distance: 225.5
click at [3, 282] on div at bounding box center [486, 231] width 973 height 462
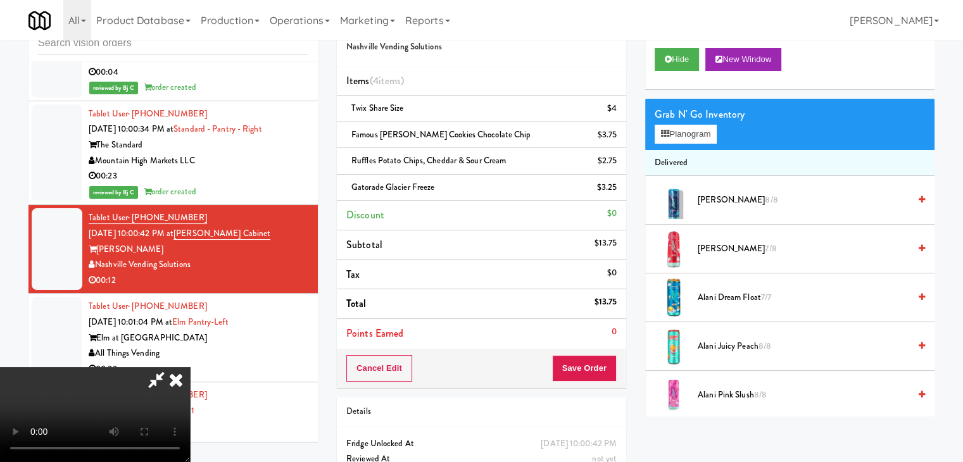
click at [190, 367] on video at bounding box center [95, 414] width 190 height 95
click at [603, 367] on button "Save Order" at bounding box center [584, 368] width 65 height 27
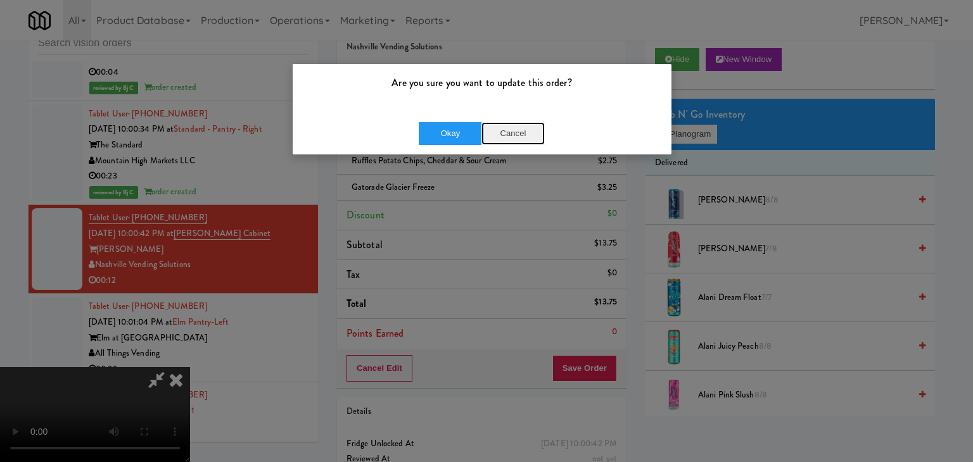
click at [517, 132] on button "Cancel" at bounding box center [512, 133] width 63 height 23
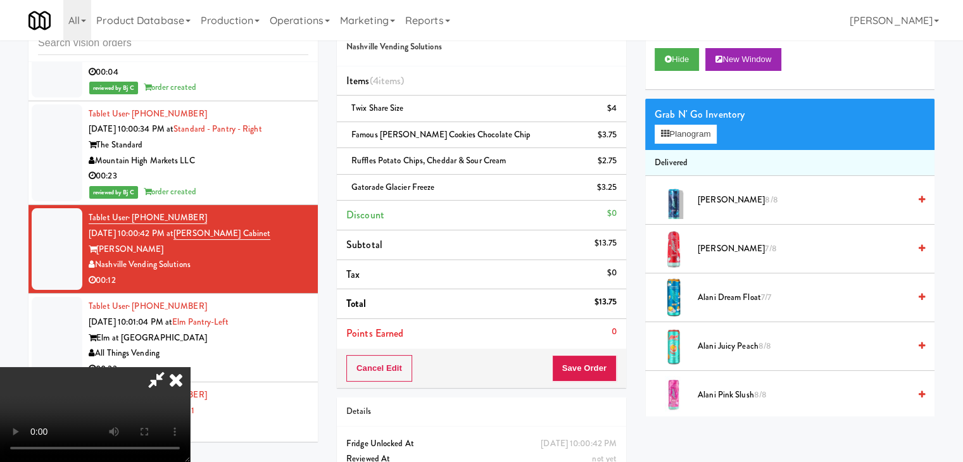
scroll to position [178, 0]
click at [600, 364] on button "Save Order" at bounding box center [584, 368] width 65 height 27
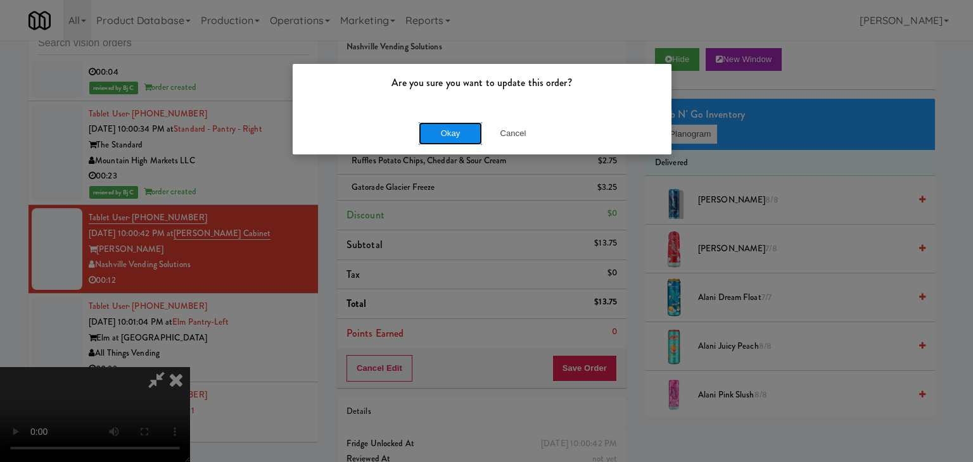
click at [461, 132] on button "Okay" at bounding box center [450, 133] width 63 height 23
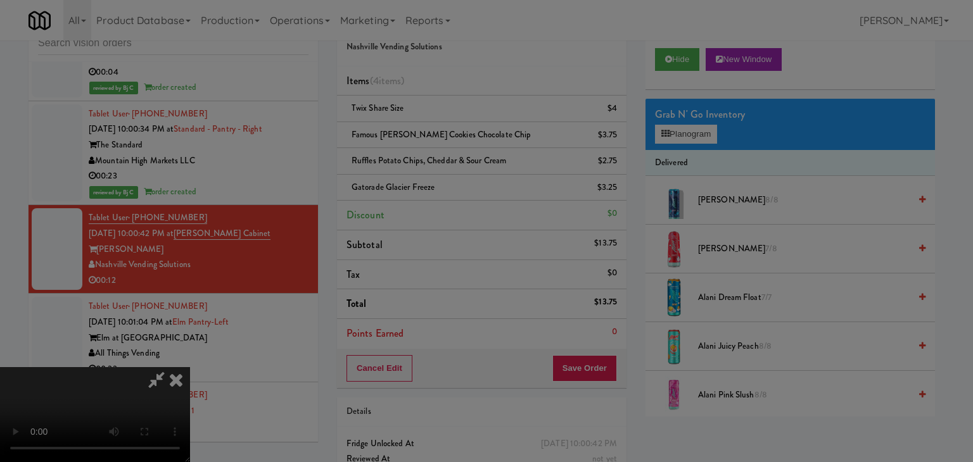
click at [461, 122] on button "Okay" at bounding box center [450, 110] width 63 height 23
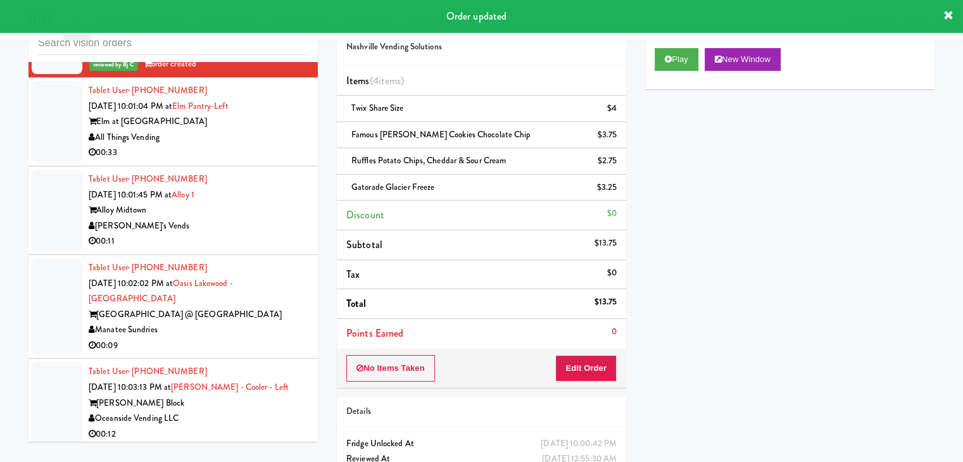
scroll to position [14149, 0]
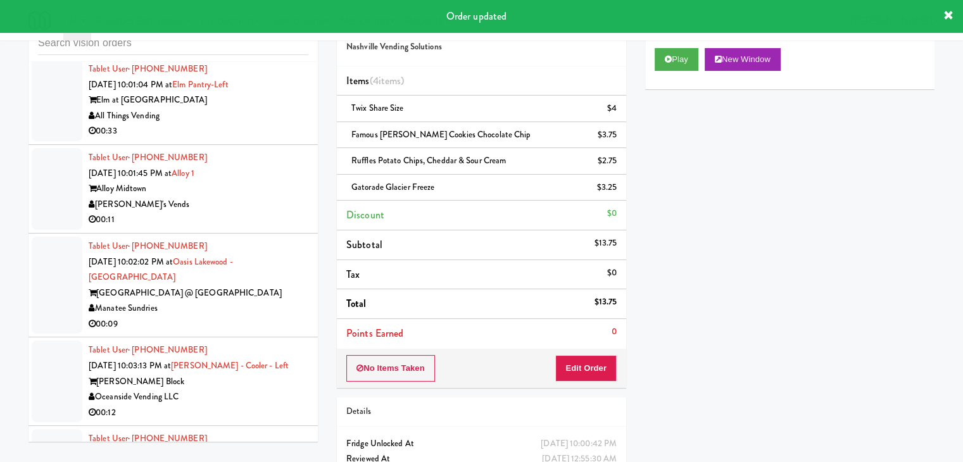
click at [272, 212] on div "00:11" at bounding box center [199, 220] width 220 height 16
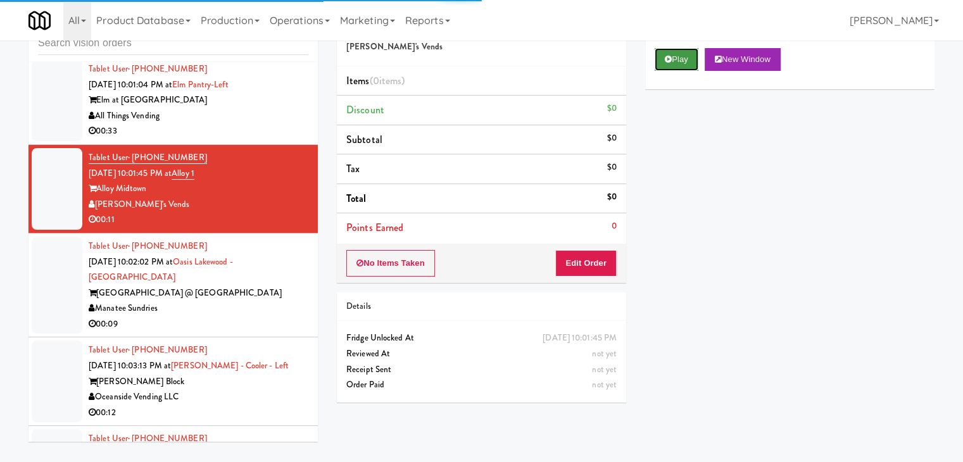
click at [689, 57] on button "Play" at bounding box center [677, 59] width 44 height 23
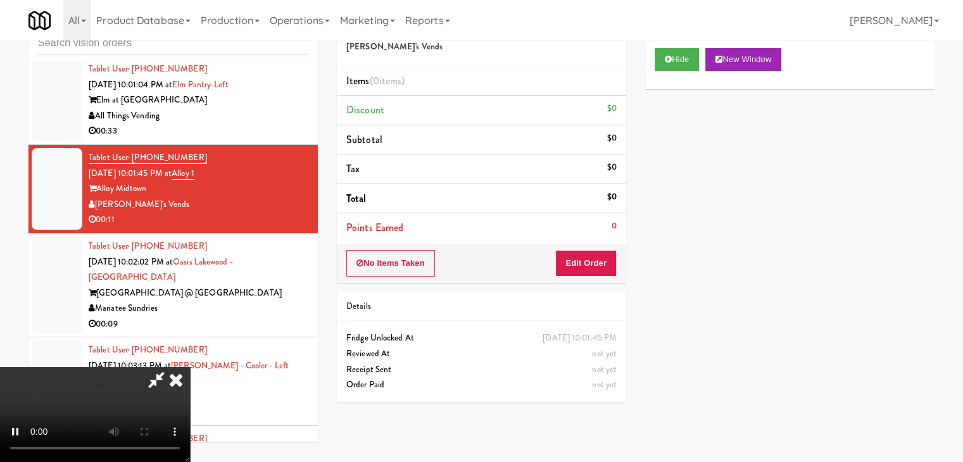
click at [600, 254] on div "No Items Taken Edit Order" at bounding box center [481, 263] width 289 height 39
click at [600, 254] on button "Edit Order" at bounding box center [586, 263] width 61 height 27
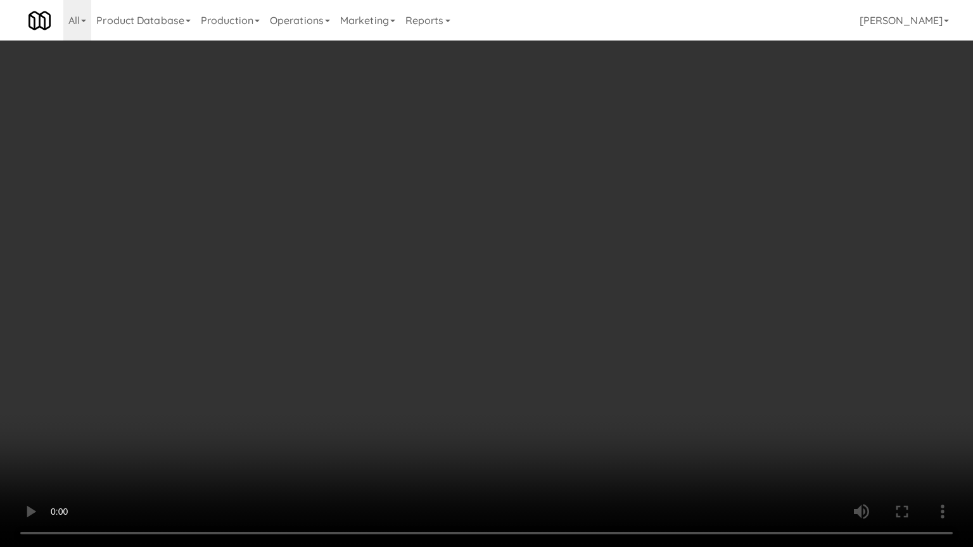
click at [594, 334] on video at bounding box center [486, 273] width 973 height 547
click at [601, 323] on video at bounding box center [486, 273] width 973 height 547
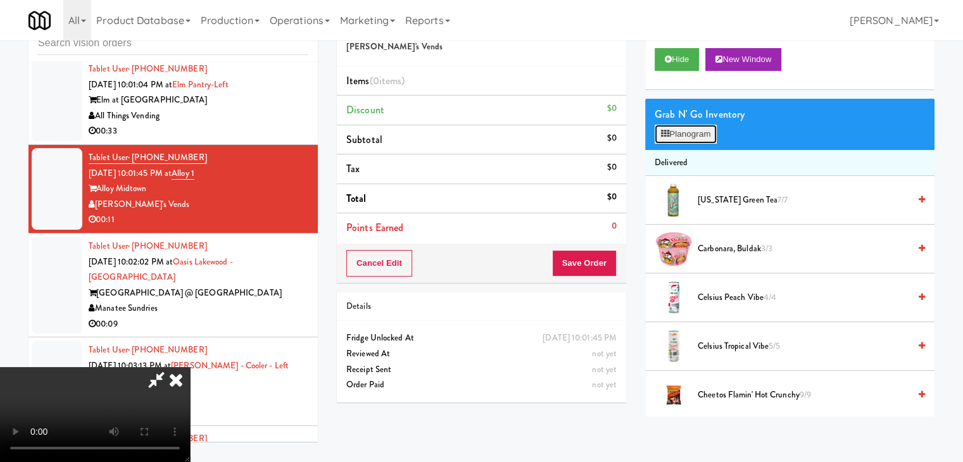
click at [707, 136] on button "Planogram" at bounding box center [686, 134] width 62 height 19
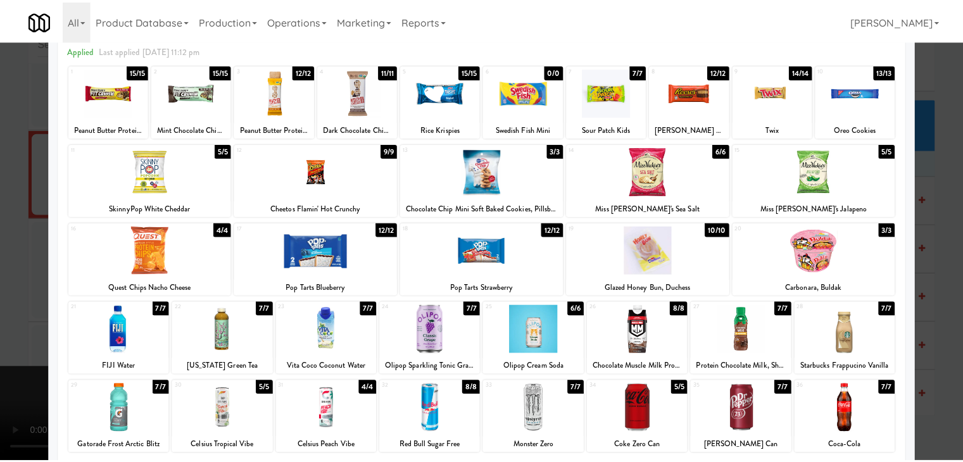
scroll to position [127, 0]
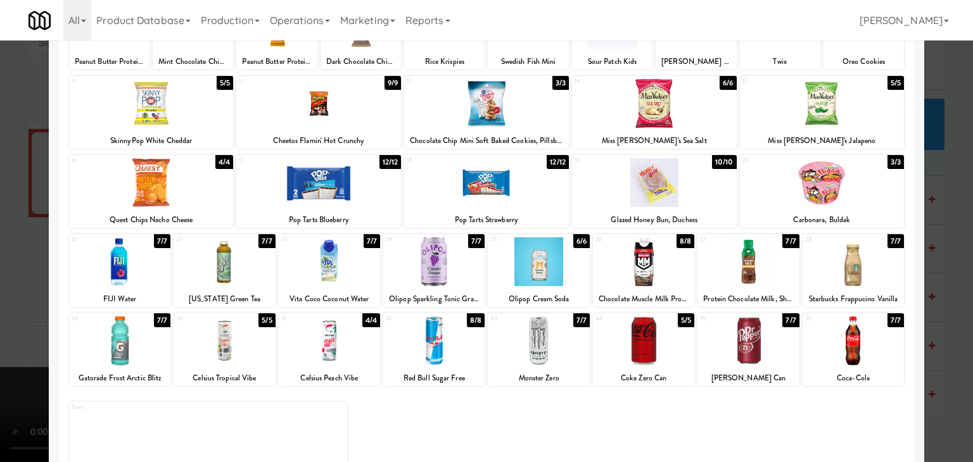
click at [533, 254] on div at bounding box center [538, 262] width 101 height 49
click at [51, 251] on div "Planogram Applied Last applied [DATE] 11:12 pm 1 15/15 Peanut Butter Protein Ba…" at bounding box center [486, 209] width 875 height 571
click at [51, 294] on div "Planogram Applied Last applied [DATE] 11:12 pm 1 15/15 Peanut Butter Protein Ba…" at bounding box center [486, 209] width 875 height 571
click at [0, 322] on div at bounding box center [486, 231] width 973 height 462
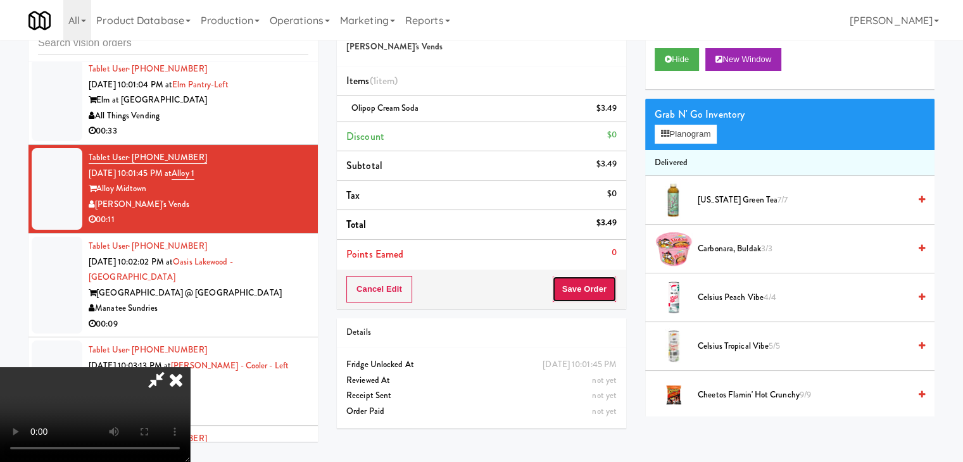
click at [607, 284] on button "Save Order" at bounding box center [584, 289] width 65 height 27
click at [607, 286] on button "Save Order" at bounding box center [584, 289] width 65 height 27
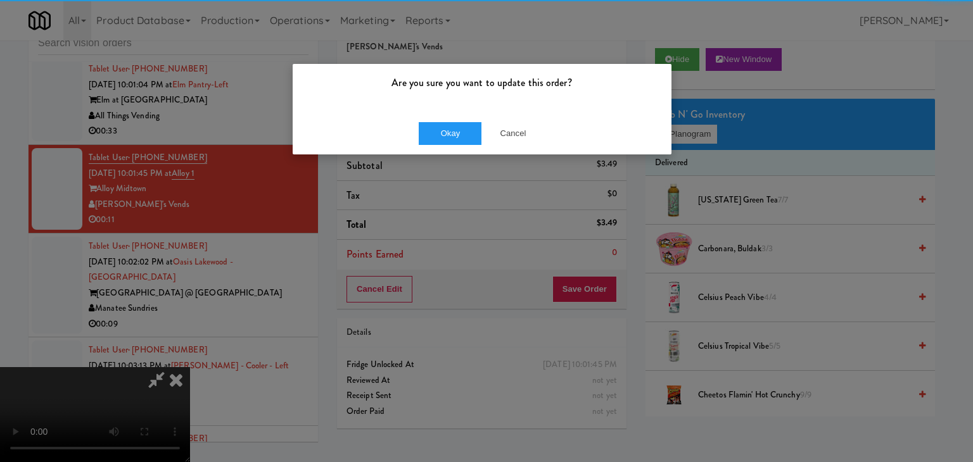
drag, startPoint x: 479, startPoint y: 116, endPoint x: 473, endPoint y: 128, distance: 13.6
click at [479, 117] on div "Okay Cancel" at bounding box center [482, 133] width 379 height 42
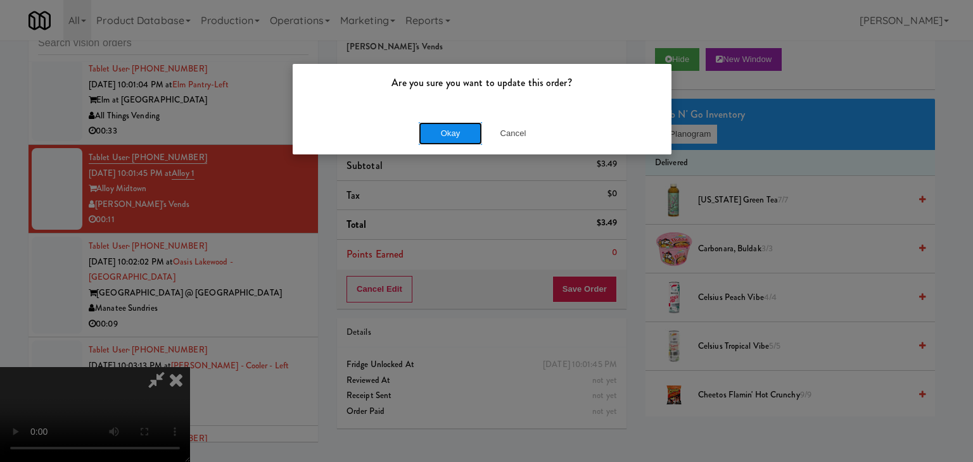
click at [473, 128] on button "Okay" at bounding box center [450, 133] width 63 height 23
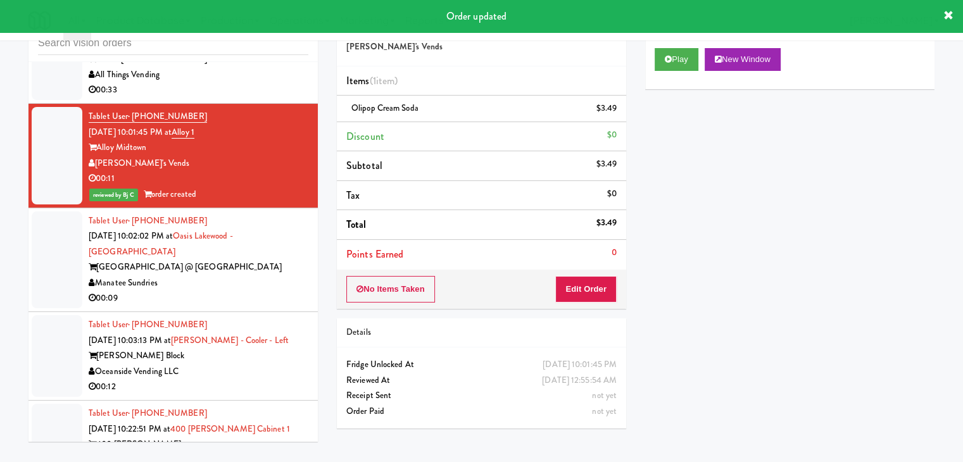
scroll to position [14212, 0]
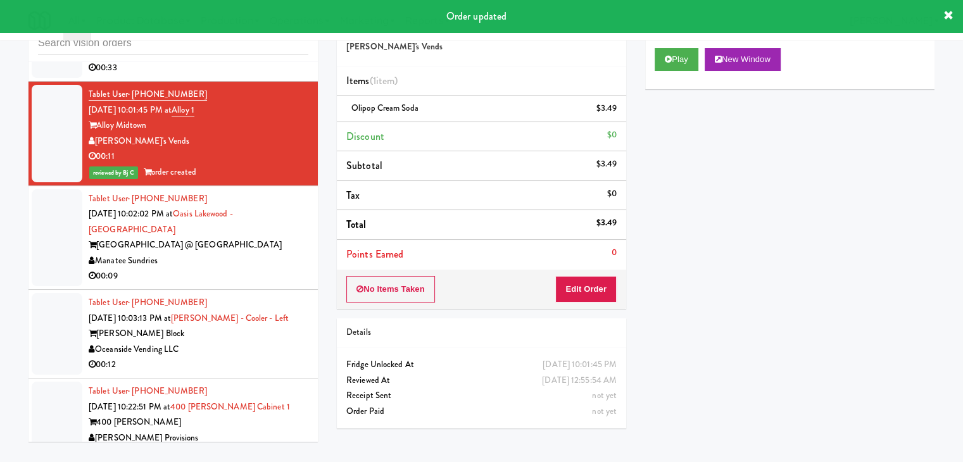
click at [246, 253] on div "Manatee Sundries" at bounding box center [199, 261] width 220 height 16
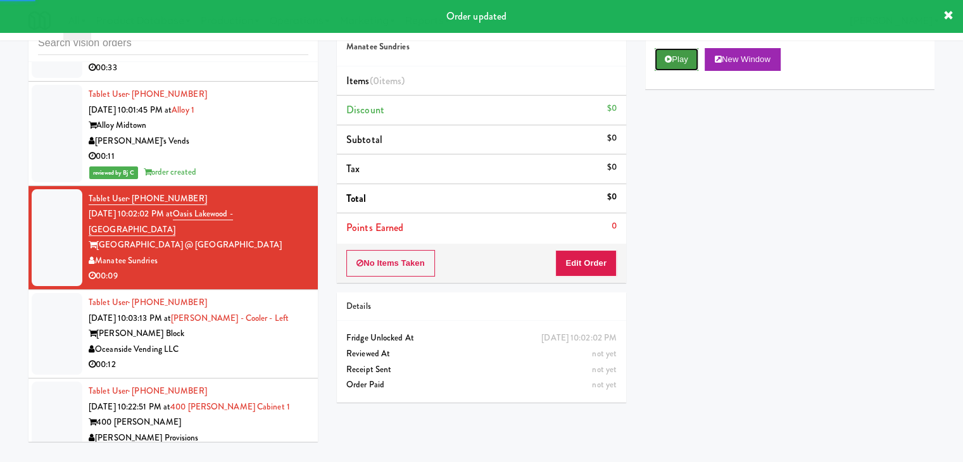
click at [681, 58] on button "Play" at bounding box center [677, 59] width 44 height 23
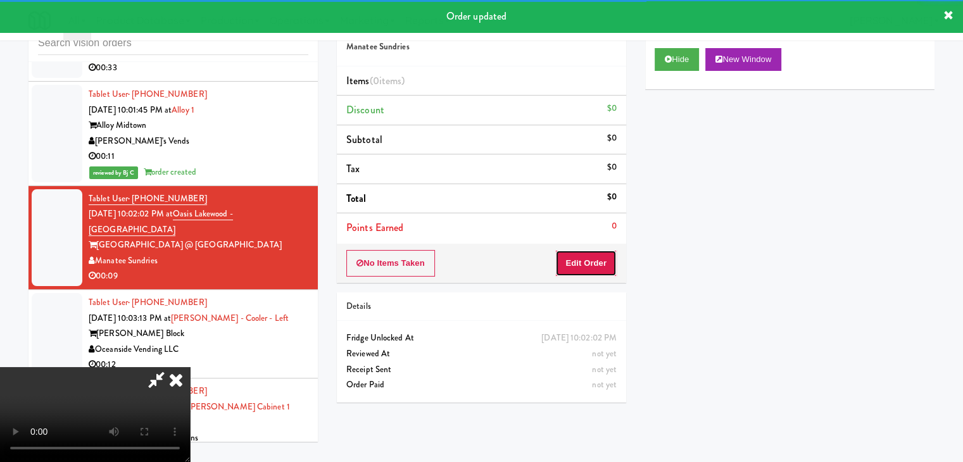
click at [587, 257] on button "Edit Order" at bounding box center [586, 263] width 61 height 27
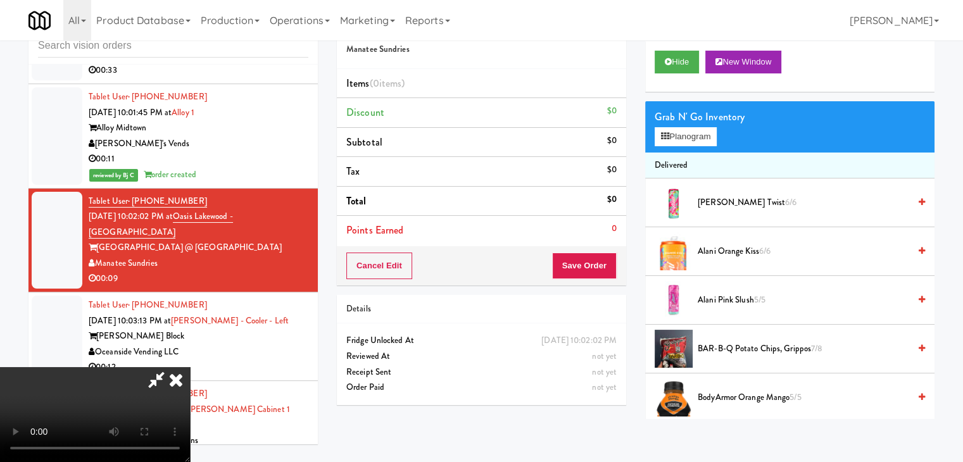
scroll to position [41, 0]
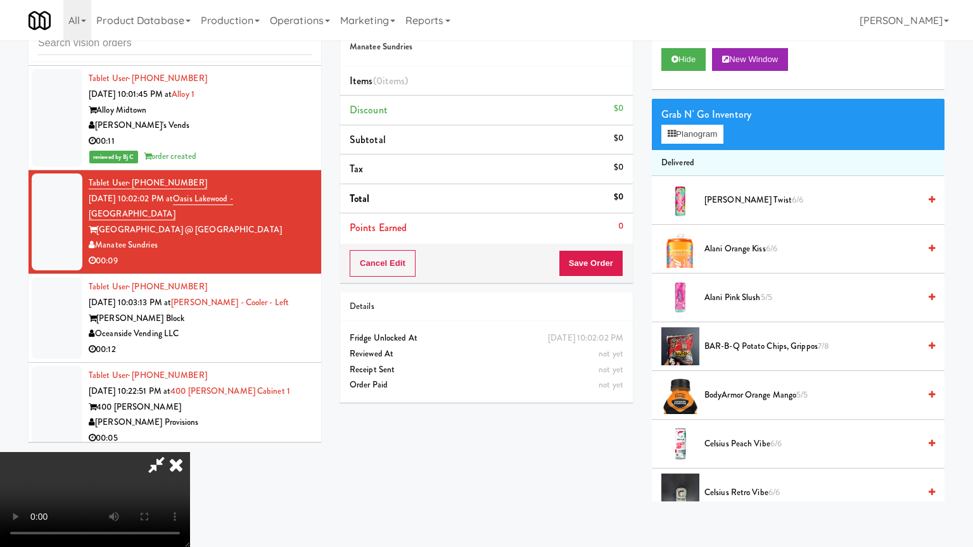
click at [190, 452] on video at bounding box center [95, 499] width 190 height 95
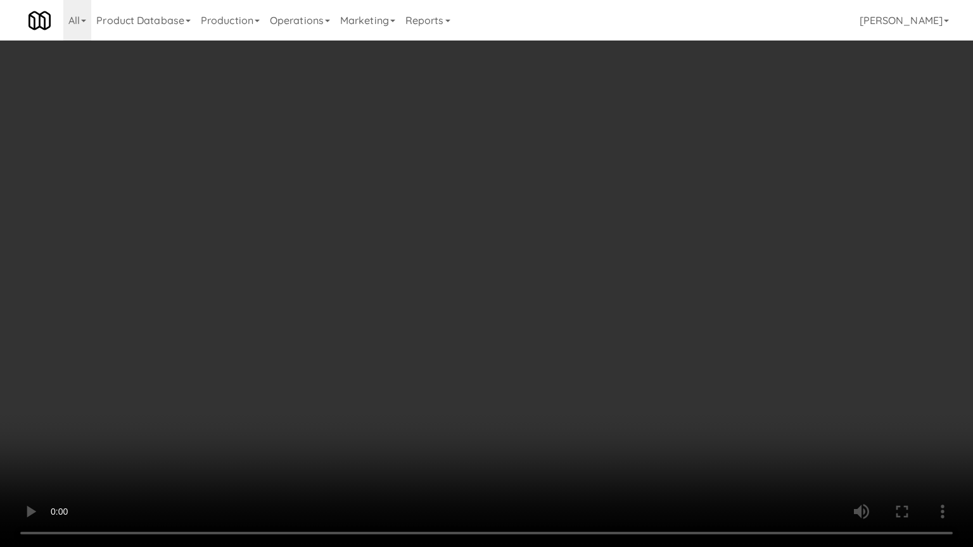
drag, startPoint x: 609, startPoint y: 372, endPoint x: 601, endPoint y: 314, distance: 58.1
click at [606, 371] on video at bounding box center [486, 273] width 973 height 547
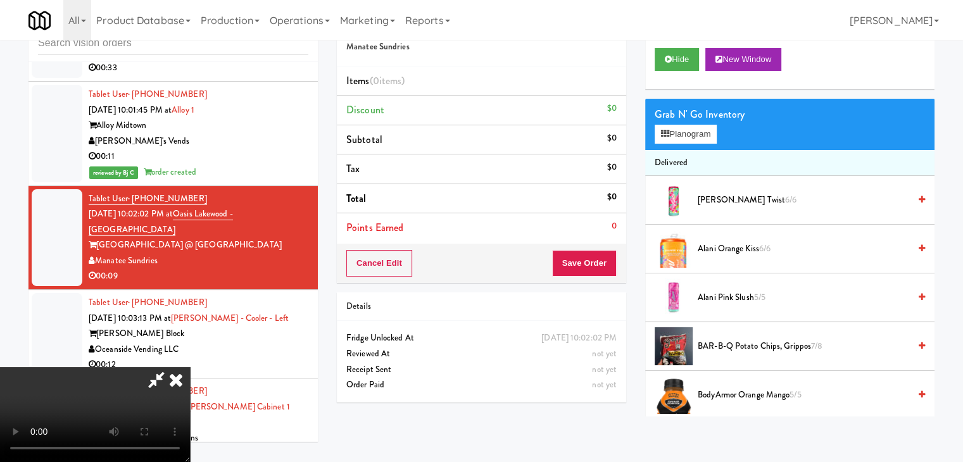
click at [190, 367] on icon at bounding box center [176, 379] width 28 height 25
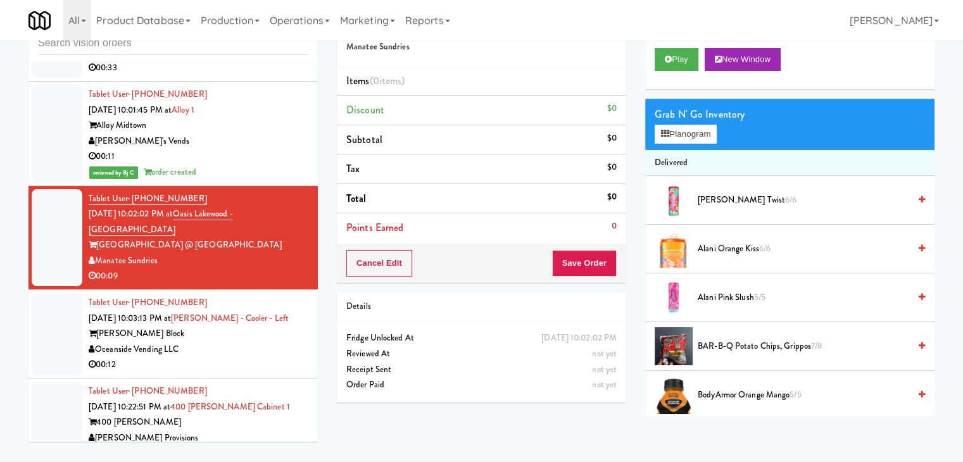
click at [204, 342] on div "Oceanside Vending LLC" at bounding box center [199, 350] width 220 height 16
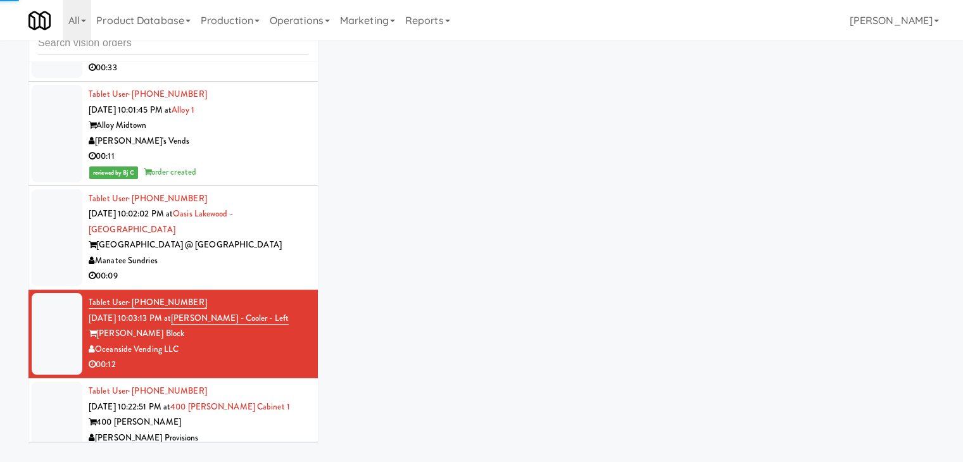
click at [277, 238] on div "[GEOGRAPHIC_DATA] @ [GEOGRAPHIC_DATA]" at bounding box center [199, 246] width 220 height 16
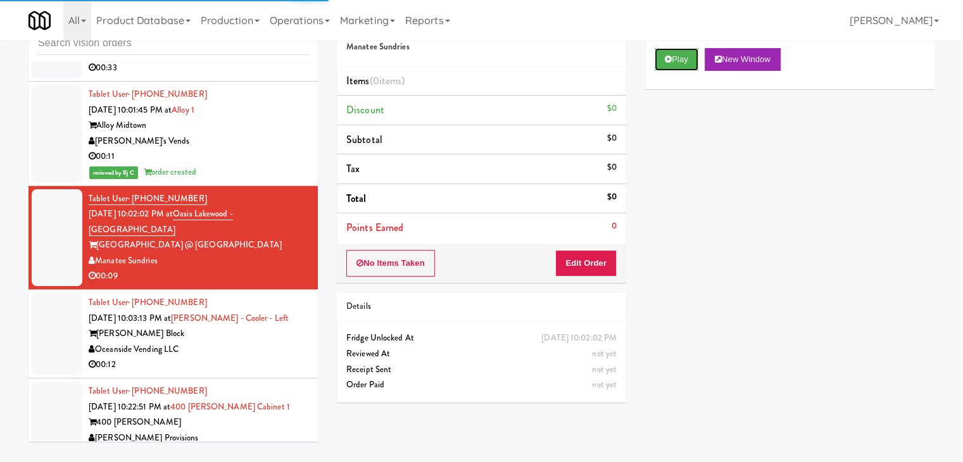
click at [690, 61] on button "Play" at bounding box center [677, 59] width 44 height 23
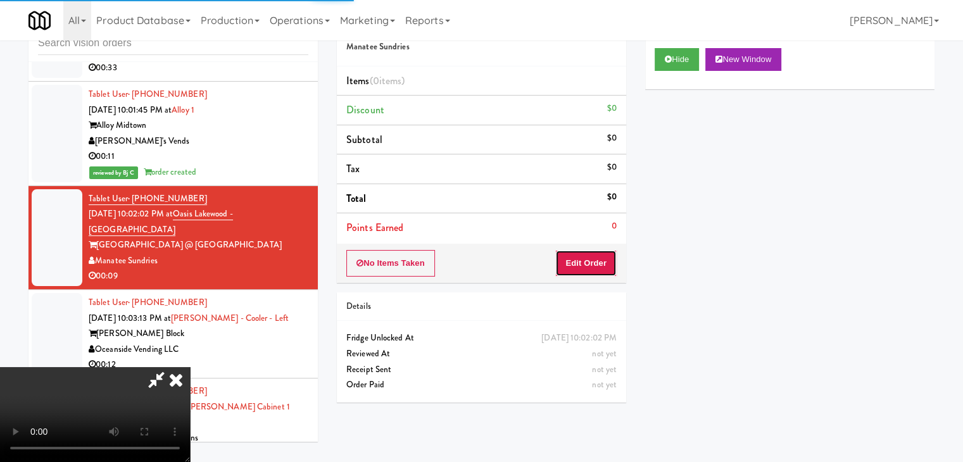
click at [594, 271] on button "Edit Order" at bounding box center [586, 263] width 61 height 27
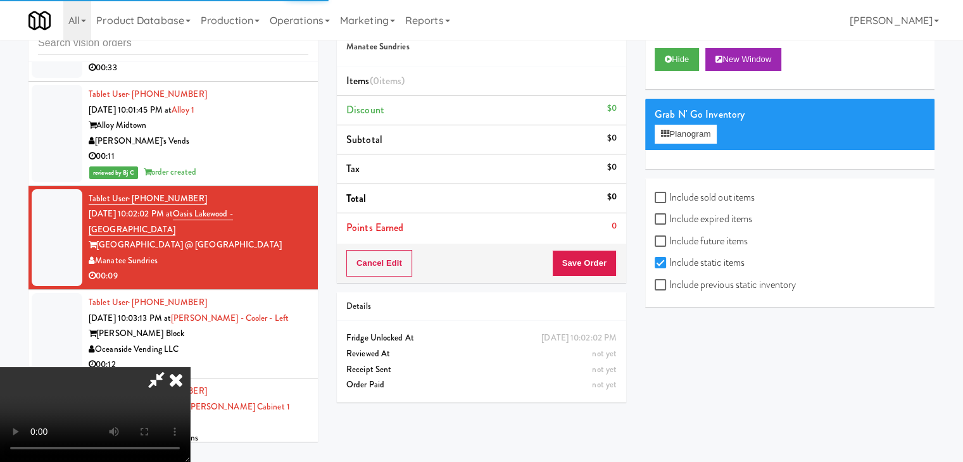
click at [694, 287] on label "Include previous static inventory" at bounding box center [725, 285] width 141 height 19
click at [670, 287] on input "Include previous static inventory" at bounding box center [662, 286] width 15 height 10
checkbox input "true"
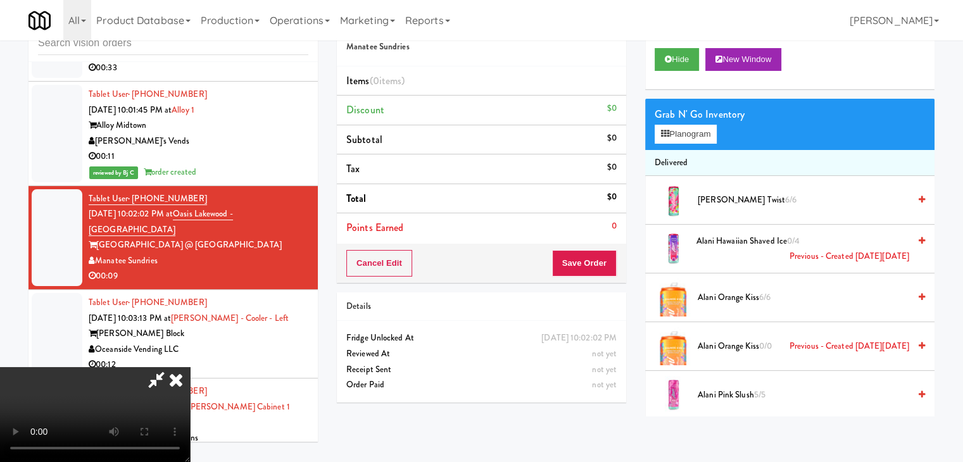
click at [190, 385] on video at bounding box center [95, 414] width 190 height 95
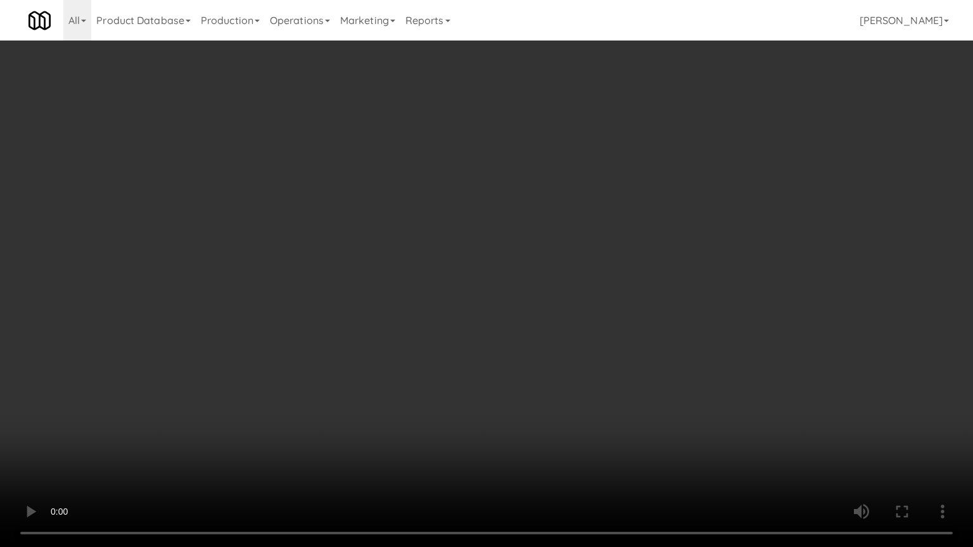
click at [600, 392] on video at bounding box center [486, 273] width 973 height 547
click at [620, 340] on video at bounding box center [486, 273] width 973 height 547
click at [588, 304] on video at bounding box center [486, 273] width 973 height 547
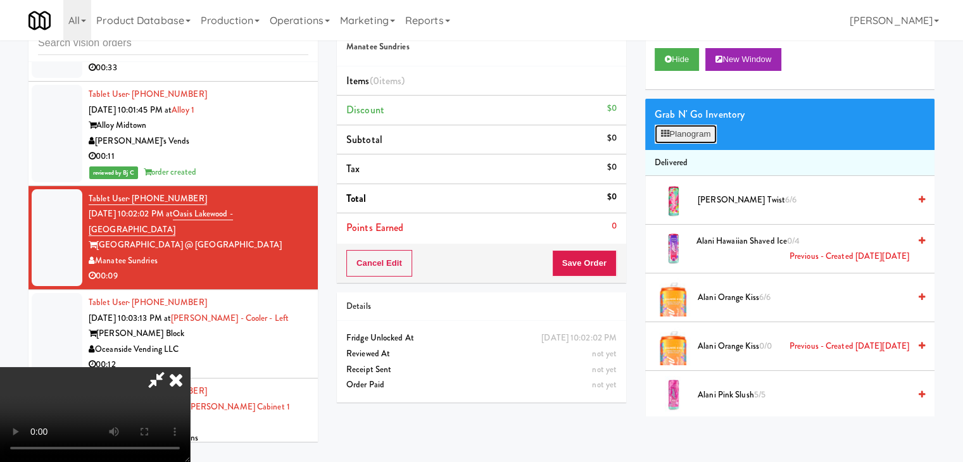
click at [704, 136] on button "Planogram" at bounding box center [686, 134] width 62 height 19
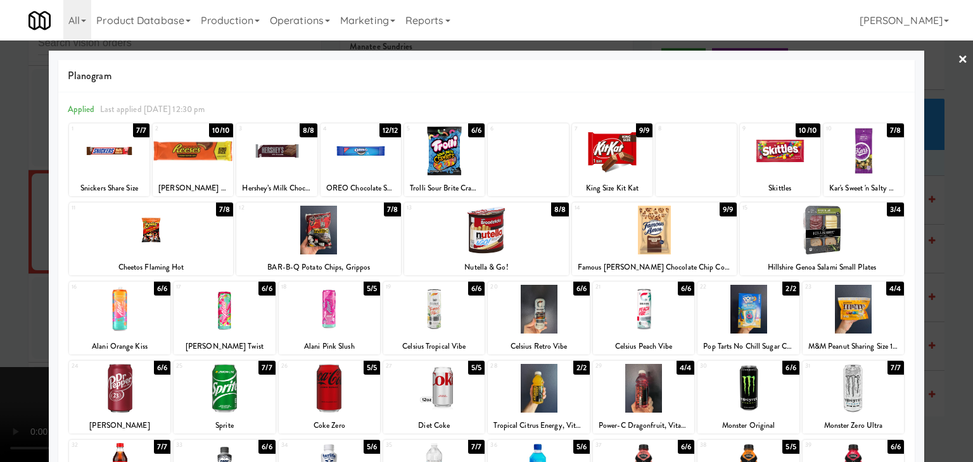
click at [139, 249] on div at bounding box center [151, 230] width 165 height 49
drag, startPoint x: 0, startPoint y: 271, endPoint x: 467, endPoint y: 292, distance: 468.0
click at [5, 269] on div at bounding box center [486, 231] width 973 height 462
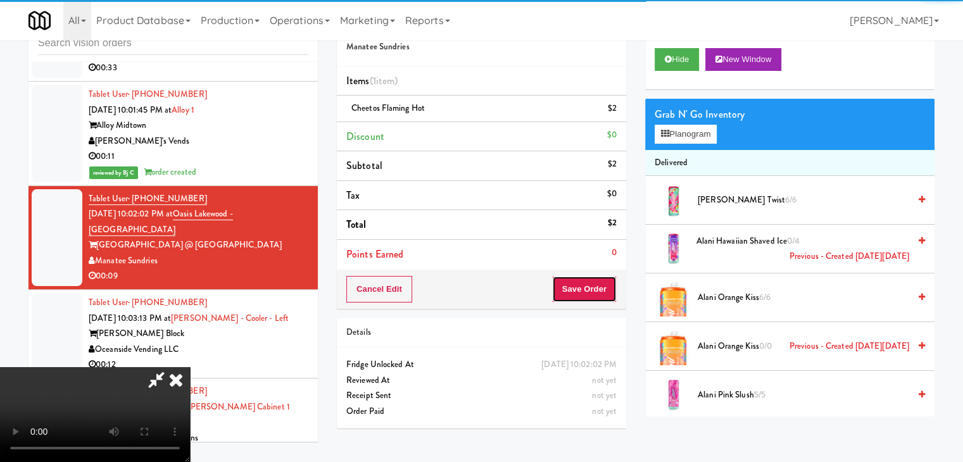
click at [588, 284] on button "Save Order" at bounding box center [584, 289] width 65 height 27
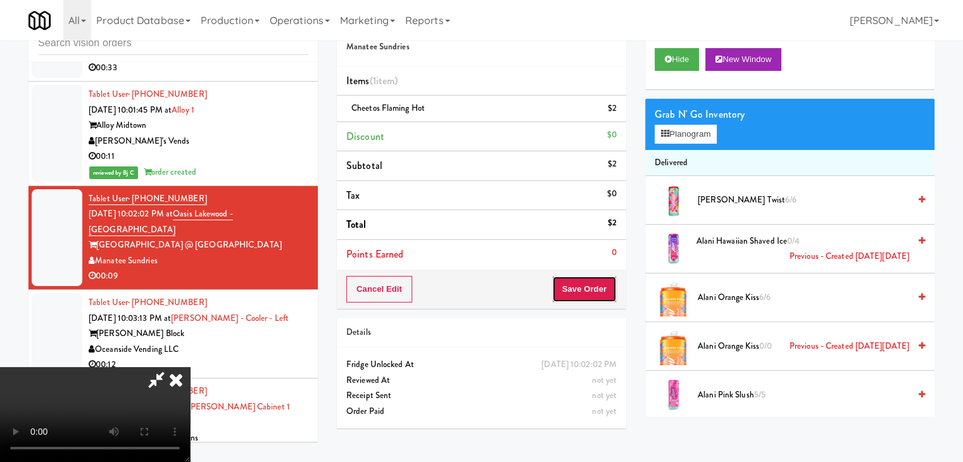
click at [588, 284] on button "Save Order" at bounding box center [584, 289] width 65 height 27
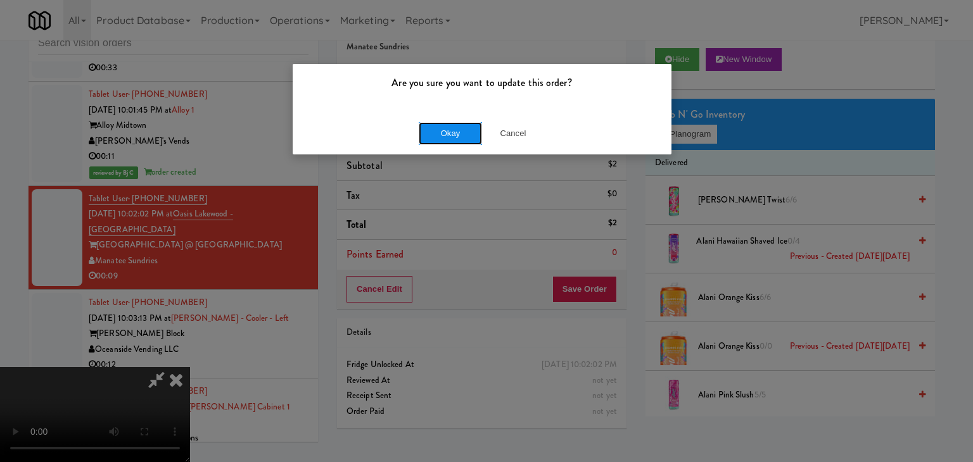
click at [447, 131] on button "Okay" at bounding box center [450, 133] width 63 height 23
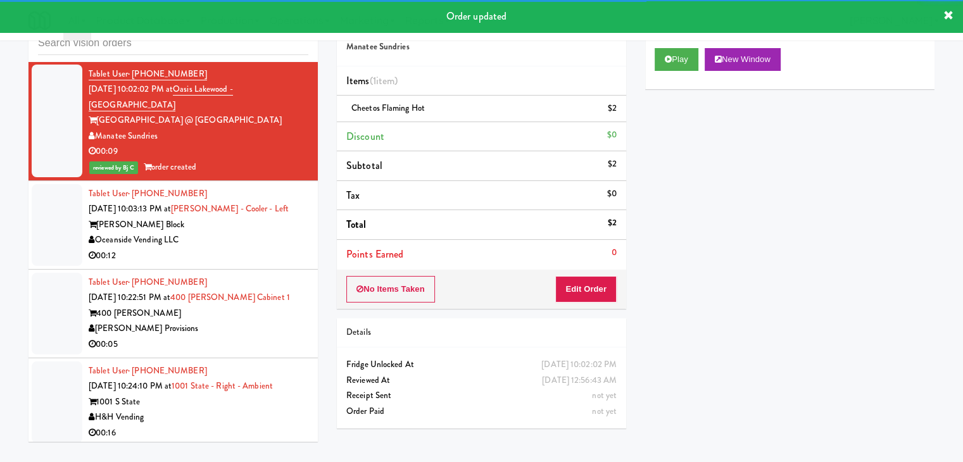
scroll to position [14339, 0]
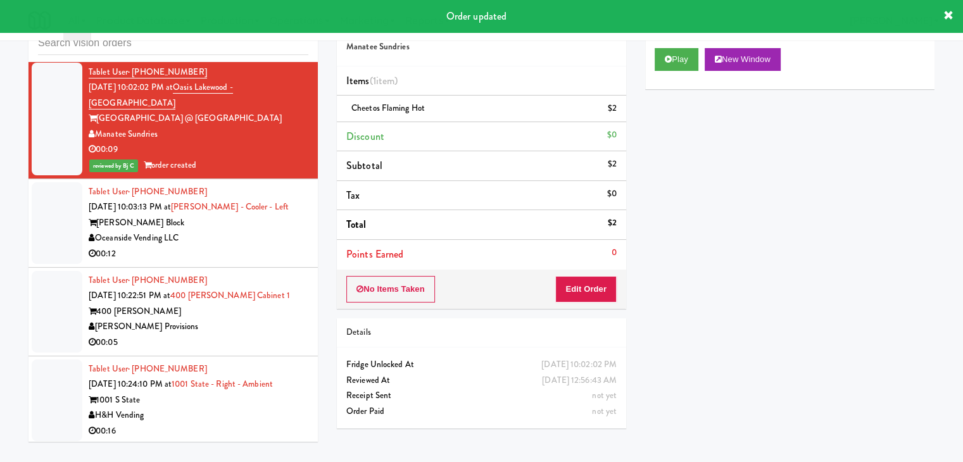
click at [263, 231] on div "Oceanside Vending LLC" at bounding box center [199, 239] width 220 height 16
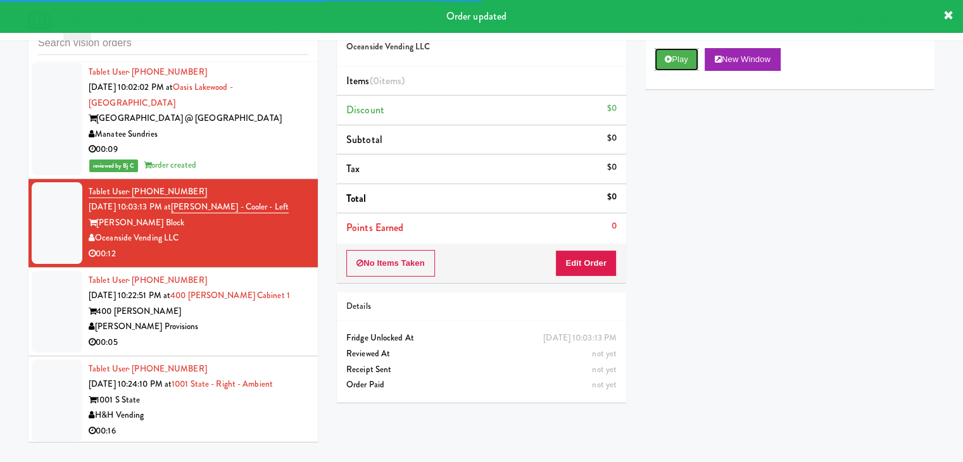
click at [685, 63] on button "Play" at bounding box center [677, 59] width 44 height 23
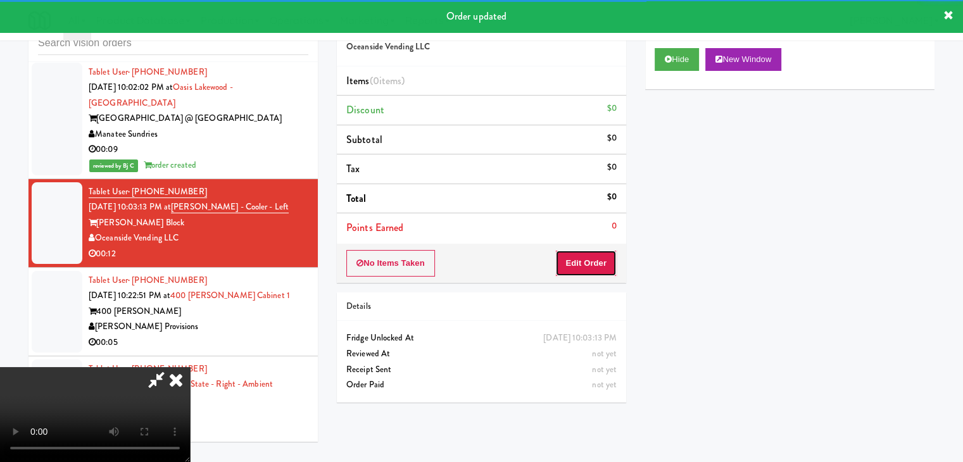
click at [601, 268] on button "Edit Order" at bounding box center [586, 263] width 61 height 27
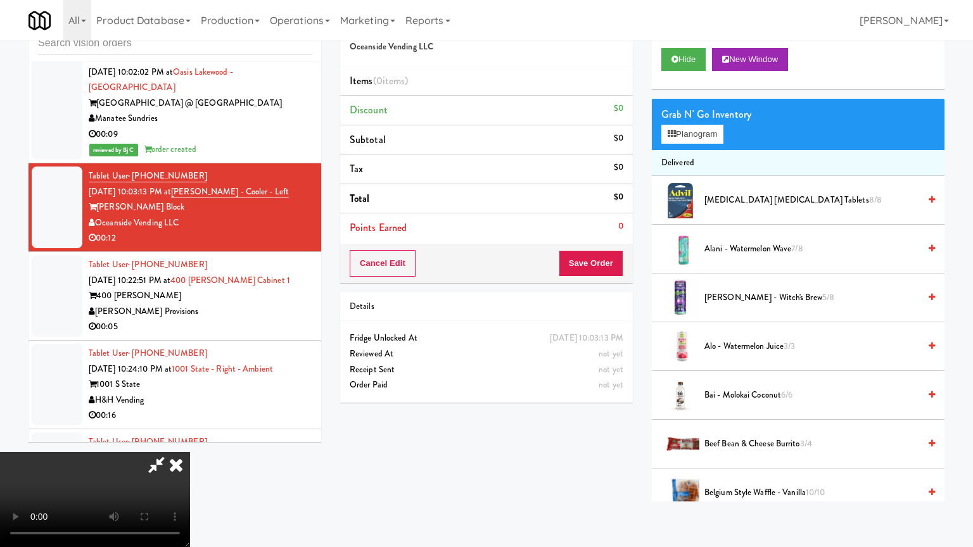
click at [190, 452] on video at bounding box center [95, 499] width 190 height 95
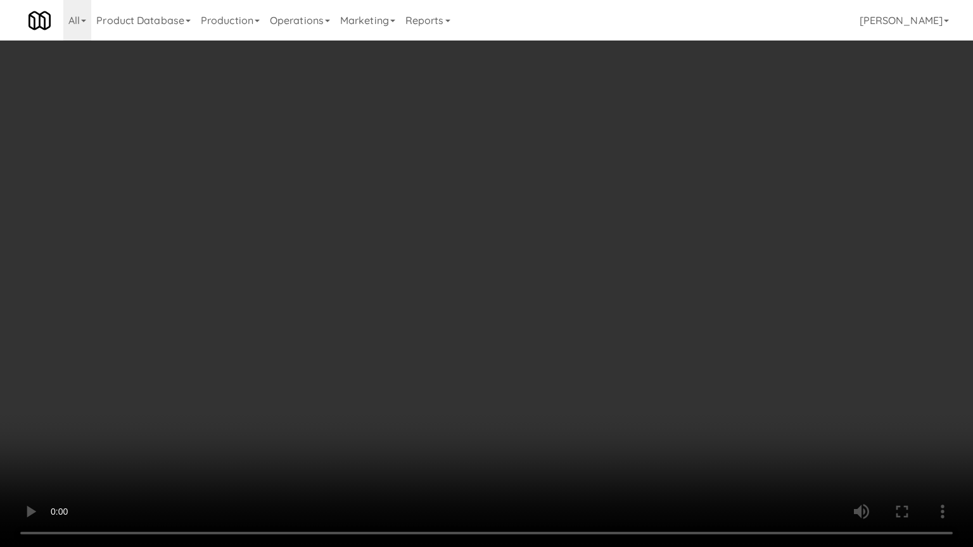
click at [656, 288] on video at bounding box center [486, 273] width 973 height 547
click at [659, 286] on video at bounding box center [486, 273] width 973 height 547
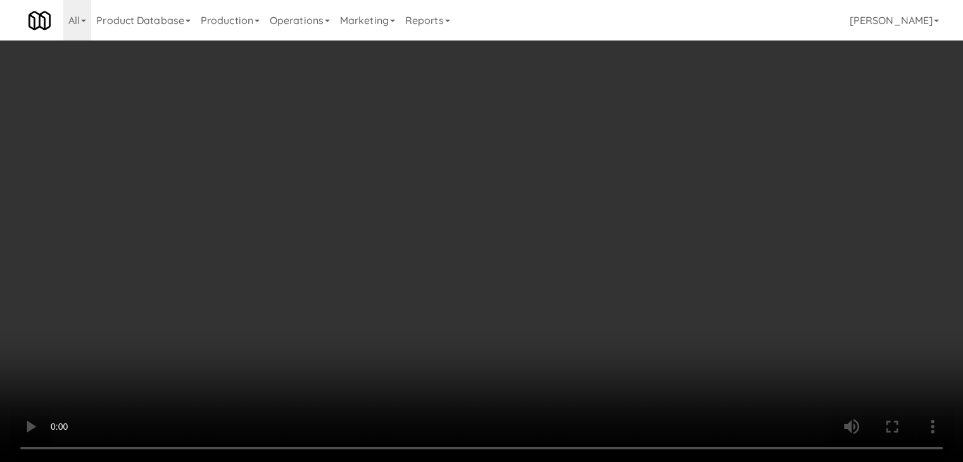
click at [491, 227] on video at bounding box center [481, 231] width 963 height 462
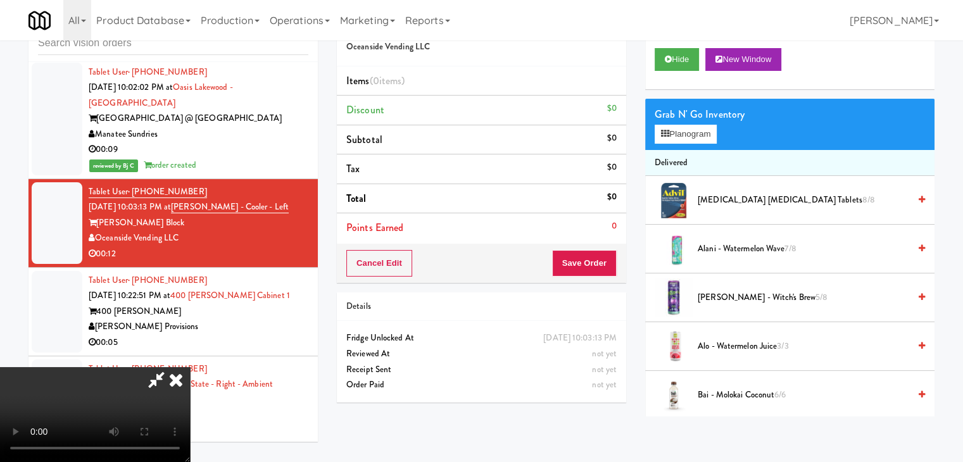
click at [190, 367] on video at bounding box center [95, 414] width 190 height 95
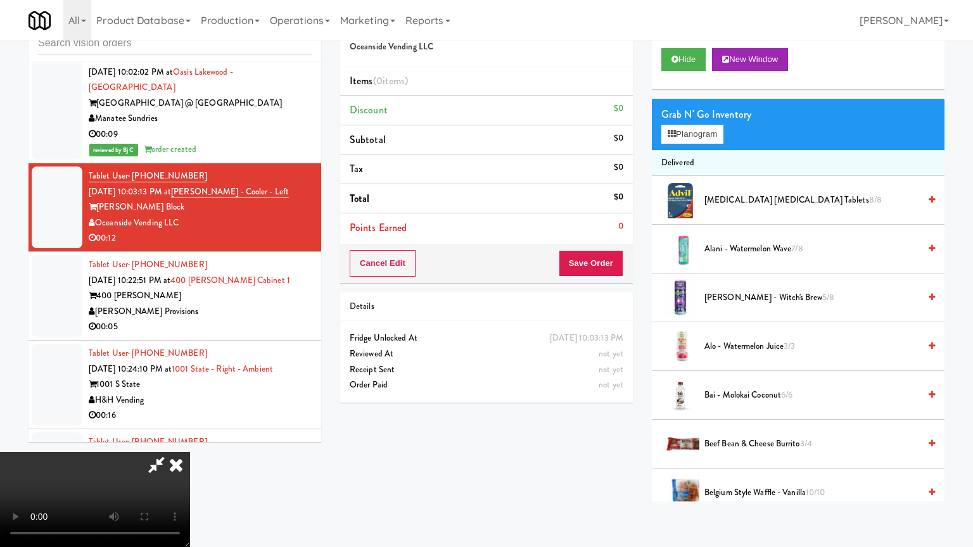
drag, startPoint x: 620, startPoint y: 279, endPoint x: 611, endPoint y: 284, distance: 10.2
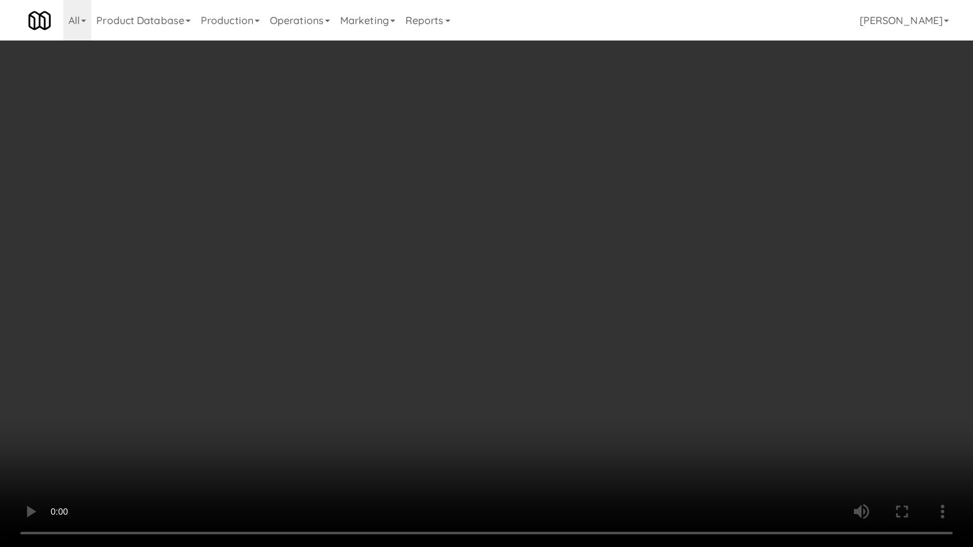
click at [620, 279] on video at bounding box center [486, 273] width 973 height 547
click at [597, 288] on video at bounding box center [486, 273] width 973 height 547
drag, startPoint x: 597, startPoint y: 288, endPoint x: 670, endPoint y: 153, distance: 153.3
click at [597, 281] on video at bounding box center [486, 273] width 973 height 547
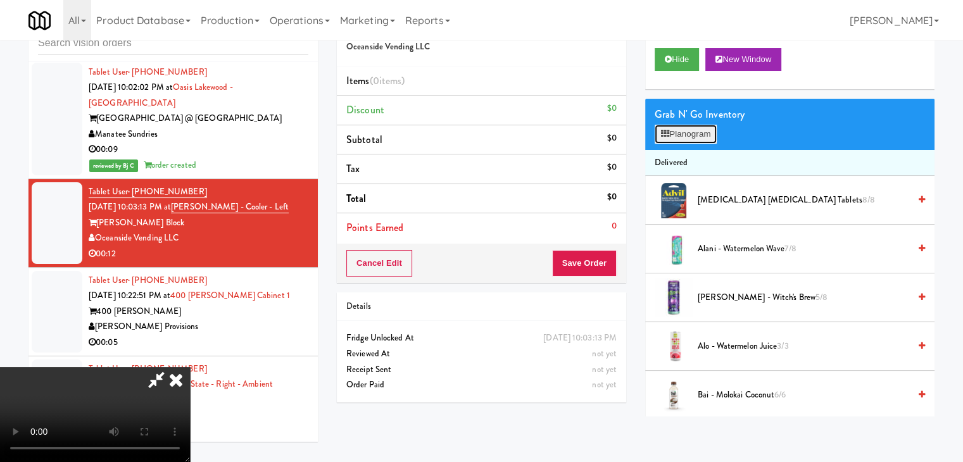
click at [689, 135] on button "Planogram" at bounding box center [686, 134] width 62 height 19
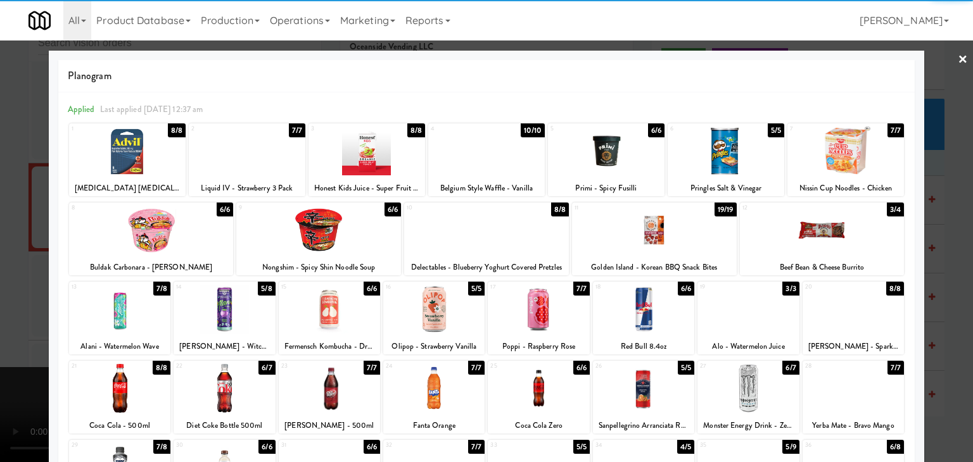
click at [168, 241] on div at bounding box center [151, 230] width 165 height 49
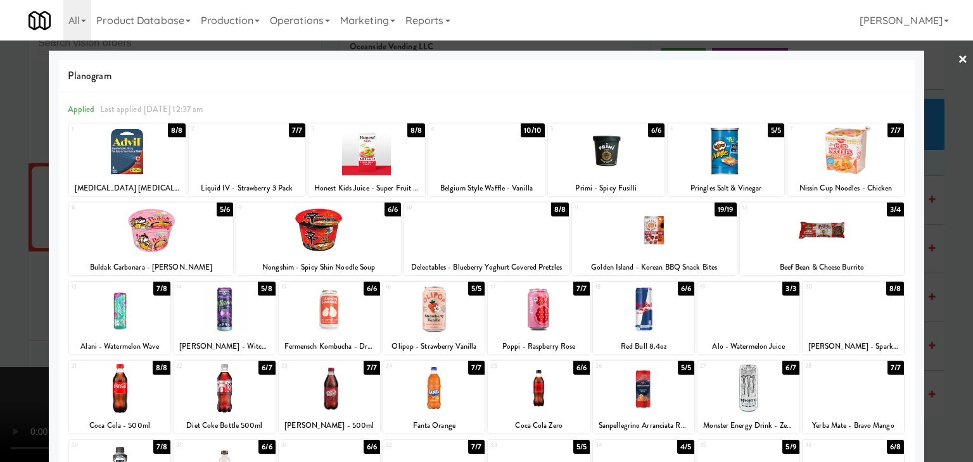
click at [460, 330] on div at bounding box center [433, 309] width 101 height 49
drag, startPoint x: 0, startPoint y: 302, endPoint x: 454, endPoint y: 321, distance: 454.6
click at [30, 299] on div at bounding box center [486, 231] width 973 height 462
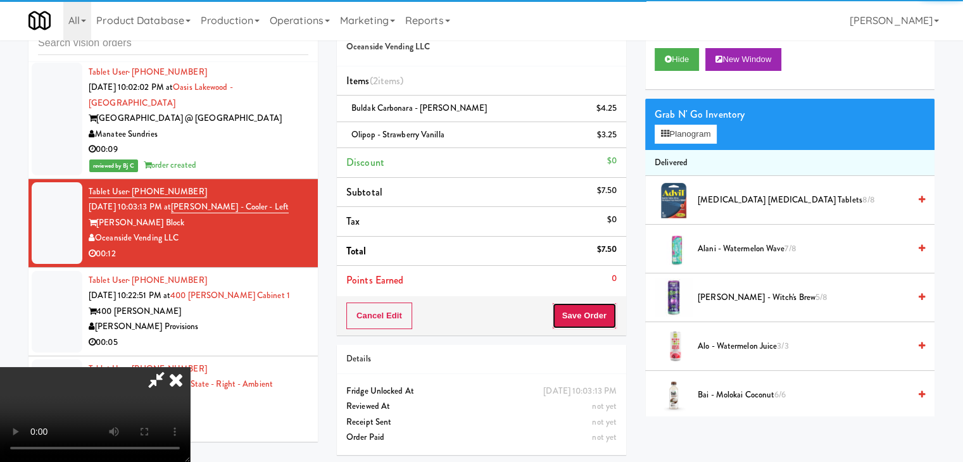
click at [607, 317] on button "Save Order" at bounding box center [584, 316] width 65 height 27
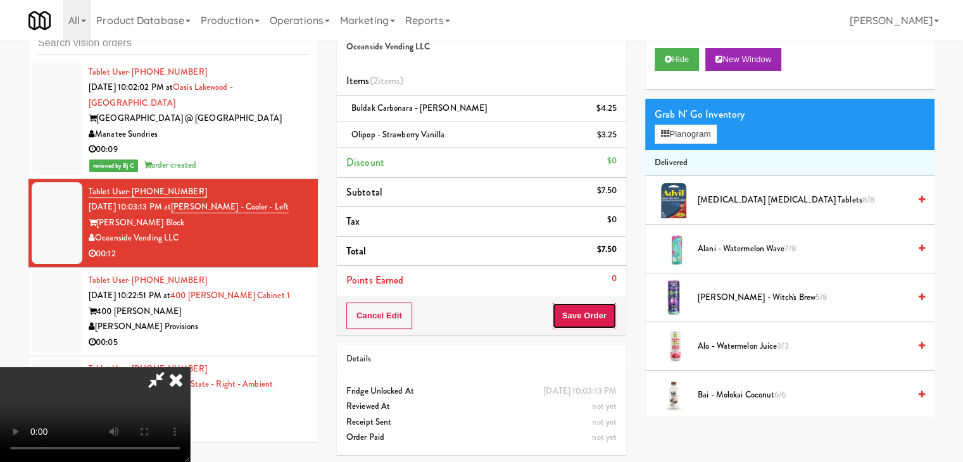
click at [607, 321] on button "Save Order" at bounding box center [584, 316] width 65 height 27
click at [606, 320] on button "Save Order" at bounding box center [584, 316] width 65 height 27
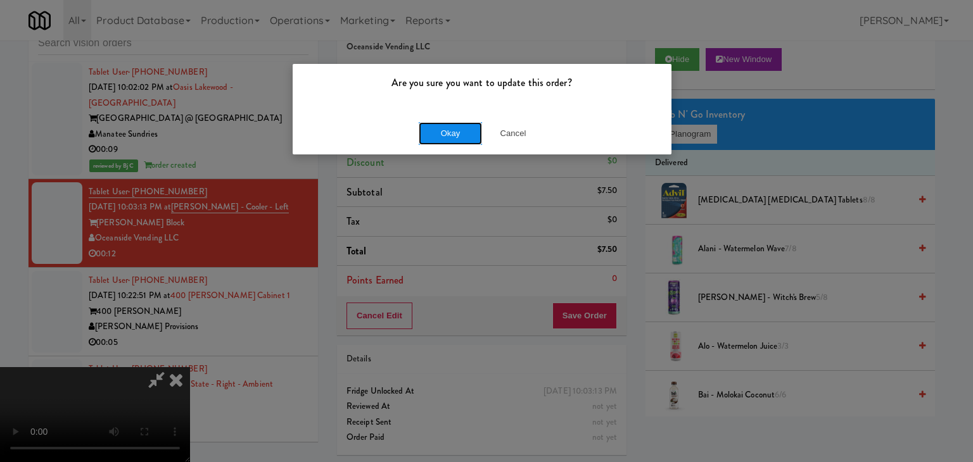
click at [453, 136] on button "Okay" at bounding box center [450, 133] width 63 height 23
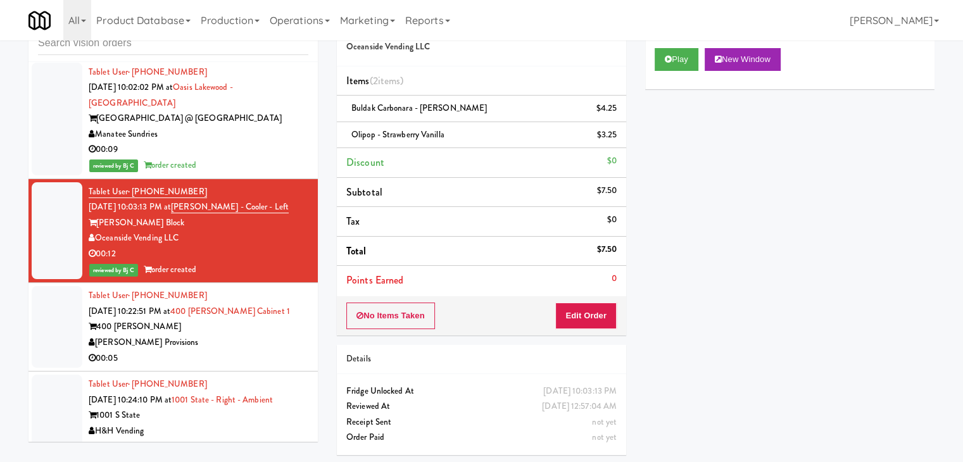
click at [228, 335] on div "[PERSON_NAME] Provisions" at bounding box center [199, 343] width 220 height 16
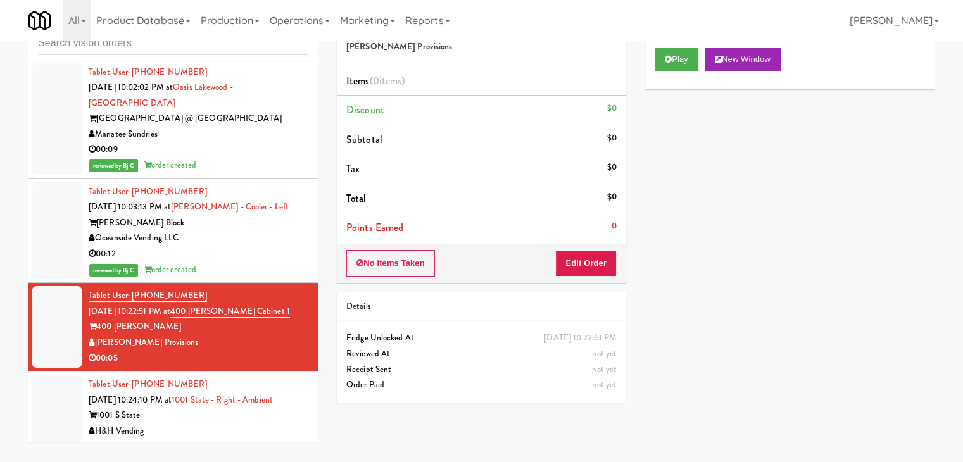
click at [664, 45] on div "Play New Window" at bounding box center [789, 64] width 289 height 51
click at [671, 49] on button "Play" at bounding box center [677, 59] width 44 height 23
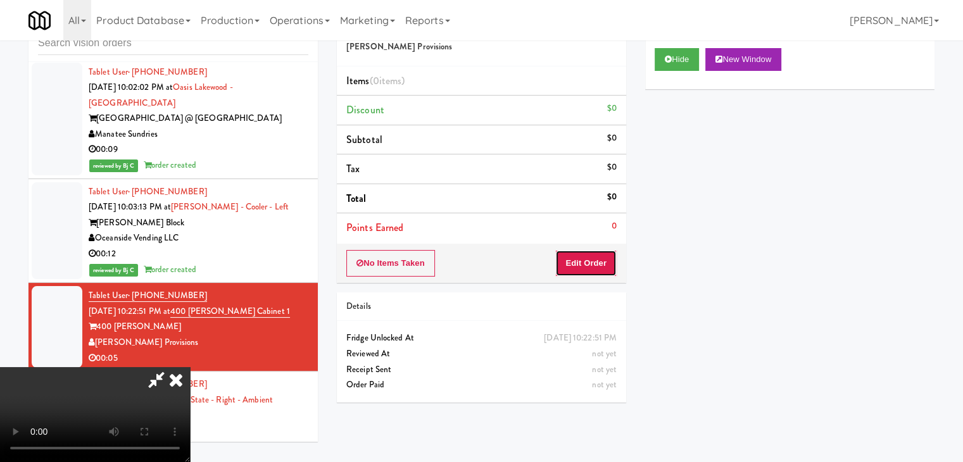
click at [587, 265] on button "Edit Order" at bounding box center [586, 263] width 61 height 27
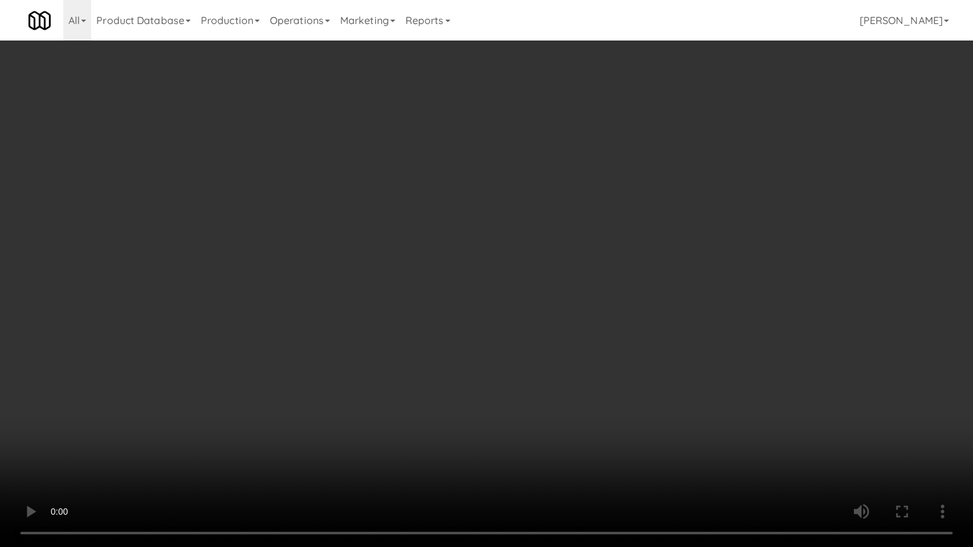
click at [578, 345] on video at bounding box center [486, 273] width 973 height 547
click at [579, 341] on video at bounding box center [486, 273] width 973 height 547
click at [580, 342] on video at bounding box center [486, 273] width 973 height 547
click at [586, 340] on video at bounding box center [486, 273] width 973 height 547
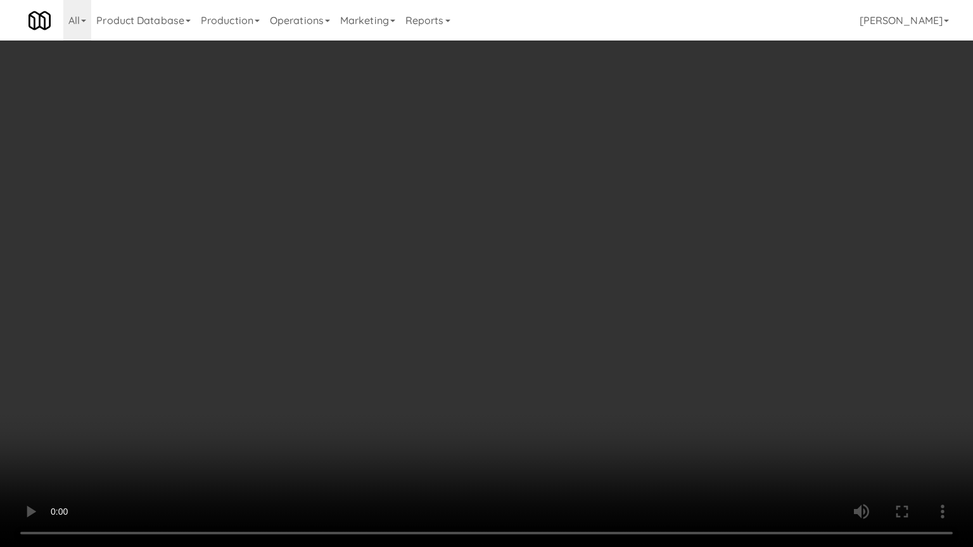
click at [590, 333] on video at bounding box center [486, 273] width 973 height 547
click at [595, 332] on video at bounding box center [486, 273] width 973 height 547
drag, startPoint x: 595, startPoint y: 332, endPoint x: 649, endPoint y: 217, distance: 127.0
click at [595, 332] on video at bounding box center [486, 273] width 973 height 547
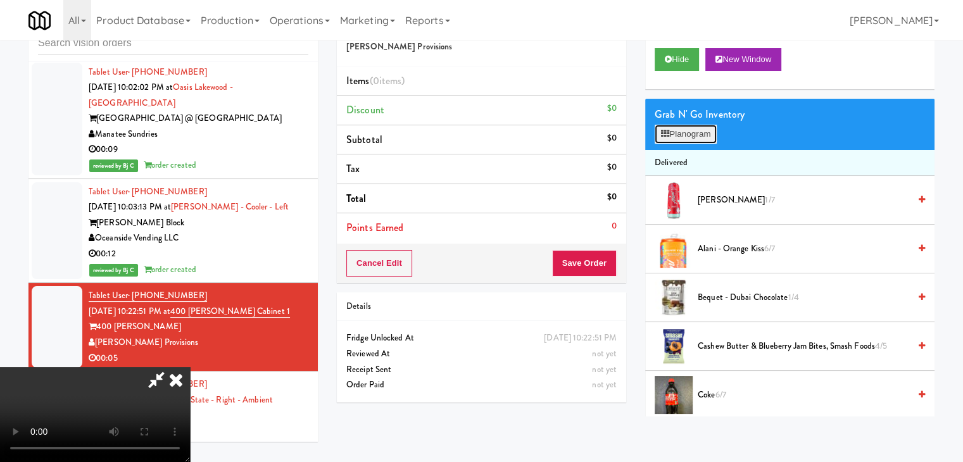
click at [688, 137] on button "Planogram" at bounding box center [686, 134] width 62 height 19
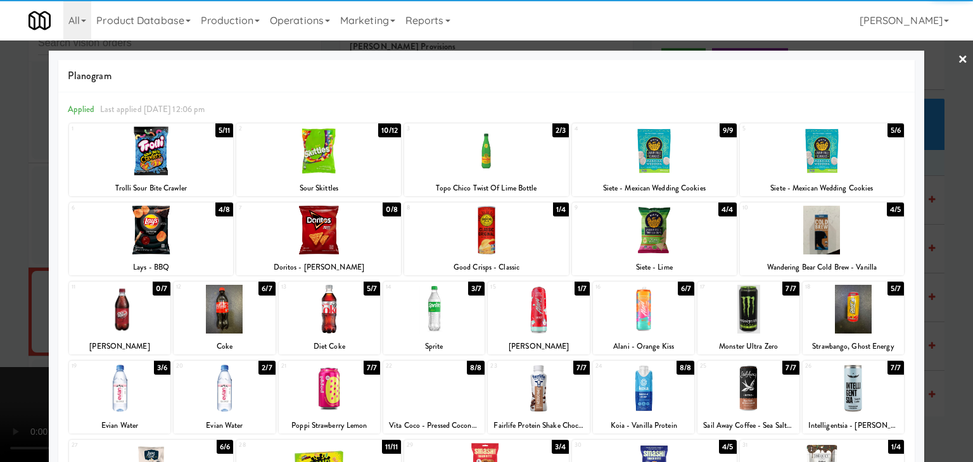
click at [128, 153] on div at bounding box center [151, 151] width 165 height 49
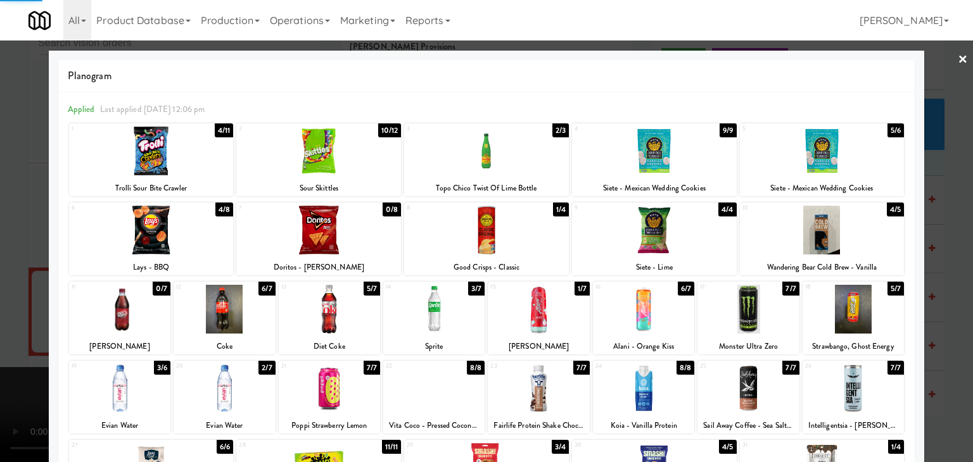
drag, startPoint x: 0, startPoint y: 184, endPoint x: 144, endPoint y: 184, distance: 143.8
click at [3, 183] on div at bounding box center [486, 231] width 973 height 462
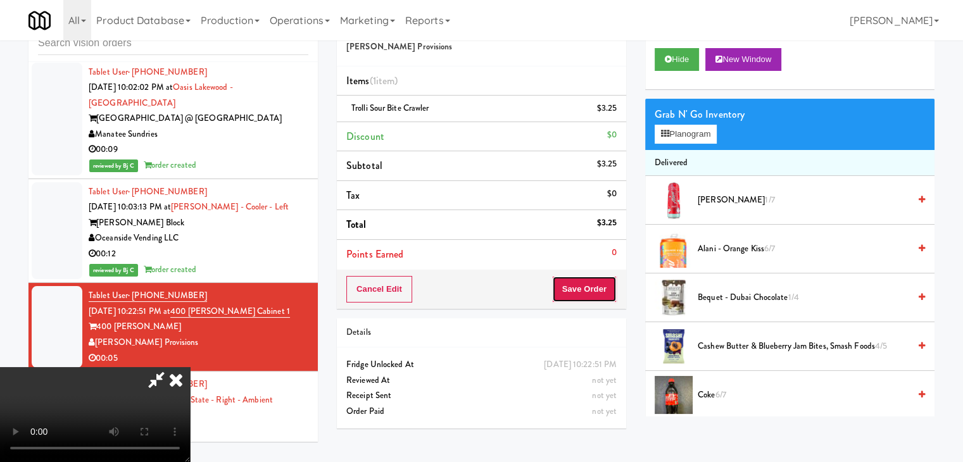
click at [585, 284] on button "Save Order" at bounding box center [584, 289] width 65 height 27
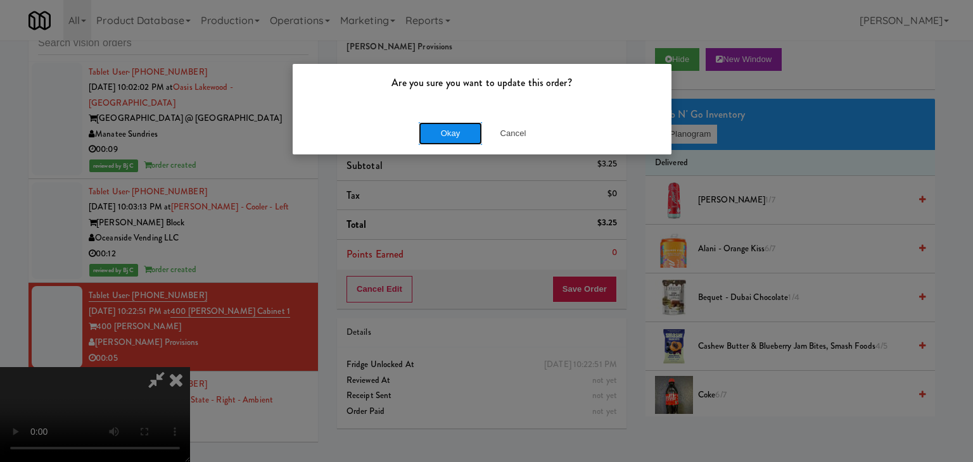
click at [427, 139] on button "Okay" at bounding box center [450, 133] width 63 height 23
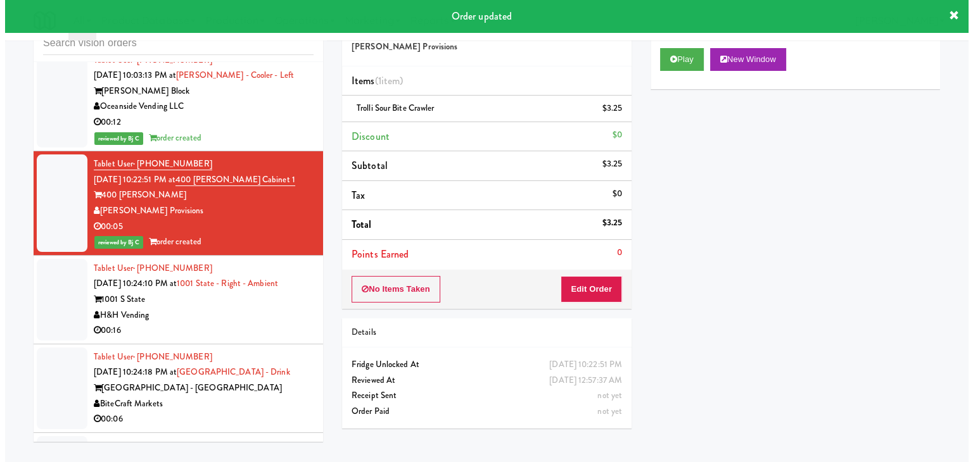
scroll to position [14529, 0]
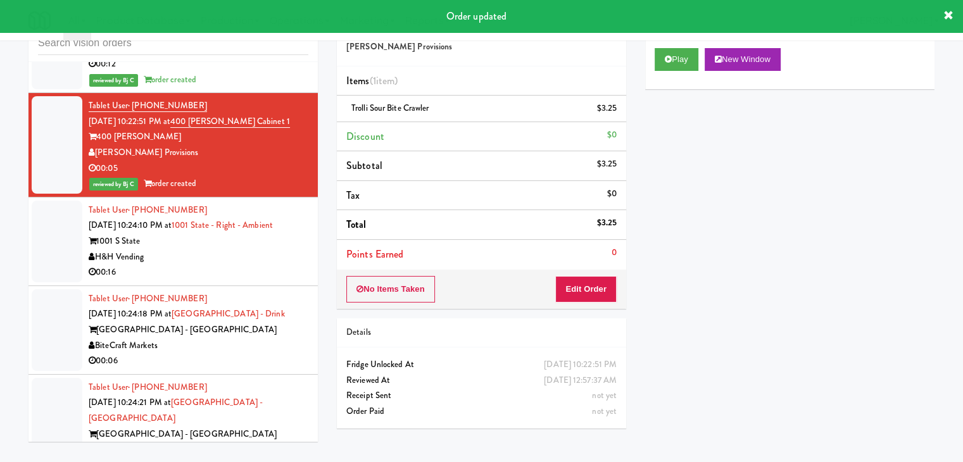
drag, startPoint x: 237, startPoint y: 181, endPoint x: 276, endPoint y: 176, distance: 39.5
click at [237, 265] on div "00:16" at bounding box center [199, 273] width 220 height 16
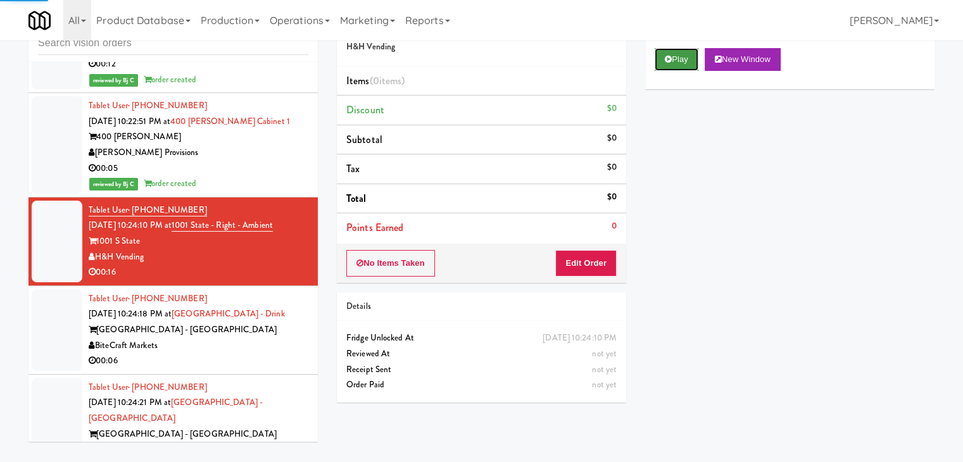
click at [687, 61] on button "Play" at bounding box center [677, 59] width 44 height 23
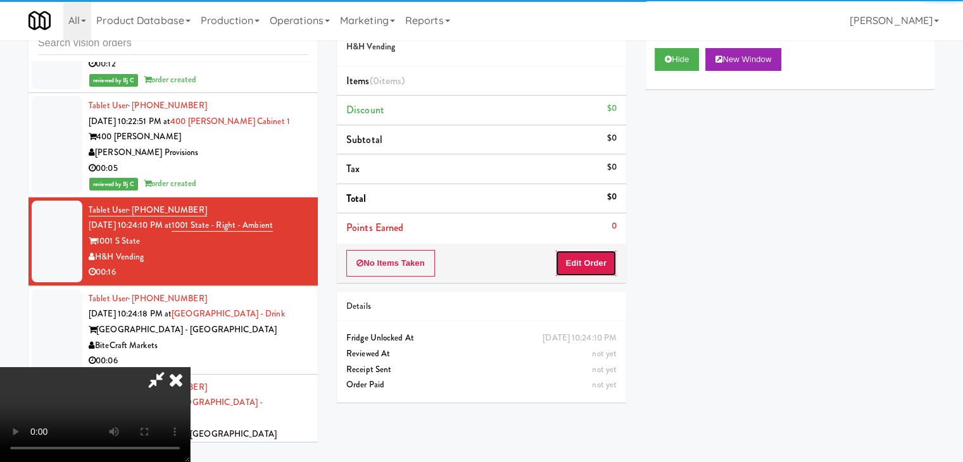
click at [573, 262] on button "Edit Order" at bounding box center [586, 263] width 61 height 27
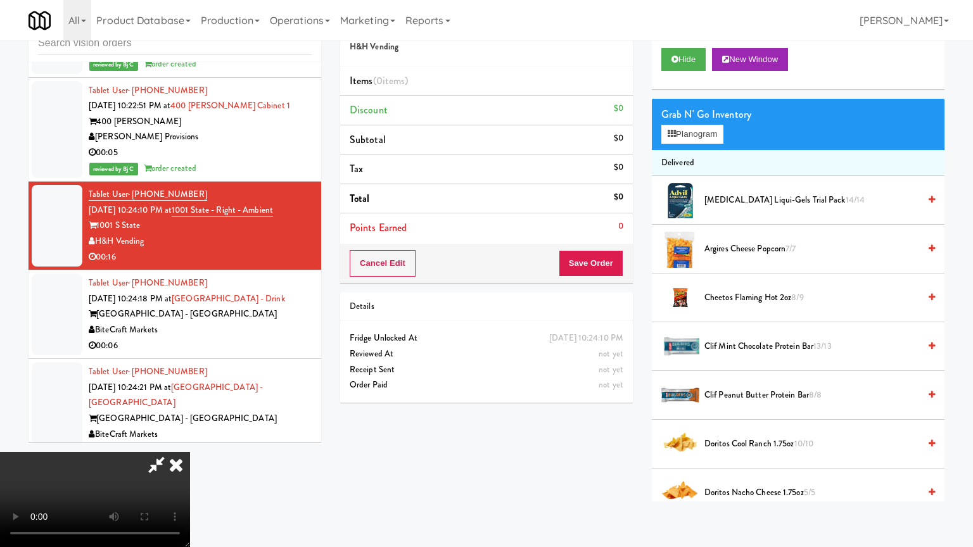
click at [190, 452] on video at bounding box center [95, 499] width 190 height 95
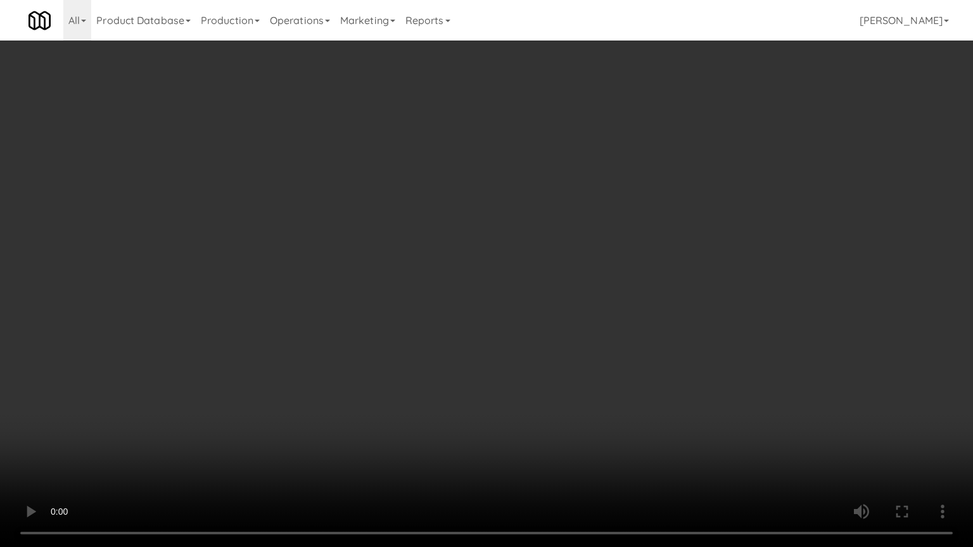
click at [552, 339] on video at bounding box center [486, 273] width 973 height 547
click at [552, 338] on video at bounding box center [486, 273] width 973 height 547
click at [552, 340] on video at bounding box center [486, 273] width 973 height 547
click at [567, 334] on video at bounding box center [486, 273] width 973 height 547
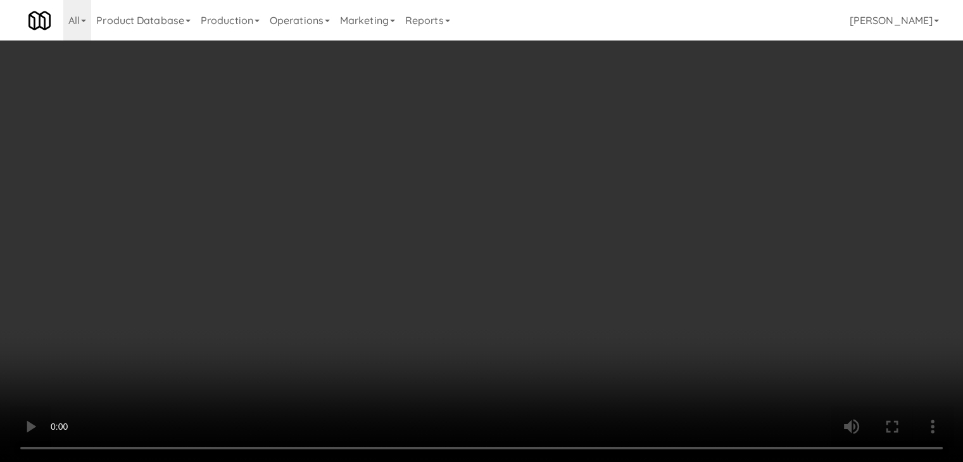
click at [497, 208] on video at bounding box center [481, 231] width 963 height 462
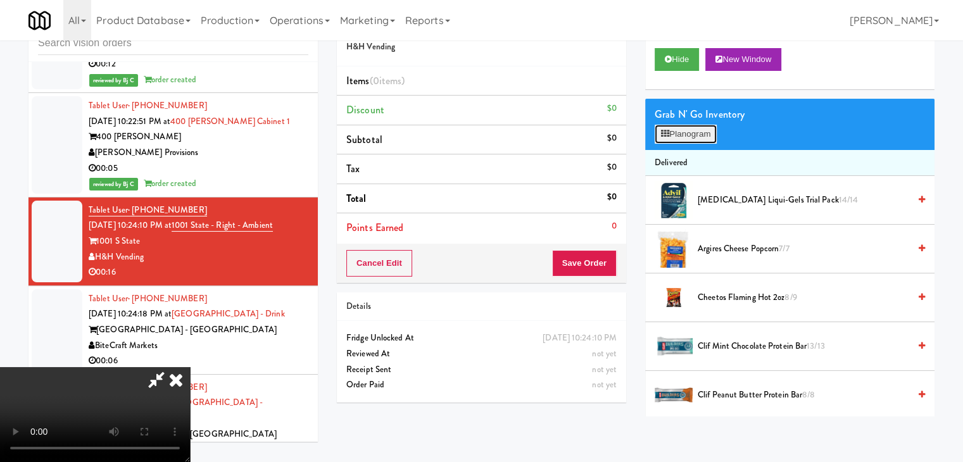
click at [694, 138] on button "Planogram" at bounding box center [686, 134] width 62 height 19
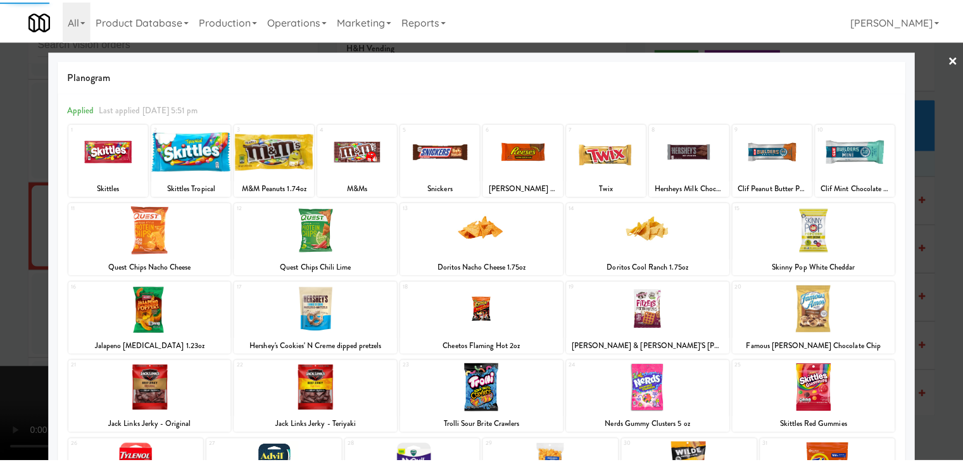
scroll to position [63, 0]
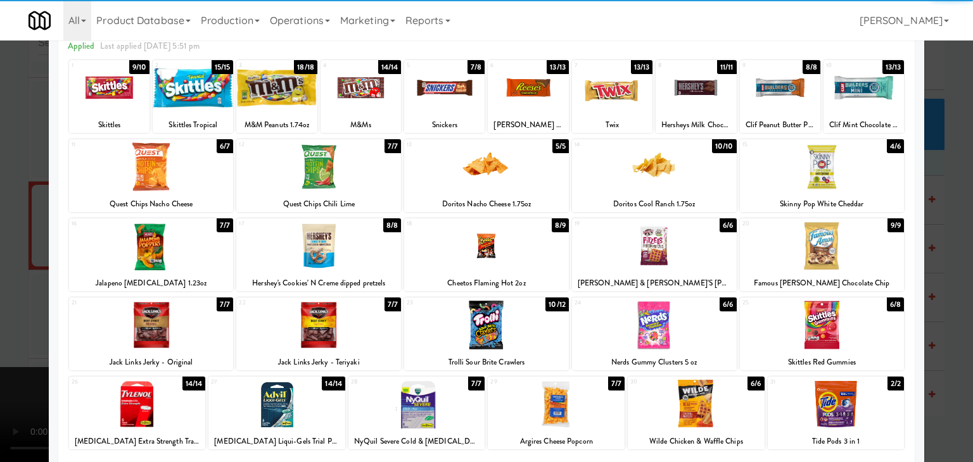
click at [636, 317] on div at bounding box center [654, 325] width 165 height 49
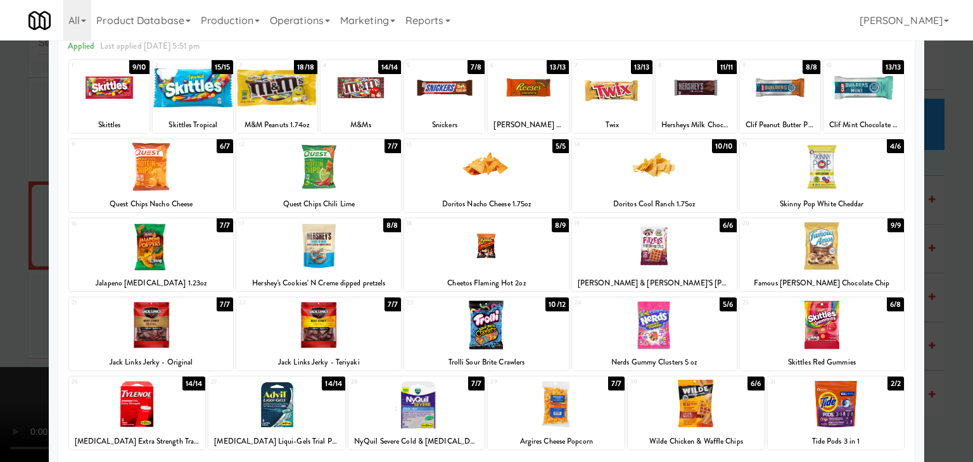
click at [0, 235] on div at bounding box center [486, 231] width 973 height 462
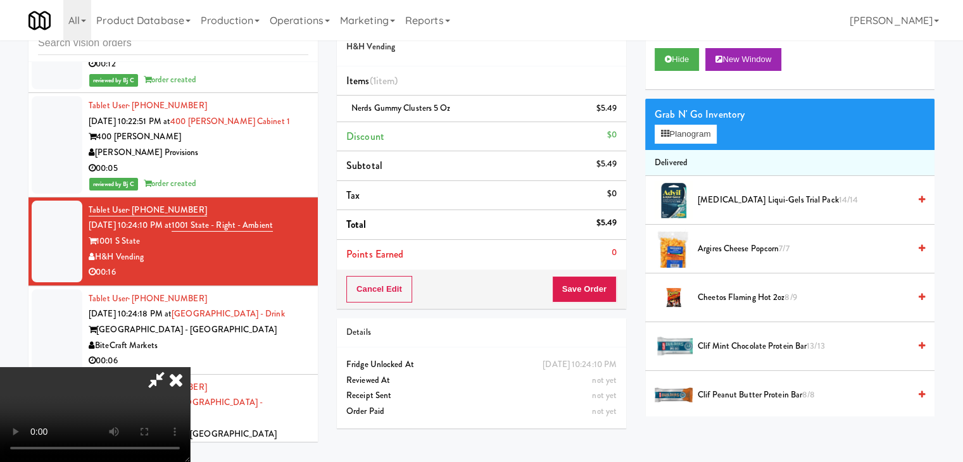
click at [190, 367] on video at bounding box center [95, 414] width 190 height 95
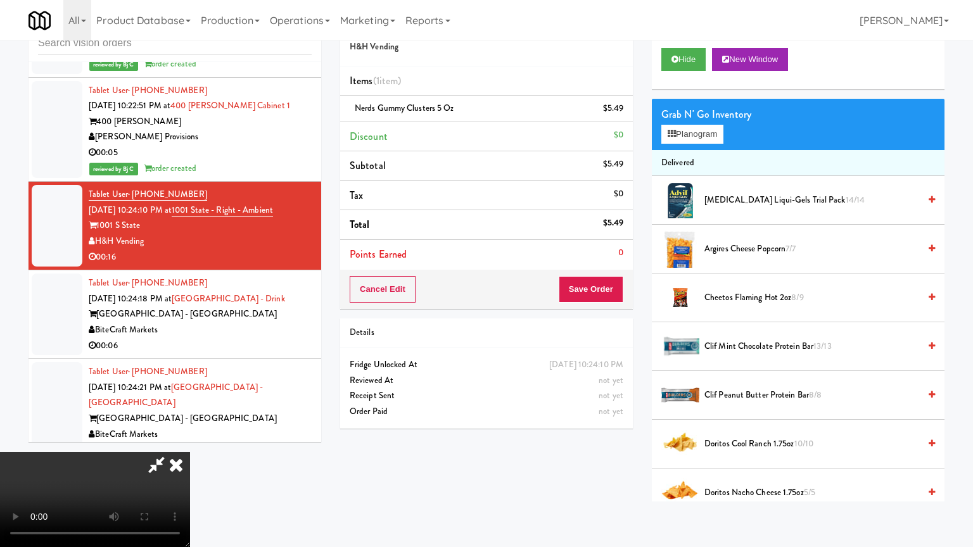
click at [190, 452] on video at bounding box center [95, 499] width 190 height 95
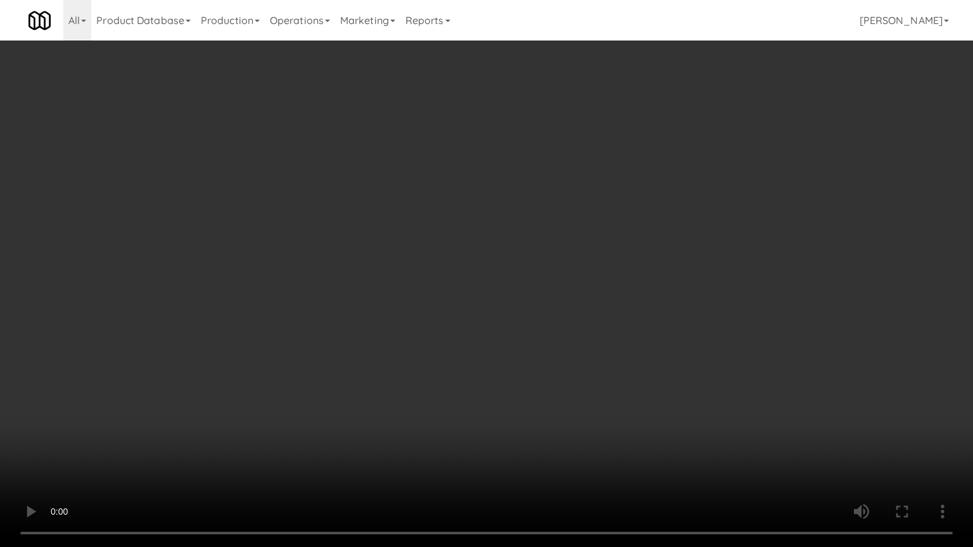
click at [595, 294] on video at bounding box center [486, 273] width 973 height 547
click at [583, 295] on video at bounding box center [486, 273] width 973 height 547
click at [577, 286] on video at bounding box center [486, 273] width 973 height 547
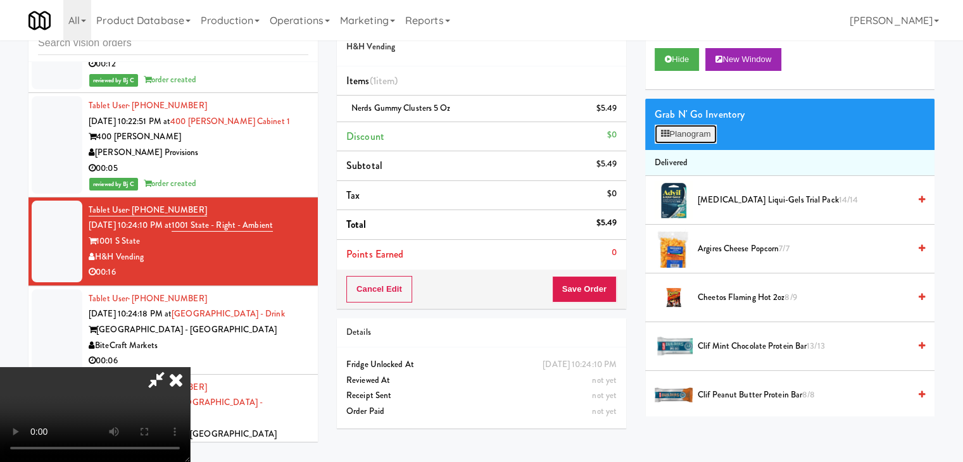
click at [705, 133] on button "Planogram" at bounding box center [686, 134] width 62 height 19
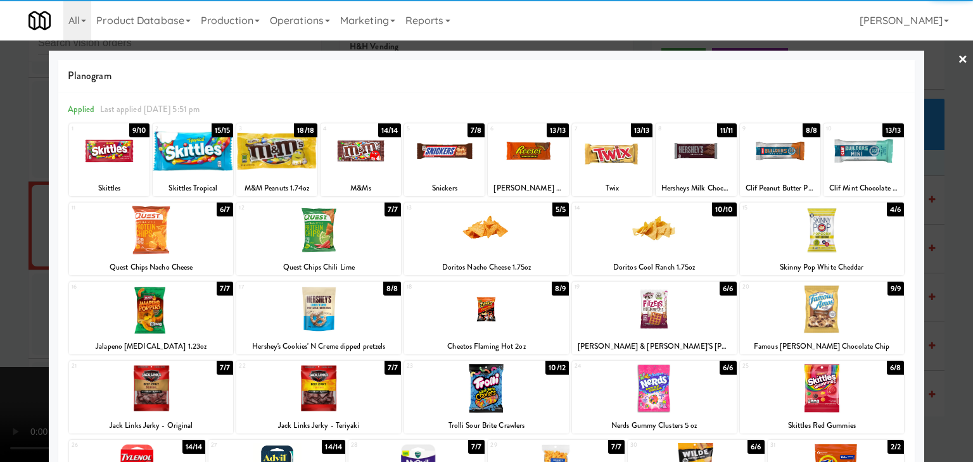
click at [630, 229] on div at bounding box center [654, 230] width 165 height 49
drag, startPoint x: 0, startPoint y: 222, endPoint x: 189, endPoint y: 238, distance: 189.4
click at [1, 222] on div at bounding box center [486, 231] width 973 height 462
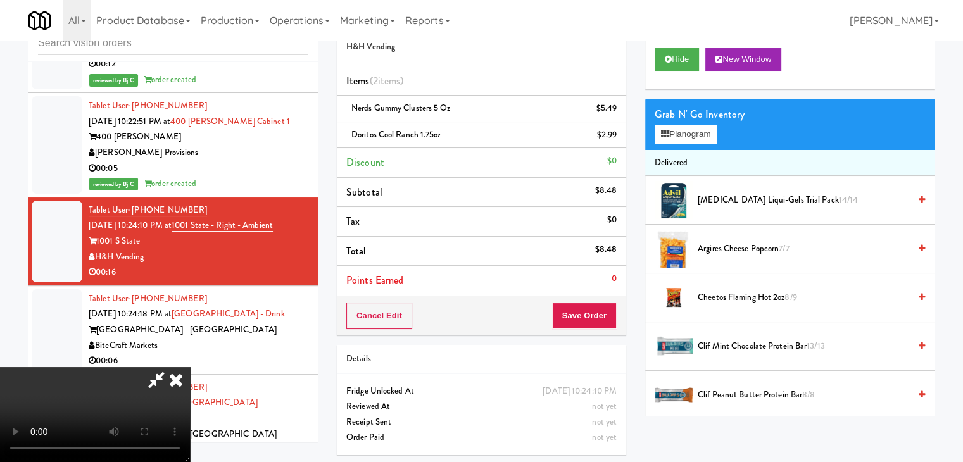
click at [190, 367] on video at bounding box center [95, 414] width 190 height 95
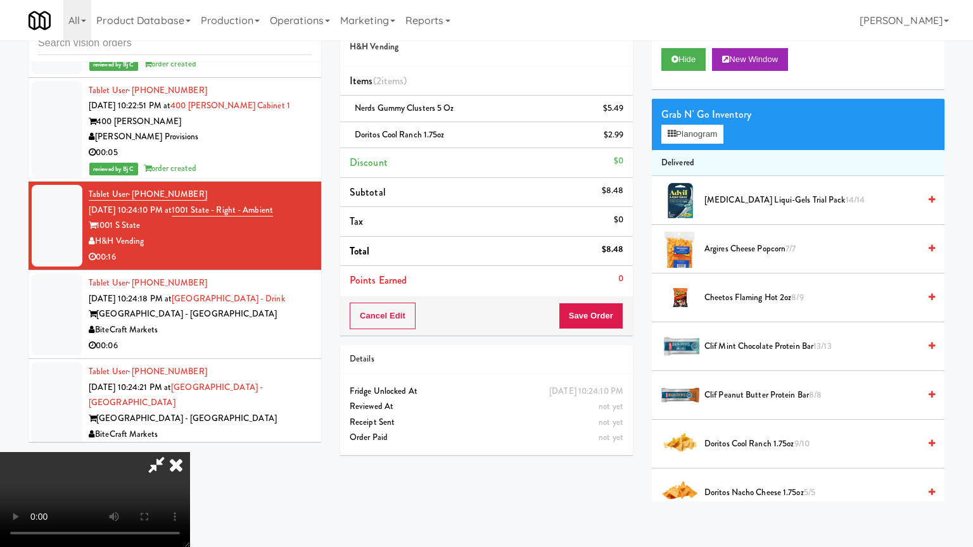
click at [190, 452] on video at bounding box center [95, 499] width 190 height 95
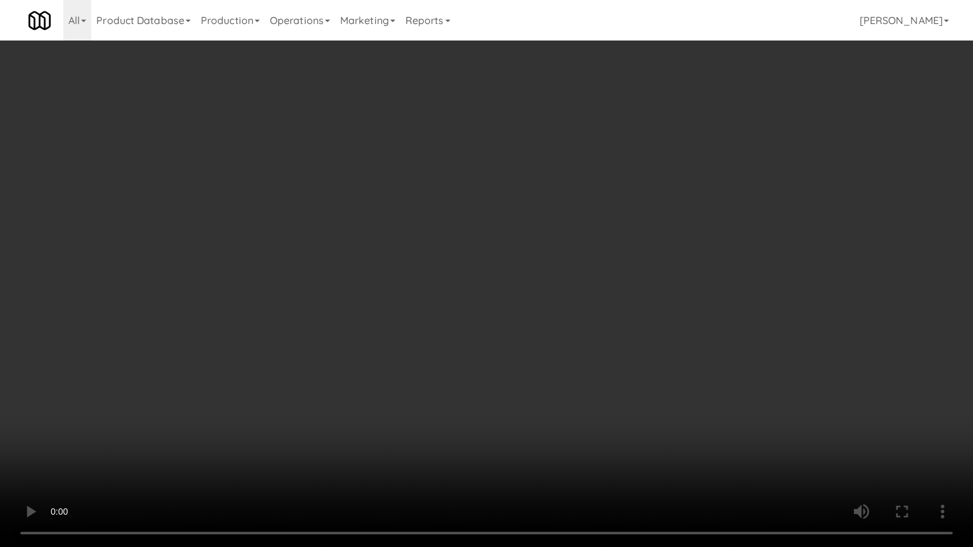
click at [594, 380] on video at bounding box center [486, 273] width 973 height 547
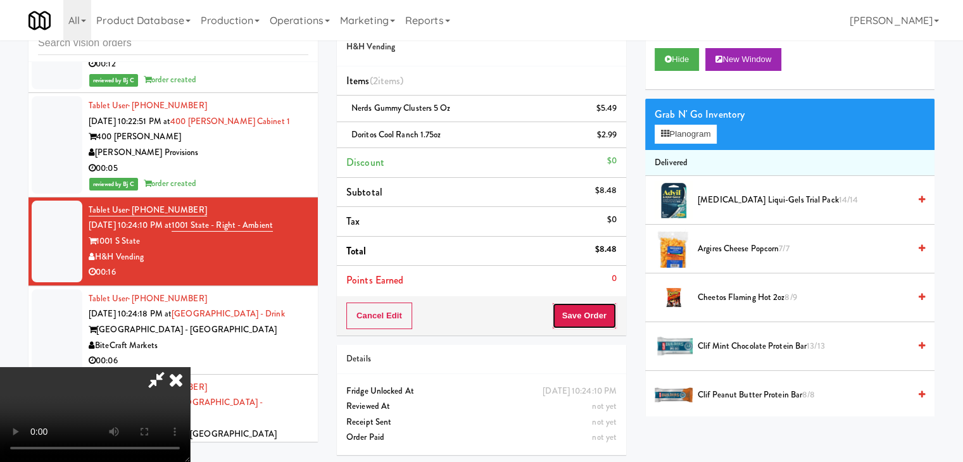
click at [593, 314] on button "Save Order" at bounding box center [584, 316] width 65 height 27
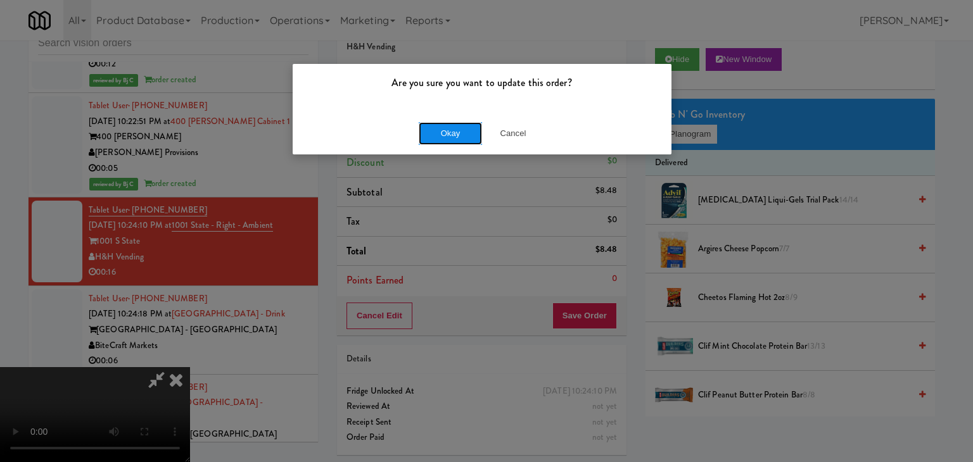
click at [464, 130] on button "Okay" at bounding box center [450, 133] width 63 height 23
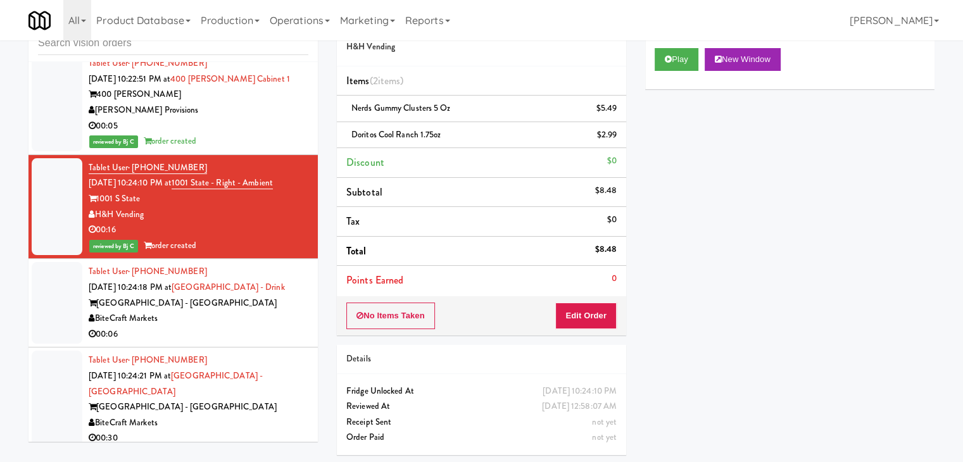
scroll to position [14592, 0]
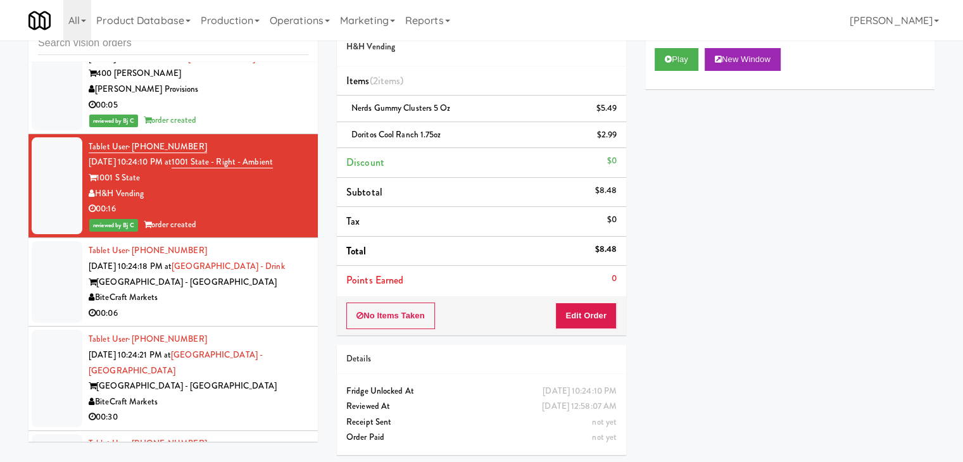
click at [240, 306] on div "00:06" at bounding box center [199, 314] width 220 height 16
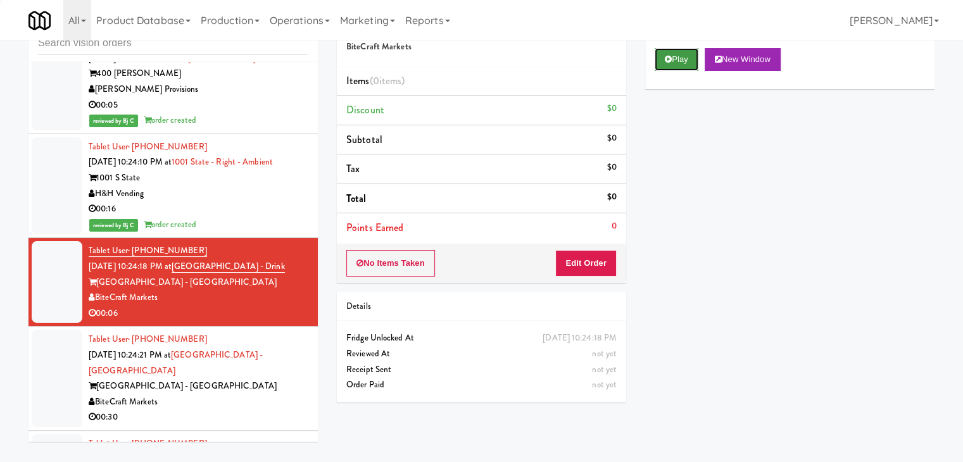
click at [681, 54] on button "Play" at bounding box center [677, 59] width 44 height 23
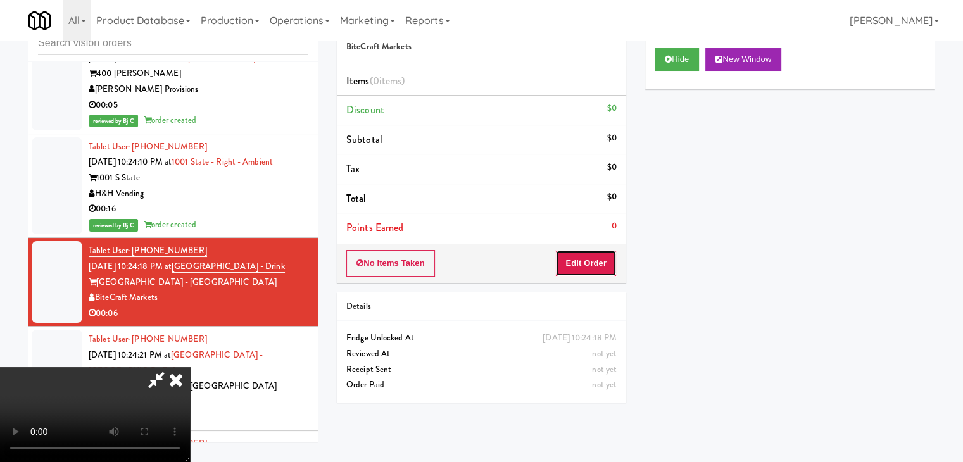
click at [580, 270] on button "Edit Order" at bounding box center [586, 263] width 61 height 27
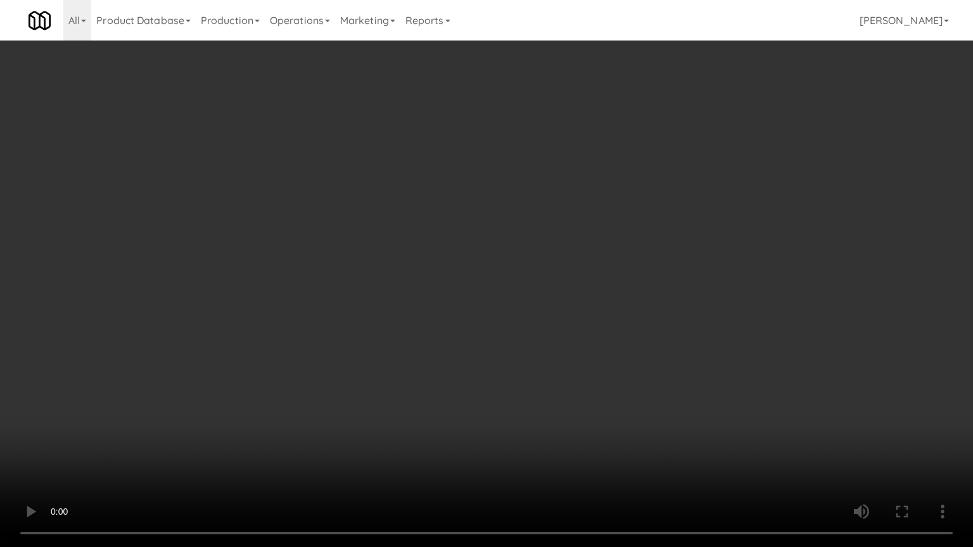
click at [535, 312] on video at bounding box center [486, 273] width 973 height 547
click at [547, 288] on video at bounding box center [486, 273] width 973 height 547
drag, startPoint x: 547, startPoint y: 288, endPoint x: 678, endPoint y: 132, distance: 203.2
click at [549, 285] on video at bounding box center [486, 273] width 973 height 547
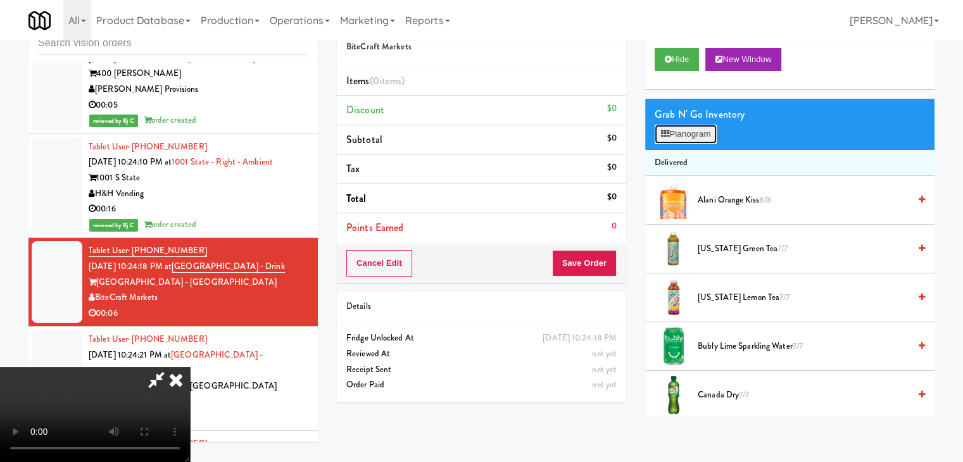
click at [692, 134] on button "Planogram" at bounding box center [686, 134] width 62 height 19
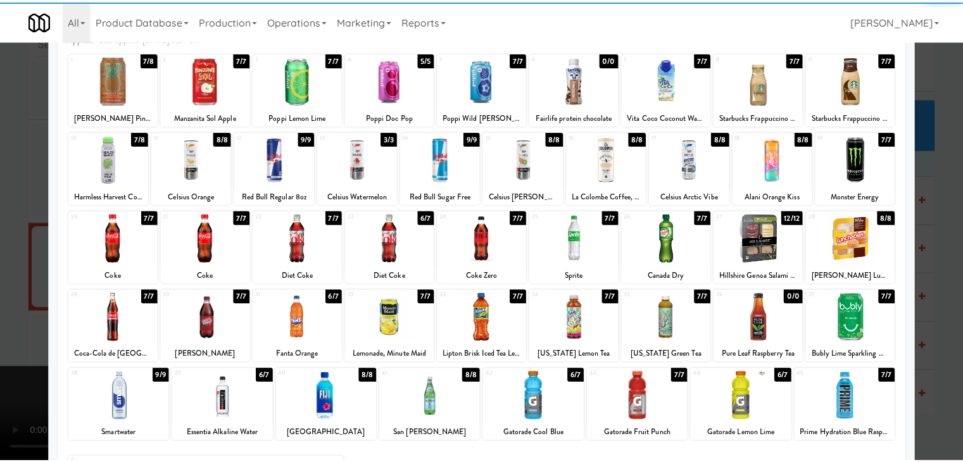
scroll to position [160, 0]
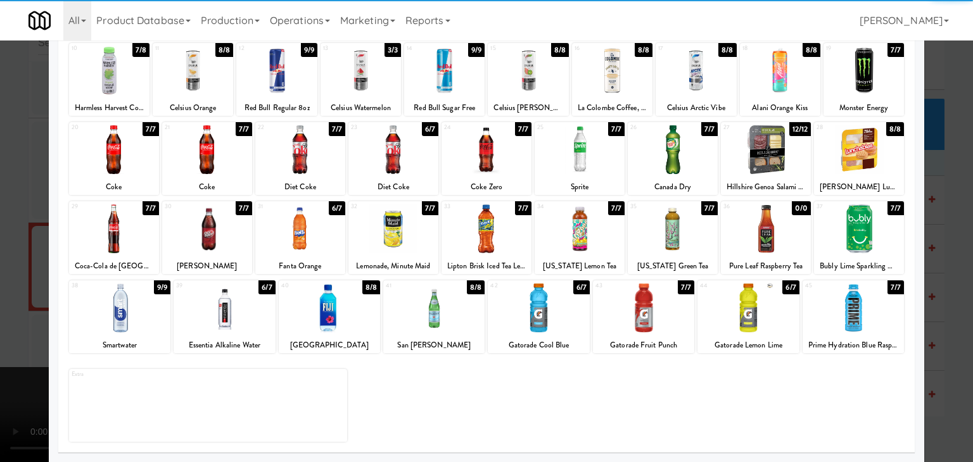
click at [752, 315] on div at bounding box center [747, 308] width 101 height 49
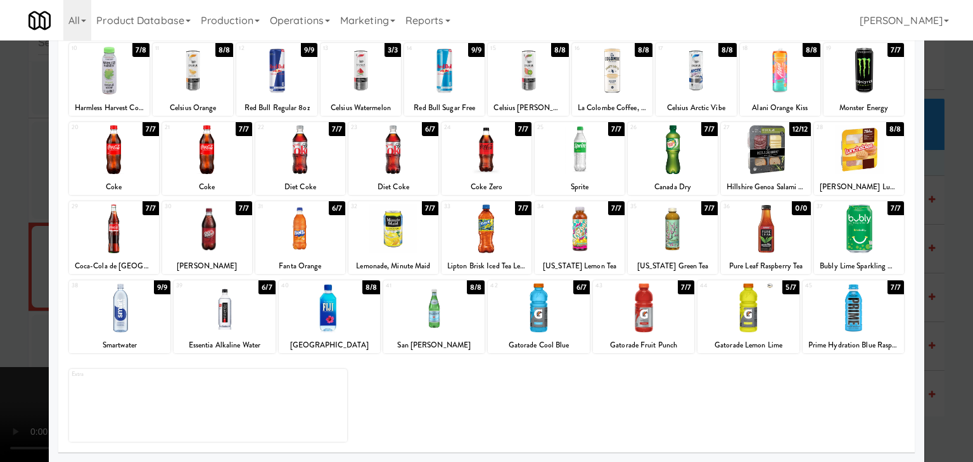
click at [938, 315] on div at bounding box center [486, 231] width 973 height 462
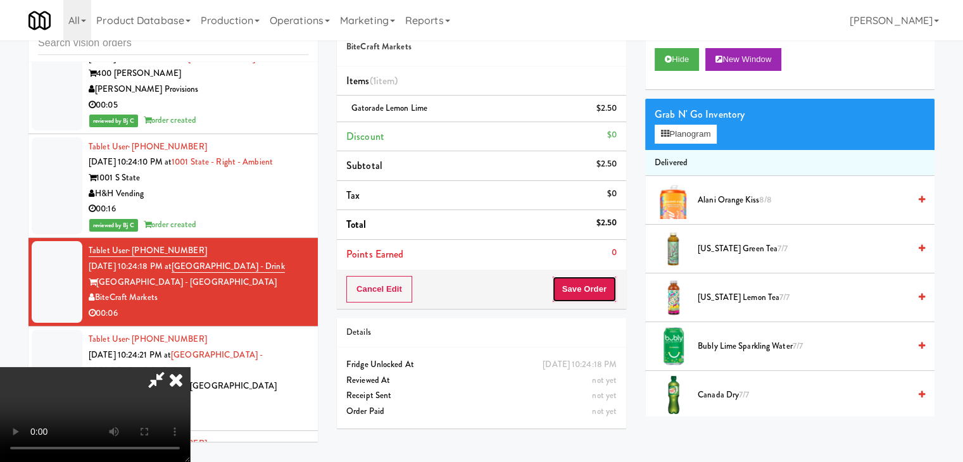
click at [595, 277] on button "Save Order" at bounding box center [584, 289] width 65 height 27
click at [595, 279] on body "Are you sure you want to update this order? Okay Cancel Okay Are you sure you w…" at bounding box center [481, 231] width 963 height 462
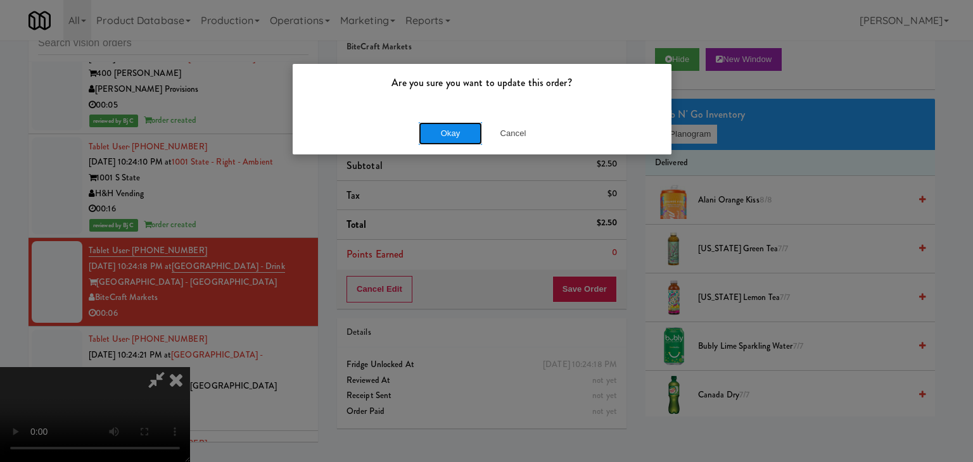
click at [468, 136] on button "Okay" at bounding box center [450, 133] width 63 height 23
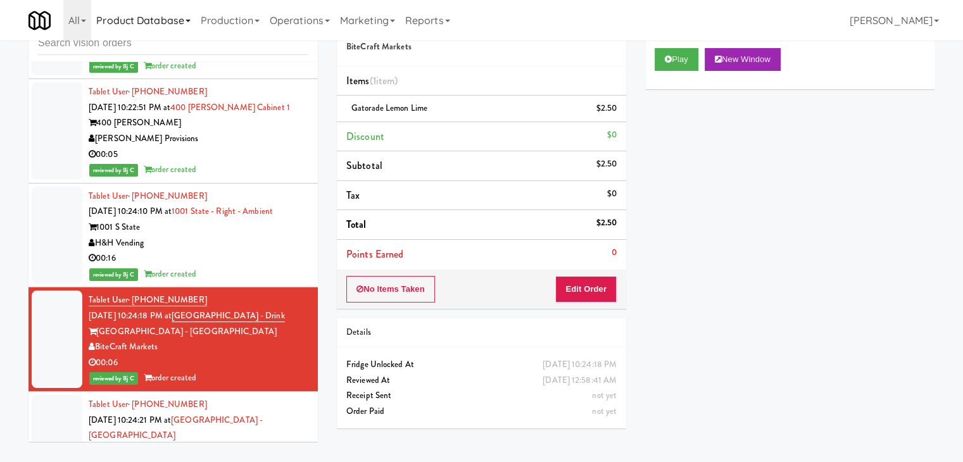
scroll to position [14339, 0]
